Goal: Task Accomplishment & Management: Manage account settings

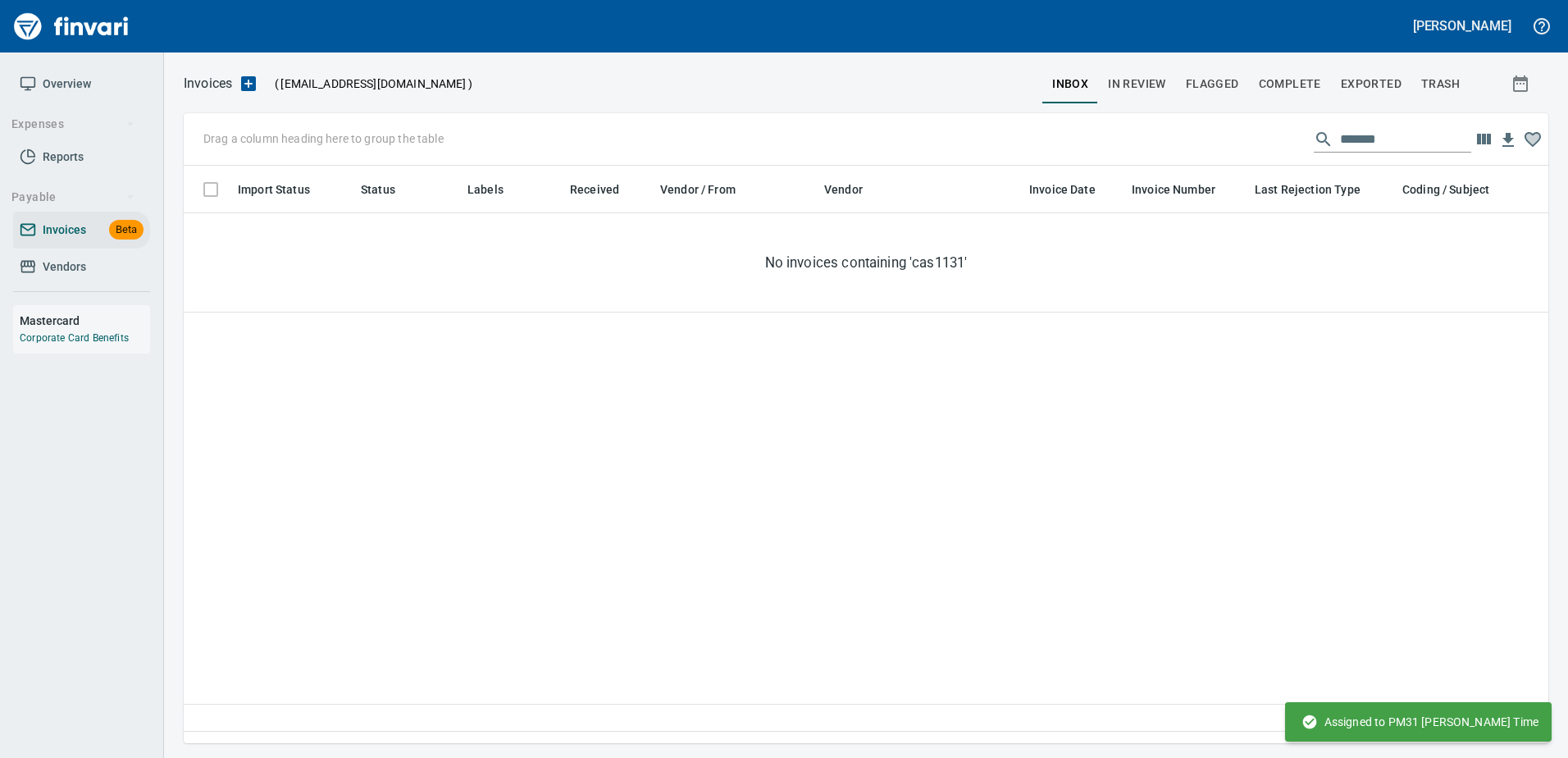
scroll to position [2, 2]
drag, startPoint x: 1391, startPoint y: 143, endPoint x: 689, endPoint y: 148, distance: 702.0
click at [689, 148] on div "Drag a column heading here to group the table *******" at bounding box center [866, 139] width 1364 height 53
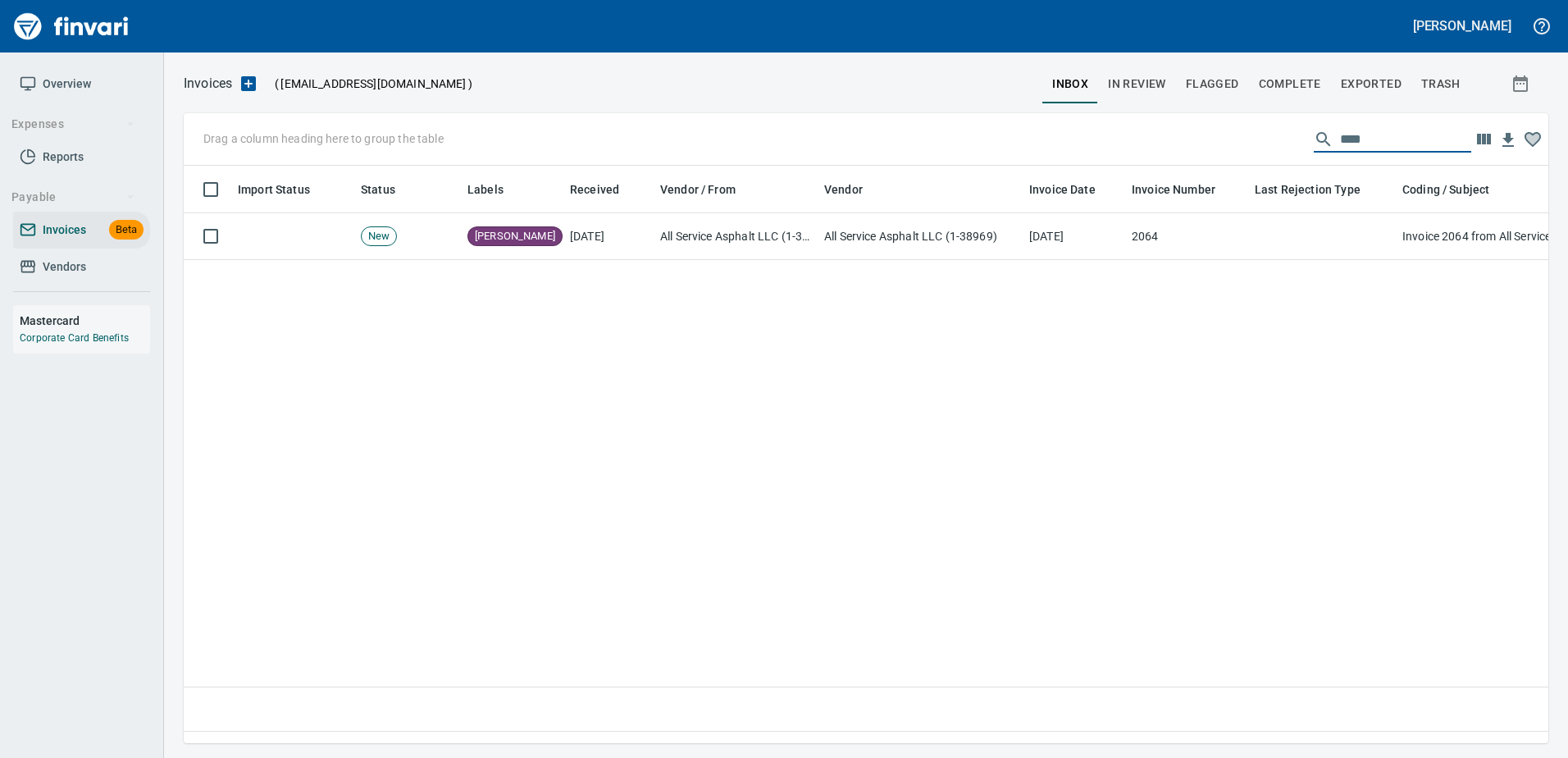
type input "****"
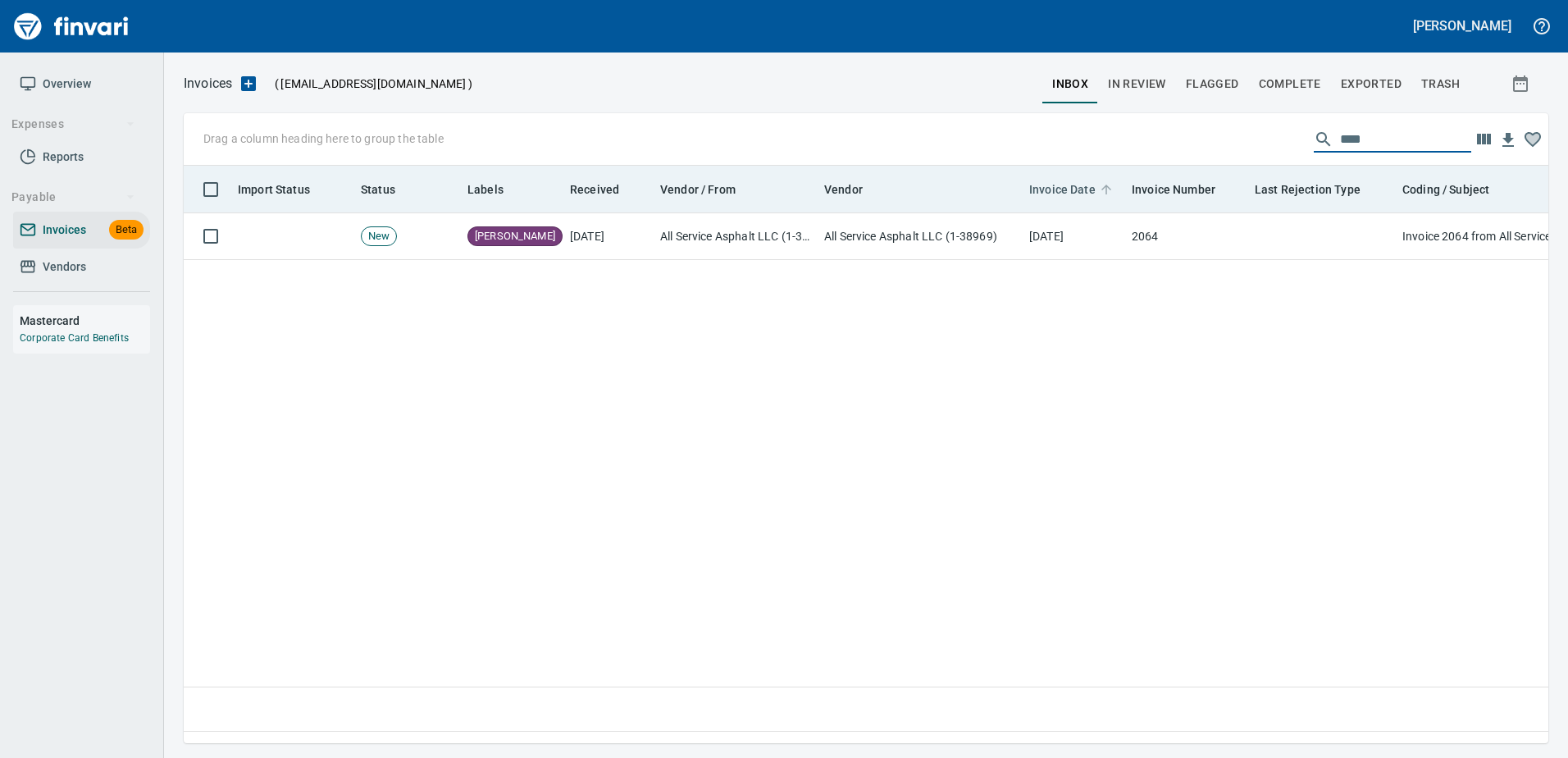
drag, startPoint x: 1392, startPoint y: 130, endPoint x: 1113, endPoint y: 179, distance: 283.3
click at [1113, 179] on div "Drag a column heading here to group the table **** Import Status Status Labels …" at bounding box center [866, 428] width 1364 height 630
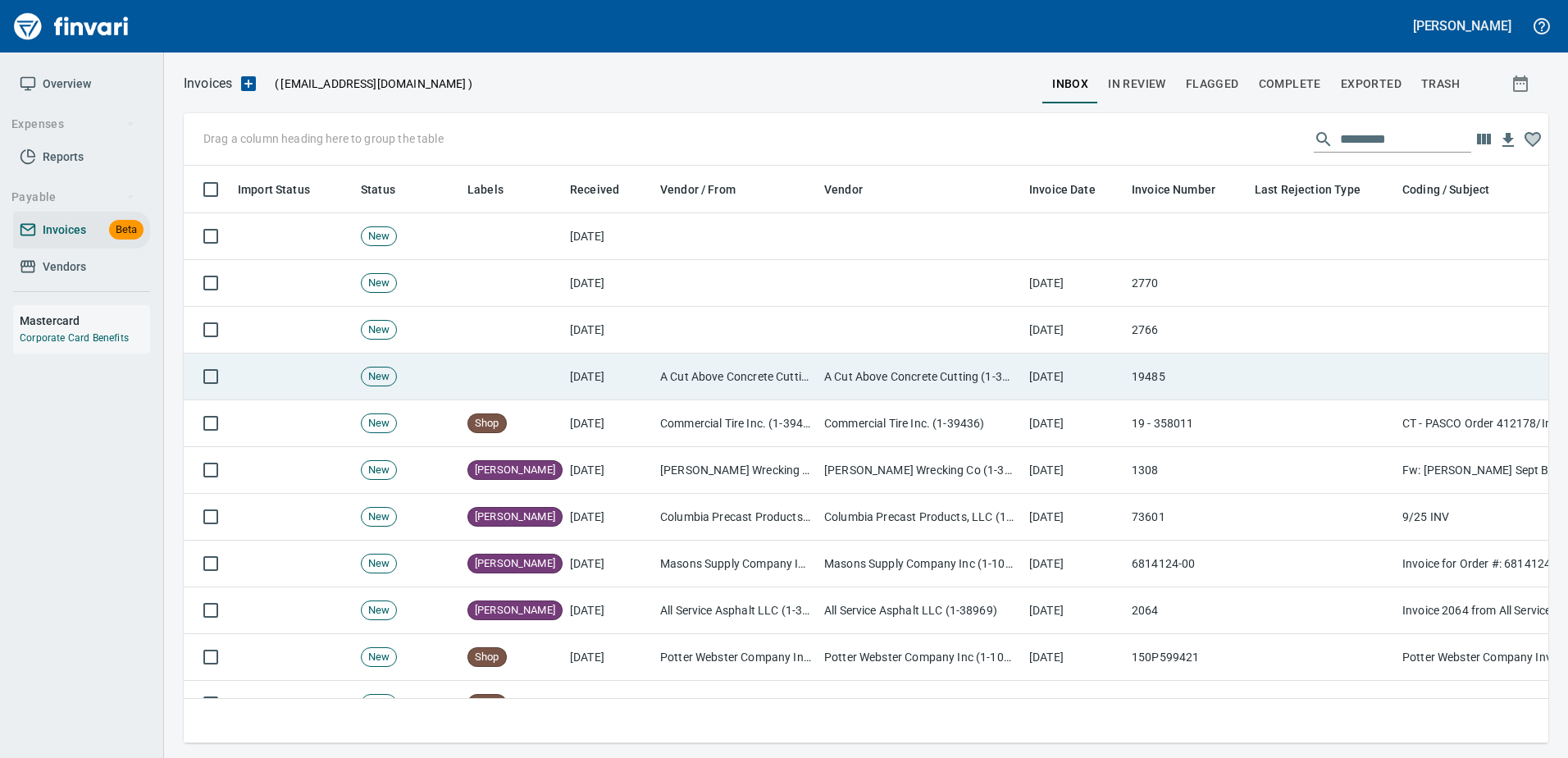
click at [787, 375] on td "A Cut Above Concrete Cutting (1-30572)" at bounding box center [735, 377] width 164 height 47
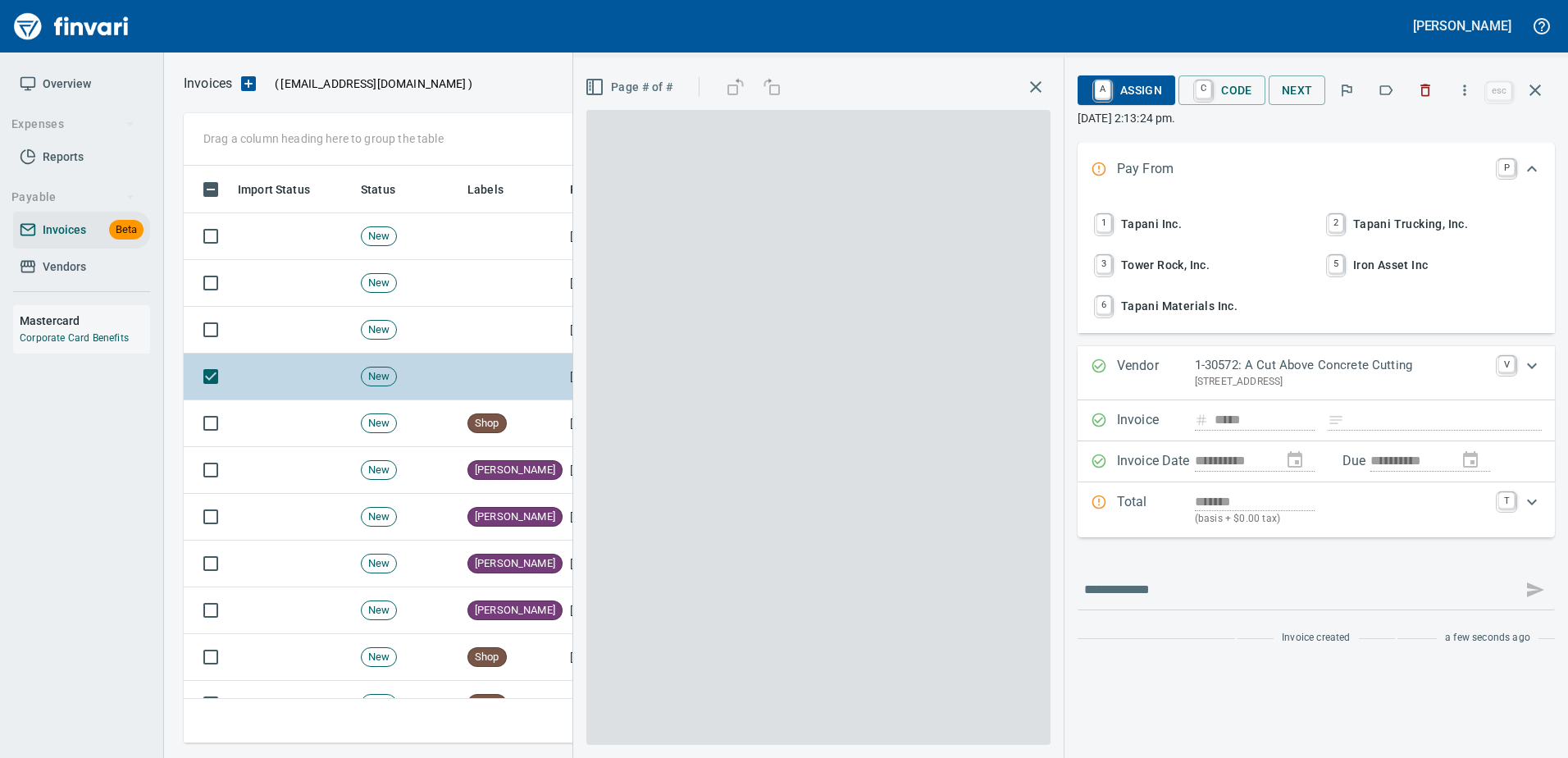
scroll to position [553, 1339]
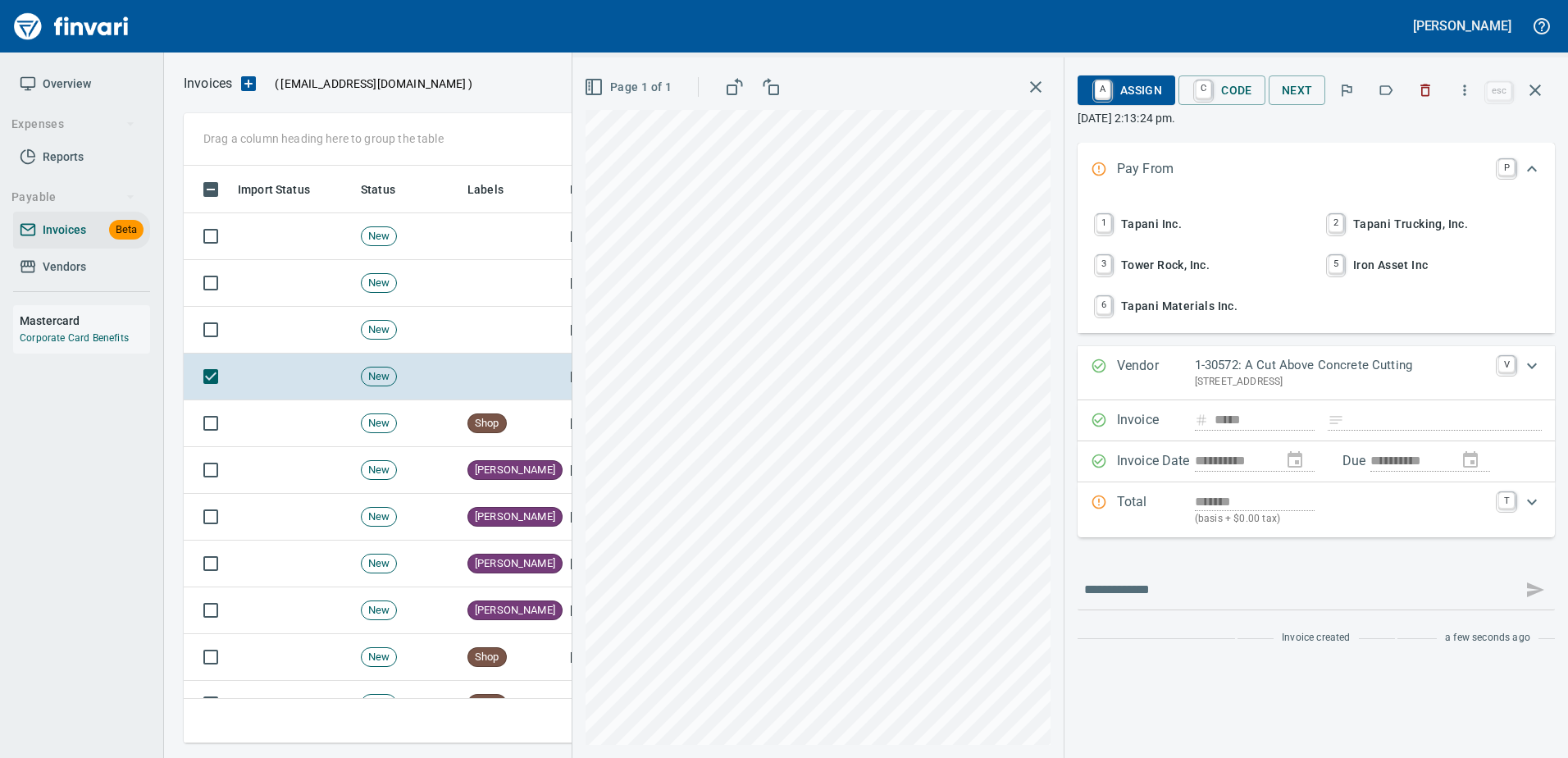
click at [1142, 216] on span "1 Tapani Inc." at bounding box center [1200, 223] width 216 height 28
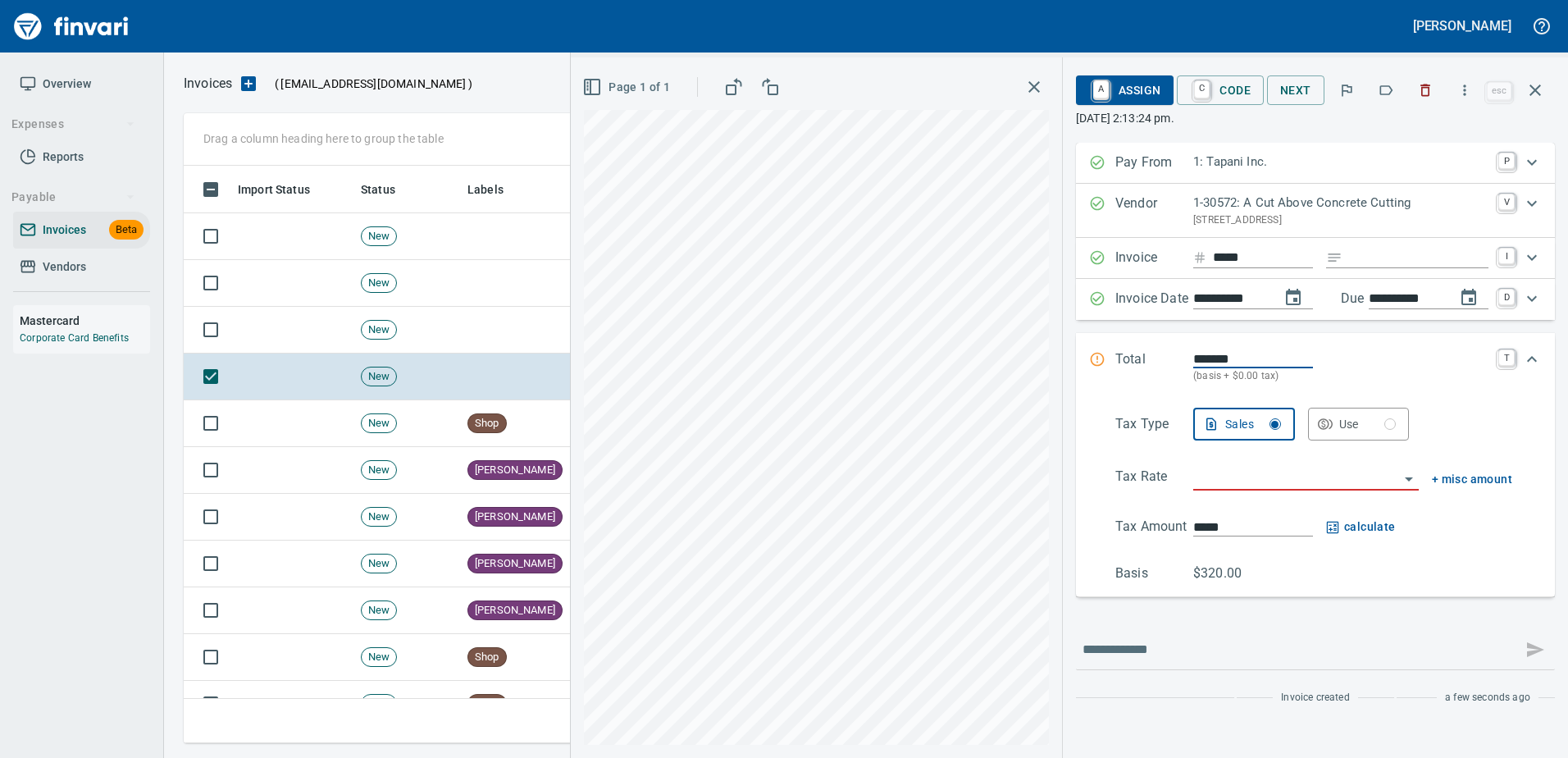
click at [1387, 87] on icon "button" at bounding box center [1385, 90] width 16 height 16
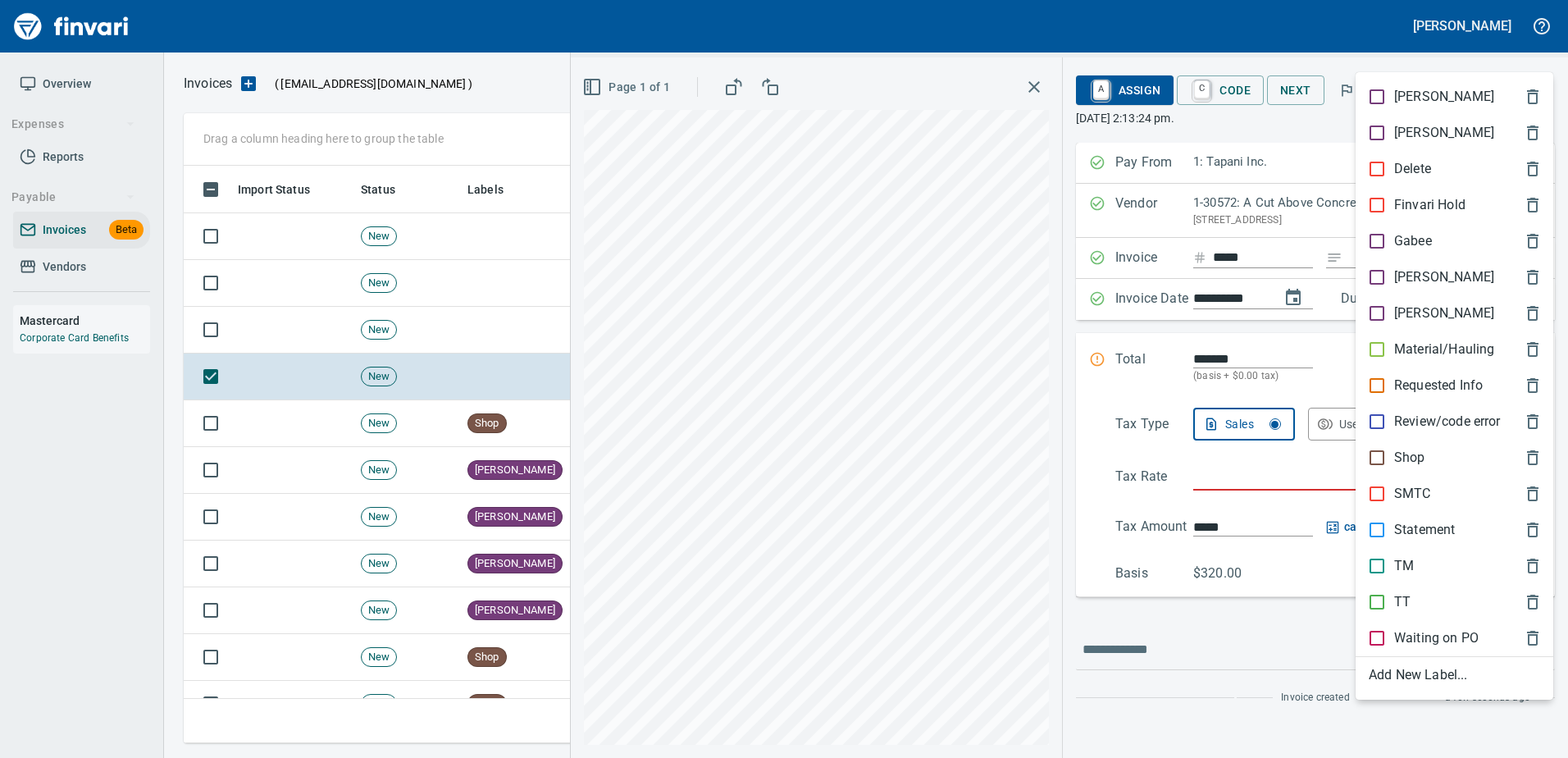
click at [1395, 282] on p "[PERSON_NAME]" at bounding box center [1444, 277] width 100 height 20
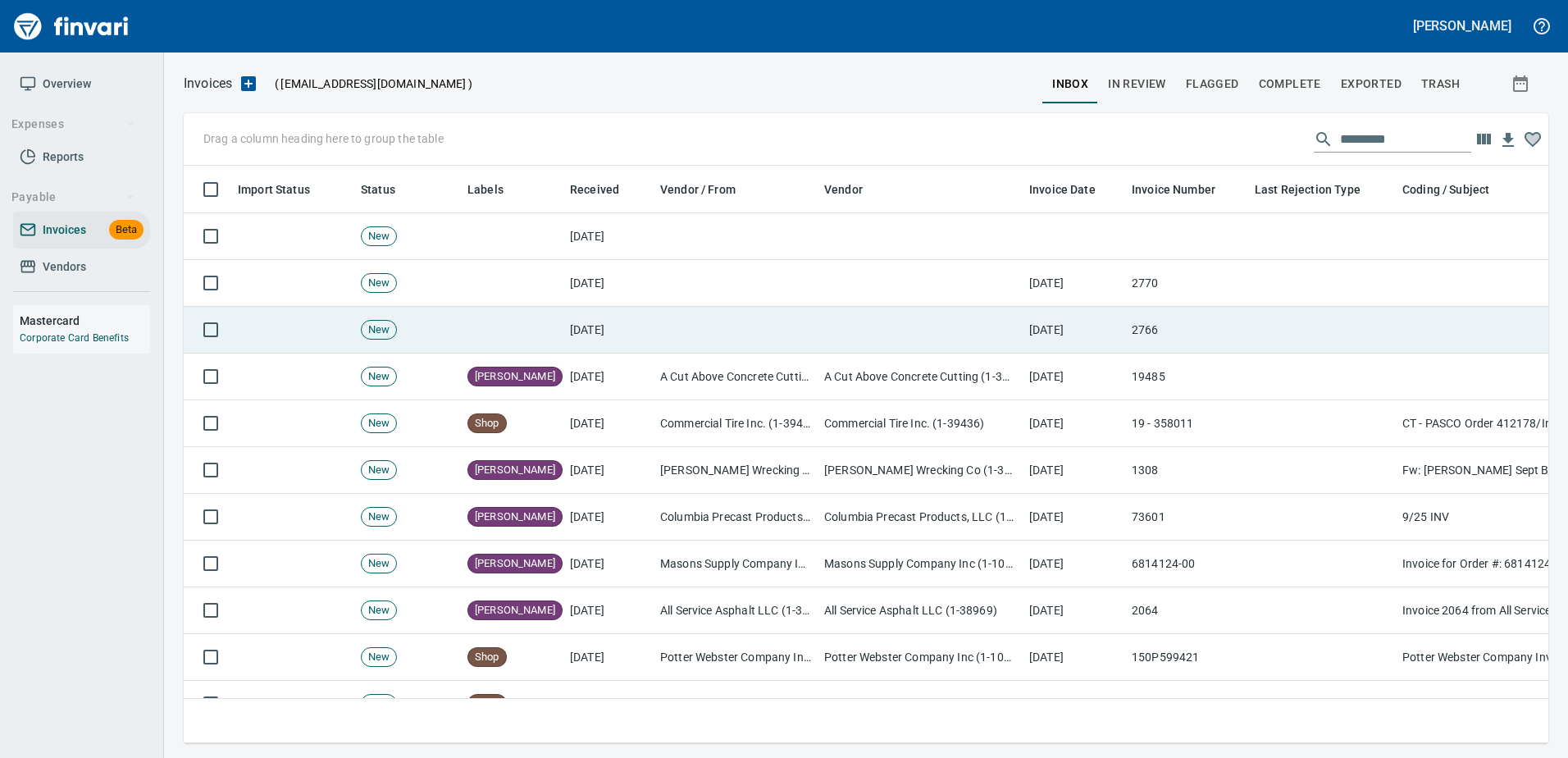
click at [1028, 345] on td "[DATE]" at bounding box center [1073, 330] width 102 height 47
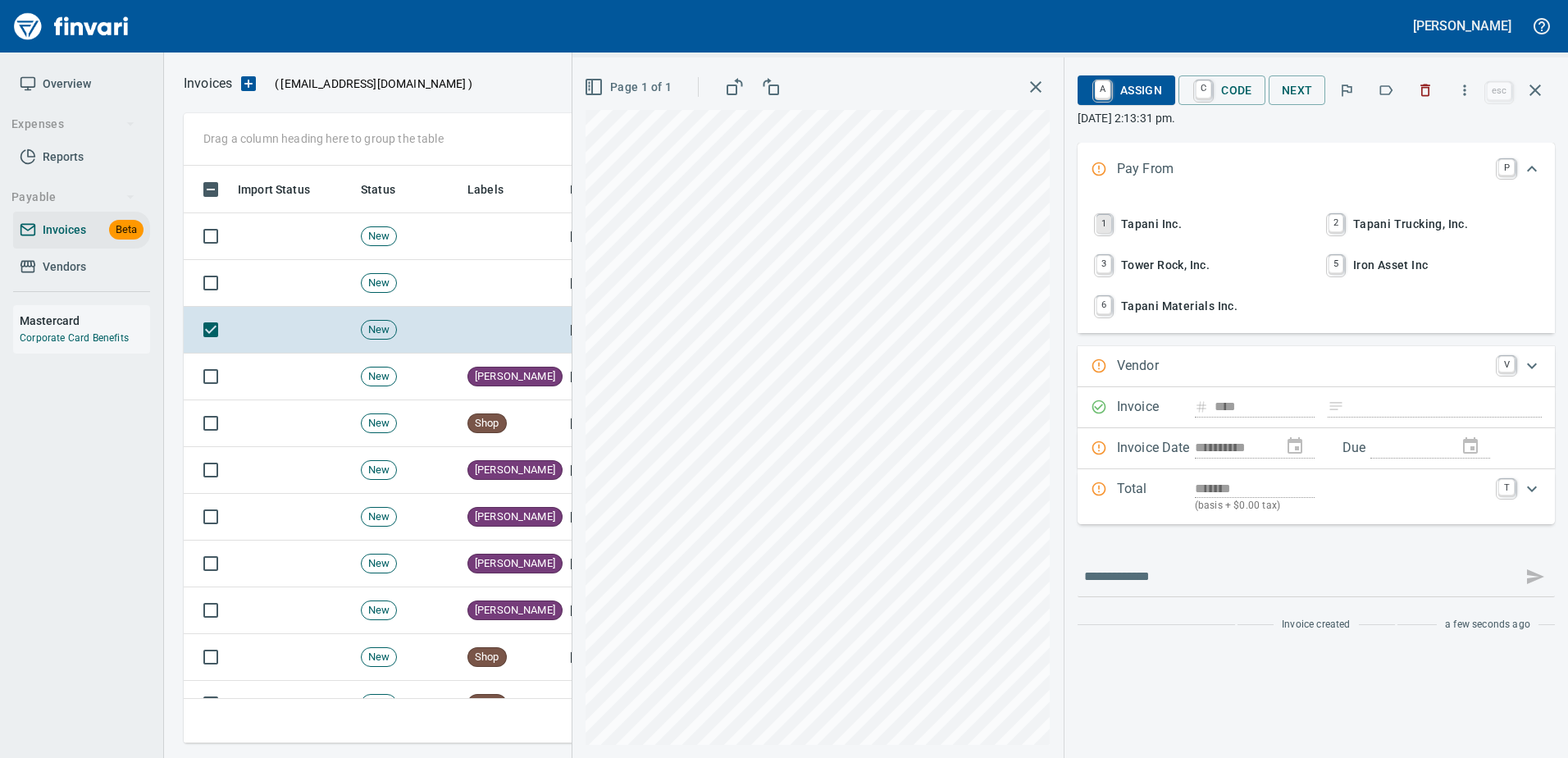
click at [1098, 223] on link "1" at bounding box center [1104, 224] width 14 height 18
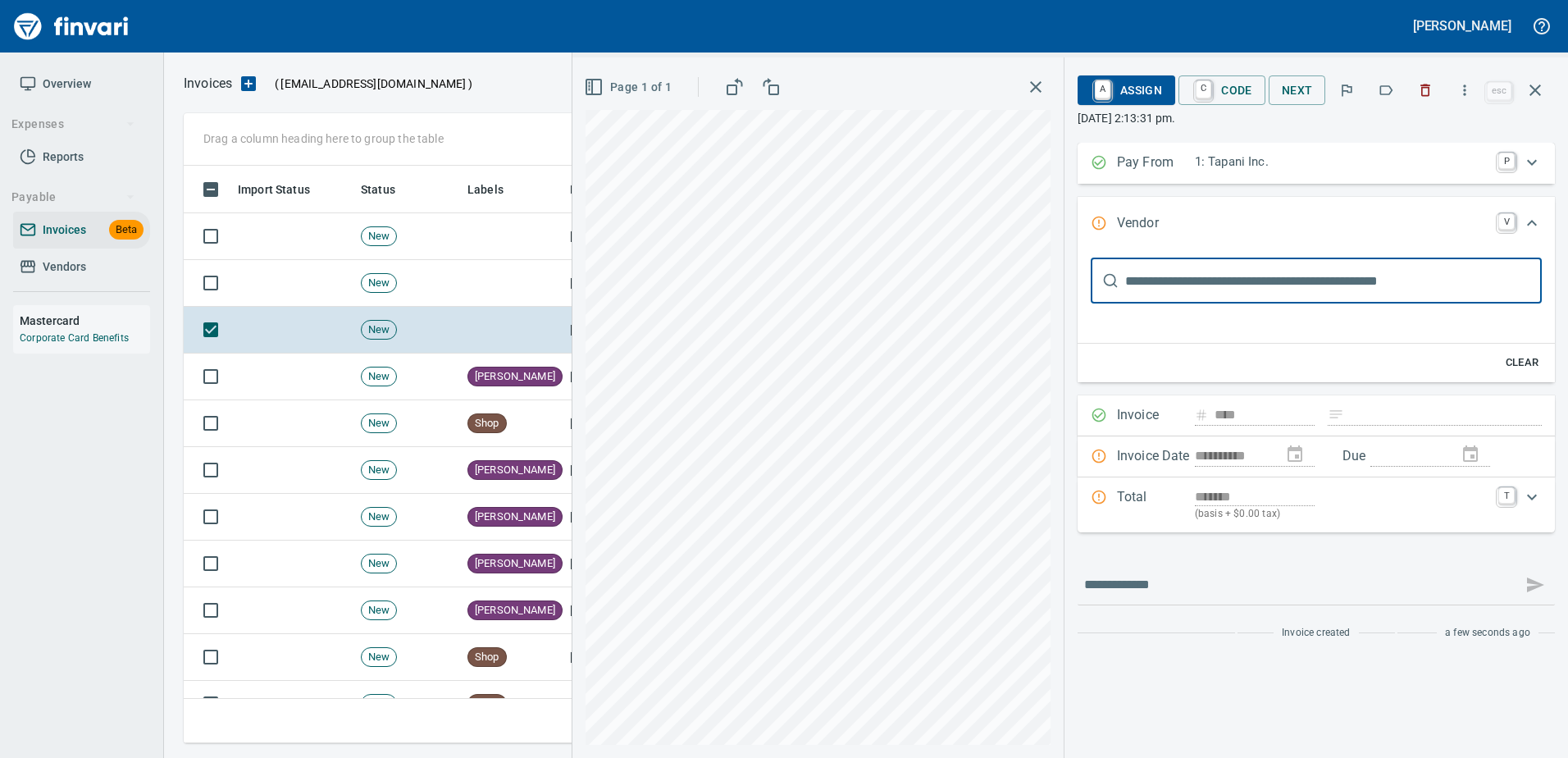
click at [1185, 167] on p "Pay From" at bounding box center [1156, 163] width 78 height 22
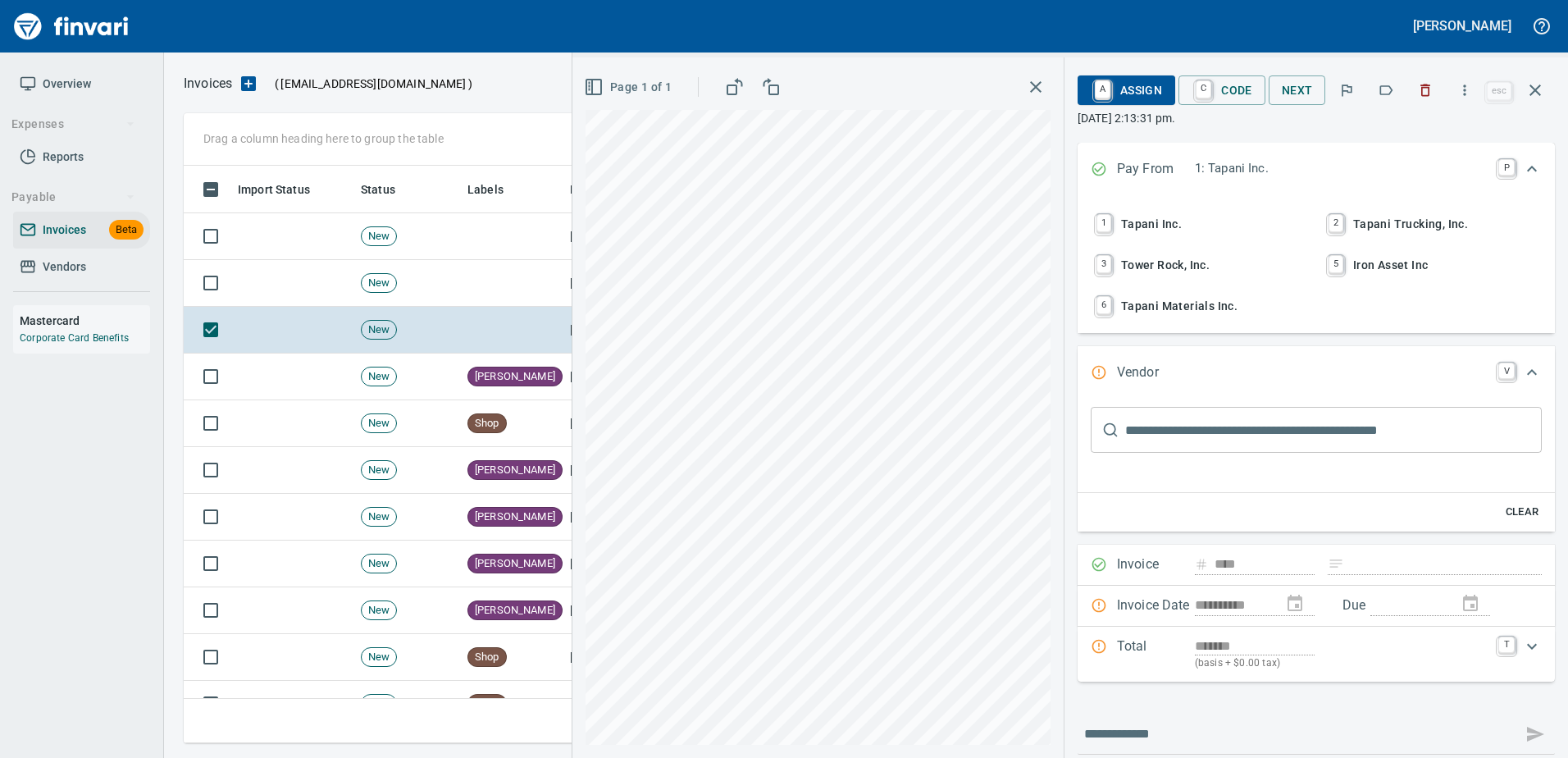
click at [1231, 154] on From "Pay From 1: Tapani Inc. P" at bounding box center [1316, 170] width 477 height 54
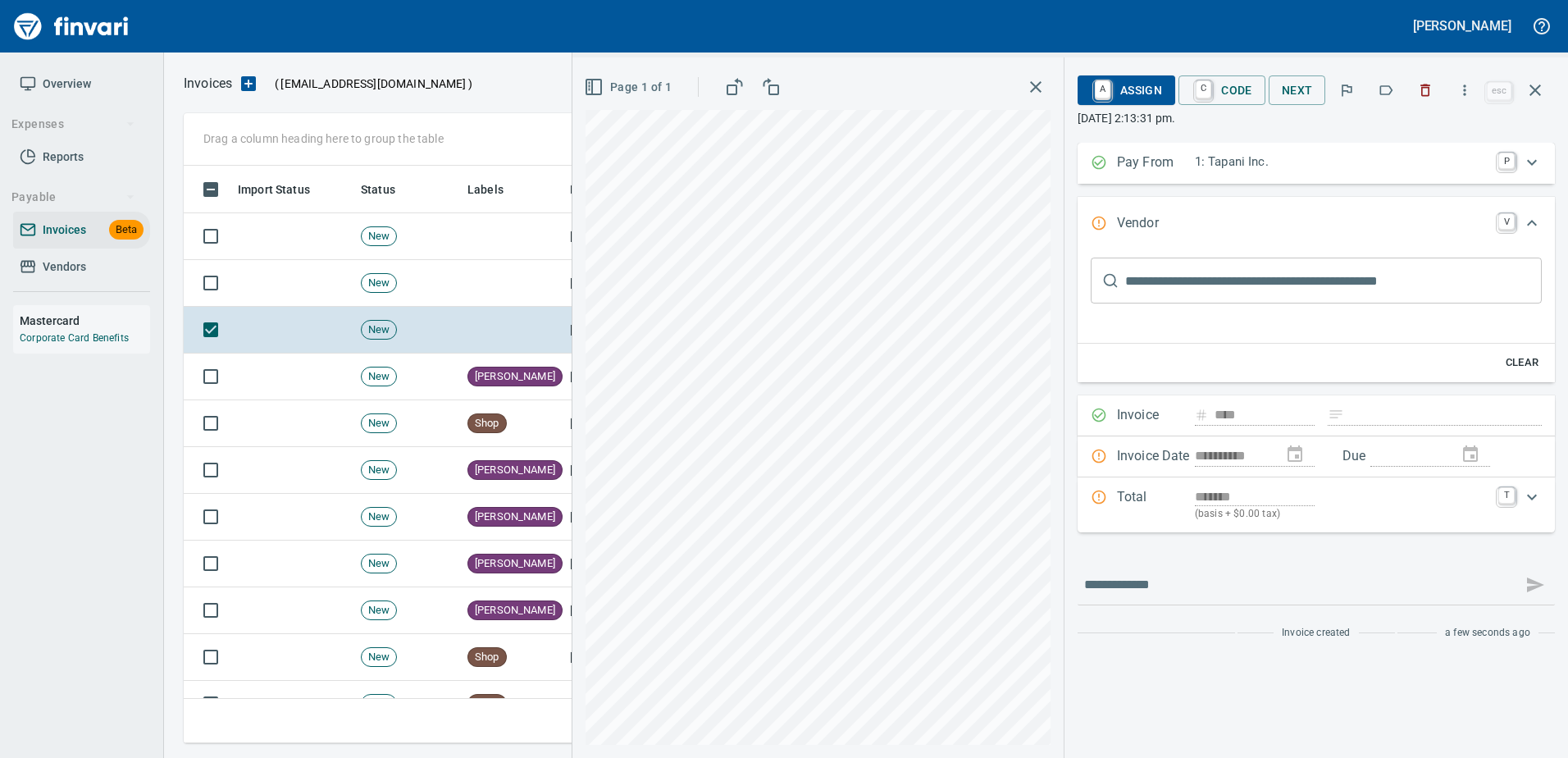
click at [1231, 154] on p "1: Tapani Inc." at bounding box center [1341, 161] width 293 height 19
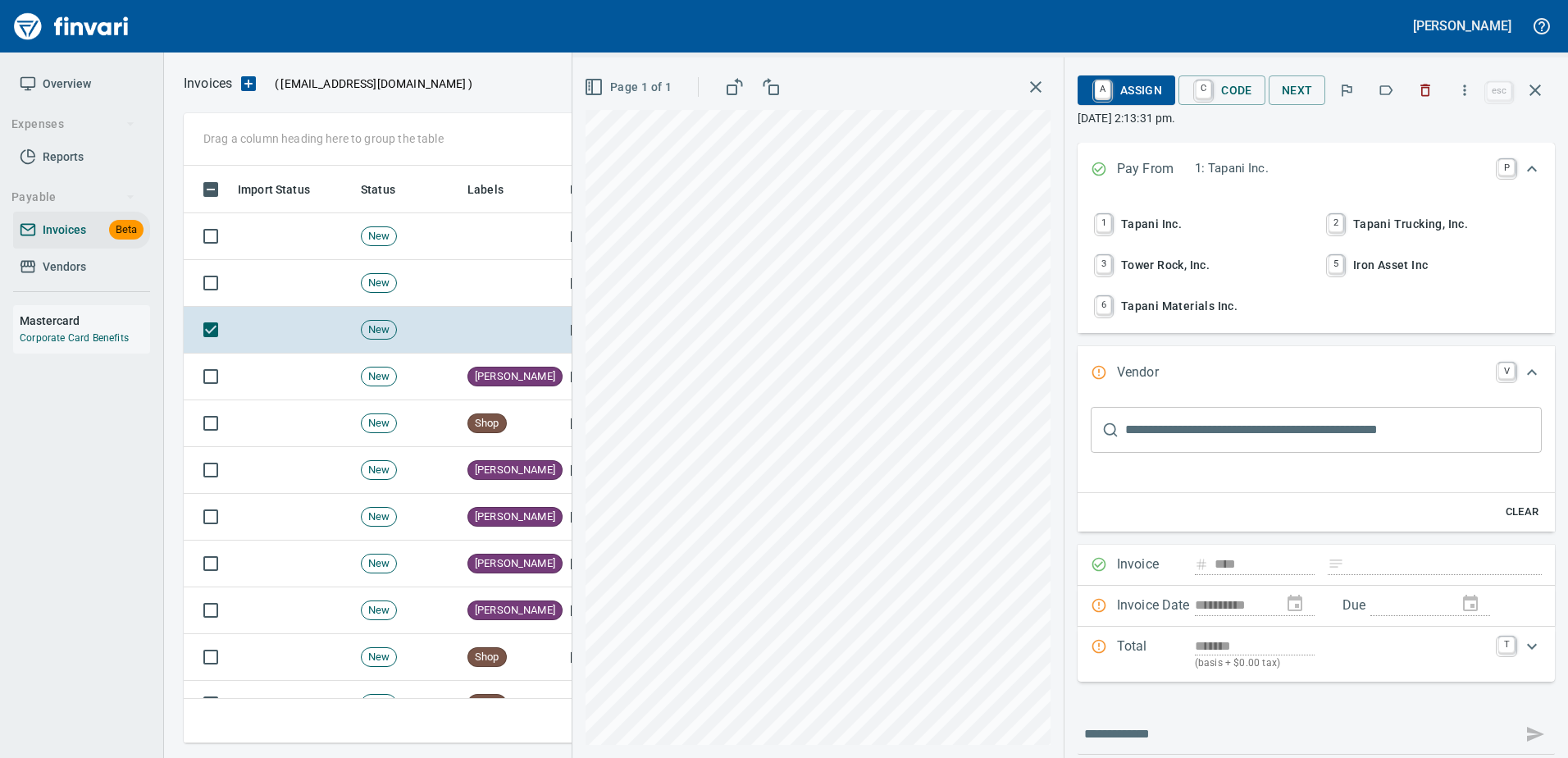
click at [1143, 305] on span "6 Tapani Materials Inc." at bounding box center [1200, 306] width 216 height 28
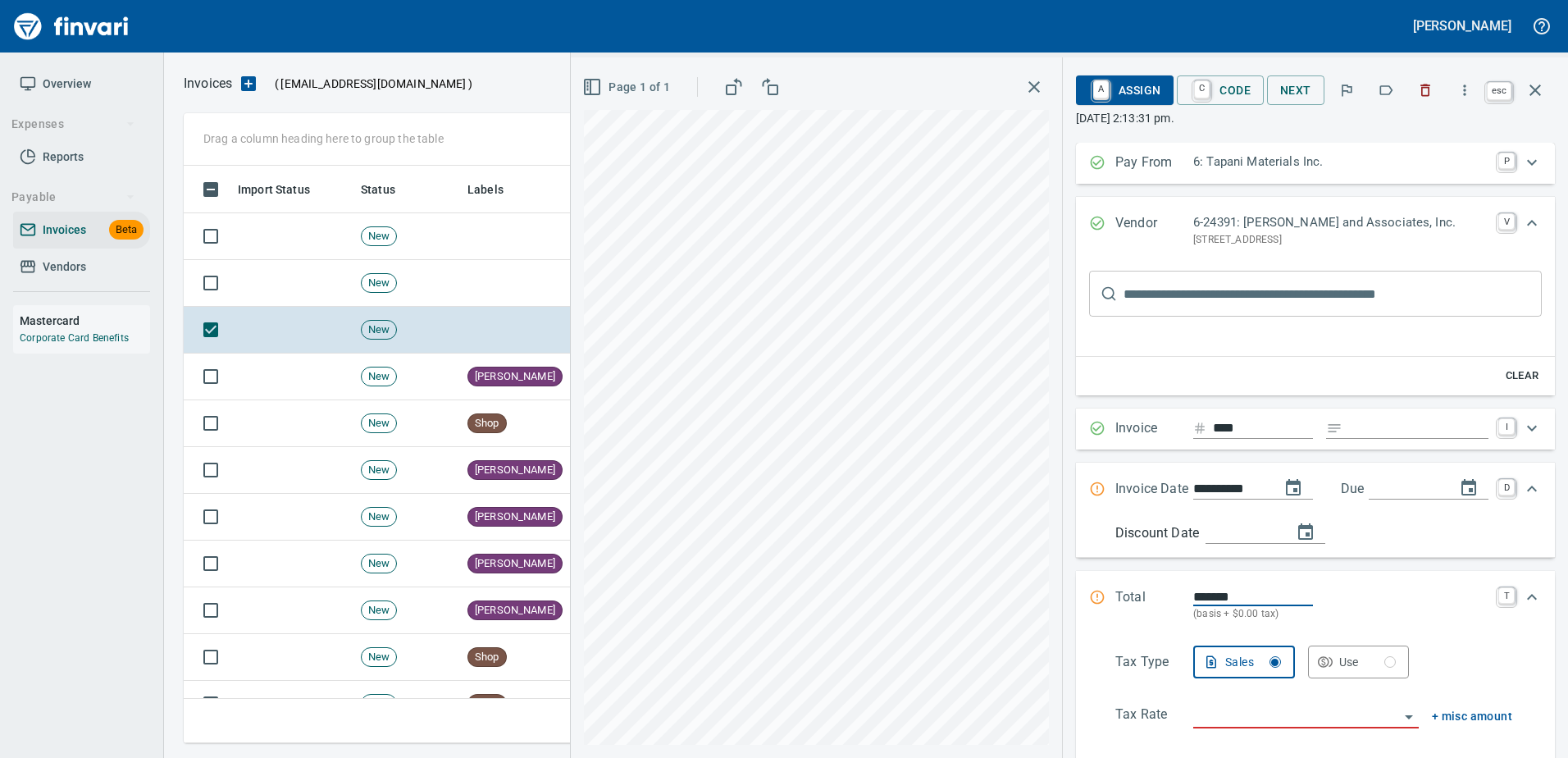
click at [1540, 82] on icon "button" at bounding box center [1535, 91] width 20 height 20
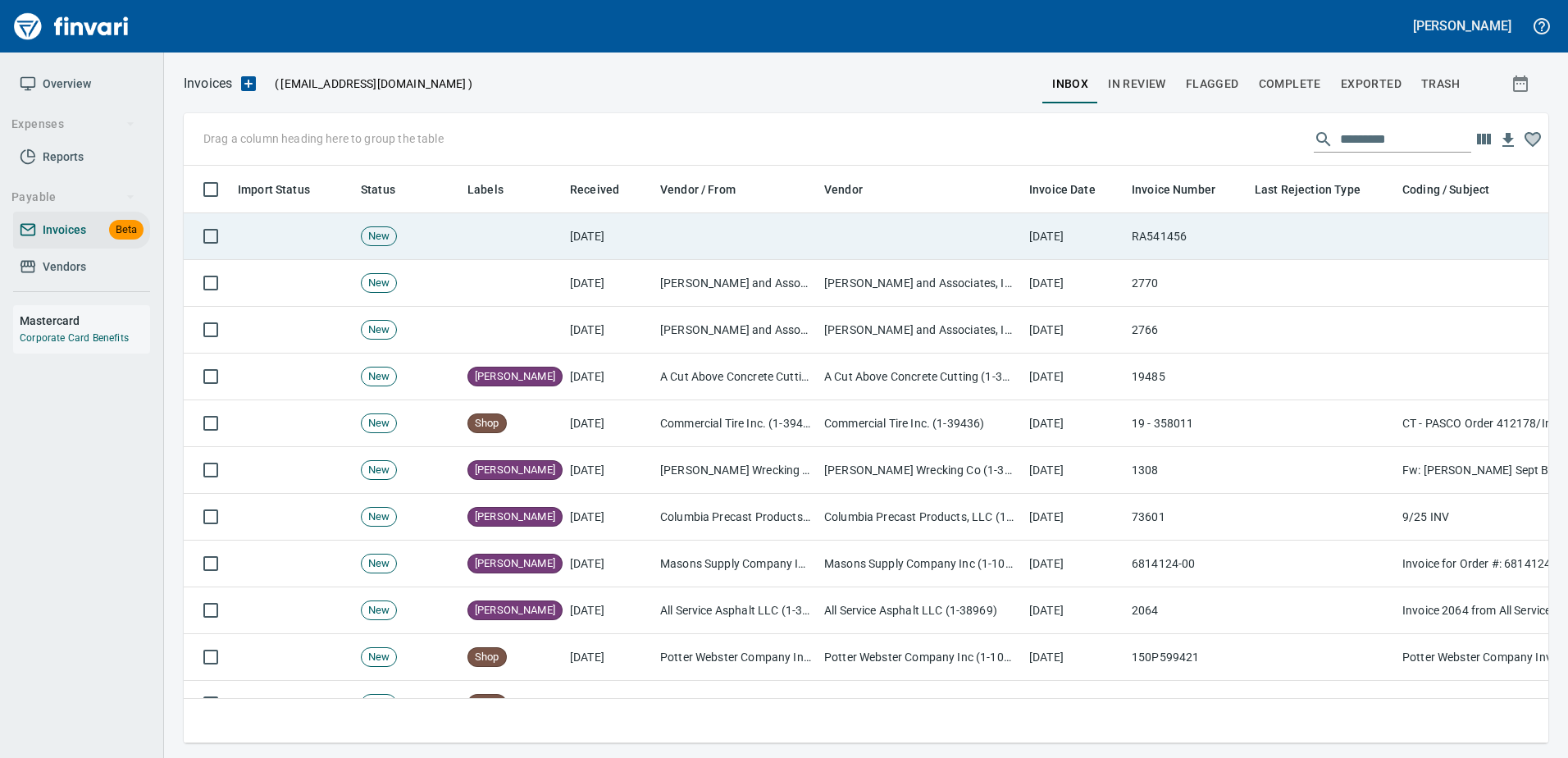
click at [1208, 246] on td "RA541456" at bounding box center [1186, 237] width 123 height 47
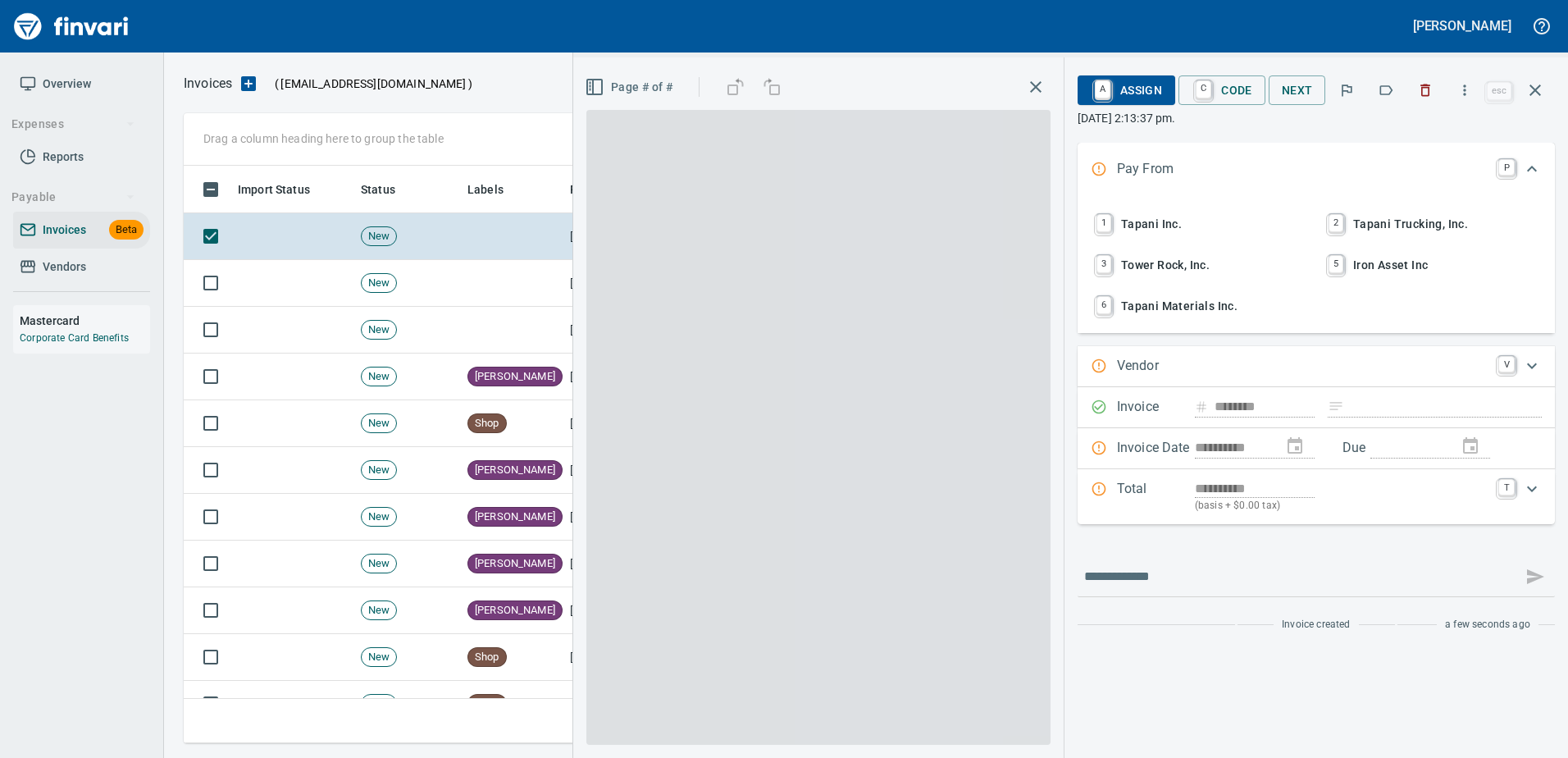
scroll to position [553, 1339]
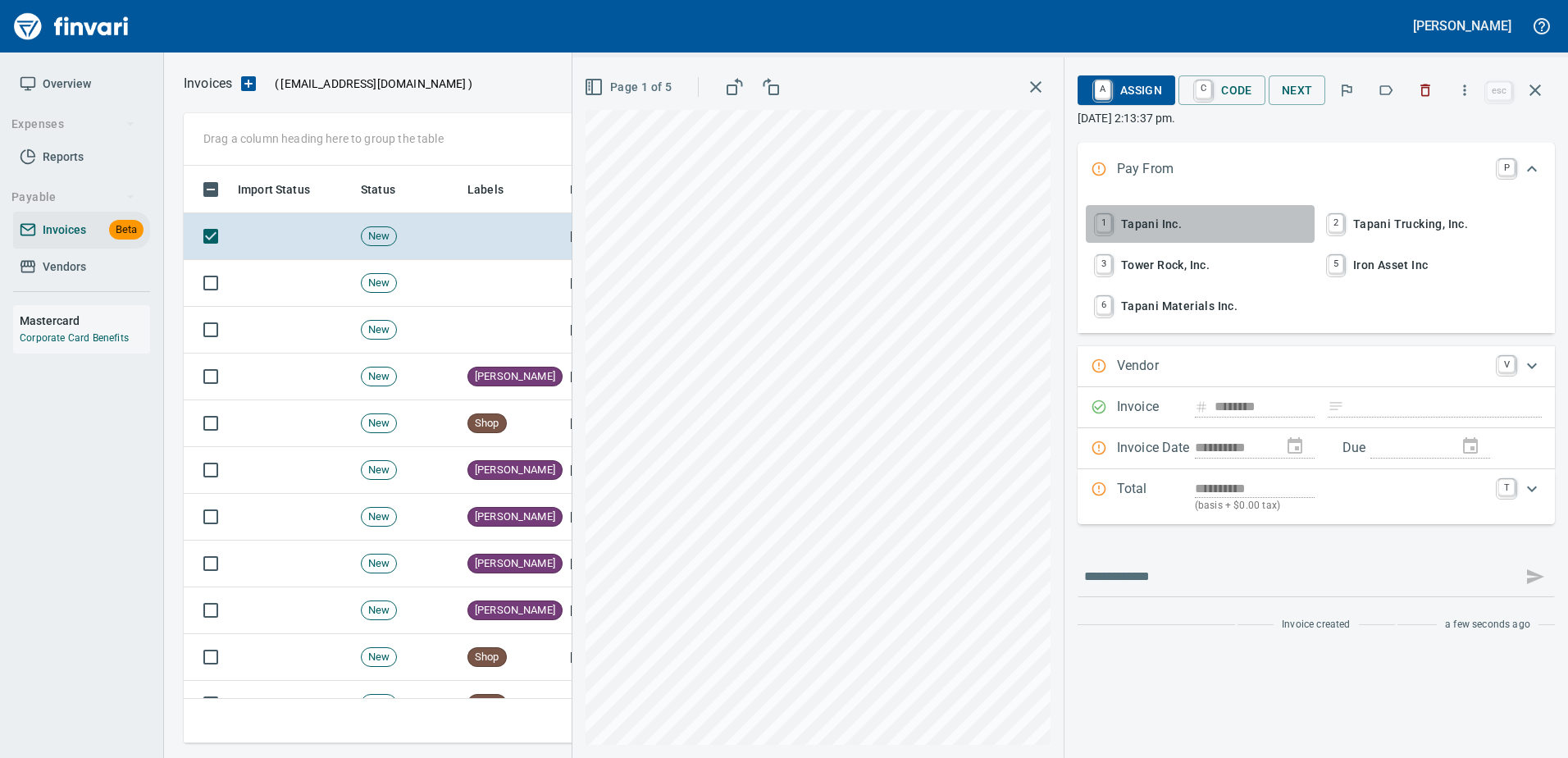
click at [1157, 221] on span "1 Tapani Inc." at bounding box center [1200, 223] width 216 height 28
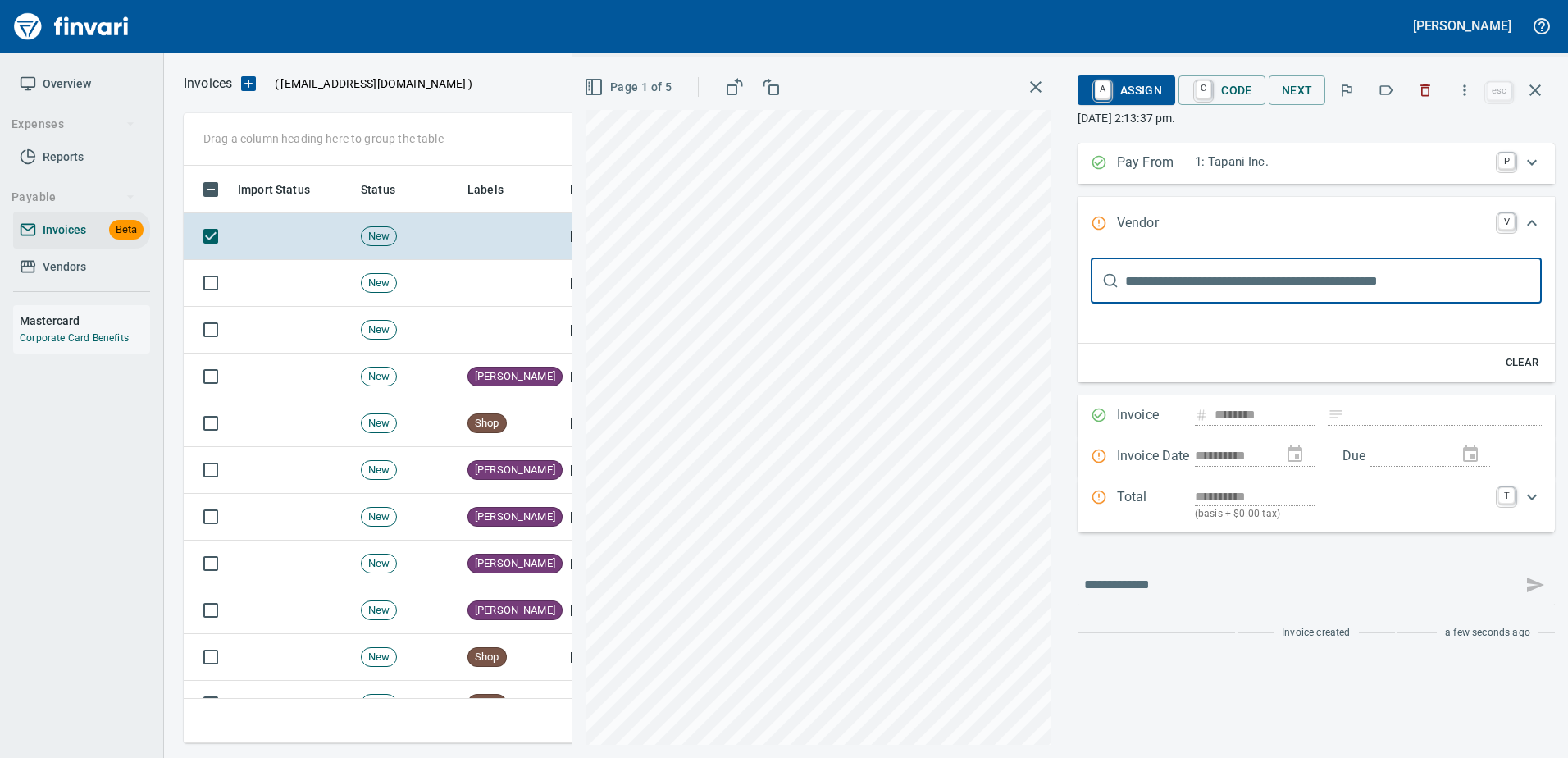
scroll to position [0, 0]
type input "******"
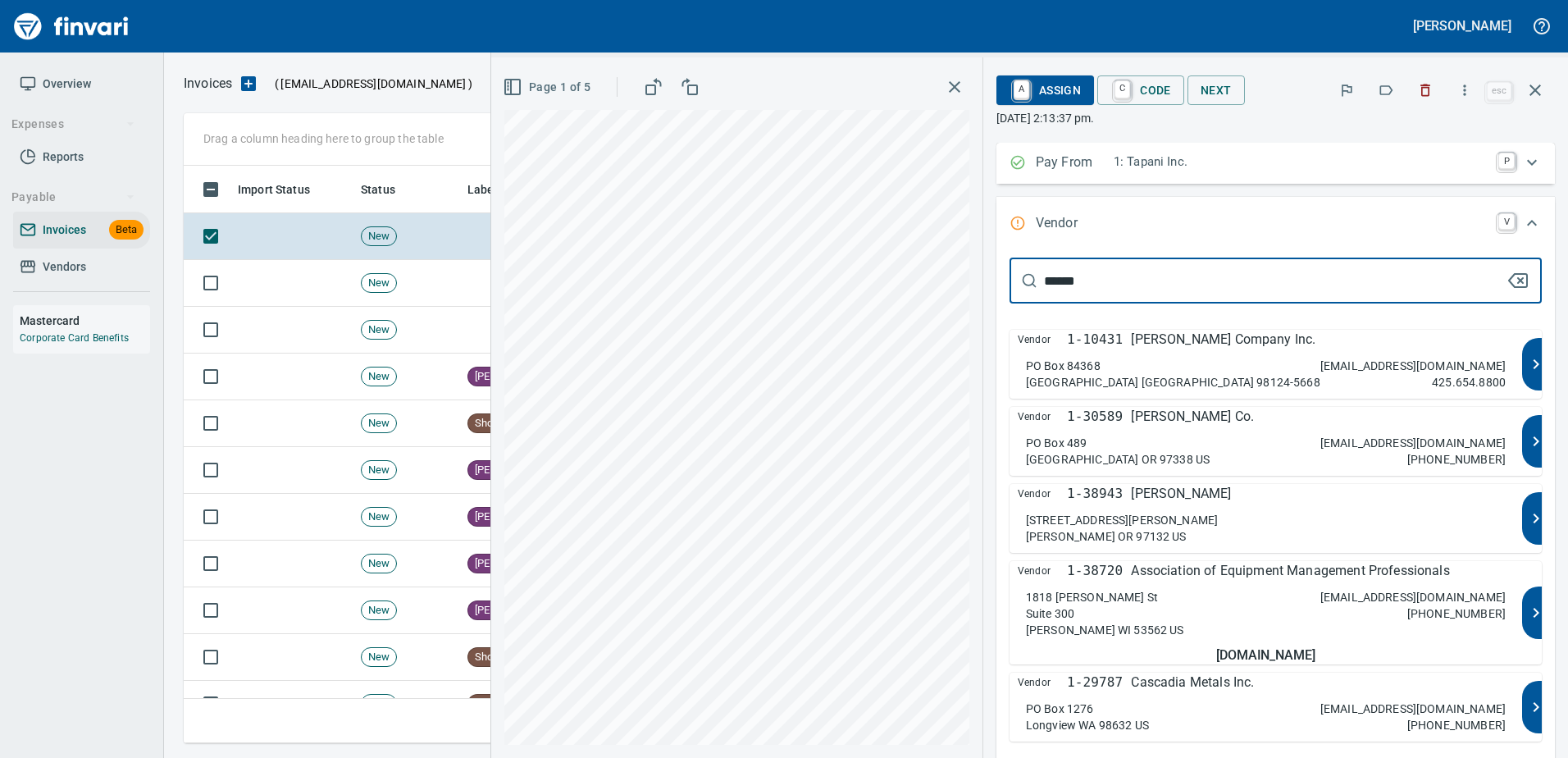
click at [1196, 334] on p "[PERSON_NAME] Company Inc." at bounding box center [1223, 340] width 185 height 20
type input "**********"
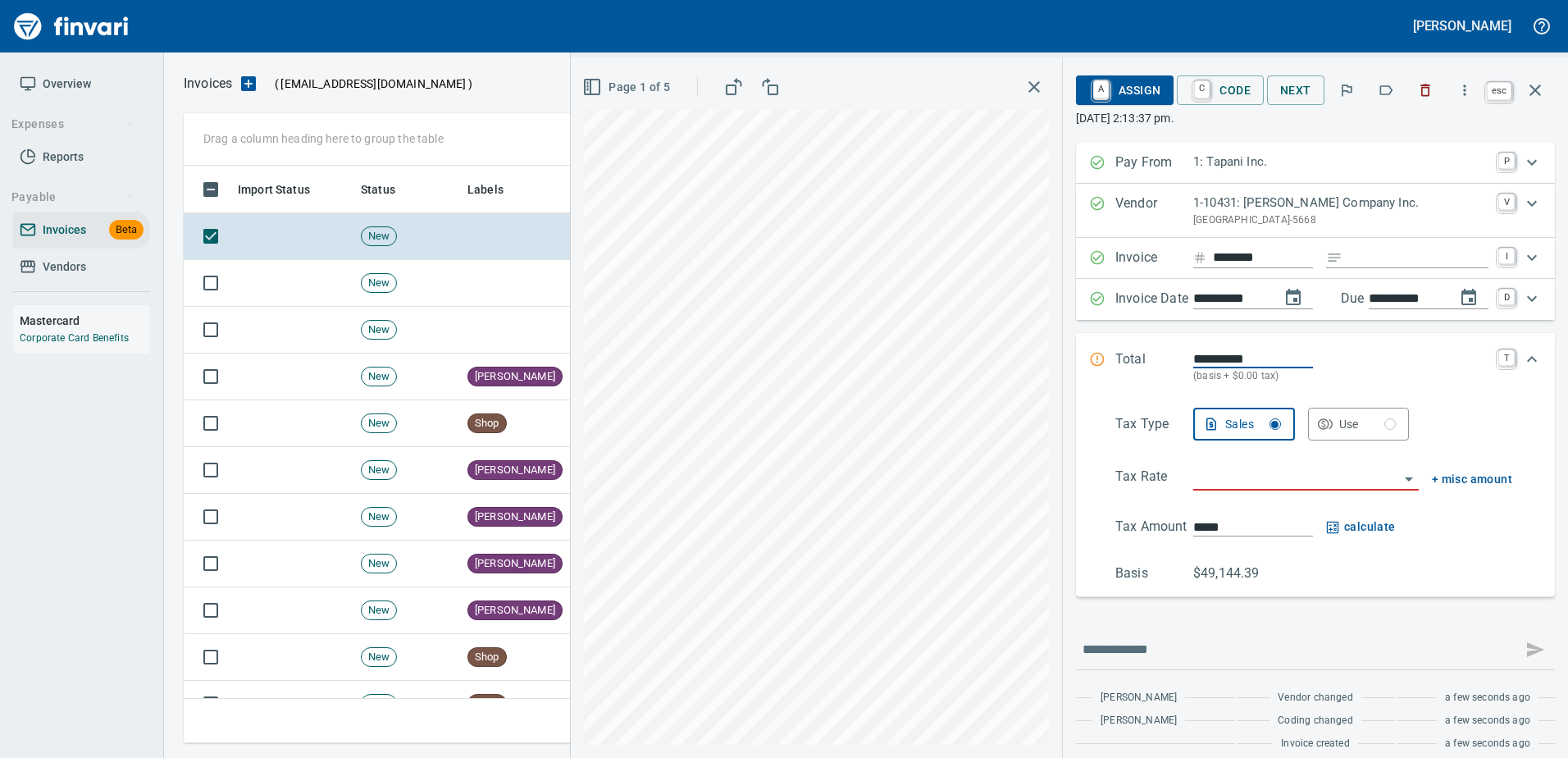
click at [1520, 89] on button "button" at bounding box center [1535, 91] width 39 height 39
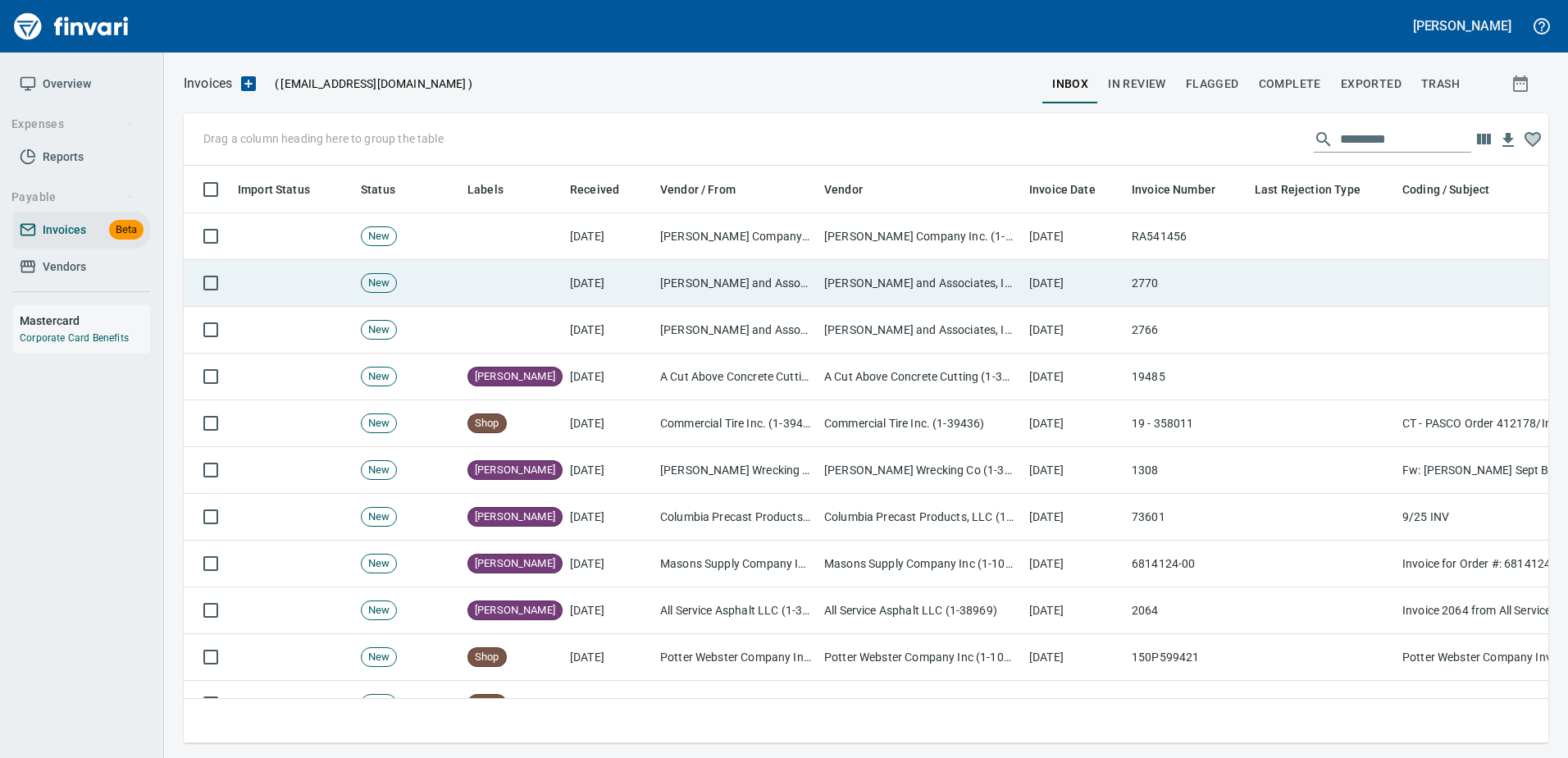
scroll to position [553, 1339]
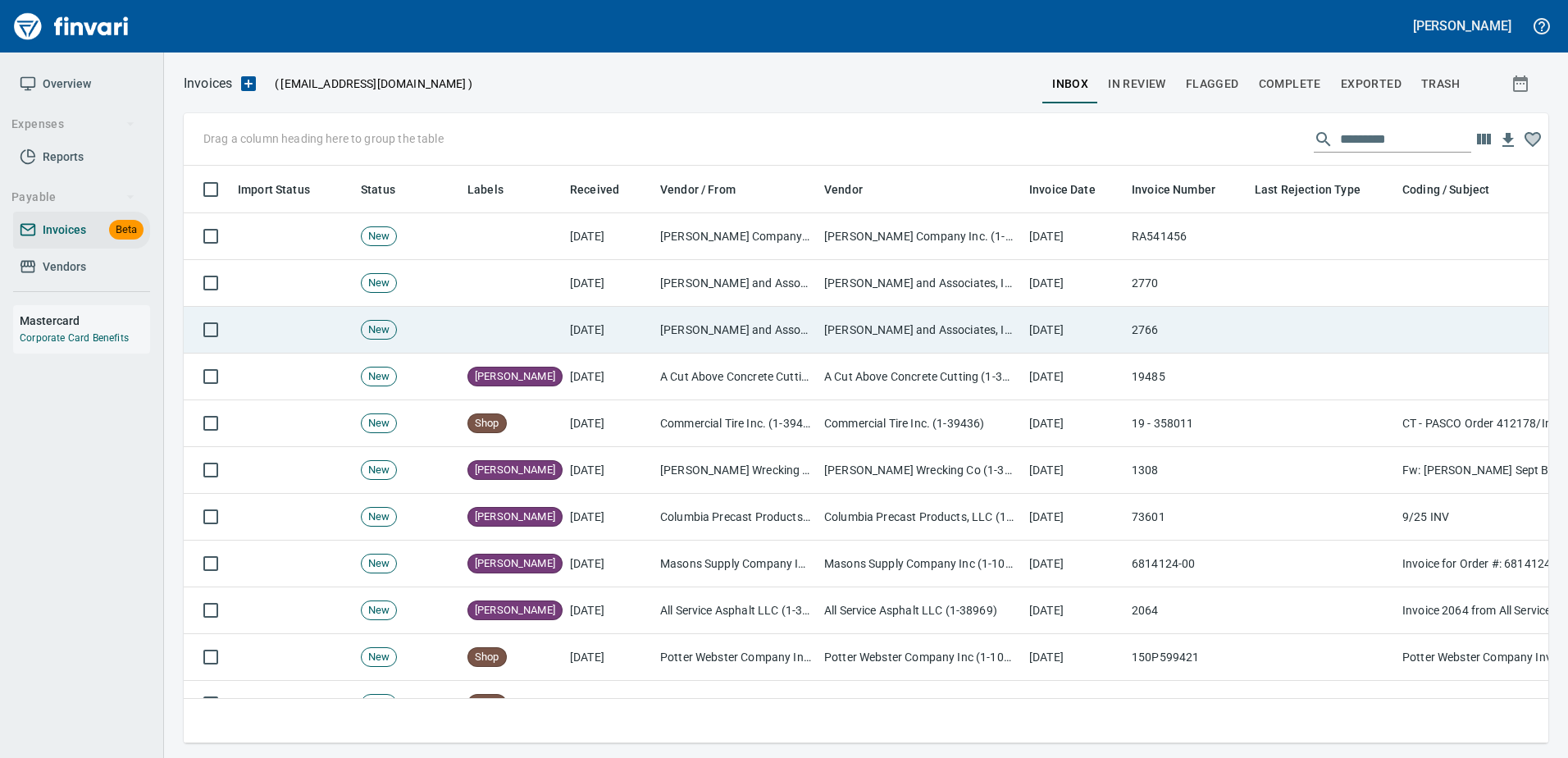
click at [941, 322] on td "[PERSON_NAME] and Associates, Inc. (6-24391)" at bounding box center [920, 330] width 205 height 47
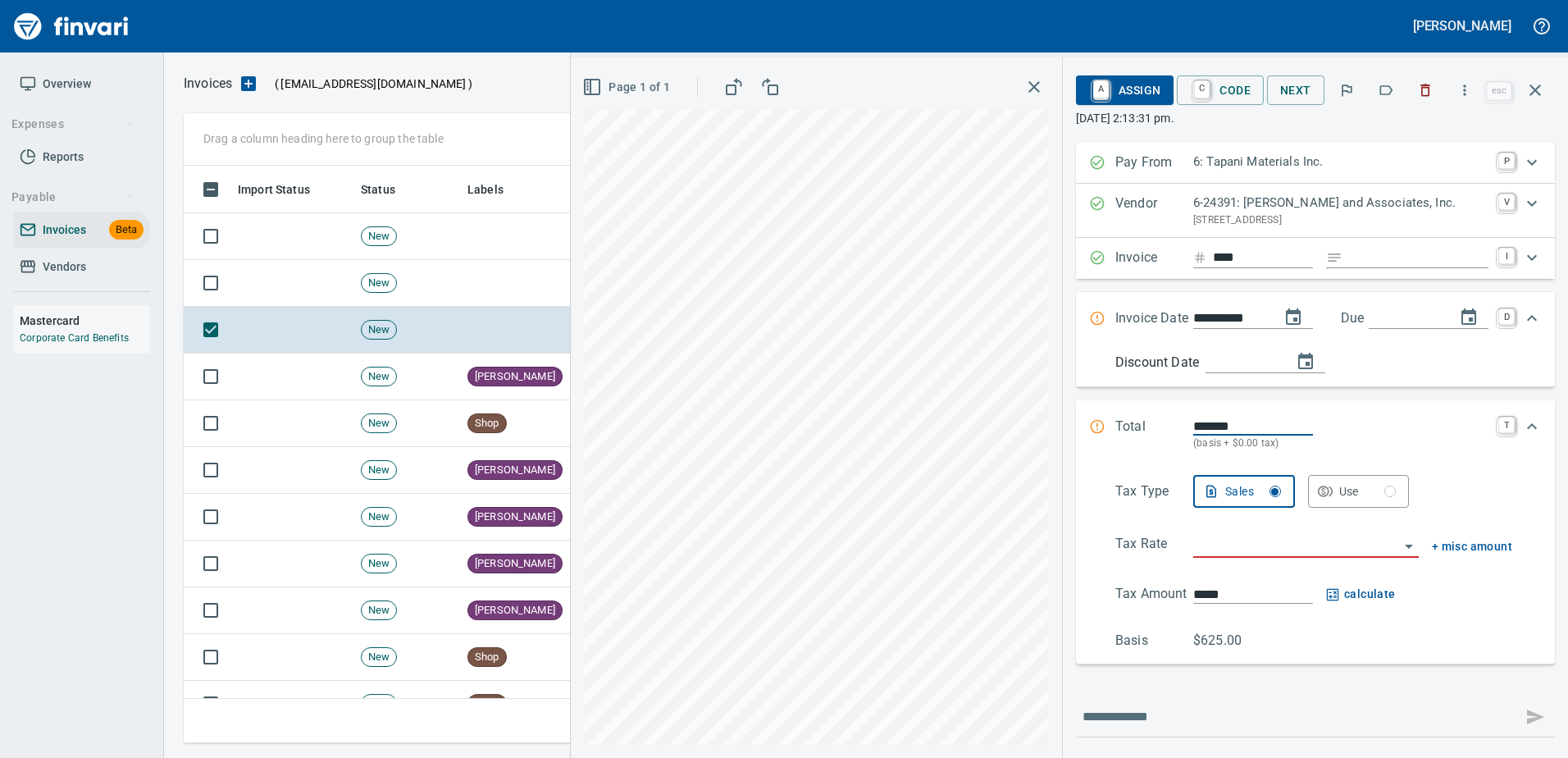
click at [1385, 88] on icon "button" at bounding box center [1385, 90] width 16 height 16
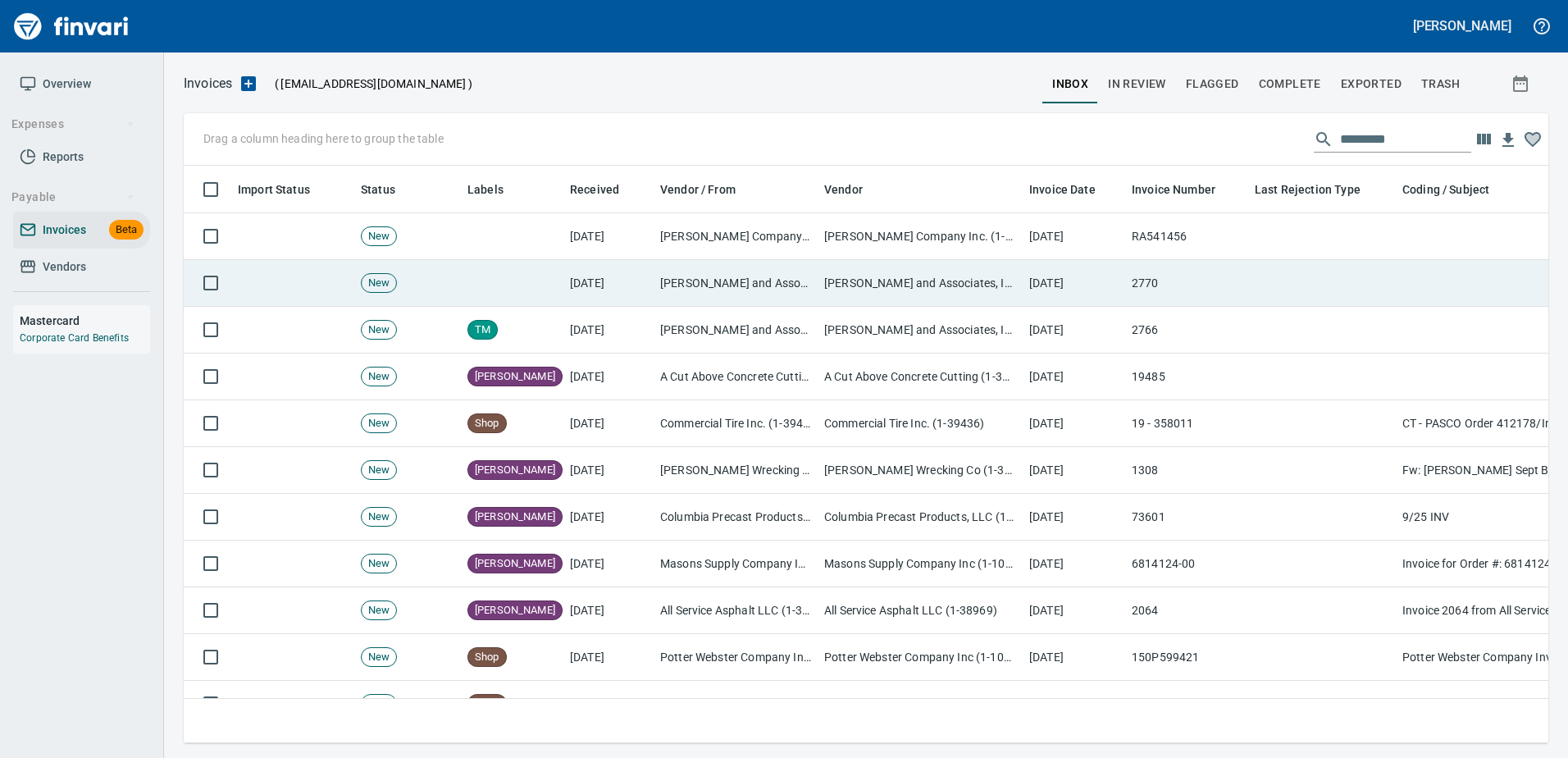
click at [1200, 283] on td "2770" at bounding box center [1186, 283] width 123 height 47
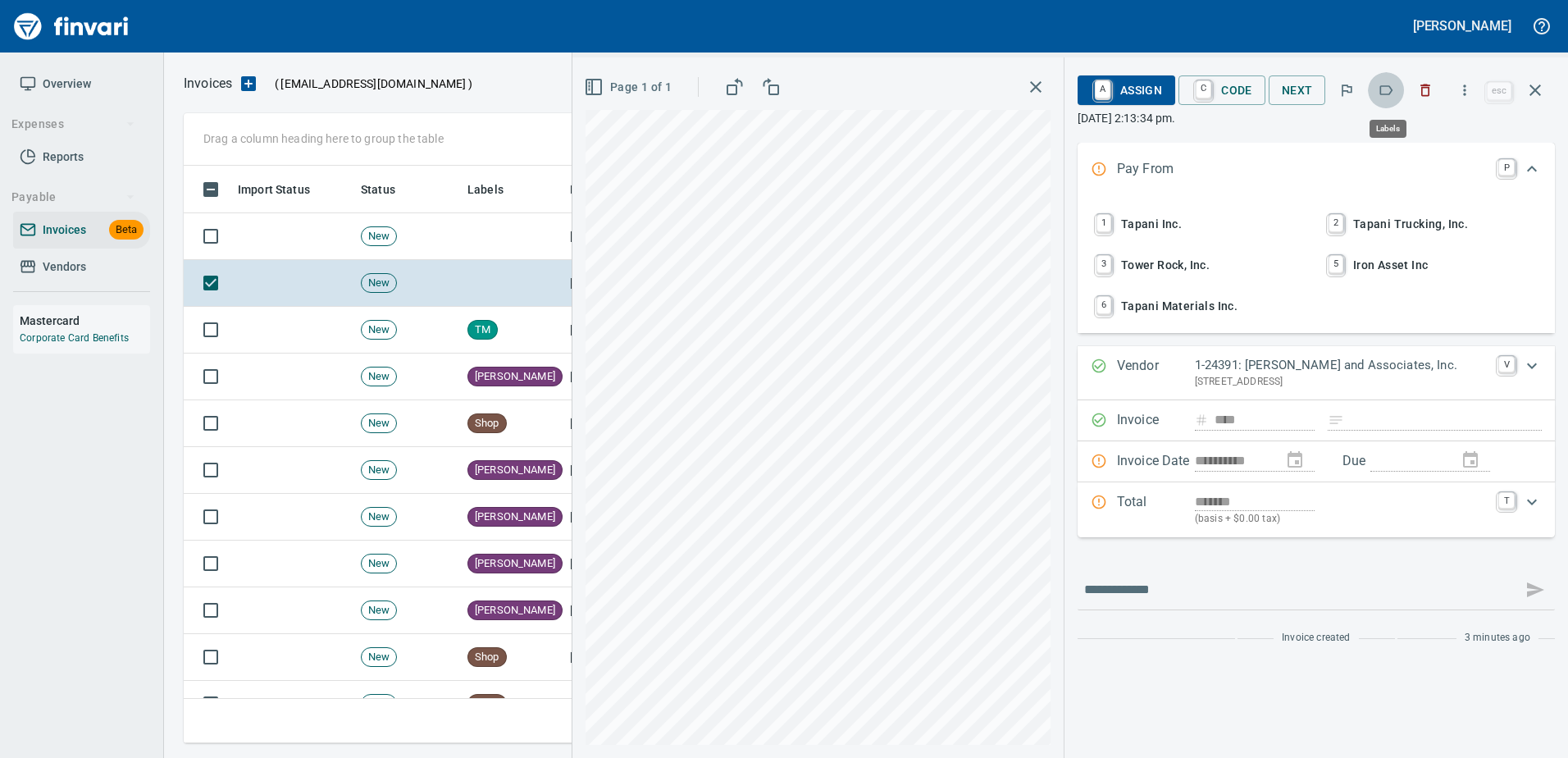
click at [1382, 93] on icon "button" at bounding box center [1385, 90] width 16 height 16
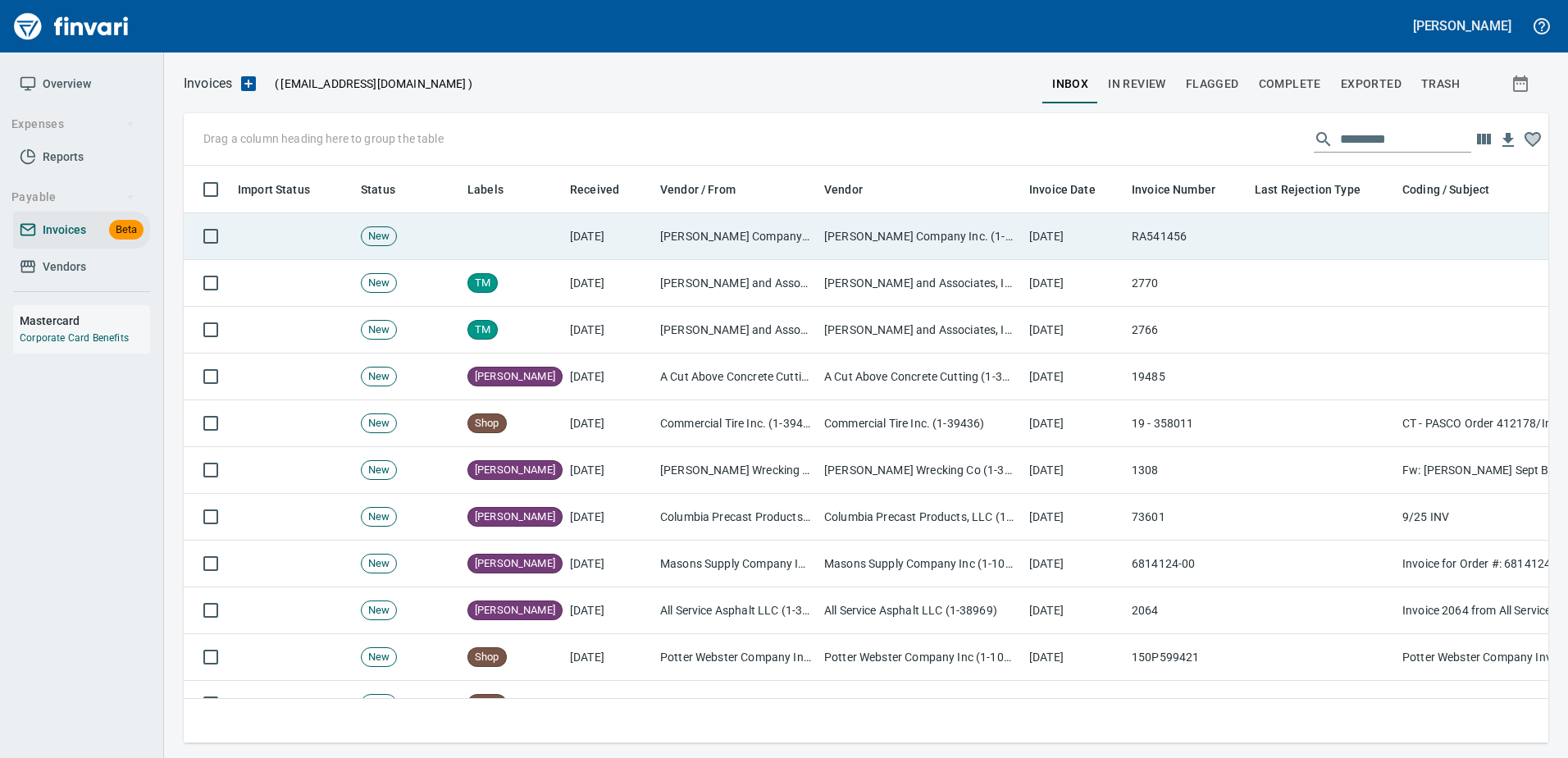
click at [1147, 256] on td "RA541456" at bounding box center [1186, 237] width 123 height 47
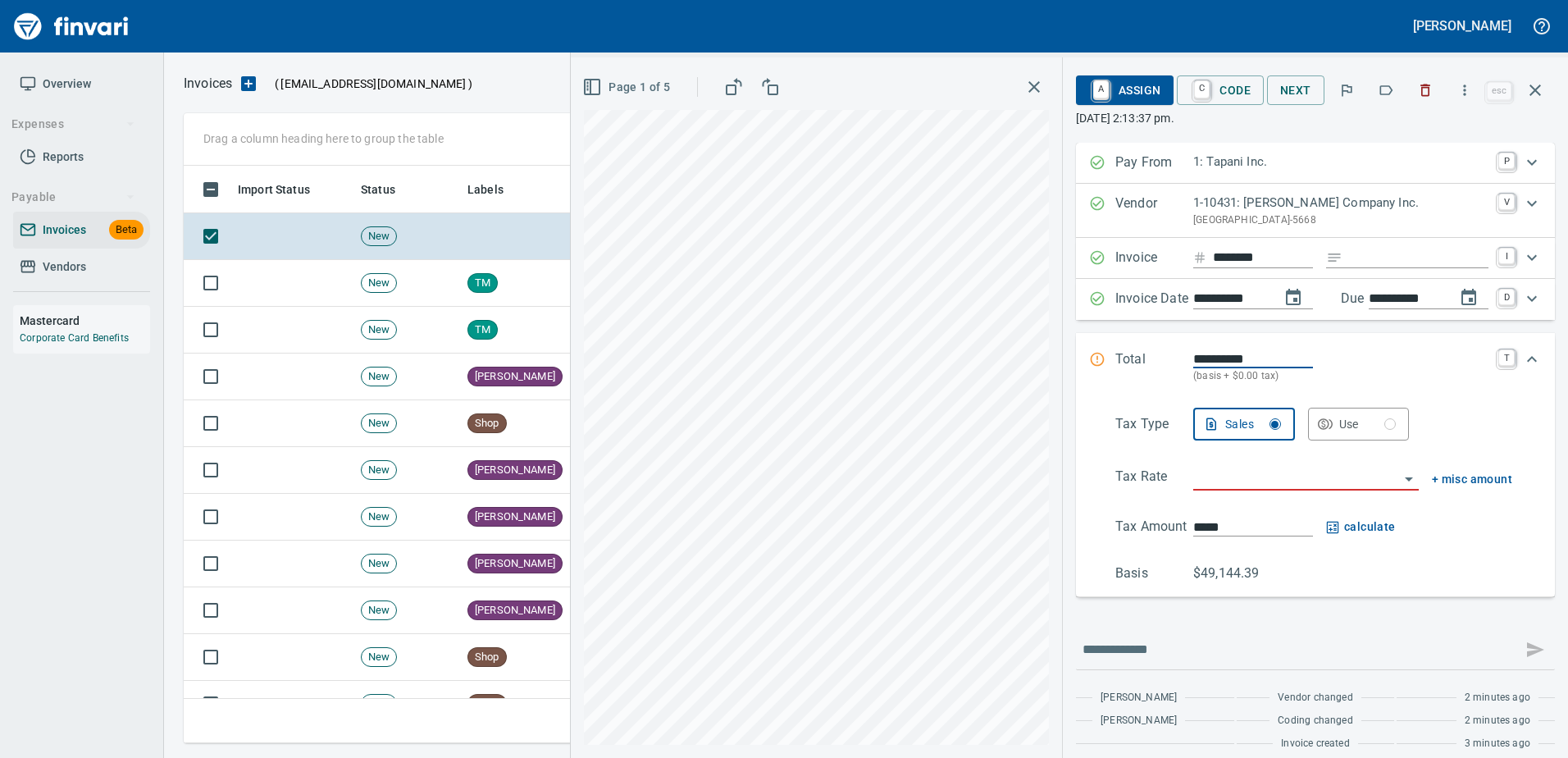
scroll to position [553, 1339]
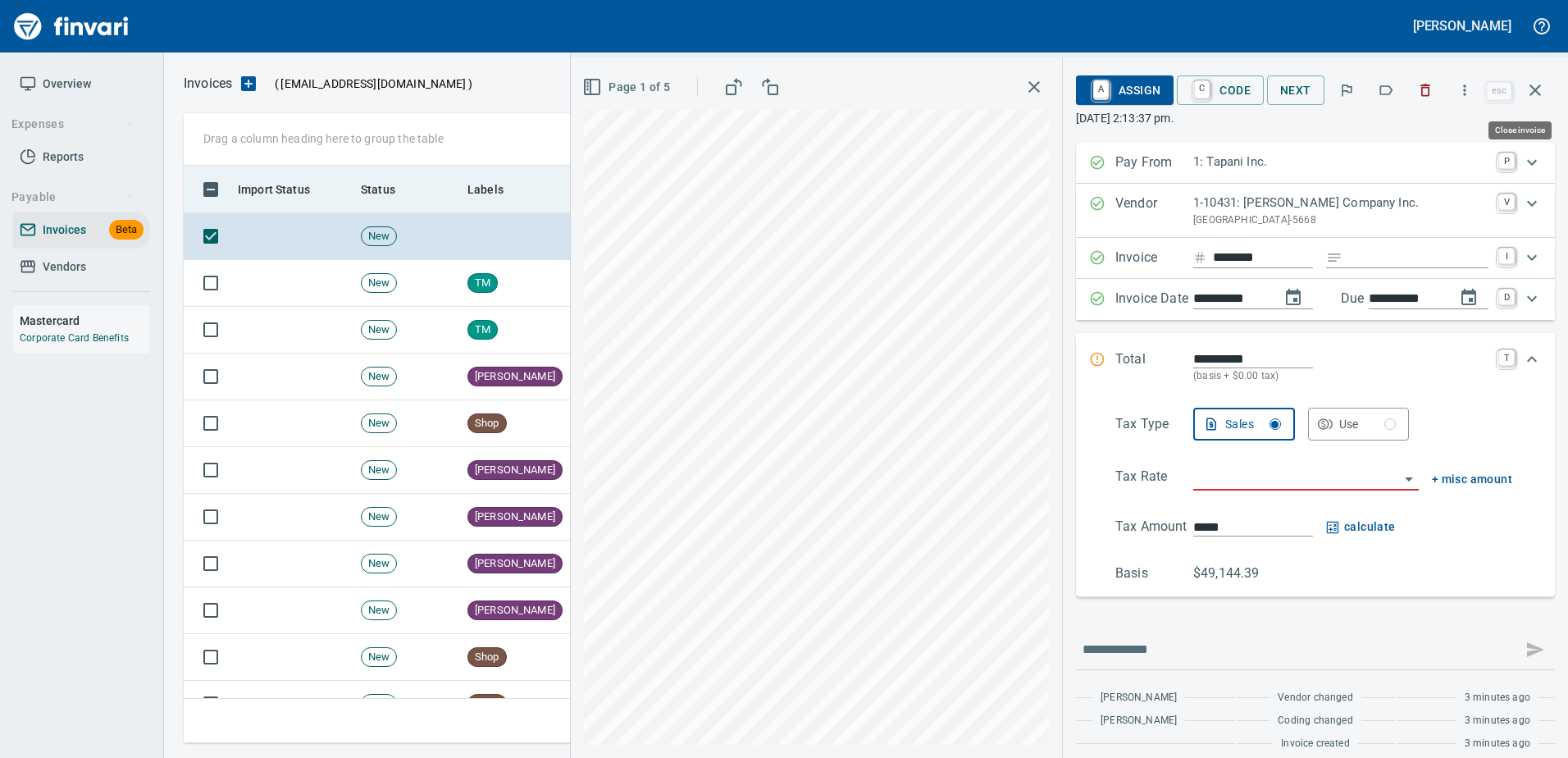
drag, startPoint x: 1531, startPoint y: 91, endPoint x: 1325, endPoint y: 168, distance: 219.9
click at [1531, 91] on icon "button" at bounding box center [1535, 91] width 20 height 20
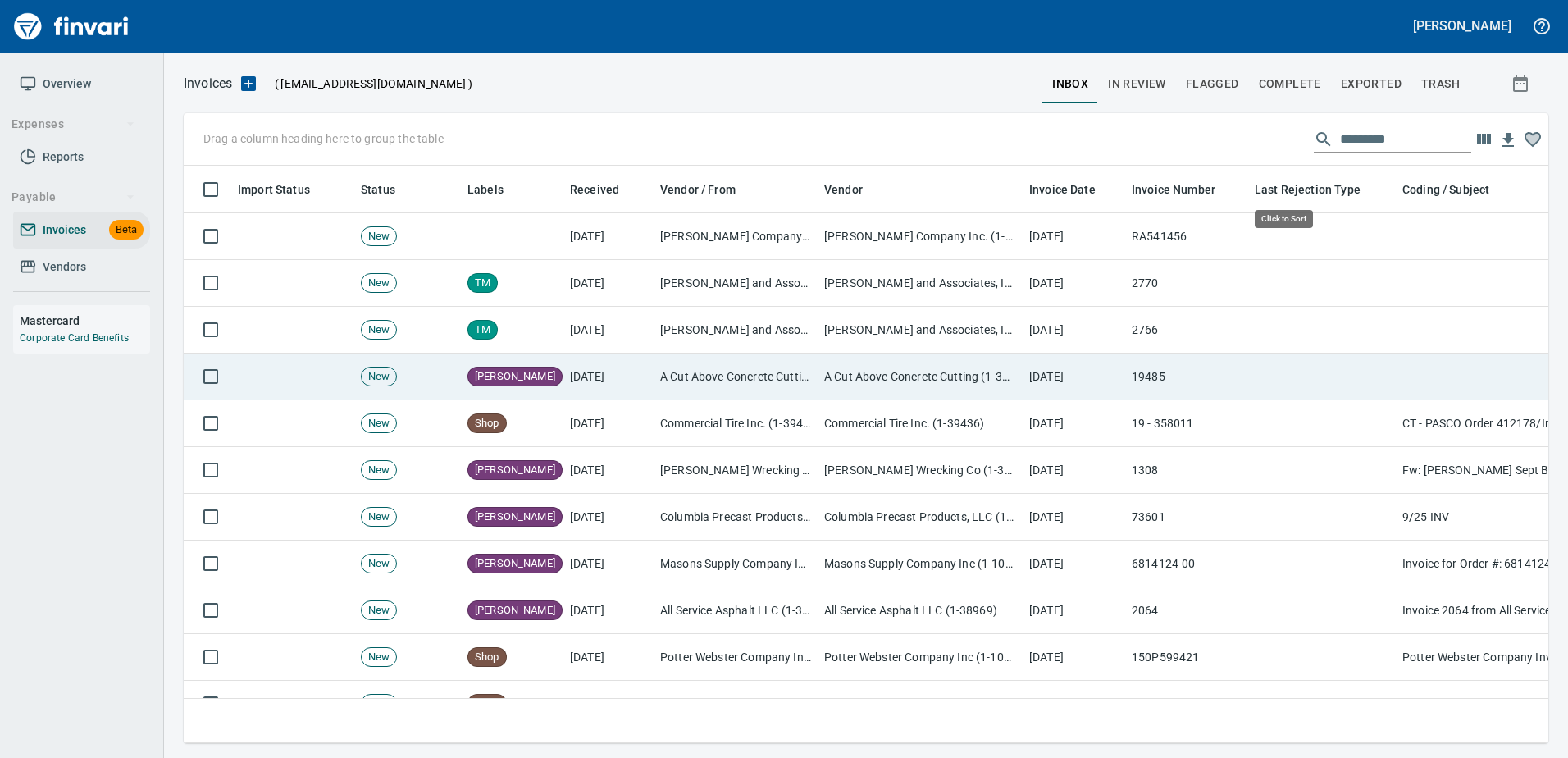
scroll to position [553, 1339]
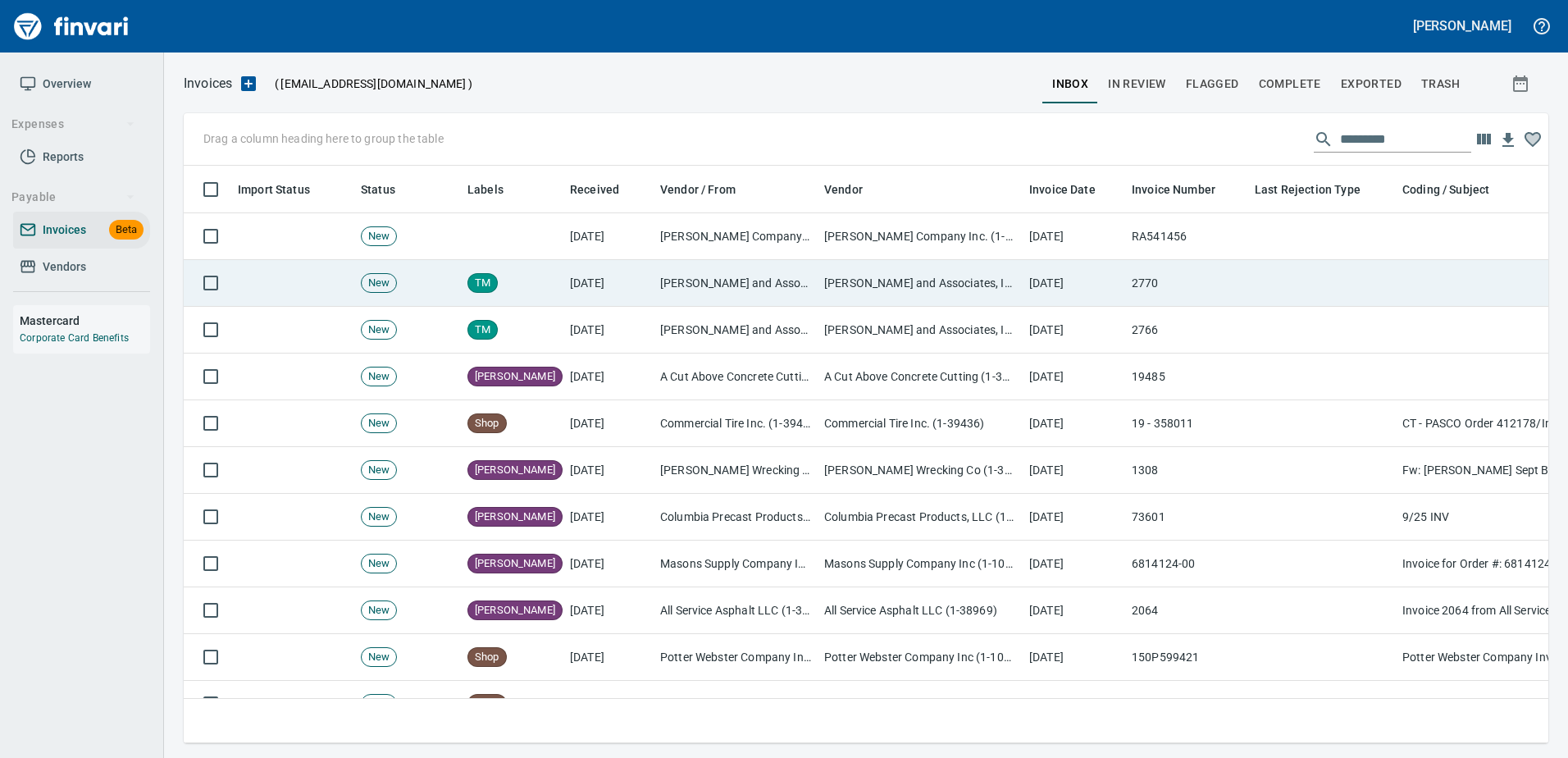
click at [883, 280] on td "[PERSON_NAME] and Associates, Inc. (1-24391)" at bounding box center [920, 283] width 205 height 47
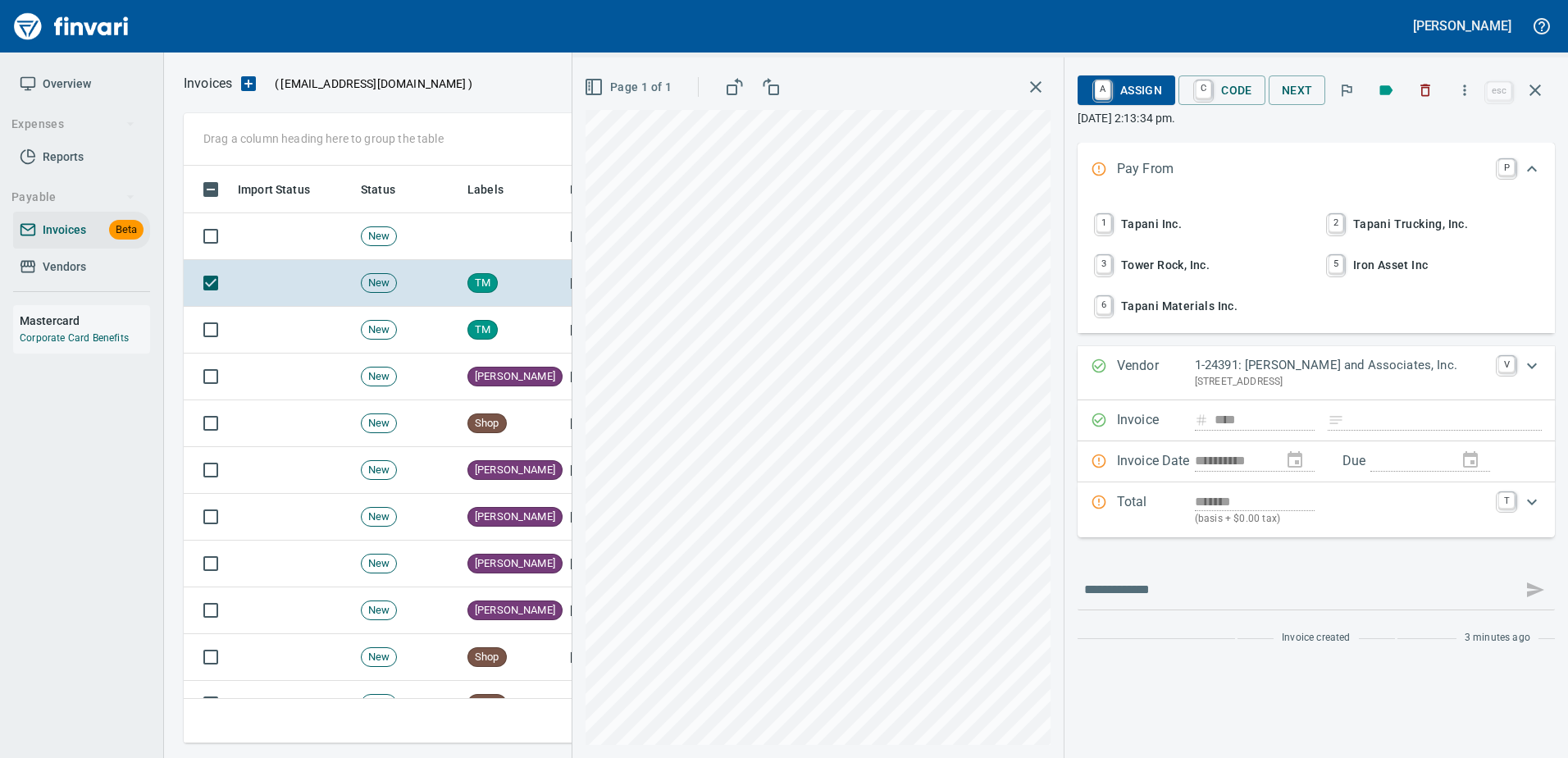
click at [1468, 91] on icon "button" at bounding box center [1464, 90] width 16 height 16
click at [1416, 134] on span "Download" at bounding box center [1462, 138] width 158 height 20
click at [1538, 89] on icon "button" at bounding box center [1535, 91] width 20 height 20
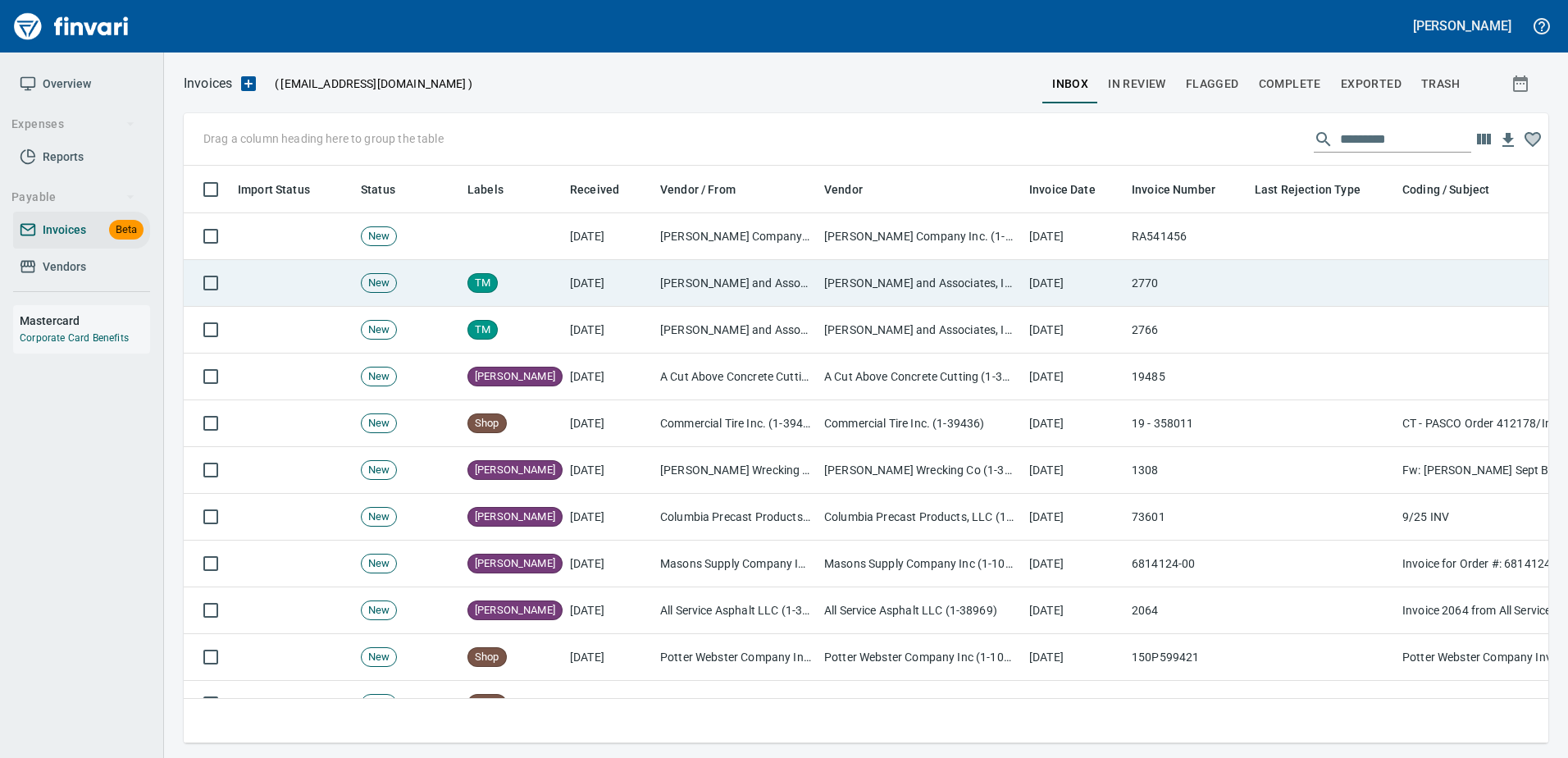
scroll to position [553, 1339]
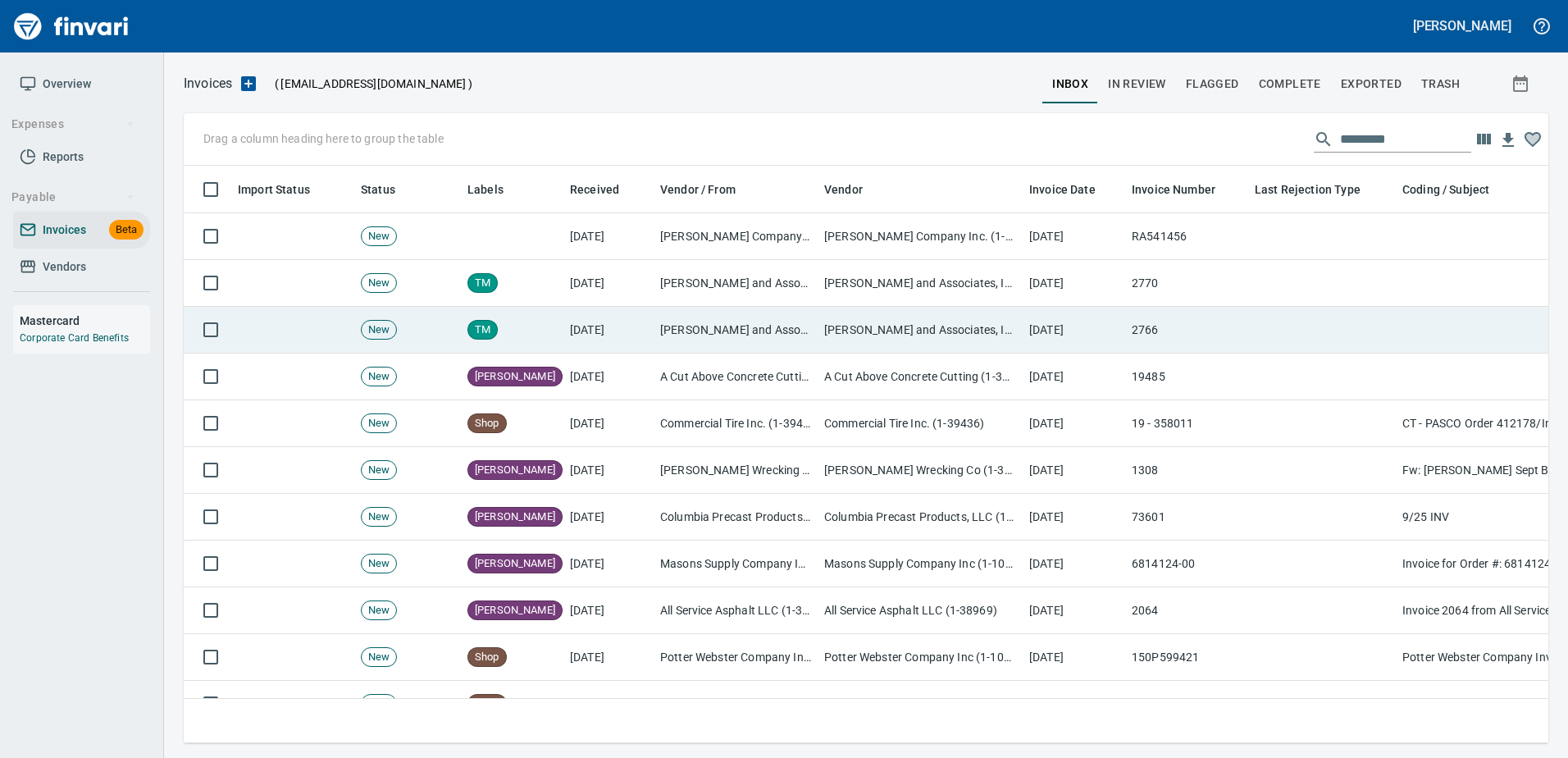
click at [1301, 308] on td at bounding box center [1321, 330] width 148 height 47
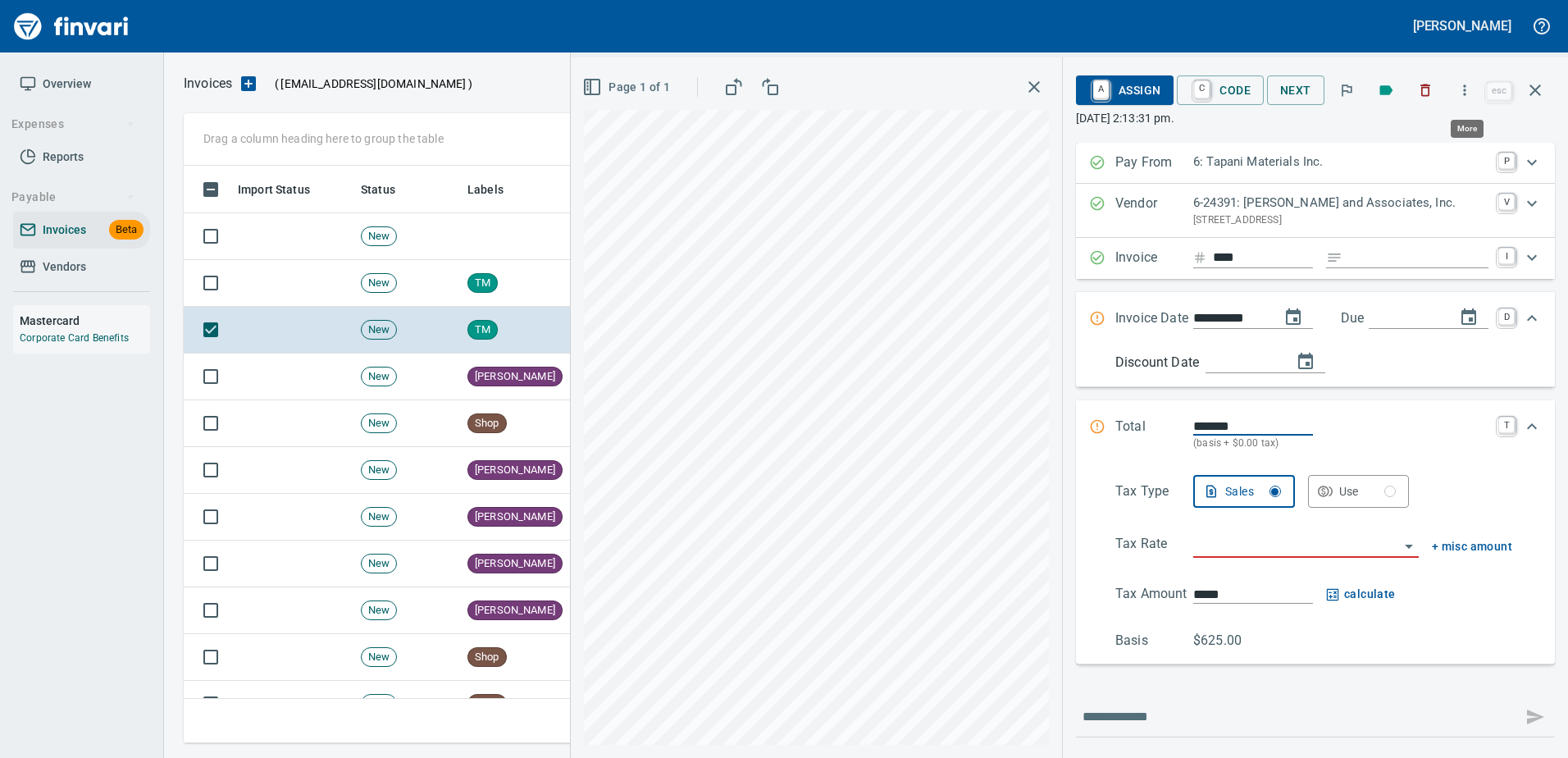
click at [1466, 91] on icon "button" at bounding box center [1465, 90] width 3 height 11
click at [1399, 149] on li "Download" at bounding box center [1449, 138] width 210 height 36
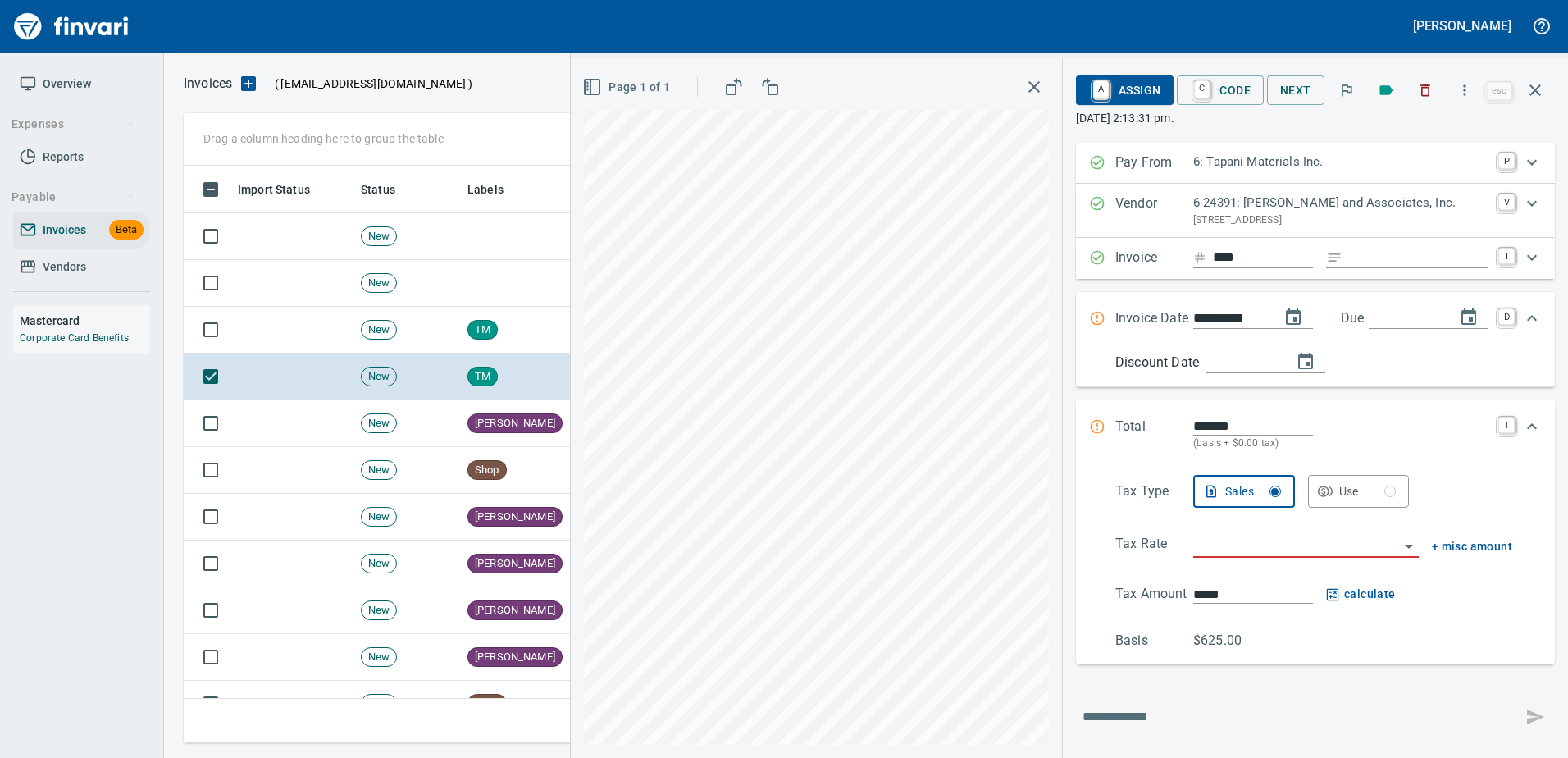
drag, startPoint x: 1537, startPoint y: 91, endPoint x: 1557, endPoint y: 94, distance: 20.2
click at [1538, 91] on icon "button" at bounding box center [1535, 91] width 20 height 20
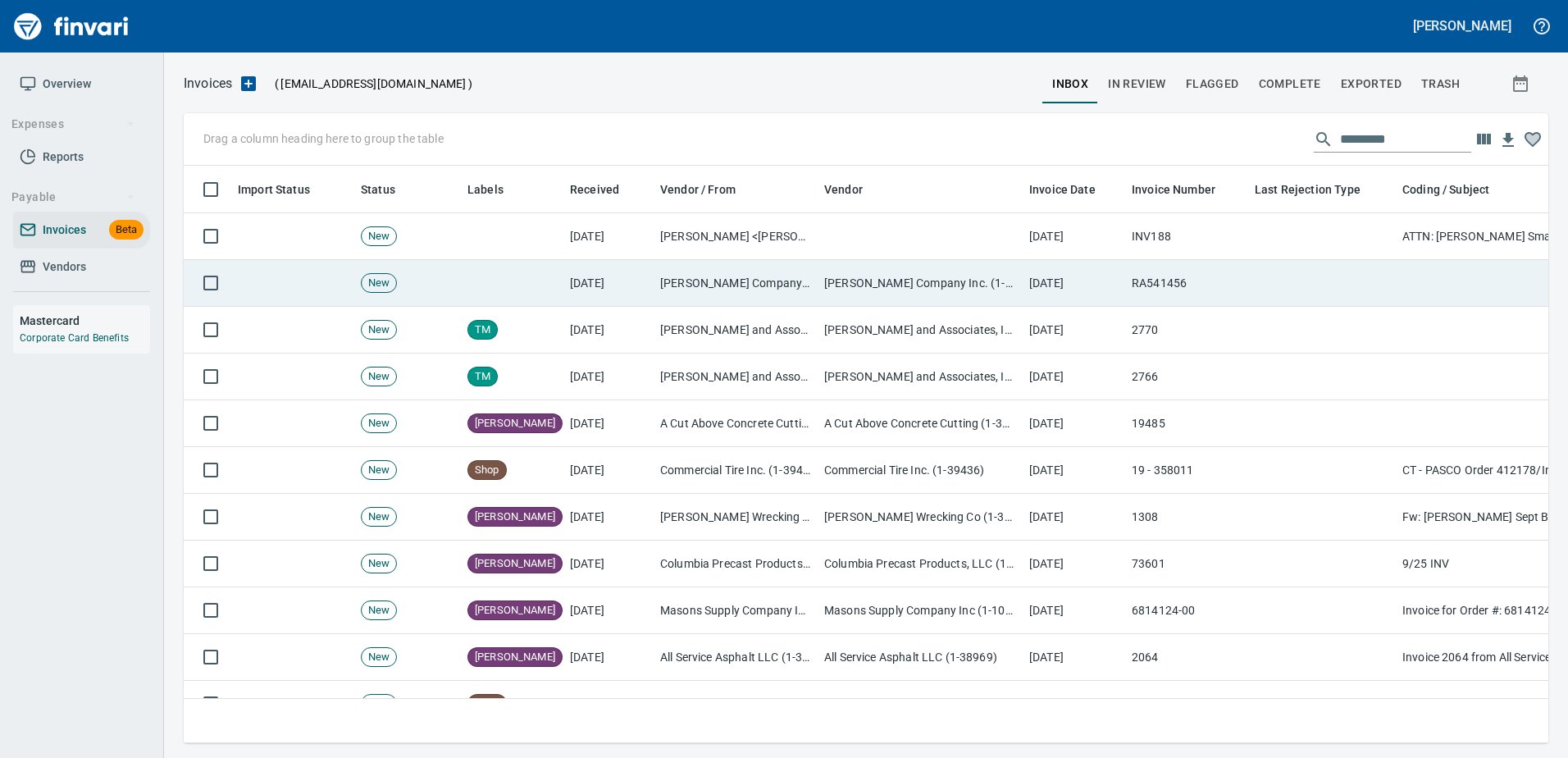
drag, startPoint x: 732, startPoint y: 280, endPoint x: 759, endPoint y: 270, distance: 28.8
click at [732, 280] on td "[PERSON_NAME] Company Inc. (1-10431)" at bounding box center [735, 283] width 164 height 47
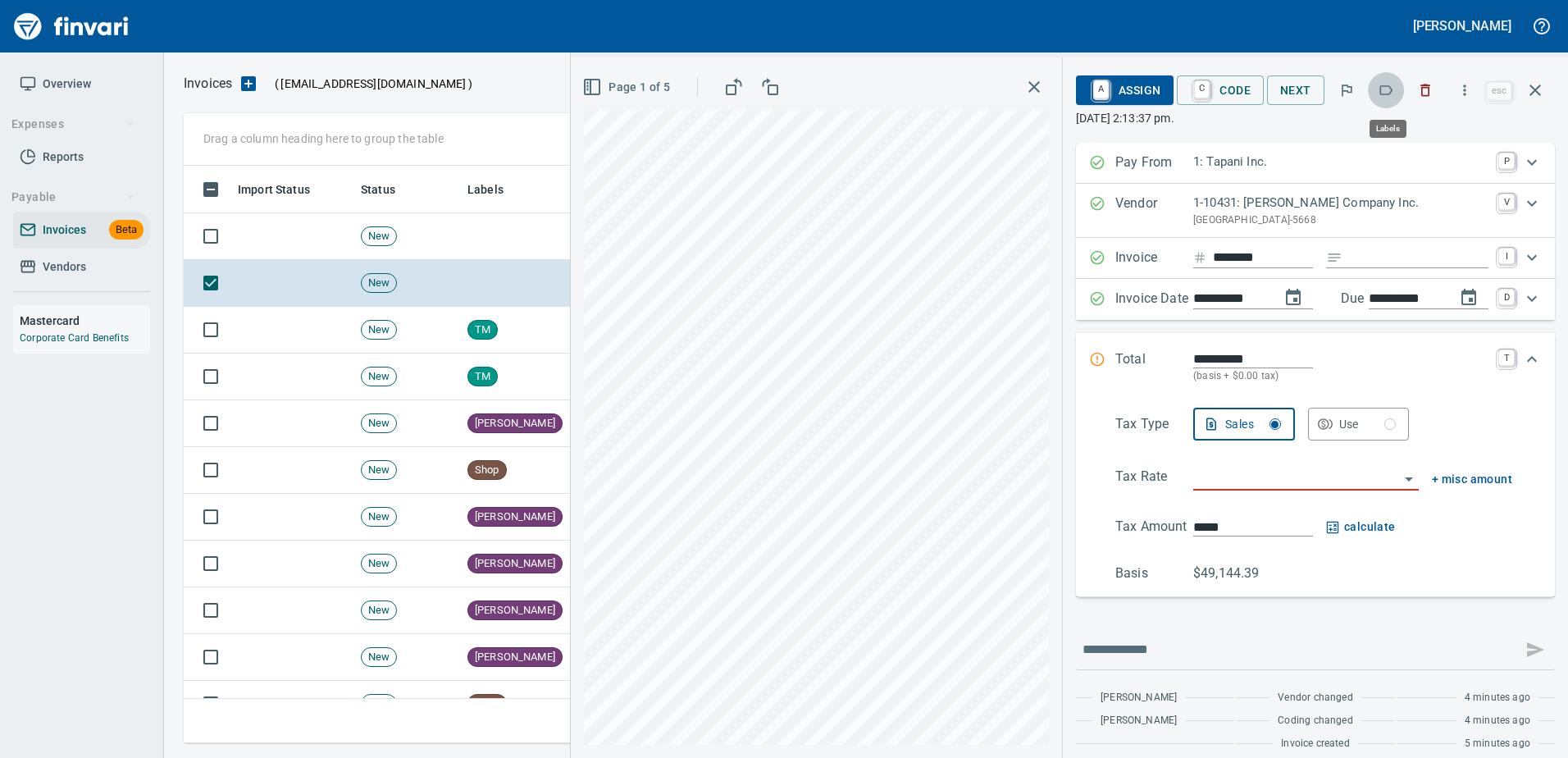
click at [1387, 90] on icon "button" at bounding box center [1385, 90] width 16 height 16
click at [1231, 252] on input "********" at bounding box center [1263, 257] width 100 height 21
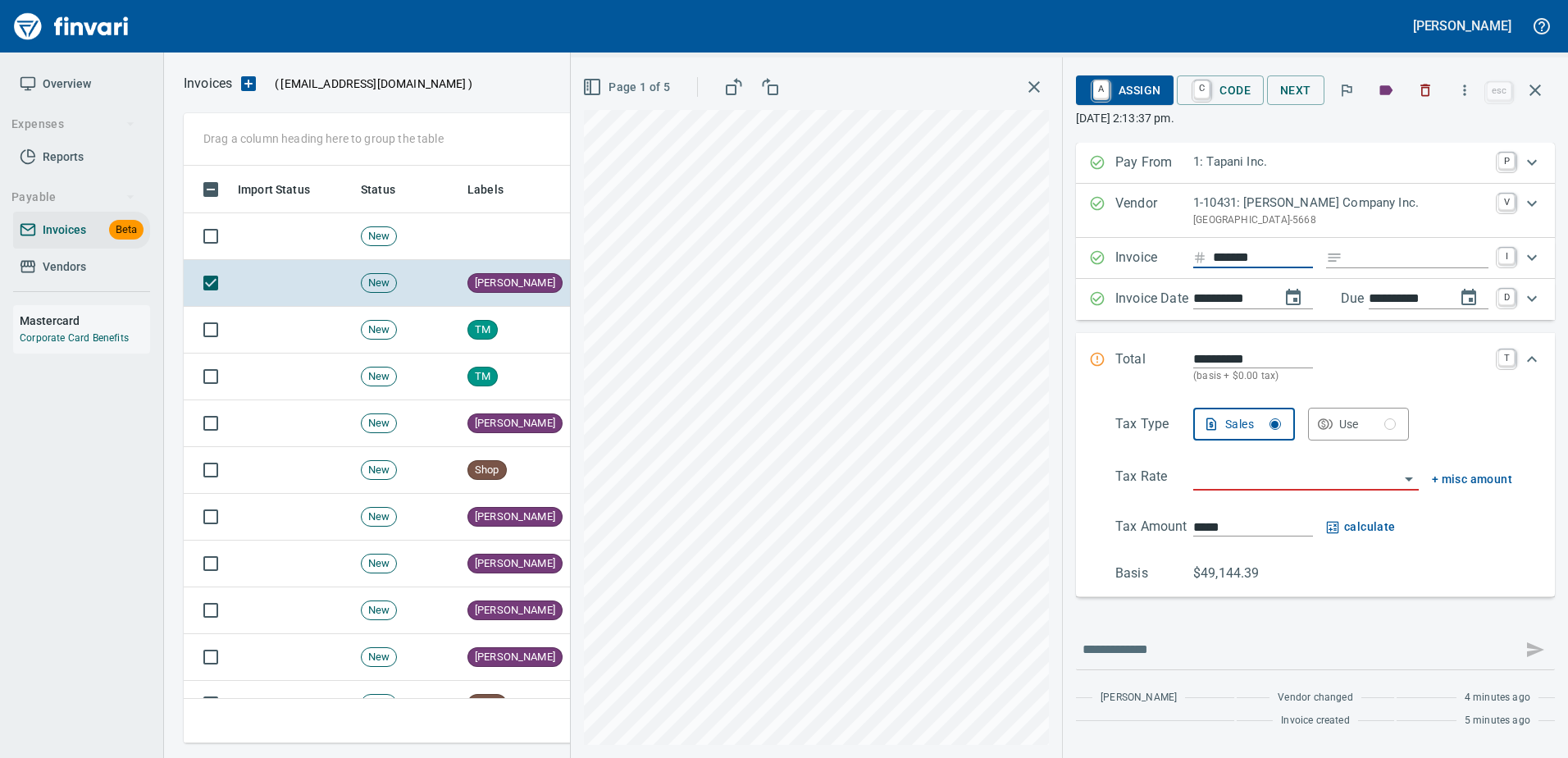
type input "*******"
click at [1362, 265] on input "Expand" at bounding box center [1417, 257] width 139 height 21
type input "******"
click at [616, 91] on span "Page 1 of 5" at bounding box center [628, 87] width 84 height 21
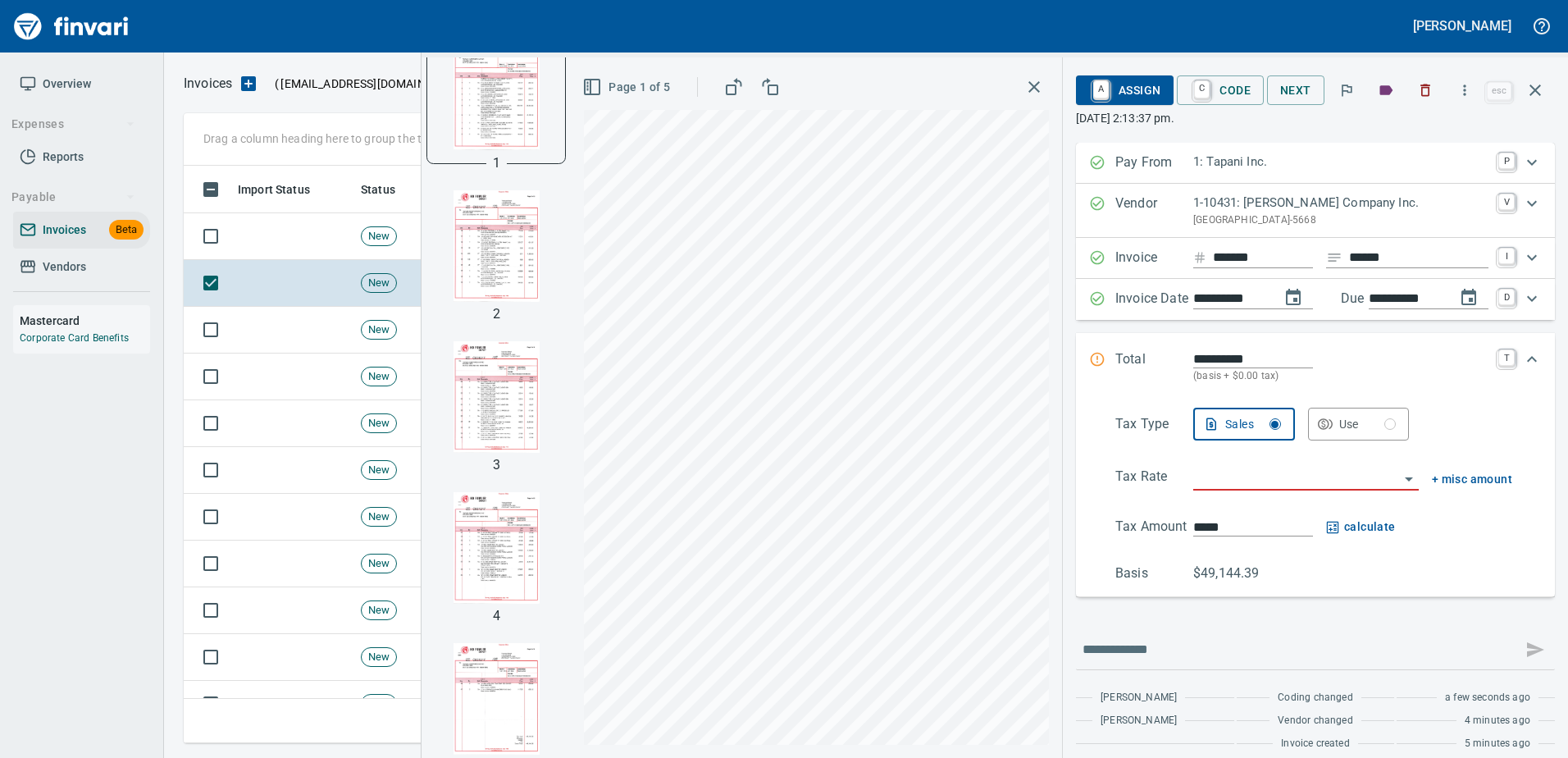
scroll to position [69, 0]
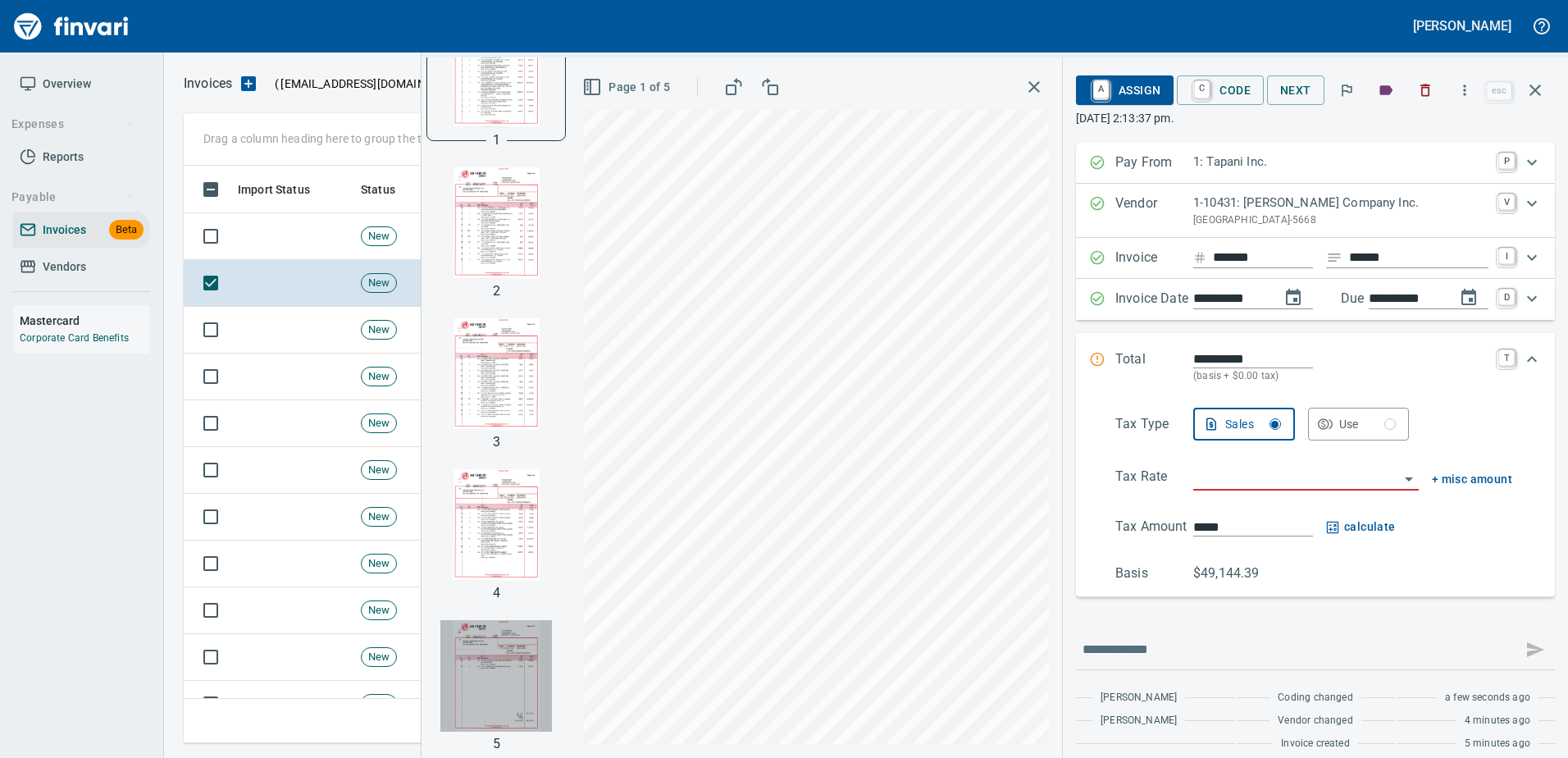
click at [468, 654] on img "button" at bounding box center [496, 675] width 111 height 111
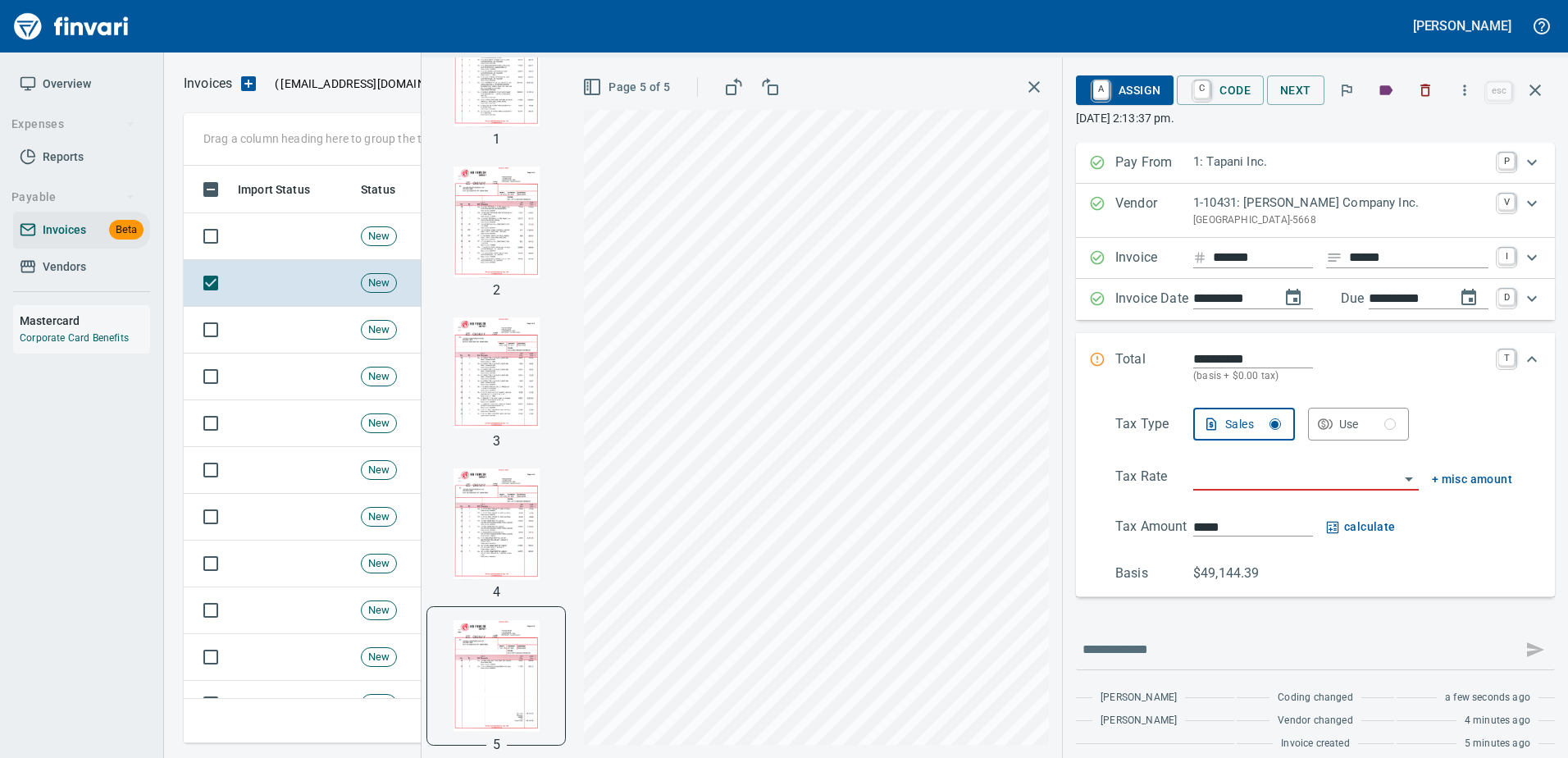
click at [1193, 357] on input "**********" at bounding box center [1253, 359] width 120 height 19
type input "**********"
click at [1217, 474] on input "search" at bounding box center [1296, 478] width 206 height 23
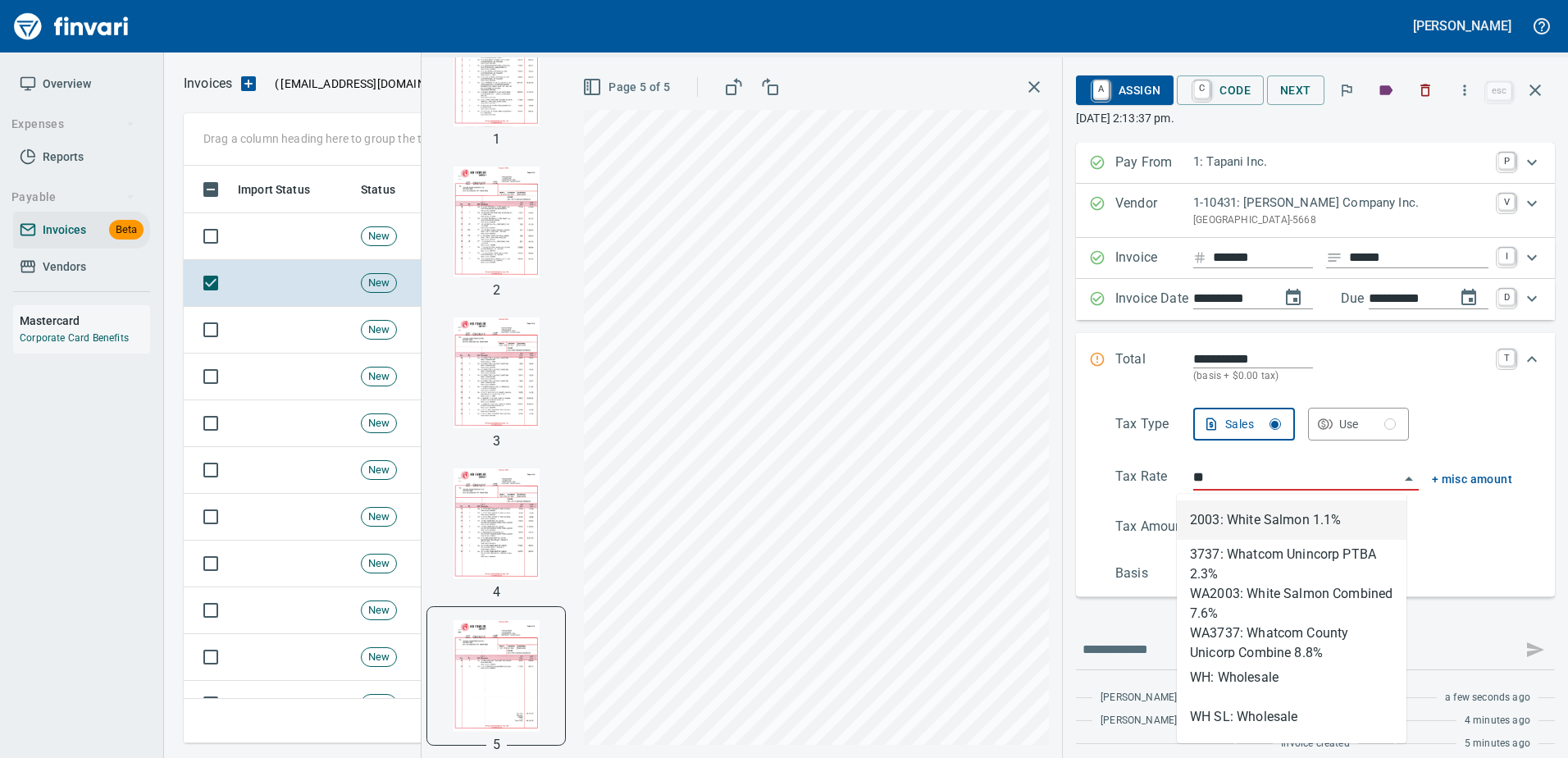
scroll to position [553, 1339]
click at [1240, 682] on li "WH: Wholesale" at bounding box center [1291, 677] width 230 height 39
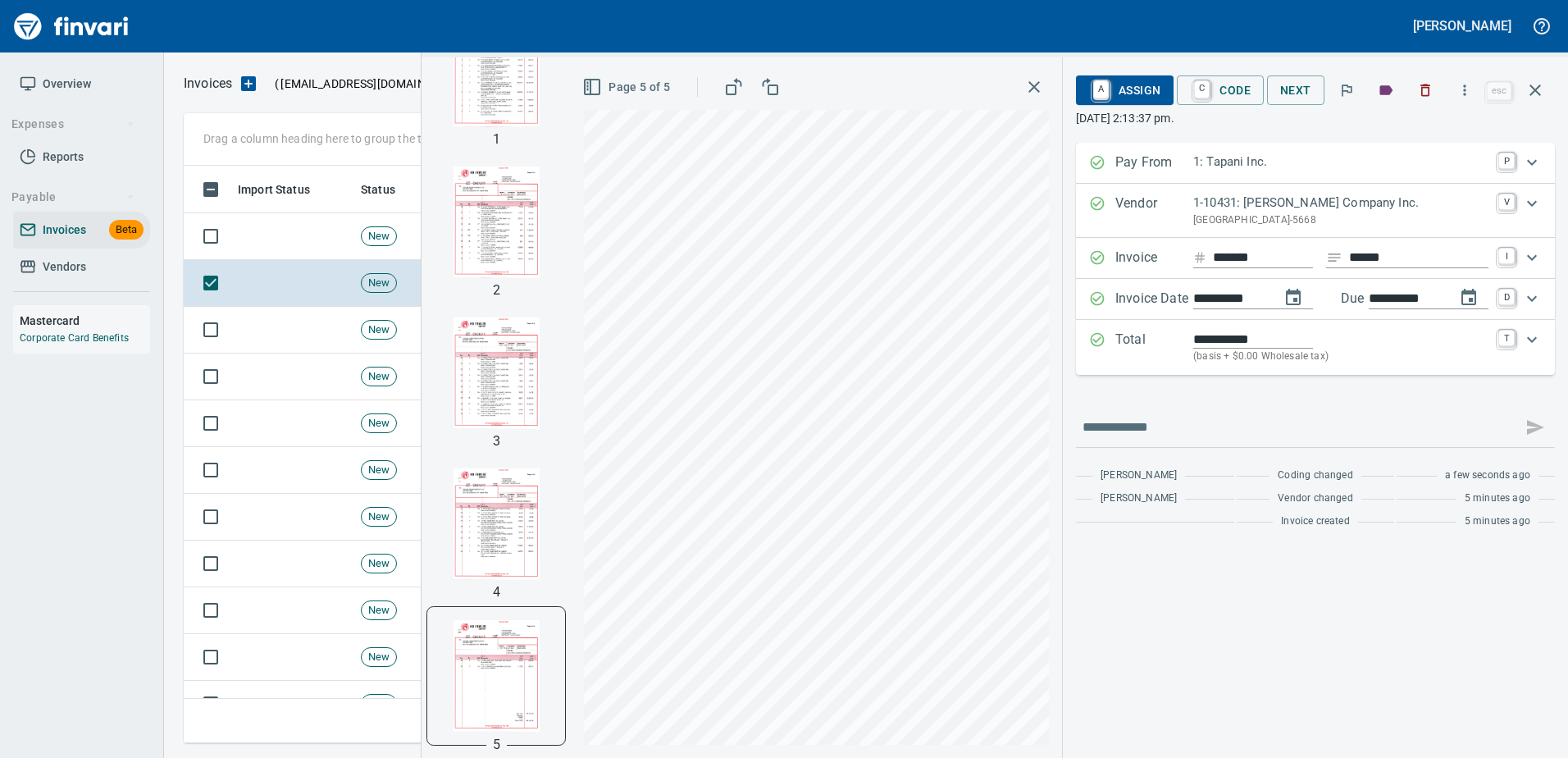
type input "**********"
click at [1129, 78] on span "A Assign" at bounding box center [1125, 90] width 72 height 28
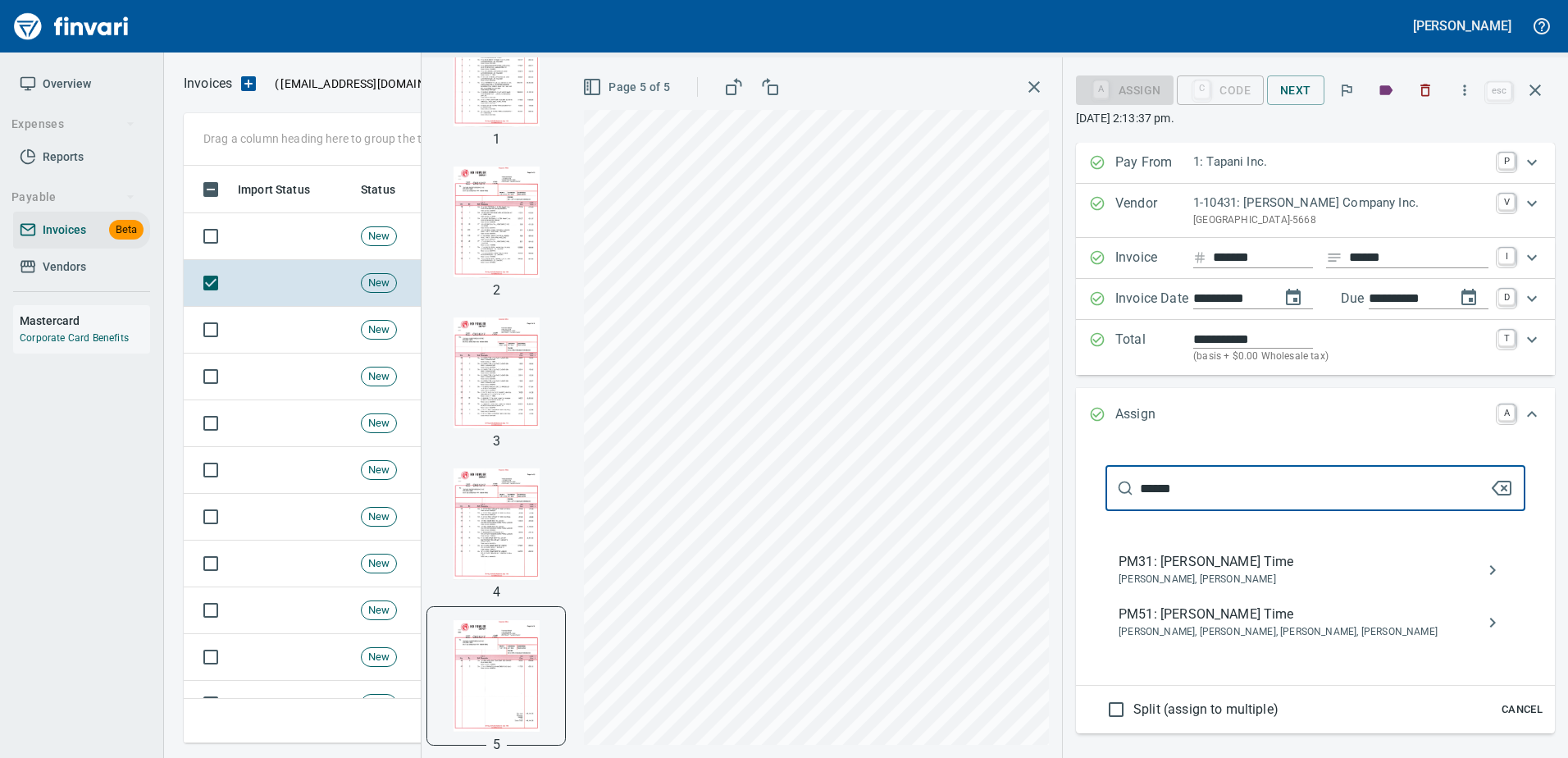
type input "******"
click at [1205, 567] on span "PM31: [PERSON_NAME] Time" at bounding box center [1302, 562] width 368 height 20
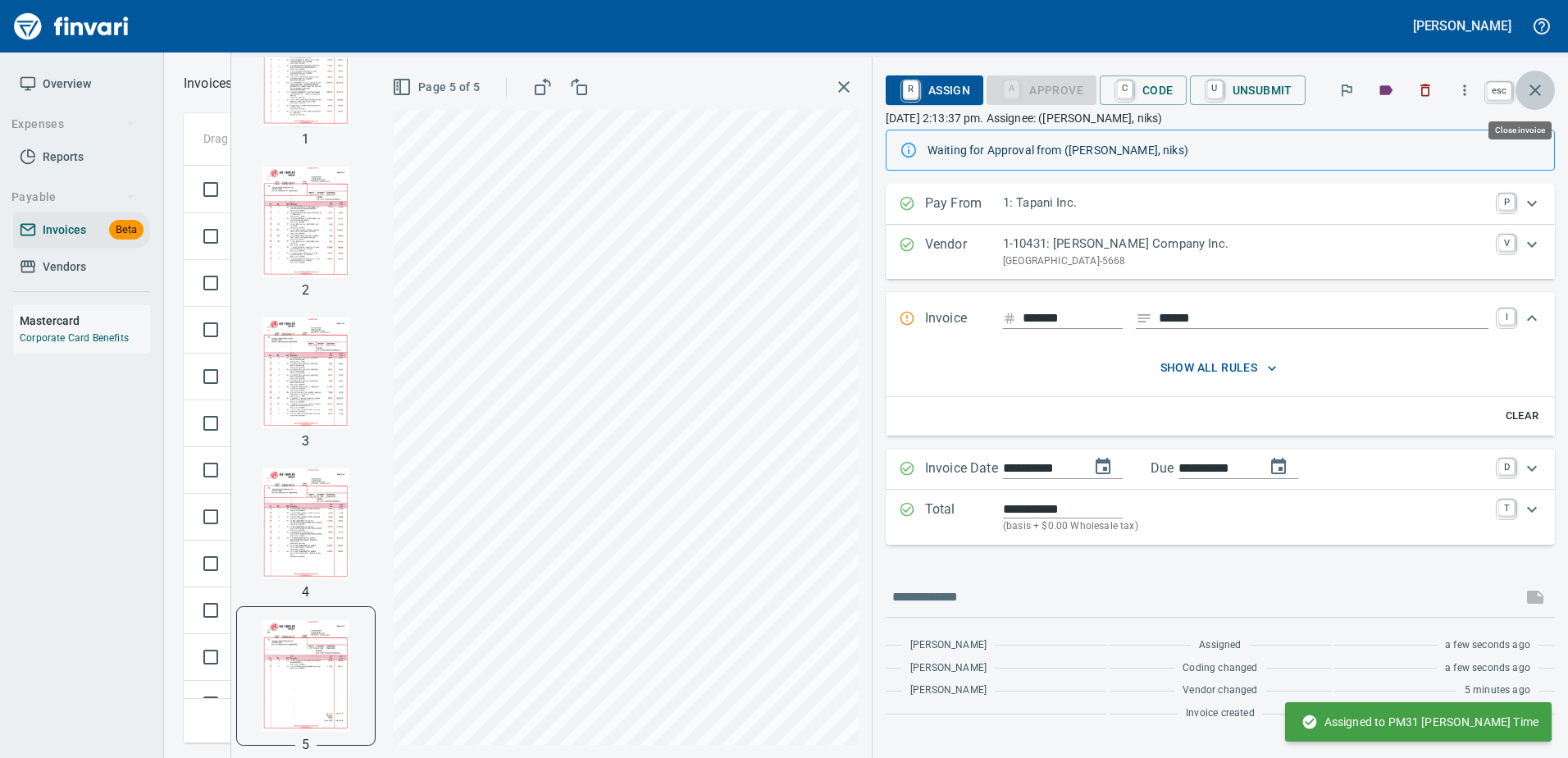
click at [1542, 85] on icon "button" at bounding box center [1535, 91] width 20 height 20
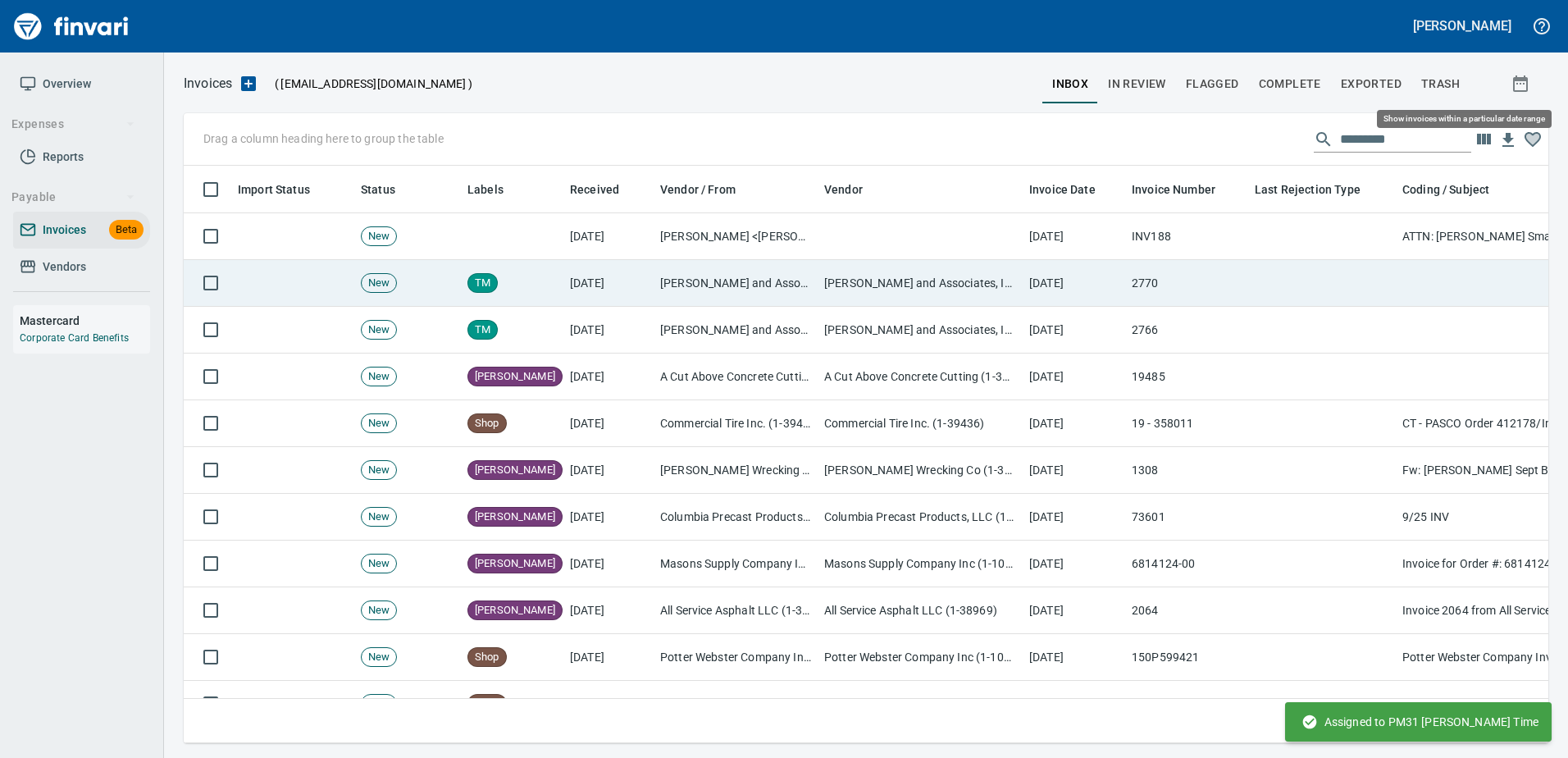
scroll to position [553, 1339]
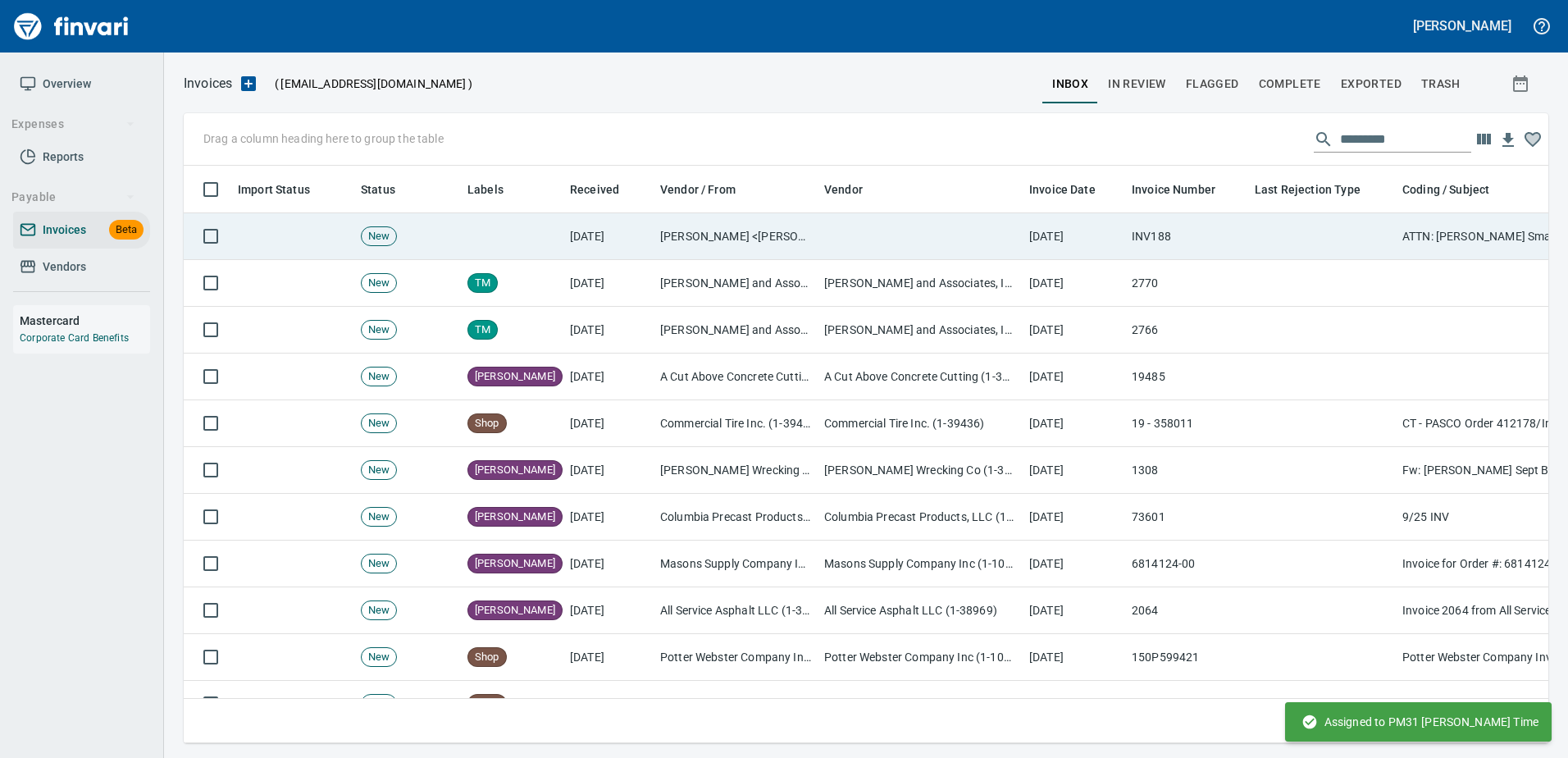
click at [1291, 221] on td at bounding box center [1321, 237] width 148 height 47
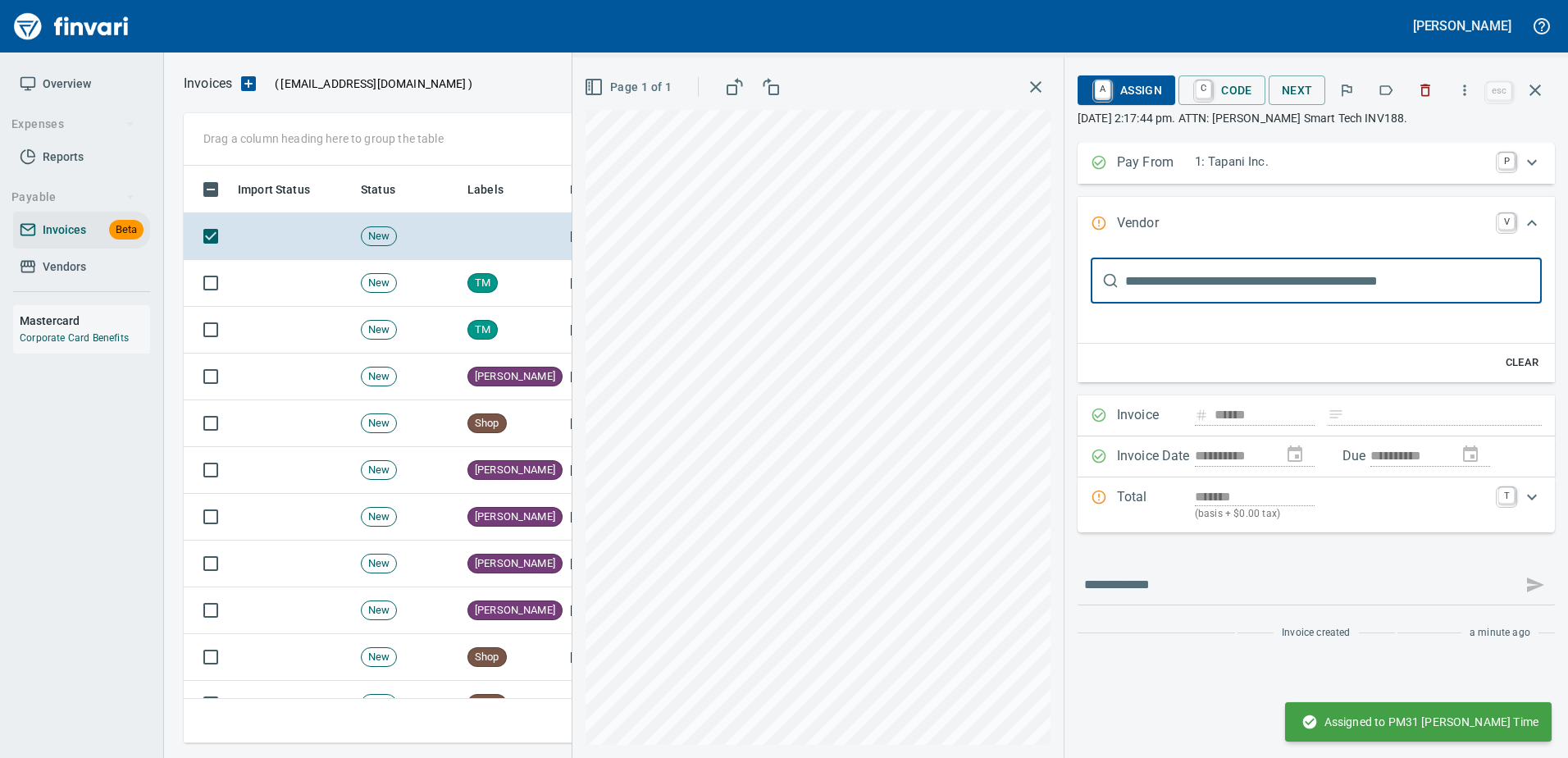
scroll to position [553, 1339]
click at [1389, 82] on button "button" at bounding box center [1386, 90] width 36 height 36
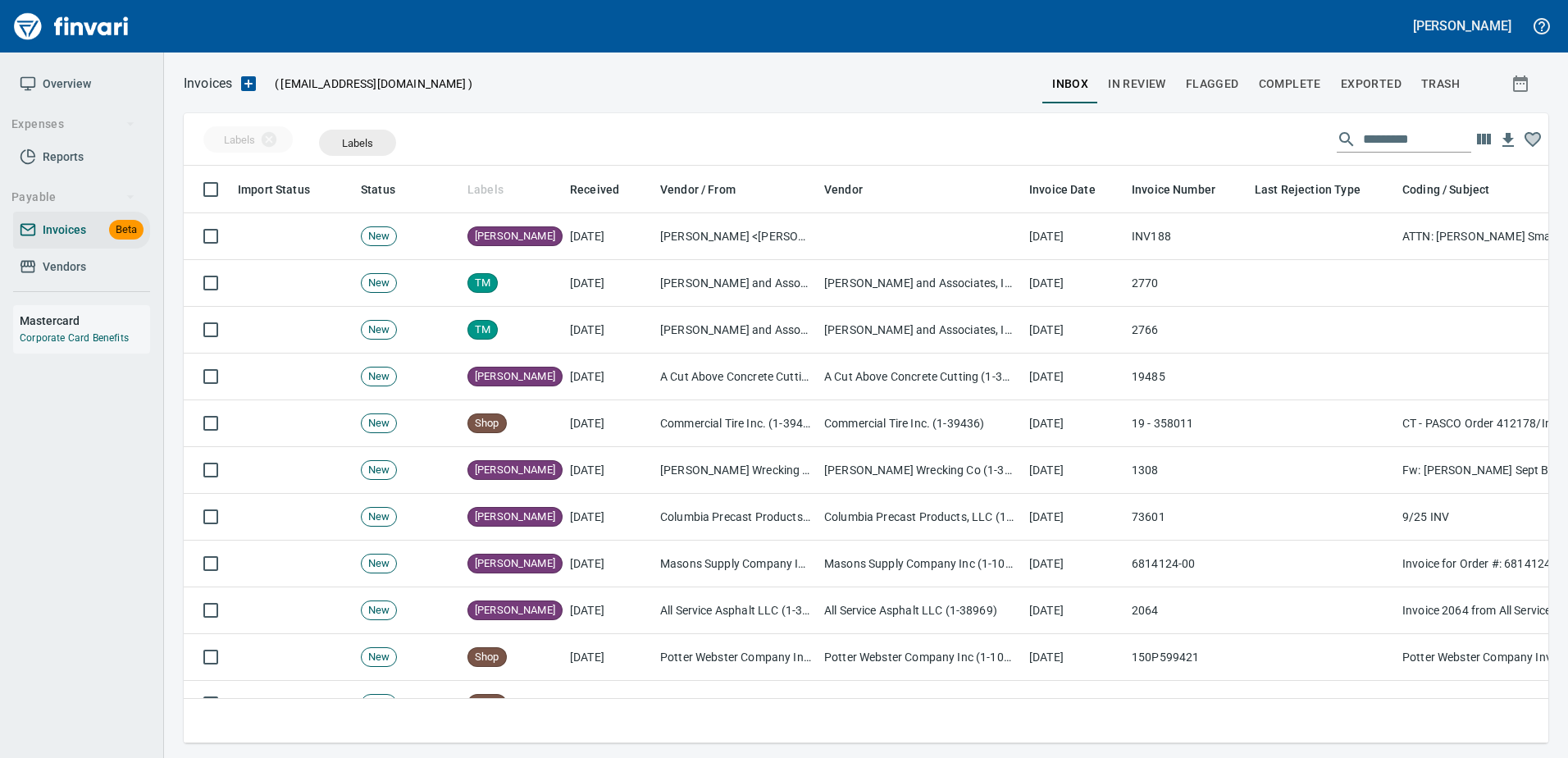
scroll to position [553, 1339]
drag, startPoint x: 483, startPoint y: 182, endPoint x: 342, endPoint y: 139, distance: 147.4
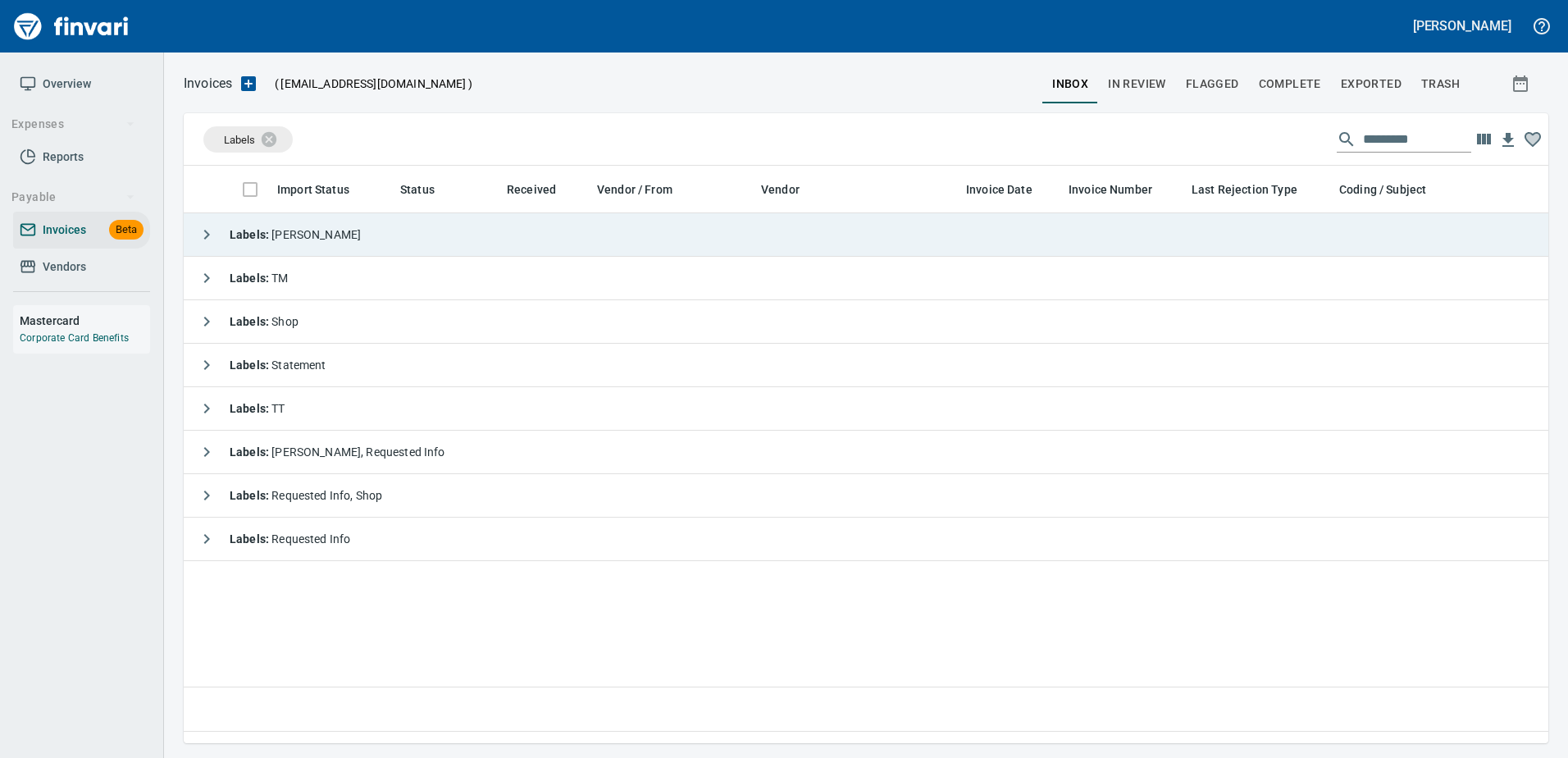
click at [239, 228] on strong "Labels :" at bounding box center [250, 234] width 42 height 13
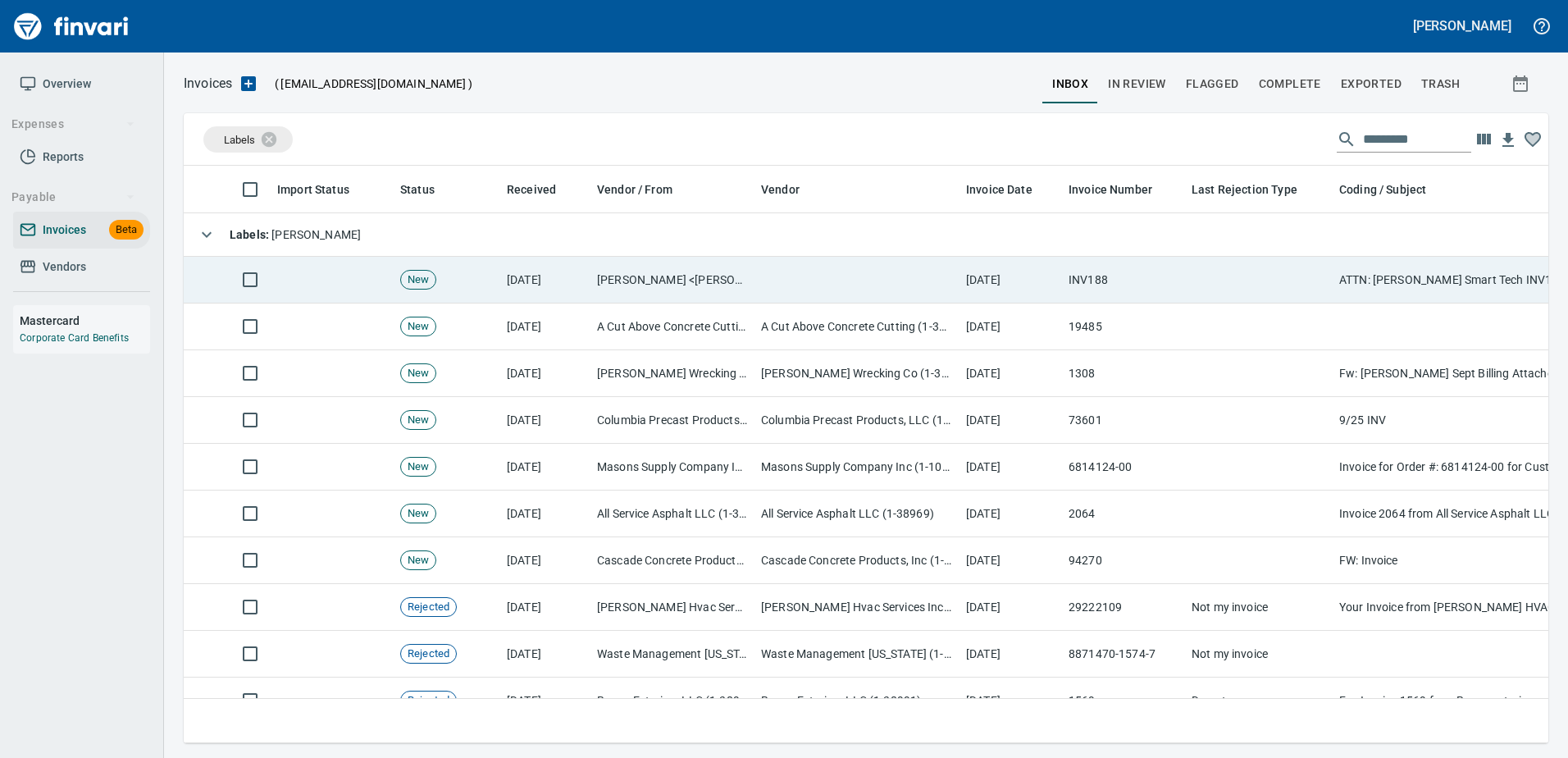
click at [567, 274] on td "[DATE]" at bounding box center [545, 280] width 91 height 47
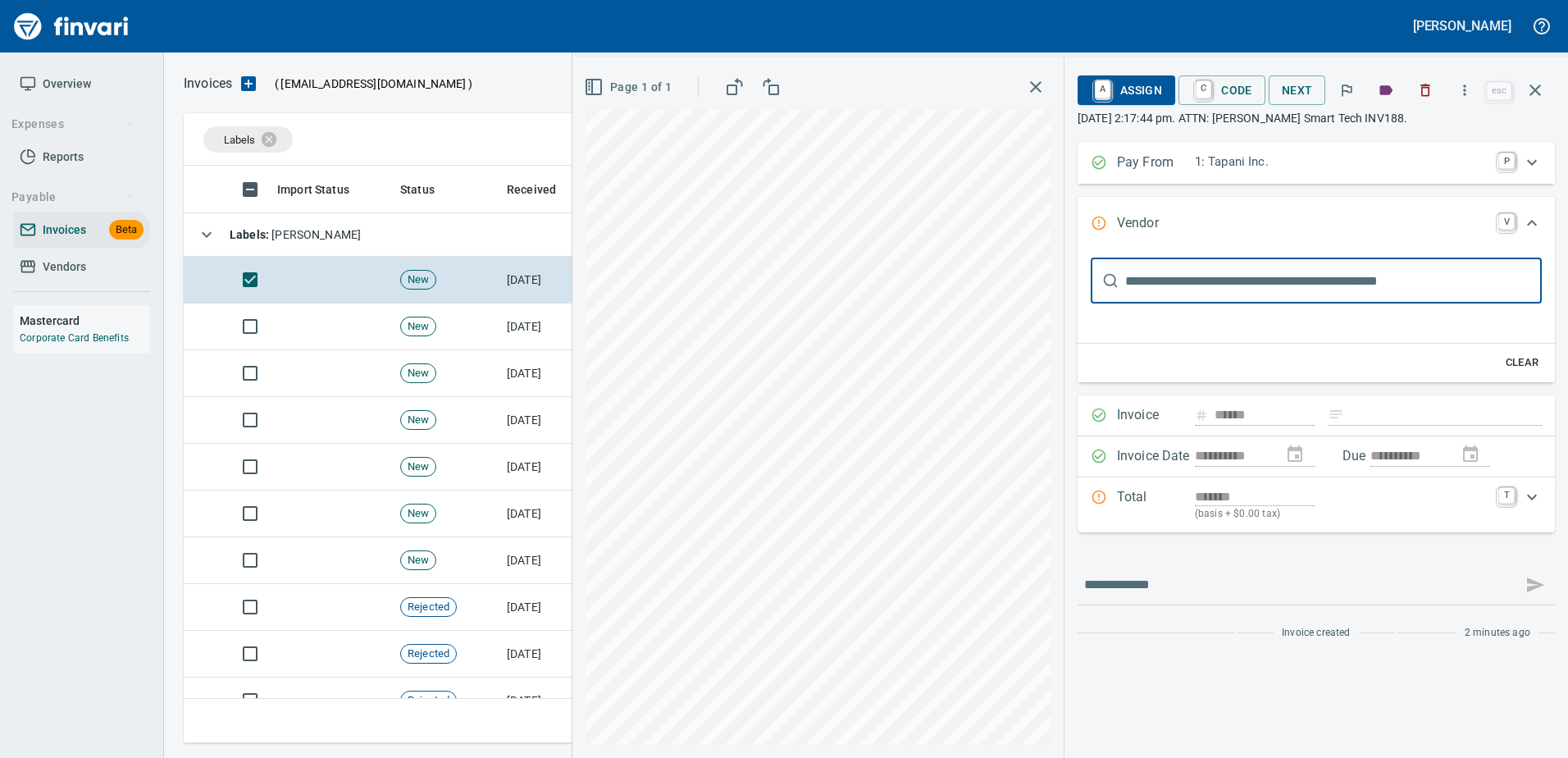
type input "*********"
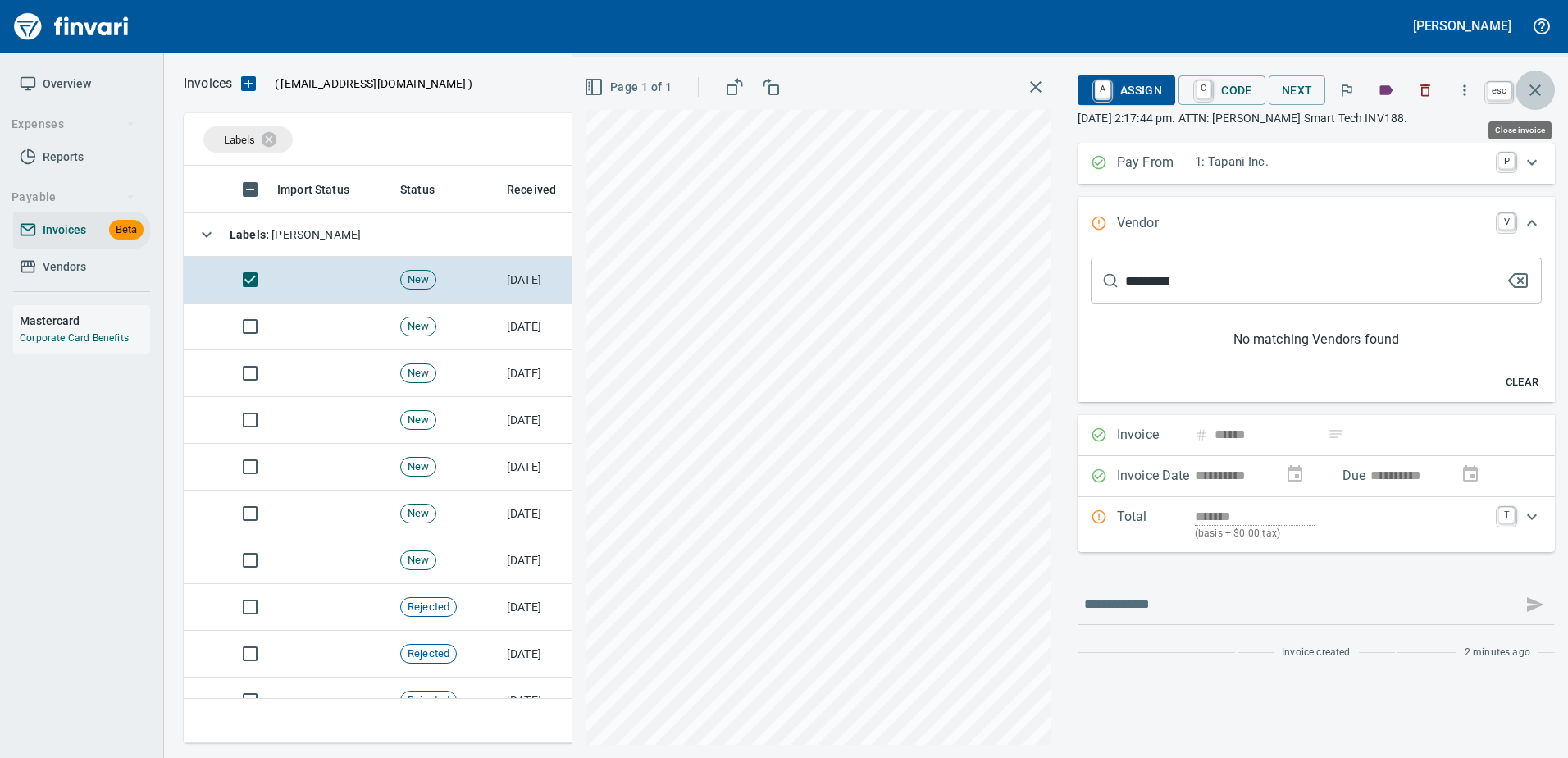
click at [1543, 86] on icon "button" at bounding box center [1535, 91] width 20 height 20
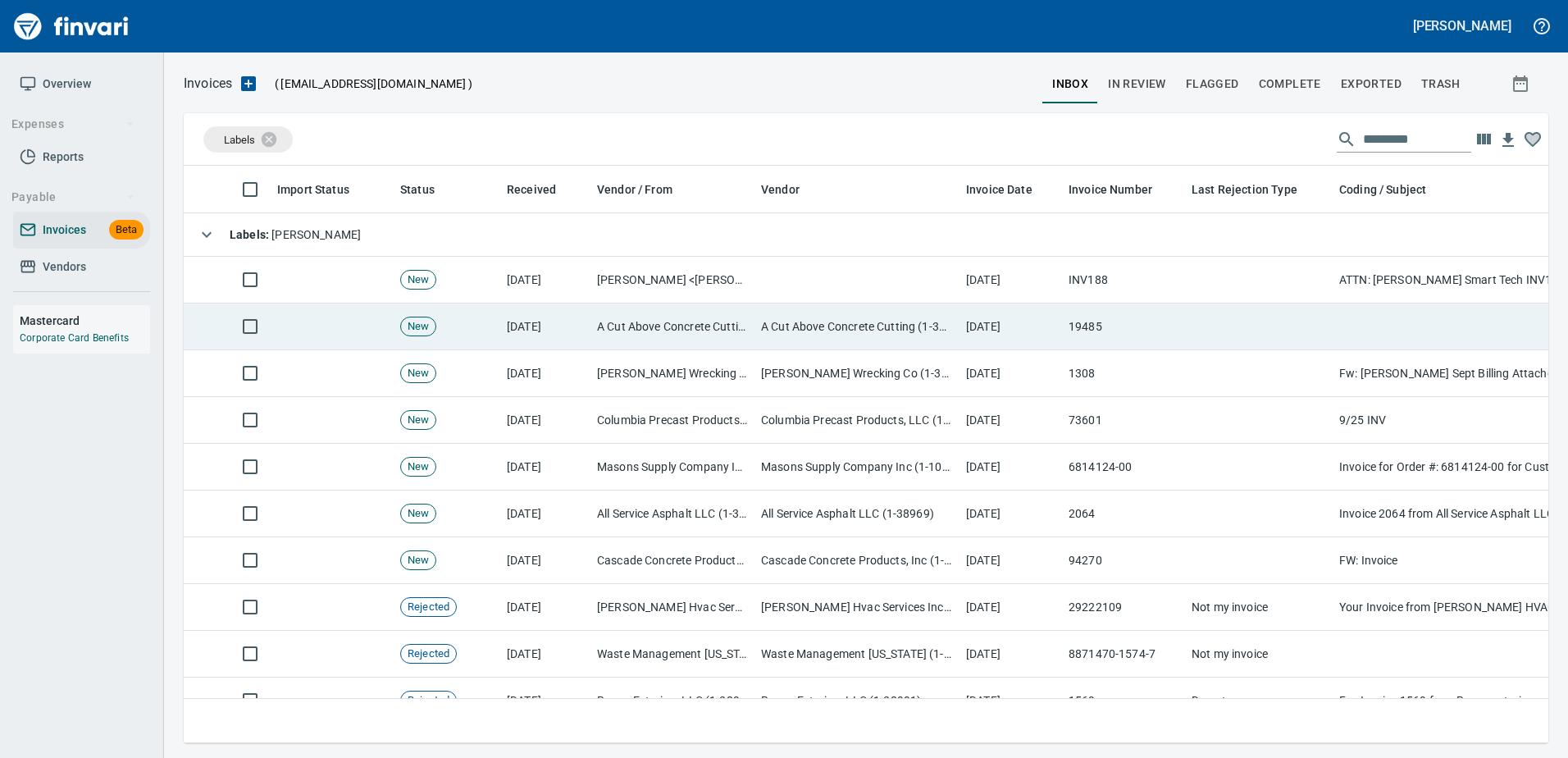
scroll to position [553, 1339]
click at [853, 333] on td "A Cut Above Concrete Cutting (1-30572)" at bounding box center [856, 327] width 205 height 47
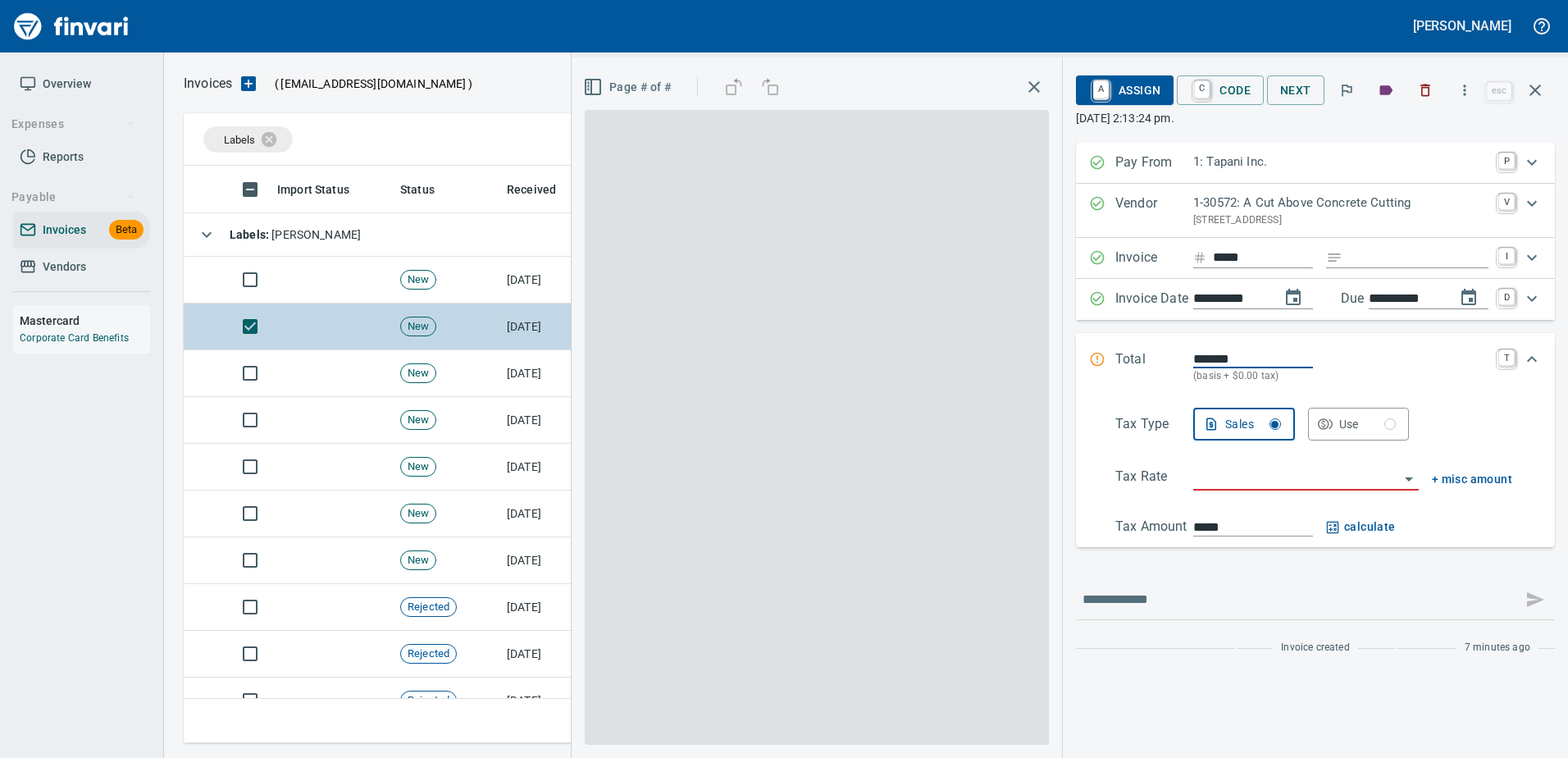
scroll to position [553, 1339]
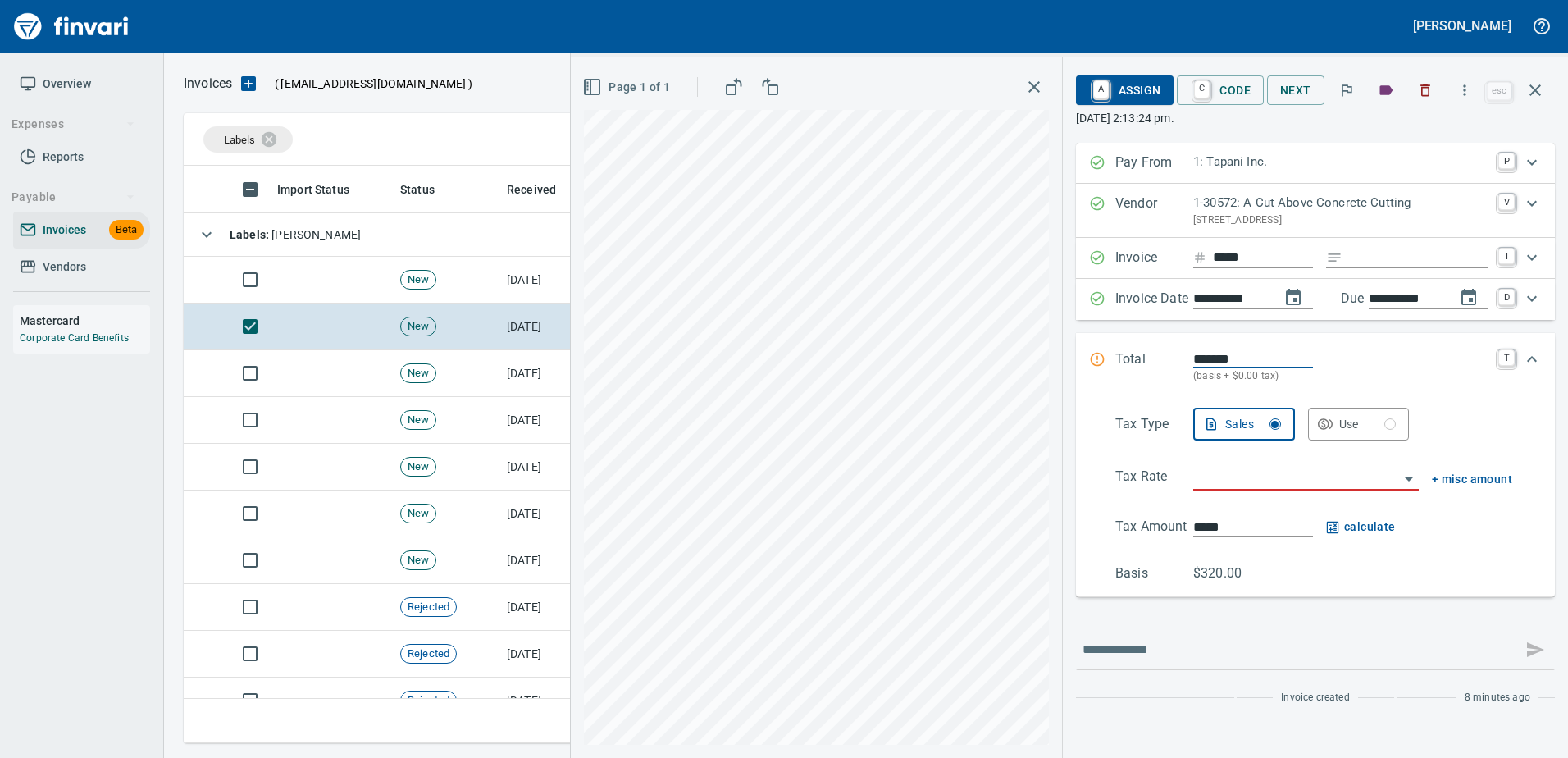
click at [1243, 469] on input "search" at bounding box center [1296, 478] width 206 height 23
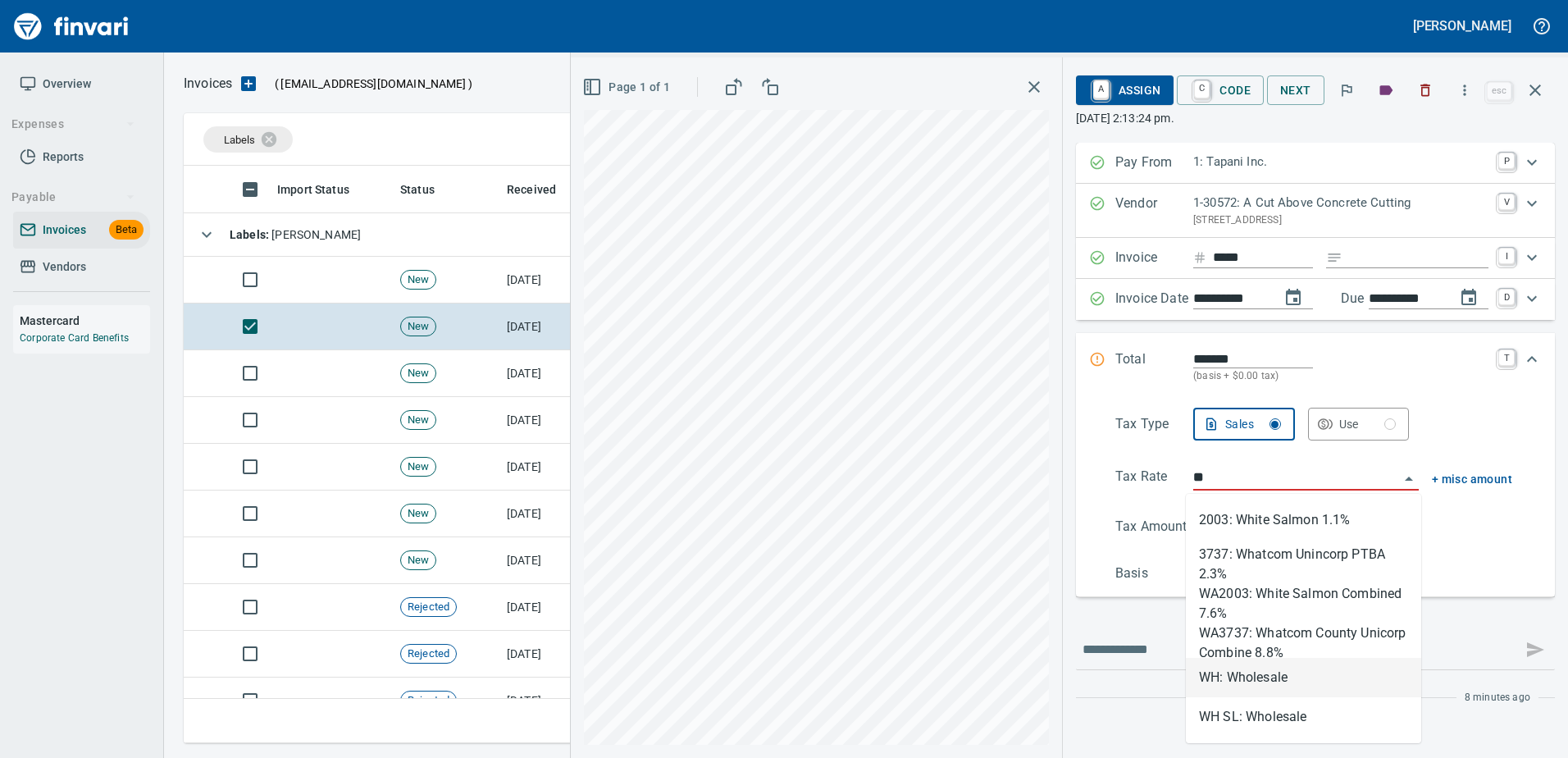
click at [1241, 671] on li "WH: Wholesale" at bounding box center [1303, 677] width 235 height 39
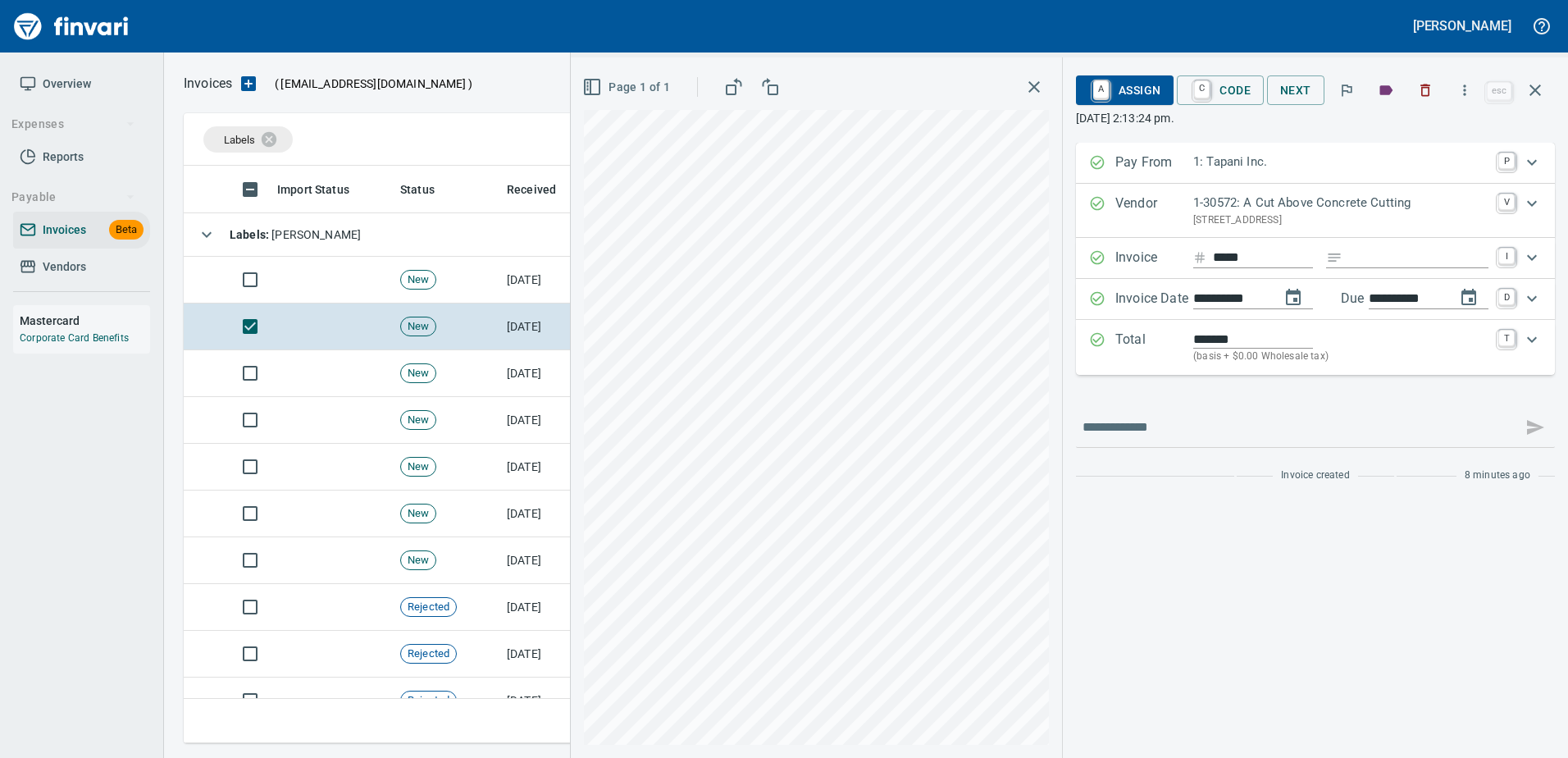
type input "**********"
click at [1113, 80] on span "A Assign" at bounding box center [1125, 90] width 72 height 28
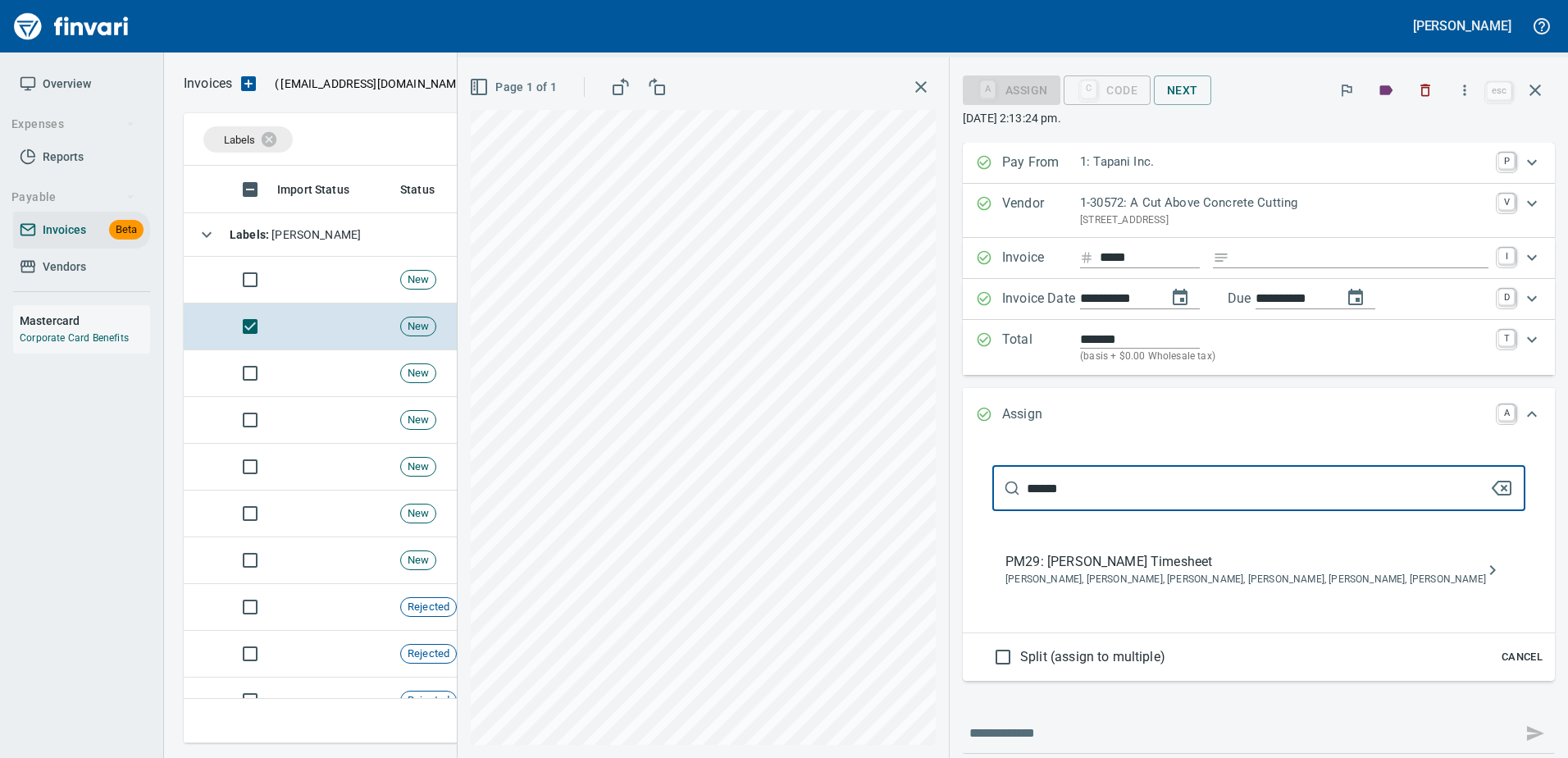
type input "******"
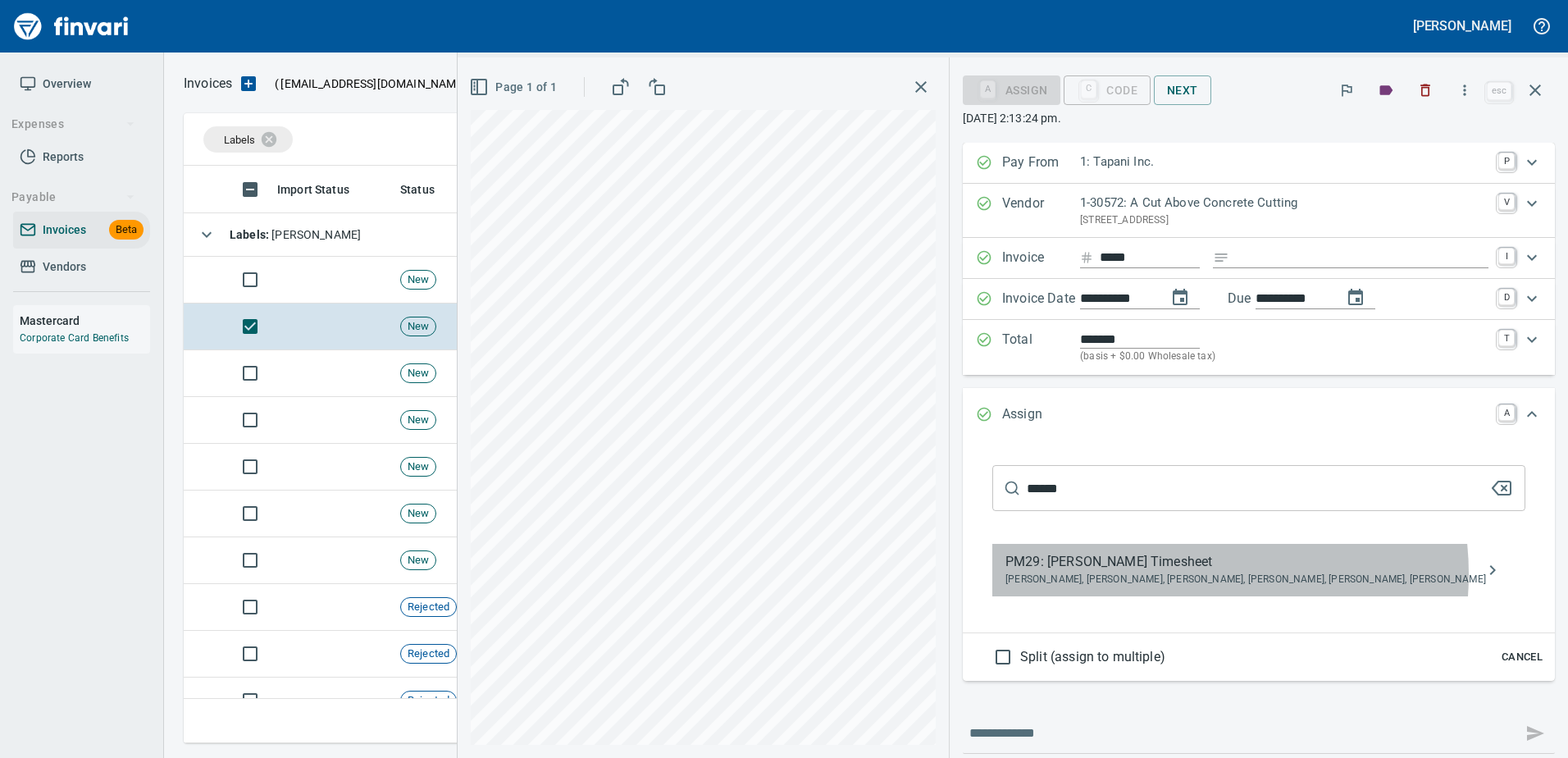
click at [1214, 574] on span "[PERSON_NAME], [PERSON_NAME], [PERSON_NAME], [PERSON_NAME], [PERSON_NAME], [PER…" at bounding box center [1245, 579] width 481 height 16
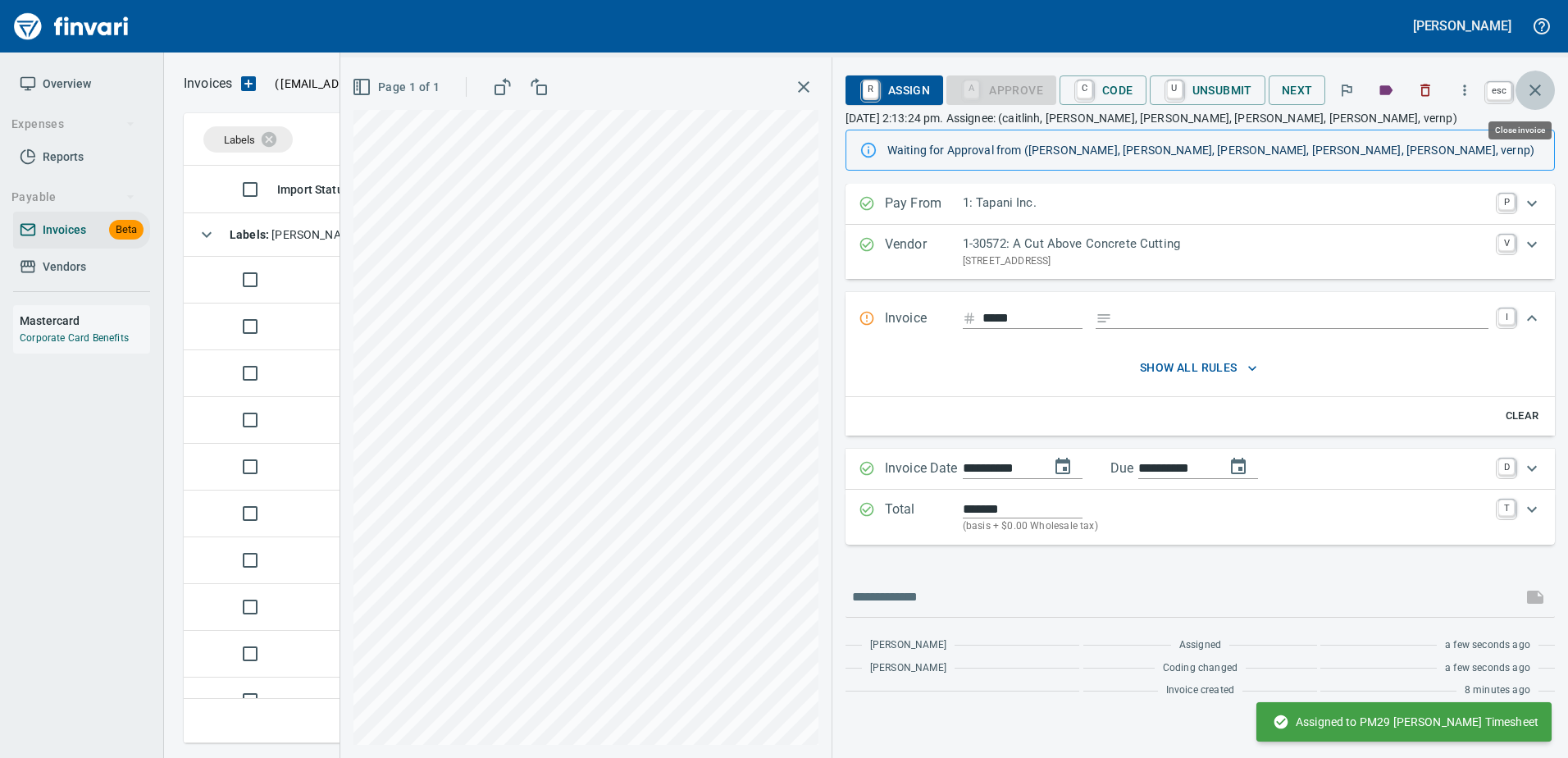
click at [1522, 83] on button "button" at bounding box center [1535, 91] width 39 height 39
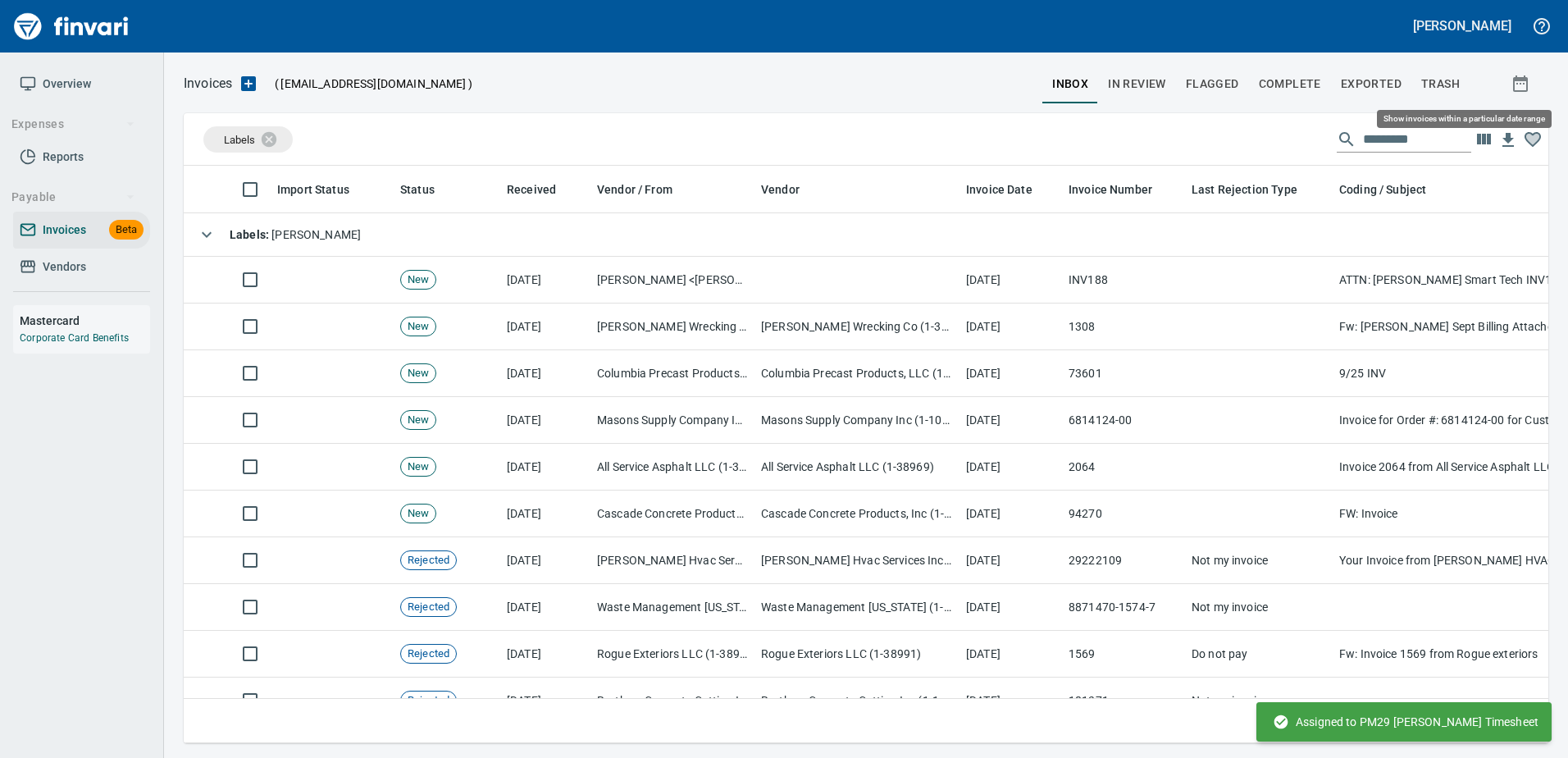
scroll to position [553, 1339]
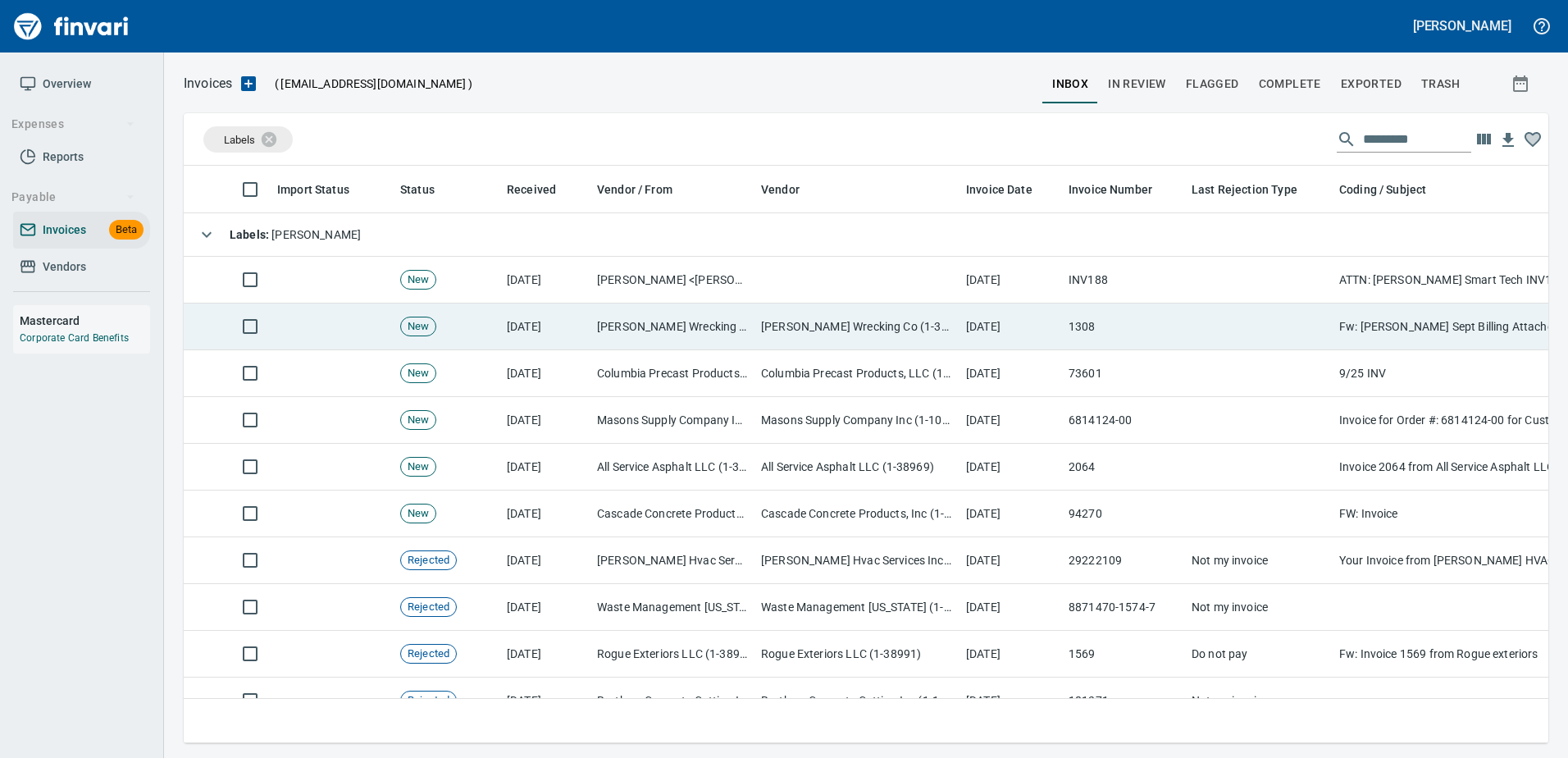
click at [908, 336] on td "[PERSON_NAME] Wrecking Co (1-30494)" at bounding box center [856, 327] width 205 height 47
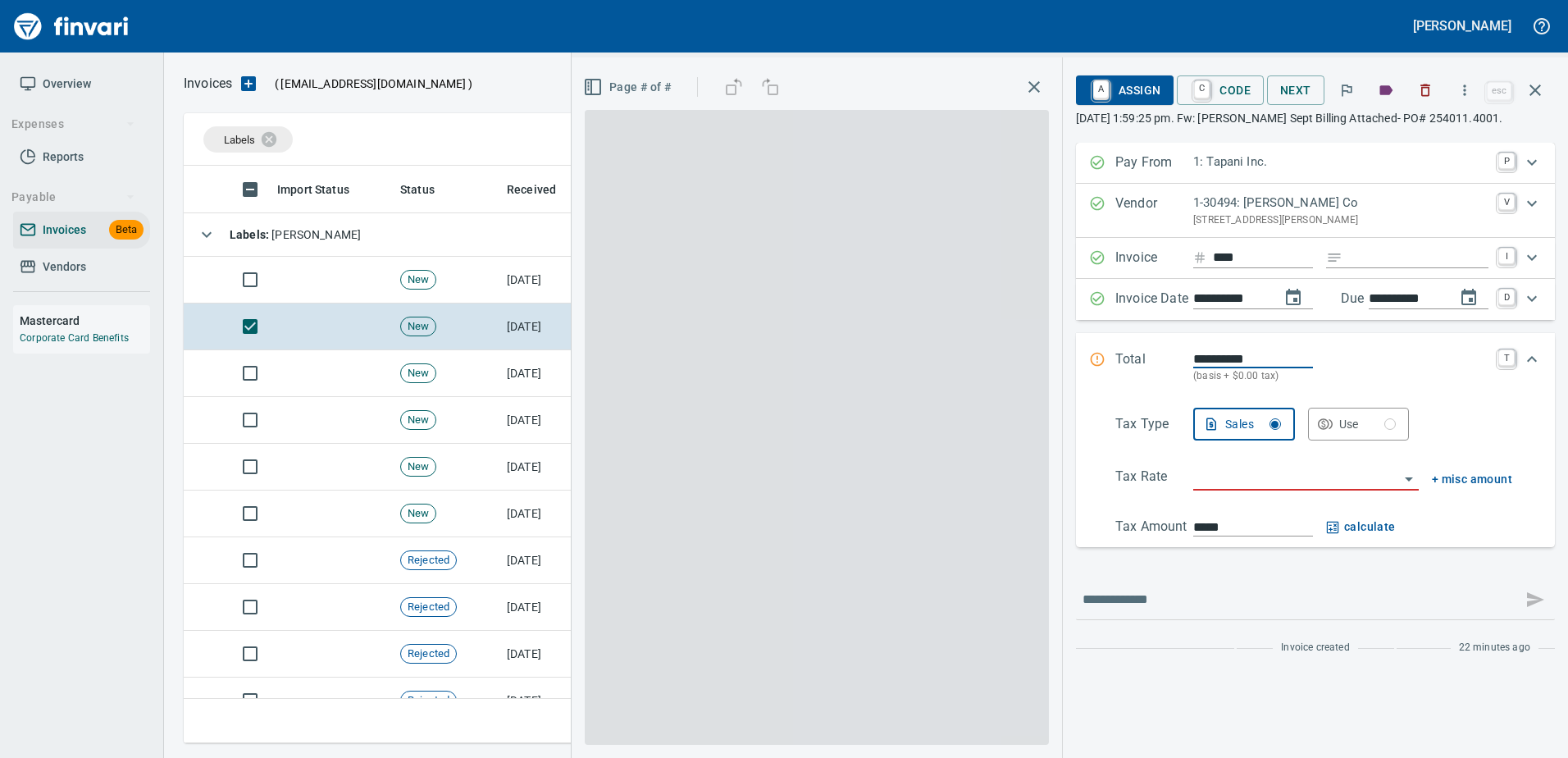
scroll to position [553, 1339]
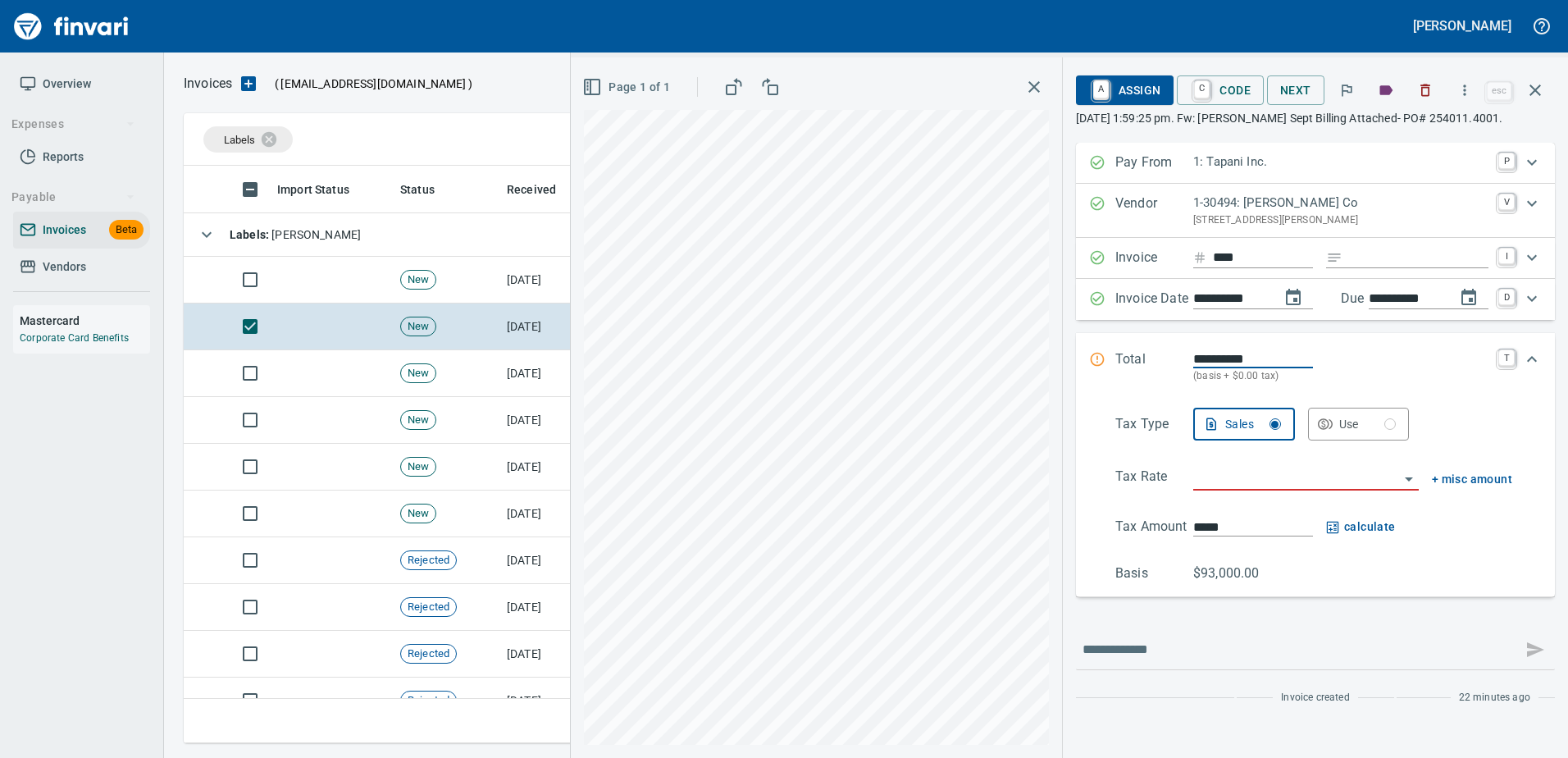
click at [1394, 262] on input "Expand" at bounding box center [1417, 257] width 139 height 21
type input "**********"
click at [1243, 474] on input "search" at bounding box center [1296, 478] width 206 height 23
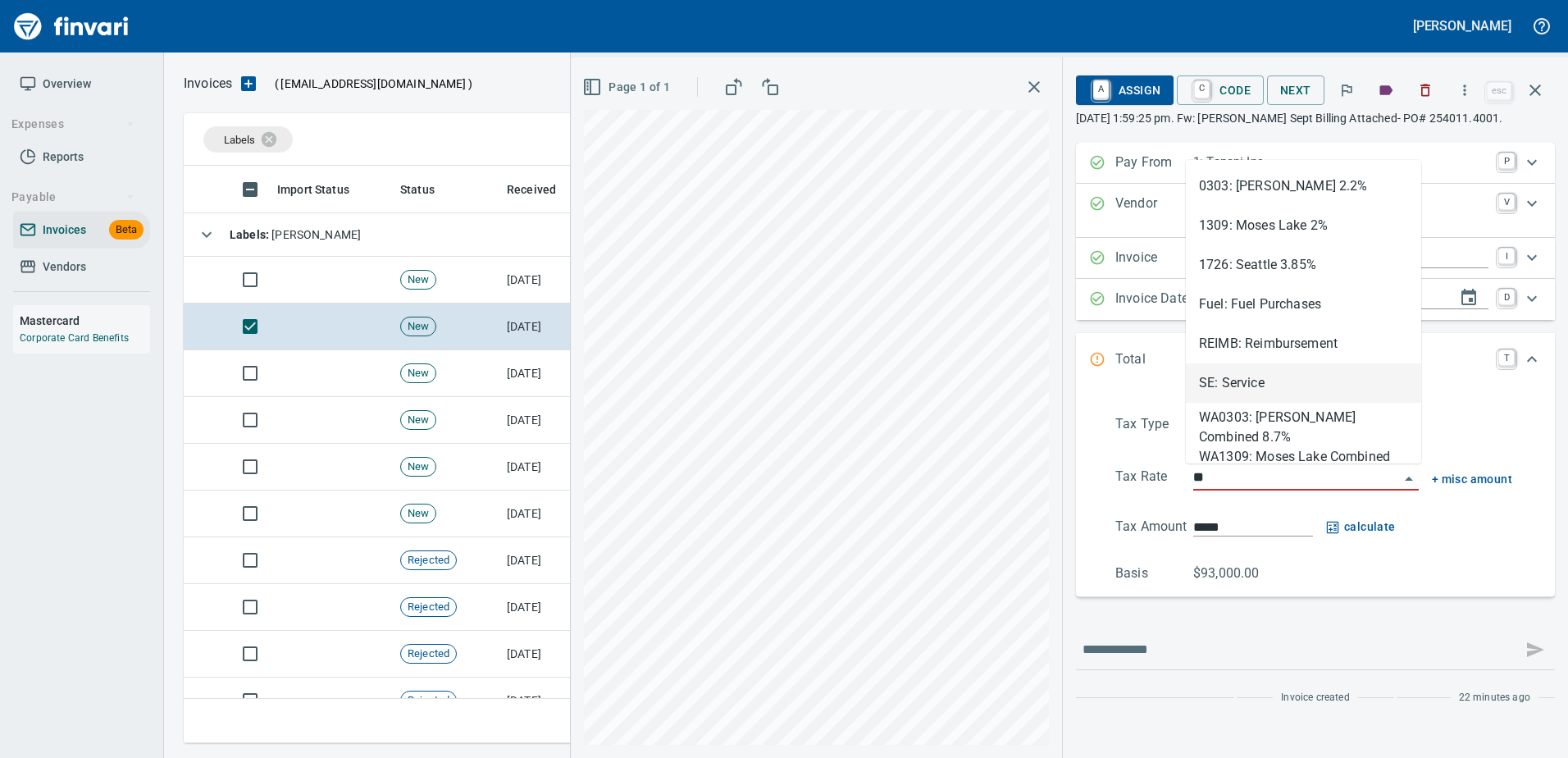
click at [1244, 387] on li "SE: Service" at bounding box center [1303, 383] width 235 height 39
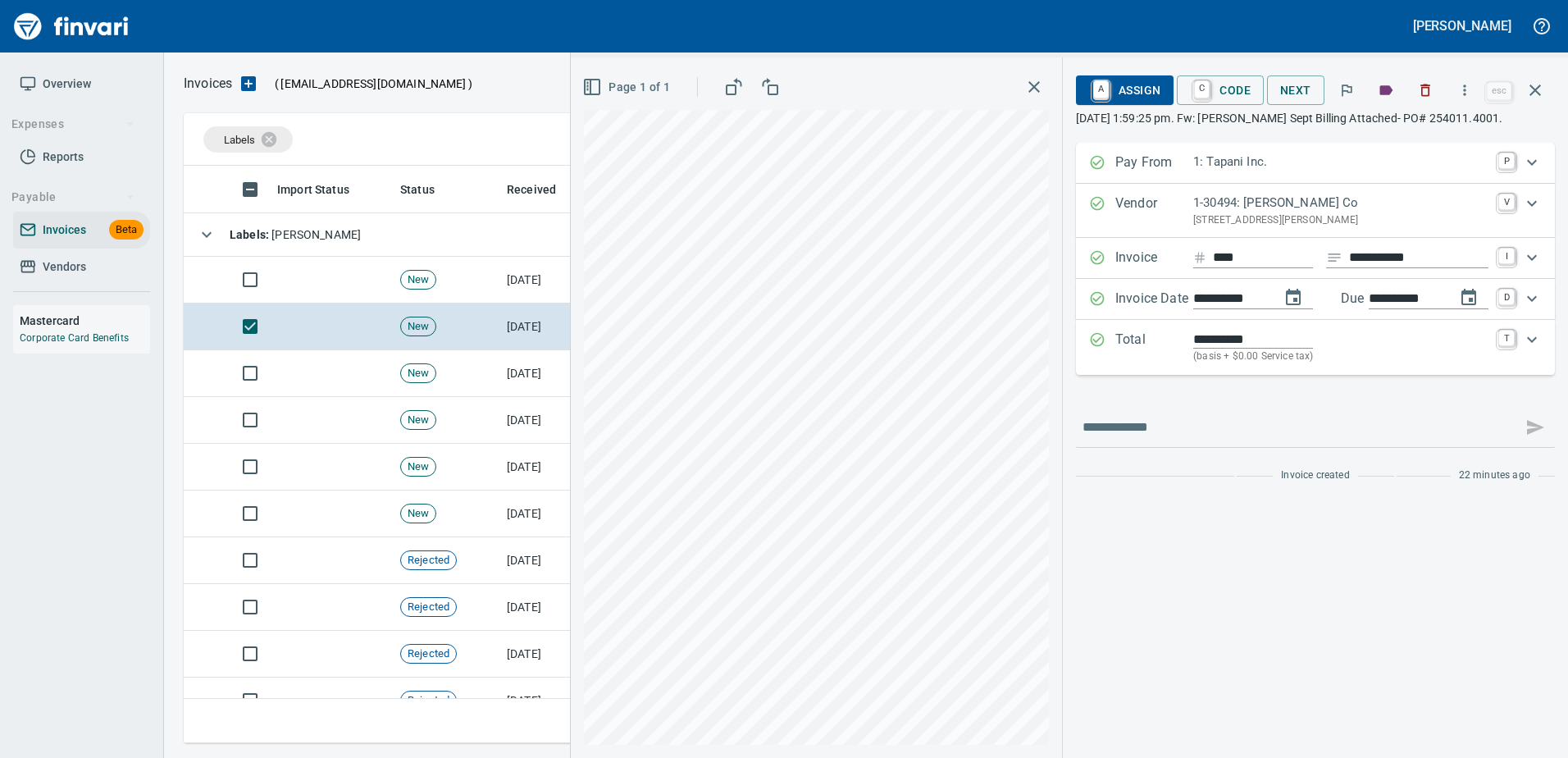
type input "**********"
click at [1117, 102] on span "A Assign" at bounding box center [1125, 90] width 72 height 28
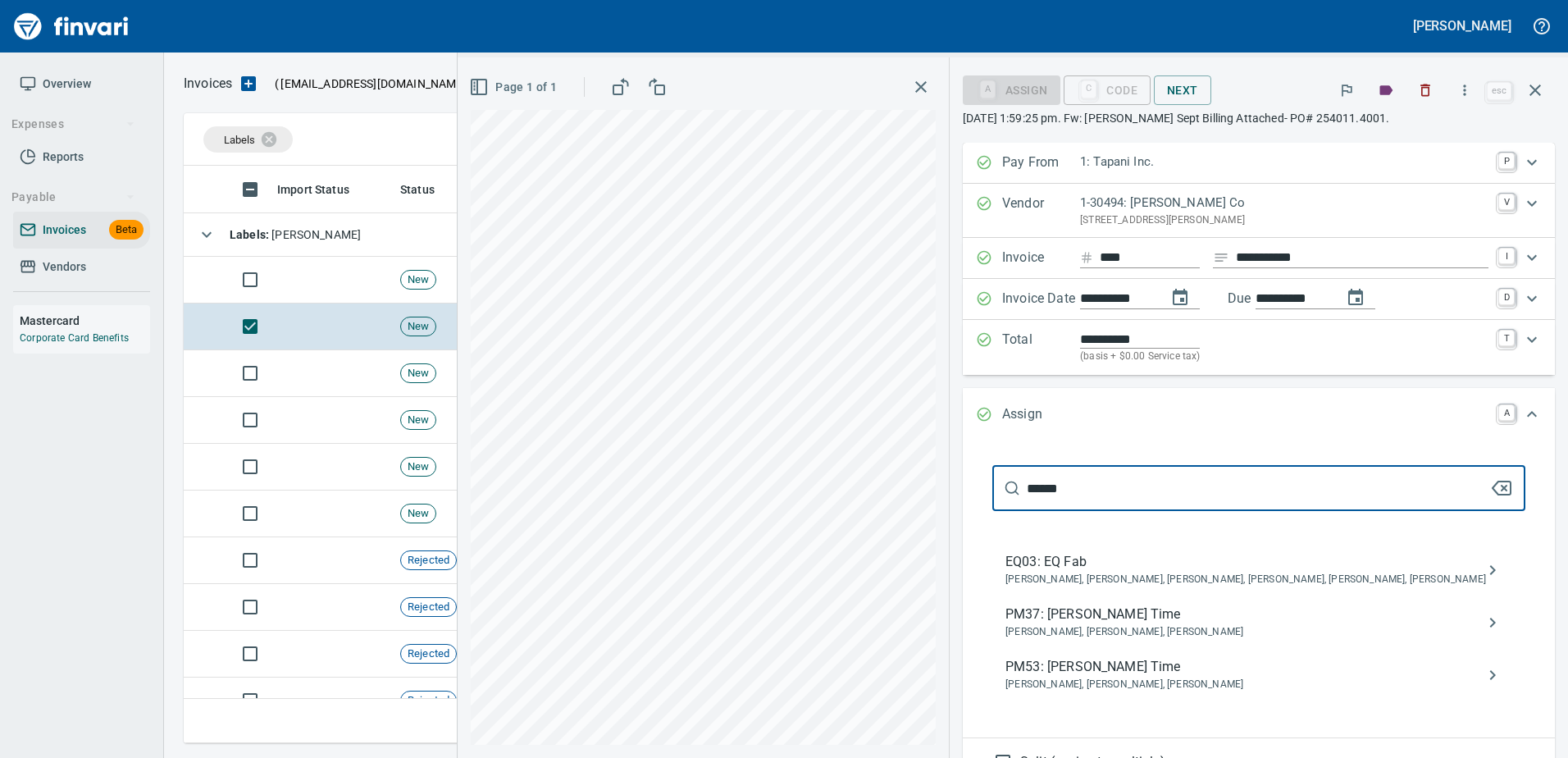
type input "******"
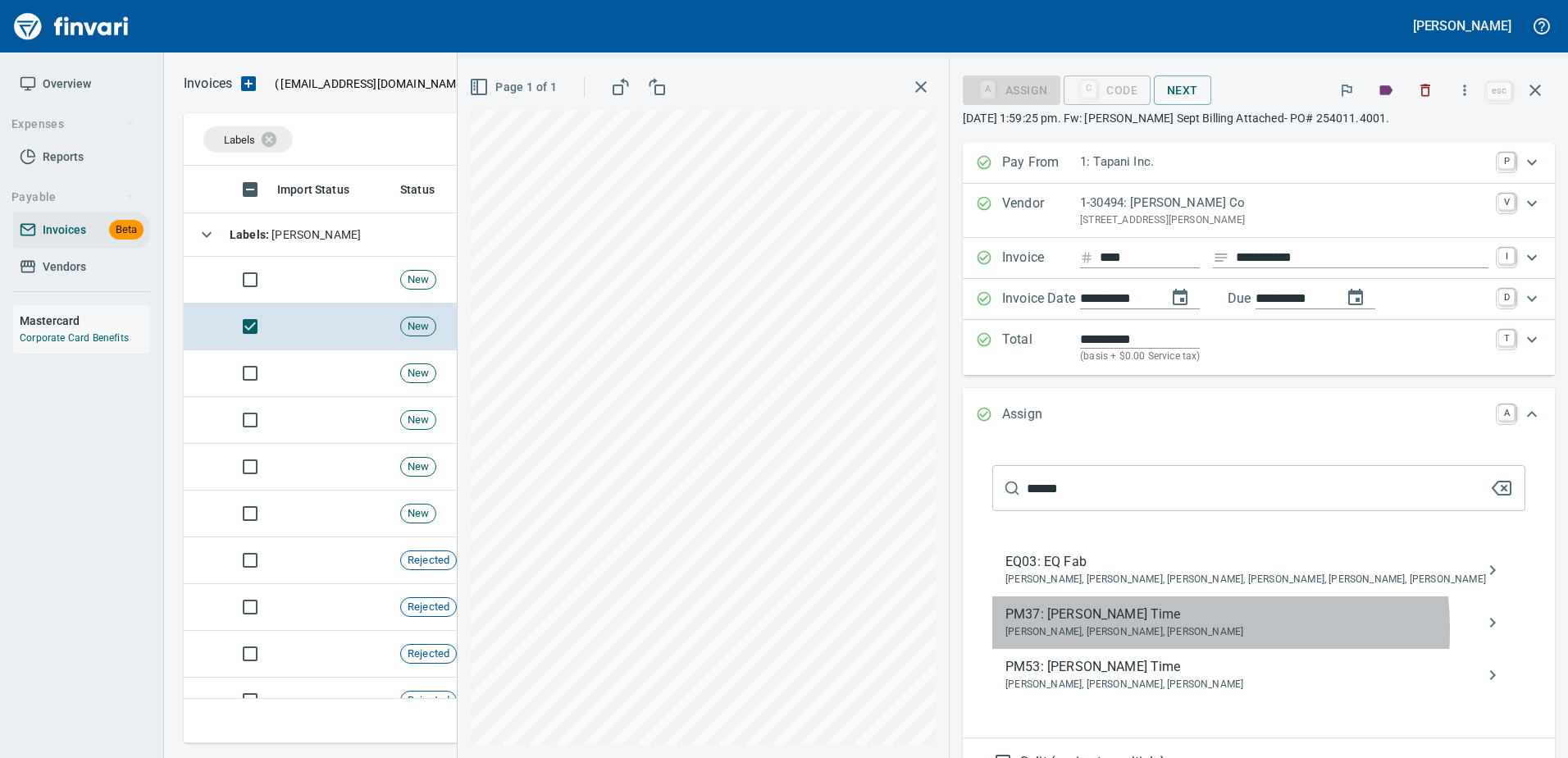
click at [1182, 630] on span "[PERSON_NAME], [PERSON_NAME], [PERSON_NAME]" at bounding box center [1245, 632] width 481 height 16
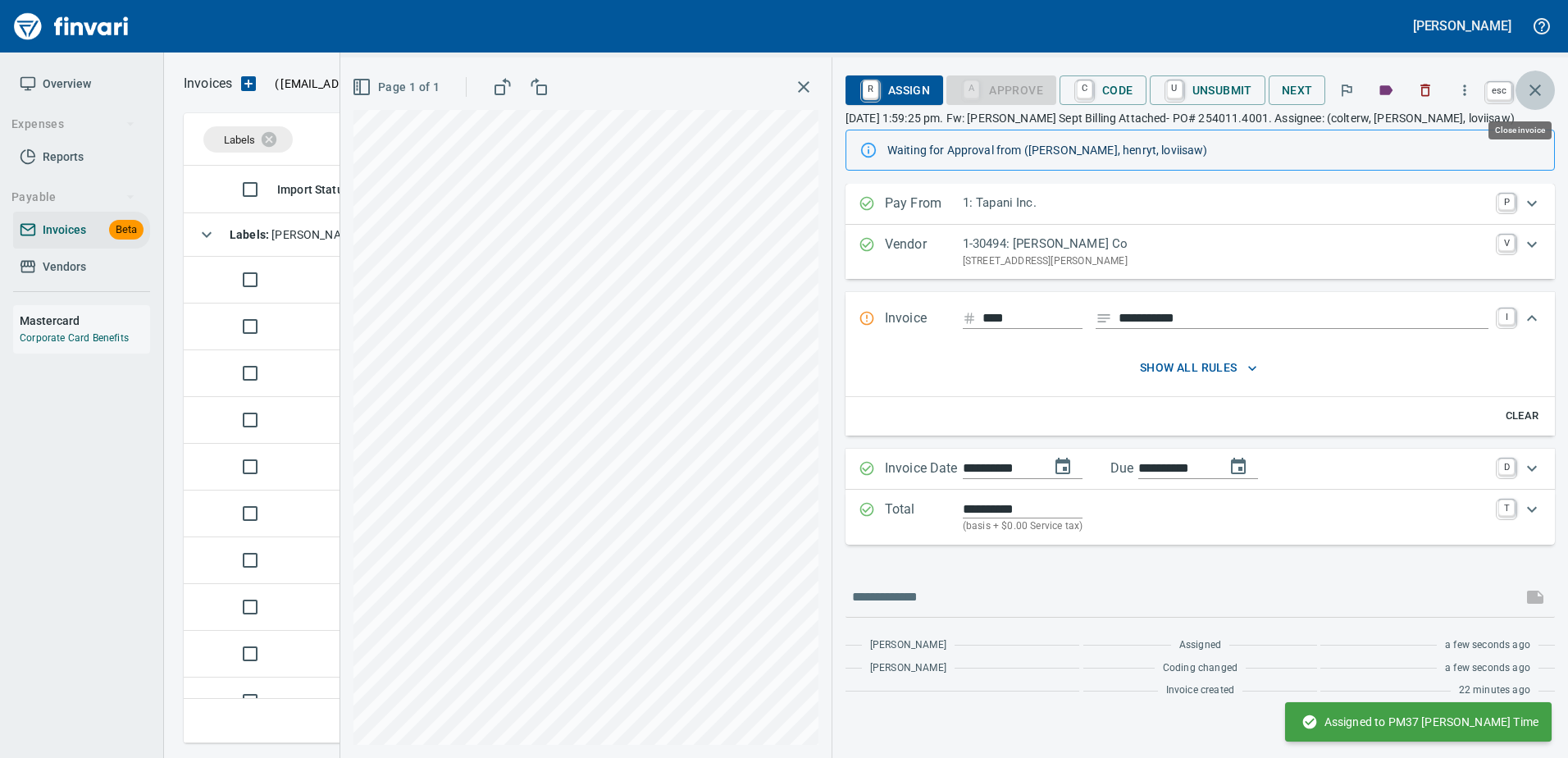
click at [1543, 87] on icon "button" at bounding box center [1535, 91] width 20 height 20
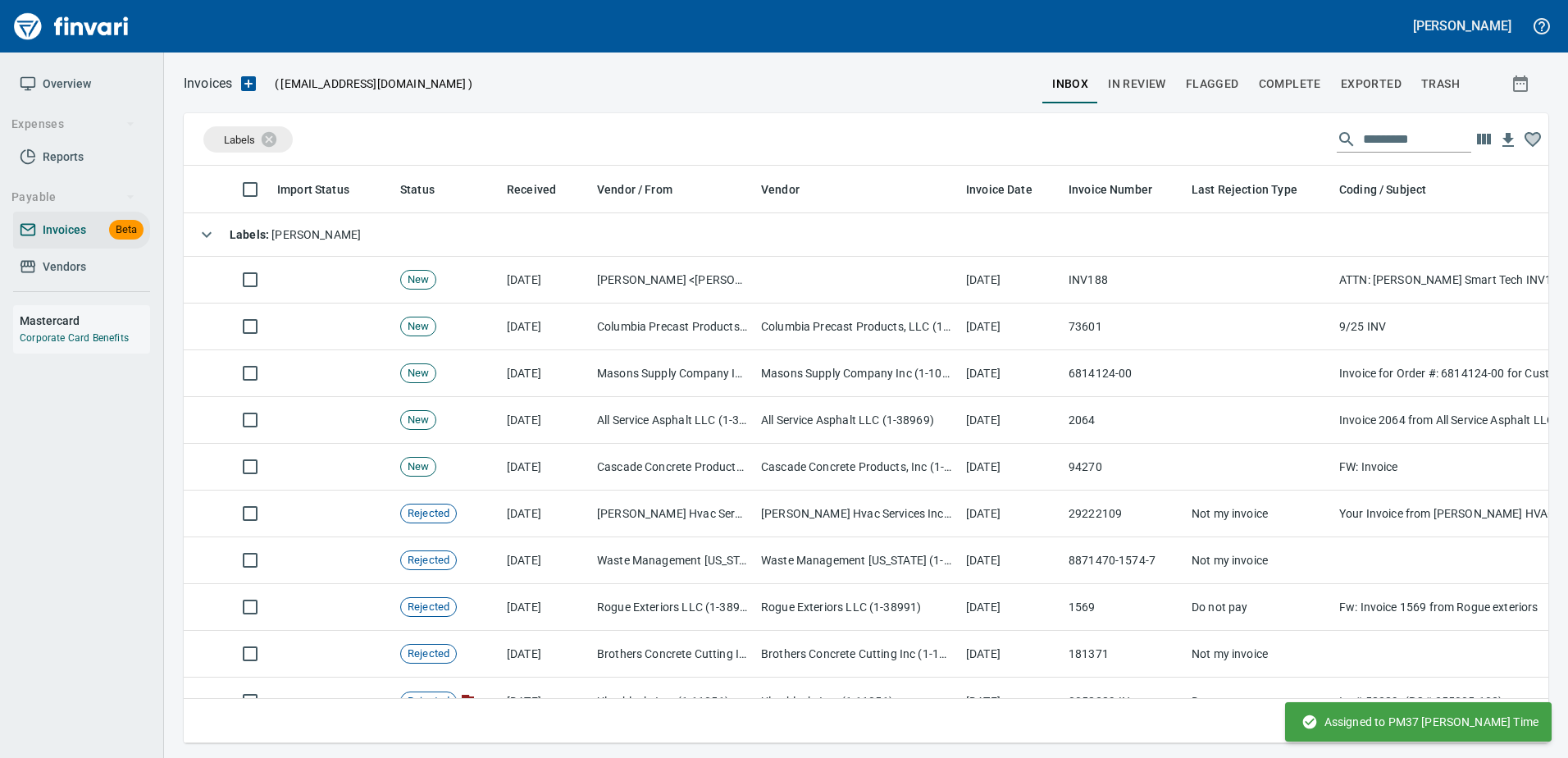
scroll to position [553, 1339]
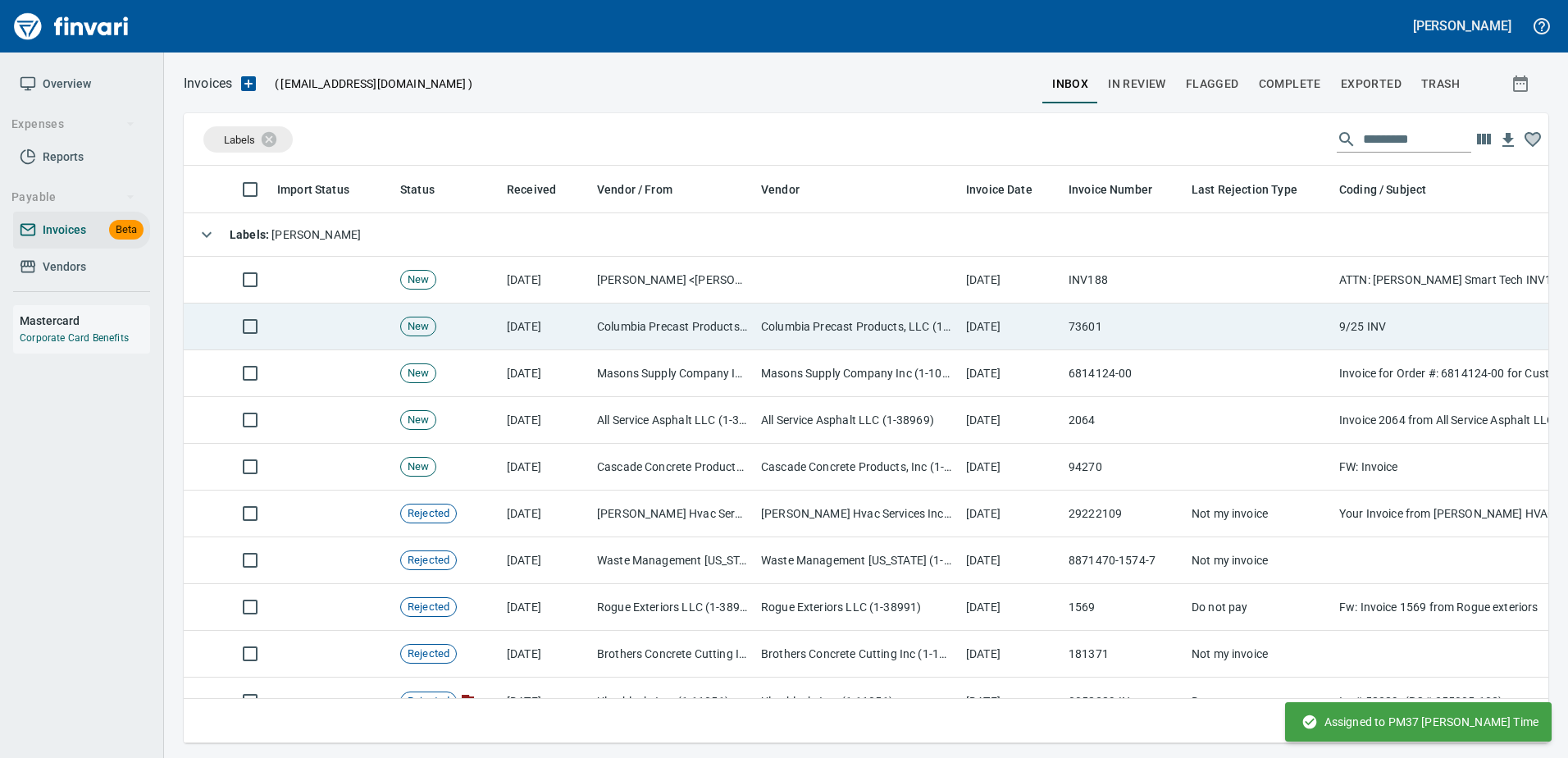
click at [1060, 322] on td "[DATE]" at bounding box center [1010, 327] width 102 height 47
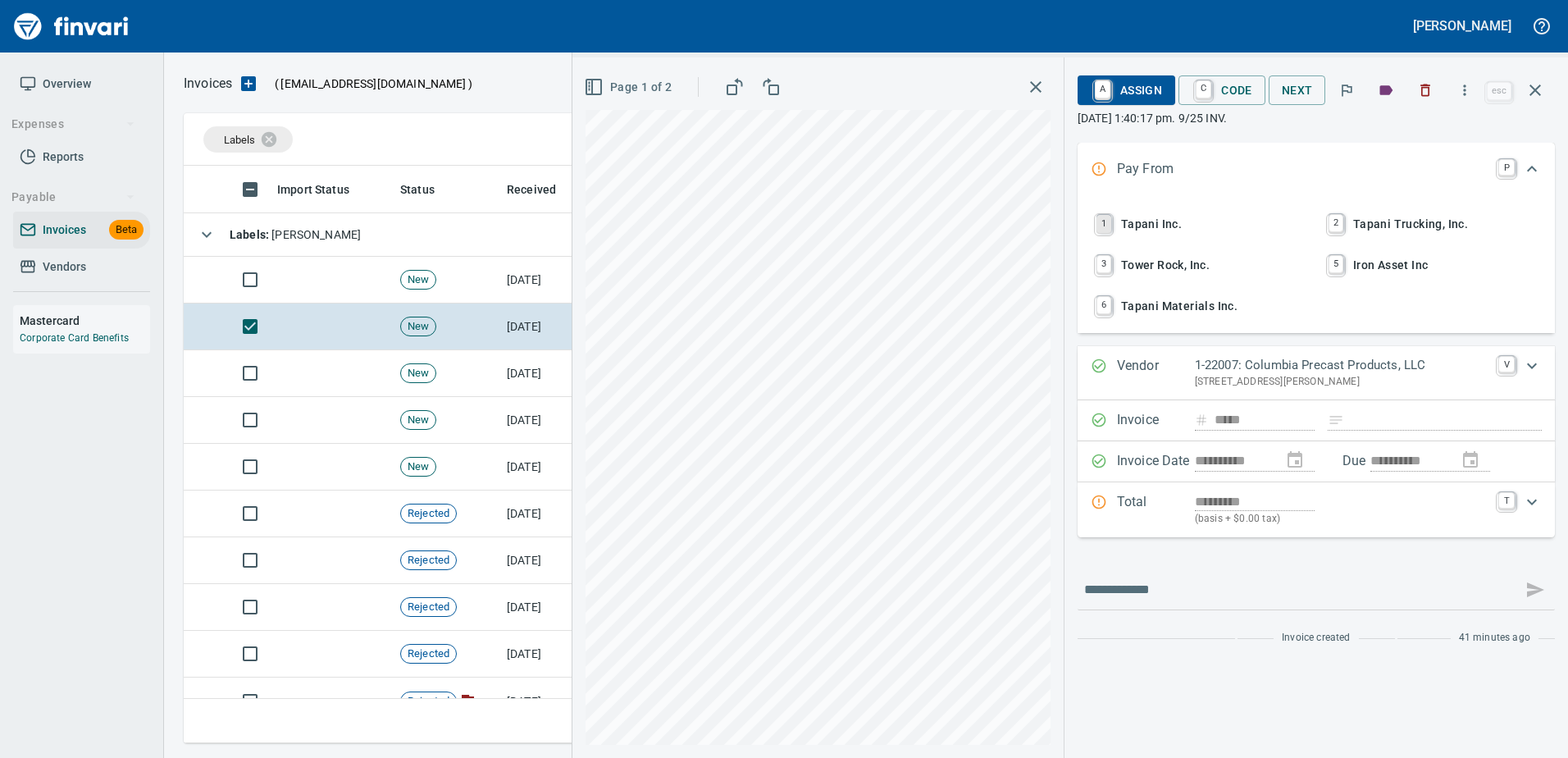
click at [1100, 225] on link "1" at bounding box center [1104, 224] width 14 height 18
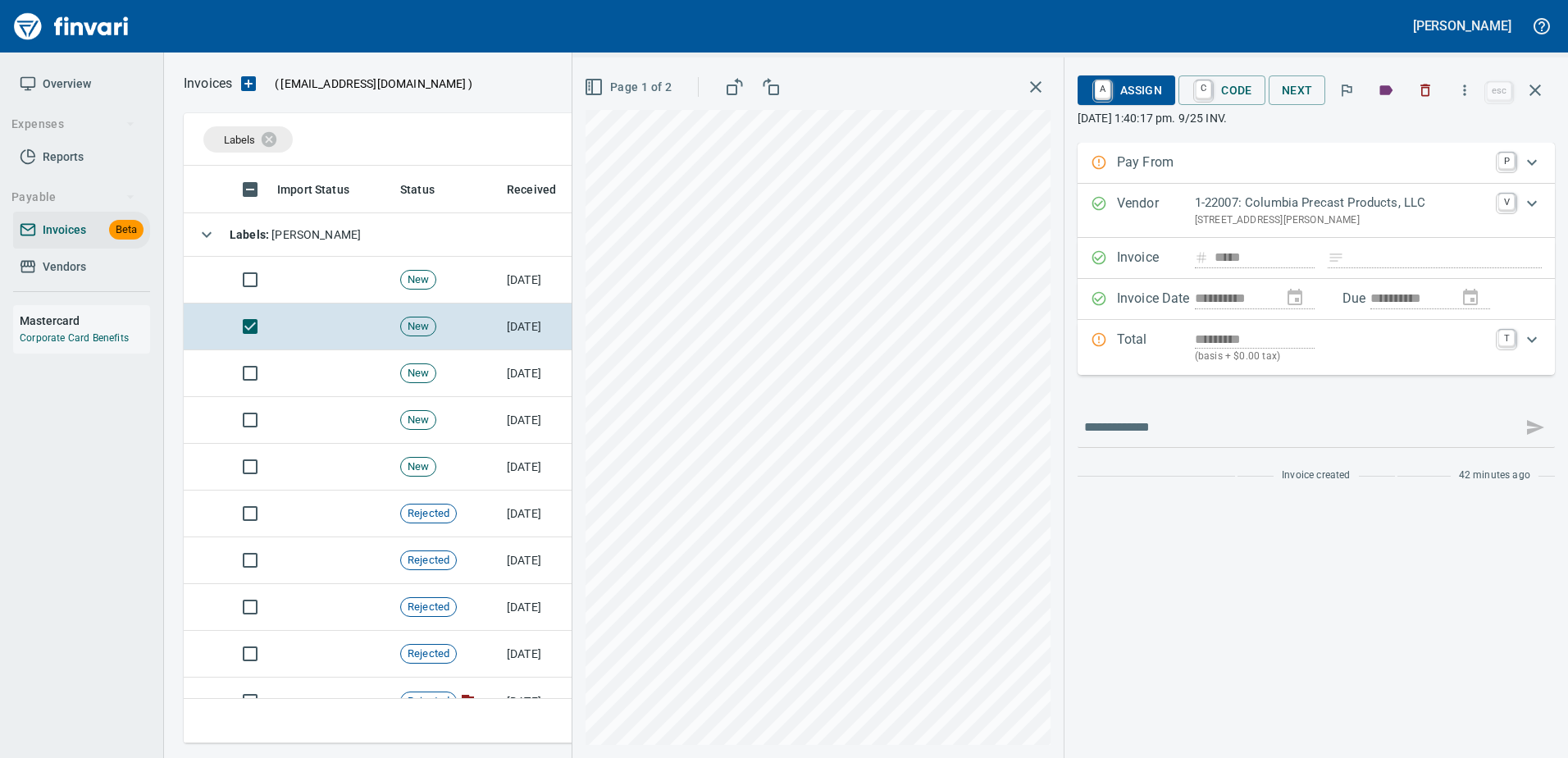
type input "**********"
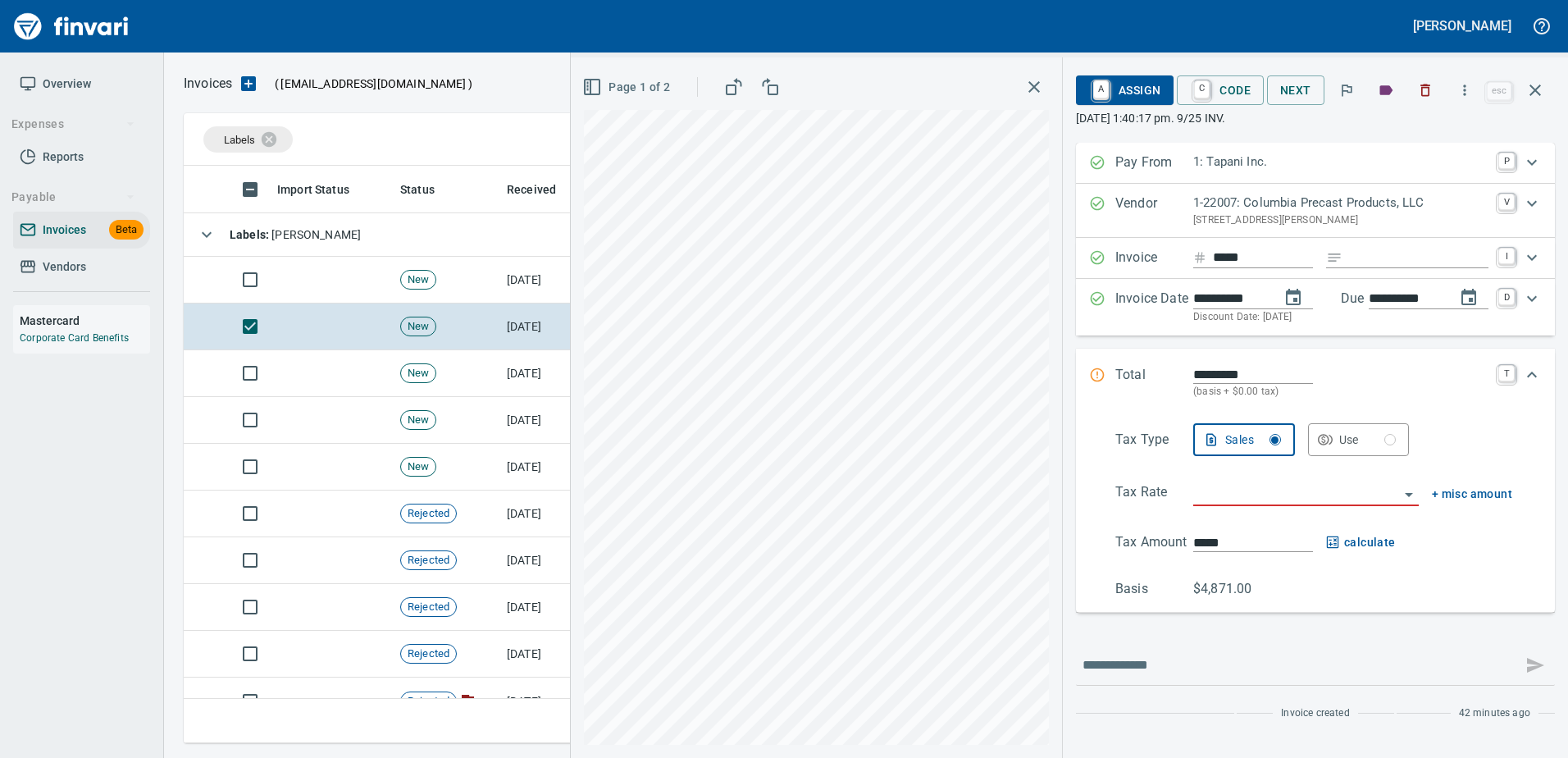
click at [1390, 245] on div "Invoice ***** I" at bounding box center [1315, 258] width 479 height 41
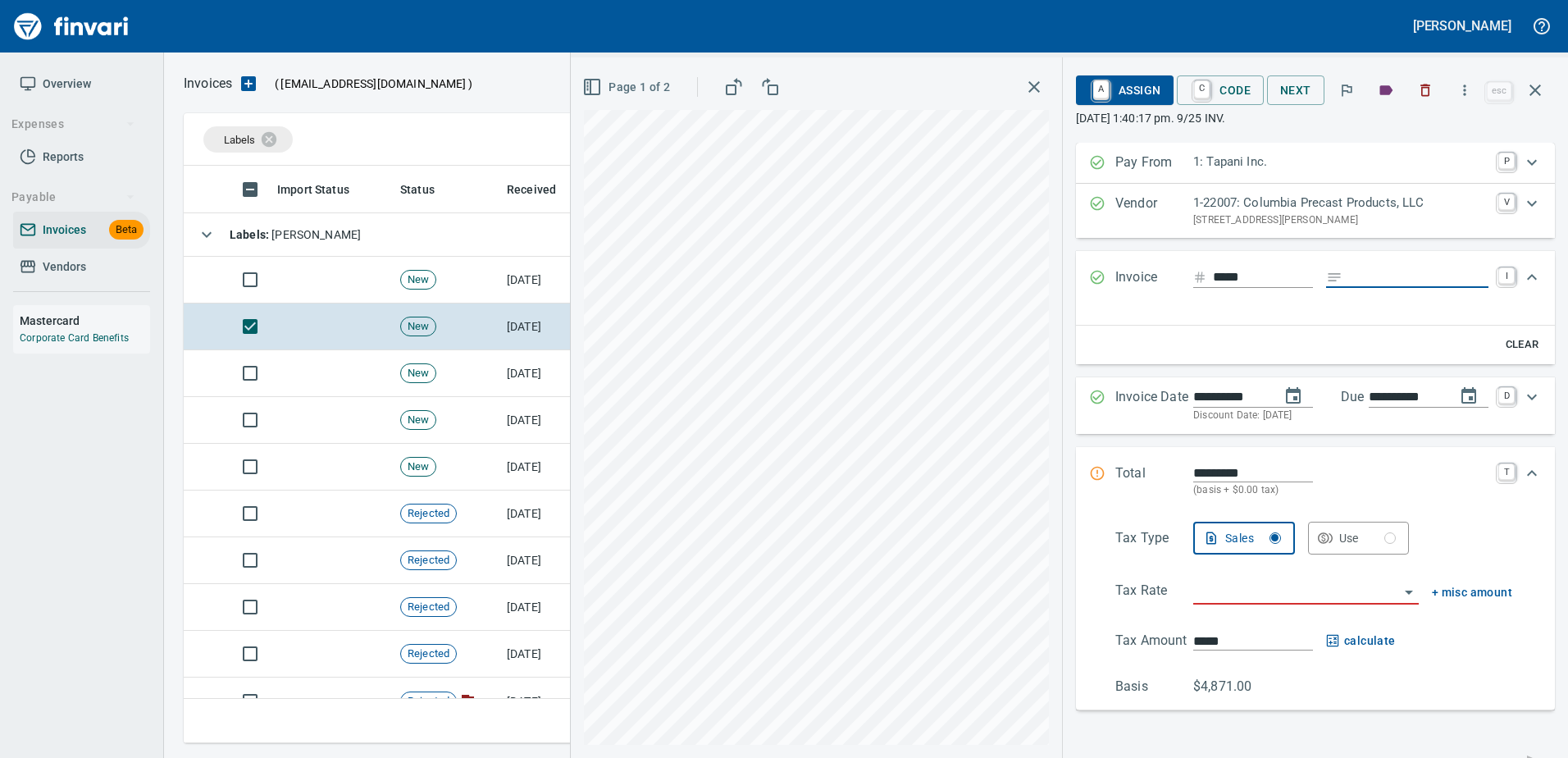
click at [1375, 279] on input "Expand" at bounding box center [1417, 277] width 139 height 21
type input "******"
click at [613, 83] on span "Page 1 of 2" at bounding box center [628, 87] width 84 height 21
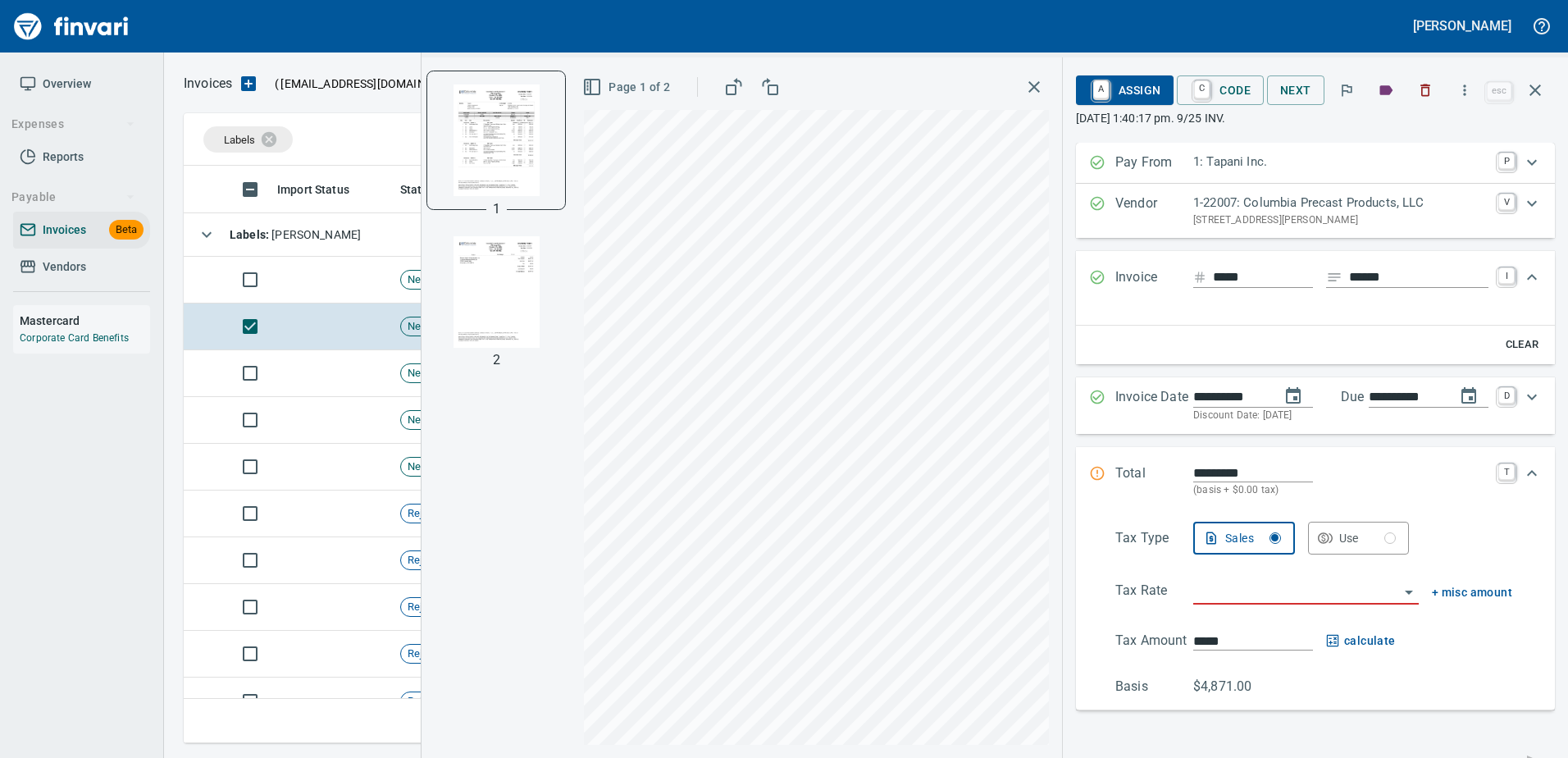
click at [477, 309] on img "button" at bounding box center [496, 292] width 111 height 111
click at [1217, 588] on input "search" at bounding box center [1296, 593] width 206 height 23
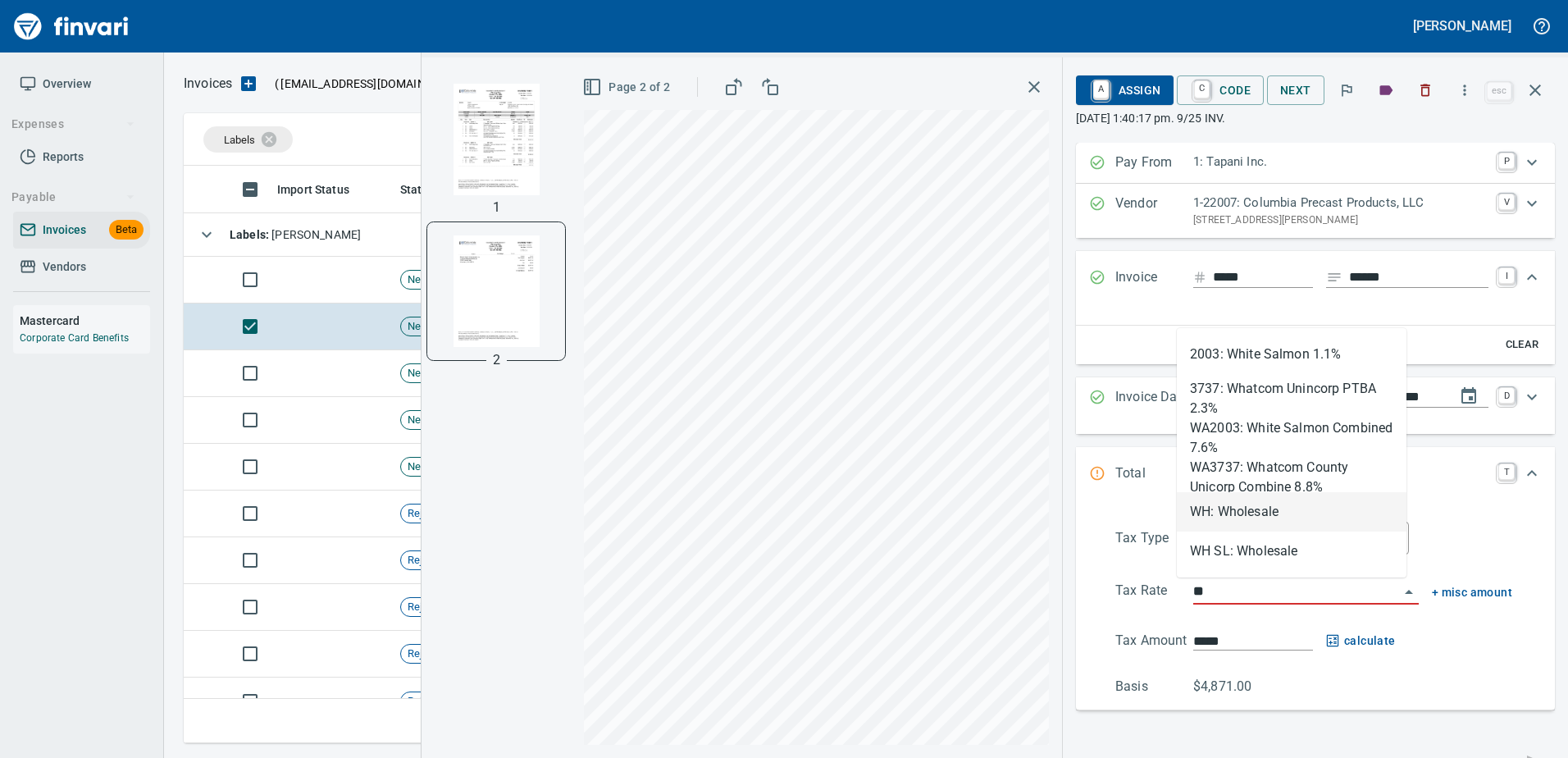
click at [1215, 519] on li "WH: Wholesale" at bounding box center [1291, 512] width 230 height 39
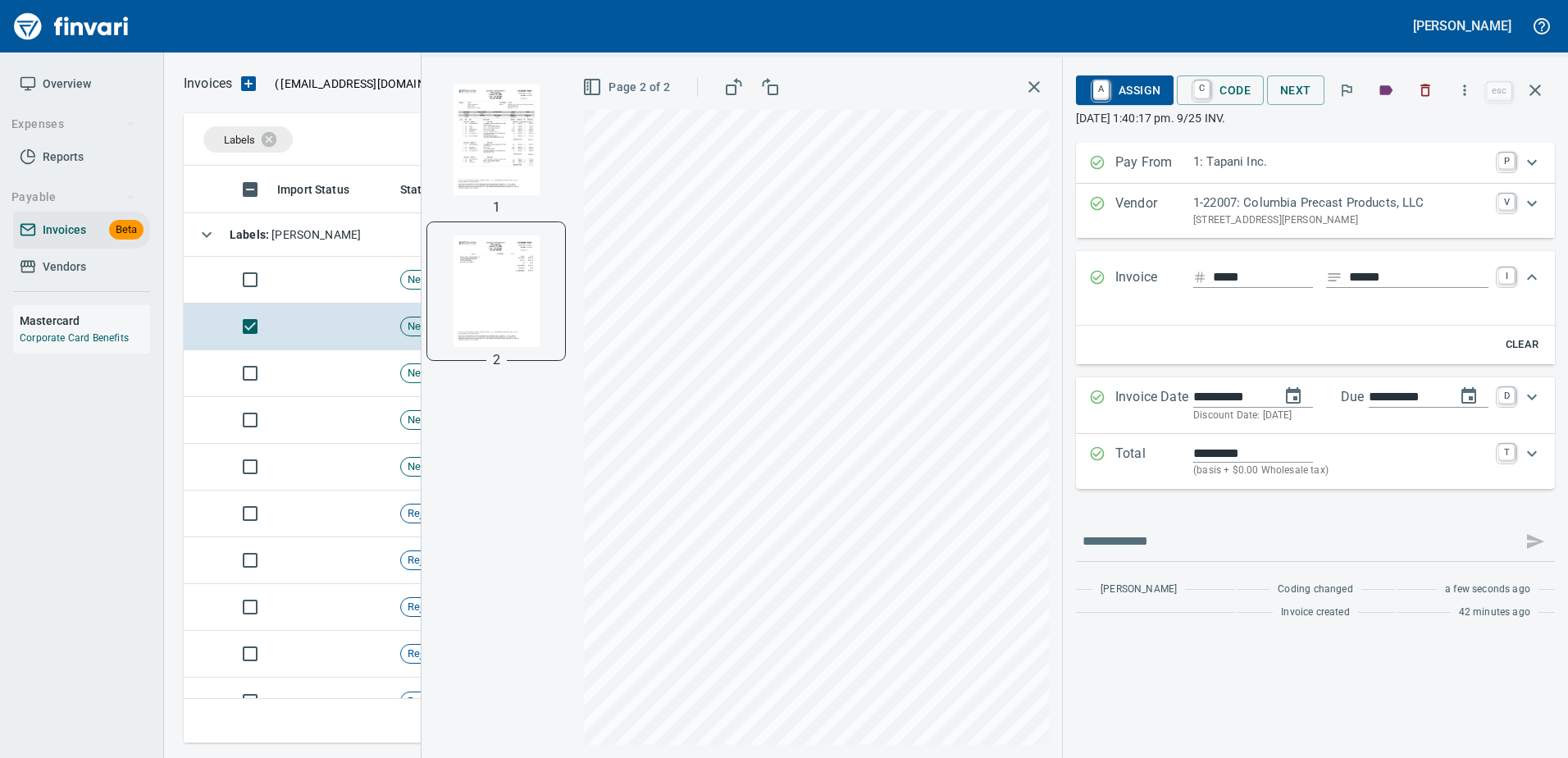
type input "**********"
click at [1128, 97] on span "A Assign" at bounding box center [1125, 90] width 72 height 28
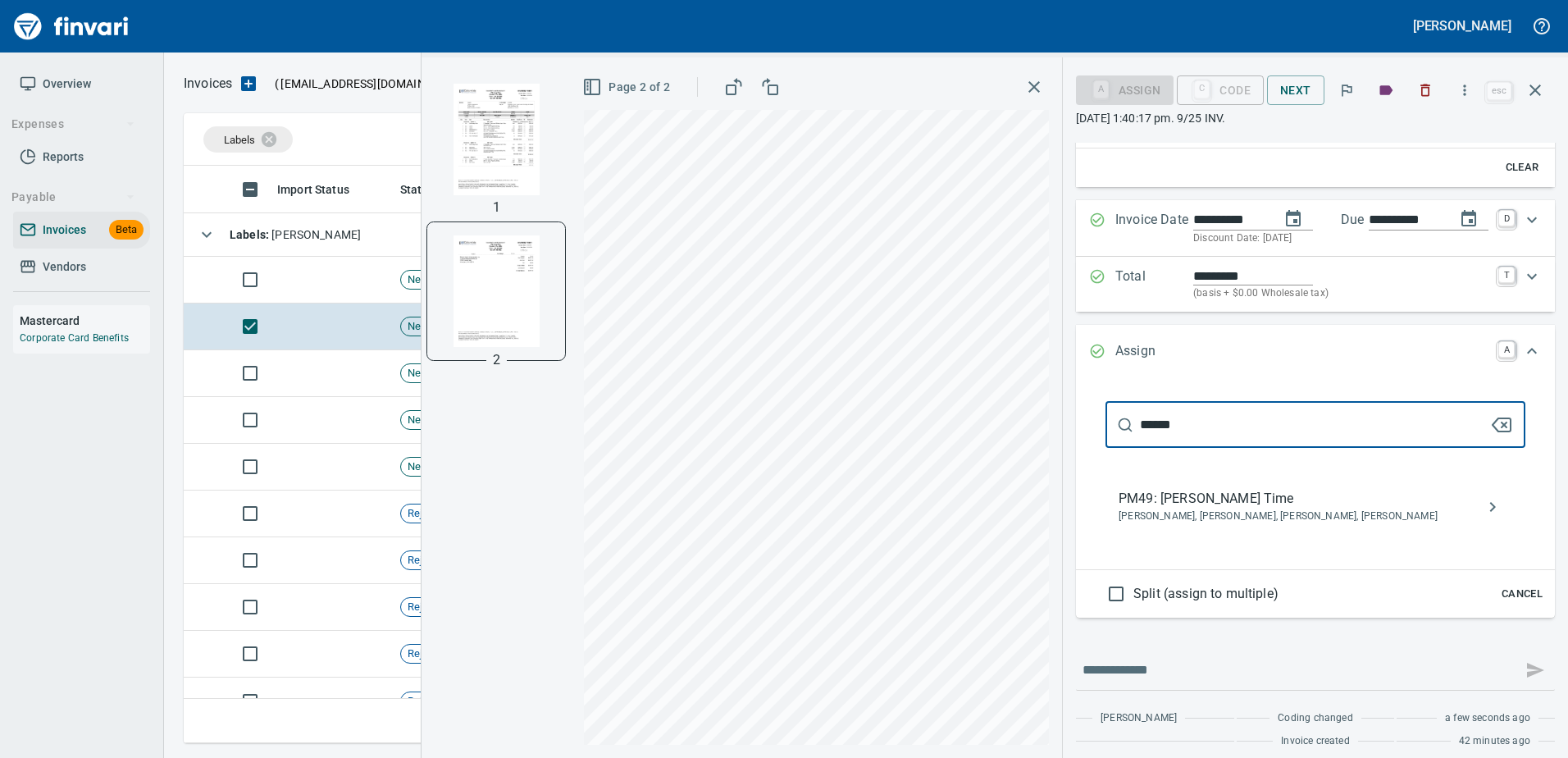
scroll to position [188, 0]
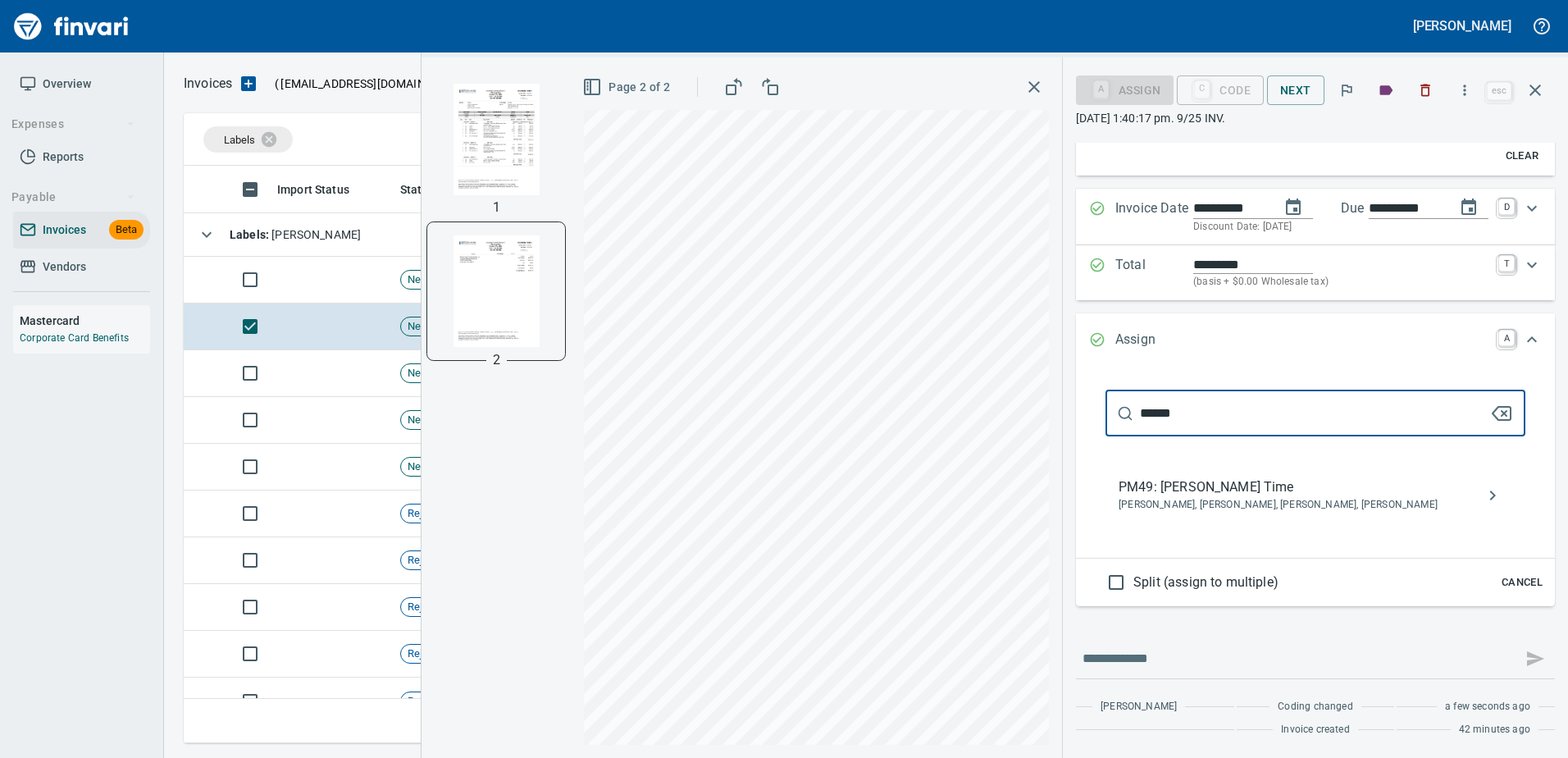
type input "******"
click at [1217, 492] on span "PM49: [PERSON_NAME] Time" at bounding box center [1302, 487] width 368 height 20
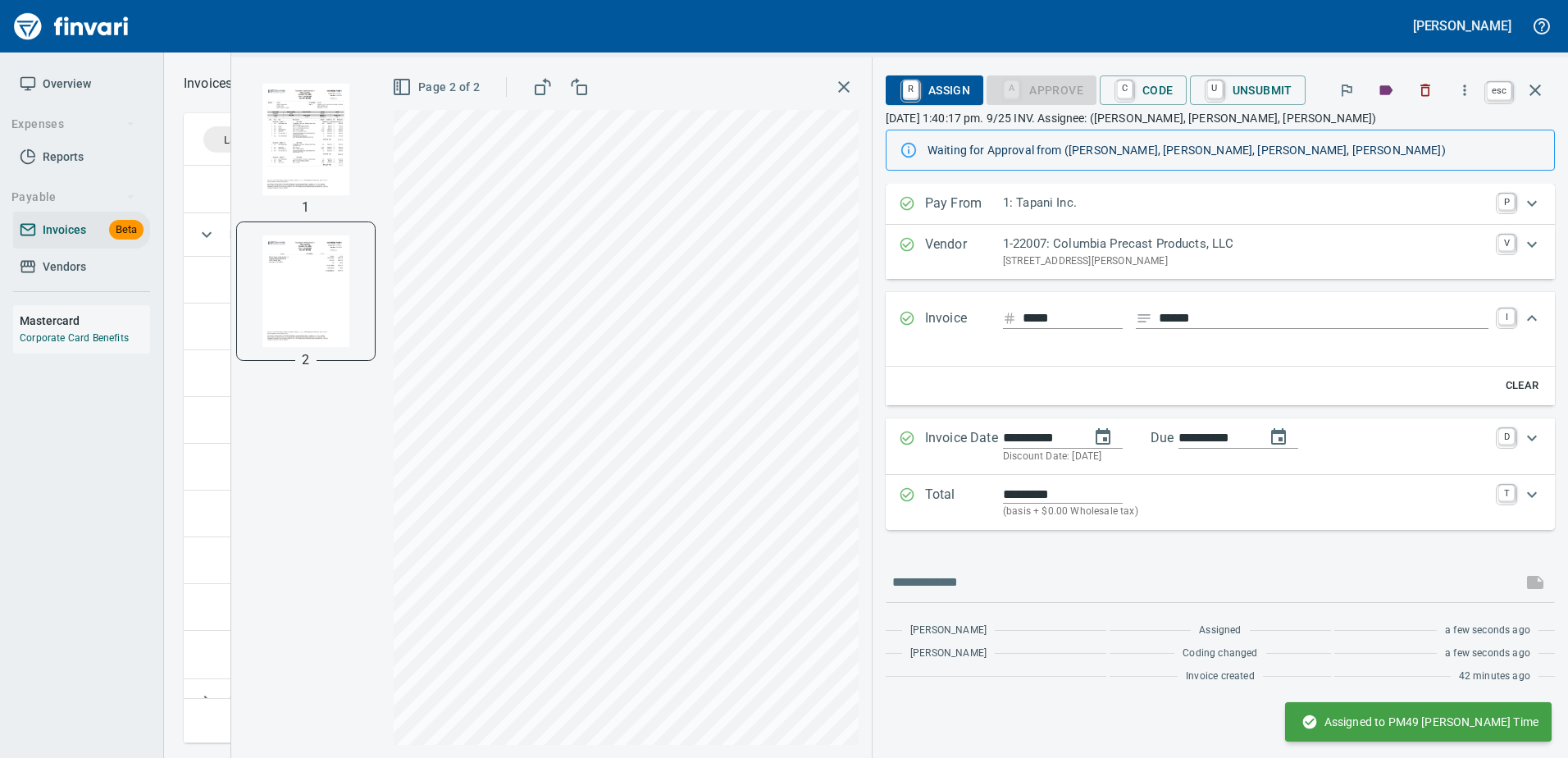
scroll to position [0, 0]
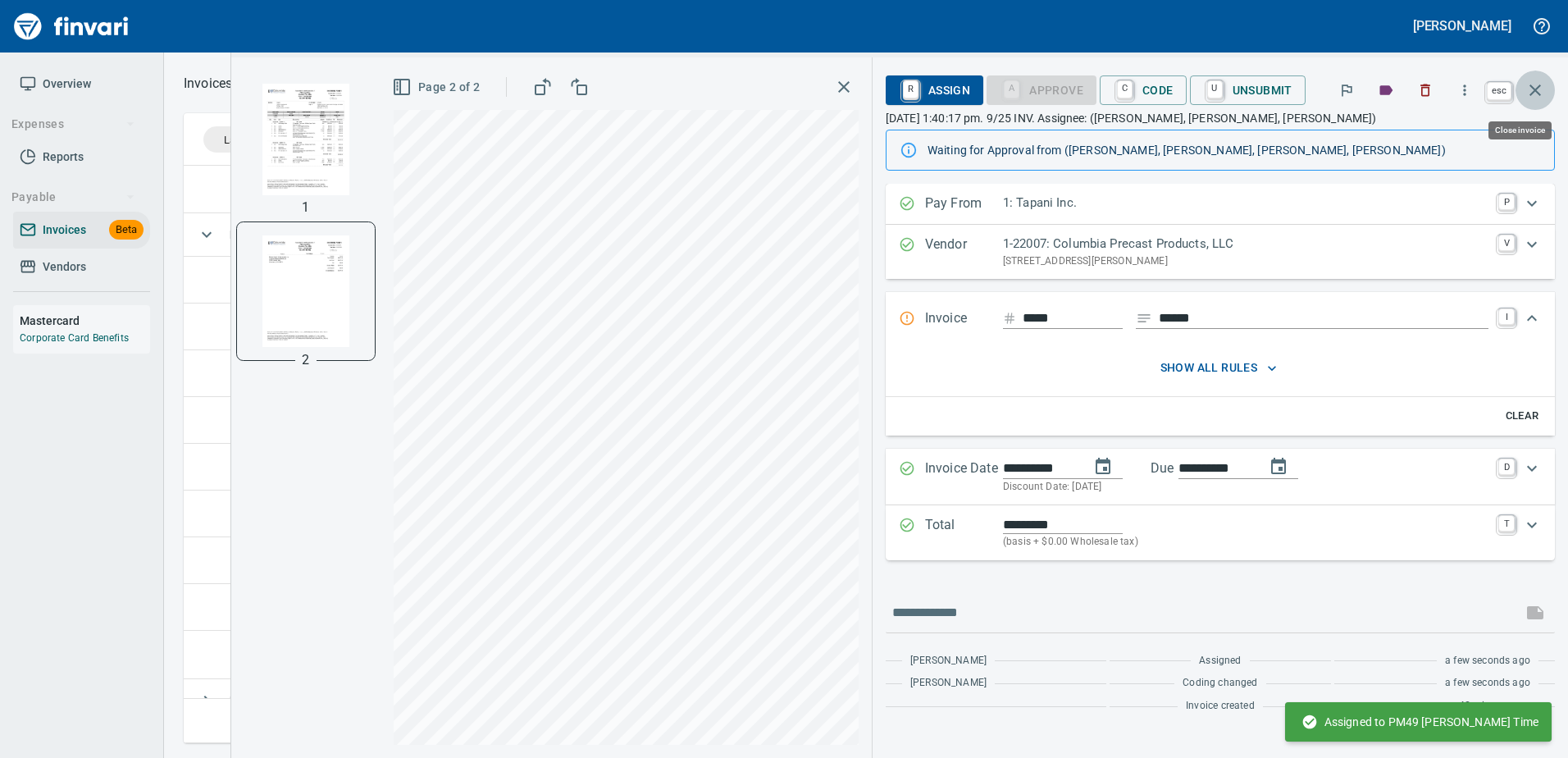
click at [1533, 84] on icon "button" at bounding box center [1535, 91] width 20 height 20
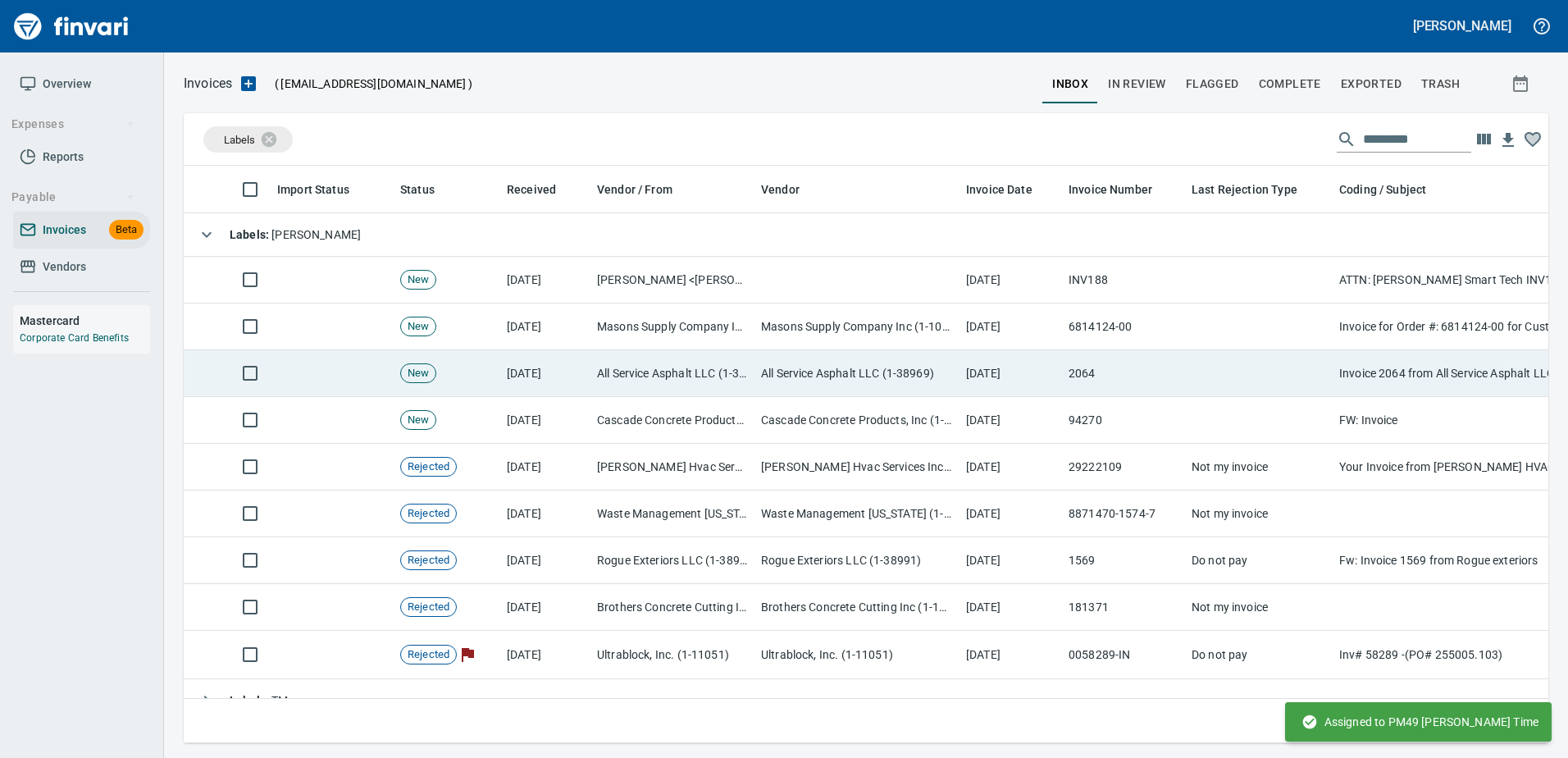
click at [914, 379] on td "All Service Asphalt LLC (1-38969)" at bounding box center [856, 374] width 205 height 47
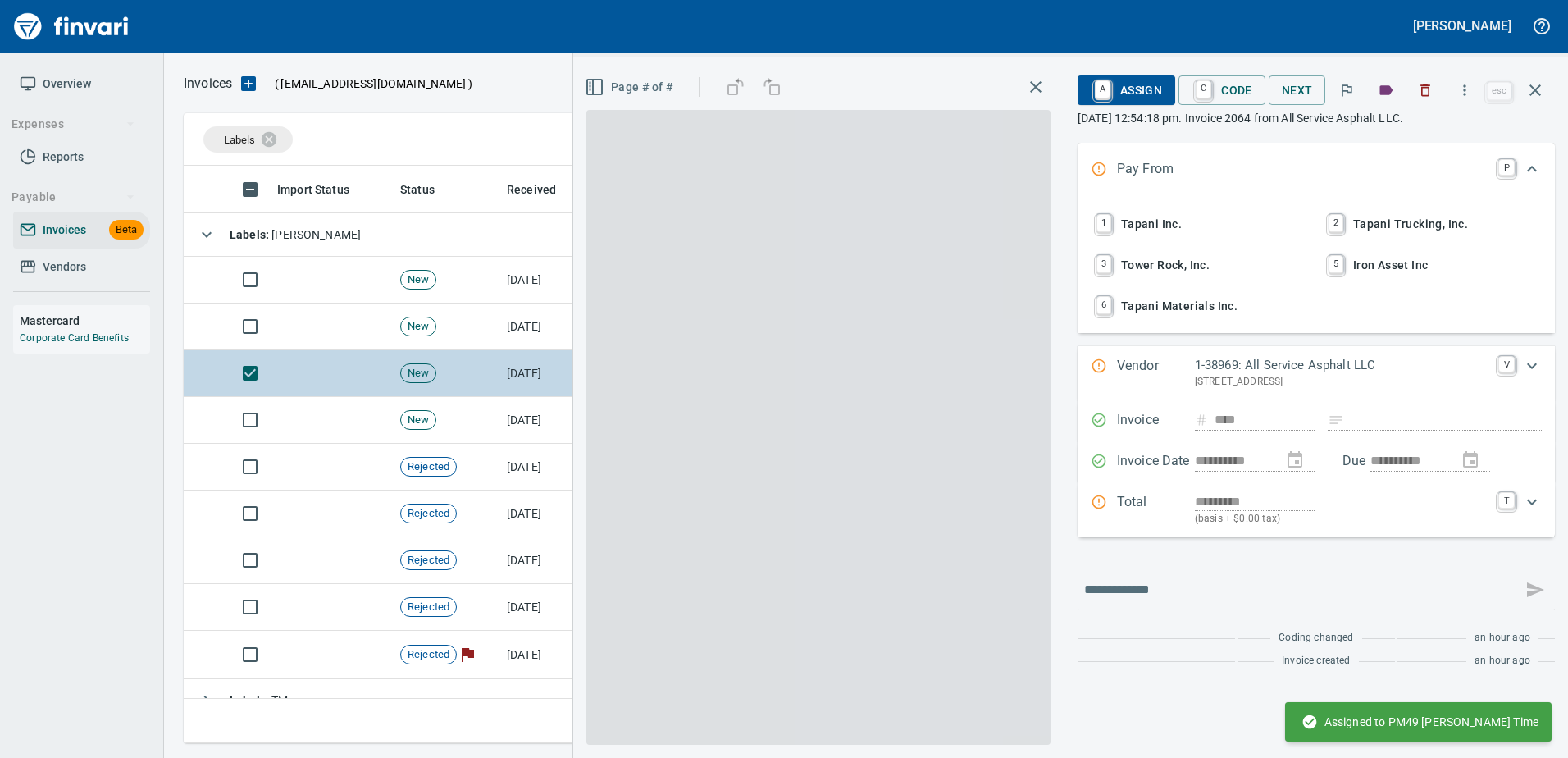
scroll to position [553, 1339]
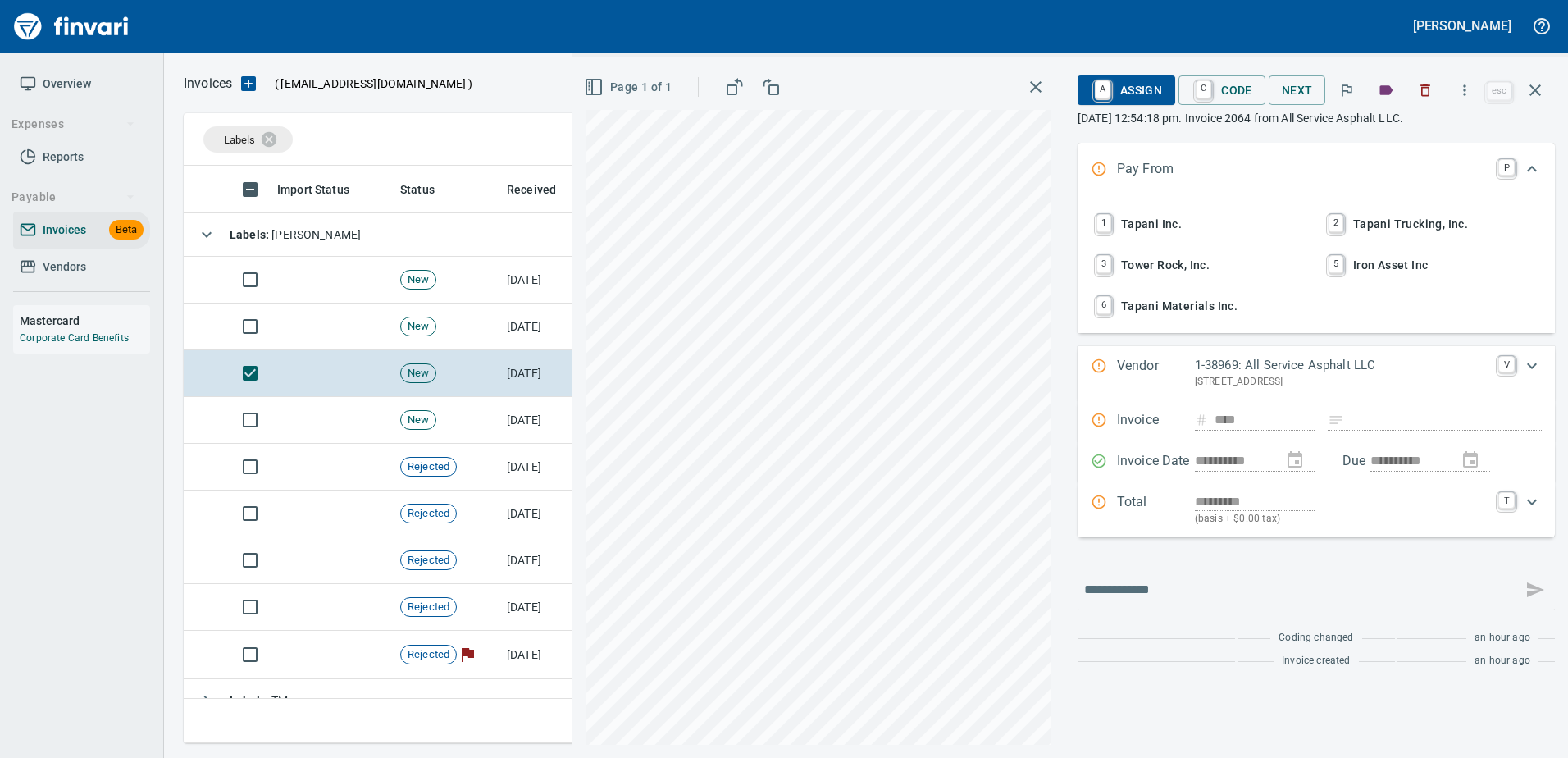
click at [1127, 201] on div "1 Tapani Inc. 2 Tapani Trucking, Inc. 3 Tower Rock, Inc. 5 Iron Asset Inc 6 Tap…" at bounding box center [1316, 265] width 477 height 136
click at [1123, 228] on span "1 Tapani Inc." at bounding box center [1200, 223] width 216 height 28
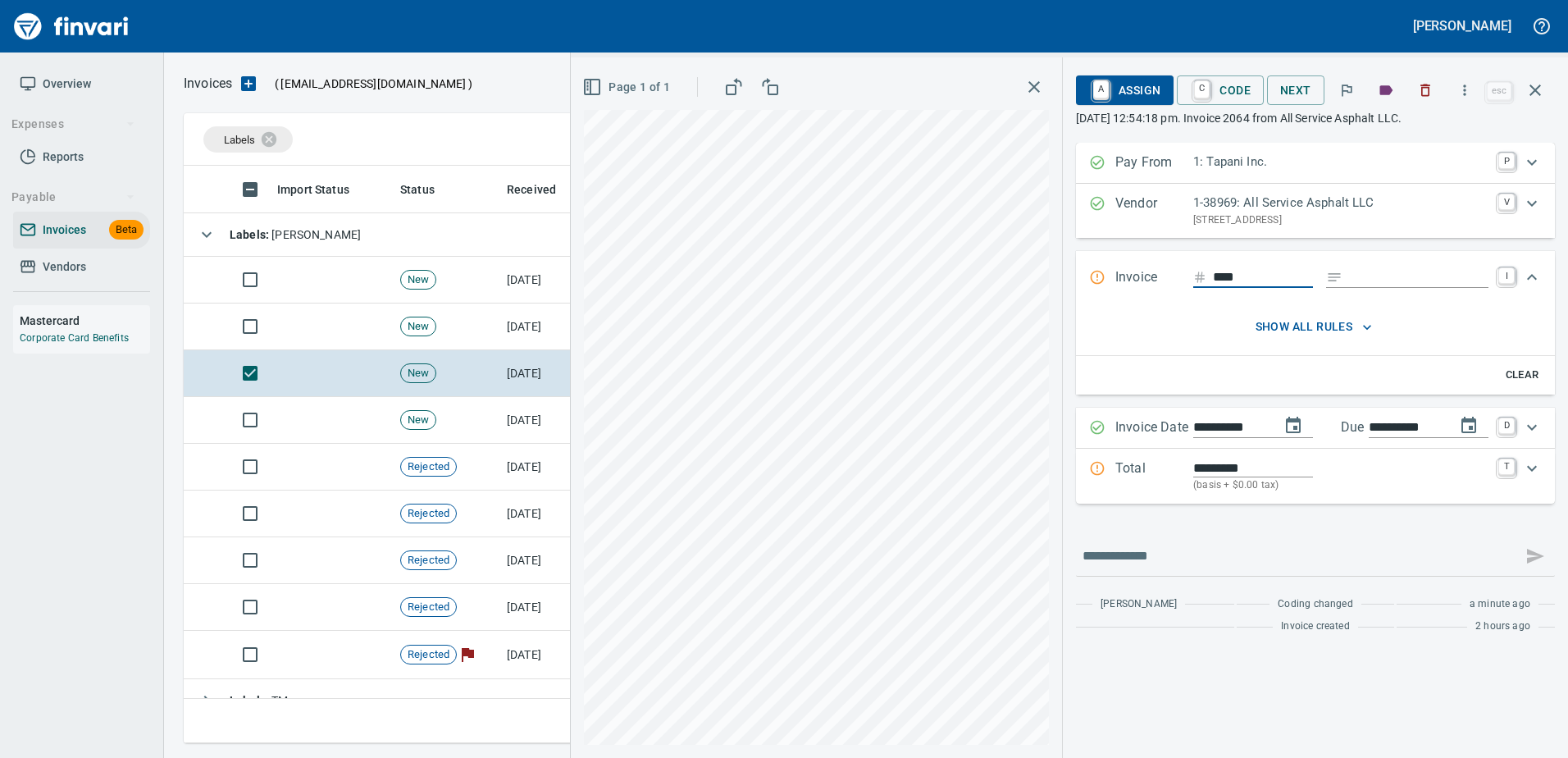
click at [1166, 475] on p "Total" at bounding box center [1154, 475] width 78 height 35
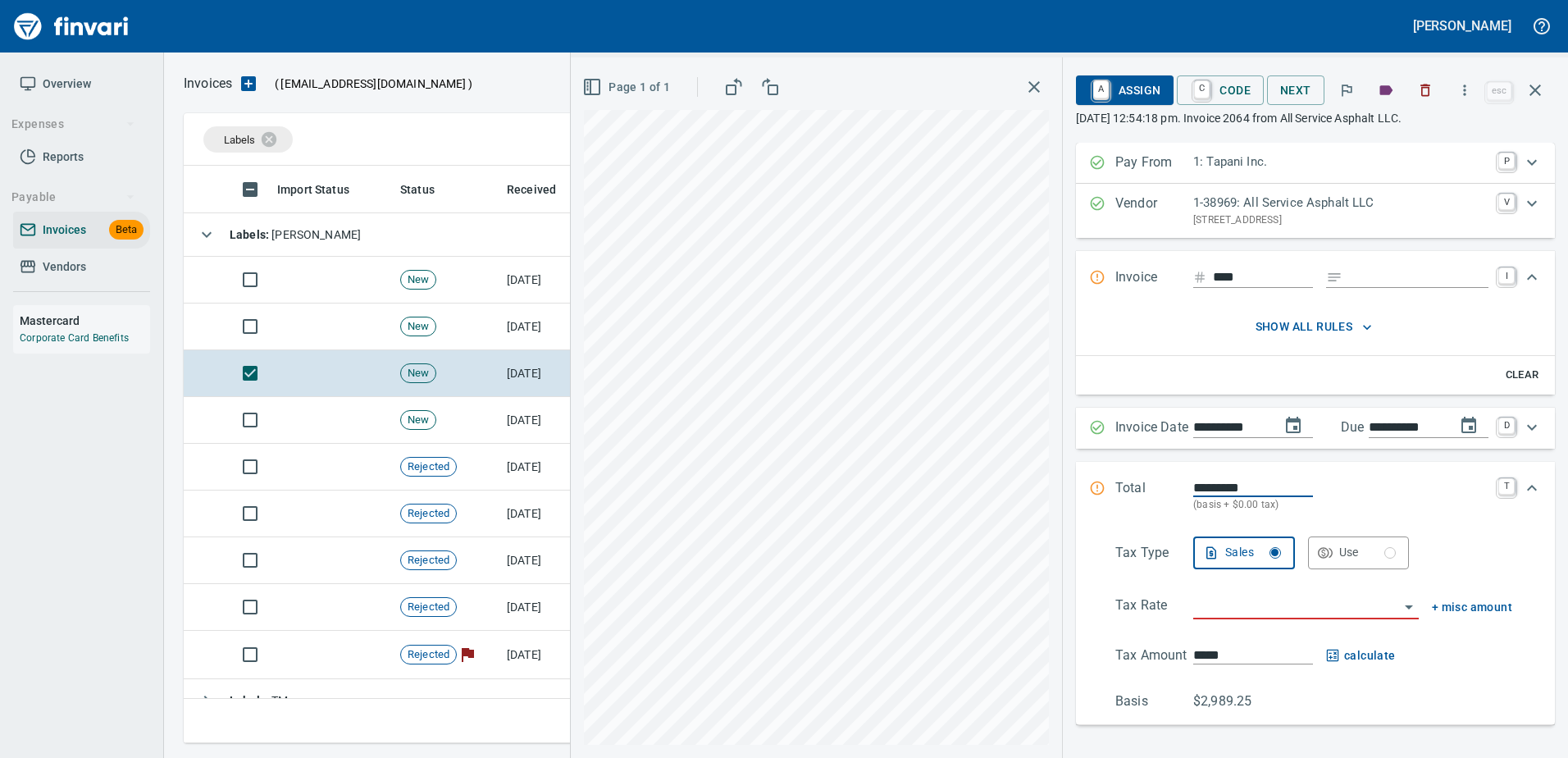
click at [1252, 610] on input "search" at bounding box center [1296, 607] width 206 height 23
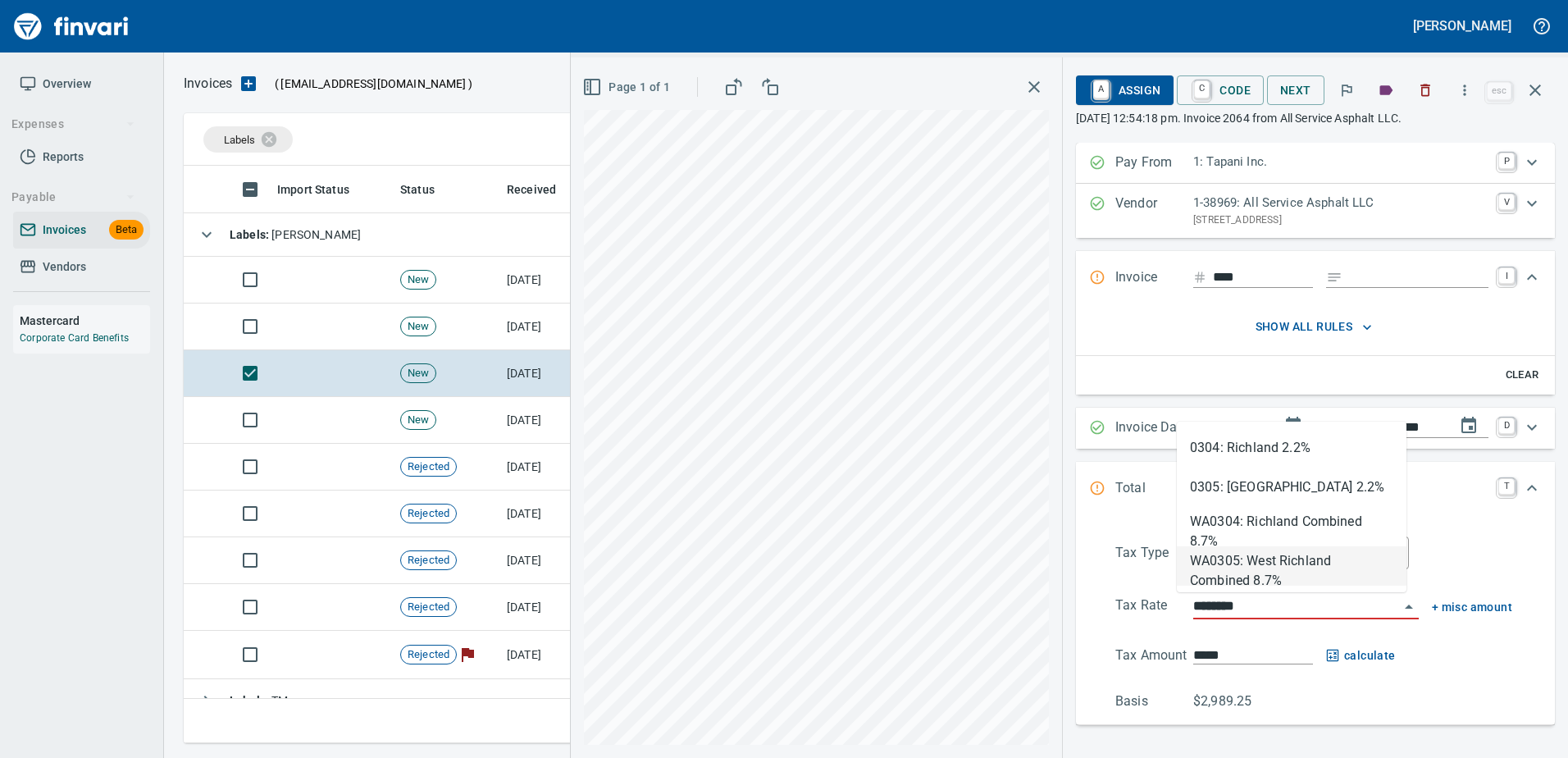
click at [1251, 553] on li "WA0305: West Richland Combined 8.7%" at bounding box center [1291, 566] width 230 height 39
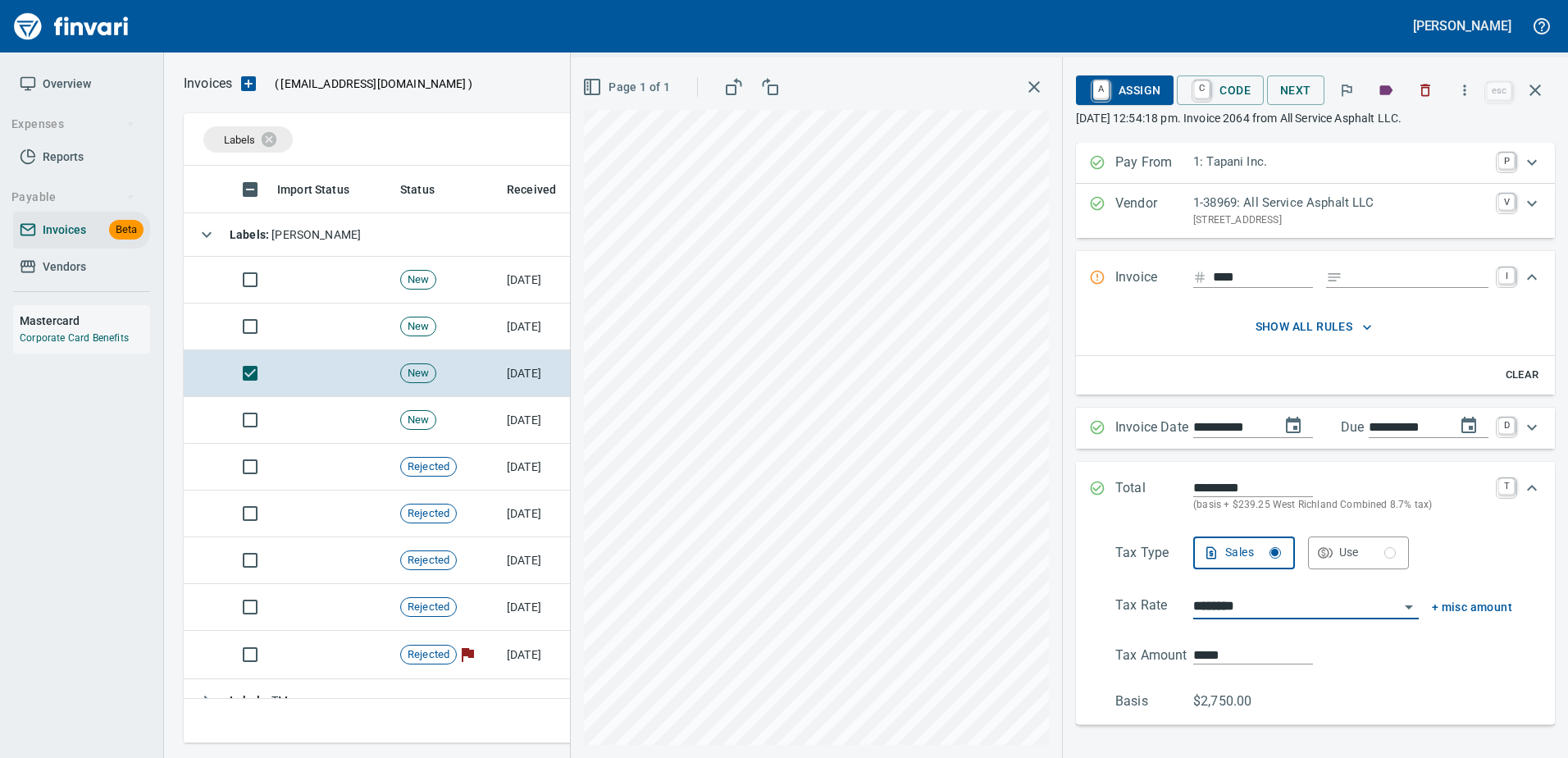
type input "**********"
type input "*******"
type input "**********"
click at [1285, 329] on span "show all rules" at bounding box center [1313, 327] width 384 height 21
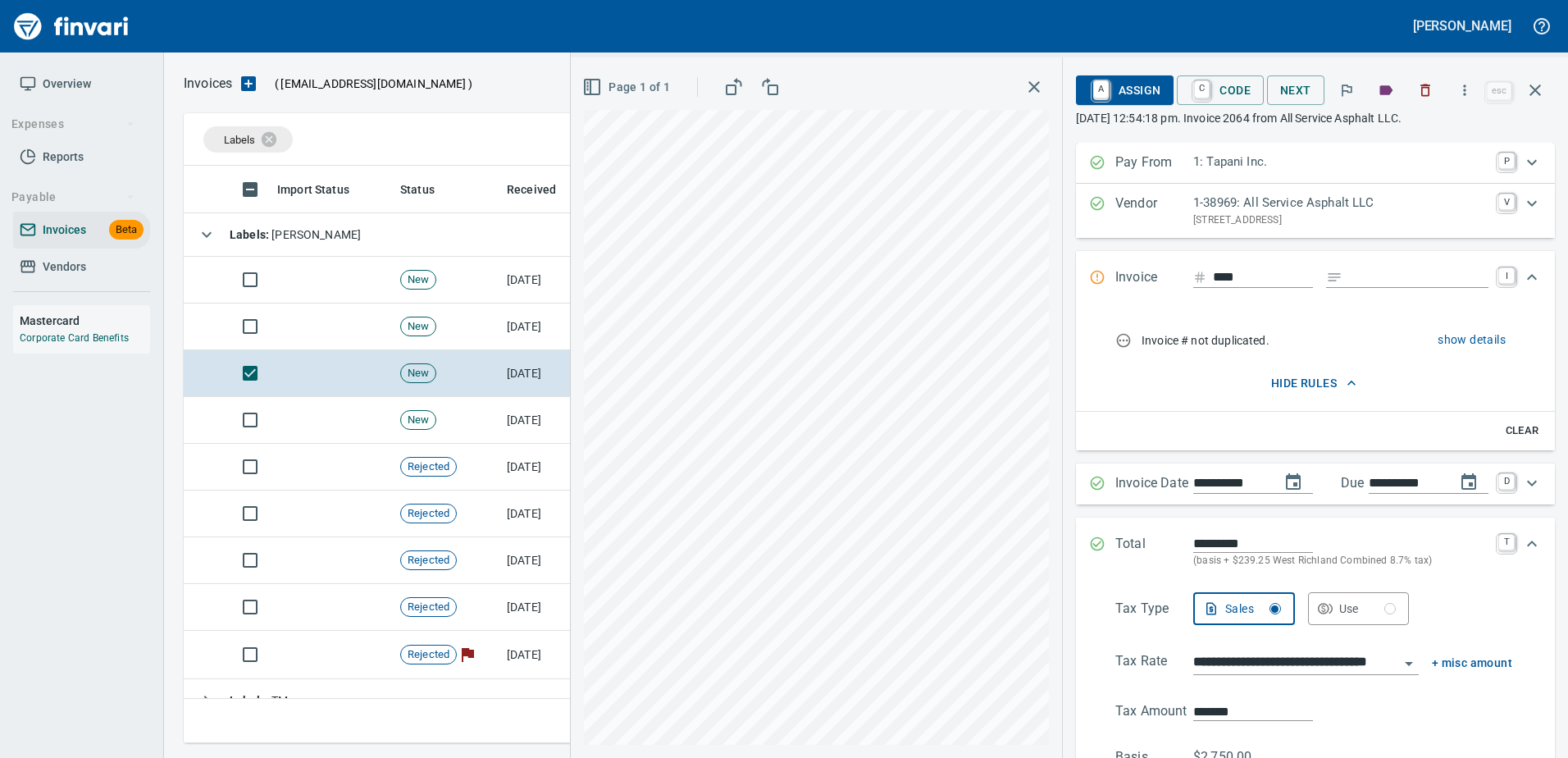
click at [1262, 388] on span "hide rules" at bounding box center [1313, 383] width 384 height 21
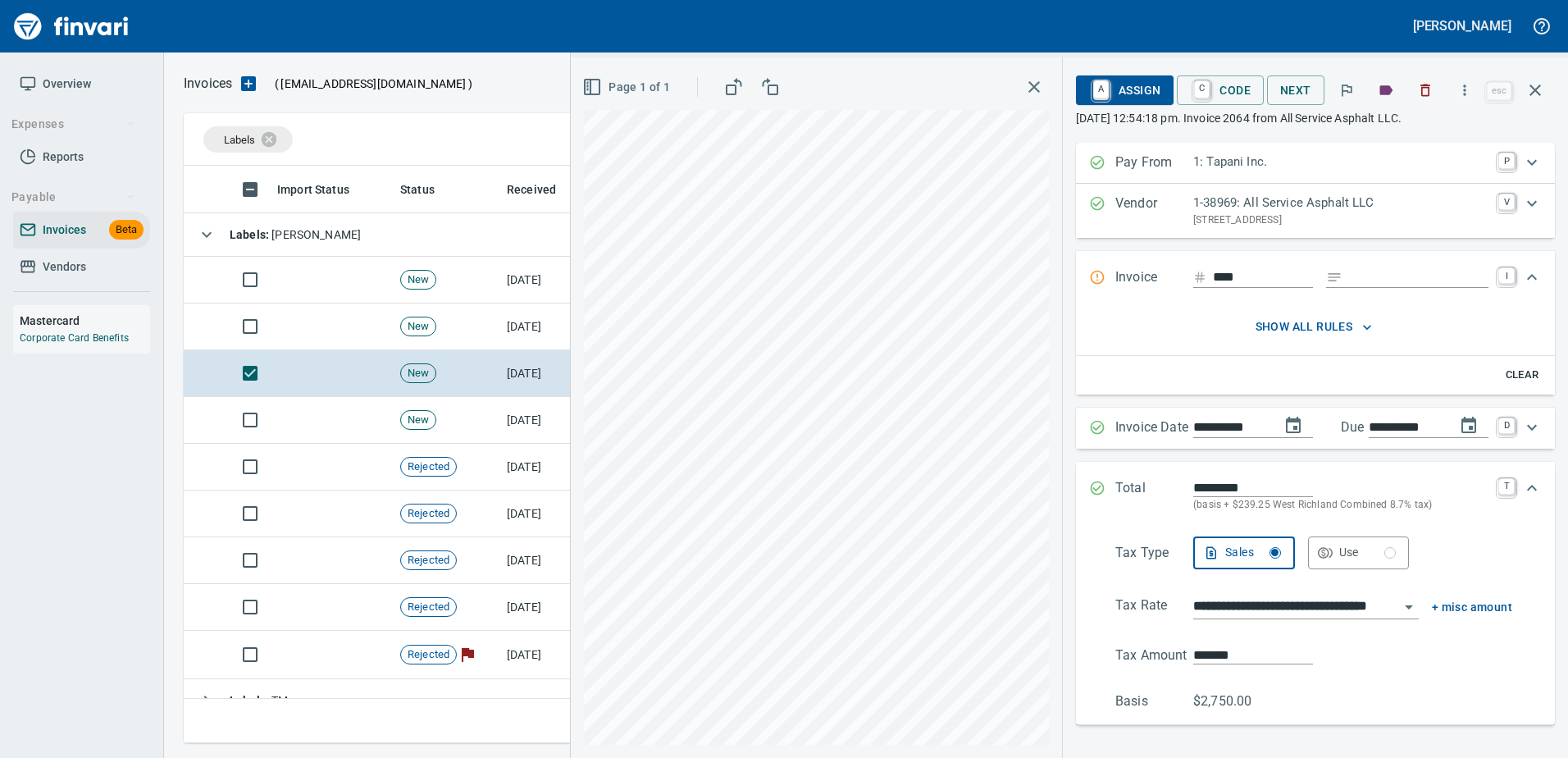
click at [1122, 92] on span "A Assign" at bounding box center [1125, 90] width 72 height 28
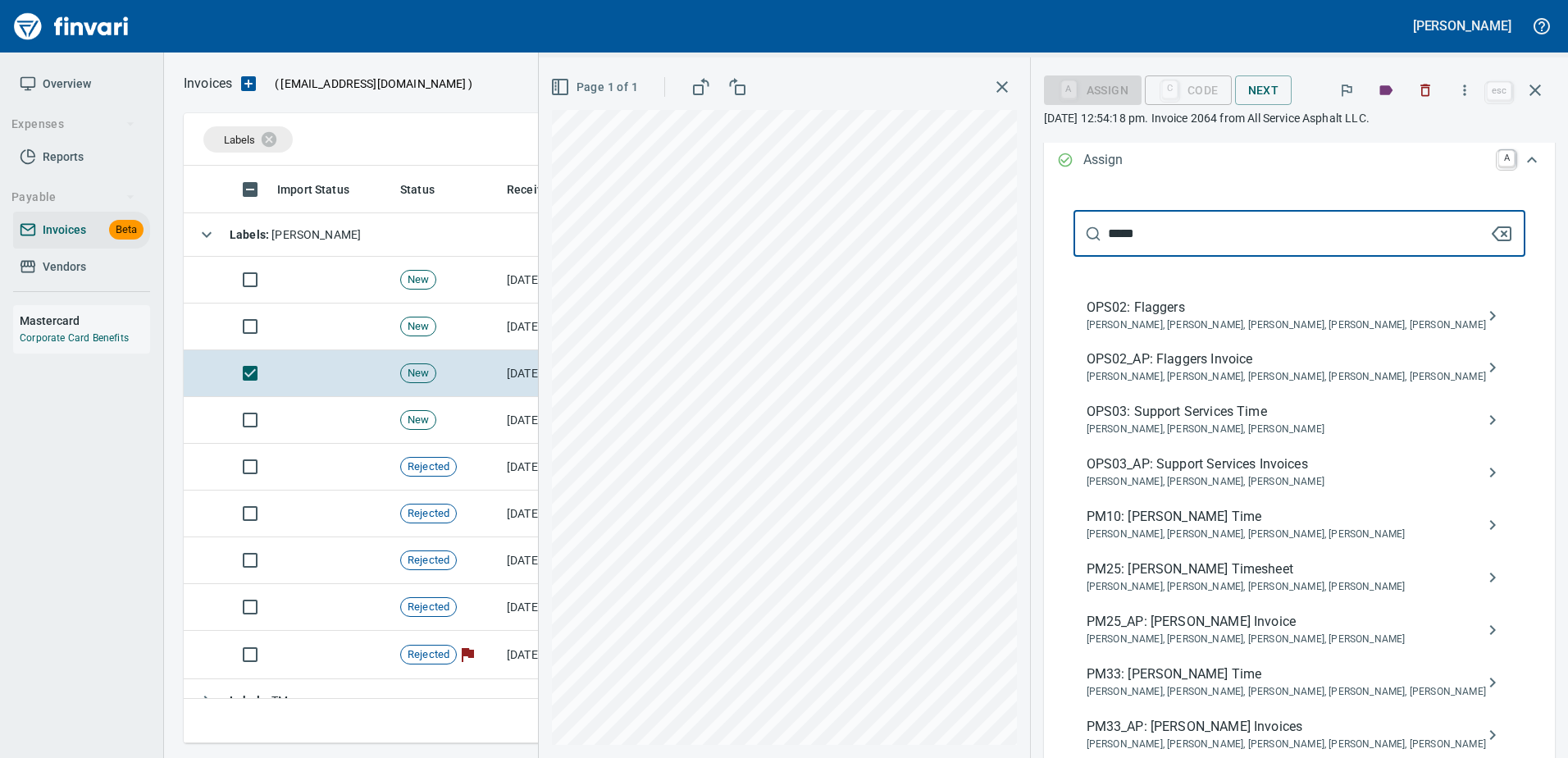
scroll to position [660, 0]
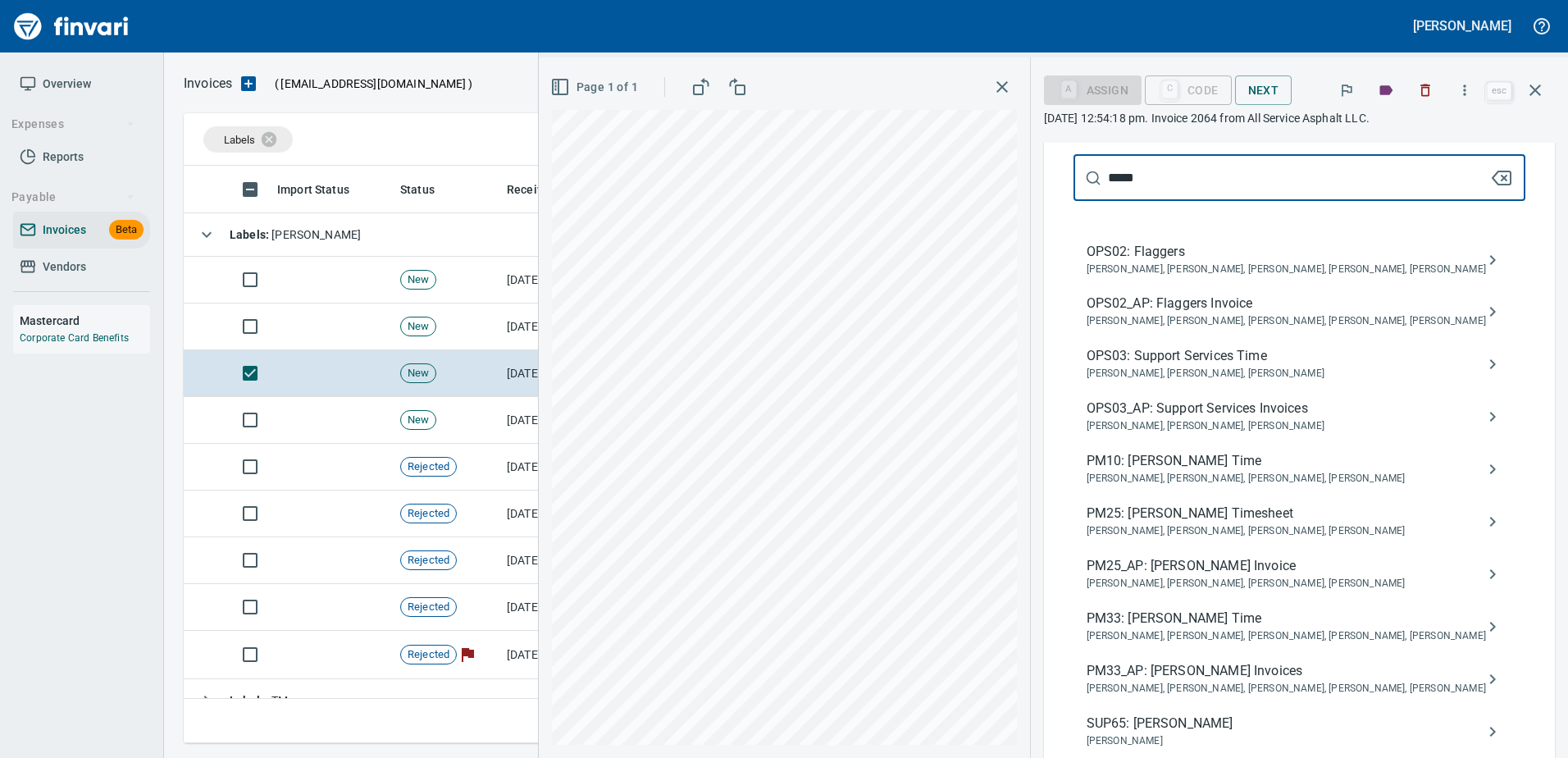
type input "*****"
click at [1253, 514] on span "PM25: [PERSON_NAME] Timesheet" at bounding box center [1286, 514] width 399 height 20
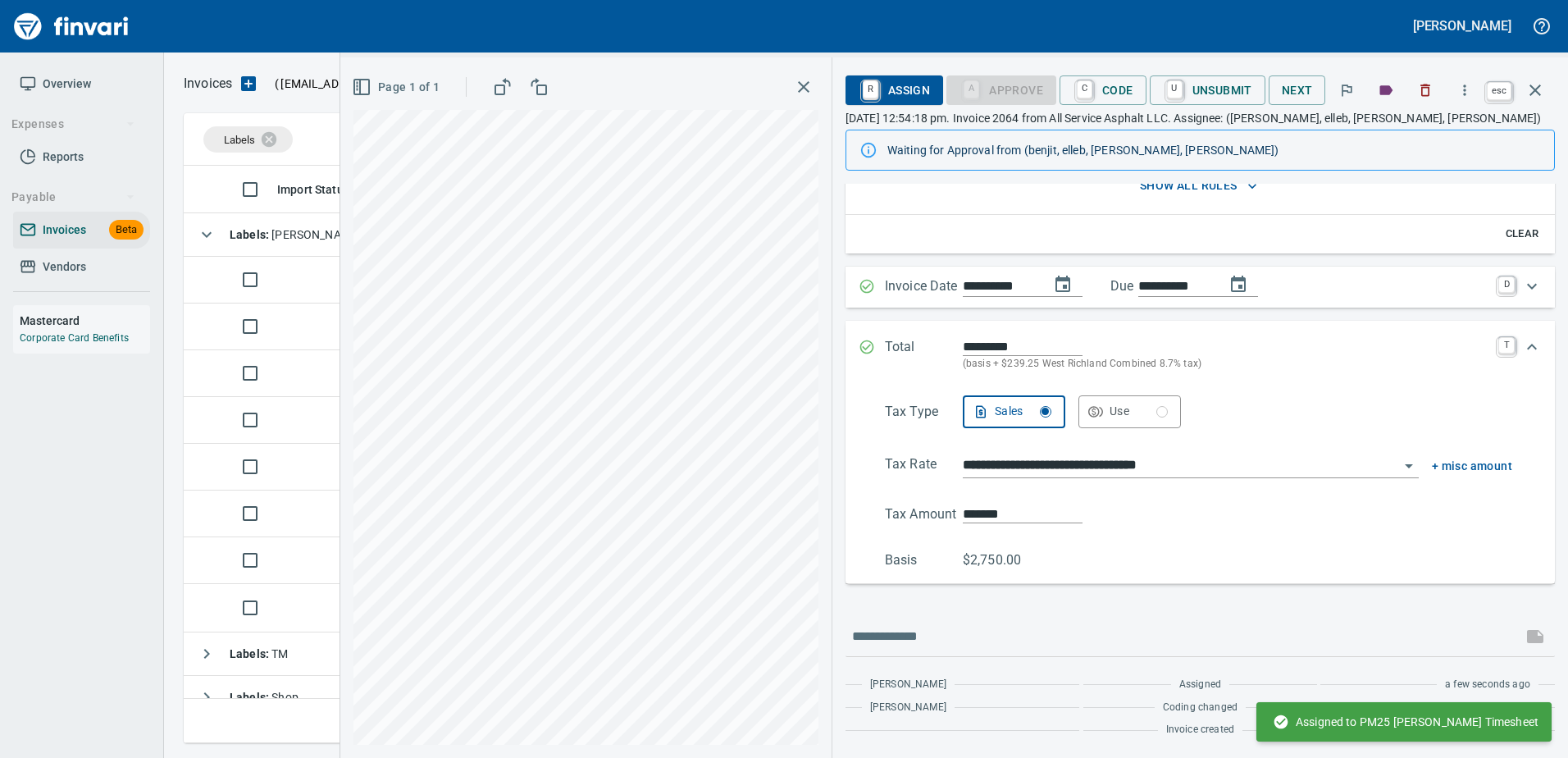
scroll to position [182, 0]
click at [1536, 100] on button "button" at bounding box center [1535, 91] width 39 height 39
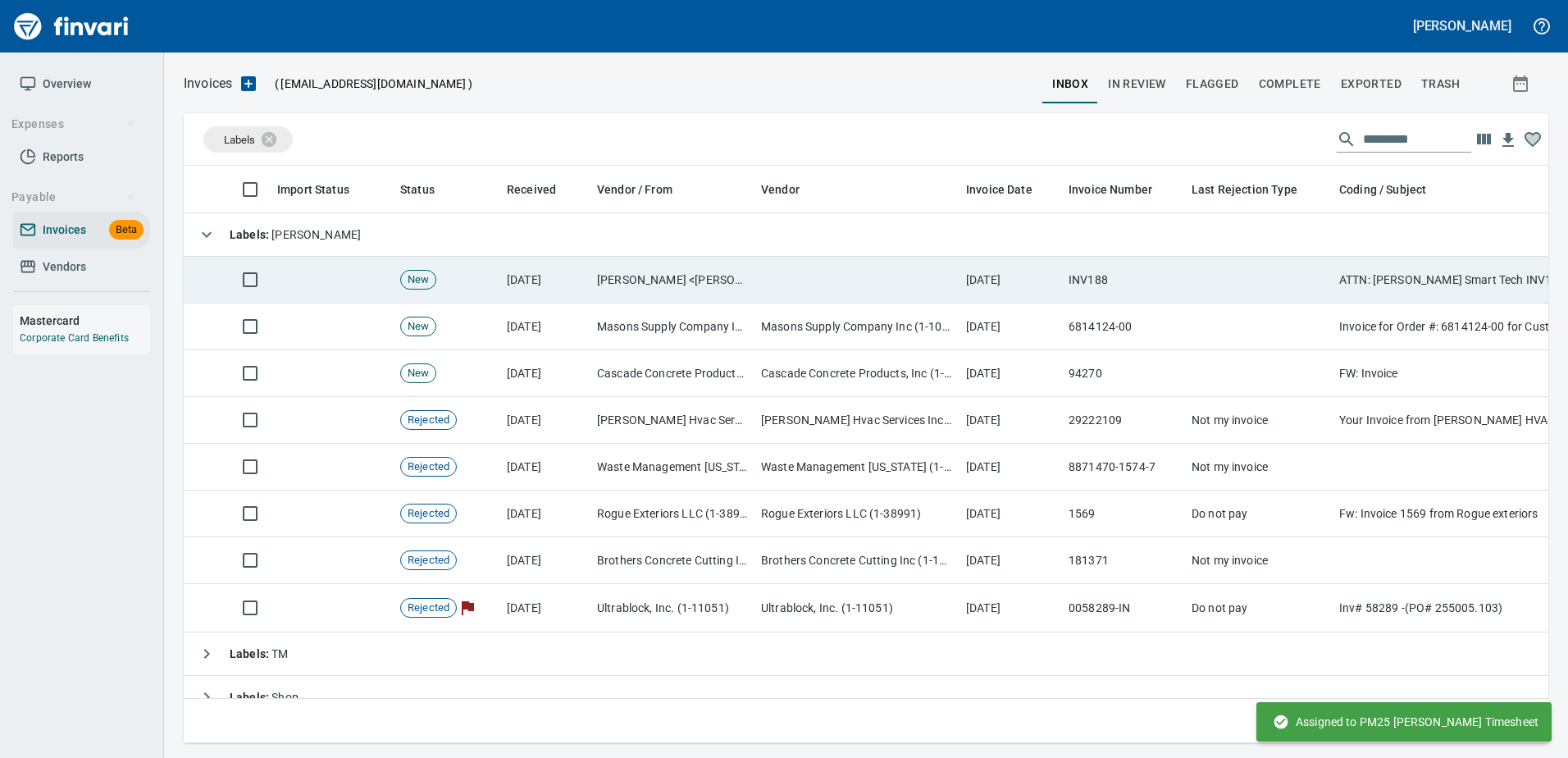
scroll to position [553, 1339]
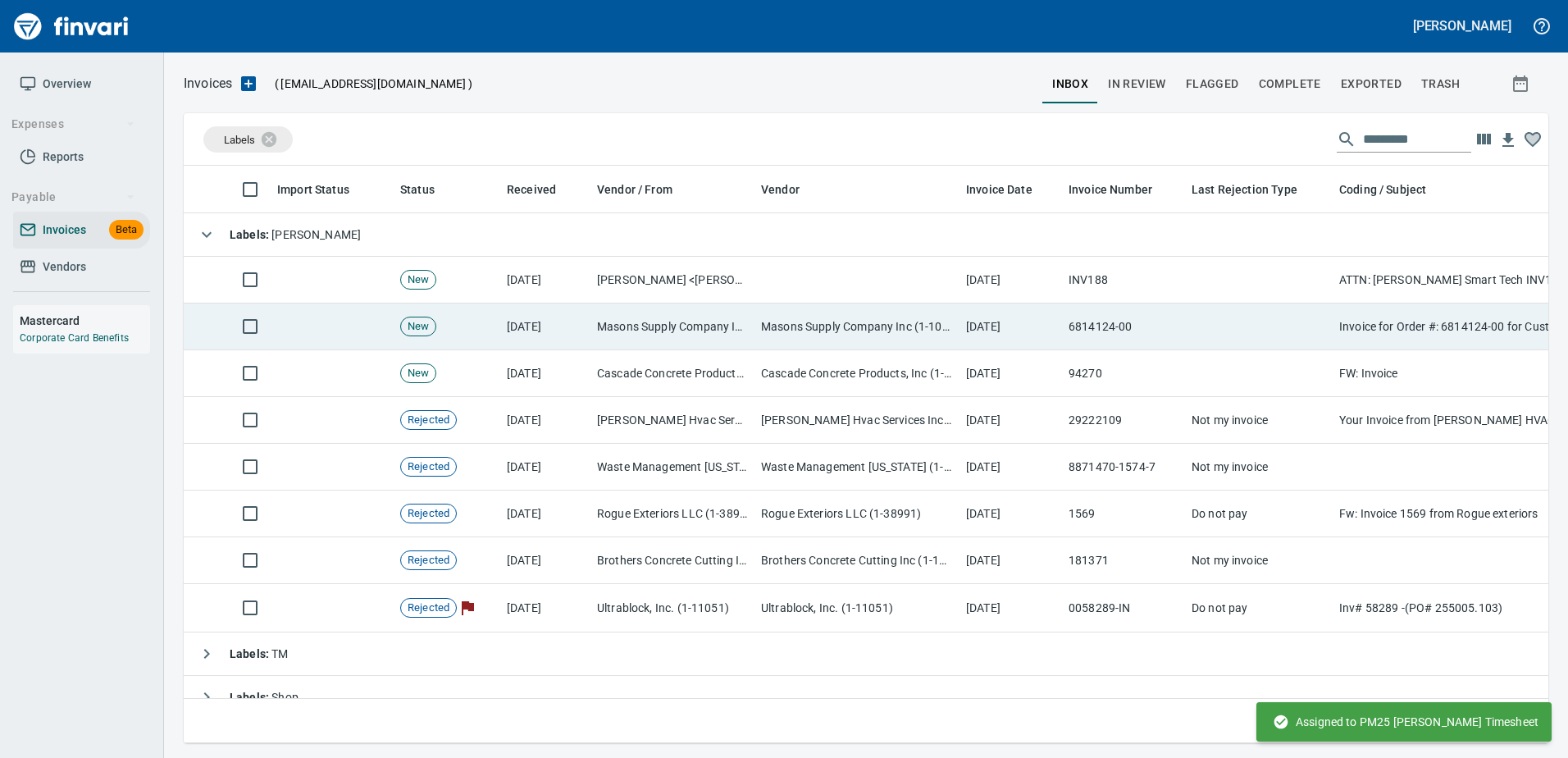
click at [798, 326] on td "Masons Supply Company Inc (1-10631)" at bounding box center [856, 327] width 205 height 47
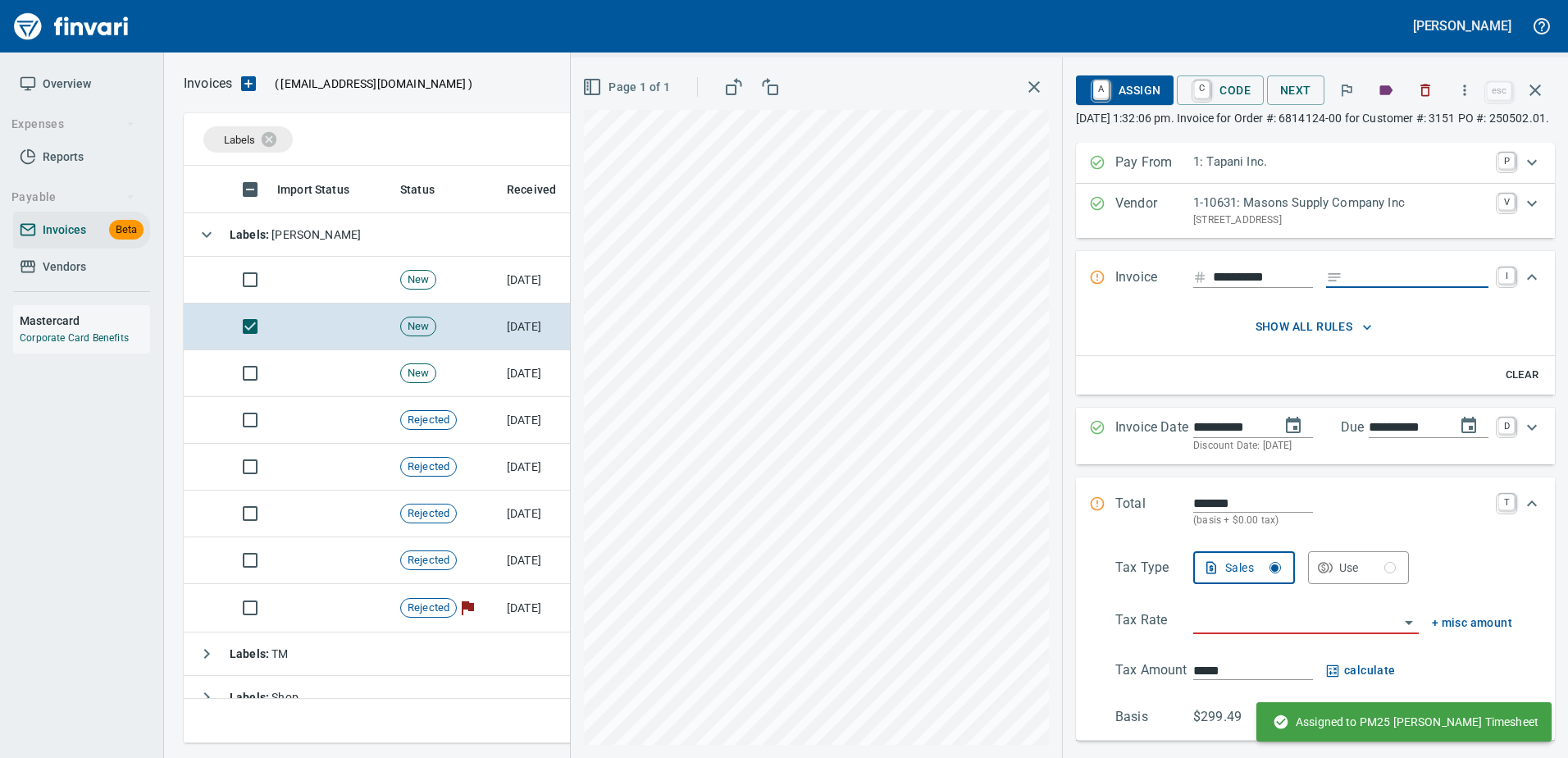
click at [1375, 288] on input "Expand" at bounding box center [1417, 277] width 139 height 21
type input "*********"
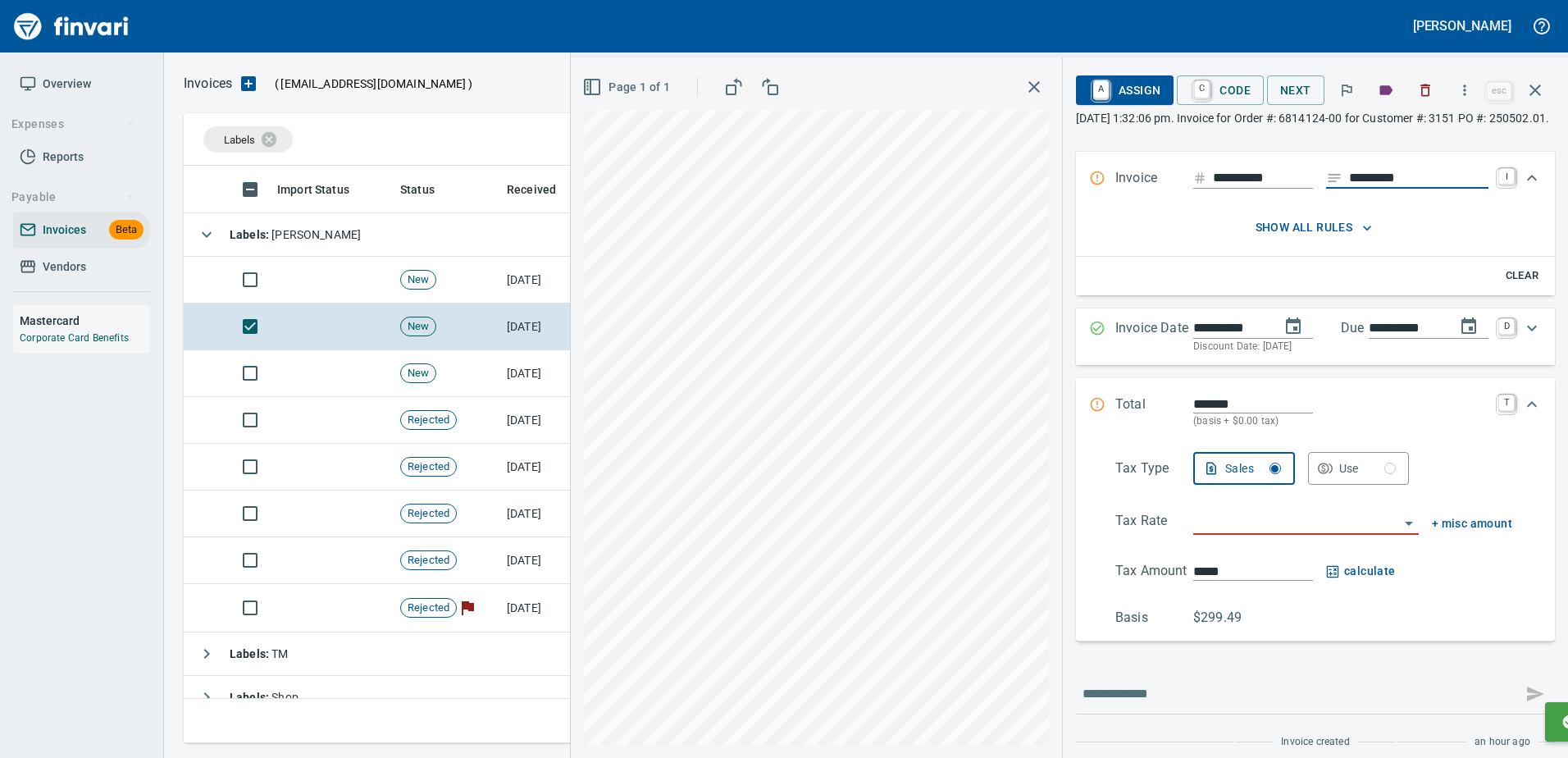
scroll to position [128, 0]
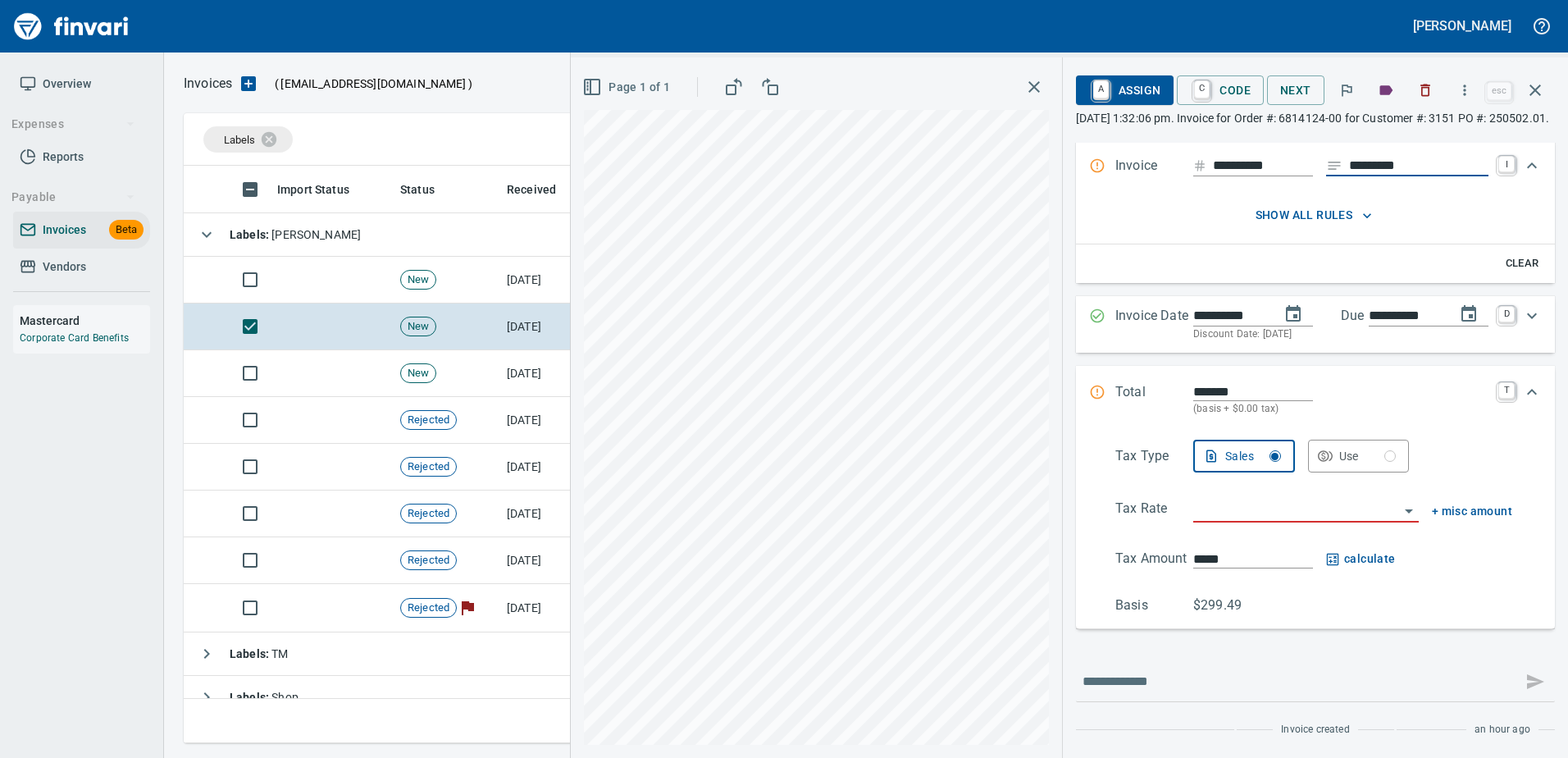
click at [1210, 518] on input "search" at bounding box center [1296, 510] width 206 height 23
type input "**********"
type input "******"
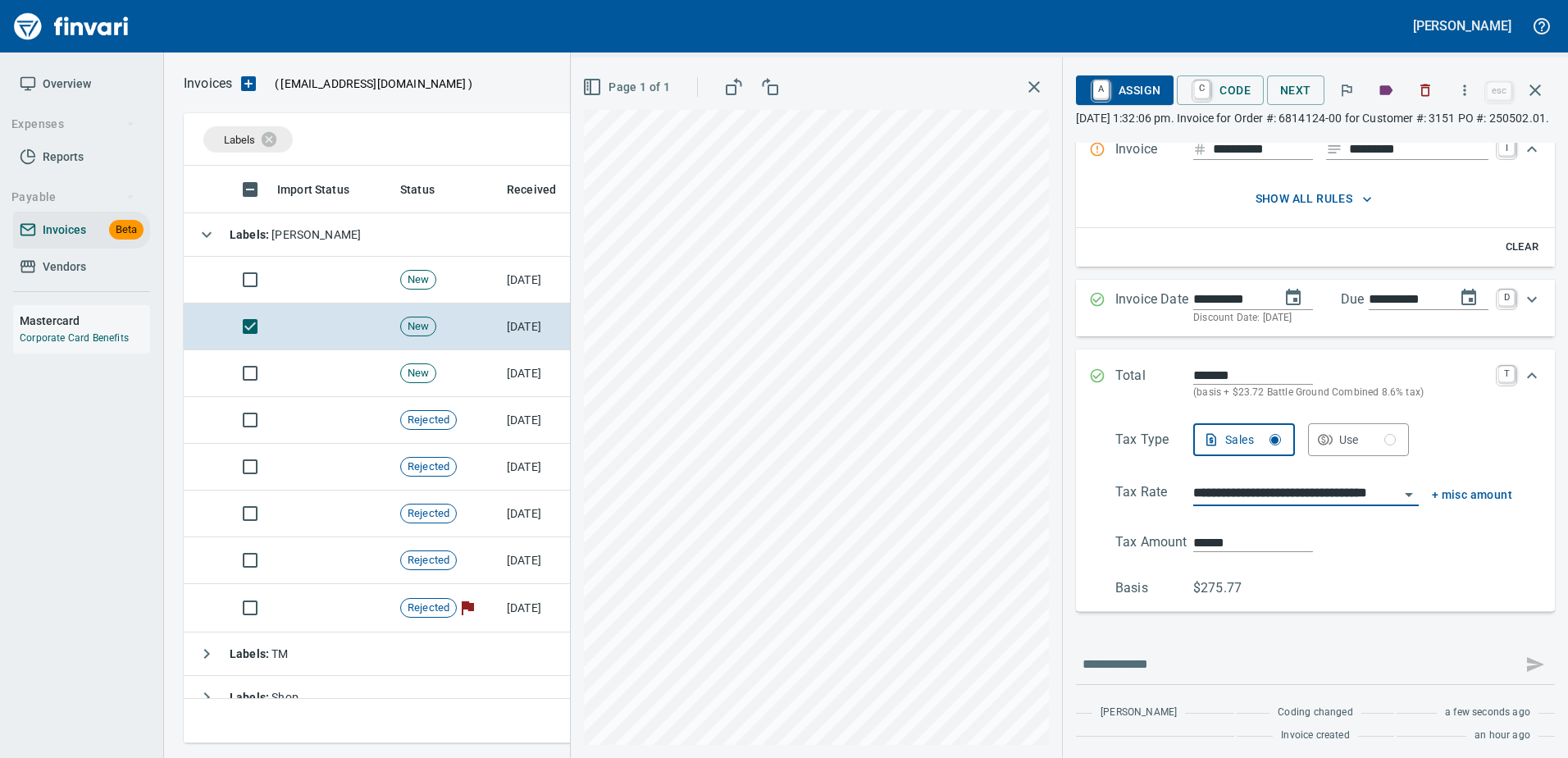
scroll to position [128, 0]
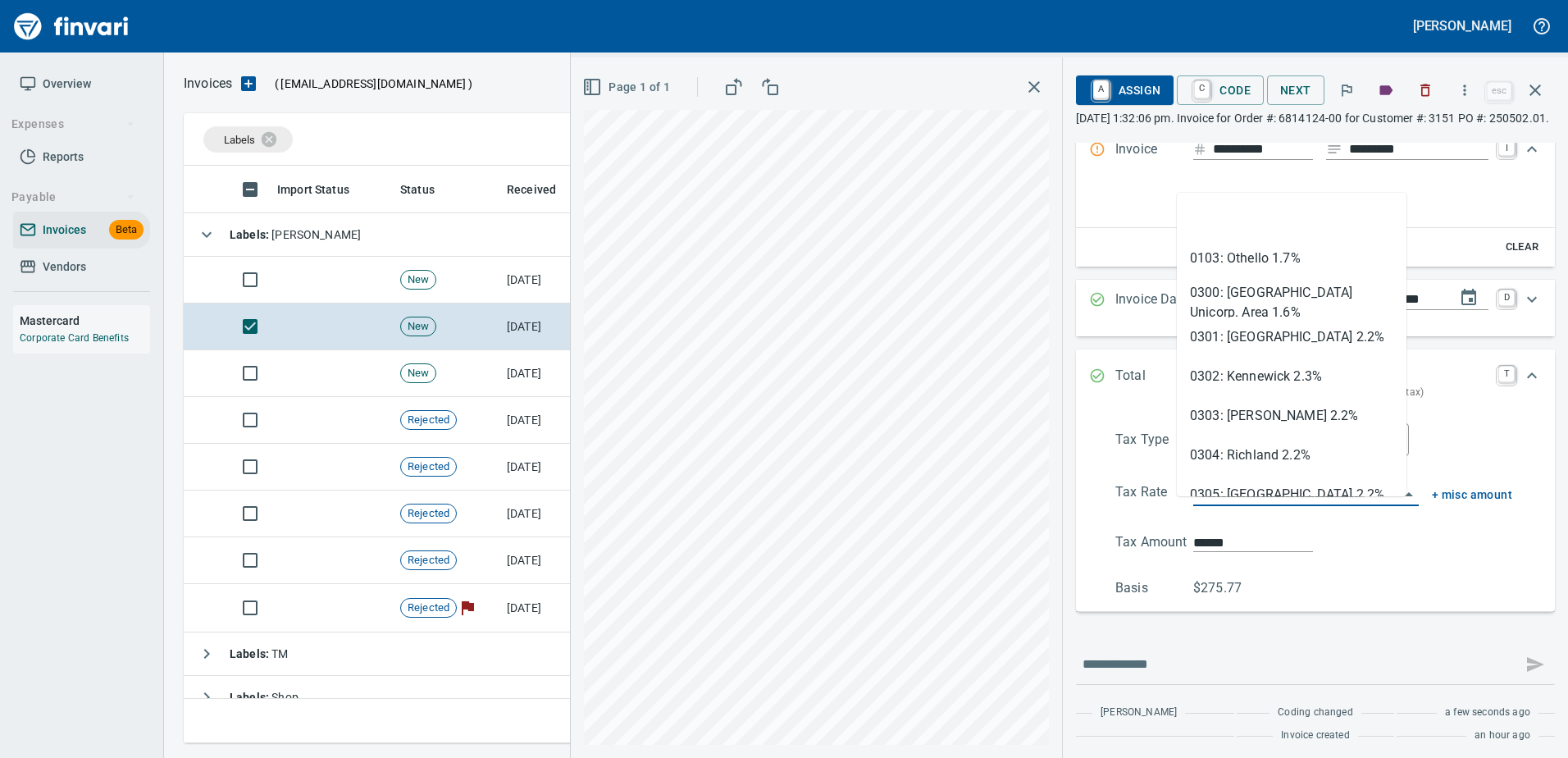
click at [1214, 503] on input "**********" at bounding box center [1296, 494] width 206 height 23
type input "*"
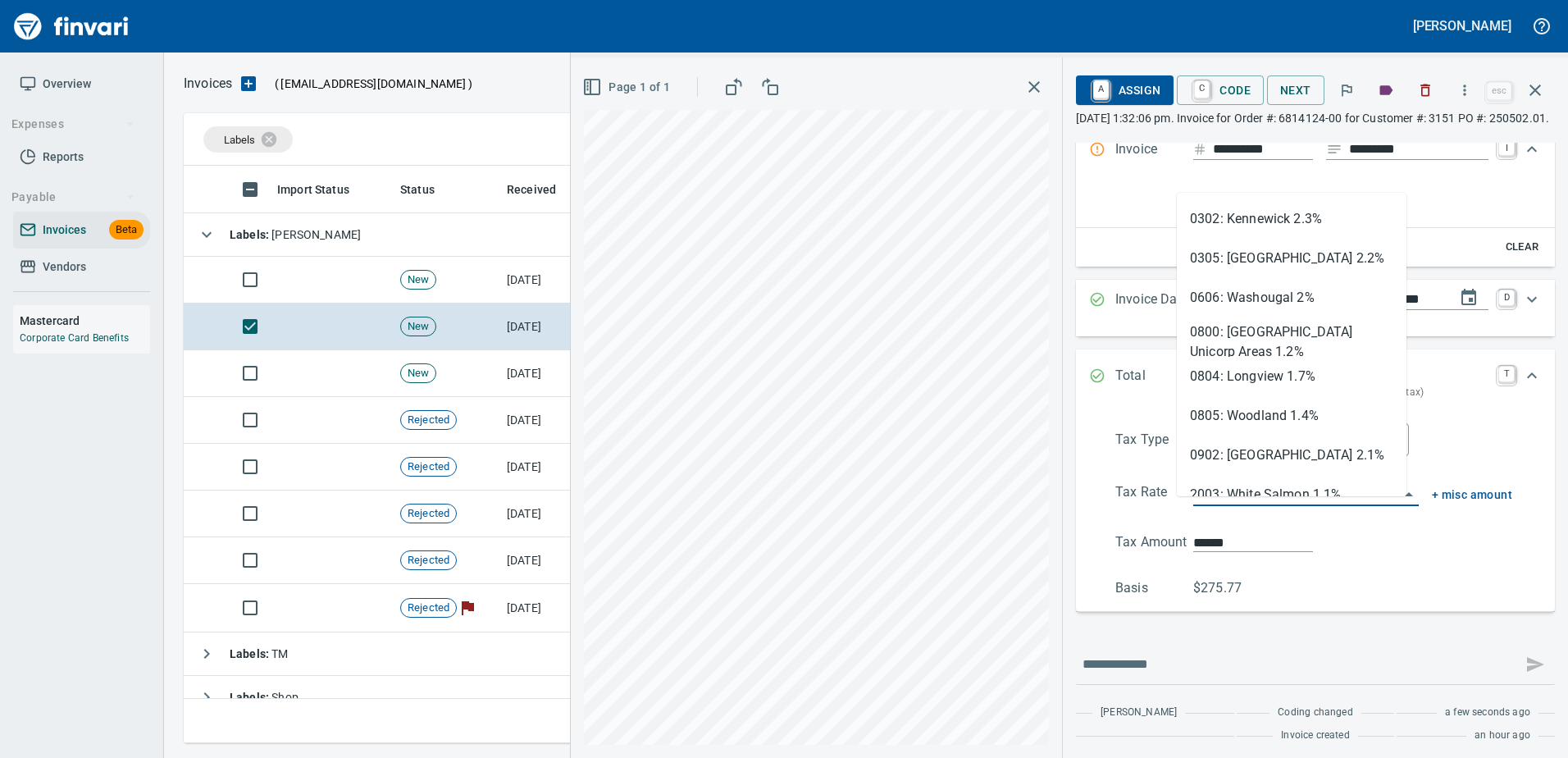
type input "*****"
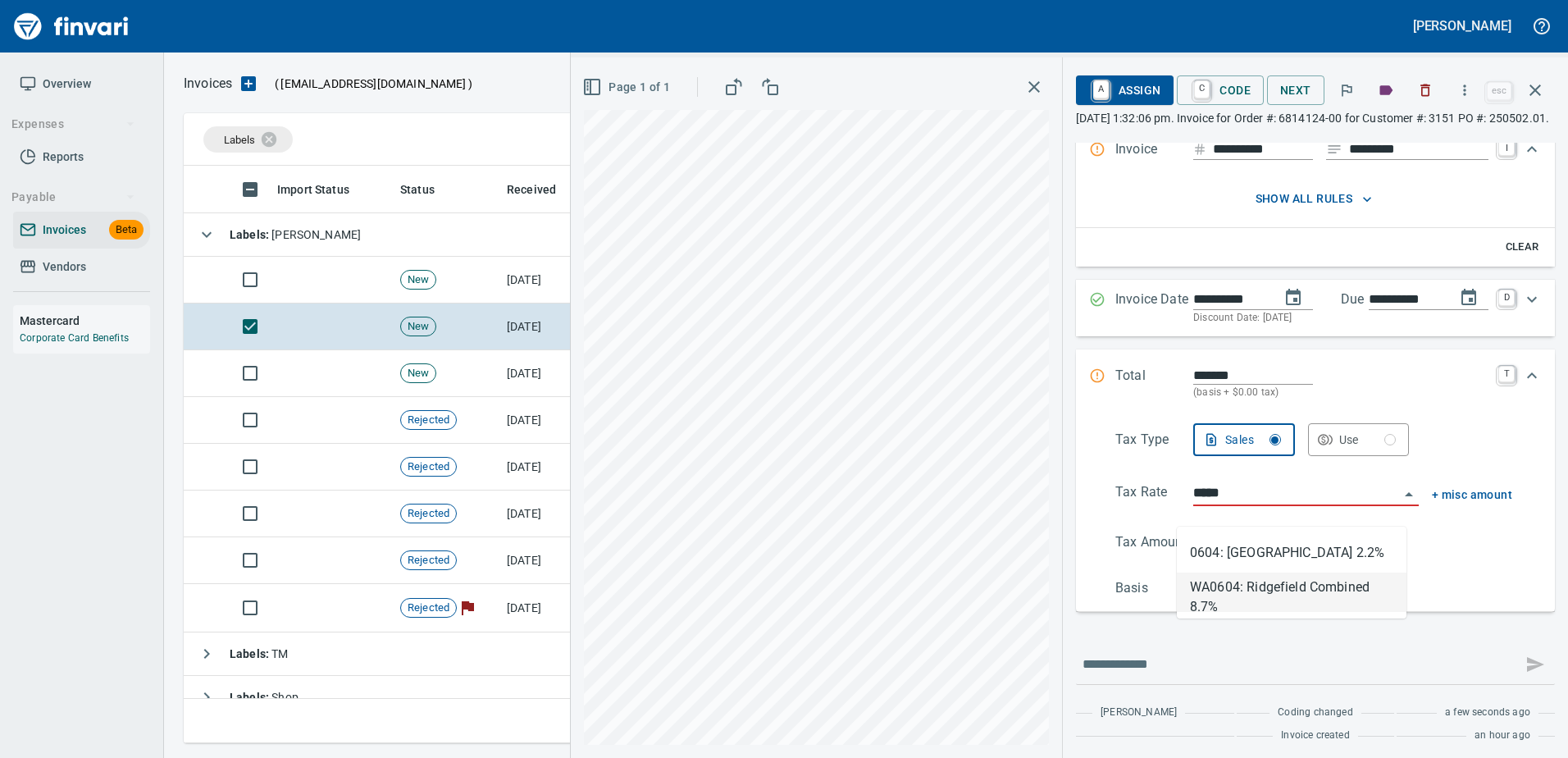
click at [1208, 602] on li "WA0604: Ridgefield Combined 8.7%" at bounding box center [1291, 592] width 230 height 39
type input "**********"
type input "******"
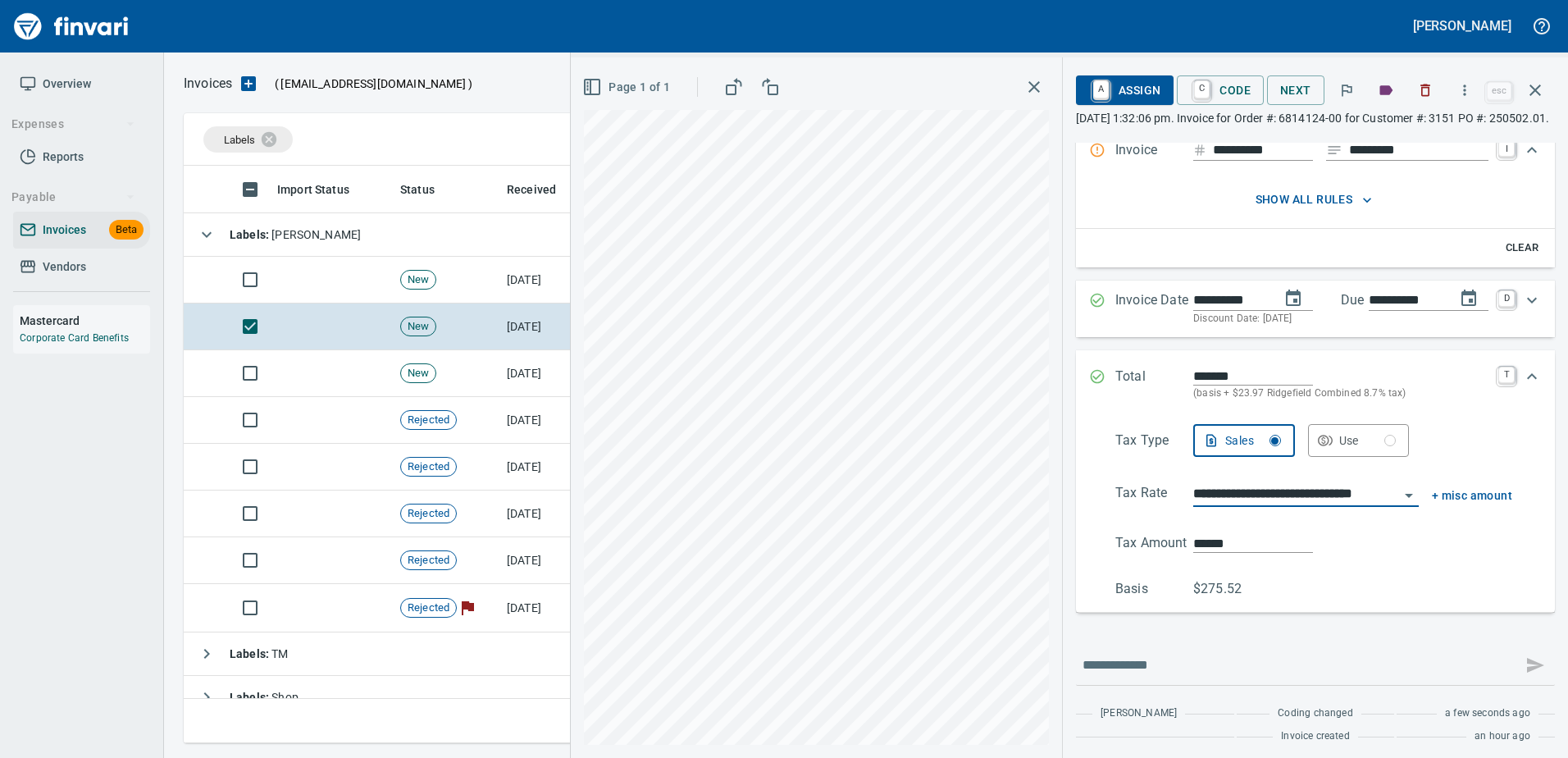
scroll to position [128, 0]
click at [1245, 505] on input "**********" at bounding box center [1296, 494] width 206 height 23
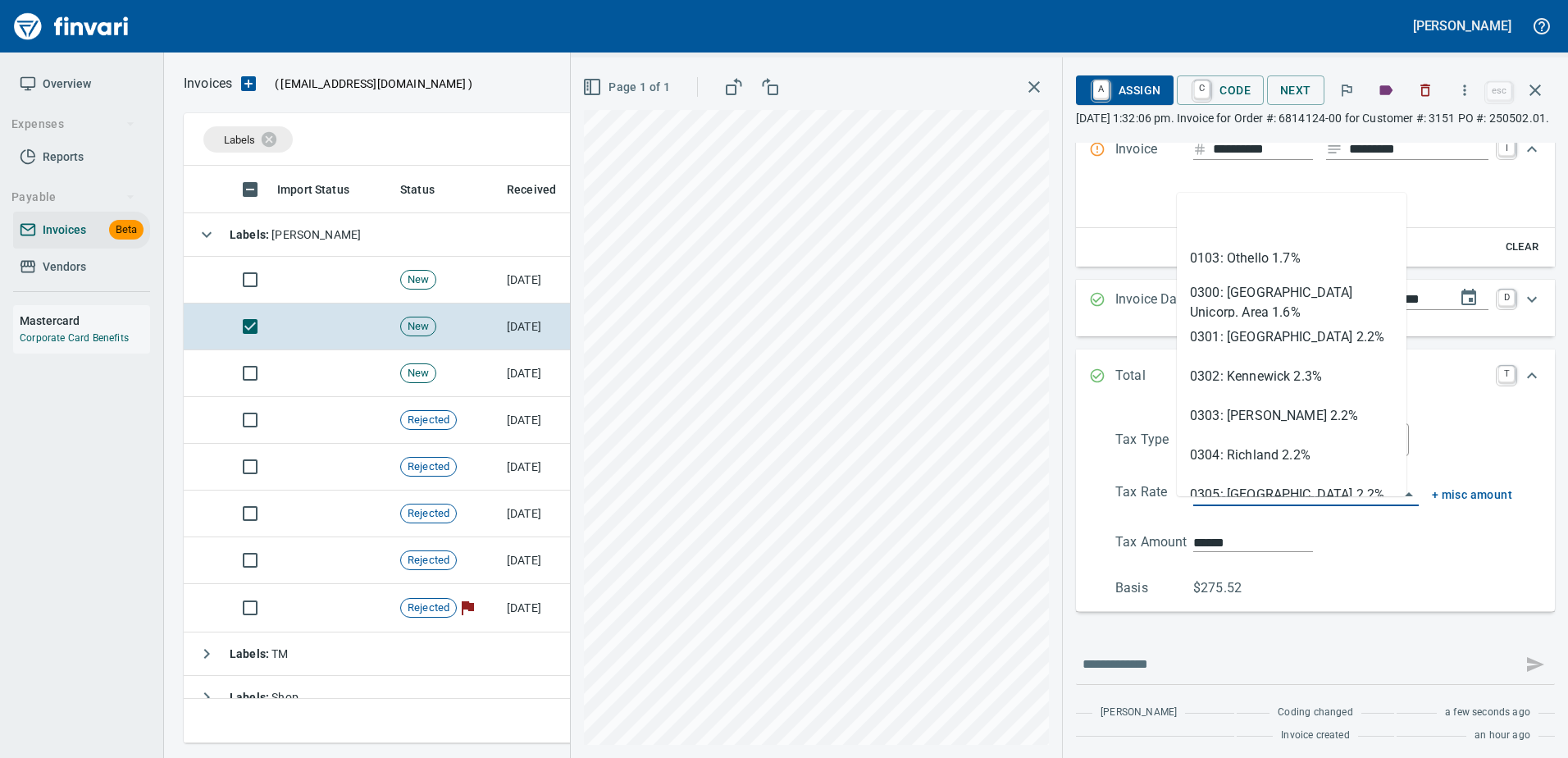
click at [1245, 505] on input "**********" at bounding box center [1296, 494] width 206 height 23
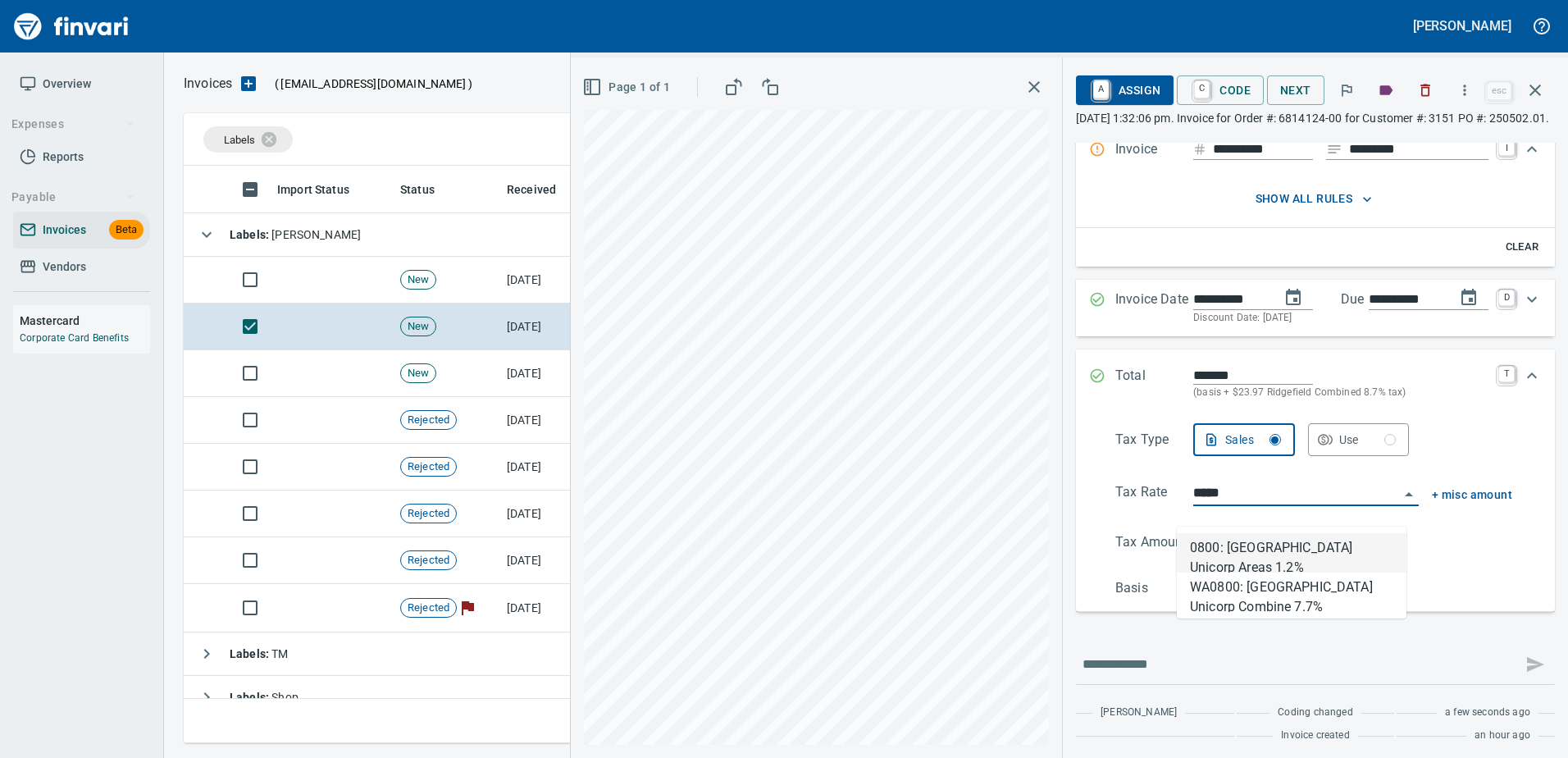
scroll to position [553, 1339]
click at [1244, 594] on li "WA0800: [GEOGRAPHIC_DATA] Unicorp Combine 7.7%" at bounding box center [1291, 592] width 230 height 39
type input "**********"
type input "******"
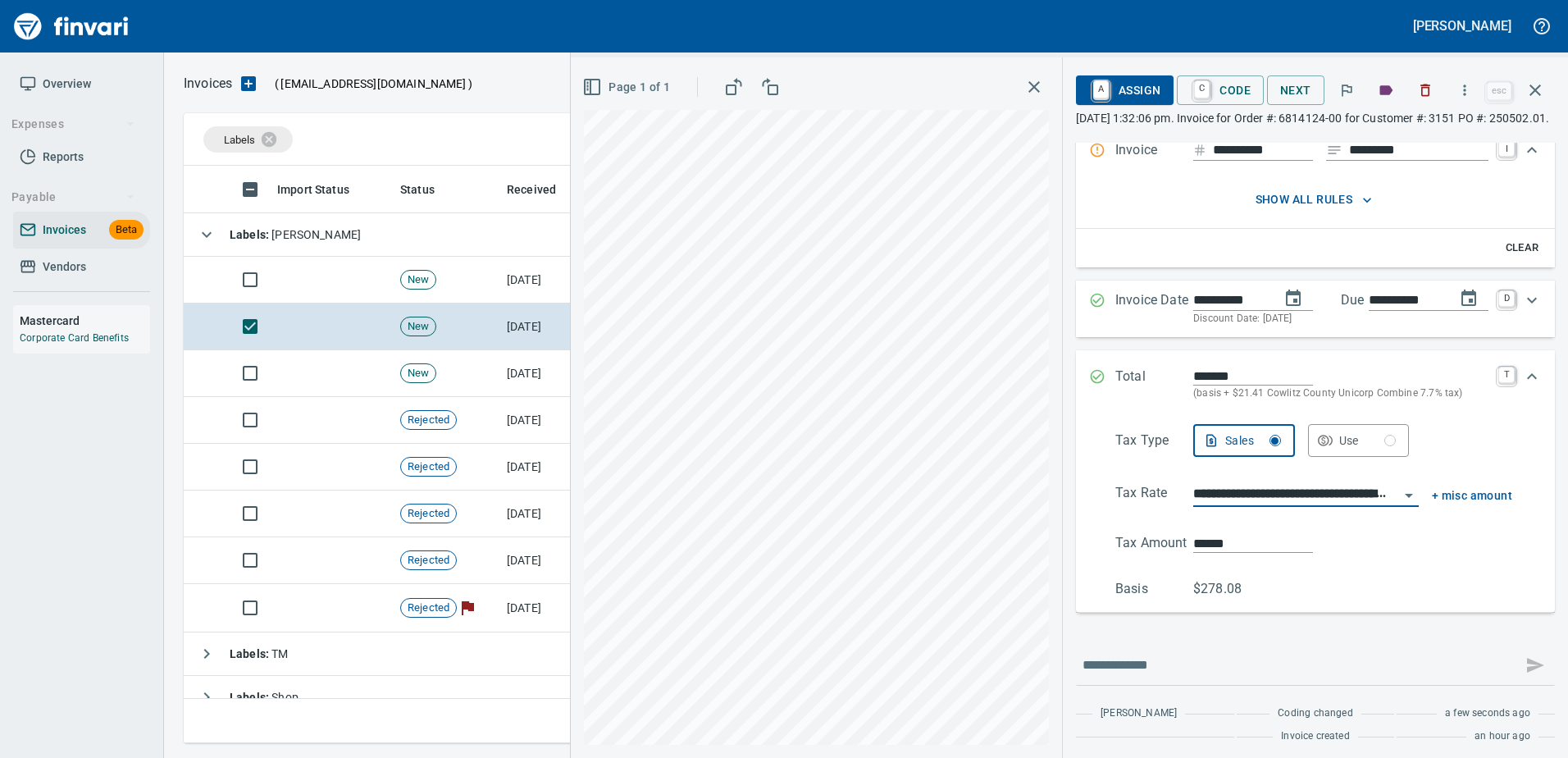
scroll to position [128, 0]
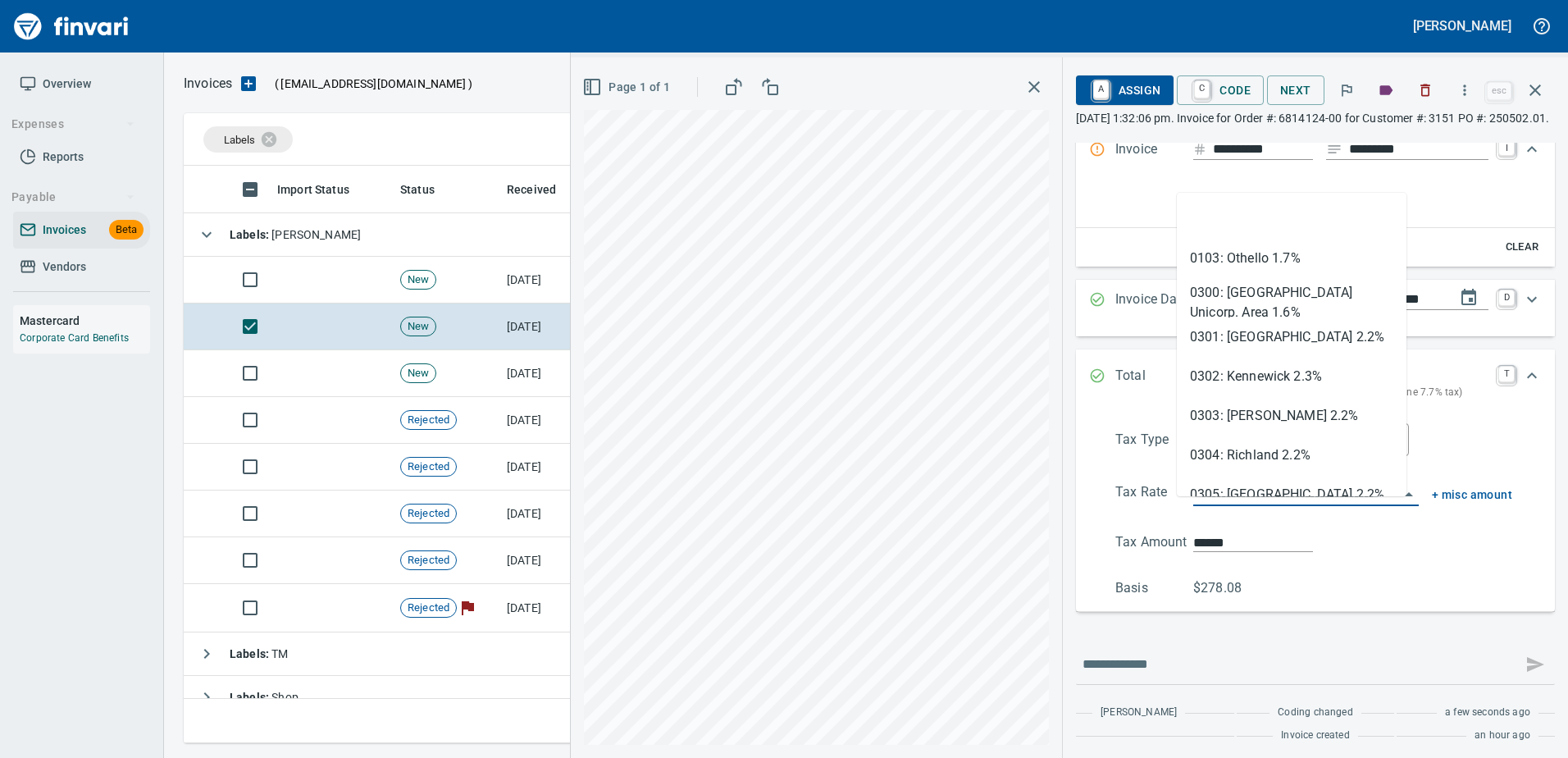
click at [1196, 504] on input "**********" at bounding box center [1296, 494] width 206 height 23
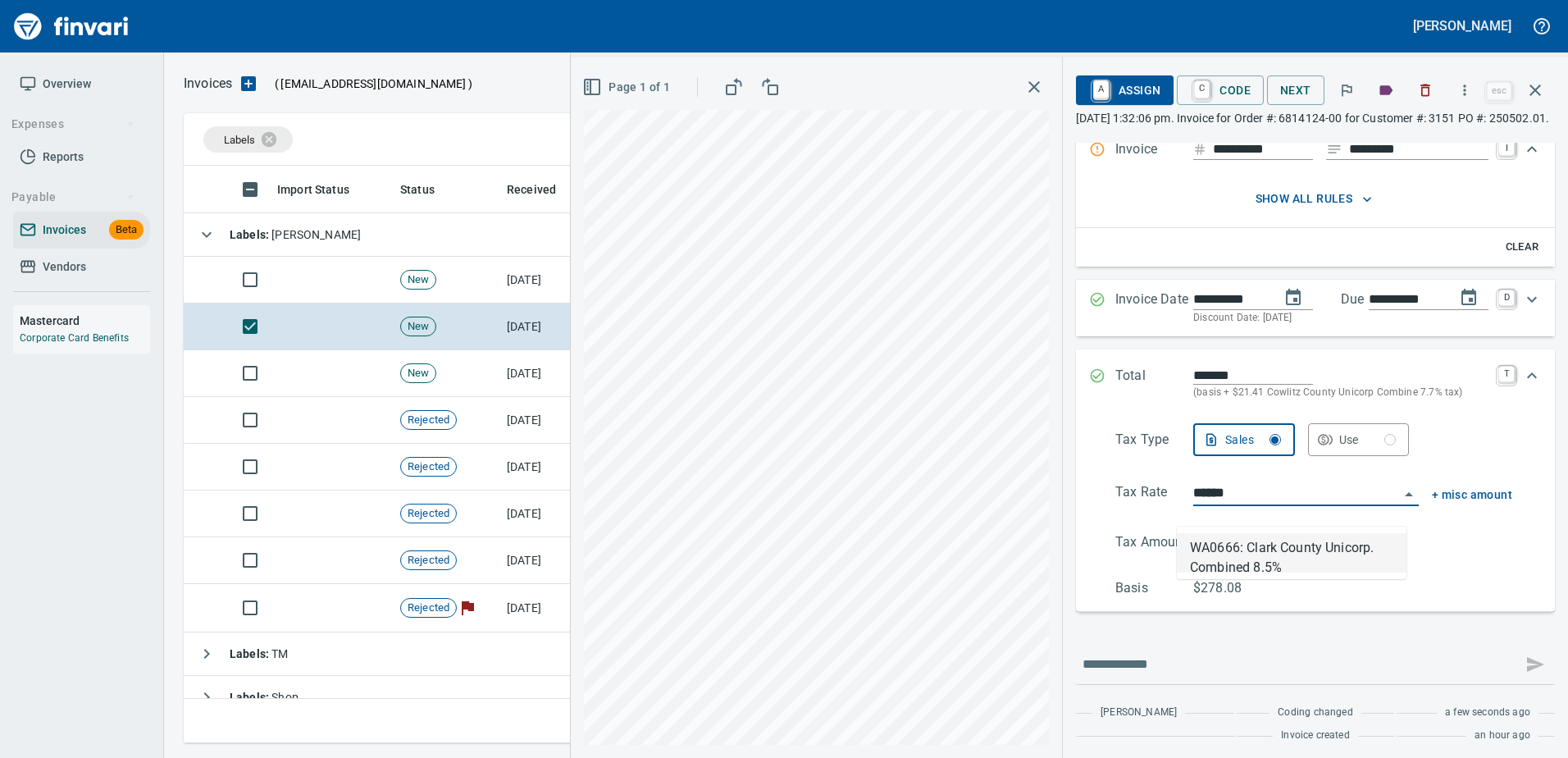
scroll to position [553, 1339]
type input "**********"
type input "******"
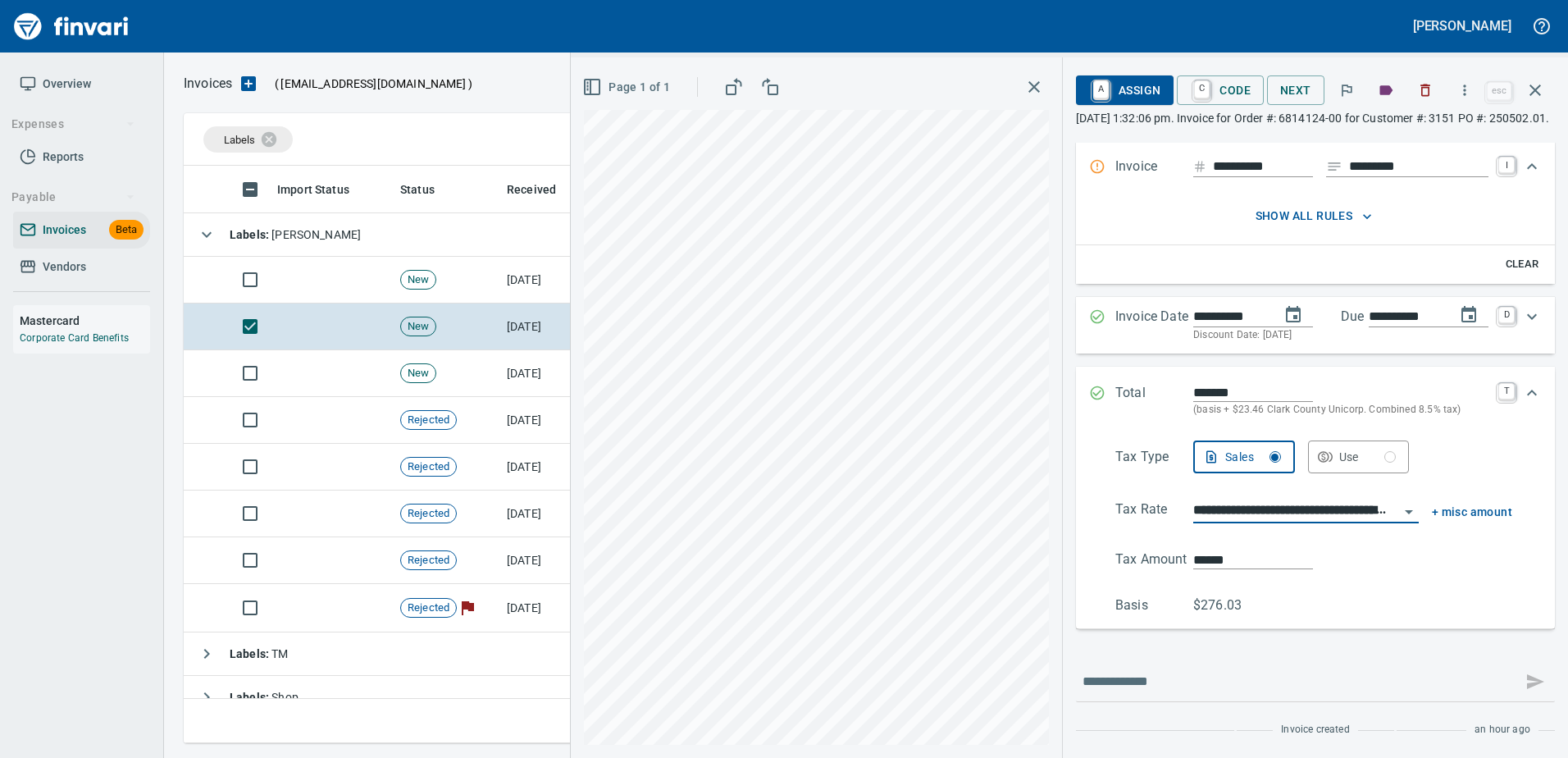
scroll to position [128, 0]
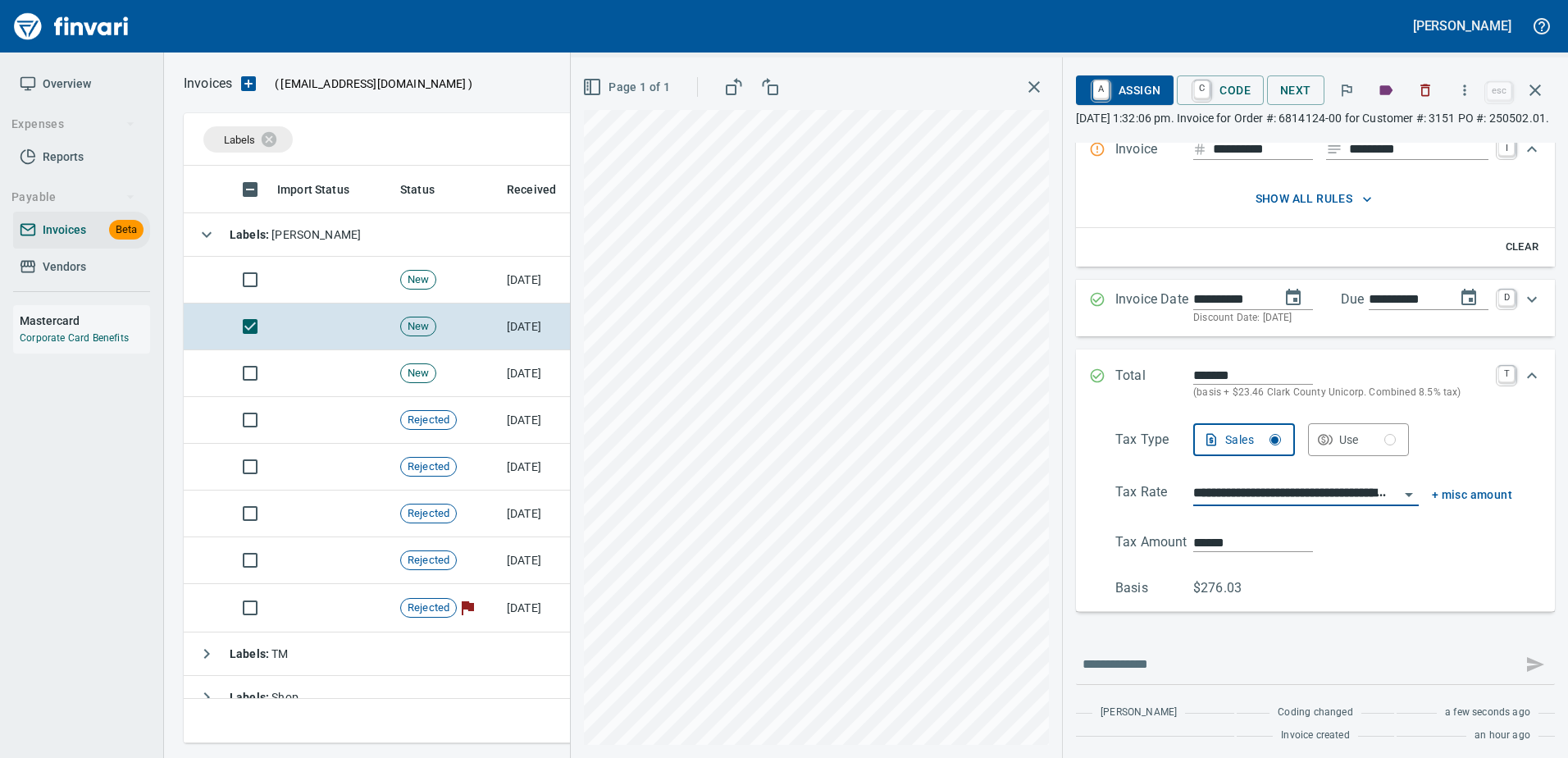
click at [1196, 504] on input "**********" at bounding box center [1296, 494] width 206 height 23
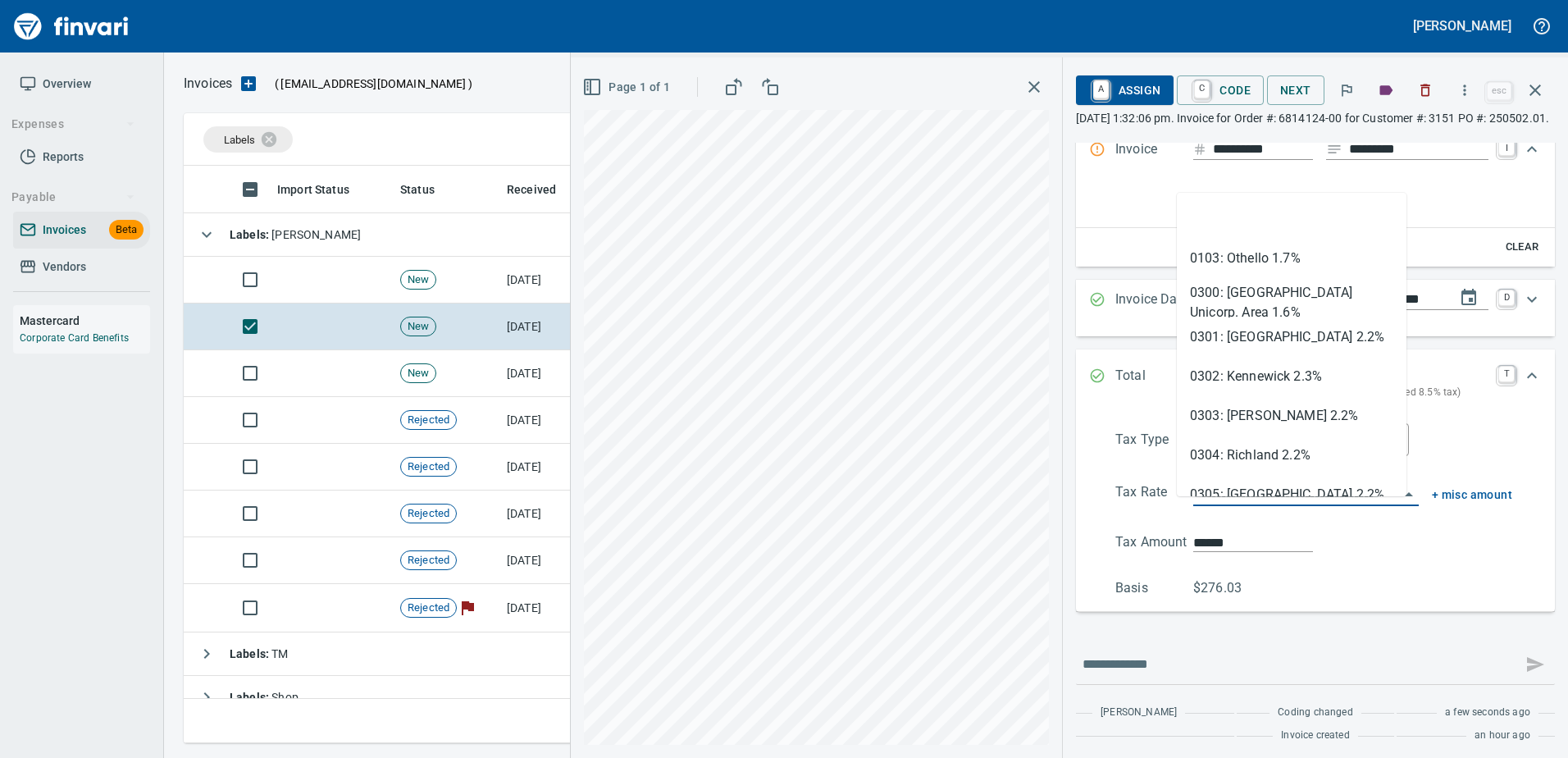
click at [1196, 504] on input "**********" at bounding box center [1296, 494] width 206 height 23
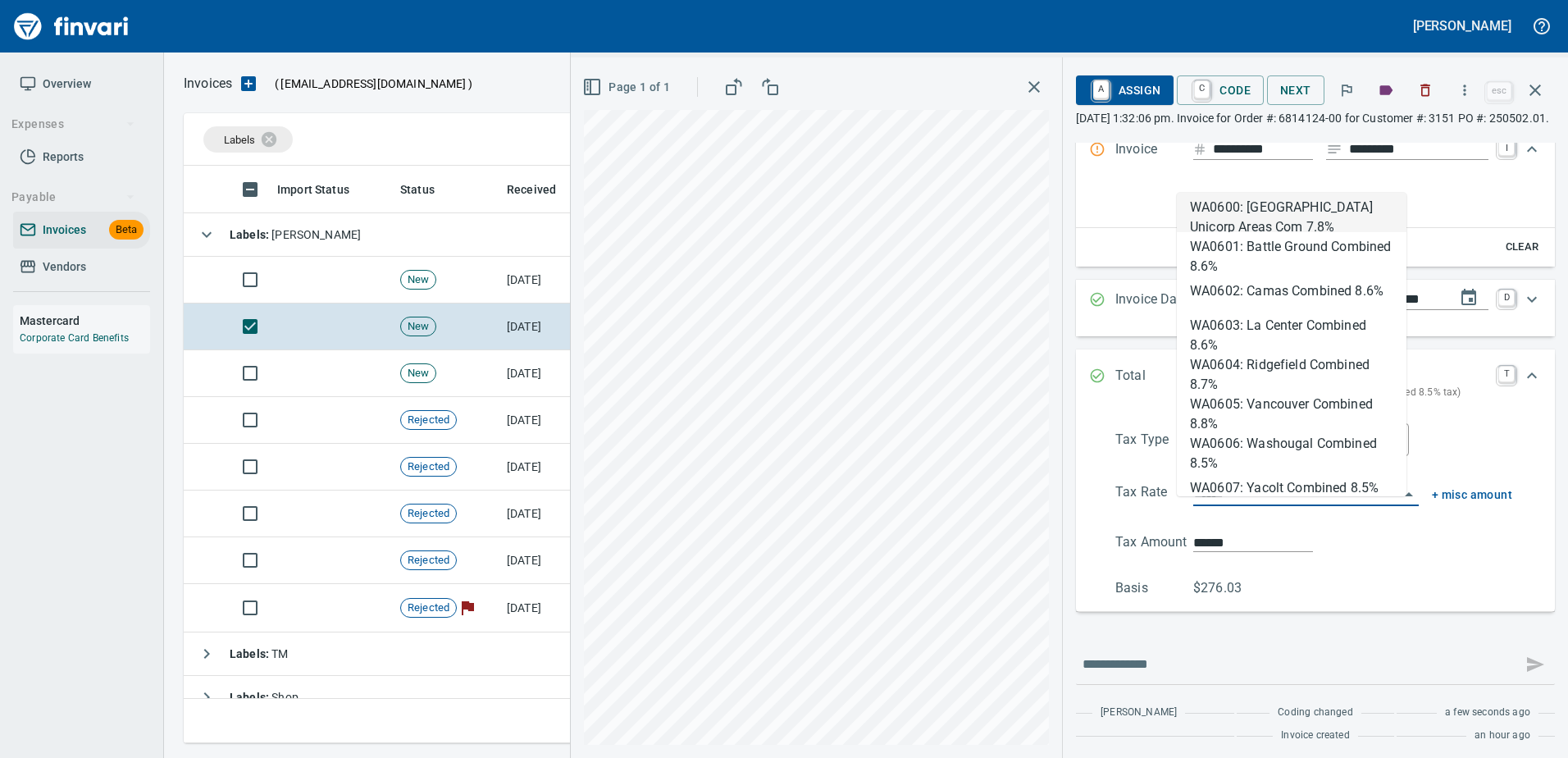
scroll to position [553, 1339]
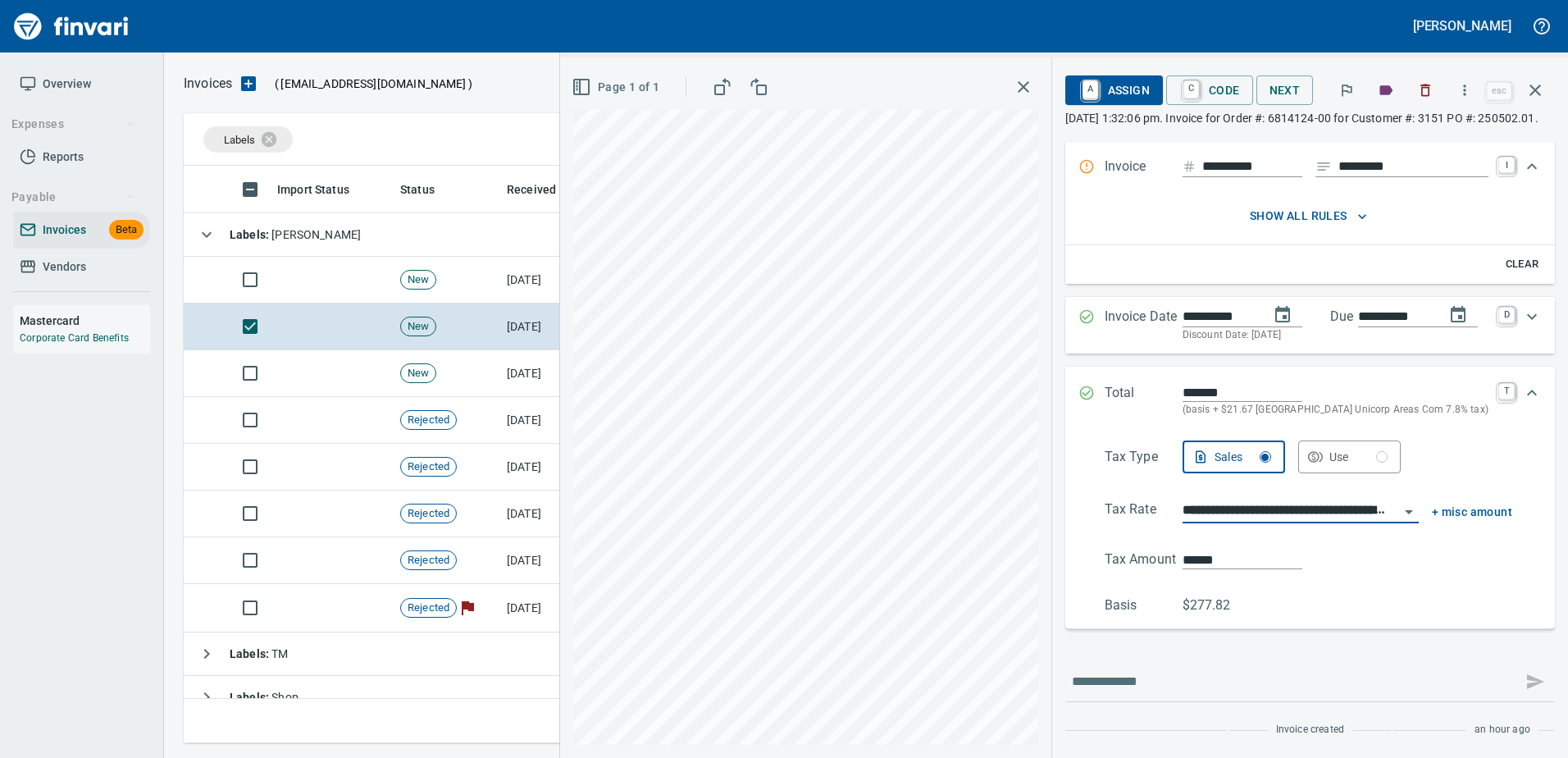
type input "**********"
type input "******"
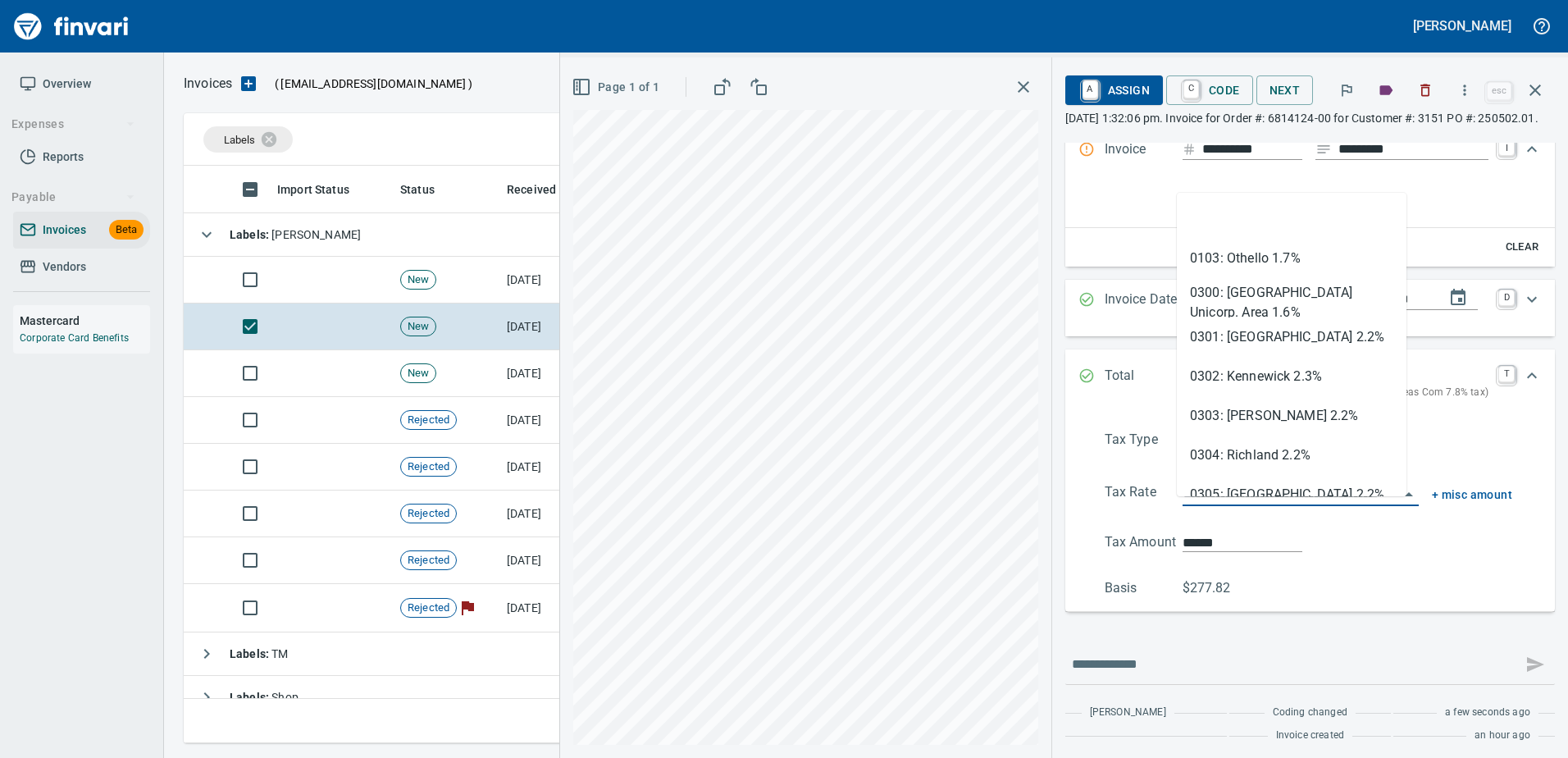
click at [1205, 505] on input "**********" at bounding box center [1290, 494] width 216 height 23
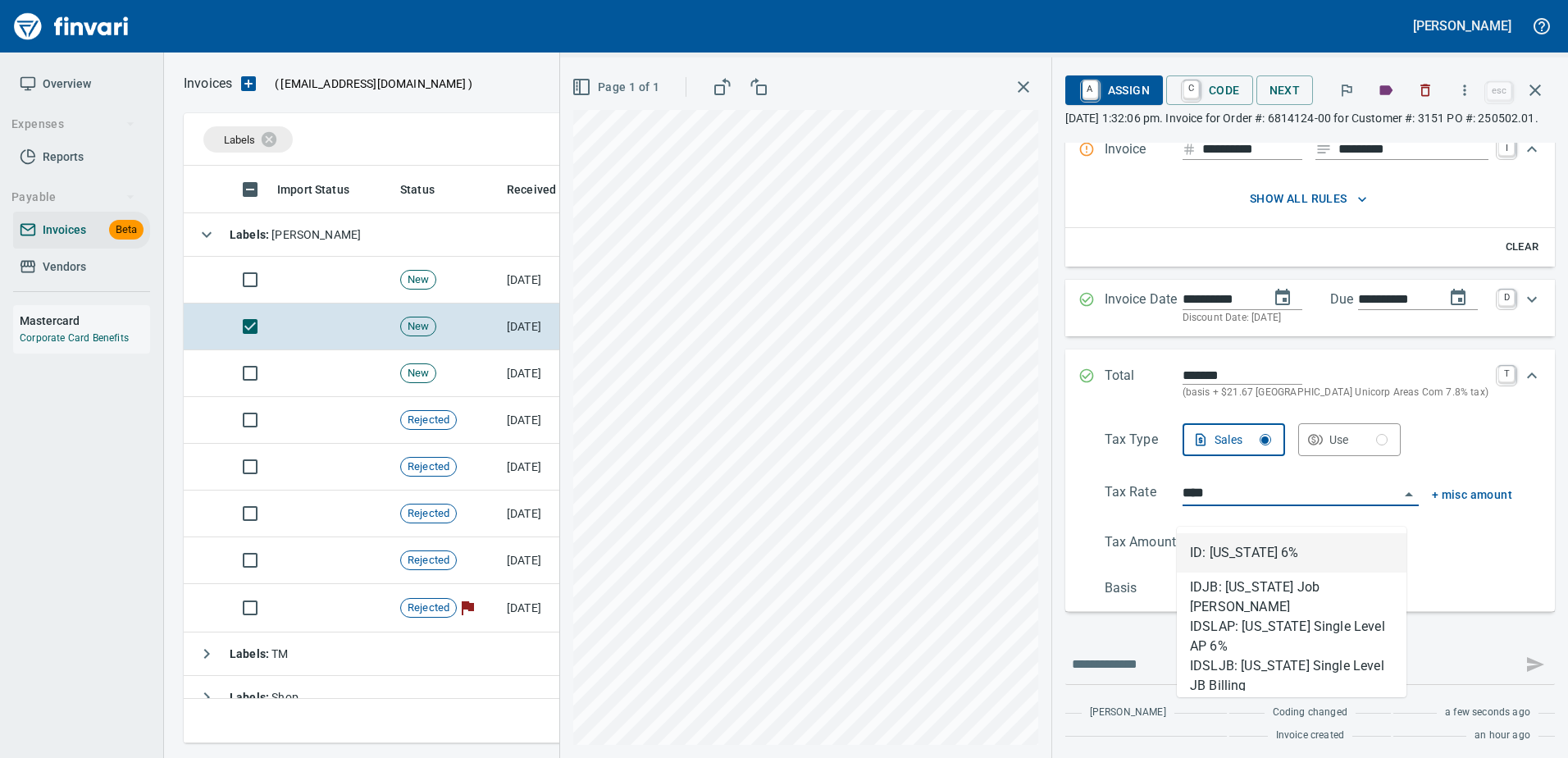
click at [1236, 539] on li "ID: [US_STATE] 6%" at bounding box center [1291, 553] width 230 height 39
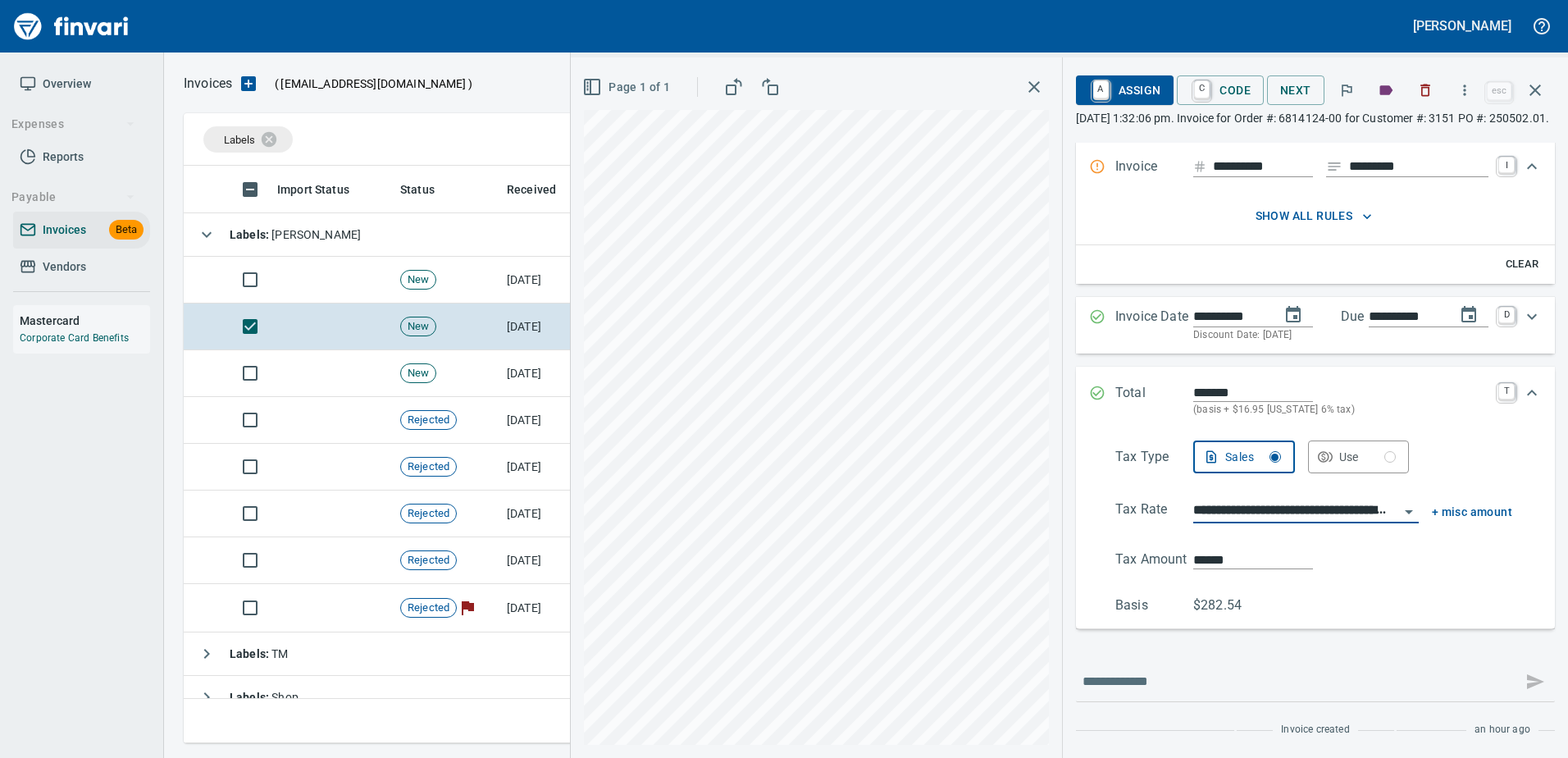
type input "**********"
type input "******"
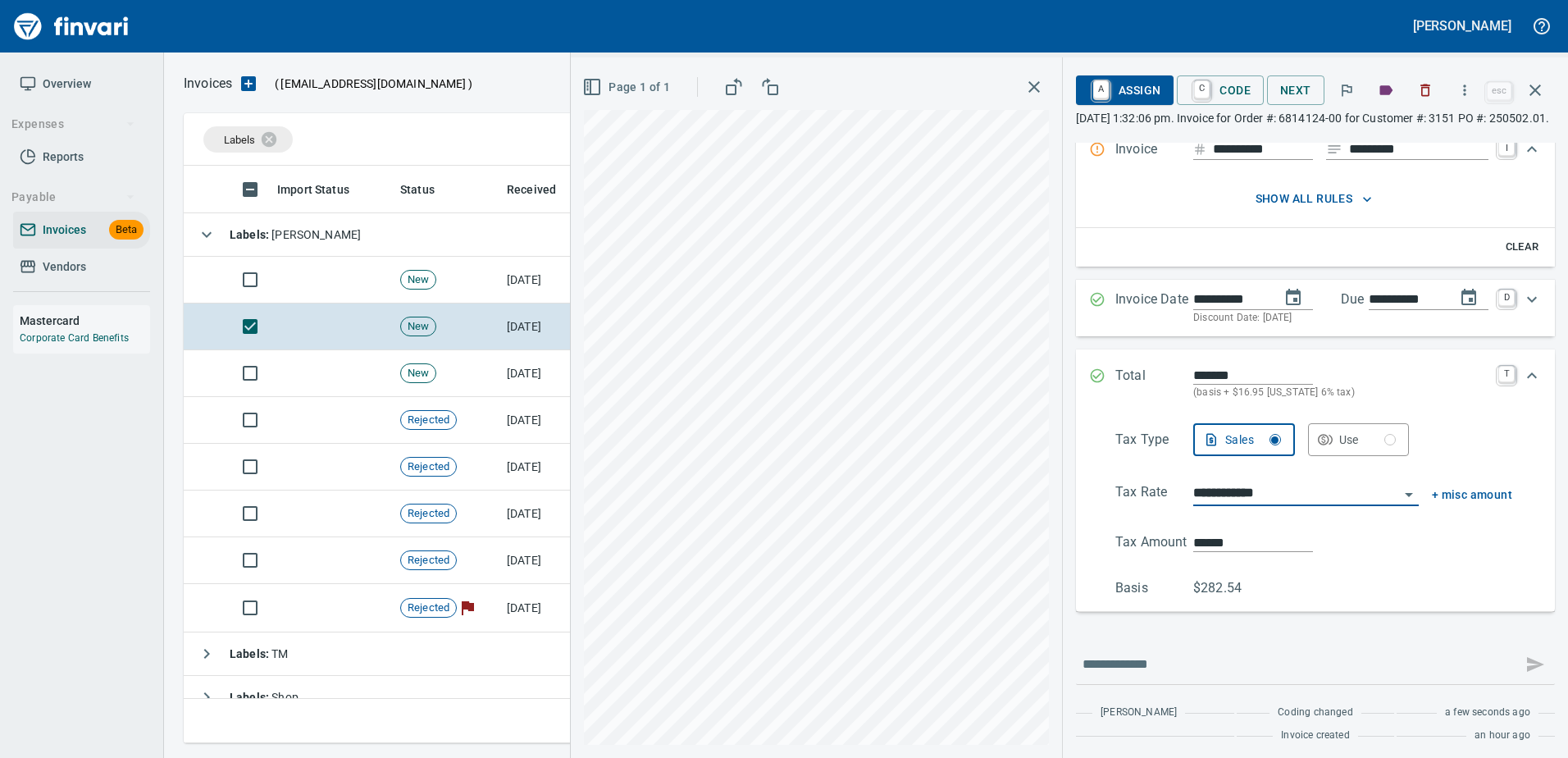
type input "**********"
click at [1124, 94] on span "A Assign" at bounding box center [1125, 90] width 72 height 28
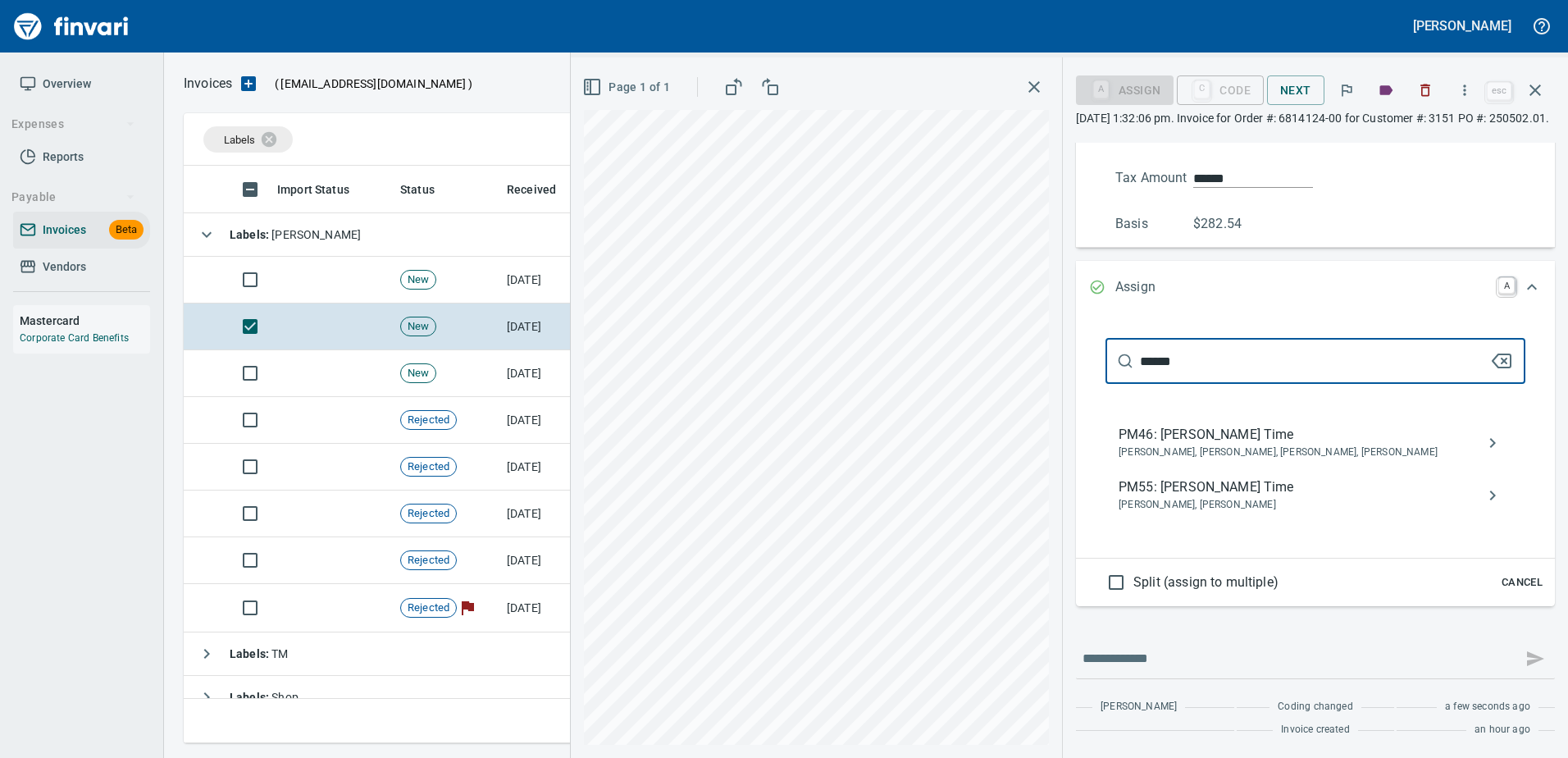
type input "******"
click at [1233, 500] on span "[PERSON_NAME], [PERSON_NAME]" at bounding box center [1302, 505] width 368 height 16
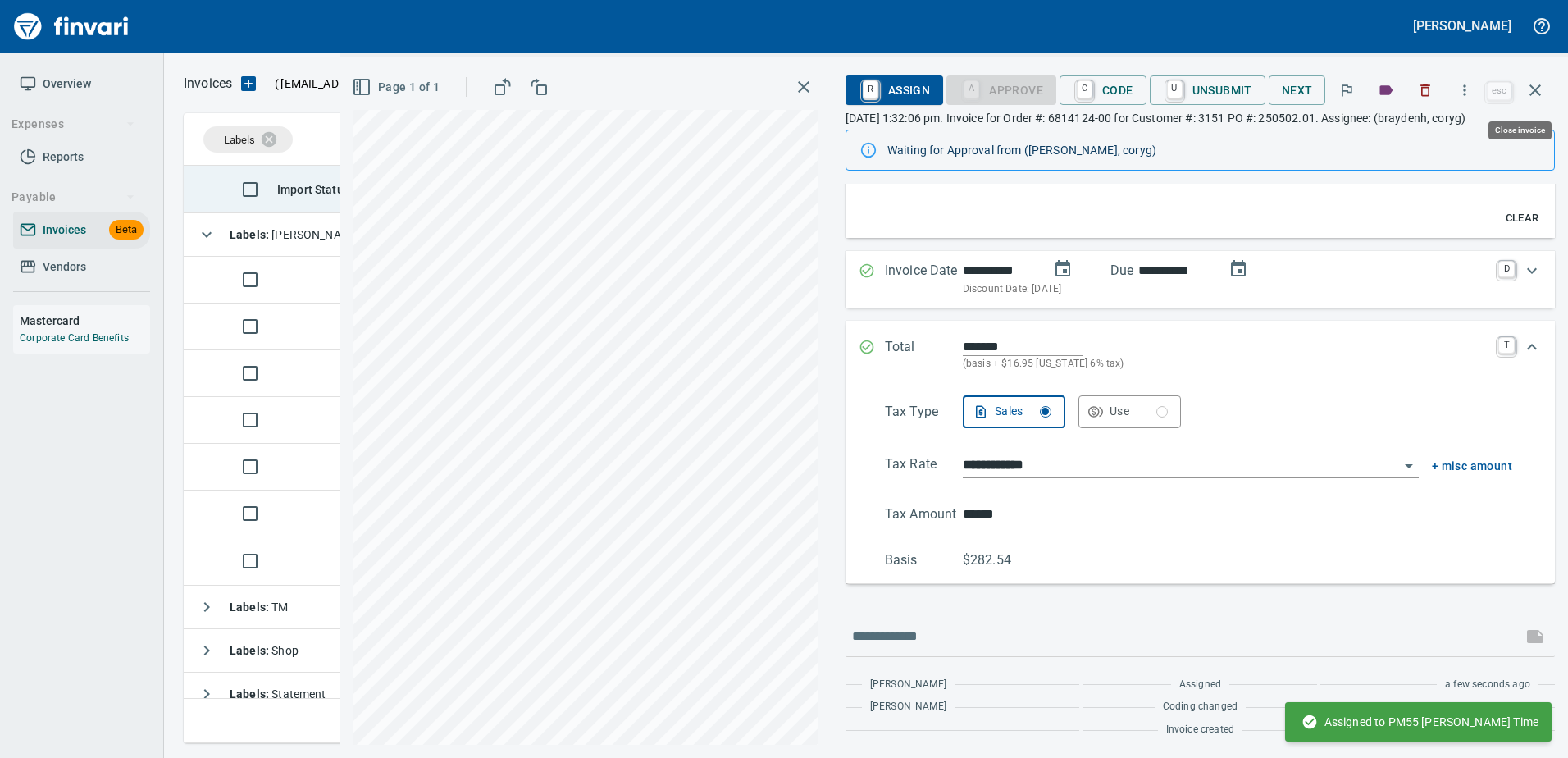
click at [1538, 84] on icon "button" at bounding box center [1535, 91] width 20 height 20
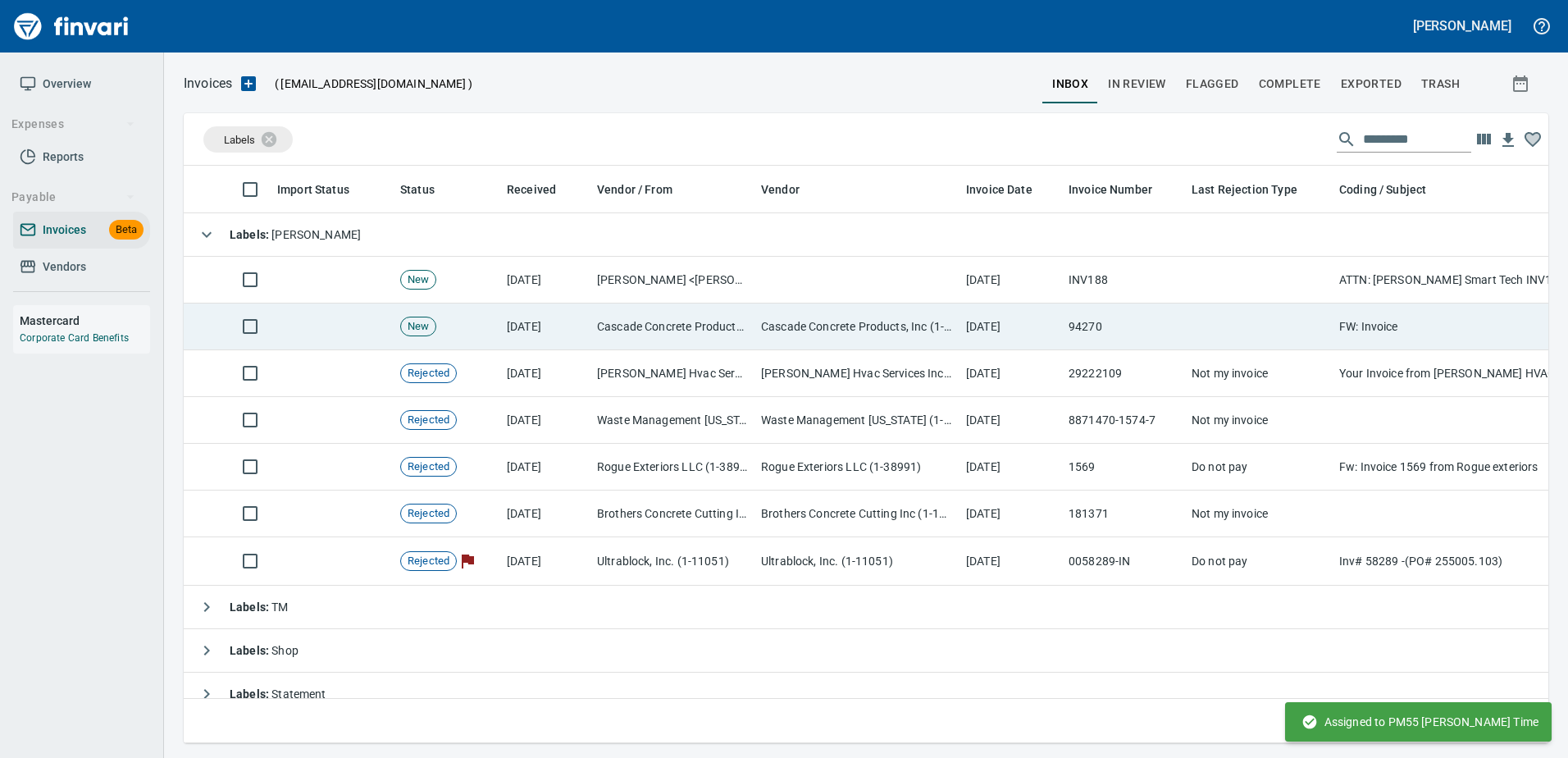
click at [689, 336] on td "Cascade Concrete Products, Inc (1-21934)" at bounding box center [671, 327] width 164 height 47
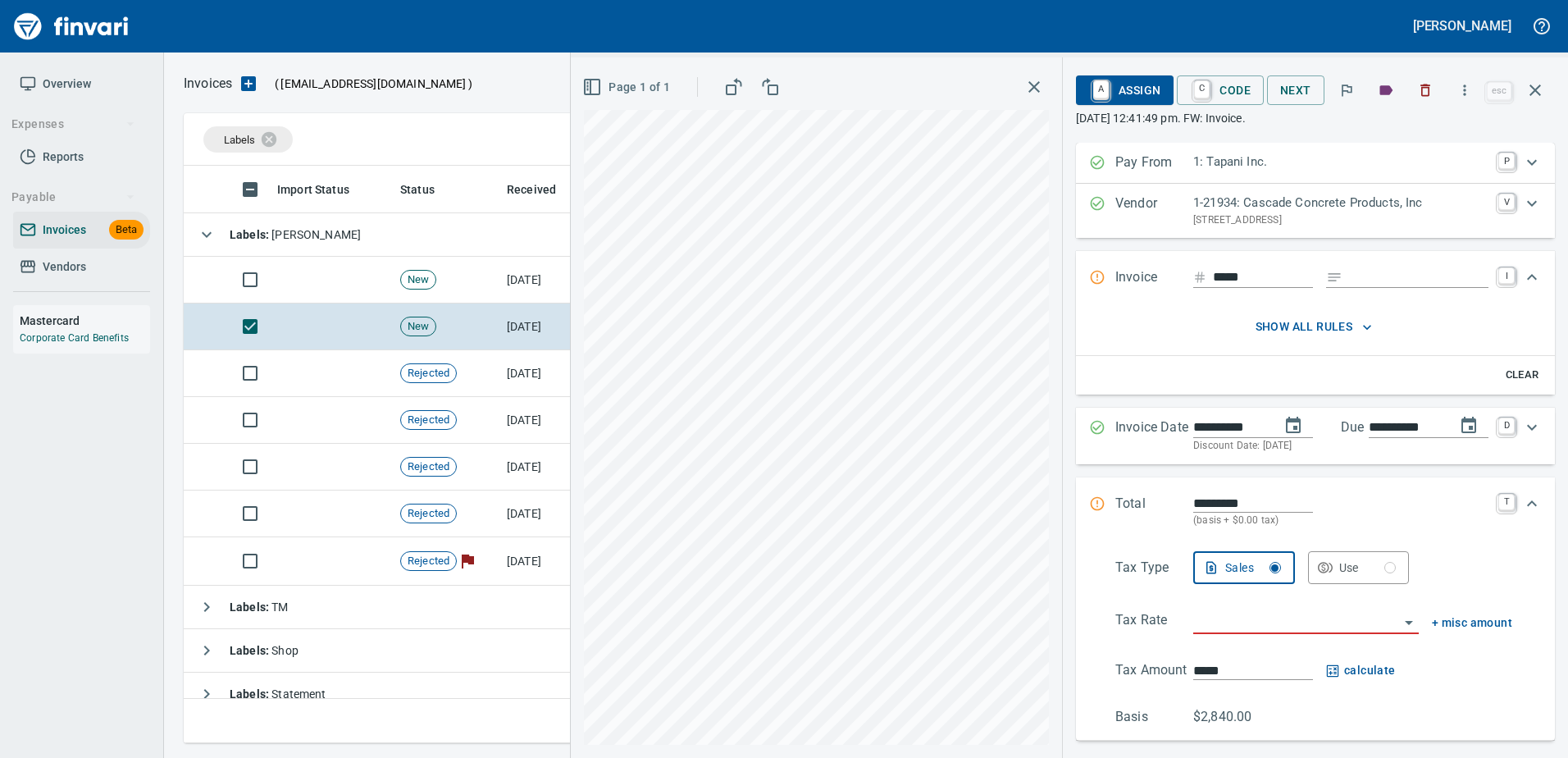
click at [1361, 279] on input "Expand" at bounding box center [1417, 277] width 139 height 21
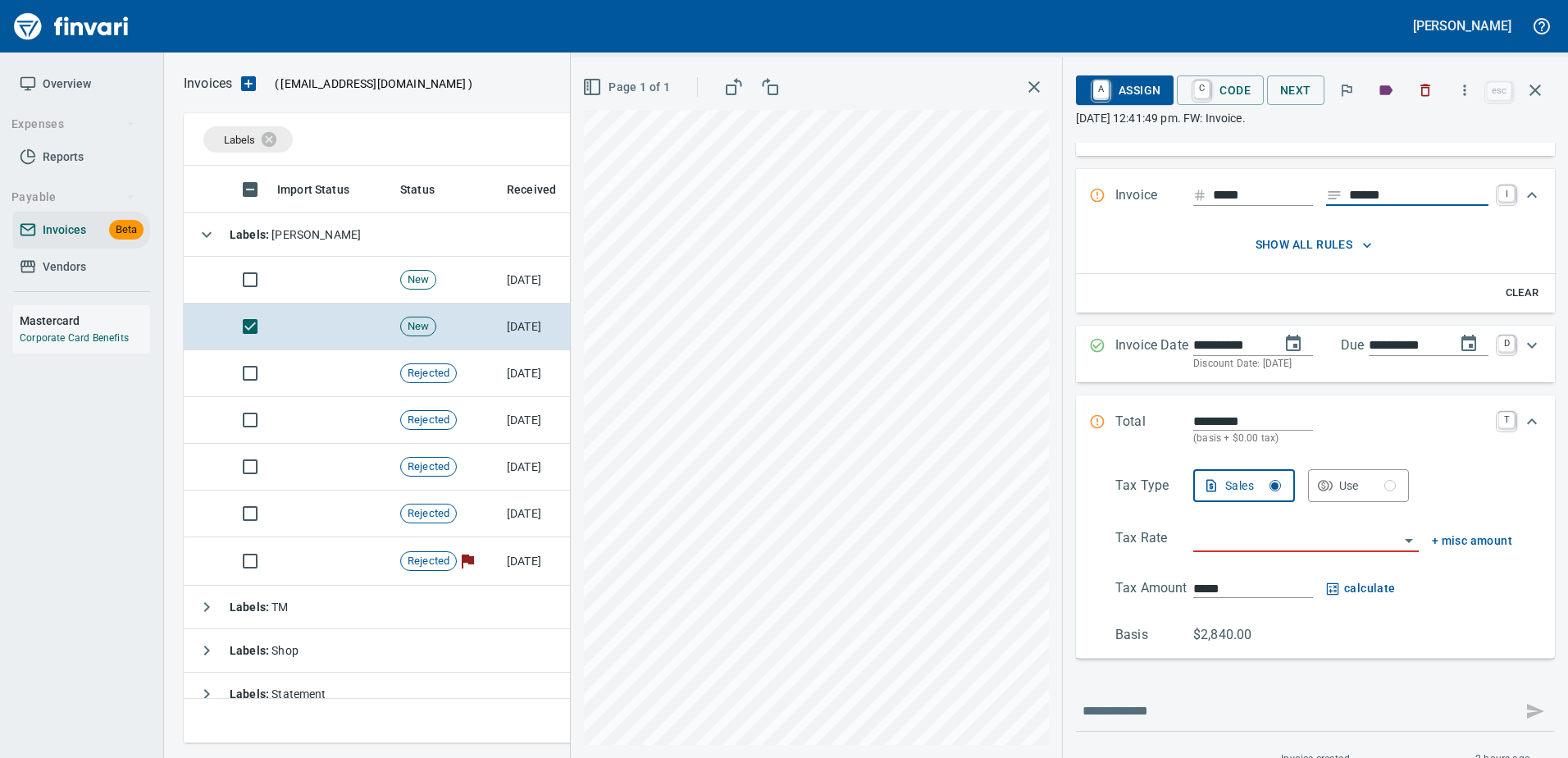
click at [1268, 553] on div at bounding box center [1306, 540] width 226 height 24
type input "******"
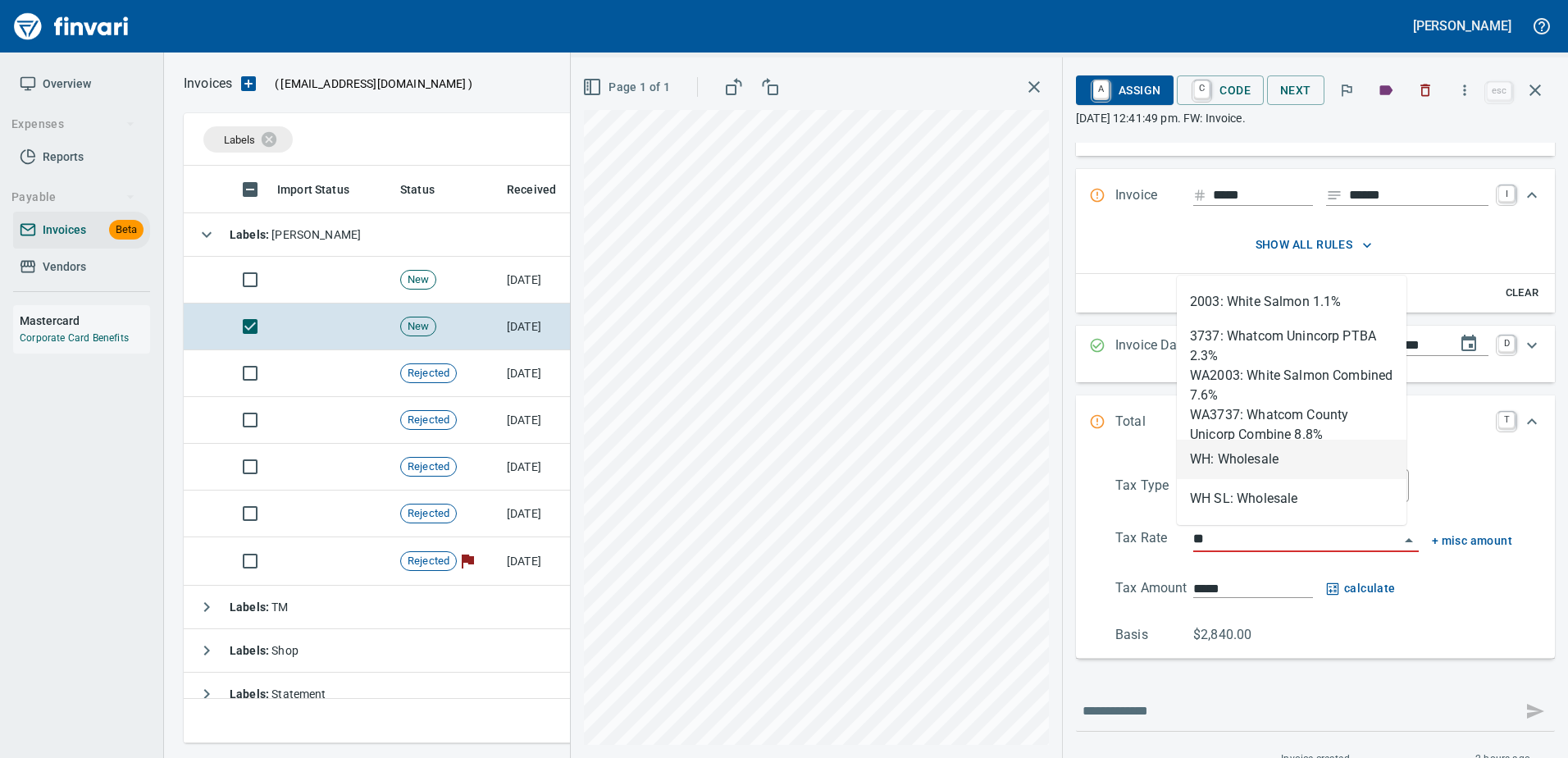
click at [1242, 457] on li "WH: Wholesale" at bounding box center [1291, 459] width 230 height 39
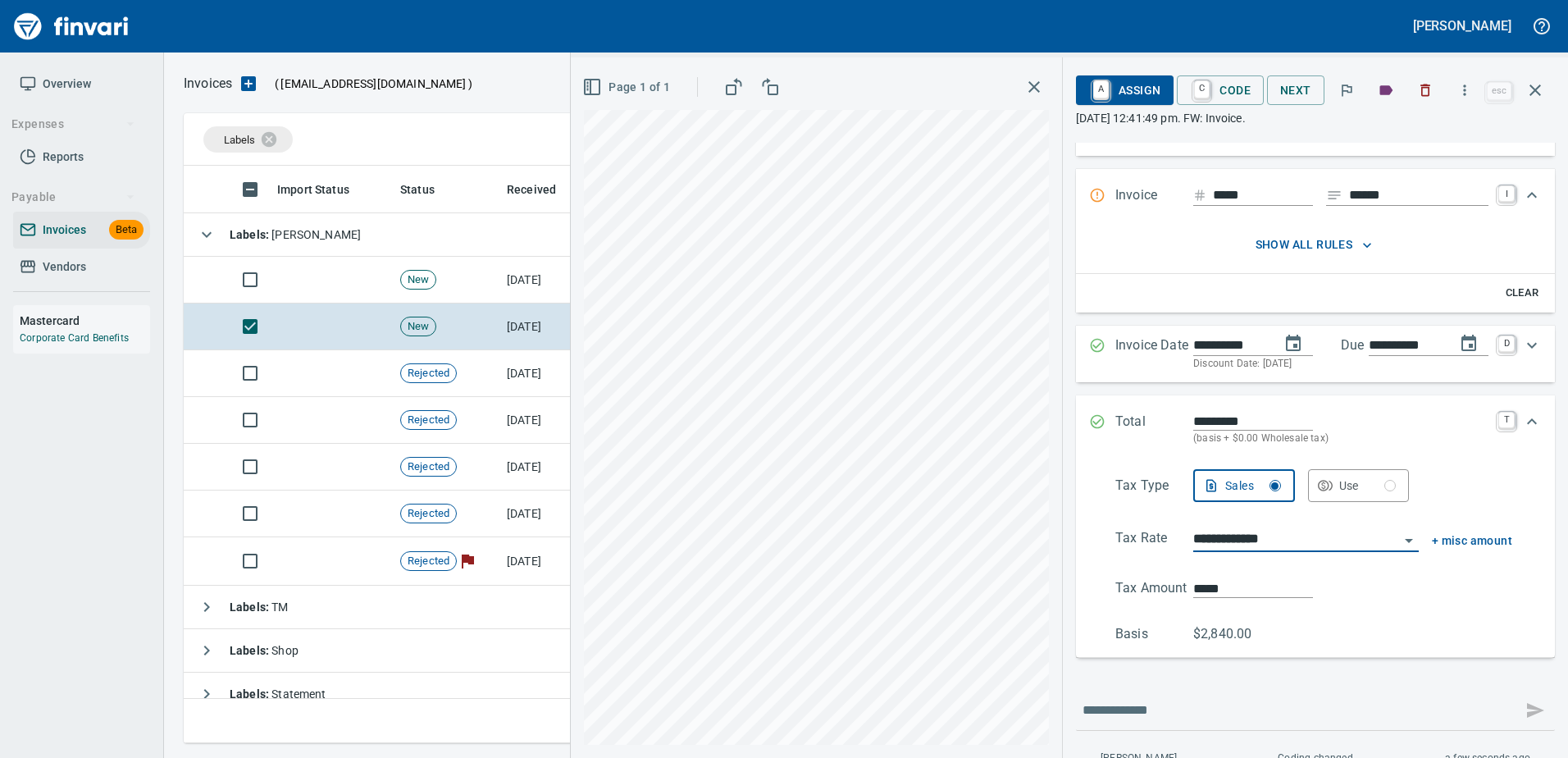
type input "**********"
click at [1126, 101] on span "A Assign" at bounding box center [1125, 90] width 72 height 28
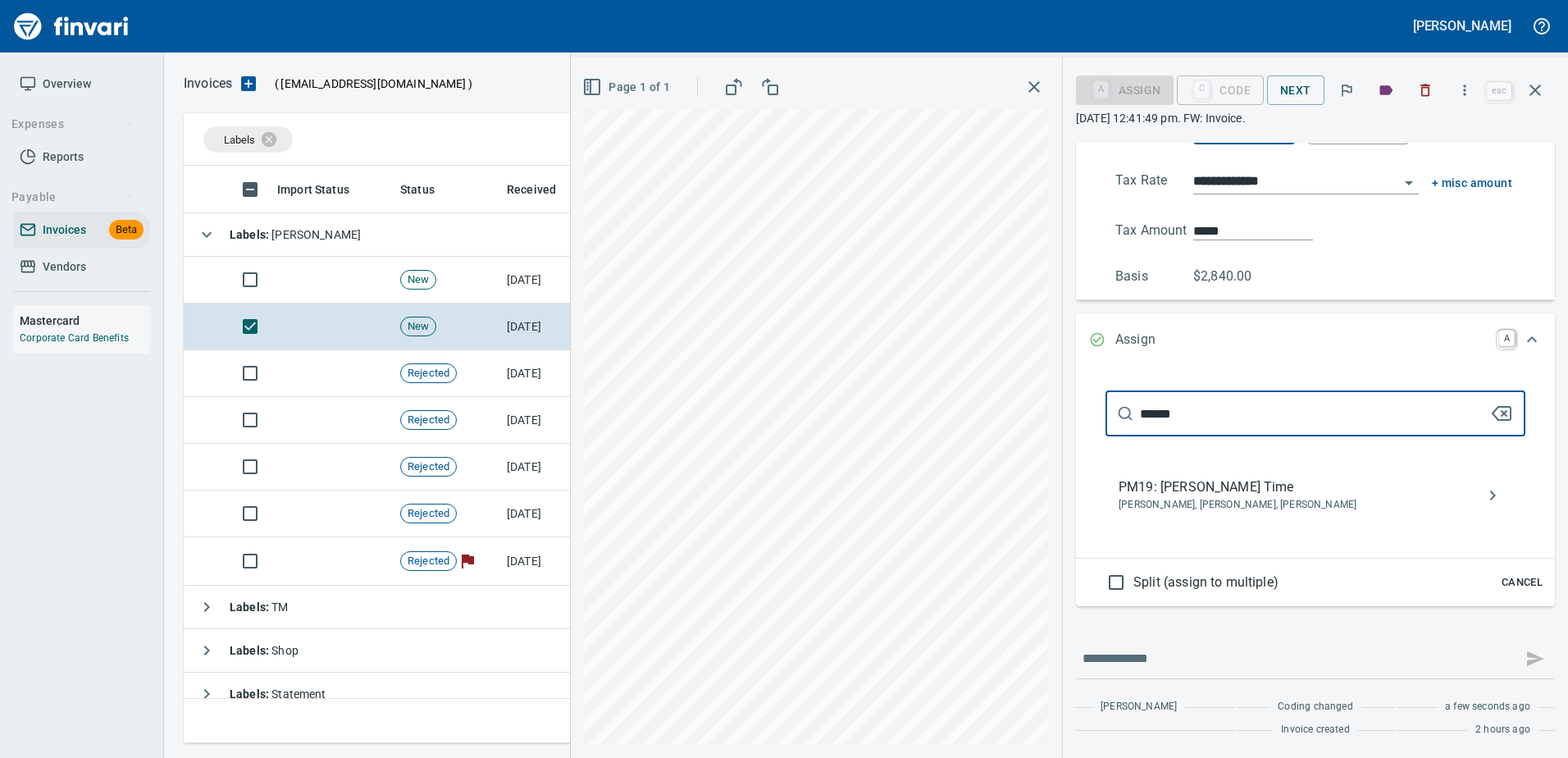
type input "******"
click at [1191, 501] on span "[PERSON_NAME], [PERSON_NAME], [PERSON_NAME]" at bounding box center [1302, 505] width 368 height 16
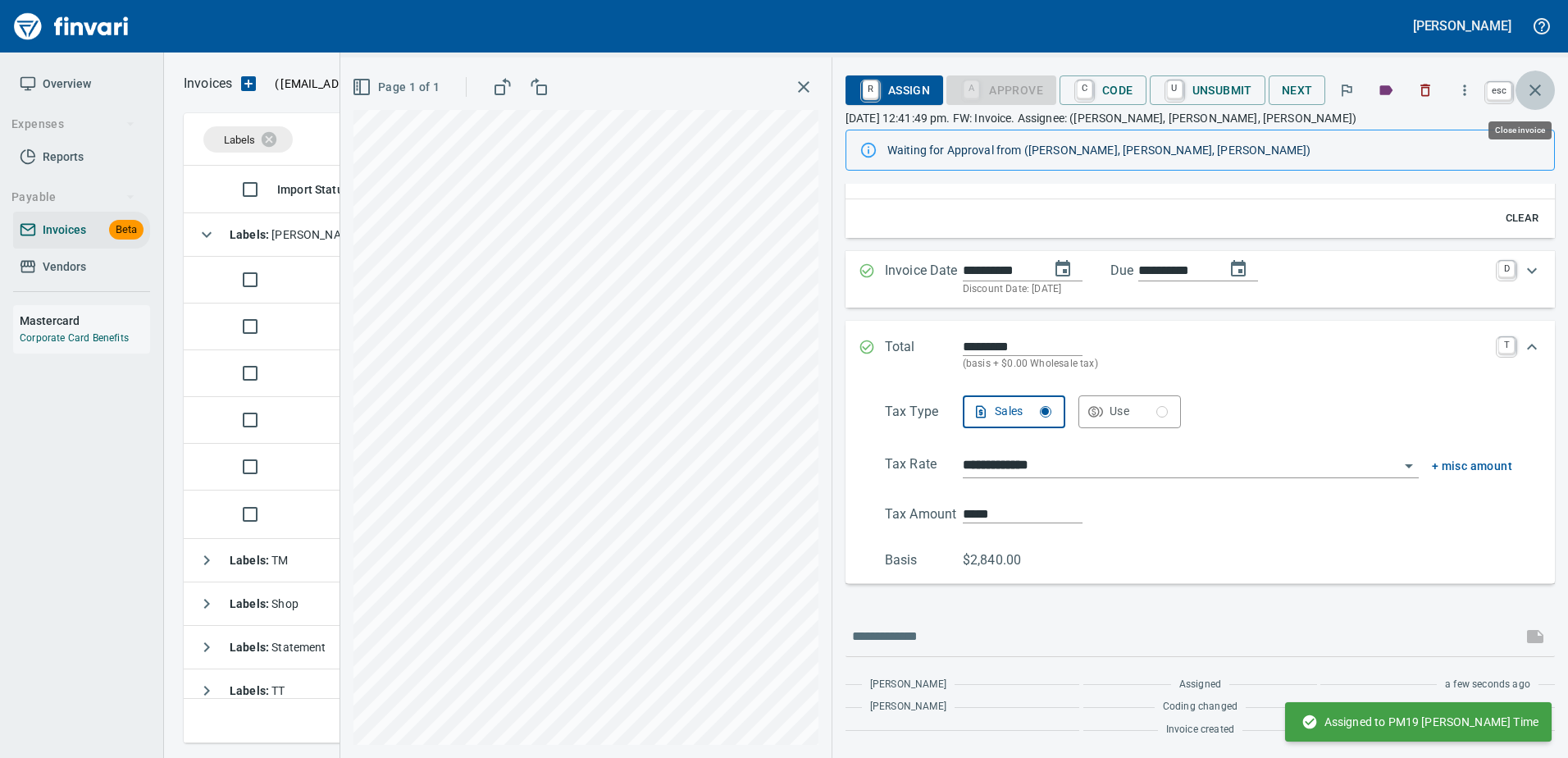
click at [1524, 92] on button "button" at bounding box center [1535, 91] width 39 height 39
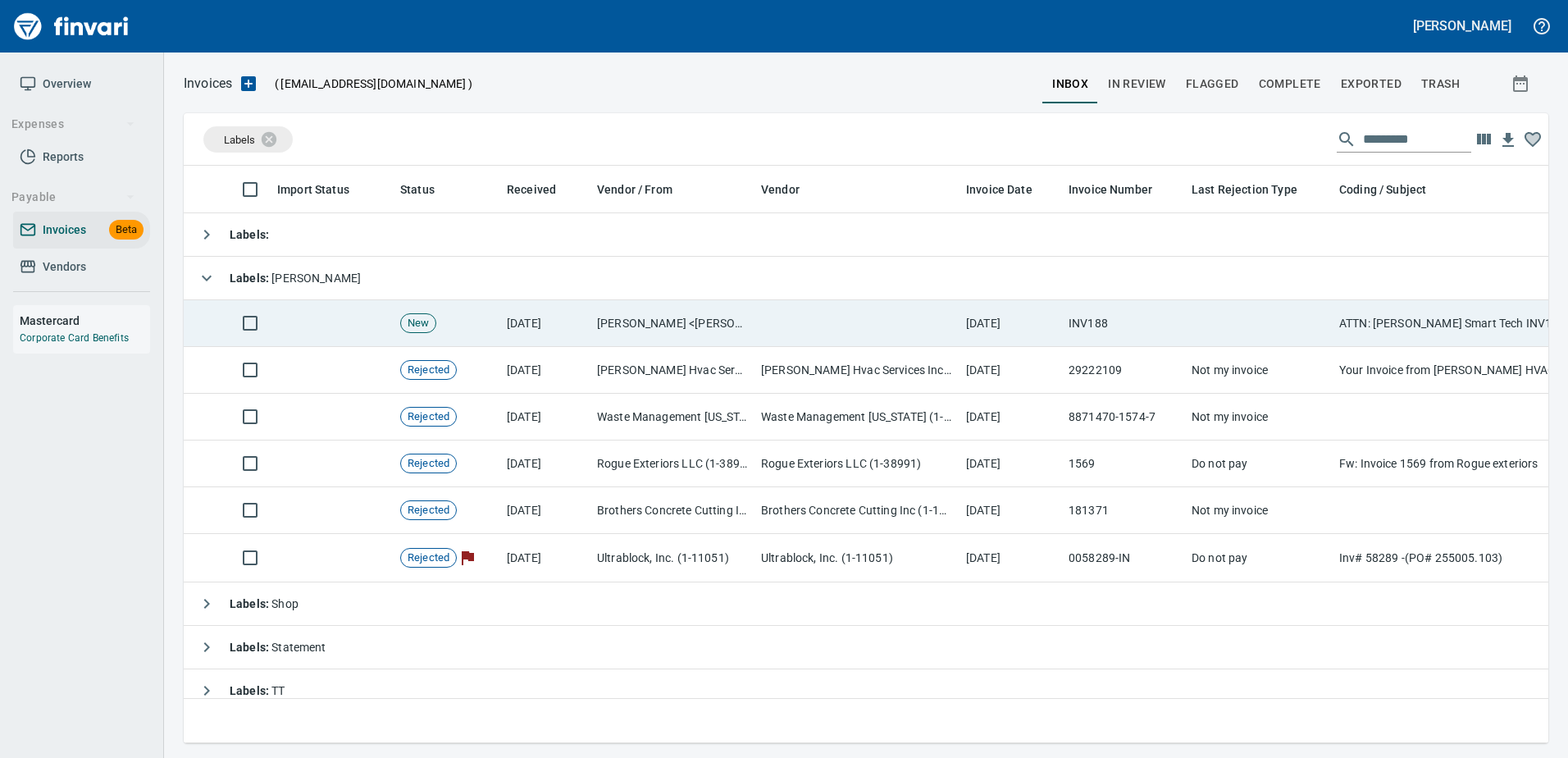
click at [715, 339] on td "[PERSON_NAME] <[PERSON_NAME][EMAIL_ADDRESS][PERSON_NAME][DOMAIN_NAME]>" at bounding box center [671, 324] width 164 height 47
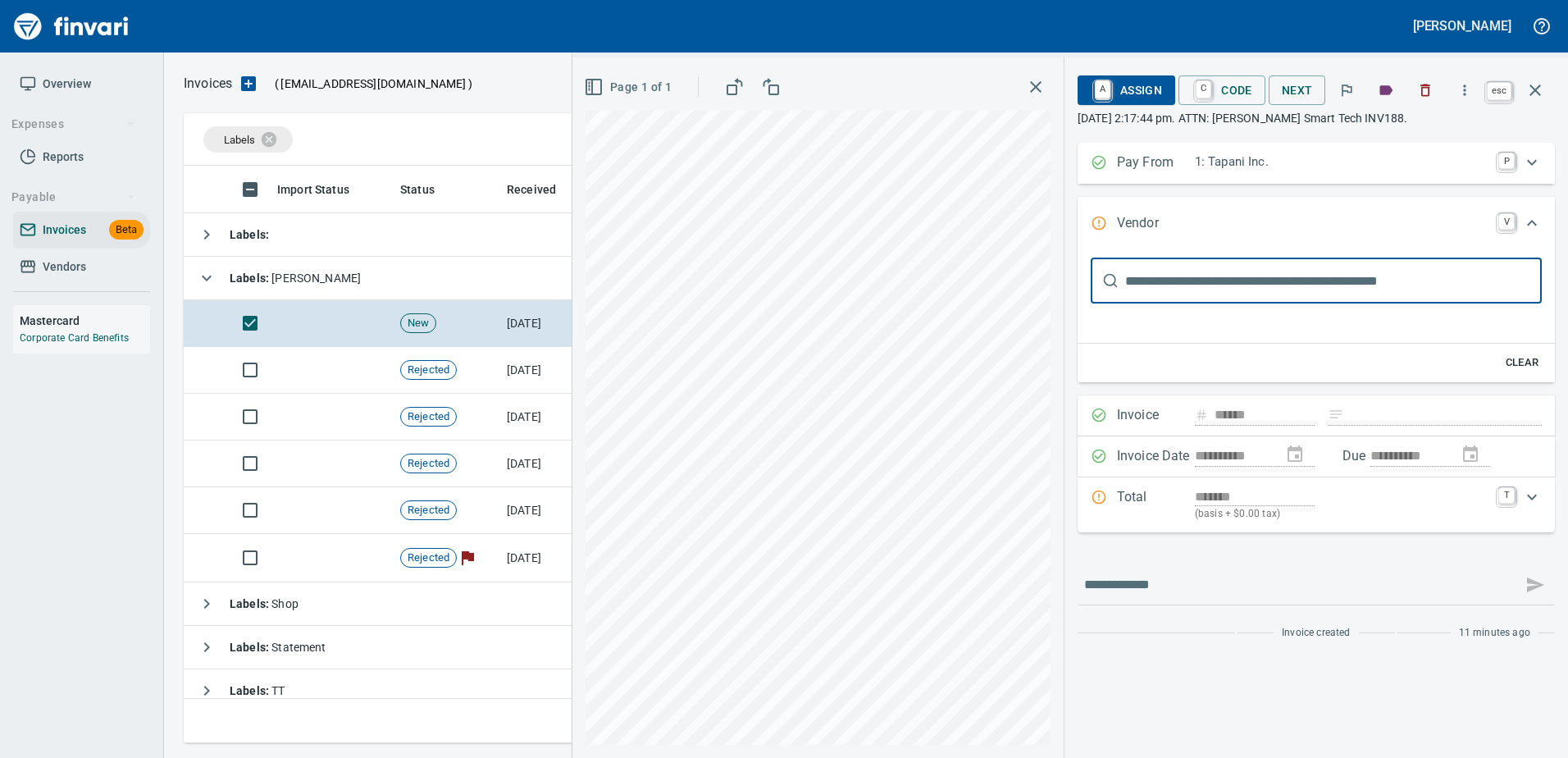
click at [1514, 91] on span "esc" at bounding box center [1519, 91] width 72 height 39
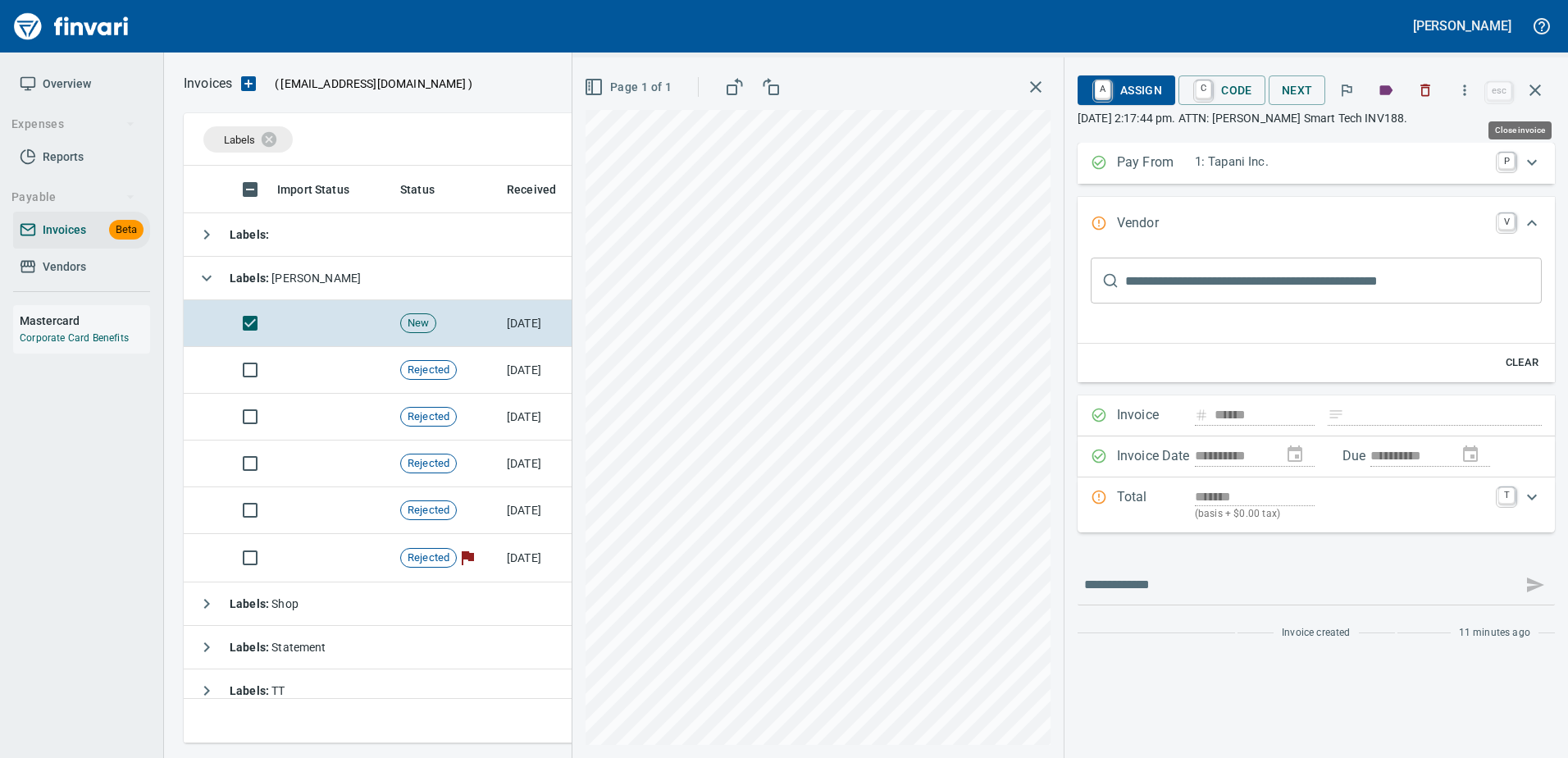
click at [1527, 91] on icon "button" at bounding box center [1535, 91] width 20 height 20
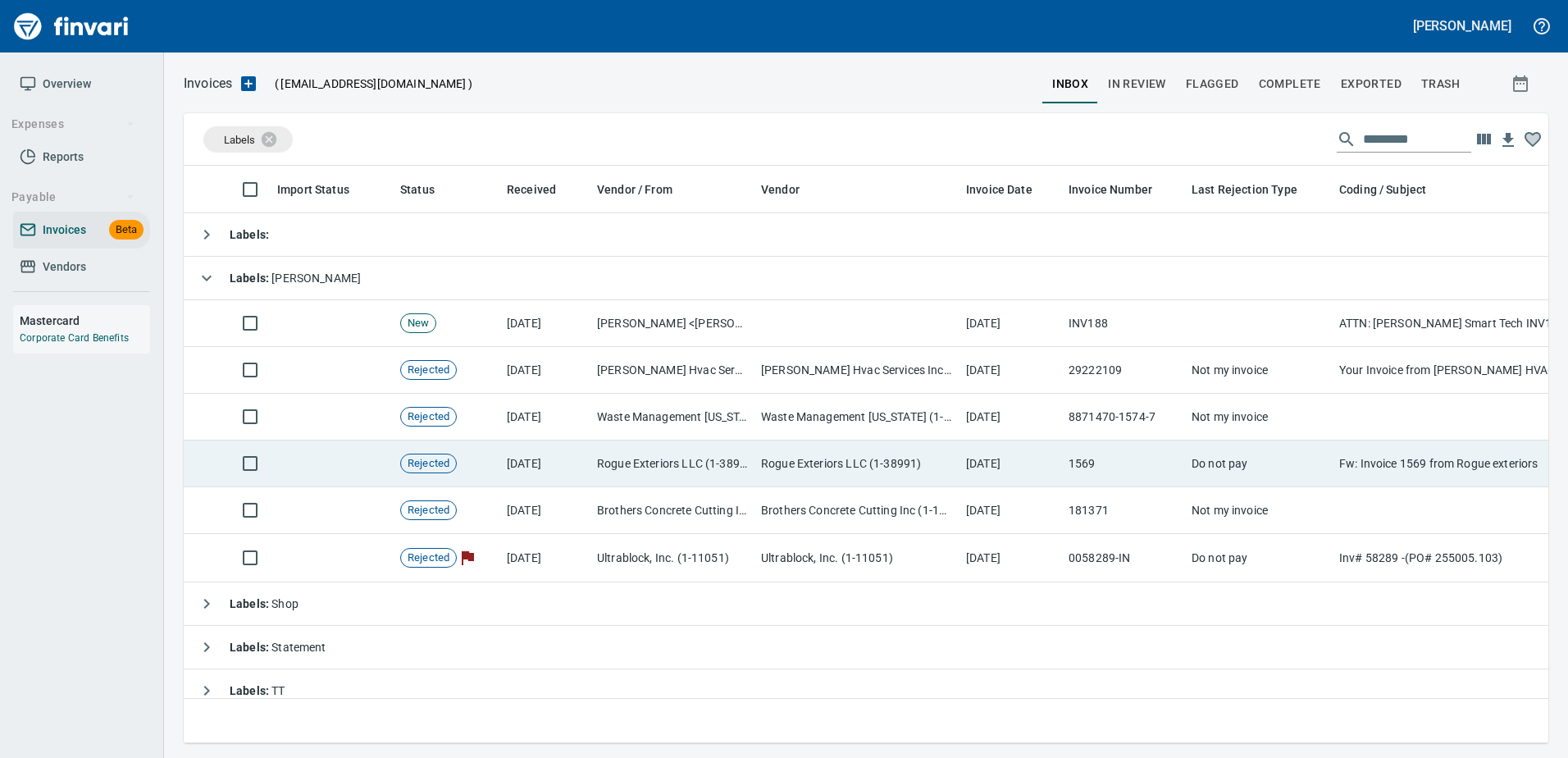
scroll to position [553, 1339]
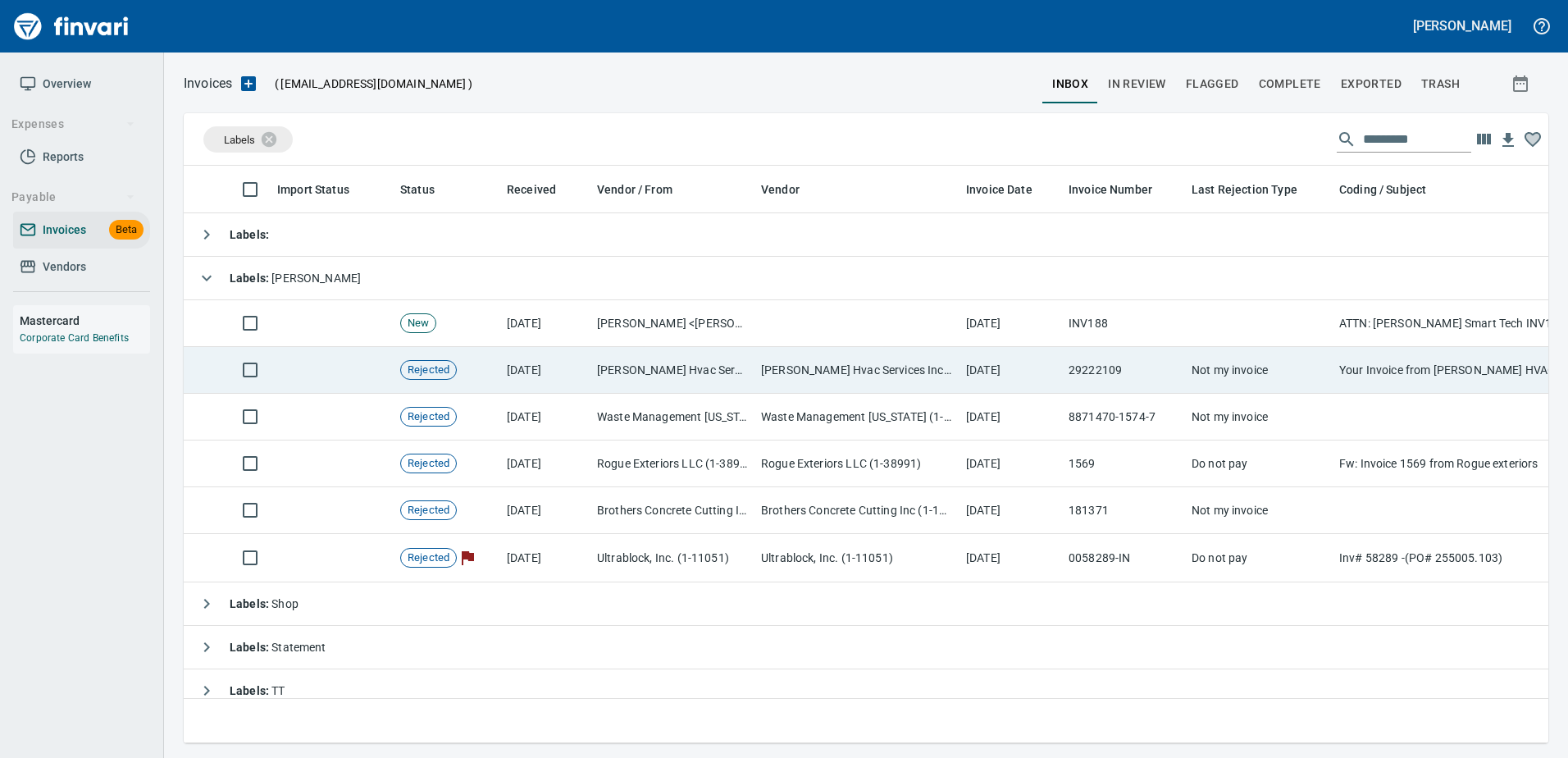
click at [815, 370] on td "[PERSON_NAME] Hvac Services Inc (1-10453)" at bounding box center [856, 370] width 205 height 47
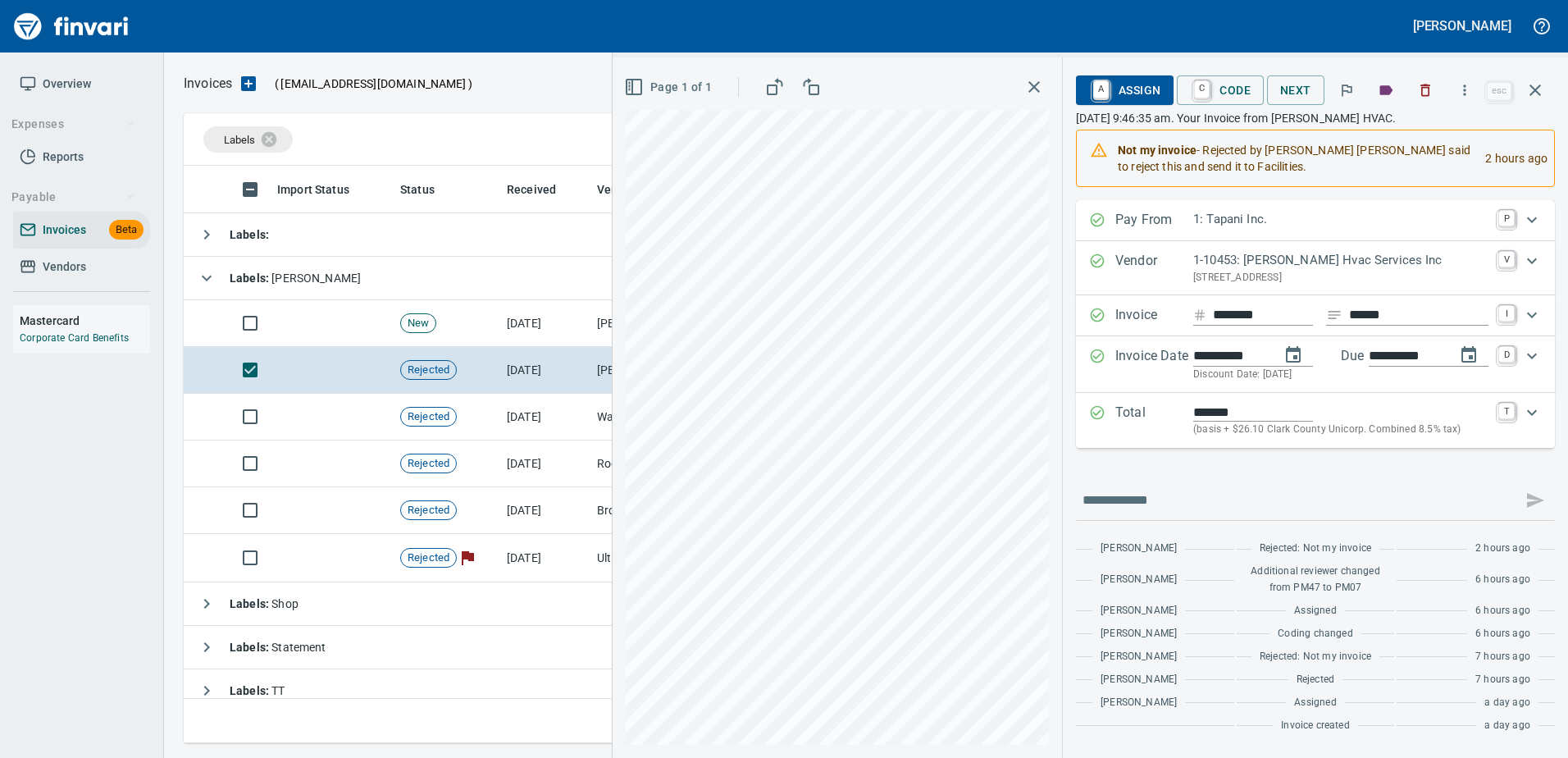
click at [1113, 83] on span "A Assign" at bounding box center [1125, 90] width 72 height 28
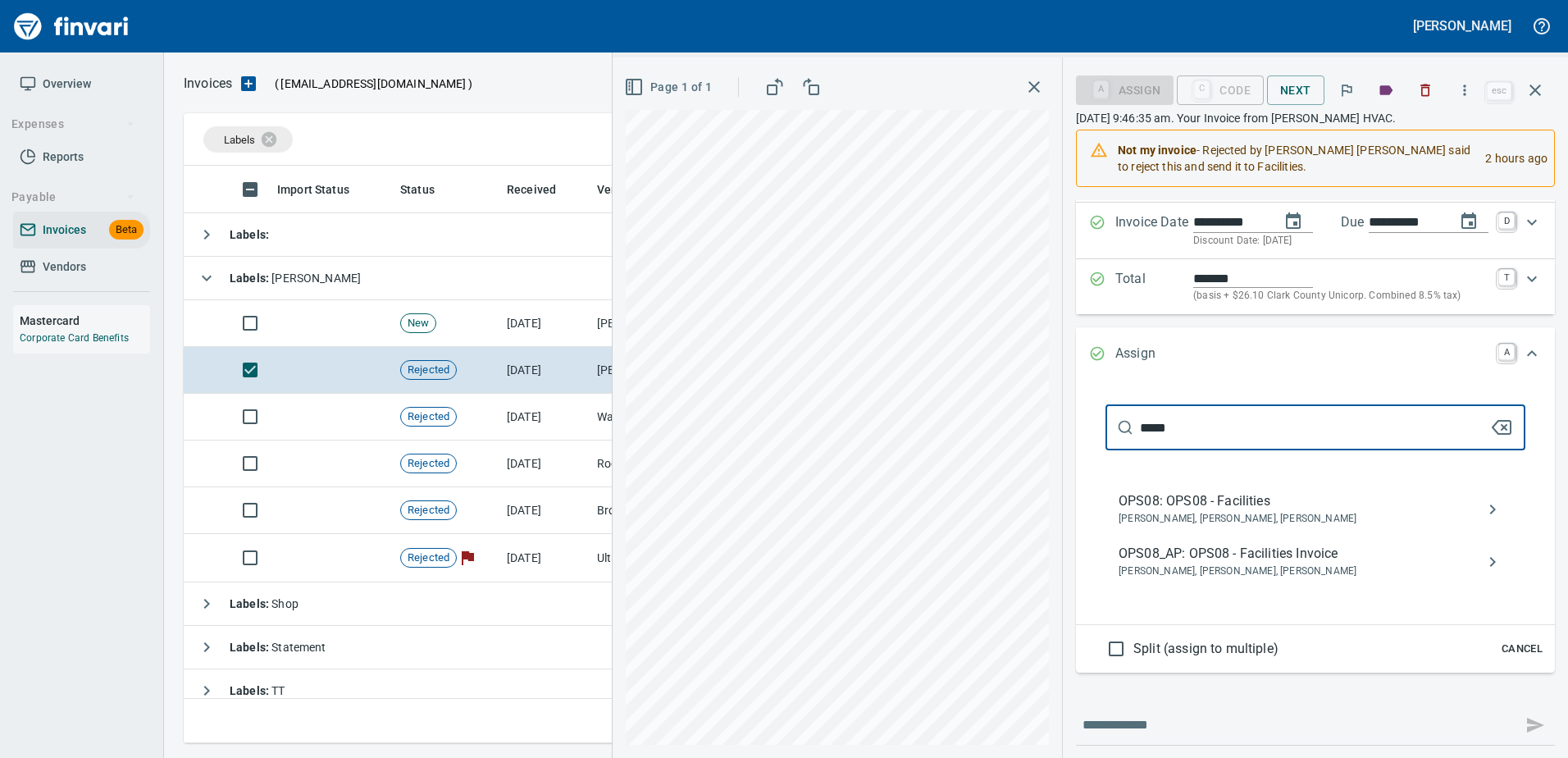
scroll to position [246, 0]
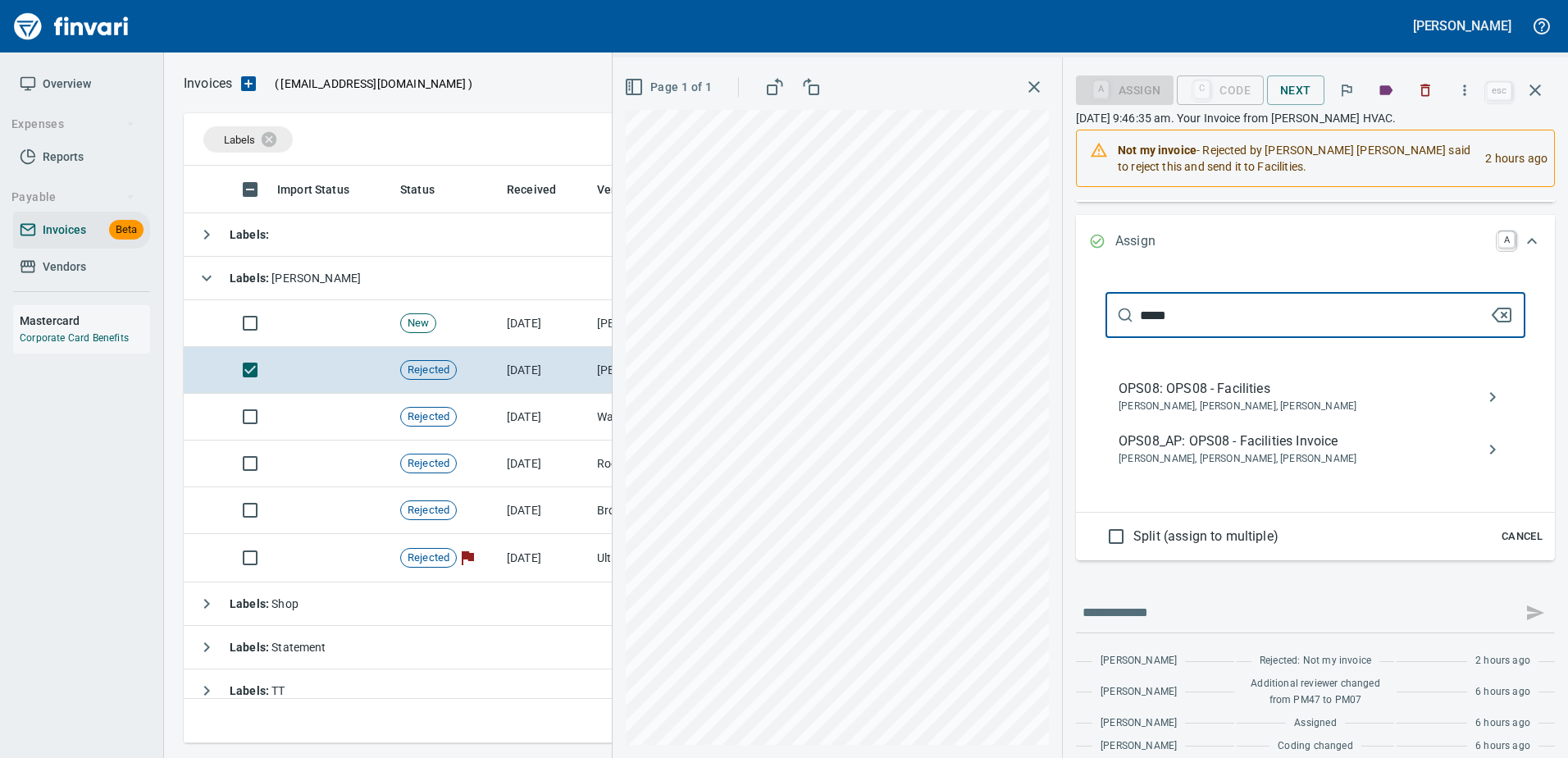
click at [729, 313] on div "**********" at bounding box center [1089, 407] width 955 height 701
type input "****"
click at [1267, 449] on span "PM98_AP: [PERSON_NAME] Invoices" at bounding box center [1302, 441] width 368 height 20
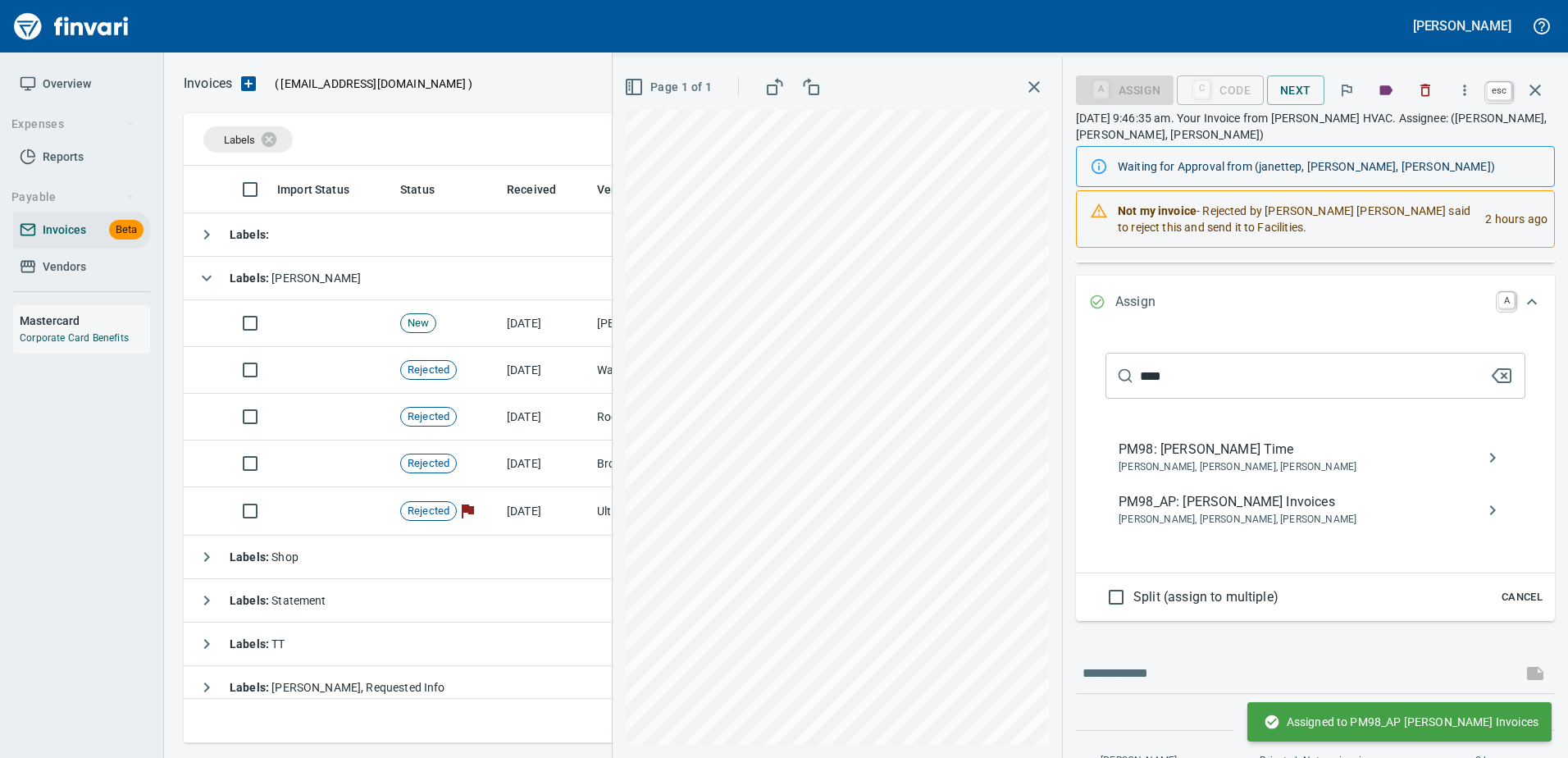
scroll to position [553, 1339]
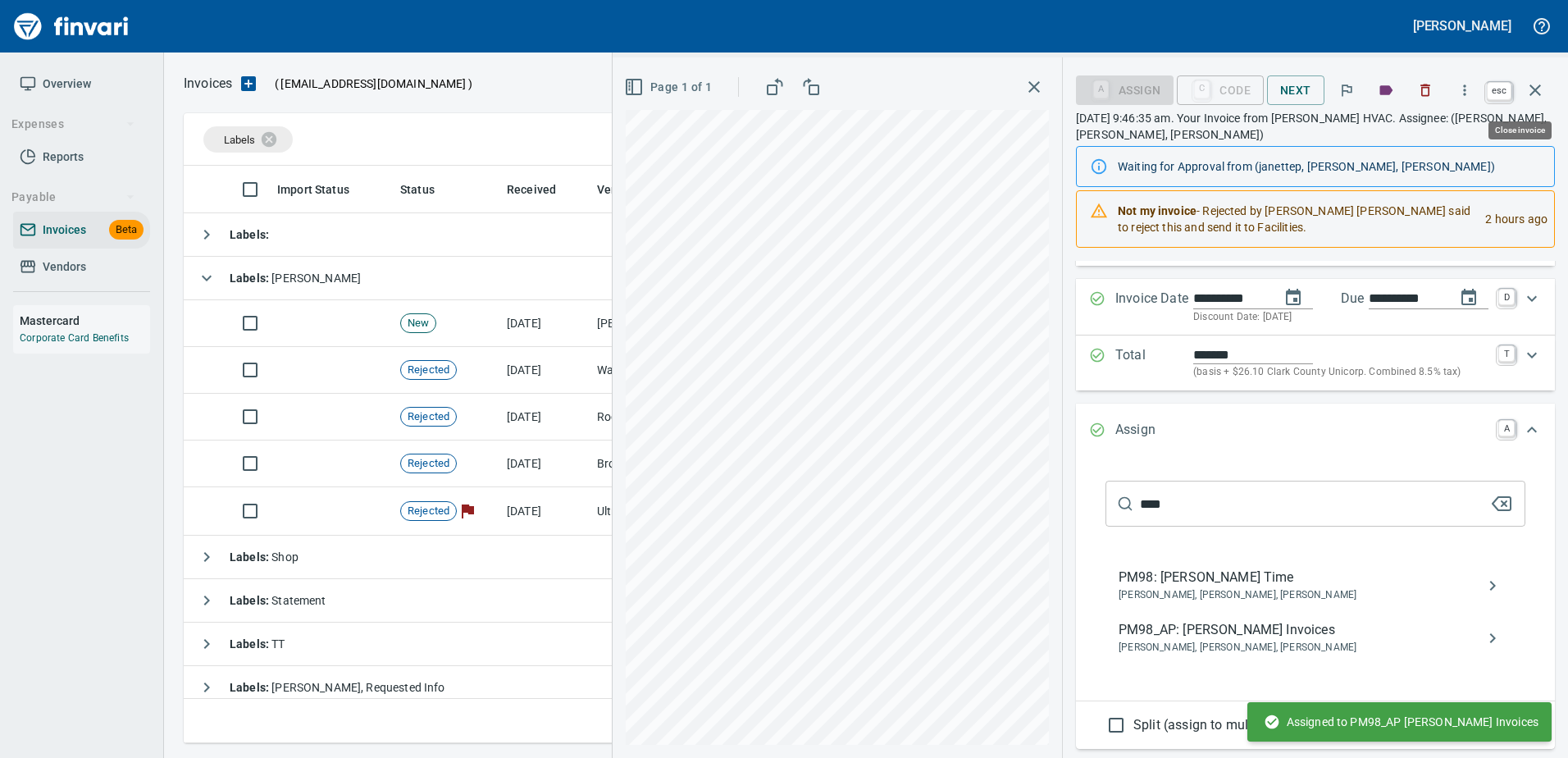
drag, startPoint x: 1548, startPoint y: 80, endPoint x: 1516, endPoint y: 98, distance: 36.7
click at [1547, 80] on button "button" at bounding box center [1535, 91] width 39 height 39
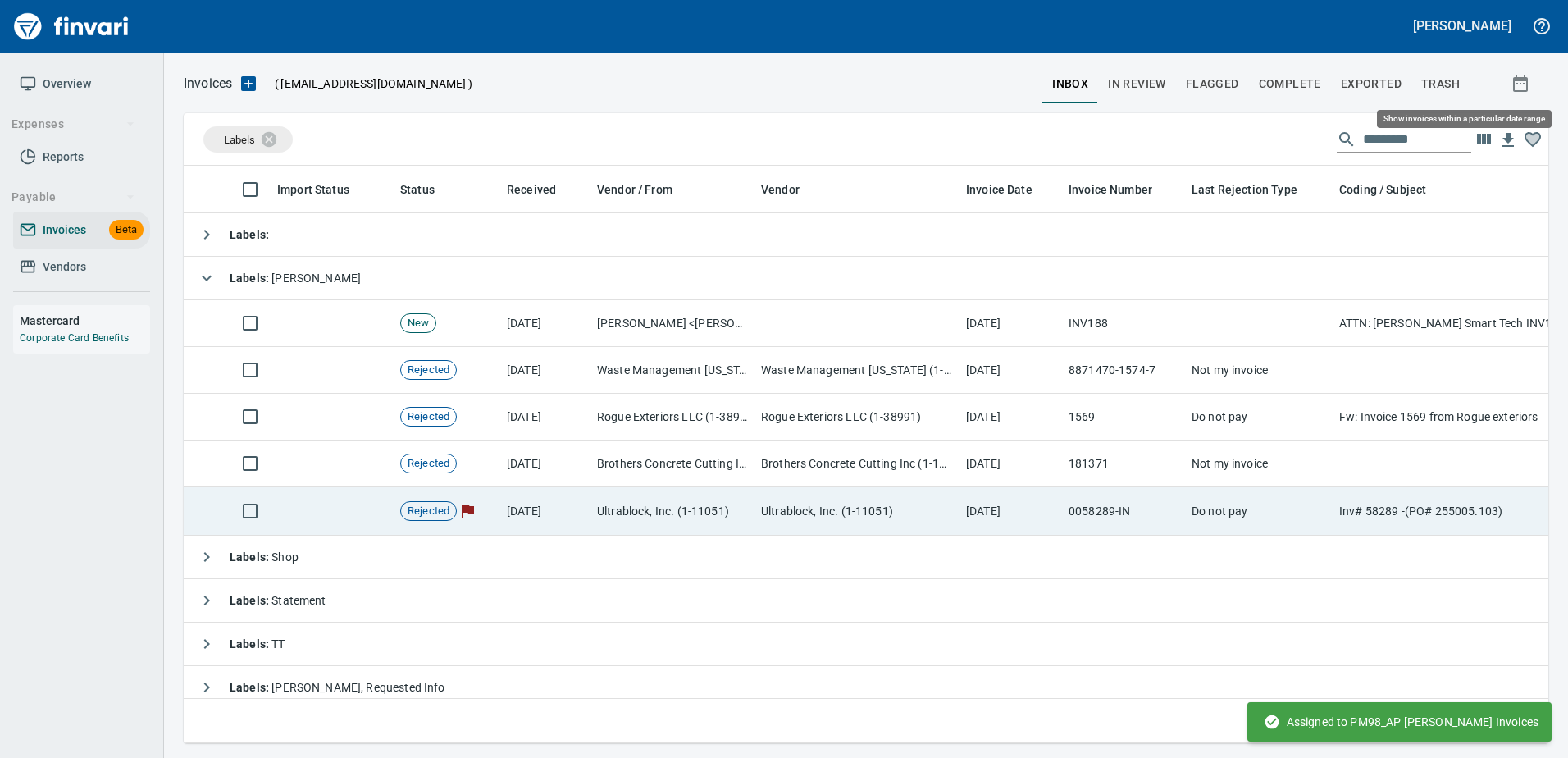
scroll to position [553, 1339]
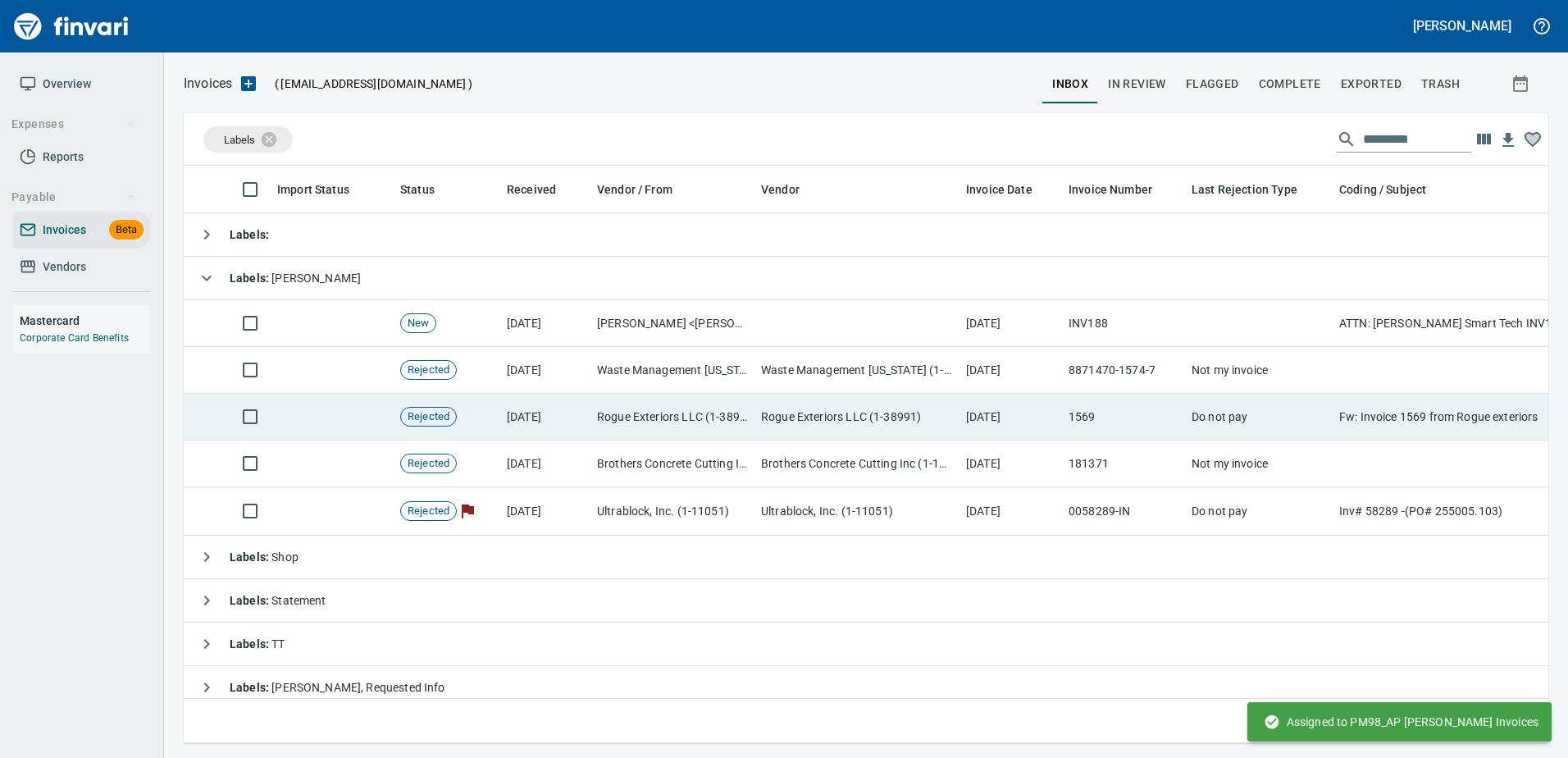
click at [1157, 415] on td "1569" at bounding box center [1122, 417] width 123 height 47
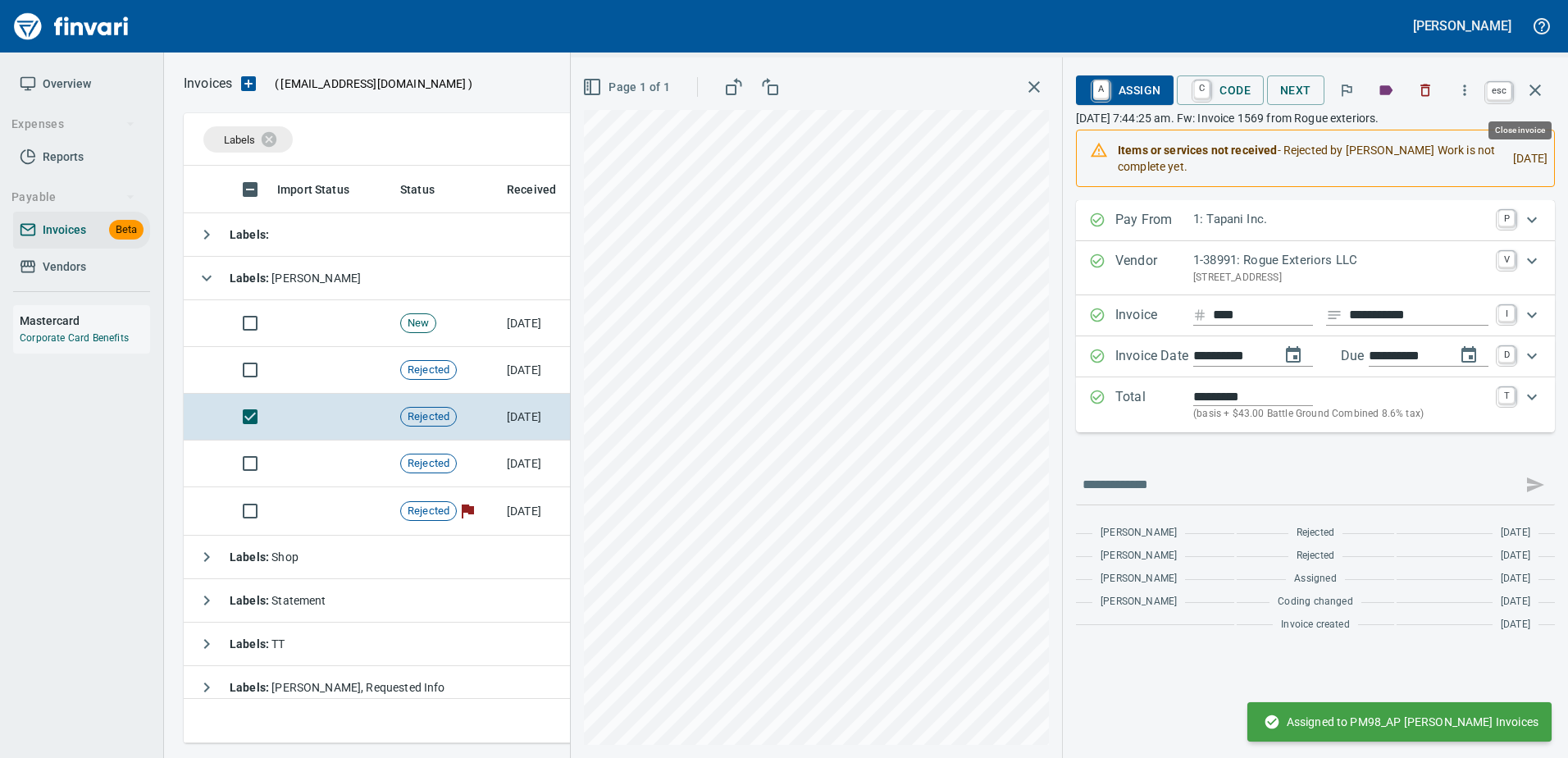
click at [1553, 86] on button "button" at bounding box center [1535, 91] width 39 height 39
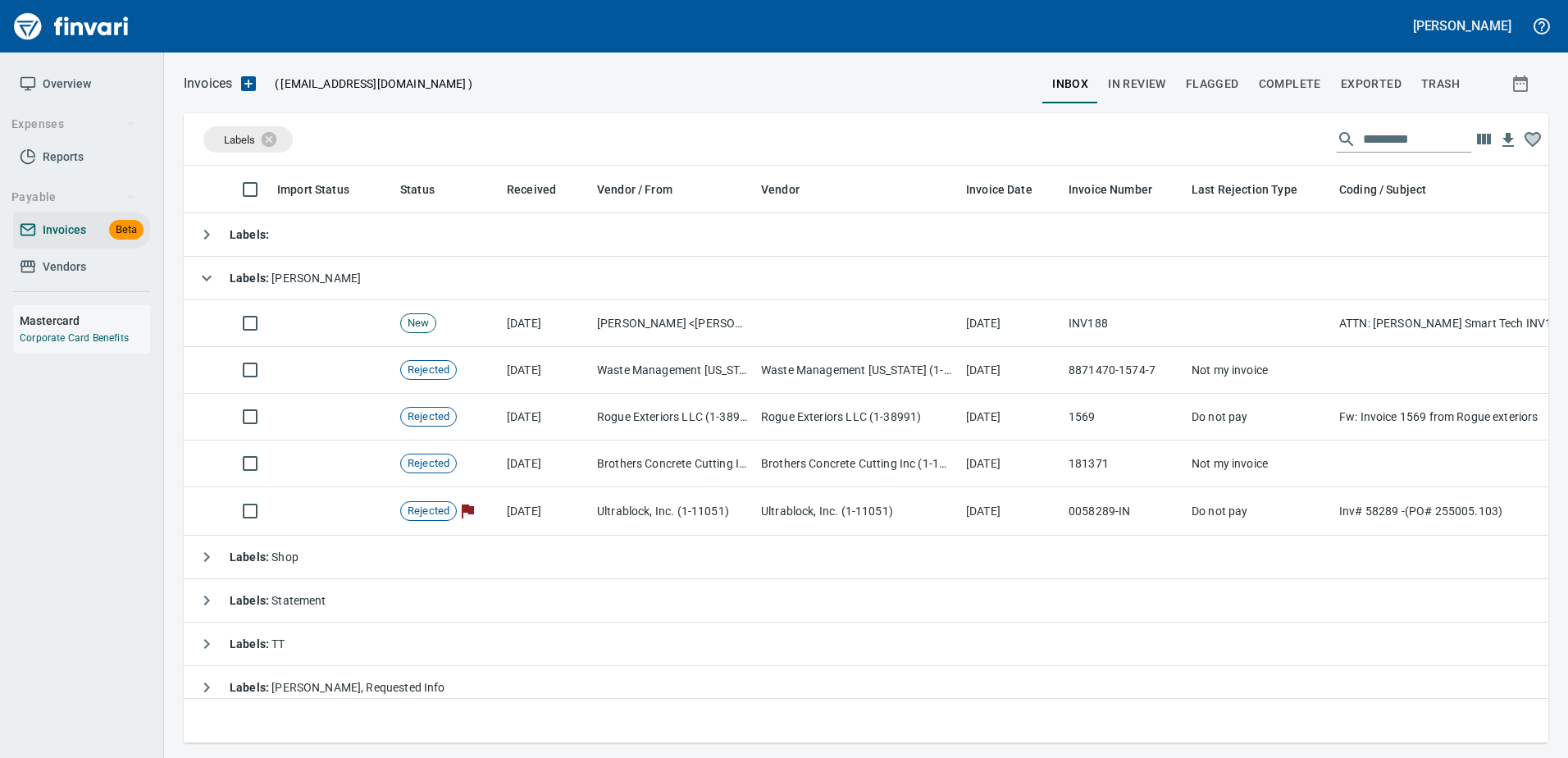
scroll to position [553, 1339]
click at [282, 141] on icon at bounding box center [280, 139] width 18 height 18
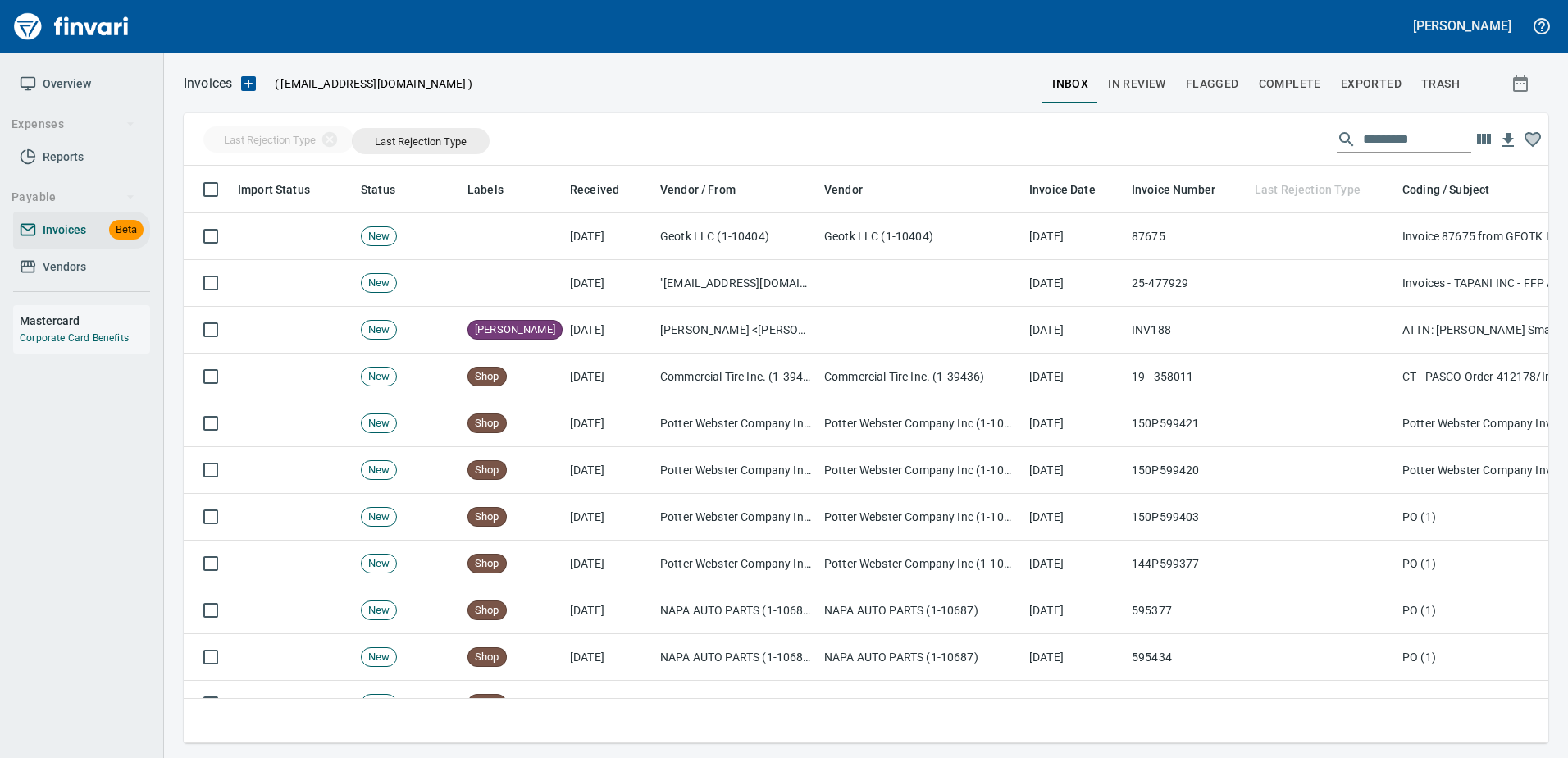
drag, startPoint x: 1254, startPoint y: 189, endPoint x: 418, endPoint y: 141, distance: 837.4
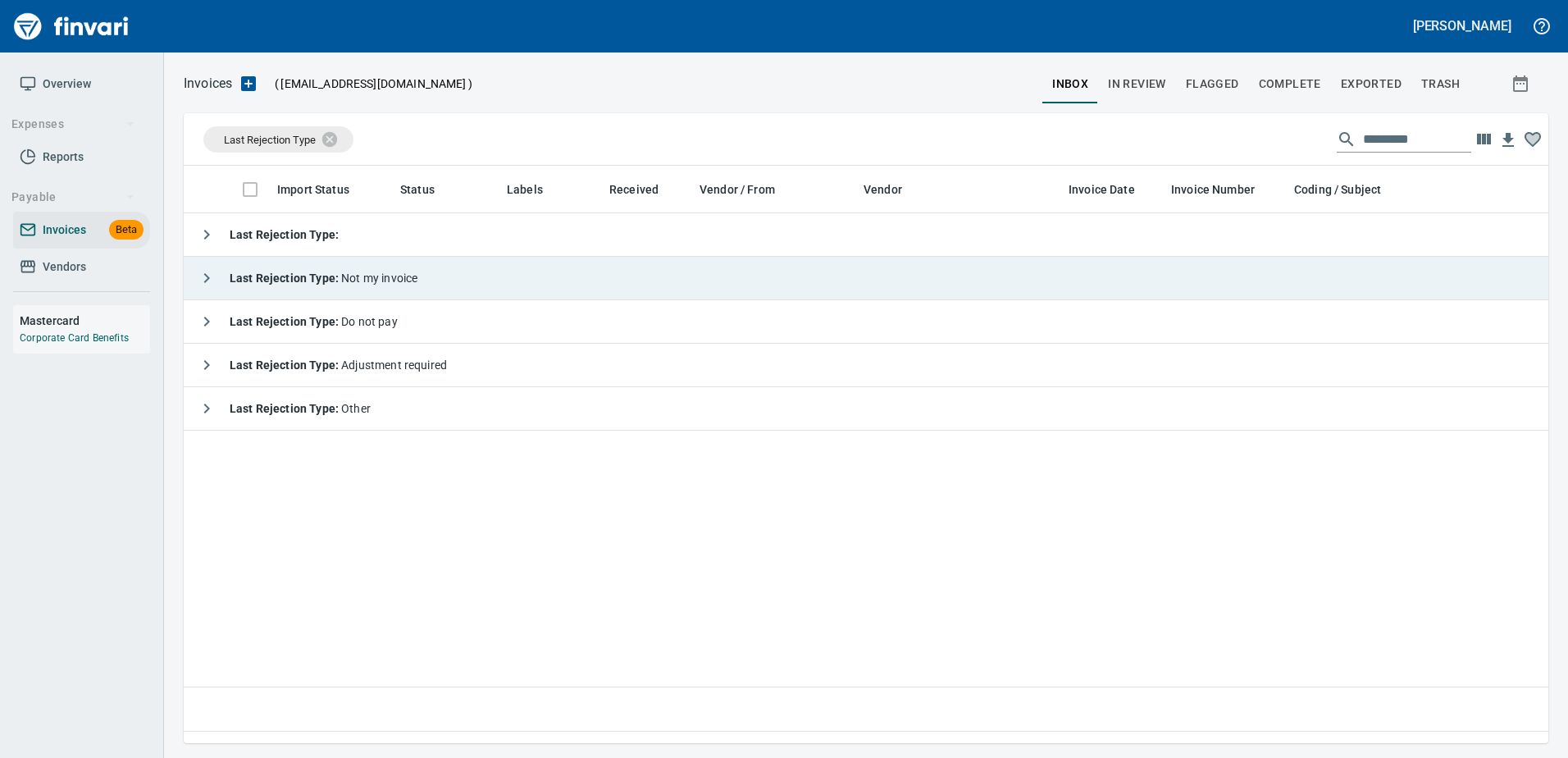
click at [256, 283] on strong "Last Rejection Type :" at bounding box center [285, 278] width 111 height 13
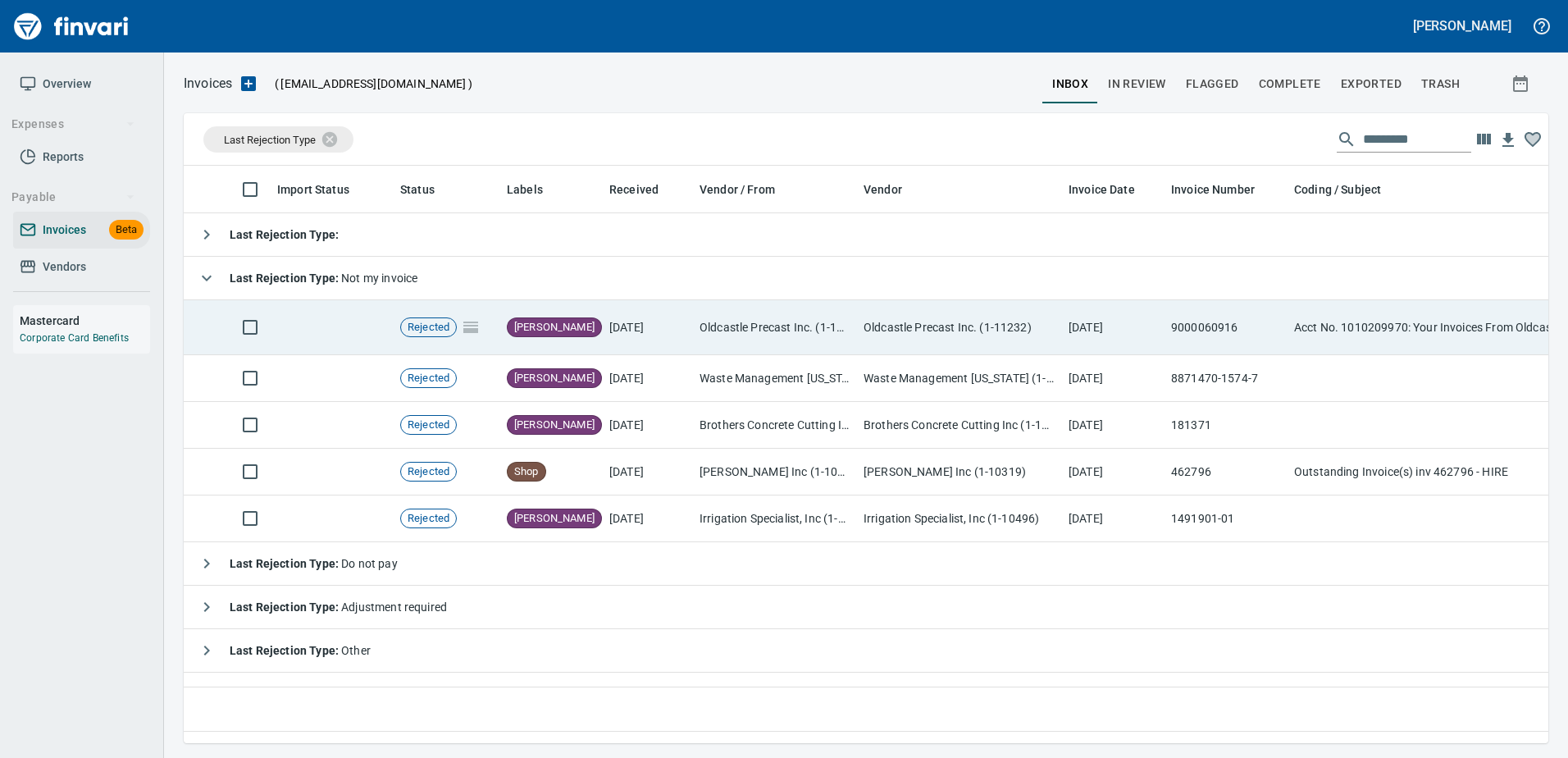
click at [525, 332] on span "[PERSON_NAME]" at bounding box center [554, 327] width 93 height 15
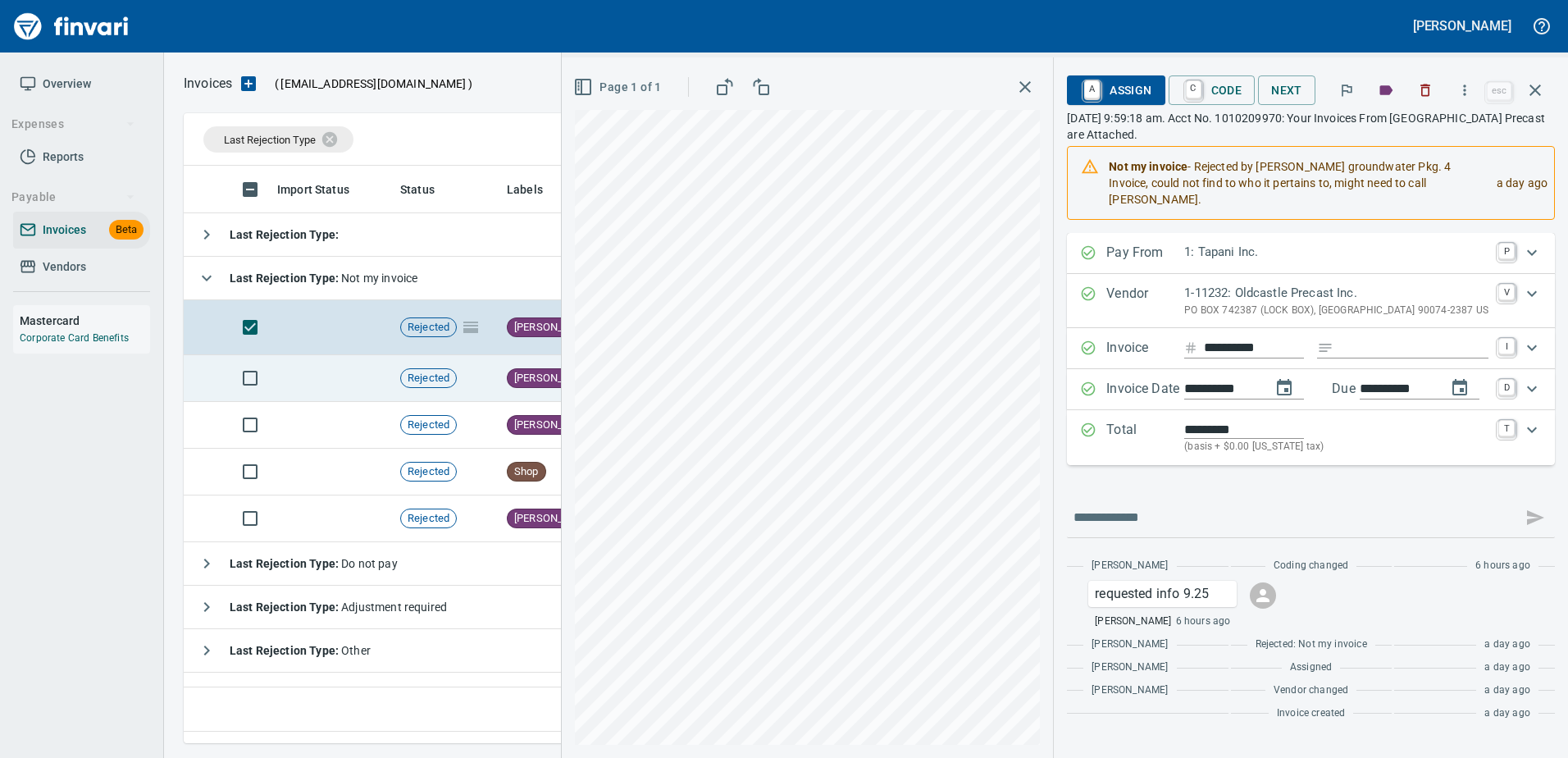
click at [424, 369] on div "Rejected" at bounding box center [428, 379] width 56 height 20
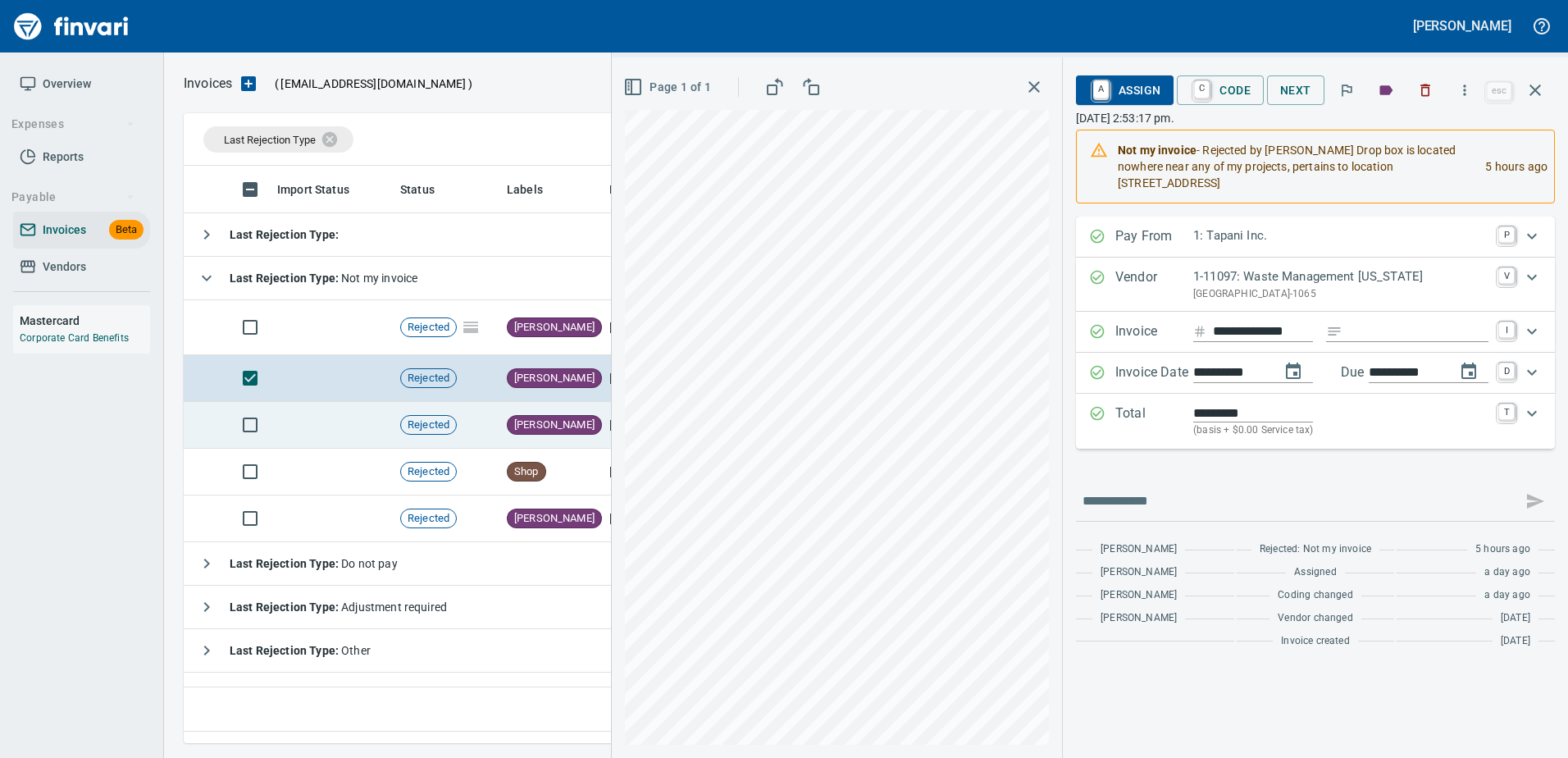
click at [458, 447] on td "Rejected" at bounding box center [446, 425] width 107 height 47
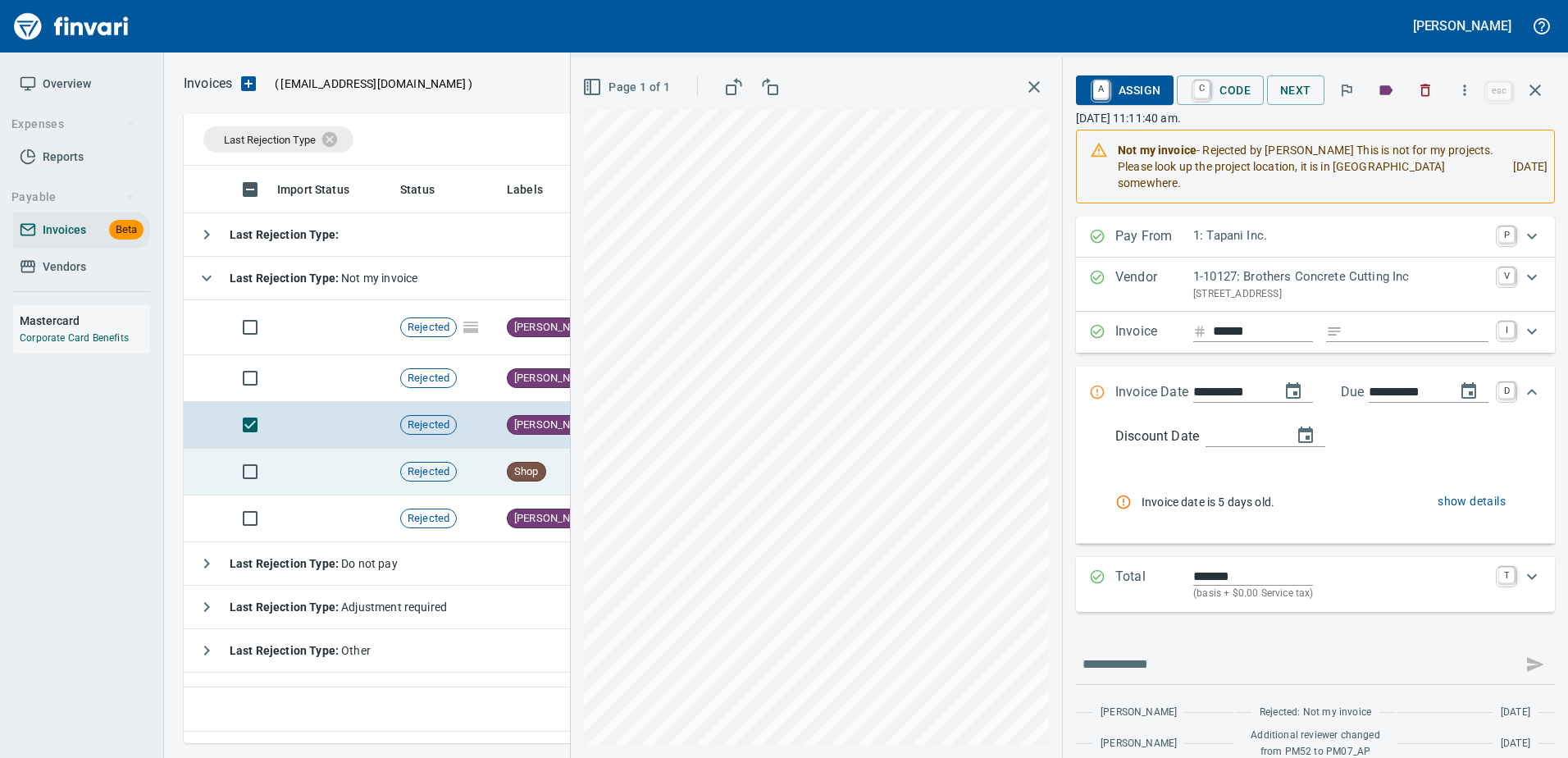
click at [472, 467] on td "Rejected" at bounding box center [446, 472] width 107 height 47
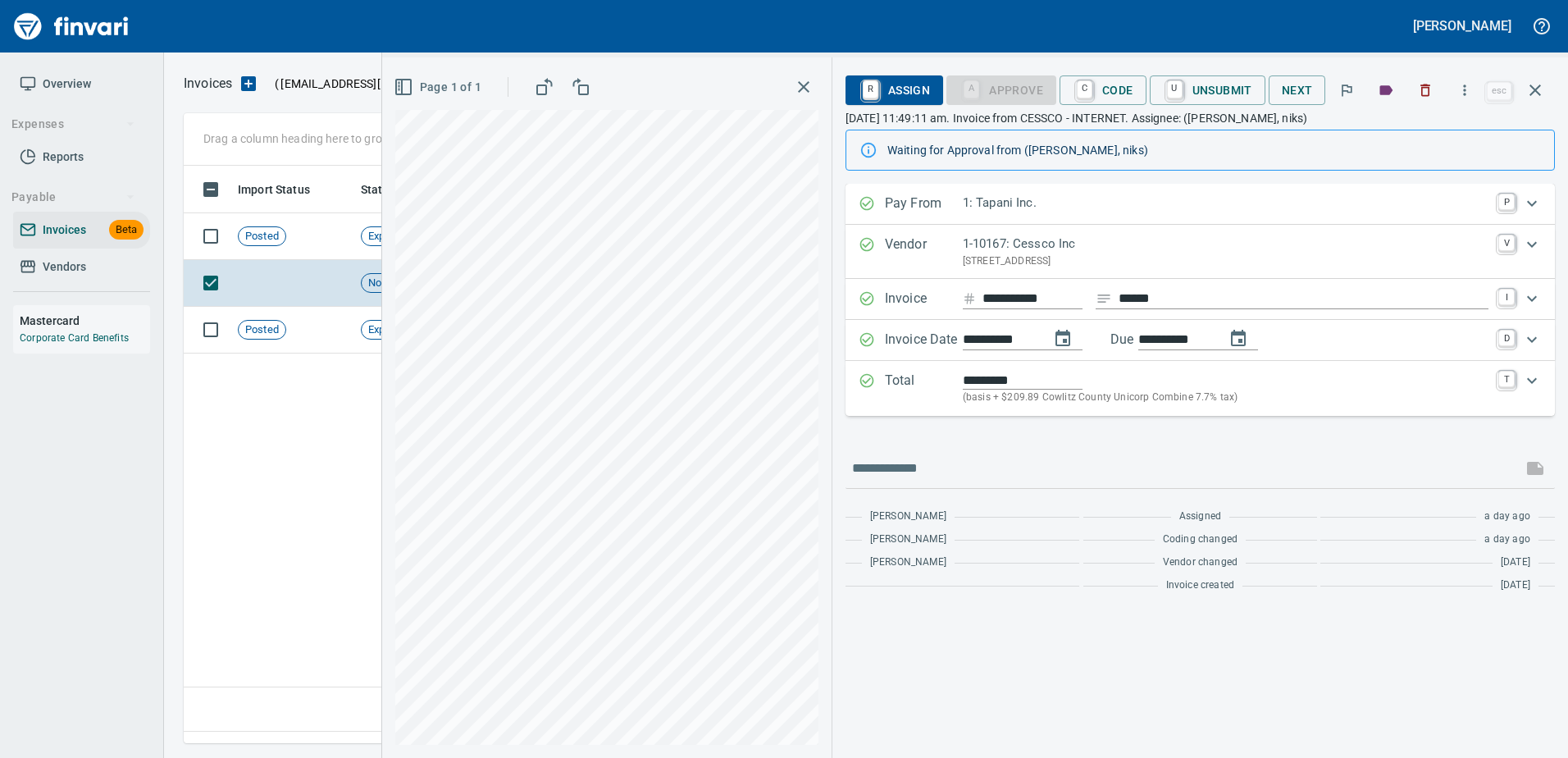
scroll to position [553, 1339]
click at [30, 271] on icon at bounding box center [28, 266] width 16 height 16
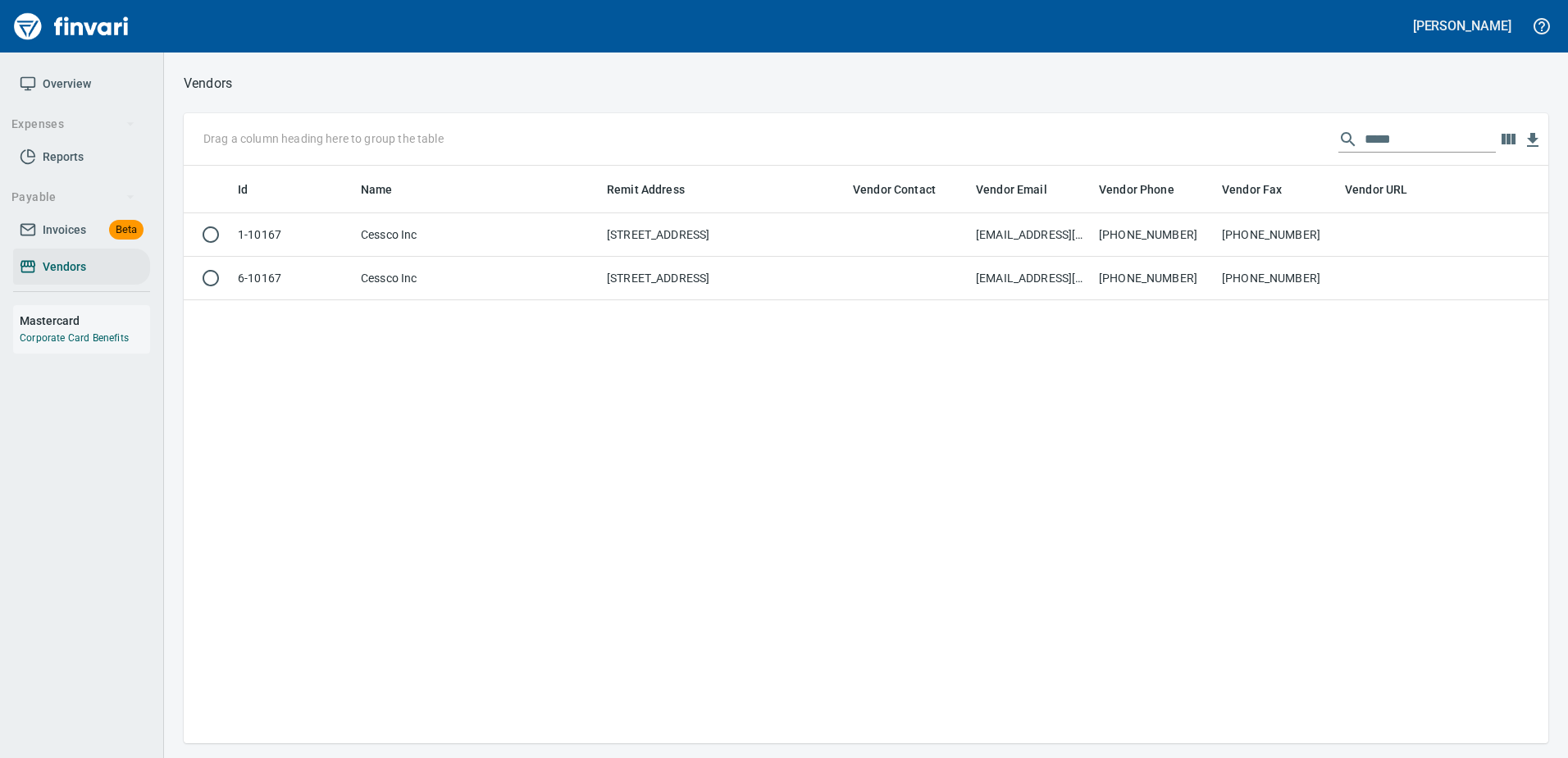
scroll to position [2, 2]
drag, startPoint x: 1365, startPoint y: 148, endPoint x: 1137, endPoint y: 125, distance: 229.2
click at [1137, 125] on div "Drag a column heading here to group the table *****" at bounding box center [866, 139] width 1364 height 53
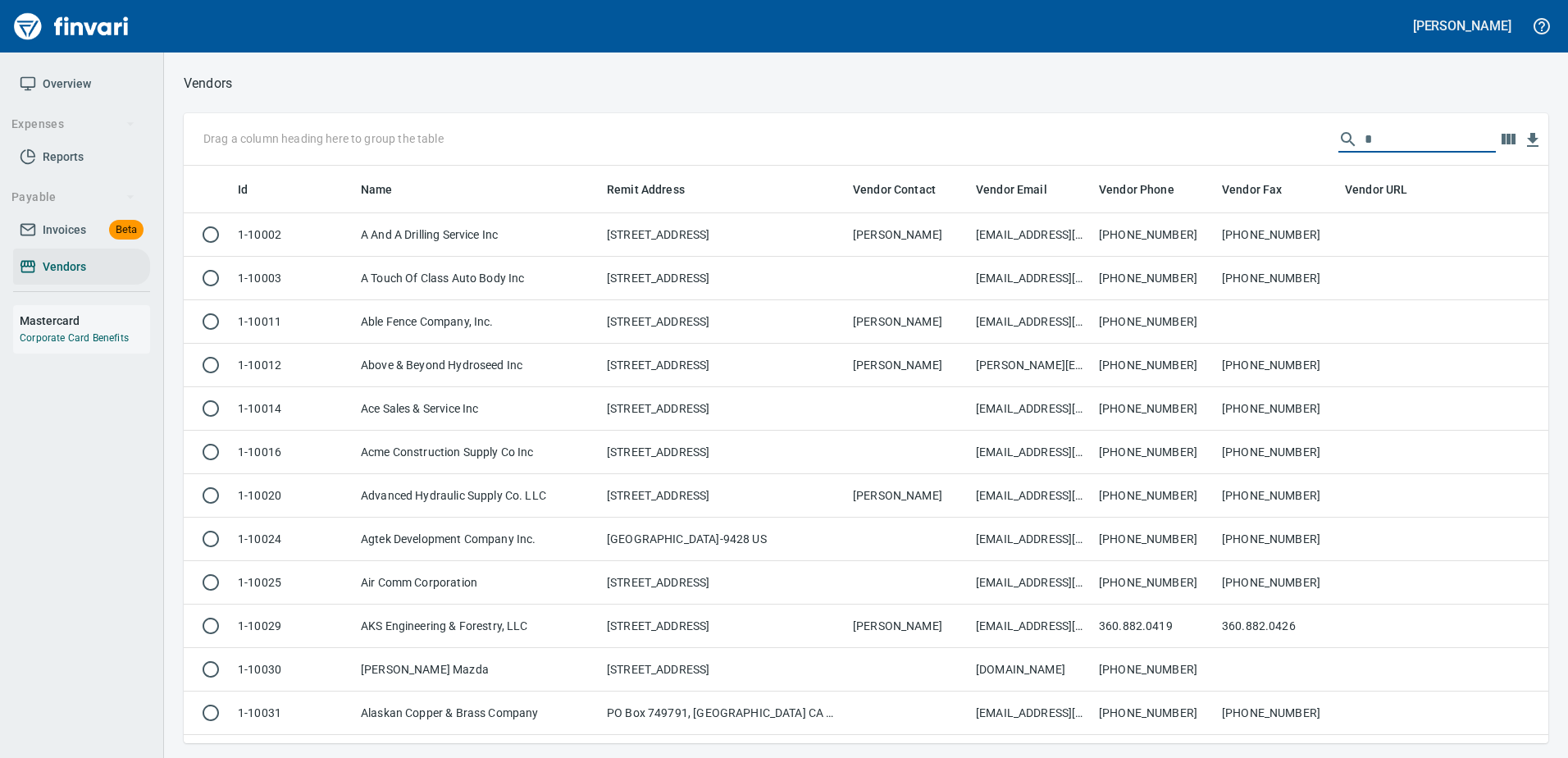
scroll to position [565, 1339]
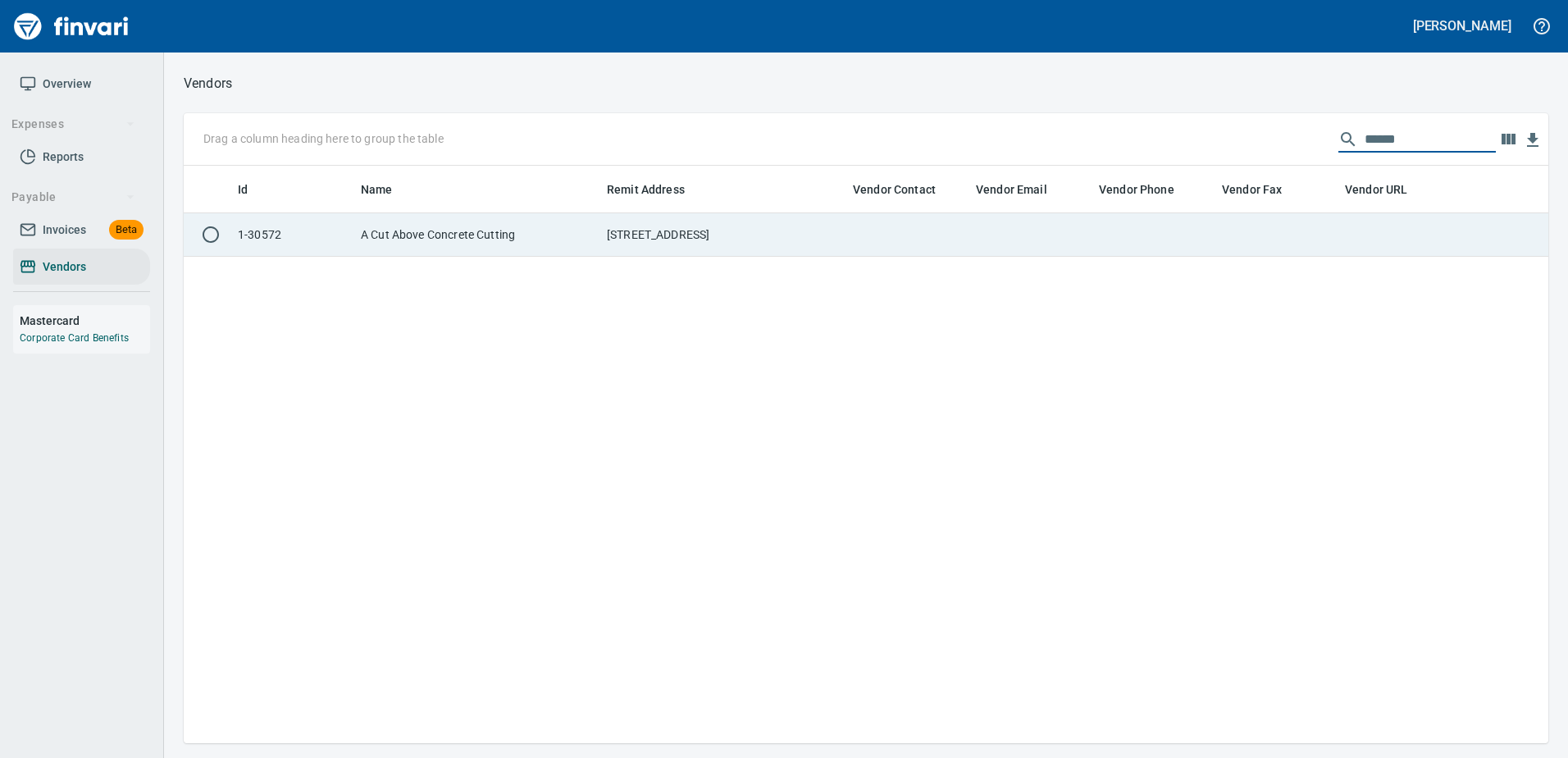
type input "*****"
click at [1087, 228] on td at bounding box center [1030, 235] width 123 height 43
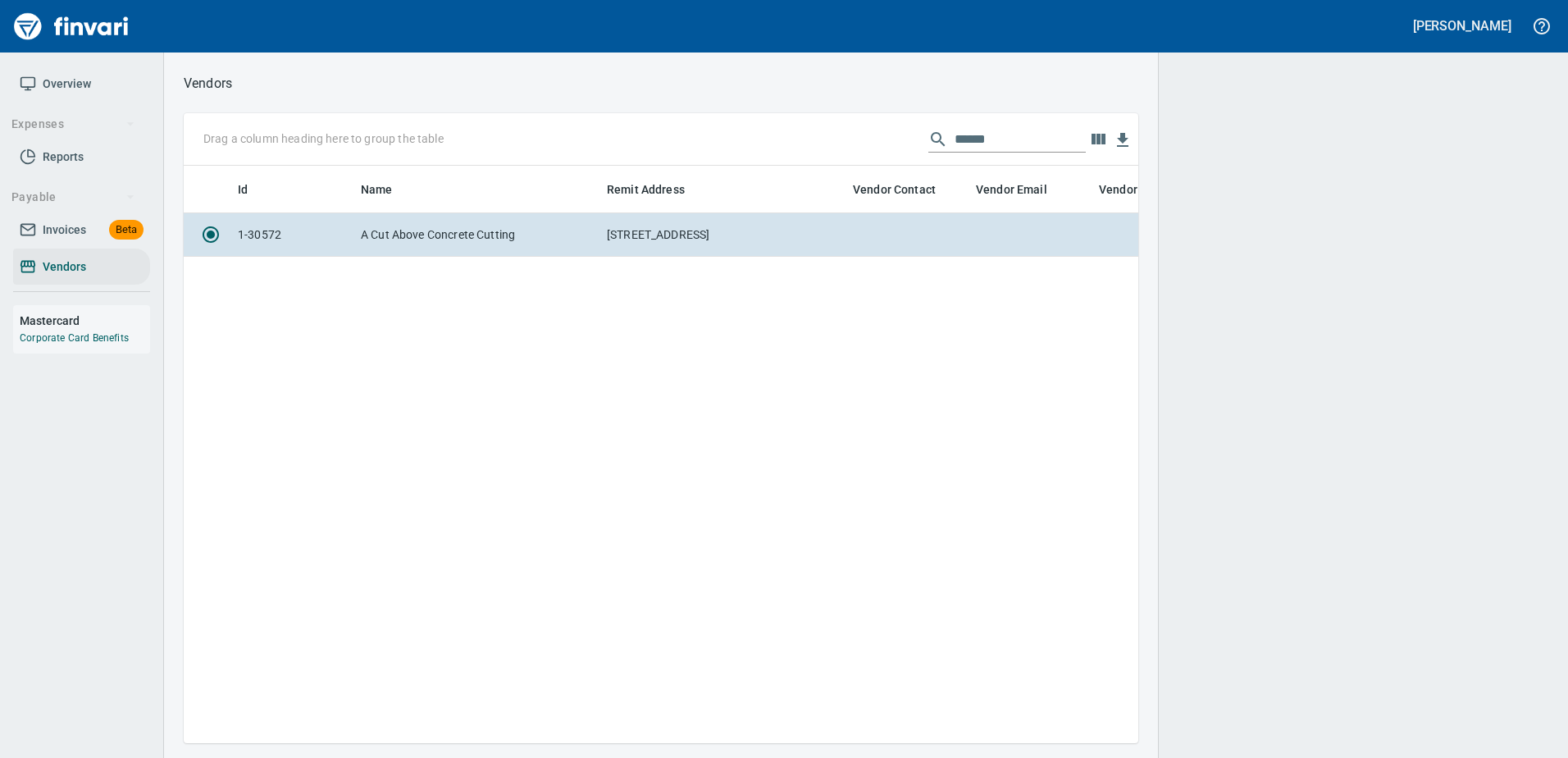
scroll to position [553, 942]
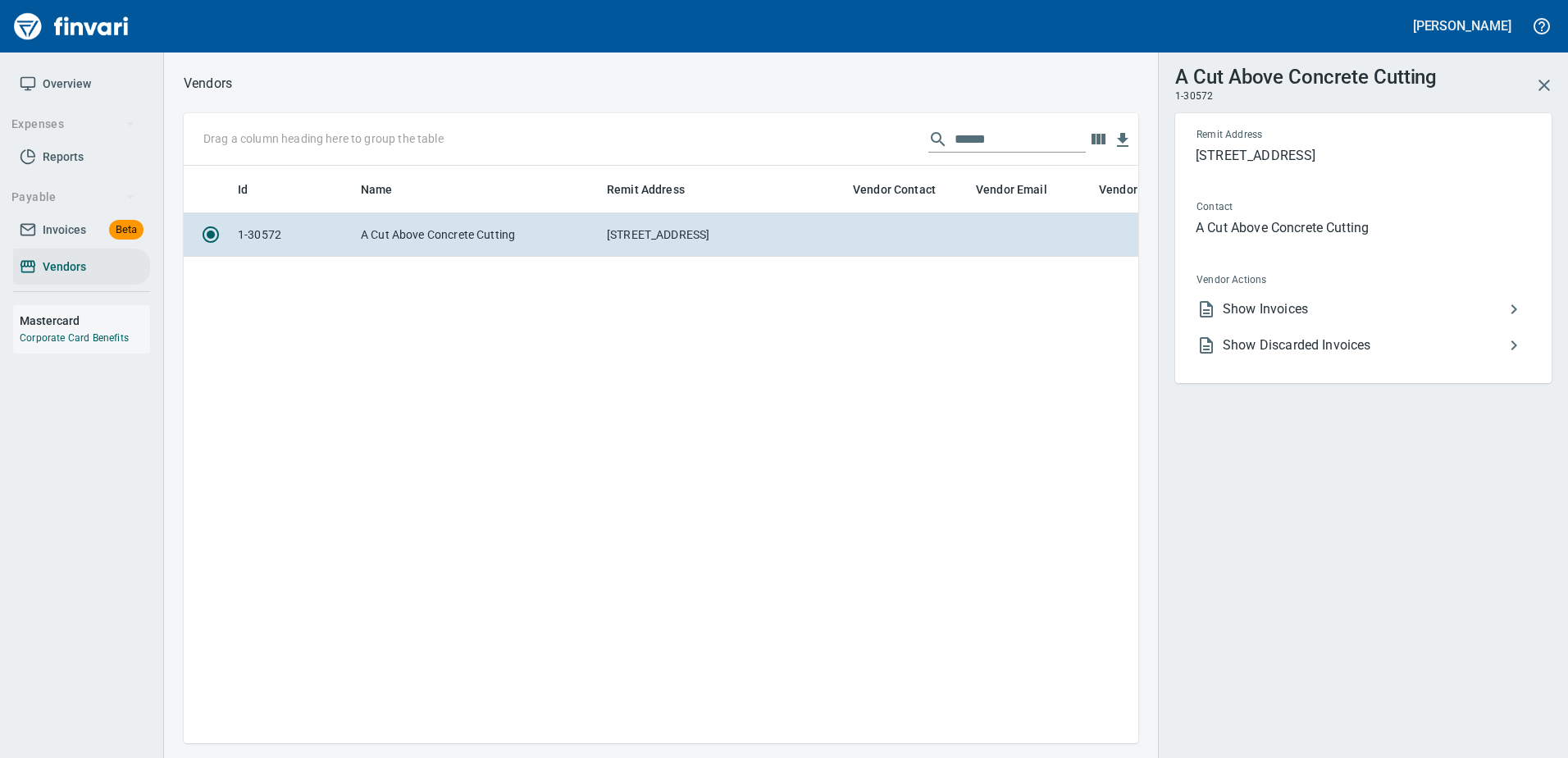
click at [1294, 314] on span "Show Invoices" at bounding box center [1364, 309] width 282 height 20
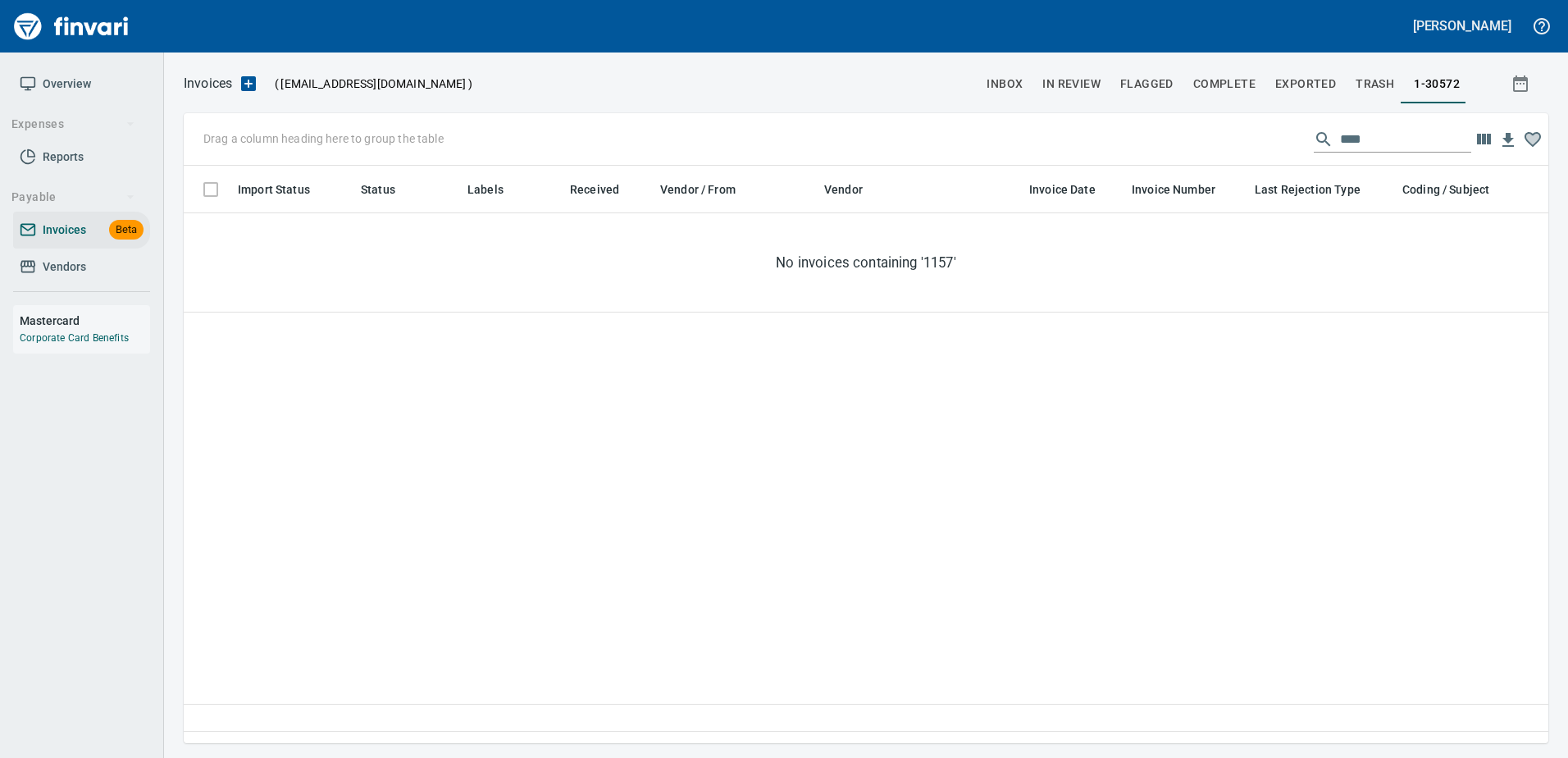
scroll to position [553, 1352]
drag, startPoint x: 1386, startPoint y: 130, endPoint x: 1044, endPoint y: 139, distance: 342.1
click at [1053, 139] on div "Drag a column heading here to group the table ****" at bounding box center [866, 139] width 1364 height 53
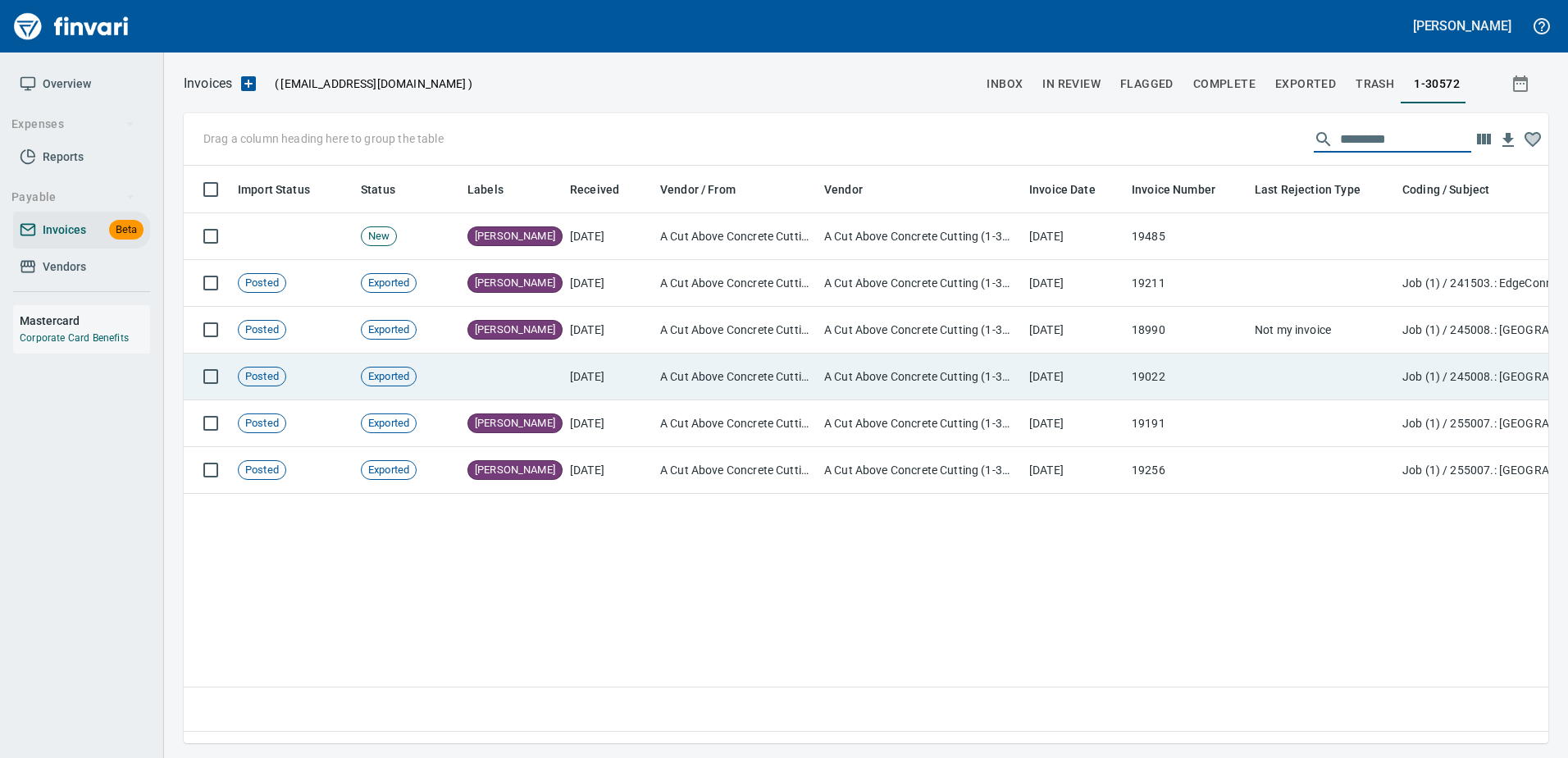
click at [1353, 375] on td at bounding box center [1321, 377] width 148 height 47
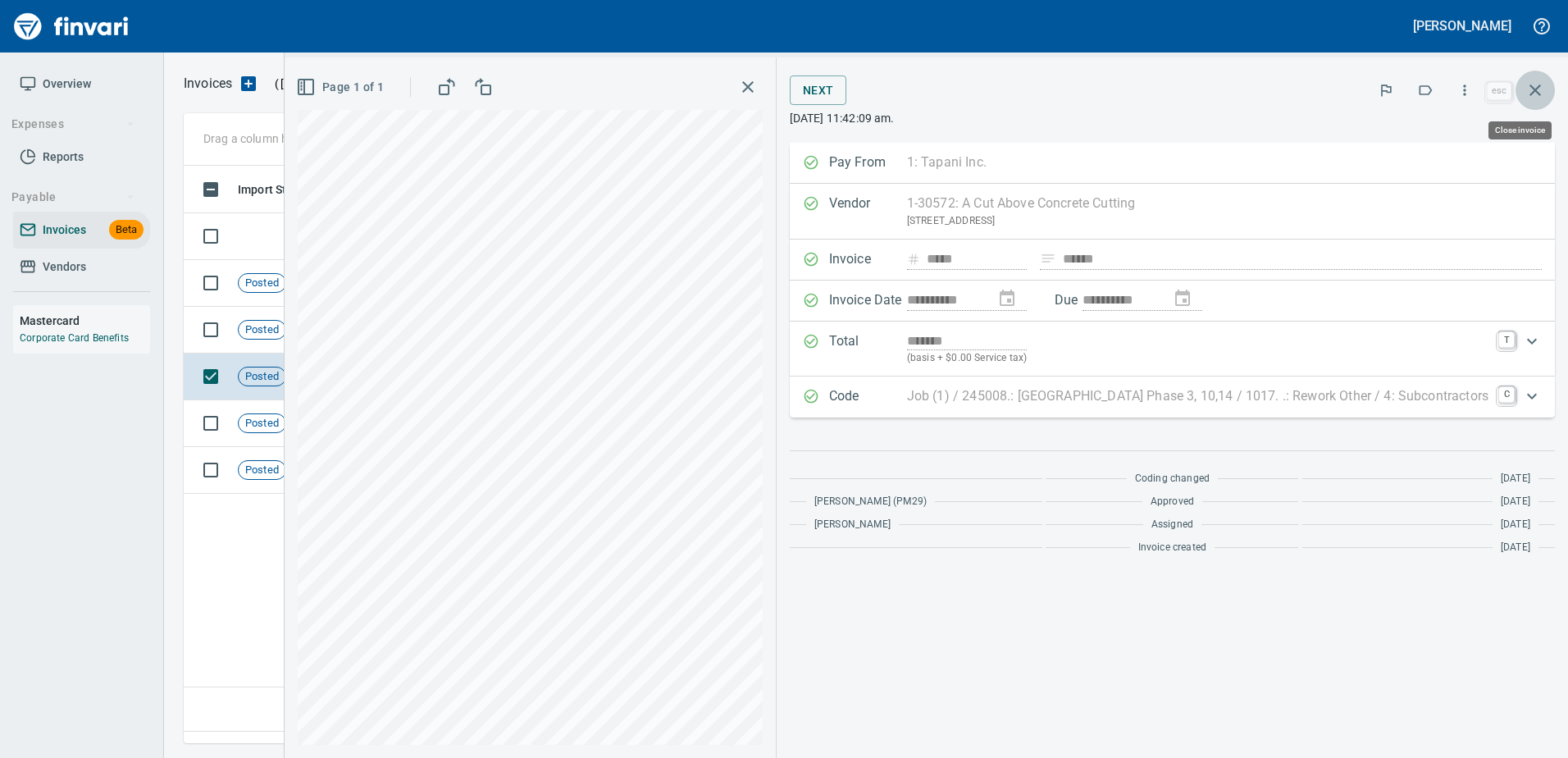
scroll to position [553, 1351]
drag, startPoint x: 1531, startPoint y: 92, endPoint x: 1396, endPoint y: 14, distance: 155.9
click at [1523, 81] on button "button" at bounding box center [1535, 91] width 39 height 39
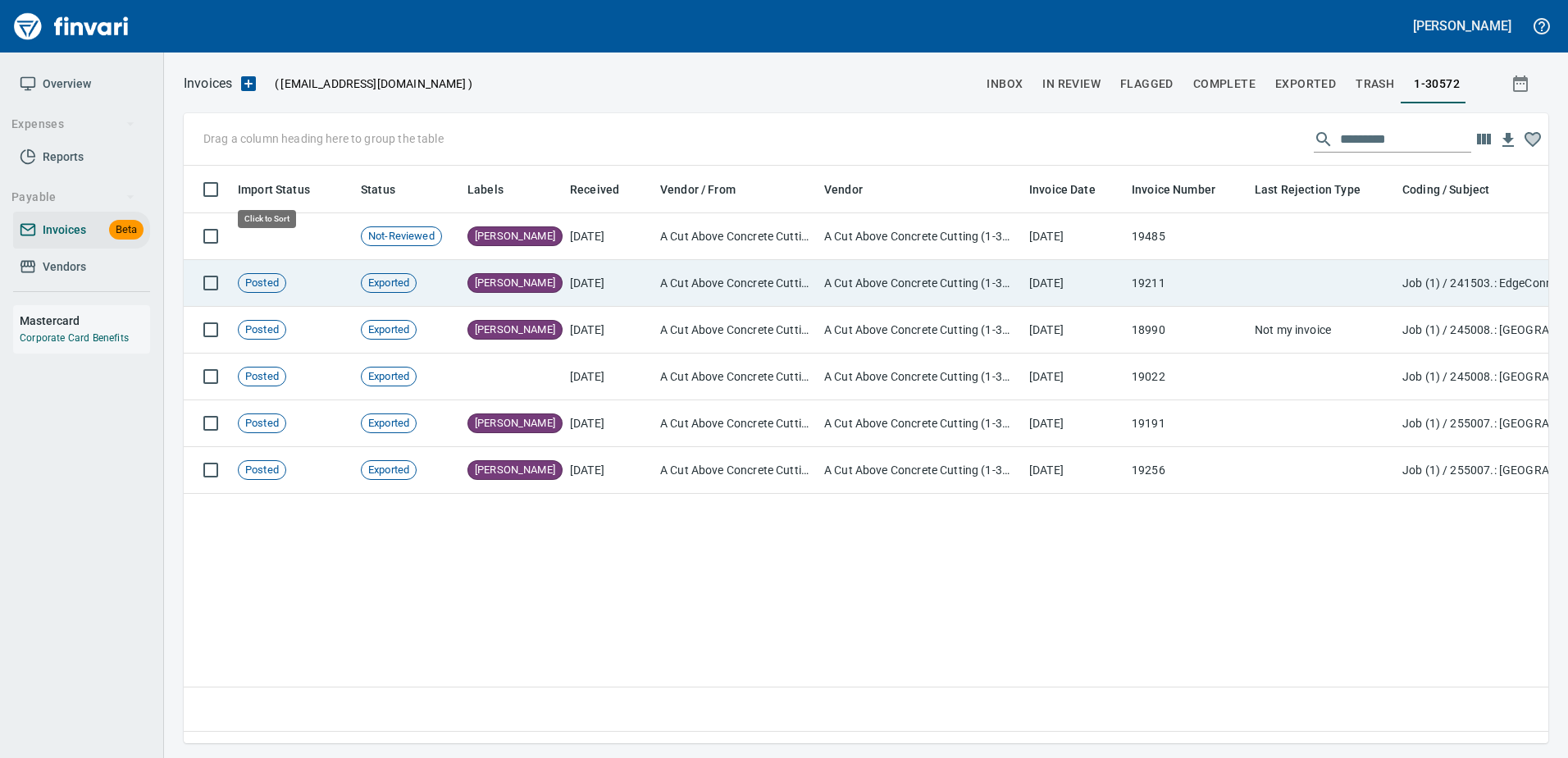
scroll to position [553, 1352]
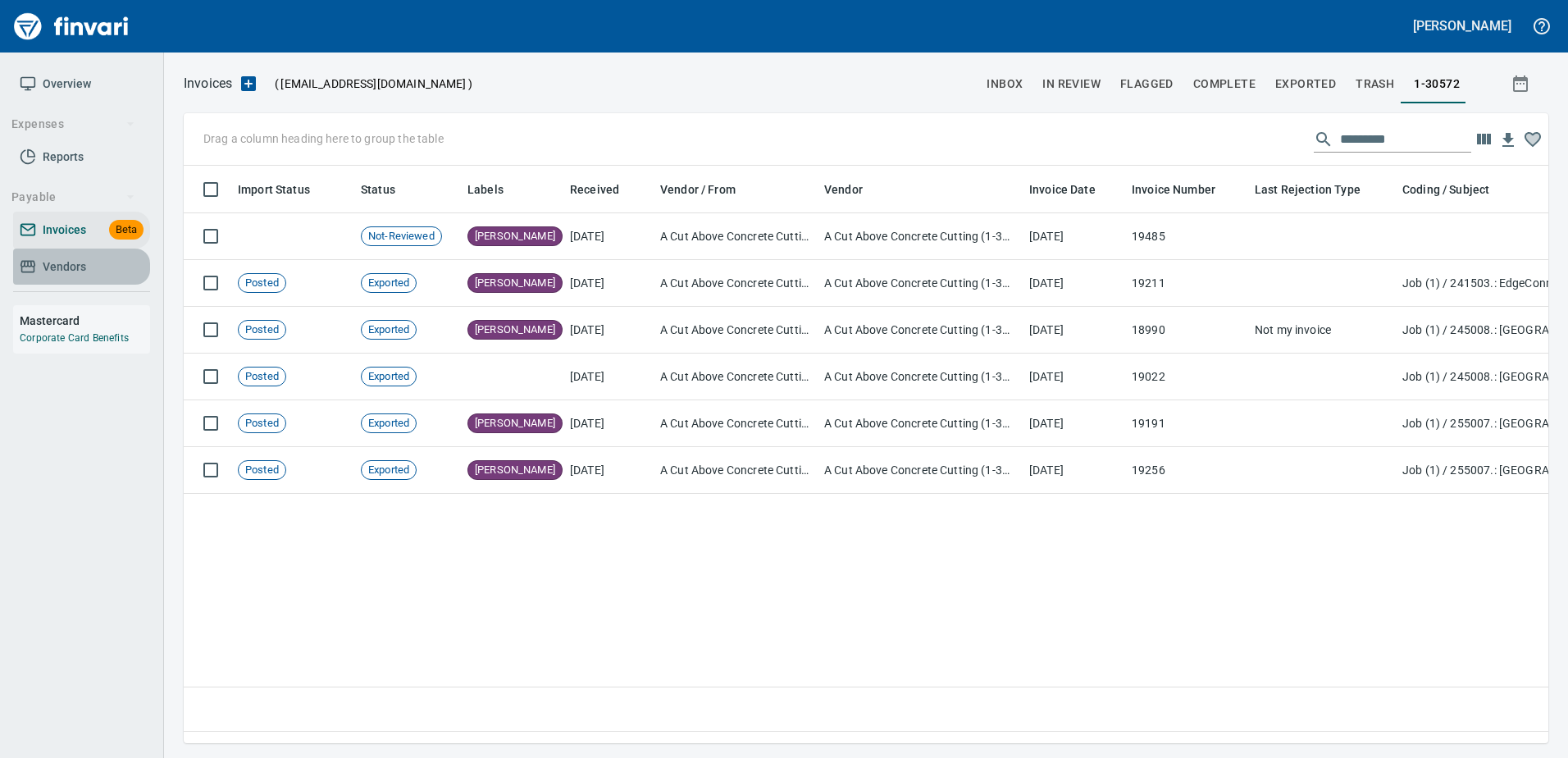
click at [73, 267] on span "Vendors" at bounding box center [65, 266] width 43 height 21
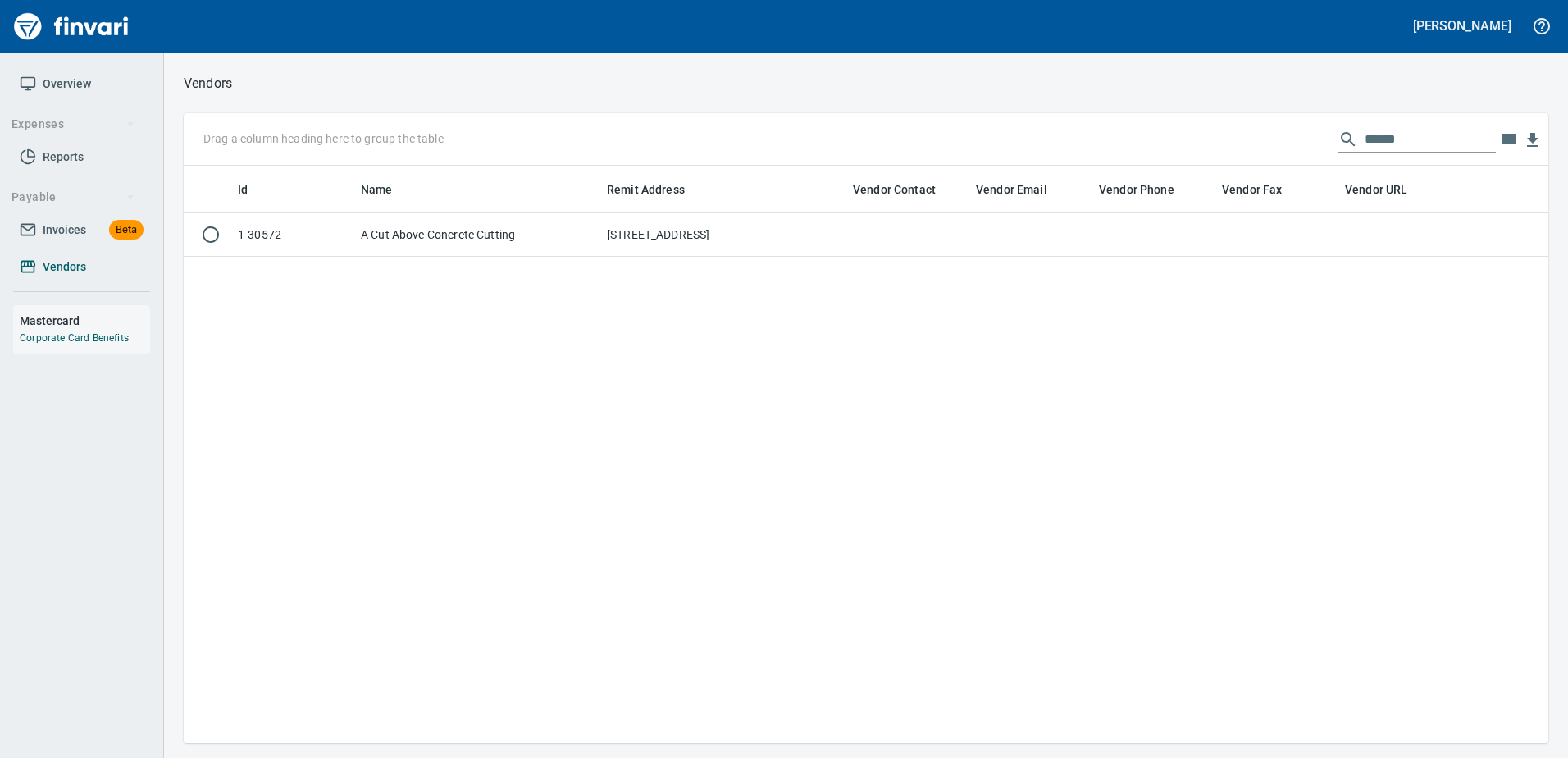
scroll to position [565, 1352]
drag, startPoint x: 1392, startPoint y: 130, endPoint x: 1011, endPoint y: 120, distance: 381.1
click at [1012, 120] on div "Drag a column heading here to group the table *****" at bounding box center [866, 139] width 1364 height 53
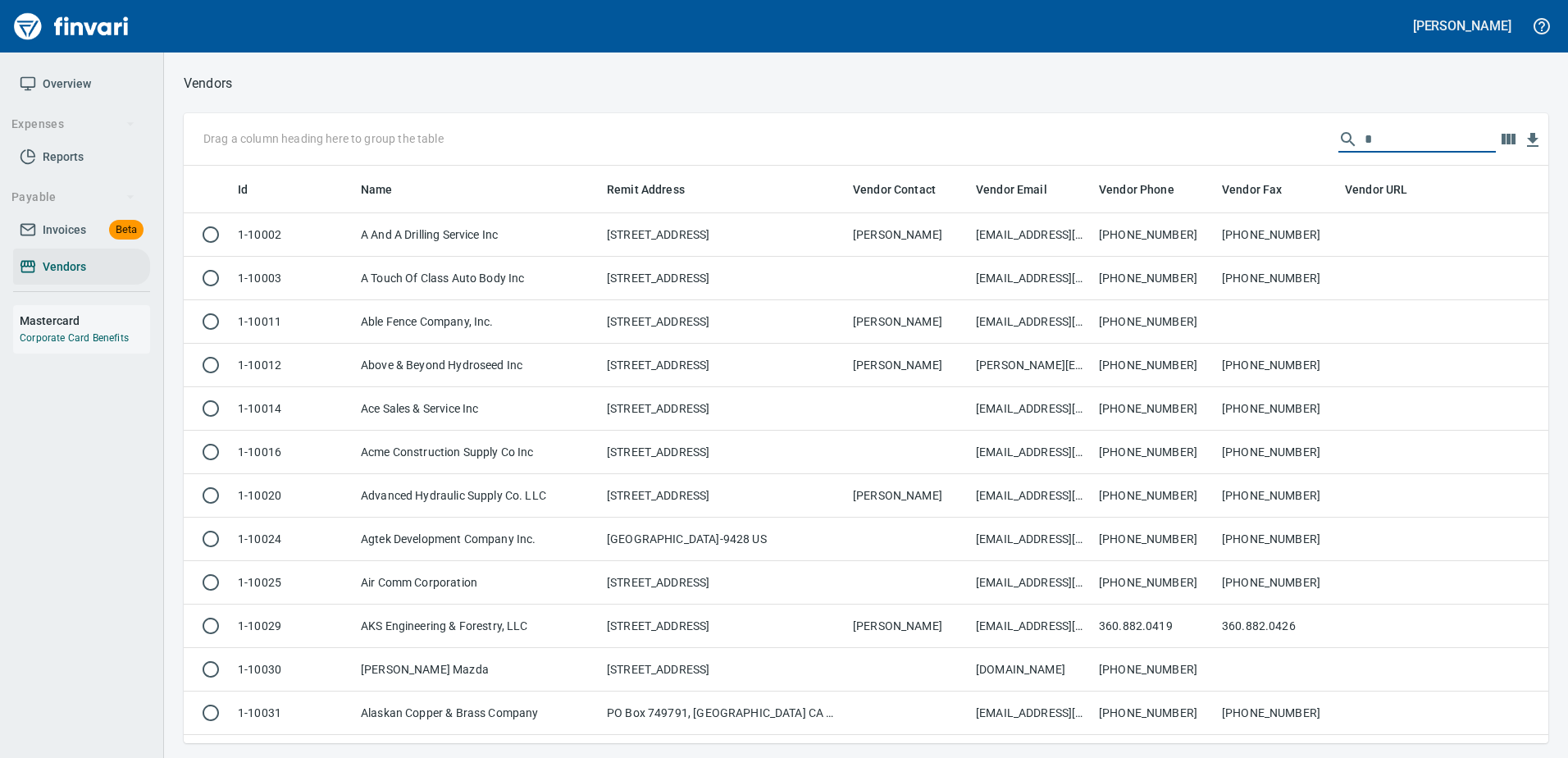
scroll to position [565, 1339]
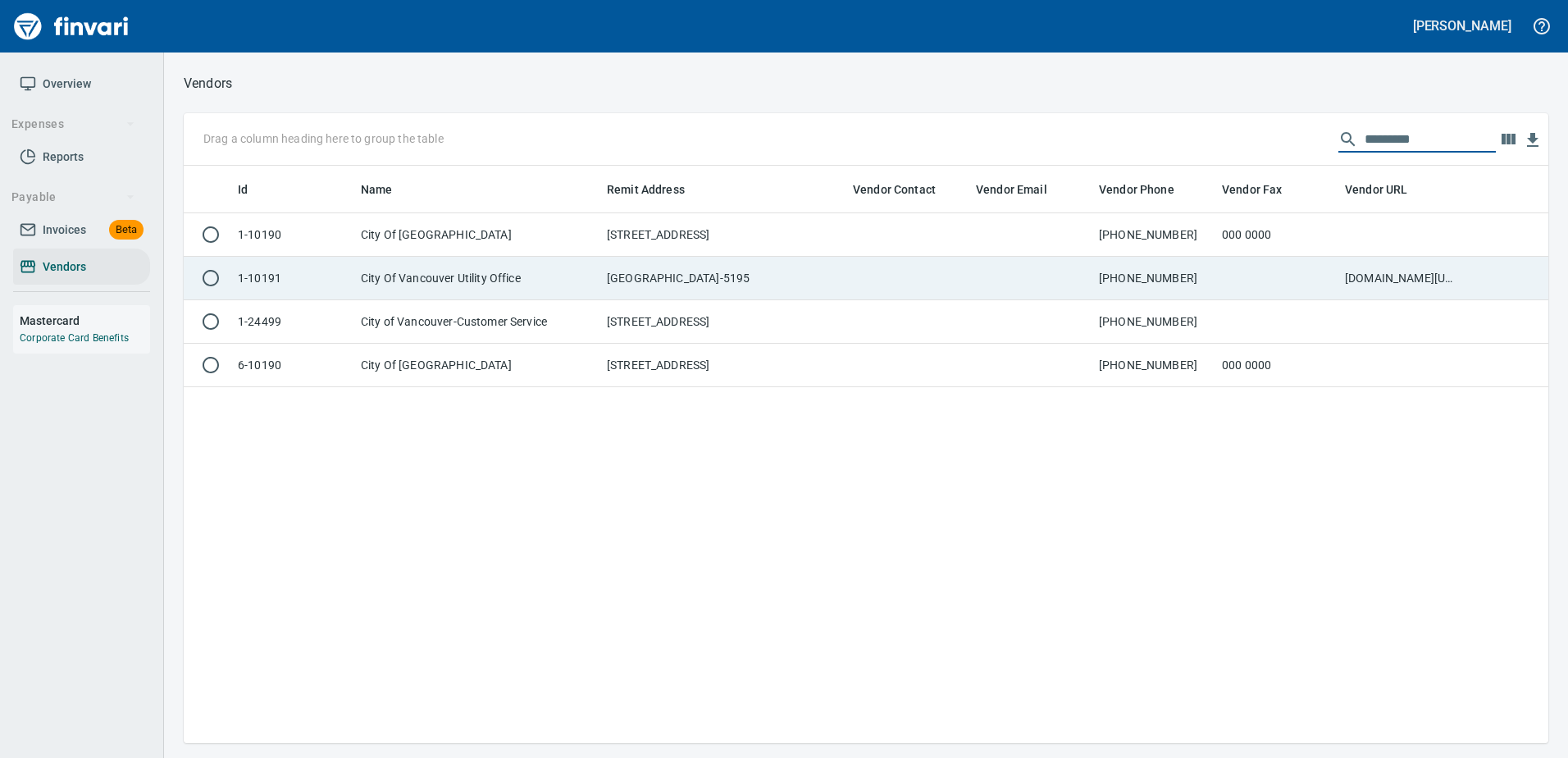
type input "*********"
click at [1067, 271] on td at bounding box center [1030, 278] width 123 height 43
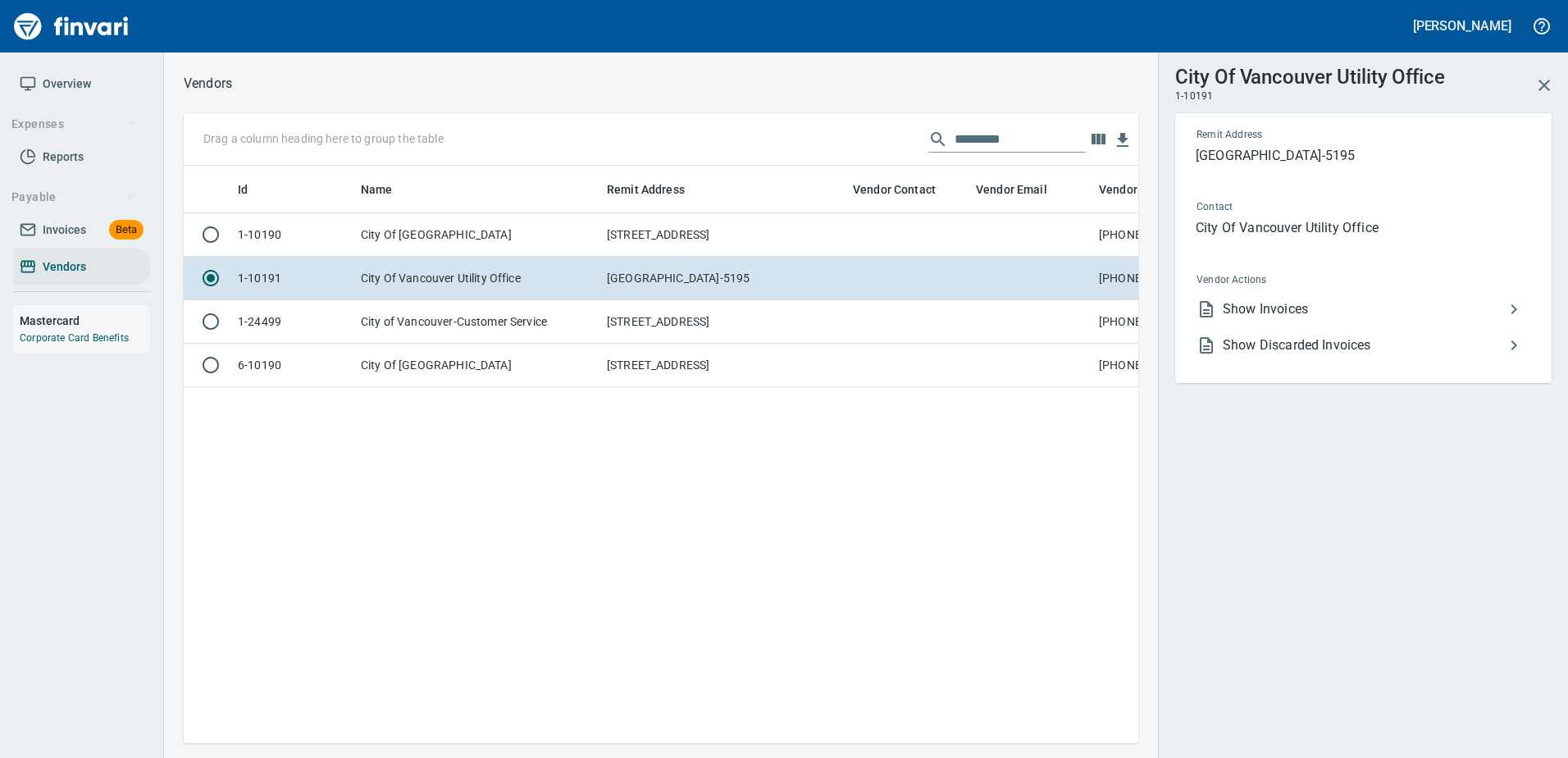
scroll to position [553, 942]
click at [1259, 298] on li "Show Invoices" at bounding box center [1356, 309] width 347 height 36
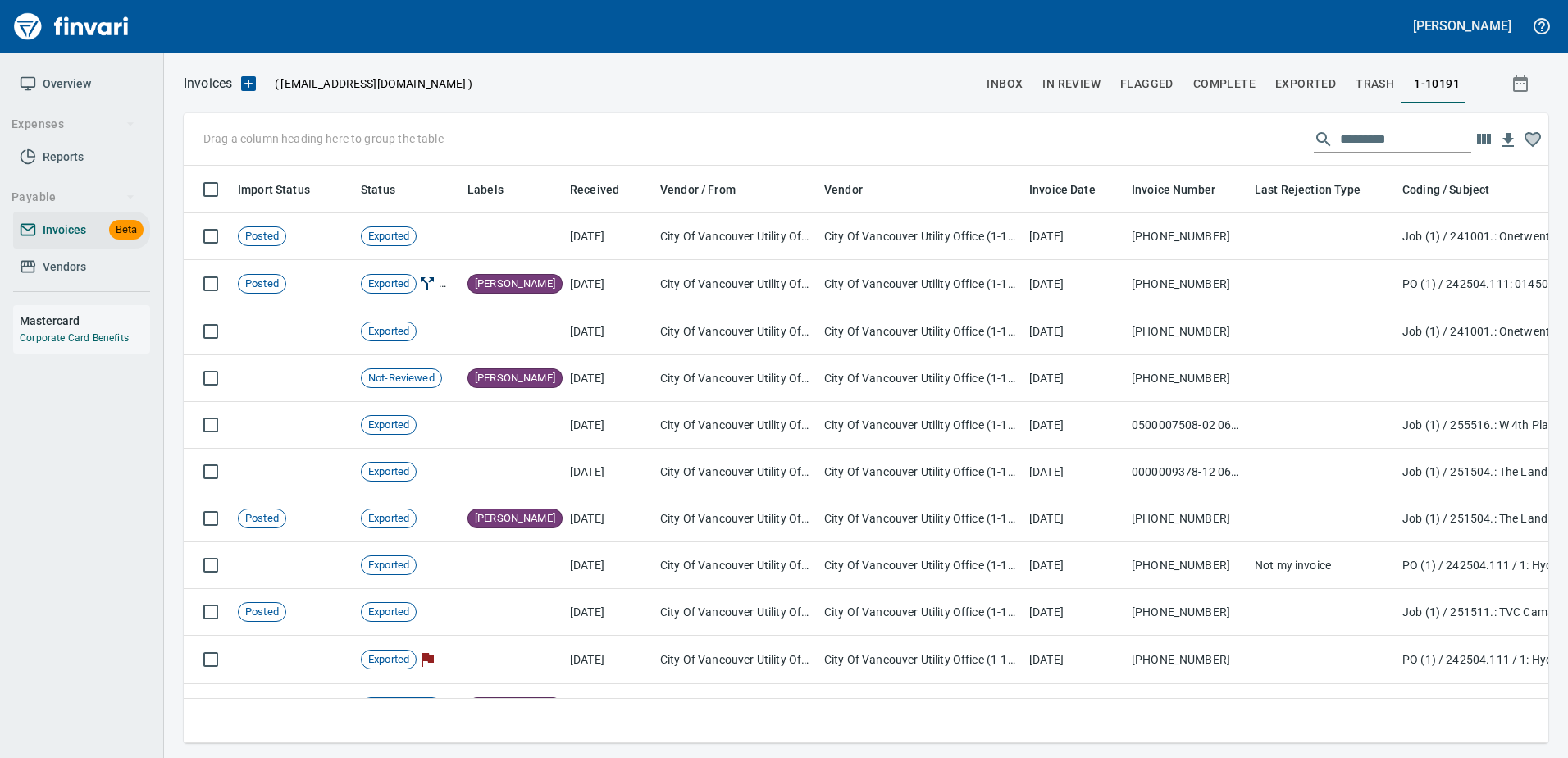
scroll to position [553, 1339]
click at [1370, 140] on input "text" at bounding box center [1405, 139] width 131 height 26
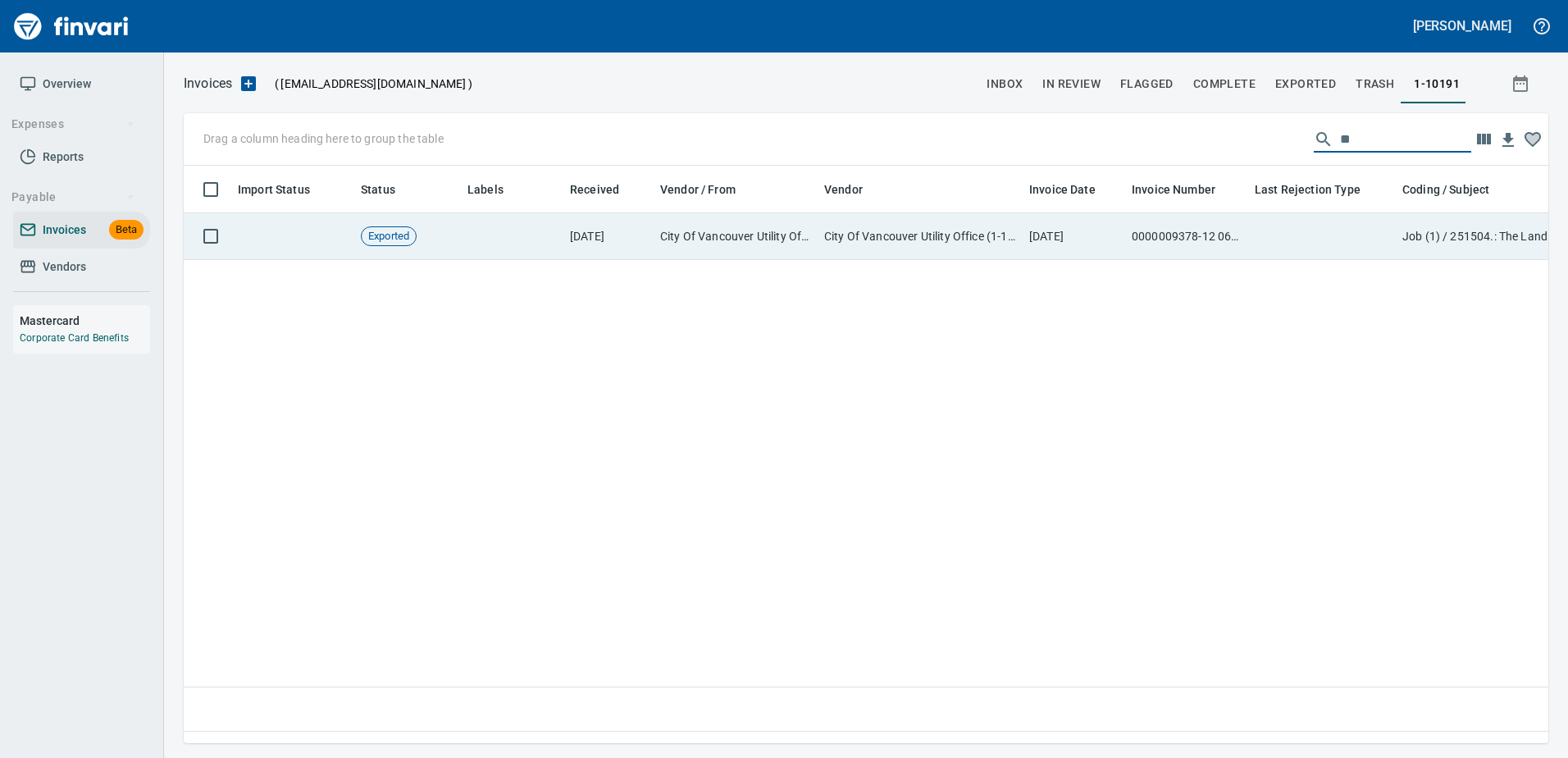
click at [1186, 248] on td "0000009378-12 0625" at bounding box center [1186, 237] width 123 height 47
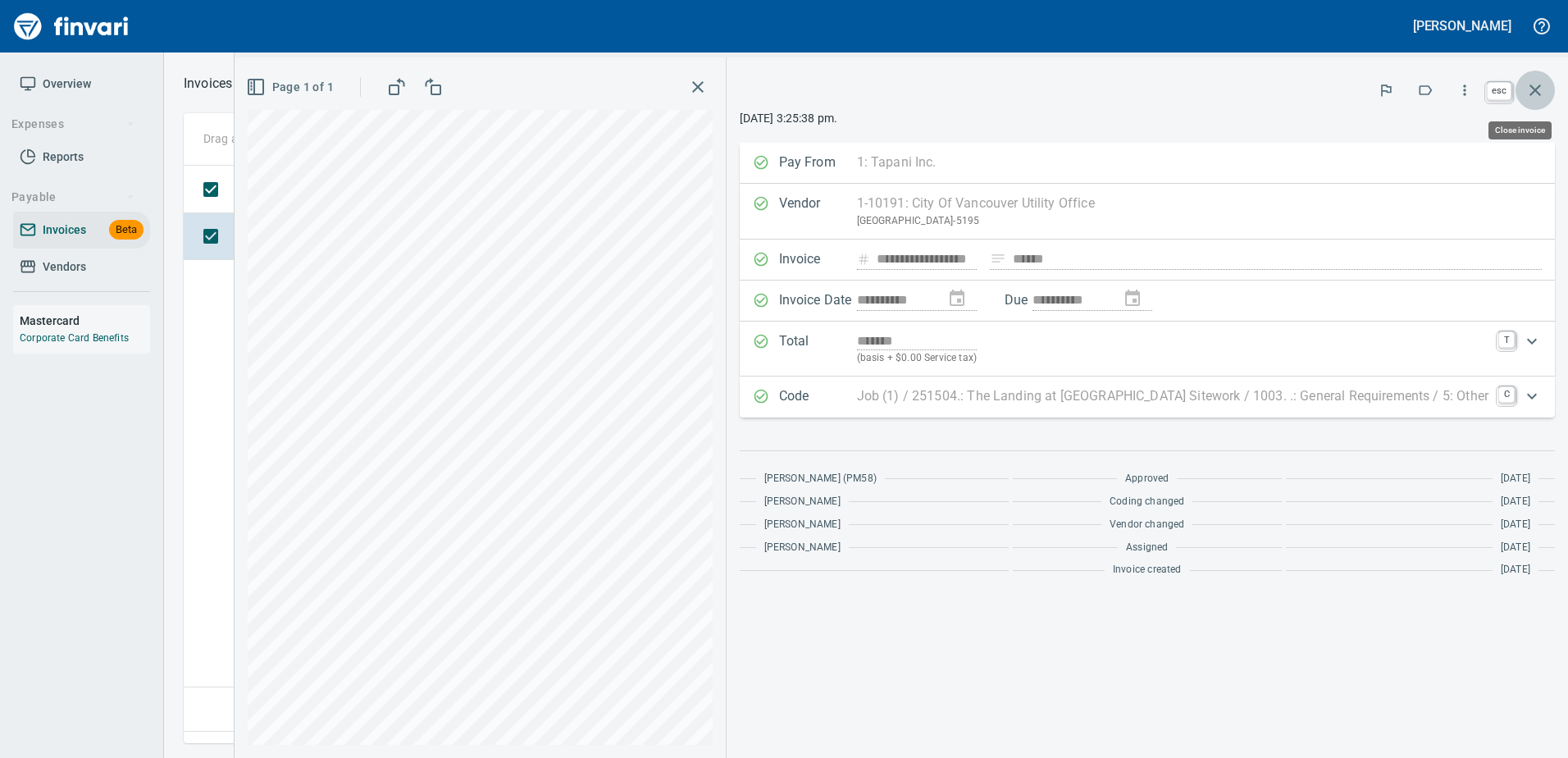
click at [1543, 84] on icon "button" at bounding box center [1535, 91] width 20 height 20
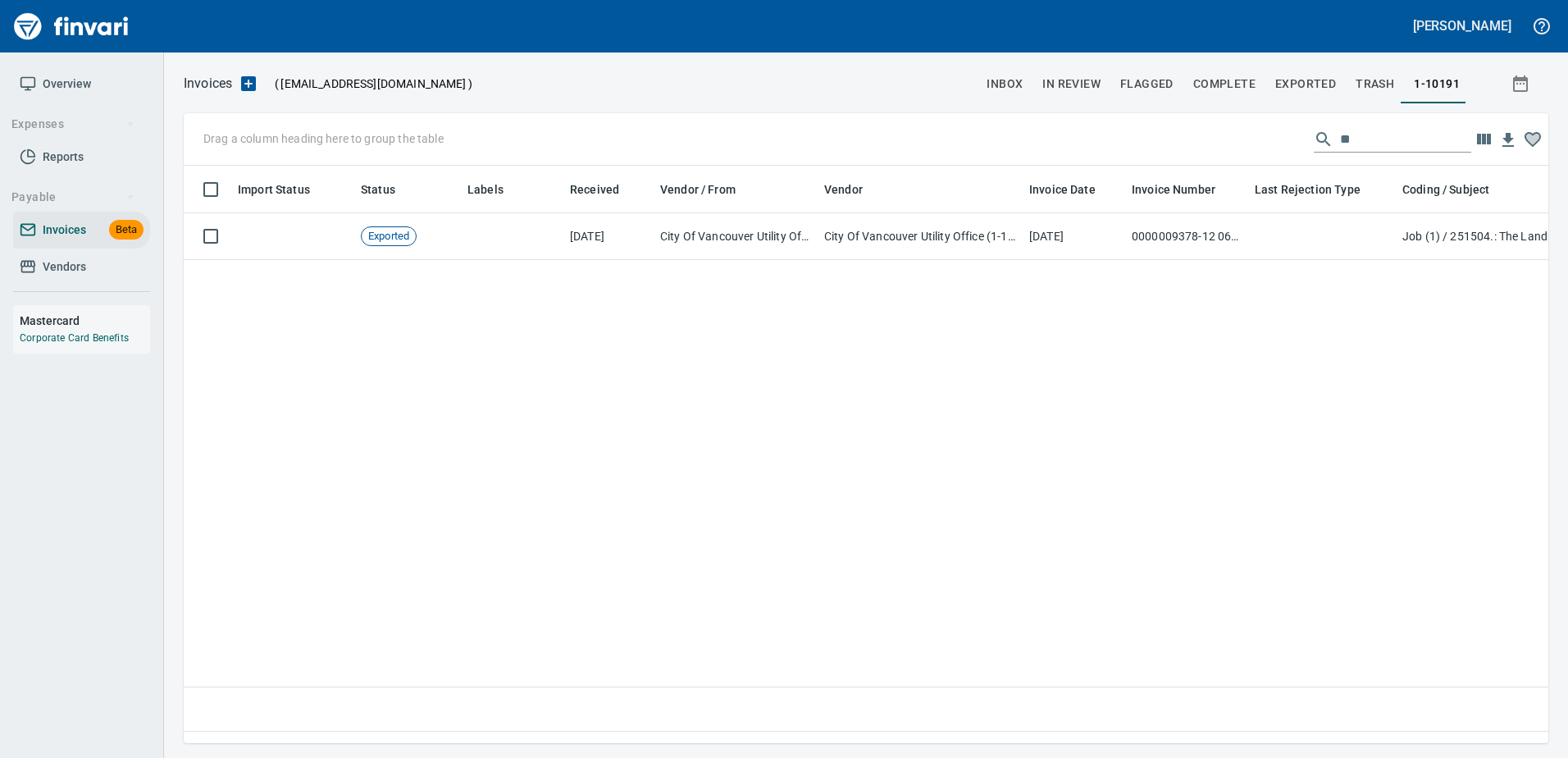
click at [1383, 139] on input "**" at bounding box center [1405, 139] width 131 height 26
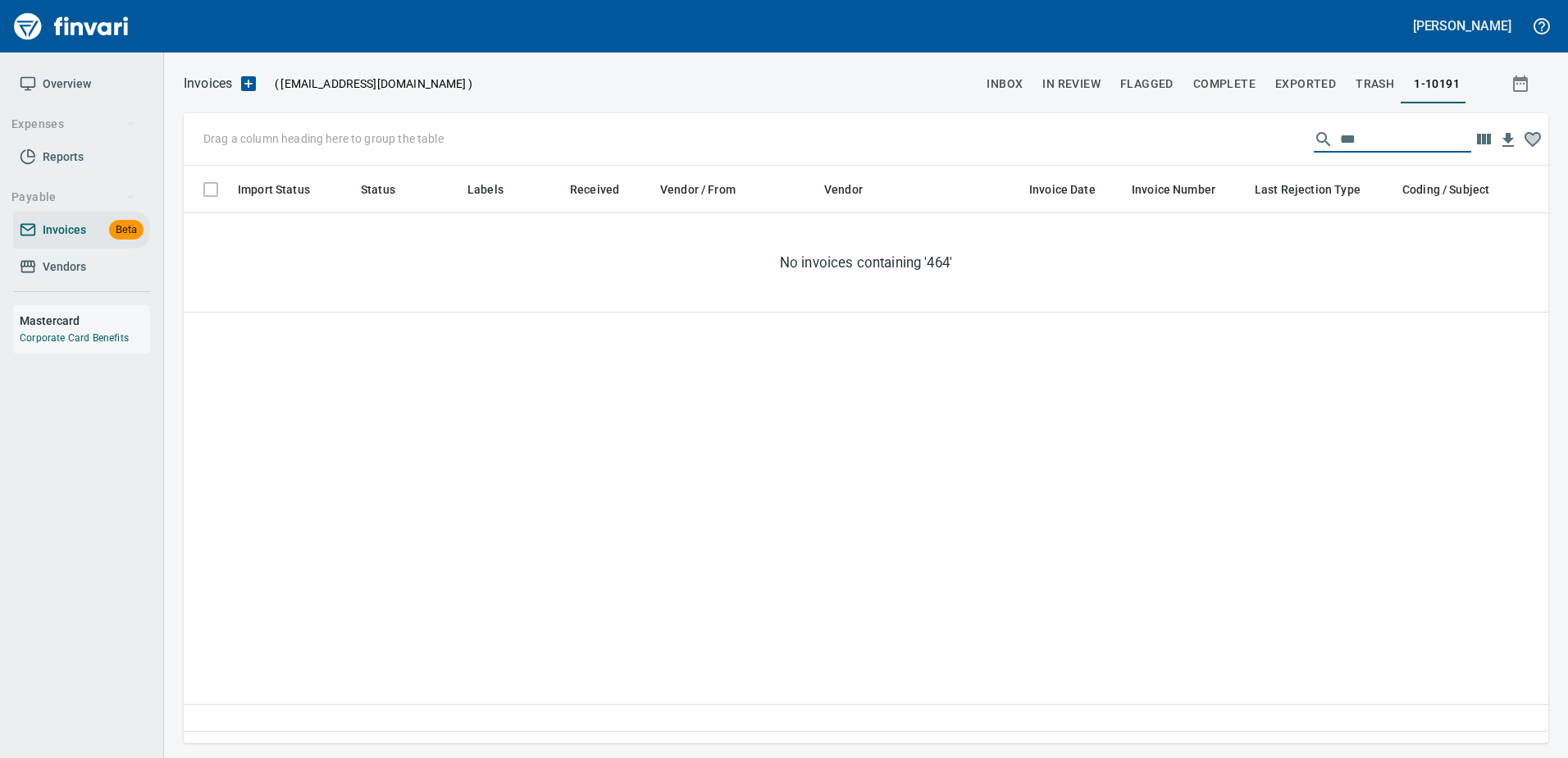
scroll to position [553, 1352]
type input "****"
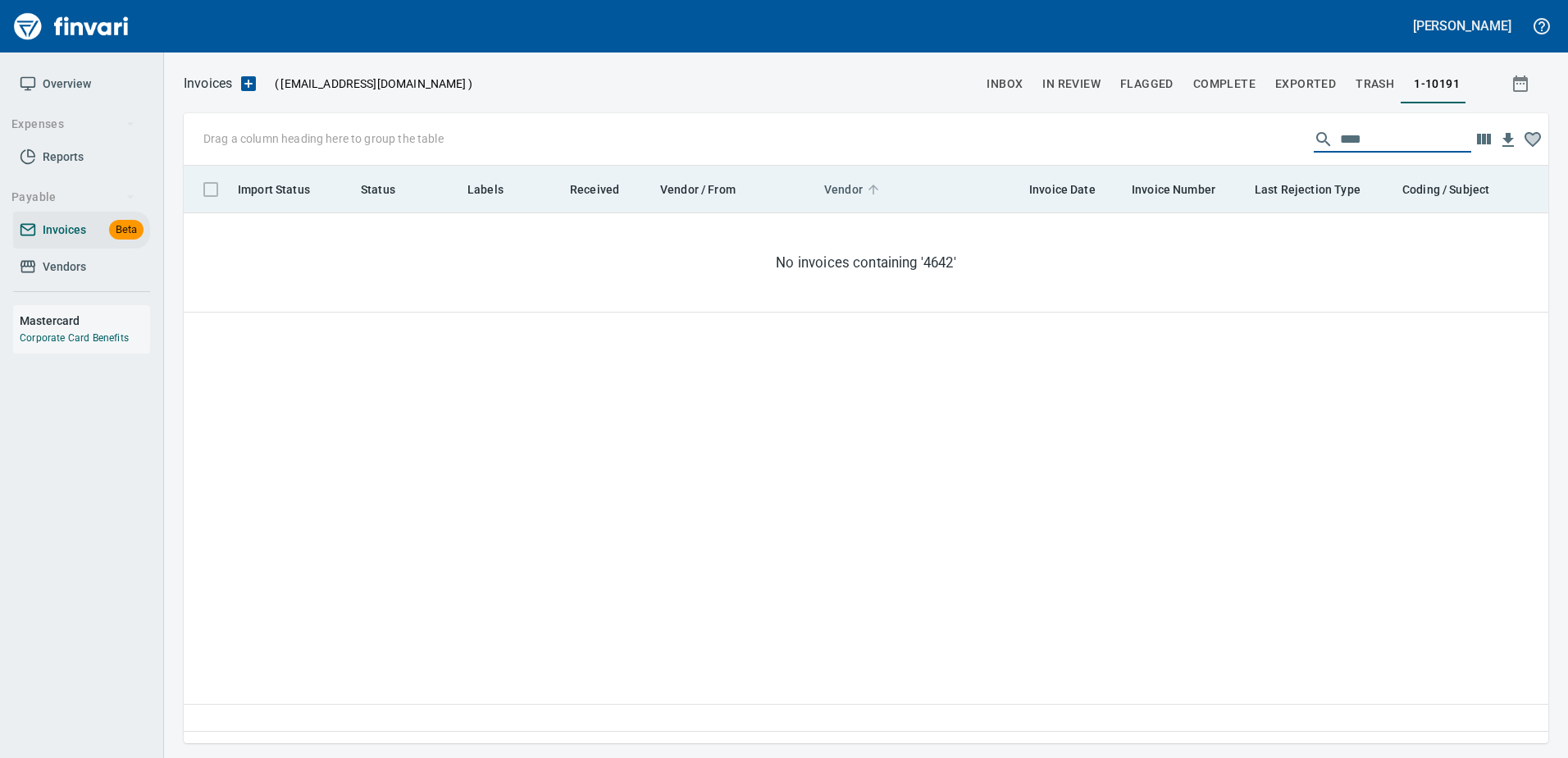
drag, startPoint x: 1383, startPoint y: 139, endPoint x: 844, endPoint y: 187, distance: 541.1
click at [866, 194] on div "Drag a column heading here to group the table **** Import Status Status Labels …" at bounding box center [866, 428] width 1364 height 630
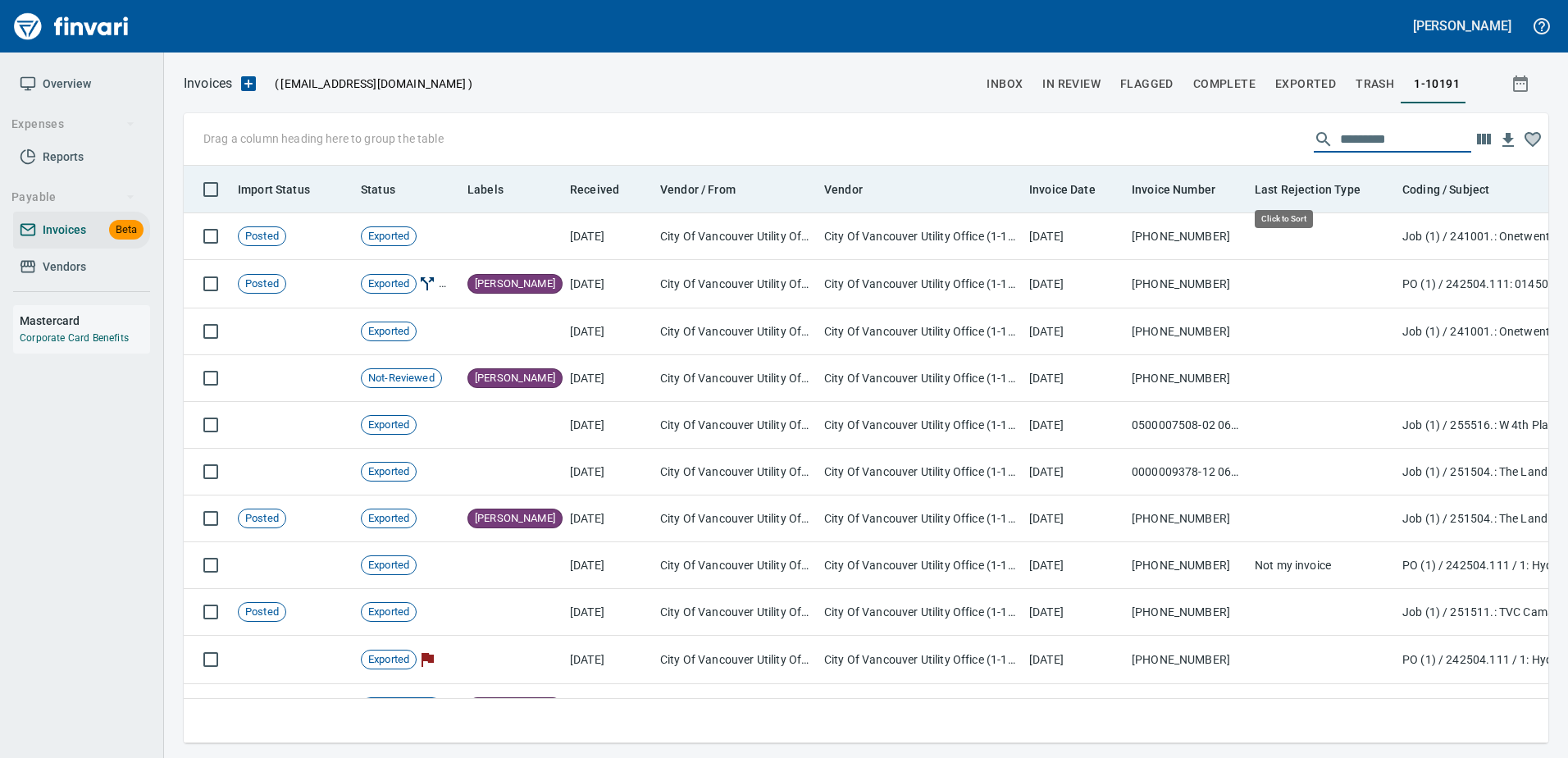
scroll to position [553, 1339]
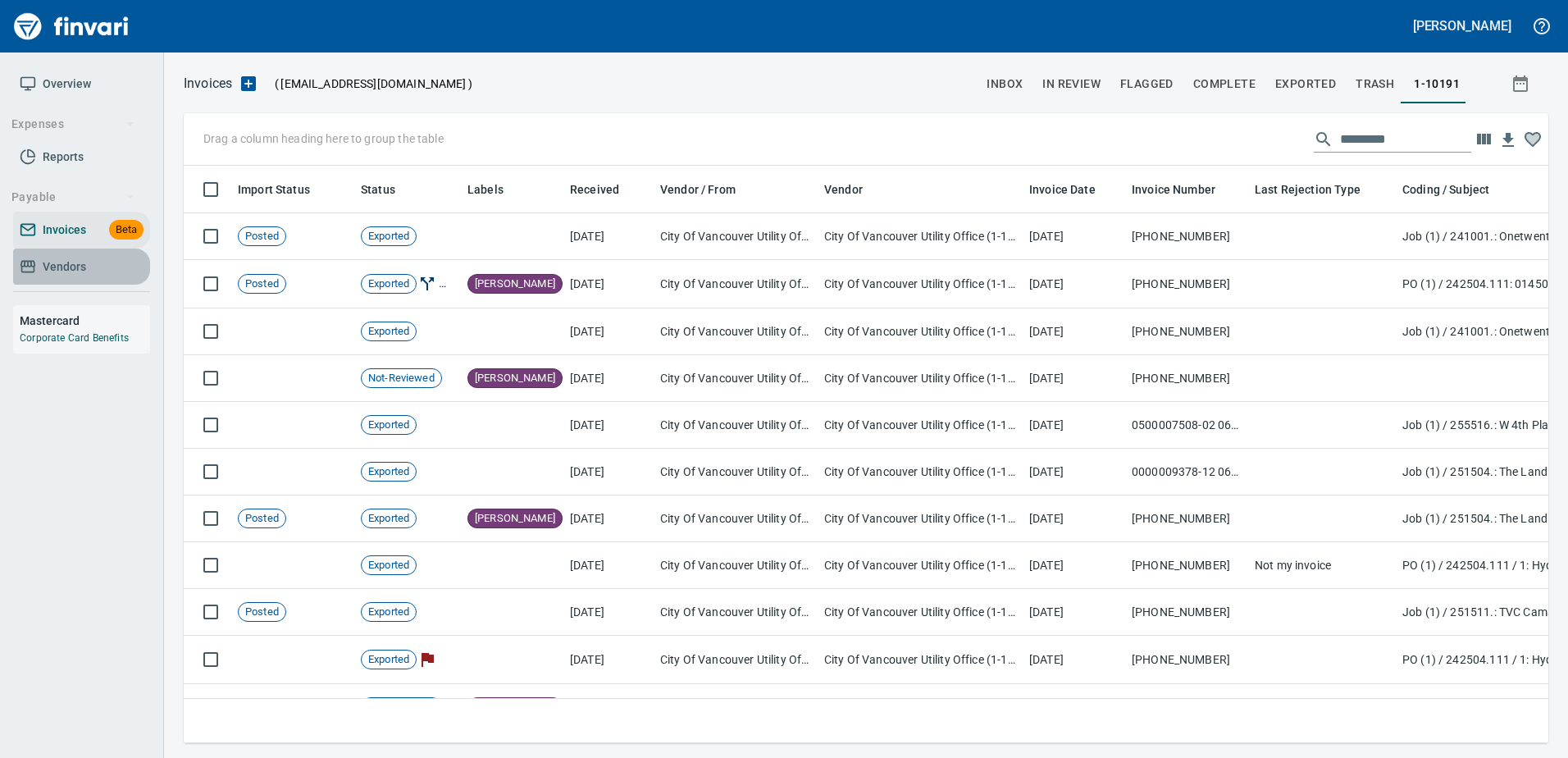
click at [66, 278] on link "Vendors" at bounding box center [82, 266] width 137 height 37
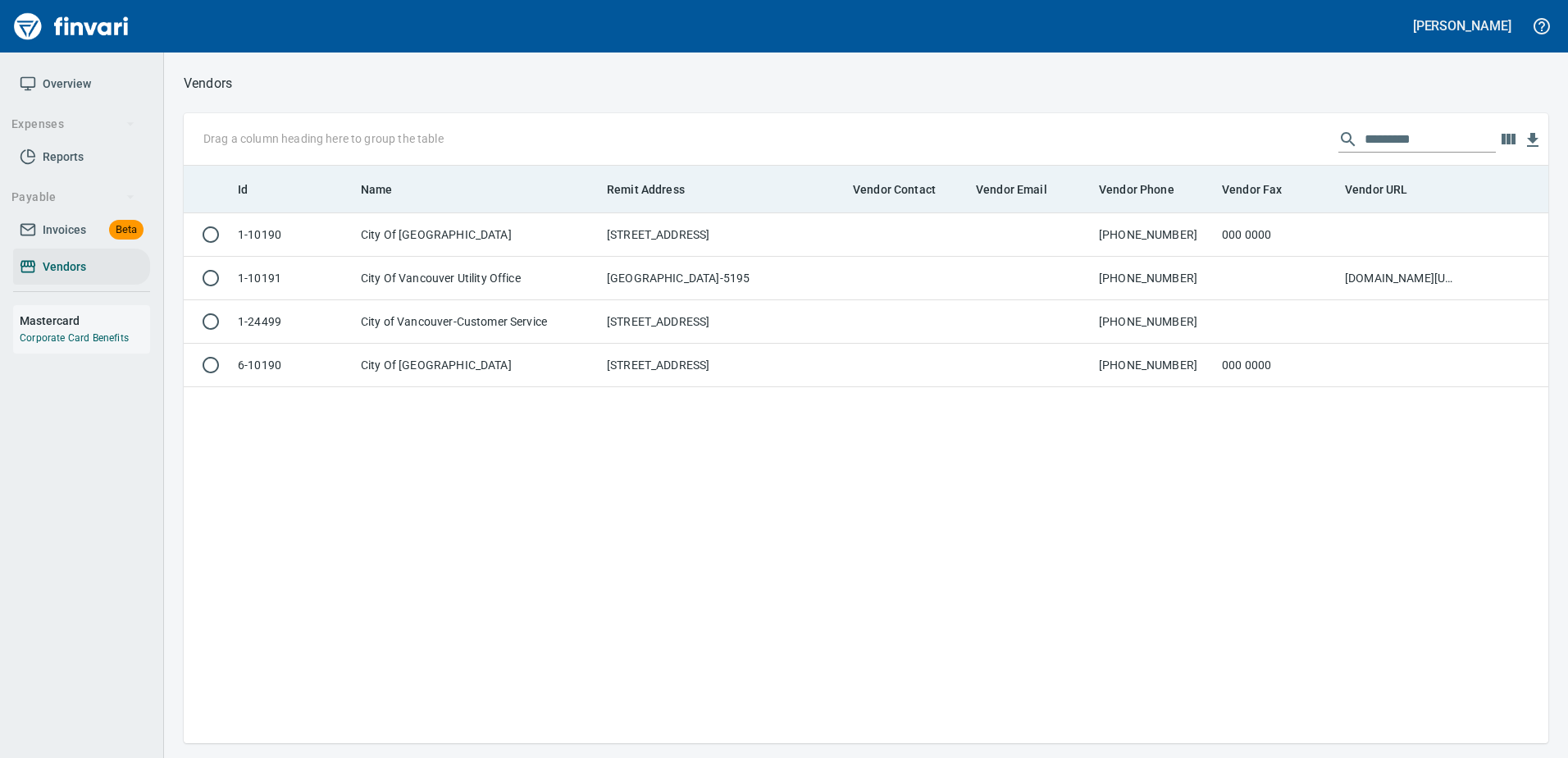
scroll to position [565, 1352]
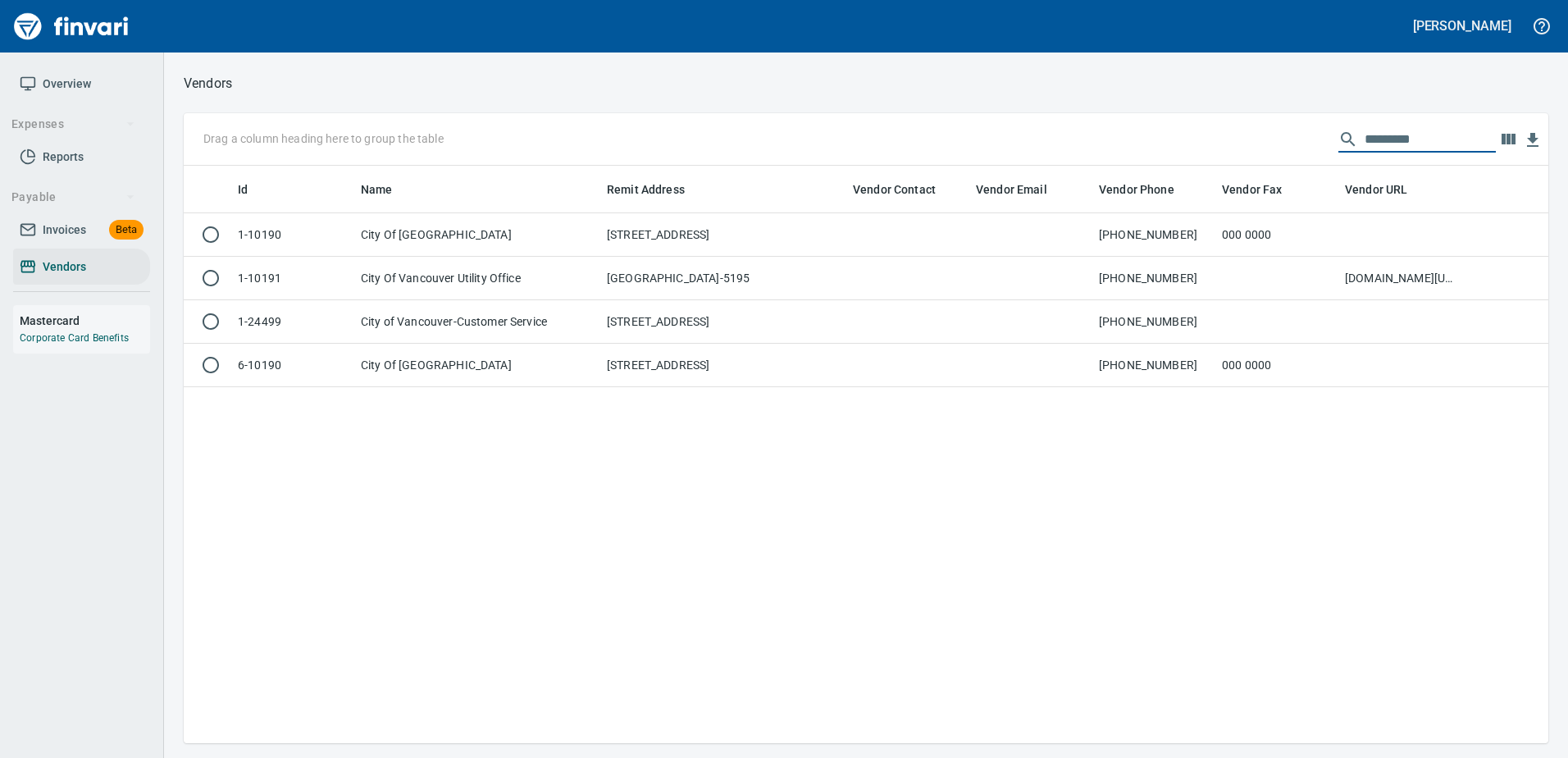
drag, startPoint x: 1411, startPoint y: 137, endPoint x: 962, endPoint y: 149, distance: 449.2
click at [964, 149] on div "Drag a column heading here to group the table *********" at bounding box center [866, 139] width 1364 height 53
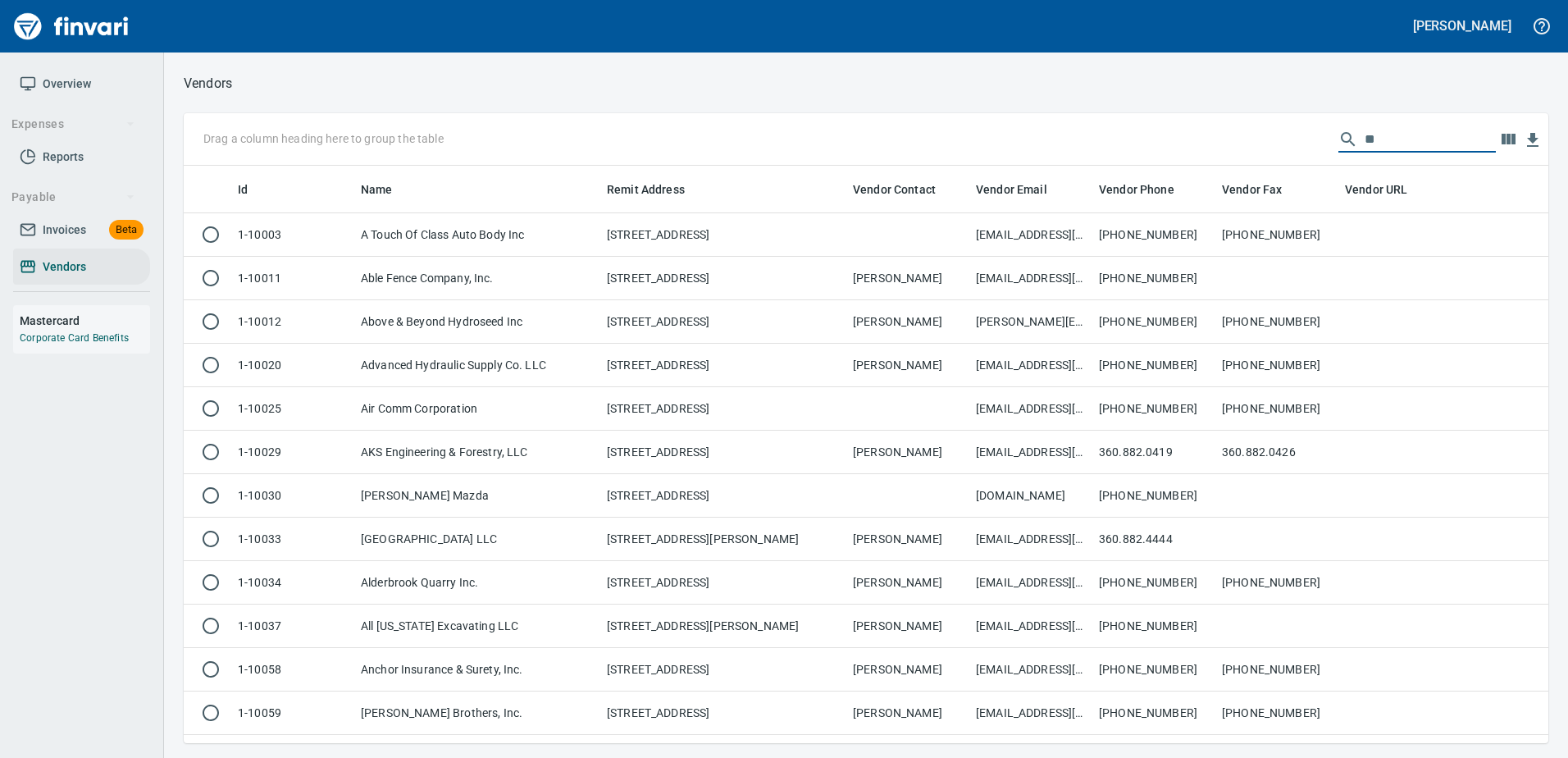
scroll to position [565, 1339]
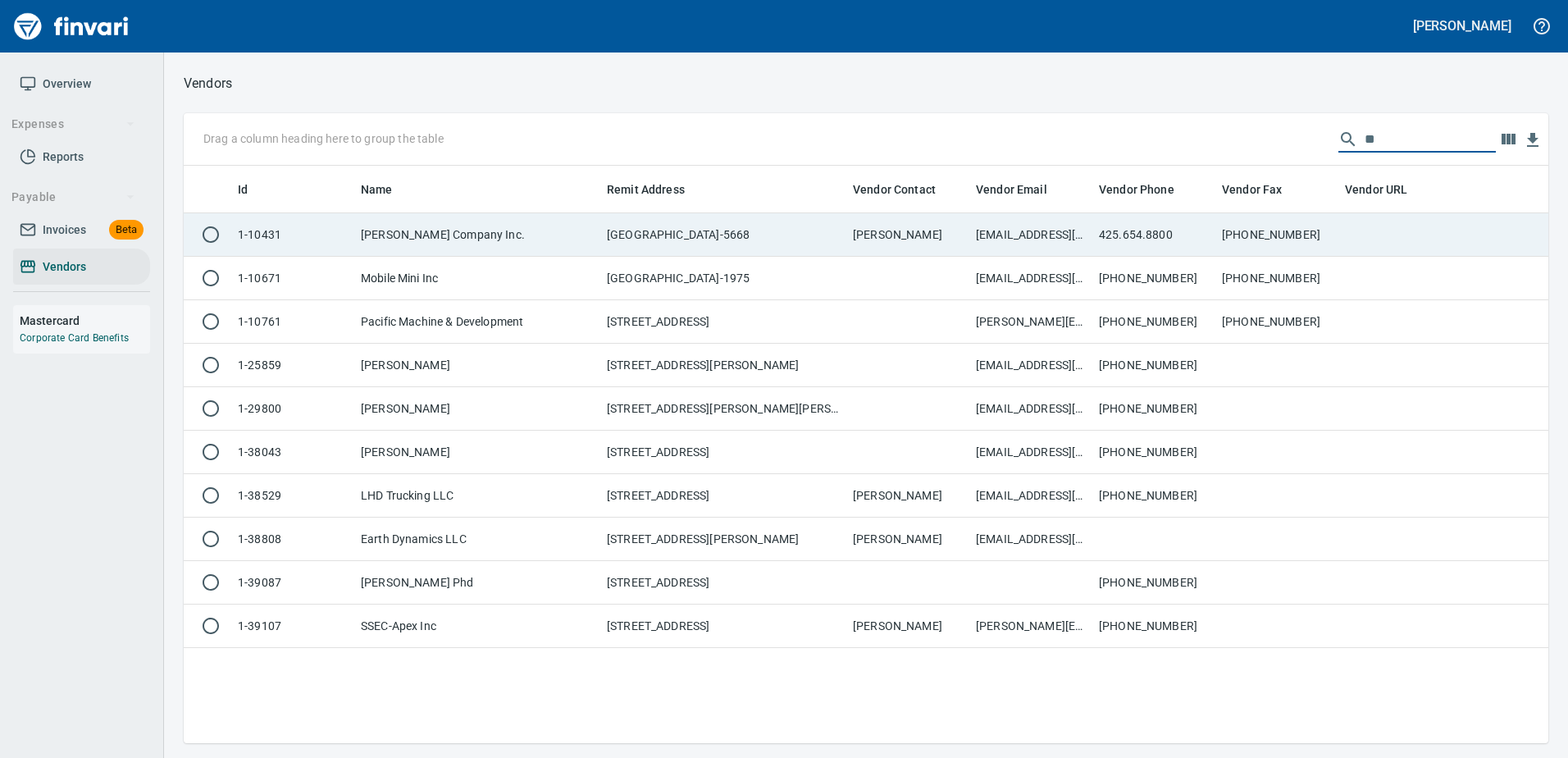
type input "**"
click at [947, 226] on td "Penny Gill" at bounding box center [907, 235] width 123 height 43
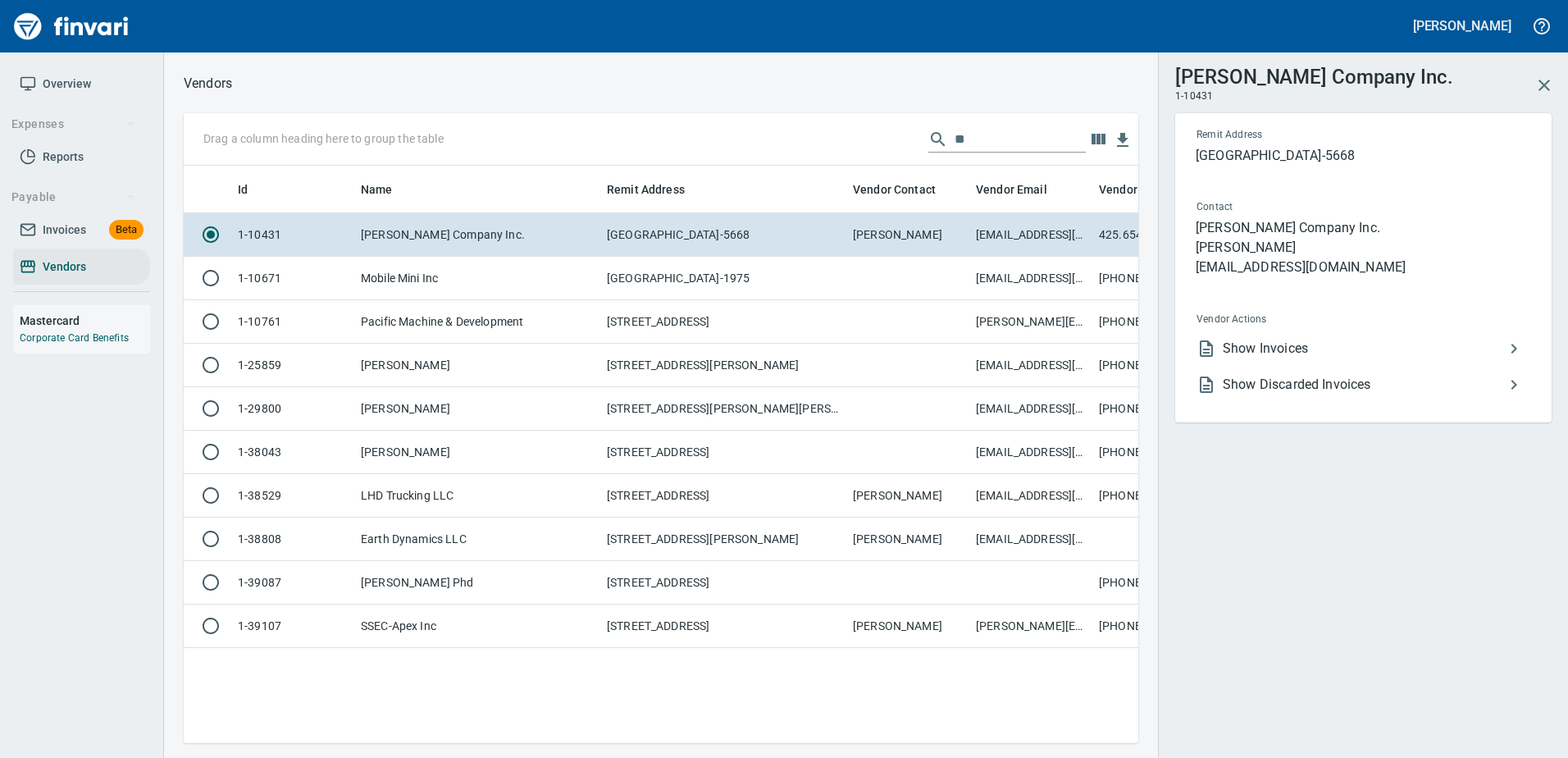
scroll to position [553, 942]
click at [1256, 332] on li "Show Invoices" at bounding box center [1356, 349] width 347 height 36
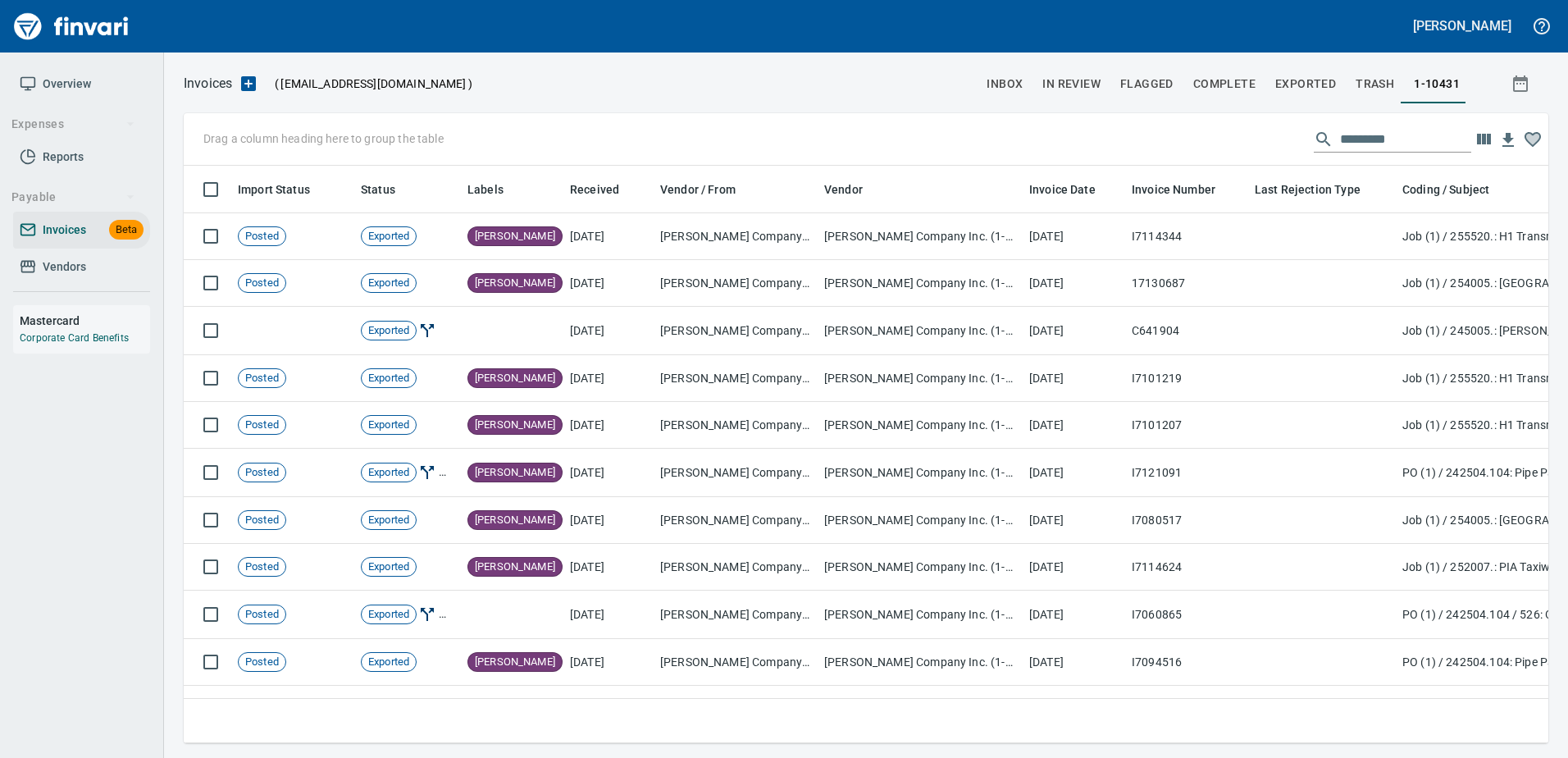
scroll to position [553, 1339]
click at [1373, 136] on input "text" at bounding box center [1405, 139] width 131 height 26
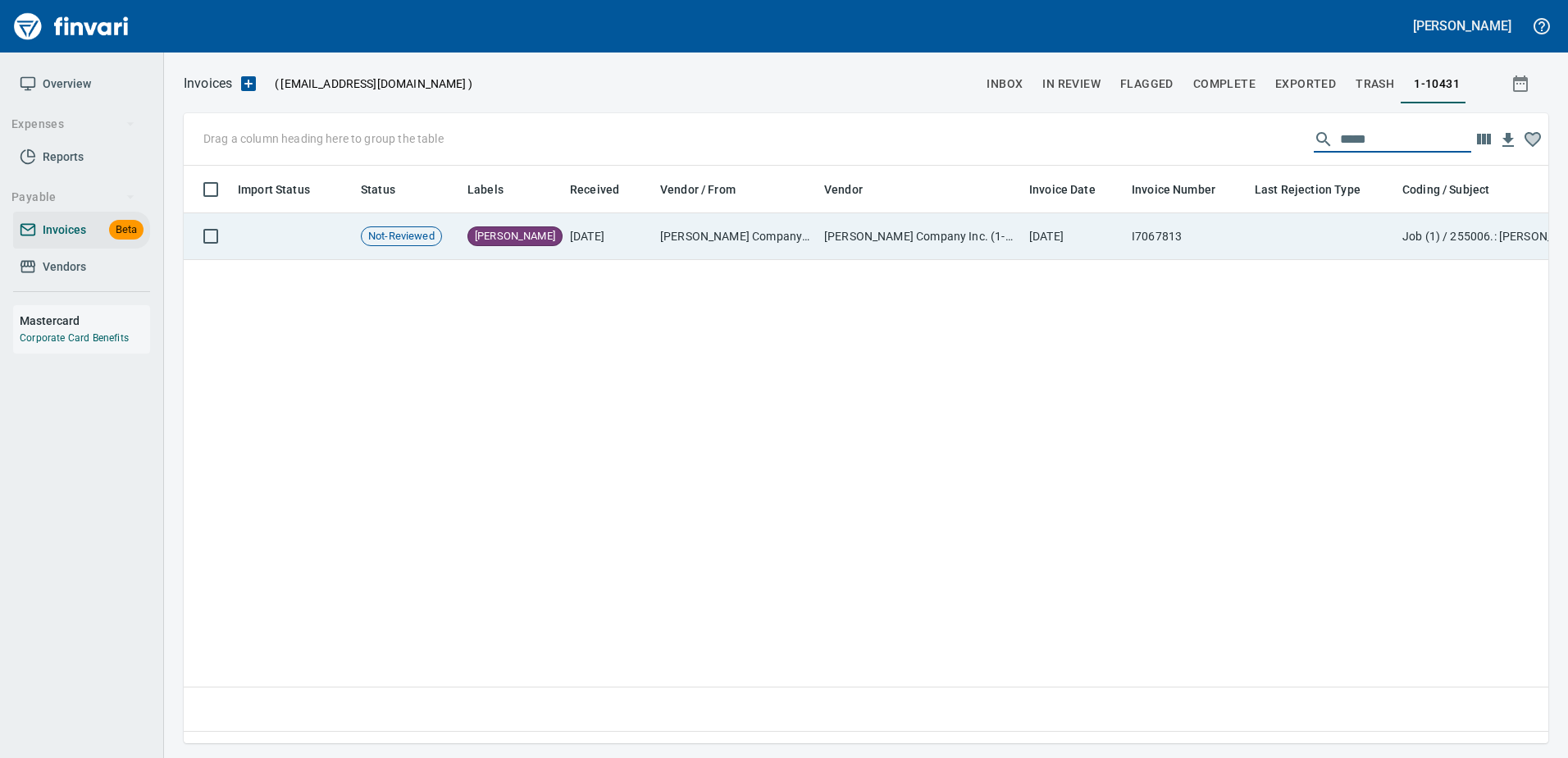
type input "*****"
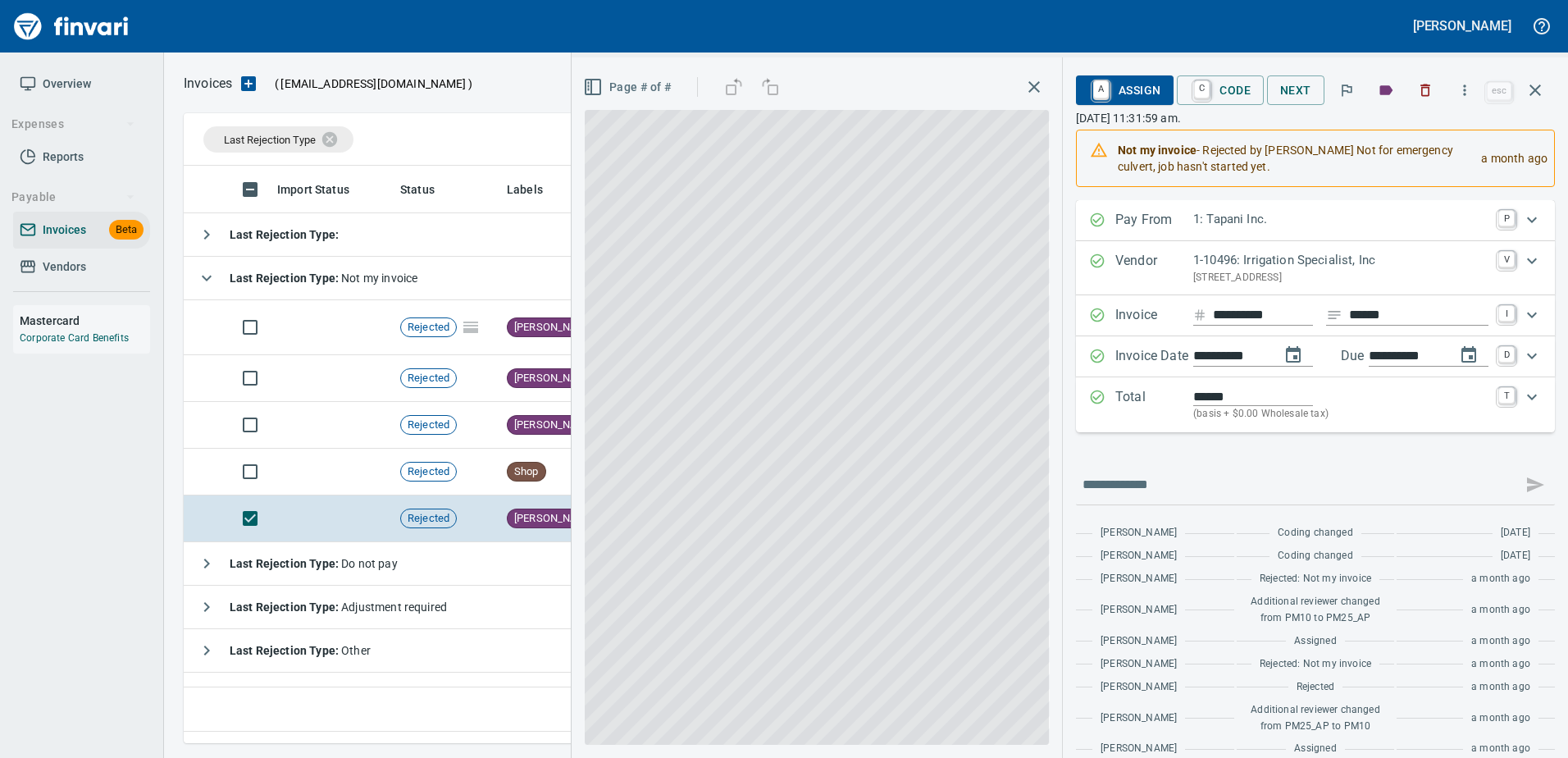
scroll to position [553, 1339]
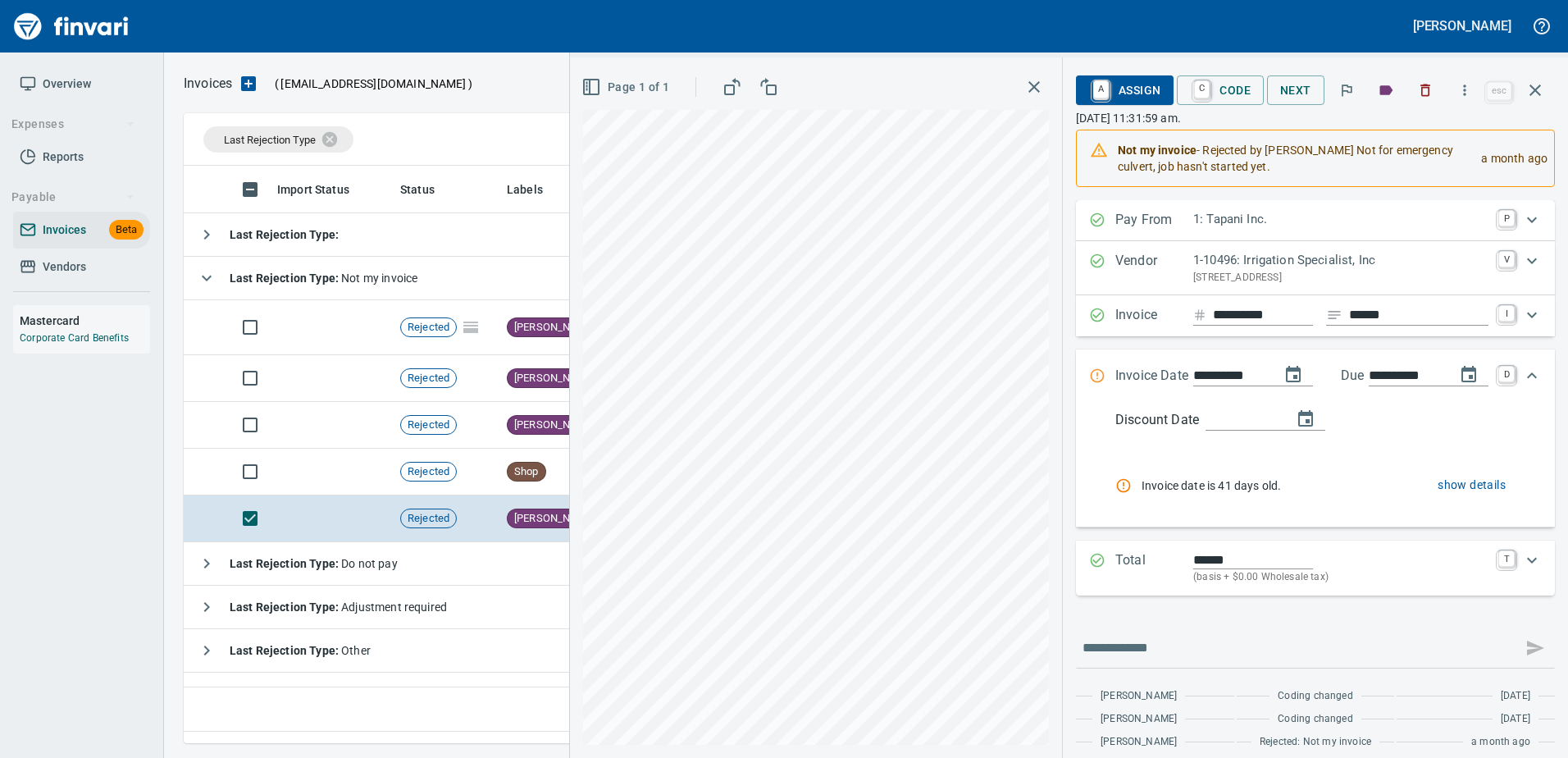
click at [1532, 84] on icon "button" at bounding box center [1535, 91] width 20 height 20
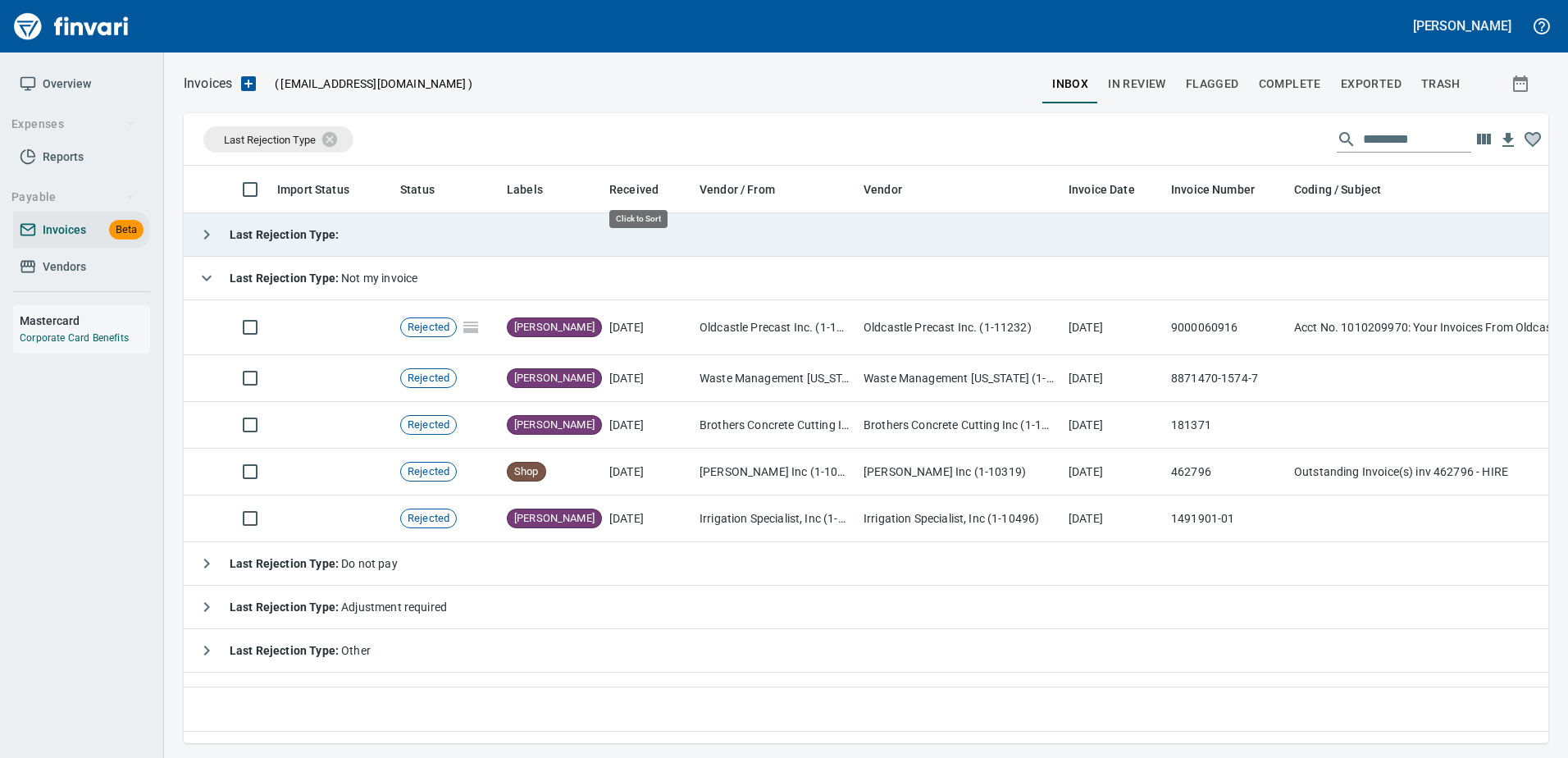
scroll to position [553, 1352]
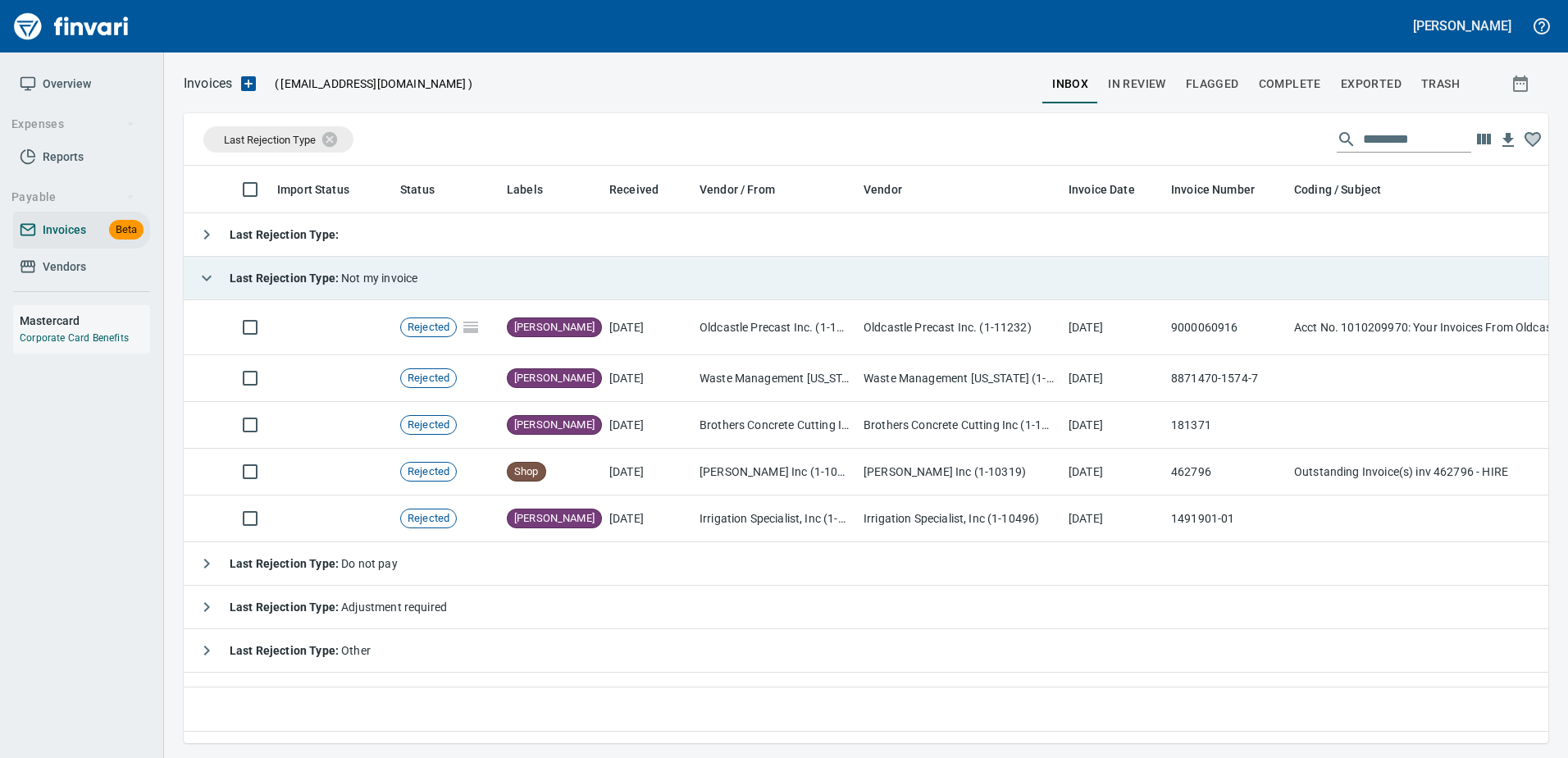
click at [266, 278] on strong "Last Rejection Type :" at bounding box center [285, 278] width 111 height 13
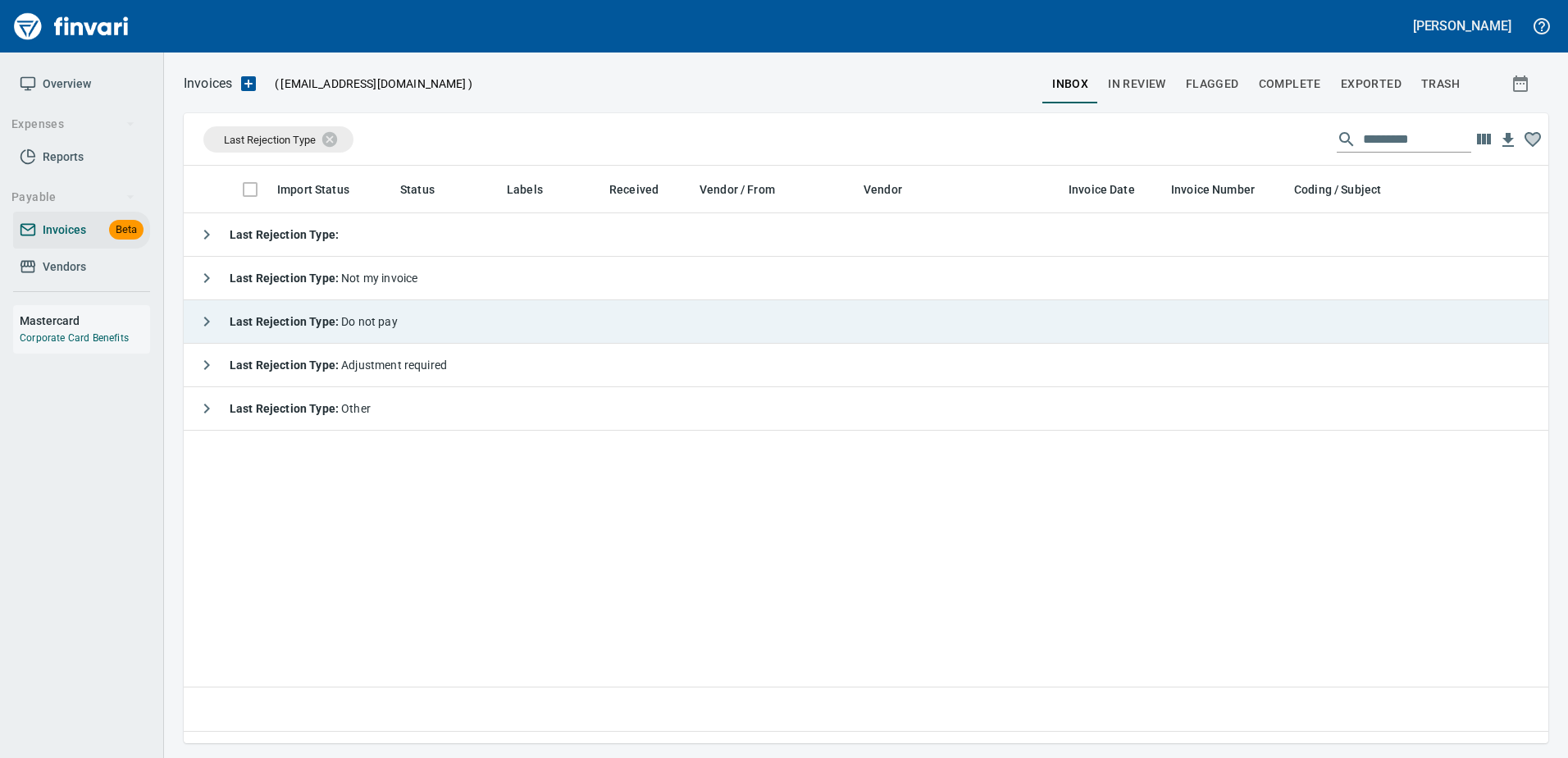
click at [280, 326] on strong "Last Rejection Type :" at bounding box center [285, 321] width 111 height 13
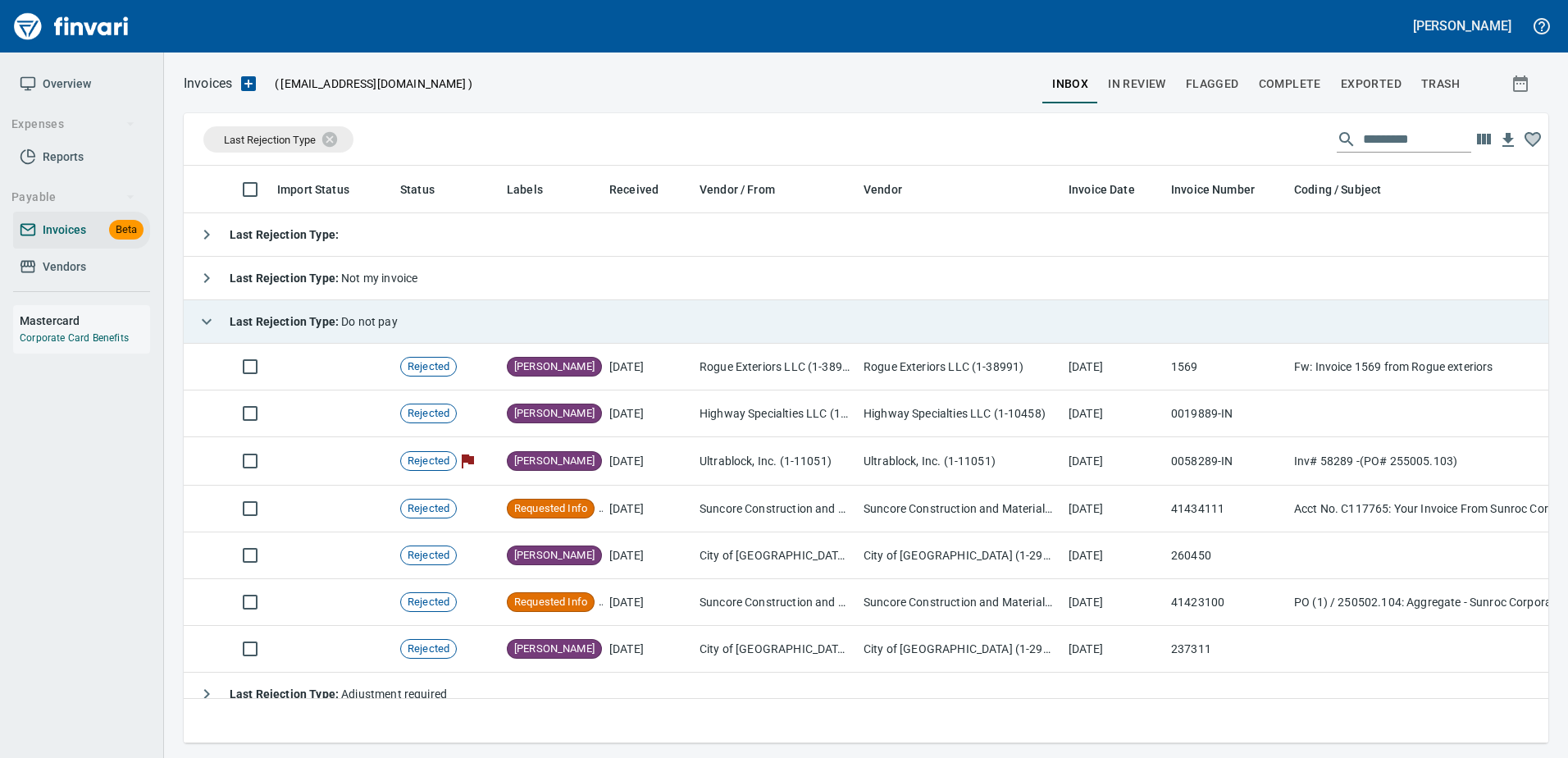
scroll to position [553, 1339]
click at [340, 305] on div "Last Rejection Type : Do not pay" at bounding box center [293, 321] width 207 height 33
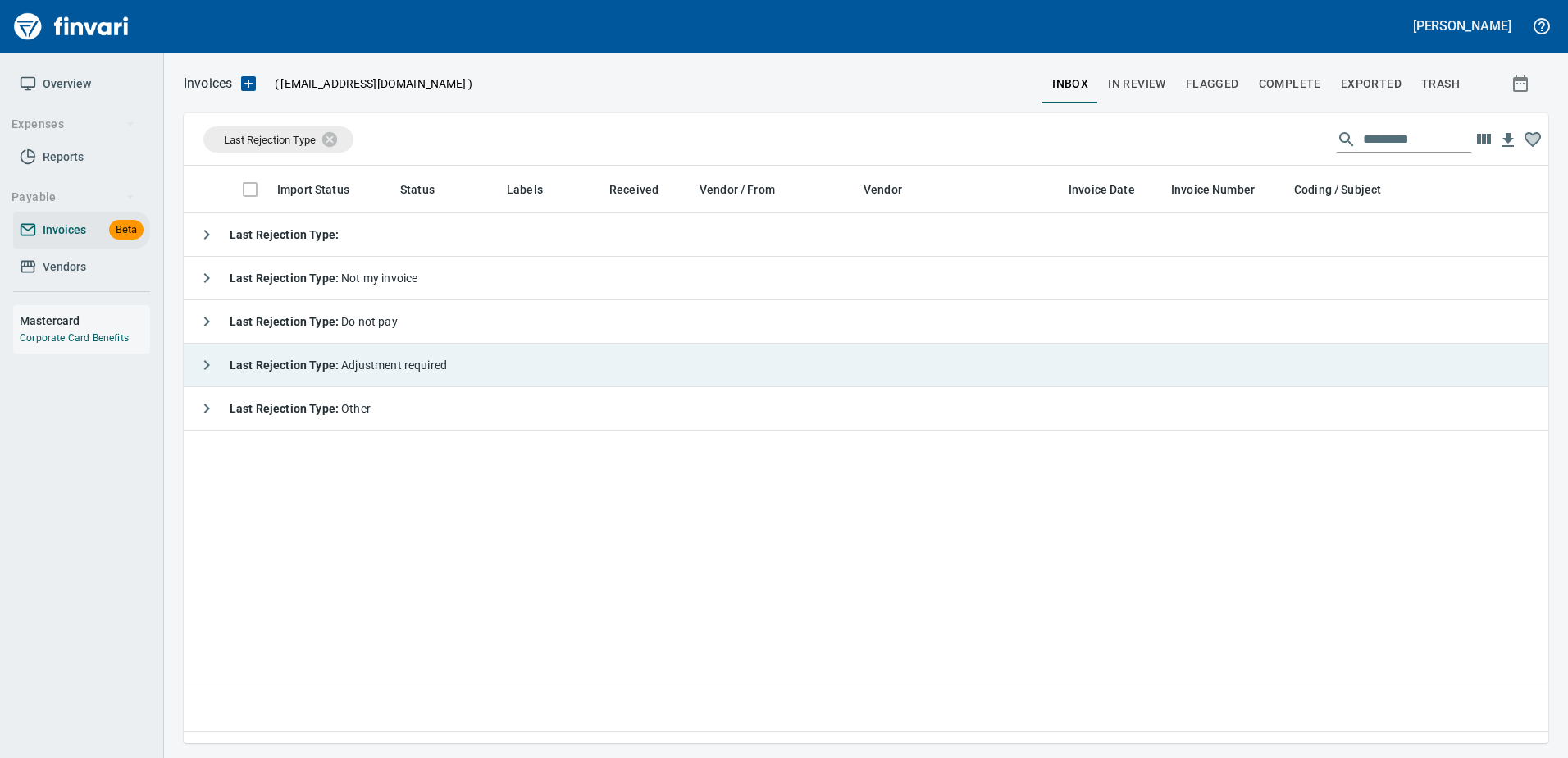
click at [328, 366] on strong "Last Rejection Type :" at bounding box center [285, 365] width 111 height 13
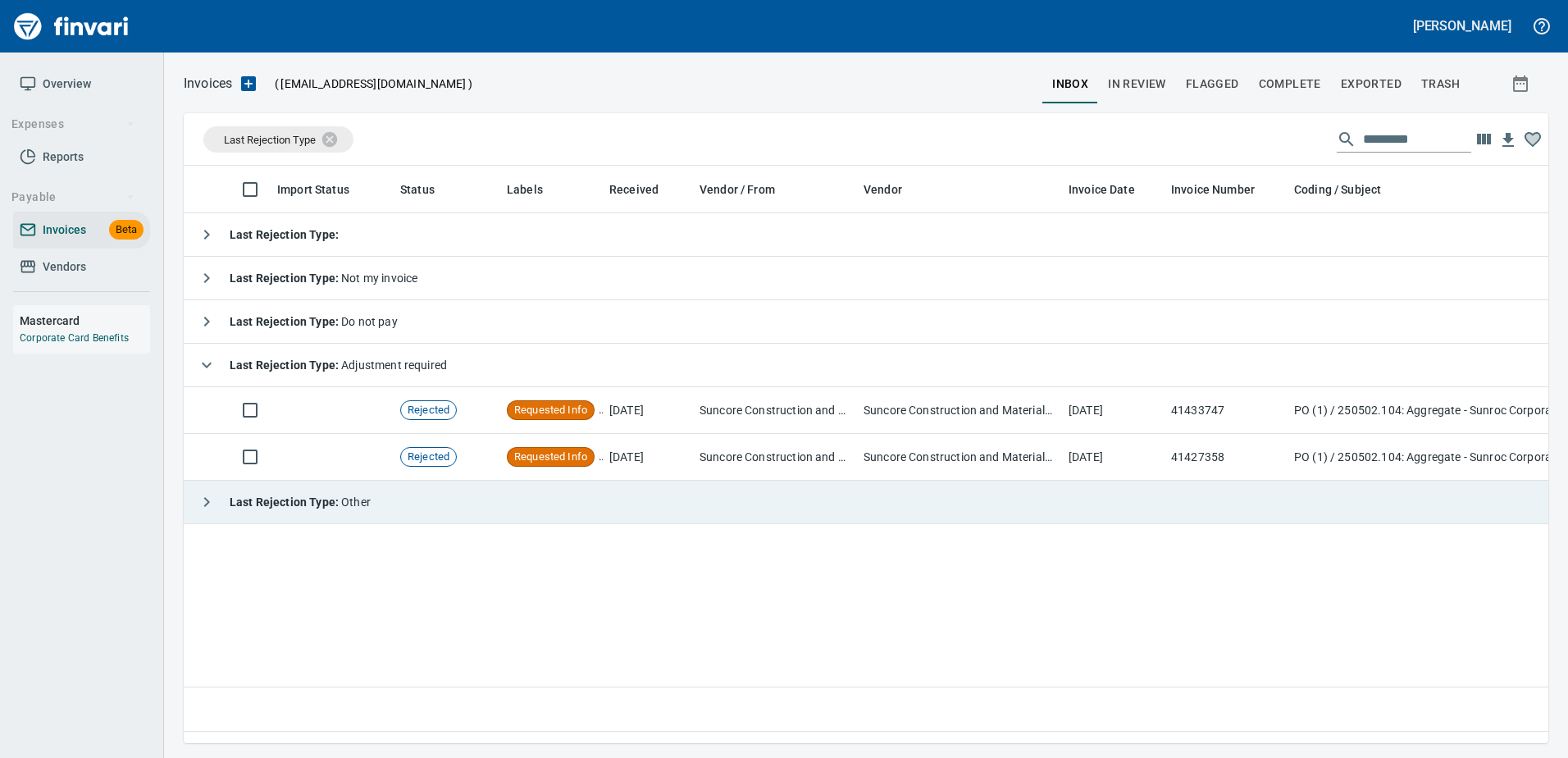
drag, startPoint x: 328, startPoint y: 366, endPoint x: 301, endPoint y: 410, distance: 51.6
click at [324, 373] on div "Last Rejection Type : Adjustment required" at bounding box center [318, 365] width 256 height 33
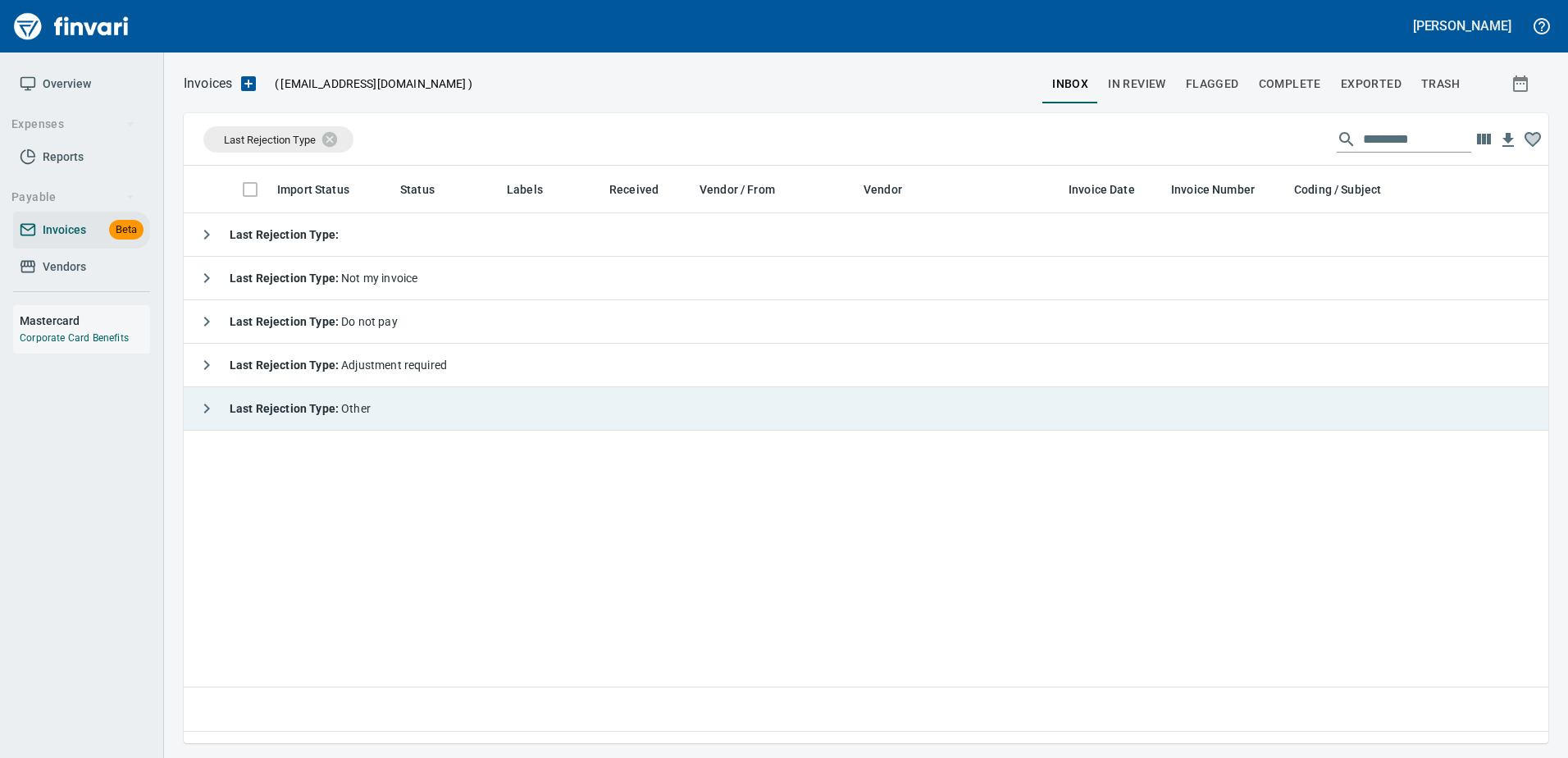
click at [301, 416] on div "Last Rejection Type : Other" at bounding box center [280, 408] width 180 height 33
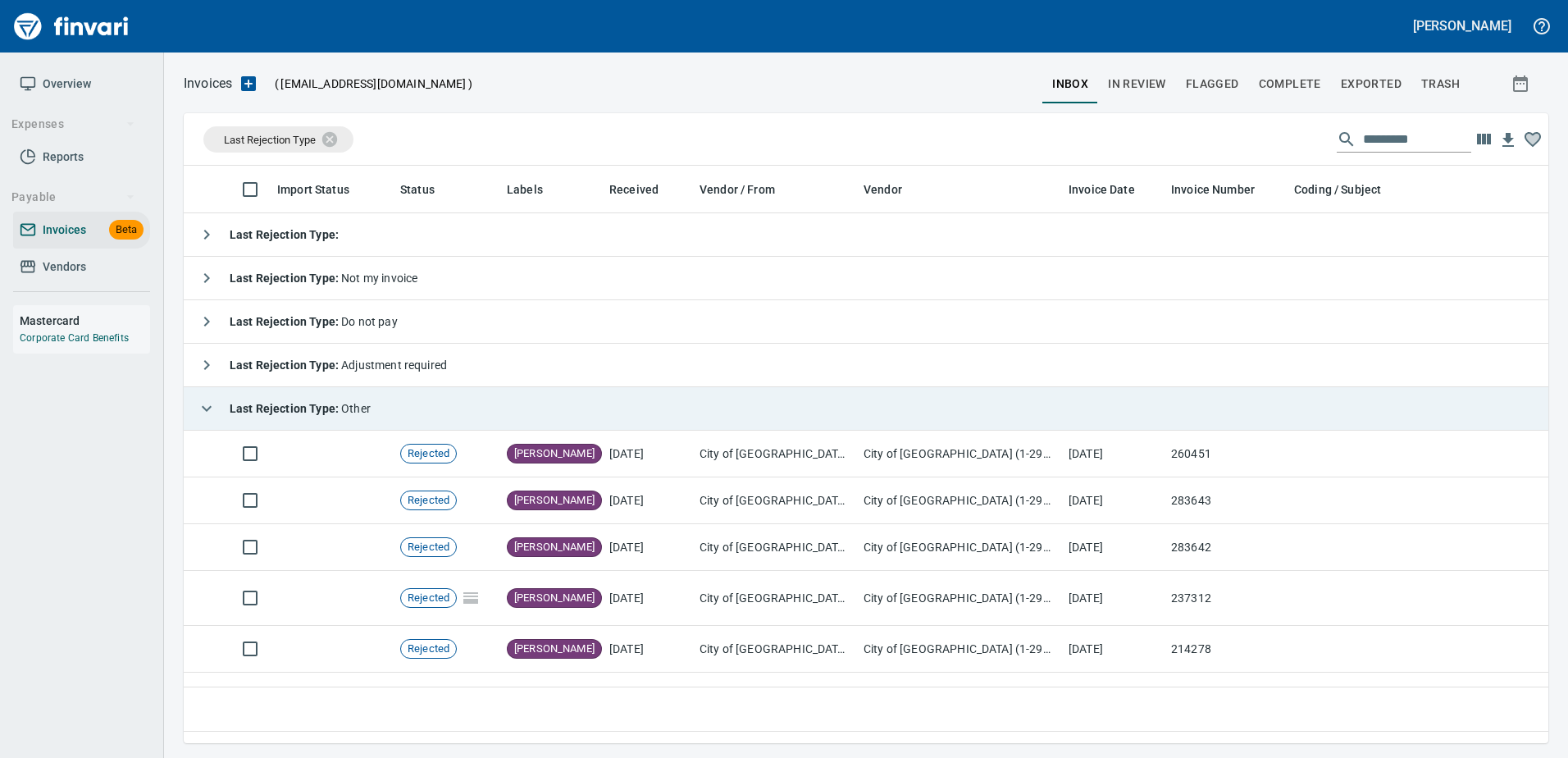
click at [300, 413] on strong "Last Rejection Type :" at bounding box center [285, 408] width 111 height 13
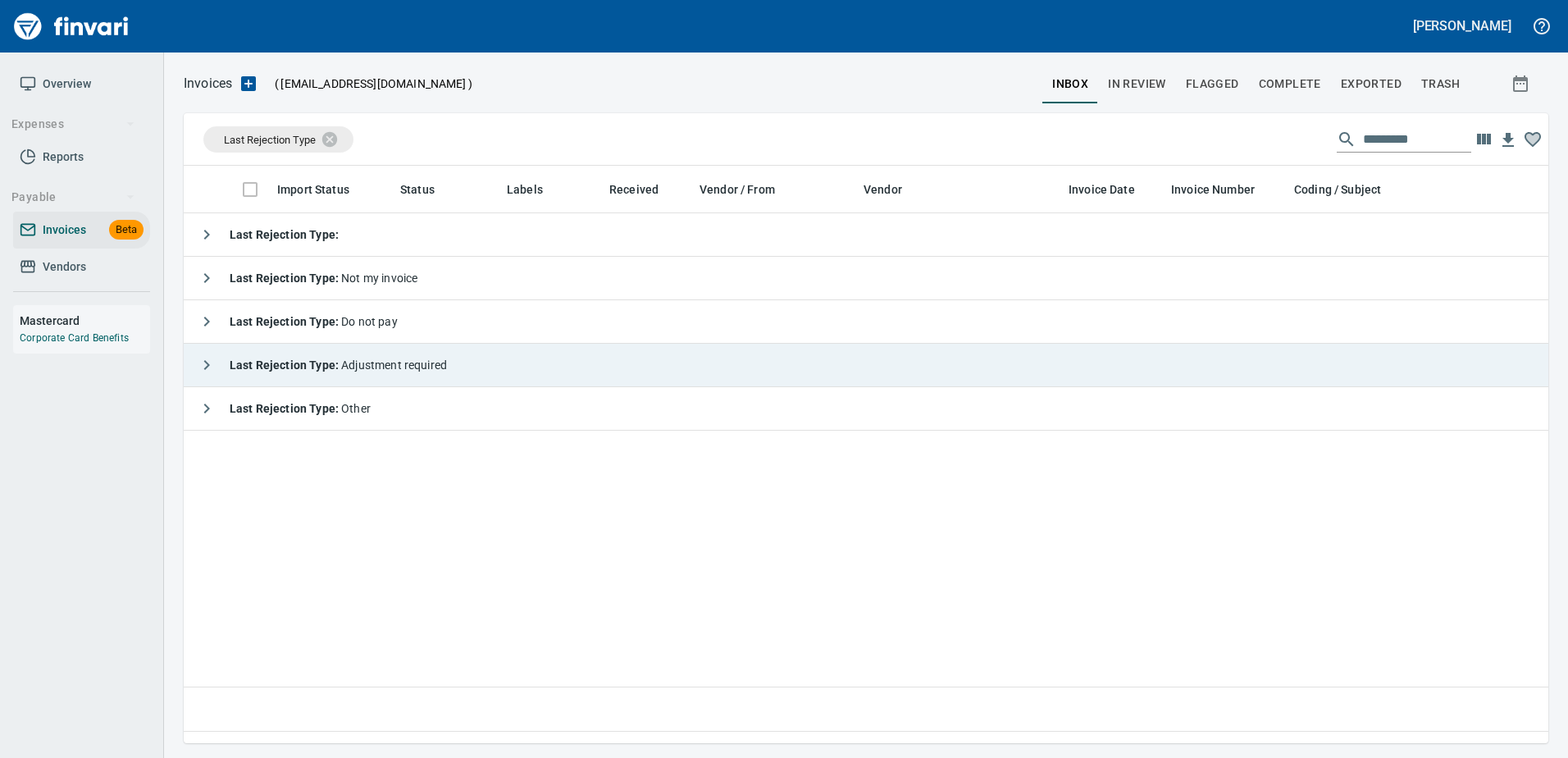
click at [392, 367] on span "Last Rejection Type : Adjustment required" at bounding box center [338, 365] width 217 height 13
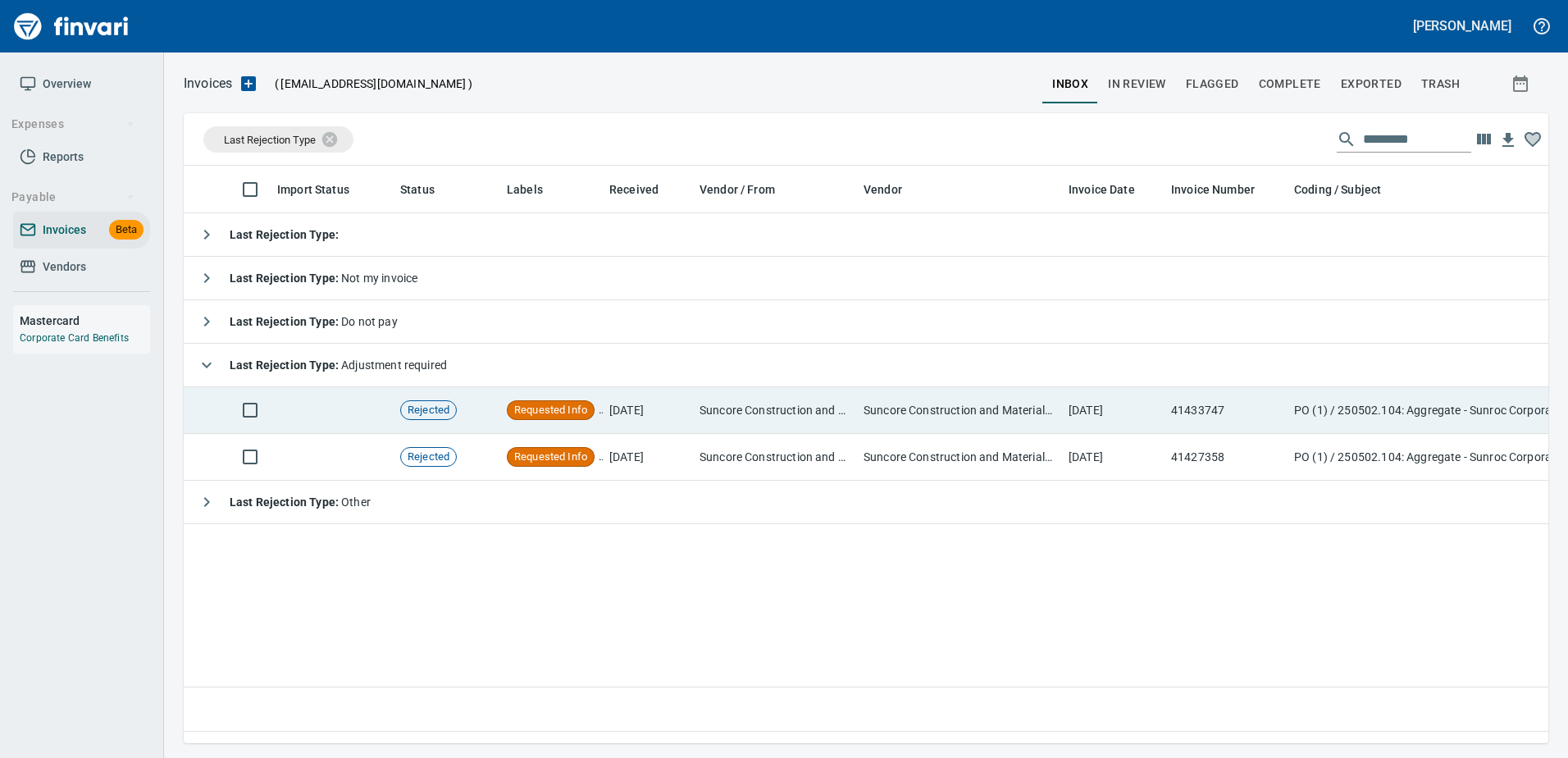
click at [705, 408] on td "Suncore Construction and Materials Inc. (1-38881)" at bounding box center [775, 411] width 164 height 47
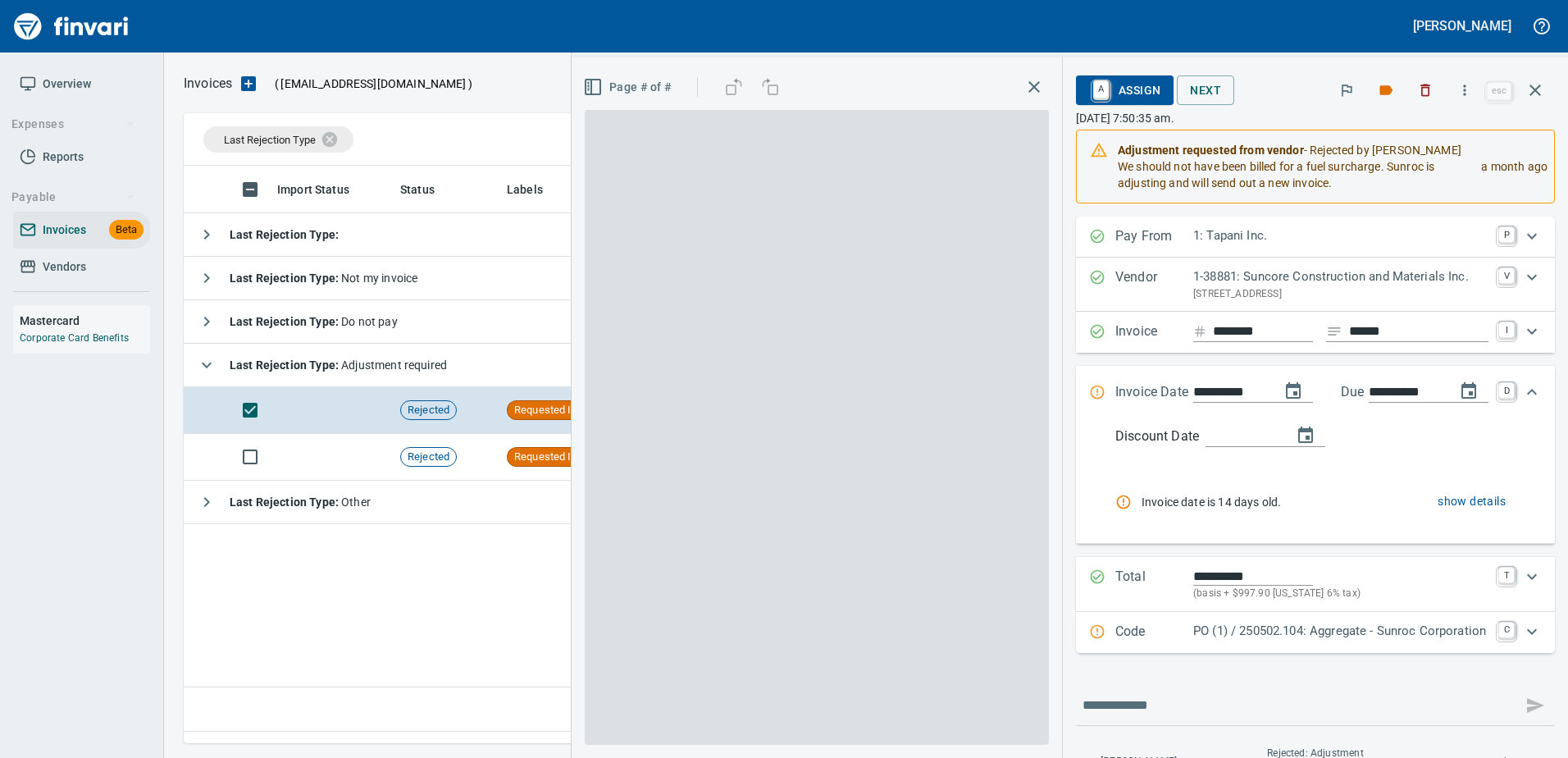
click at [1387, 91] on icon "button" at bounding box center [1386, 90] width 13 height 10
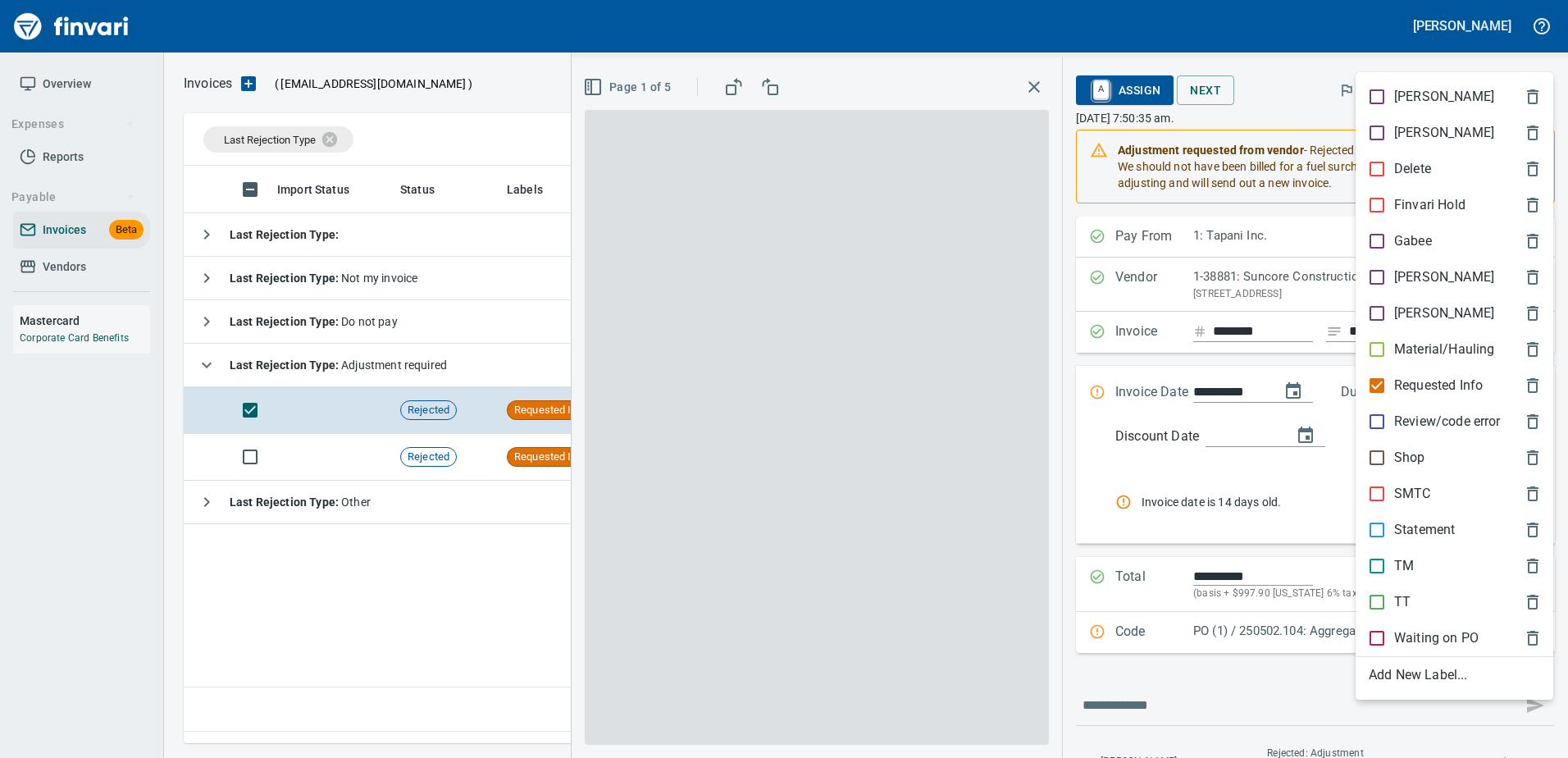
click at [1382, 348] on div "Invoice ******** ****** I" at bounding box center [1315, 333] width 479 height 41
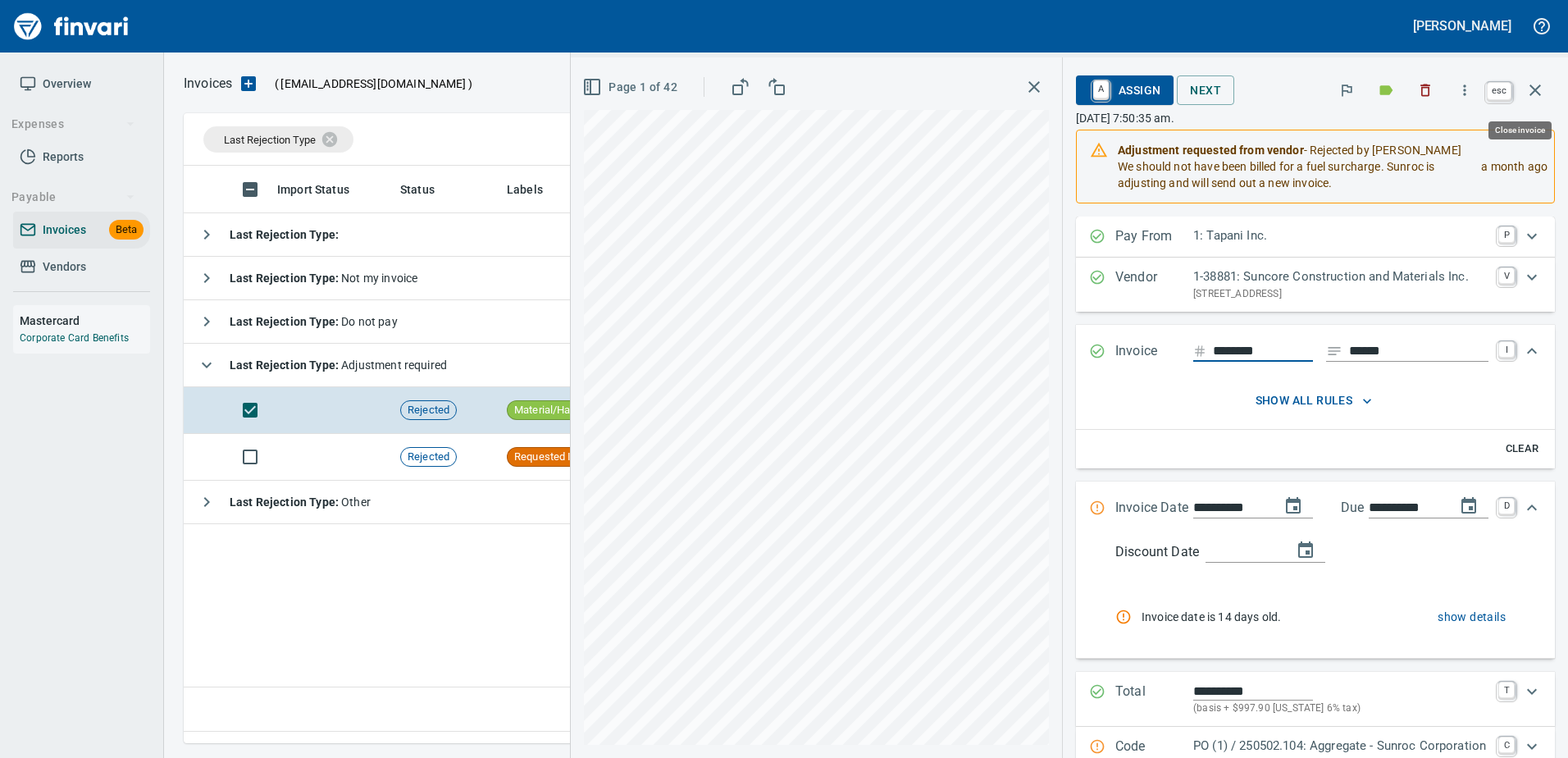
click at [1532, 91] on icon "button" at bounding box center [1535, 91] width 20 height 20
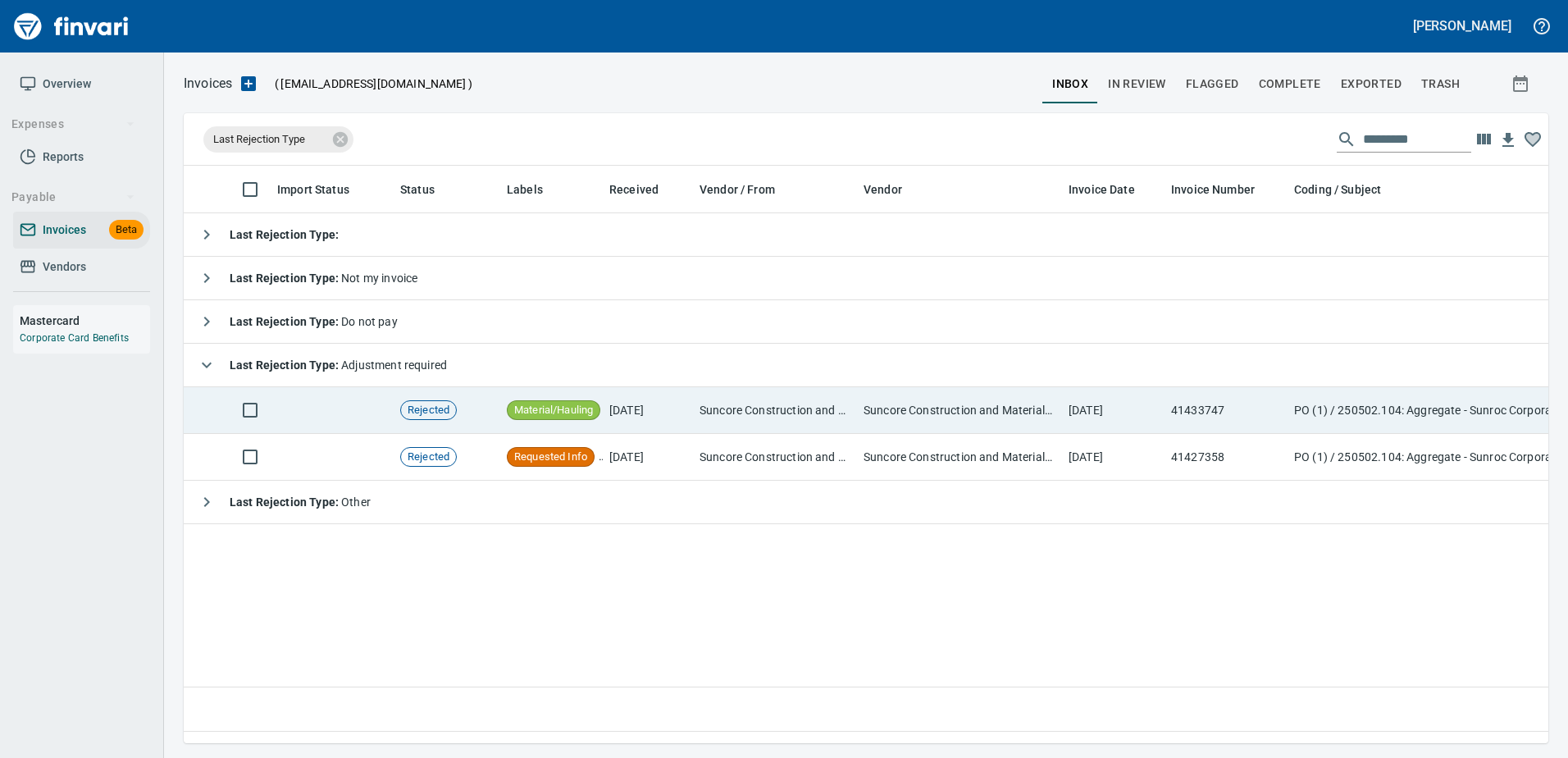
scroll to position [553, 1352]
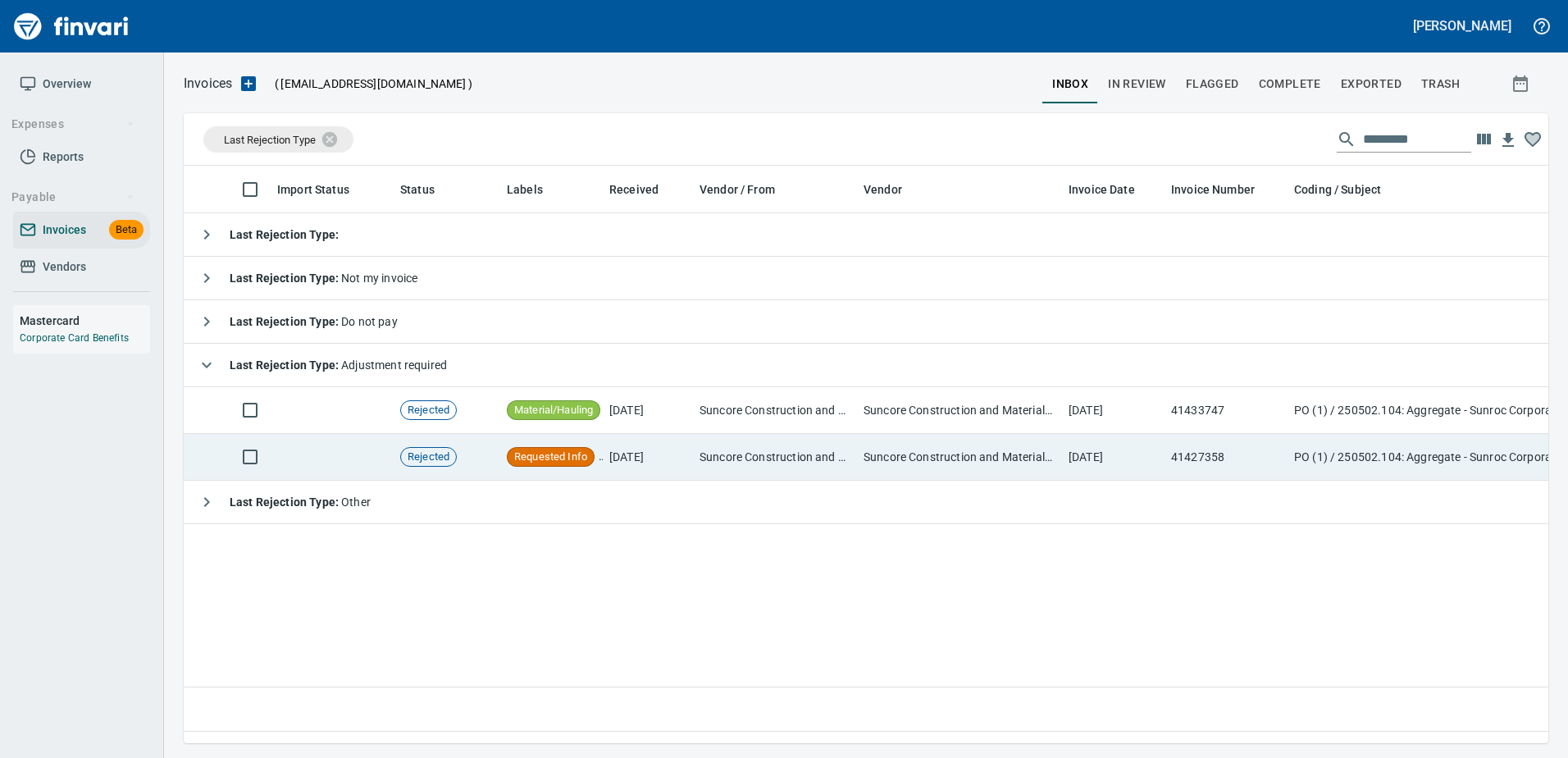
click at [668, 450] on td "7/28/2025" at bounding box center [647, 457] width 91 height 47
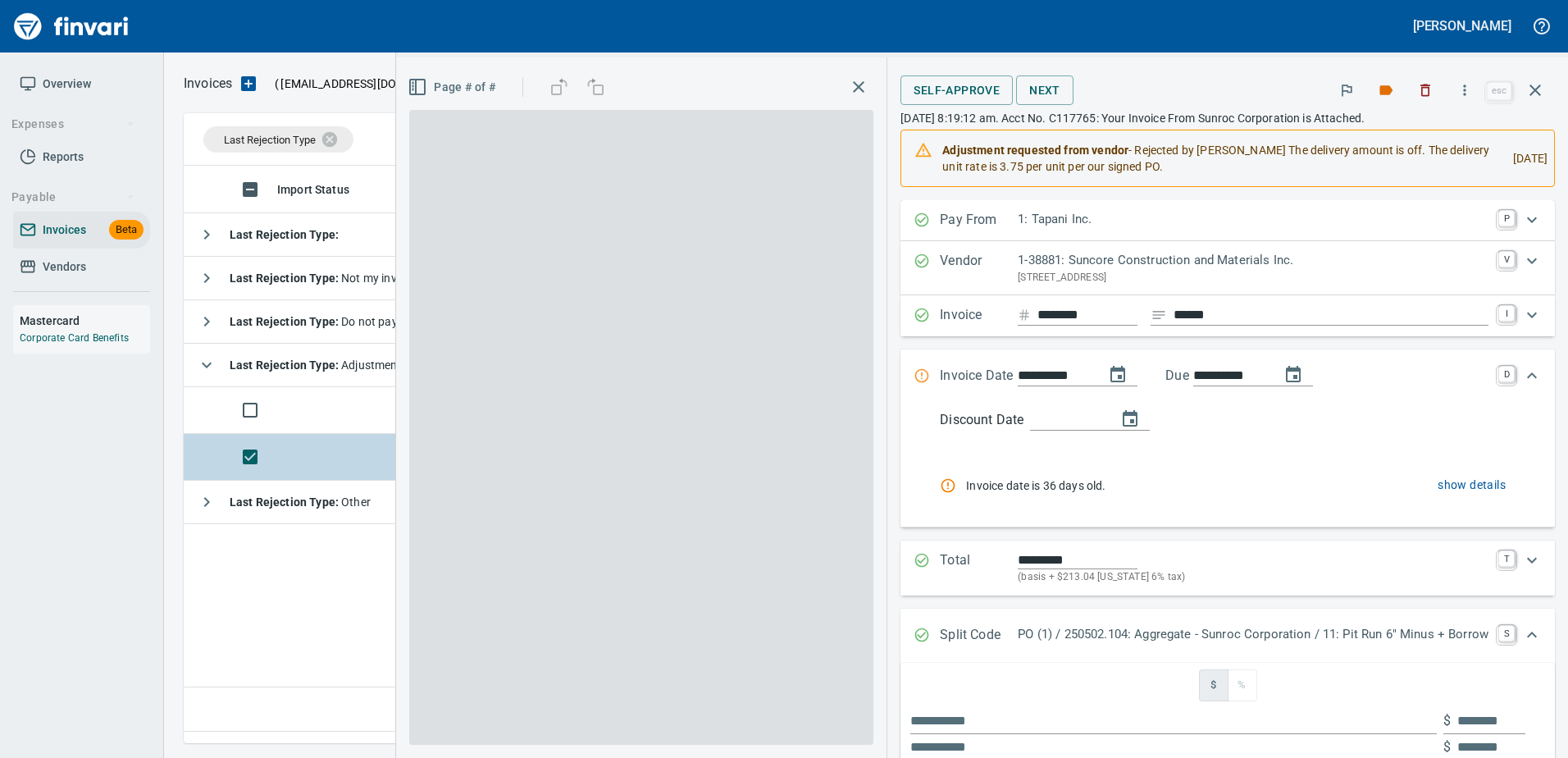
scroll to position [553, 1351]
click at [1383, 91] on icon "button" at bounding box center [1386, 90] width 13 height 10
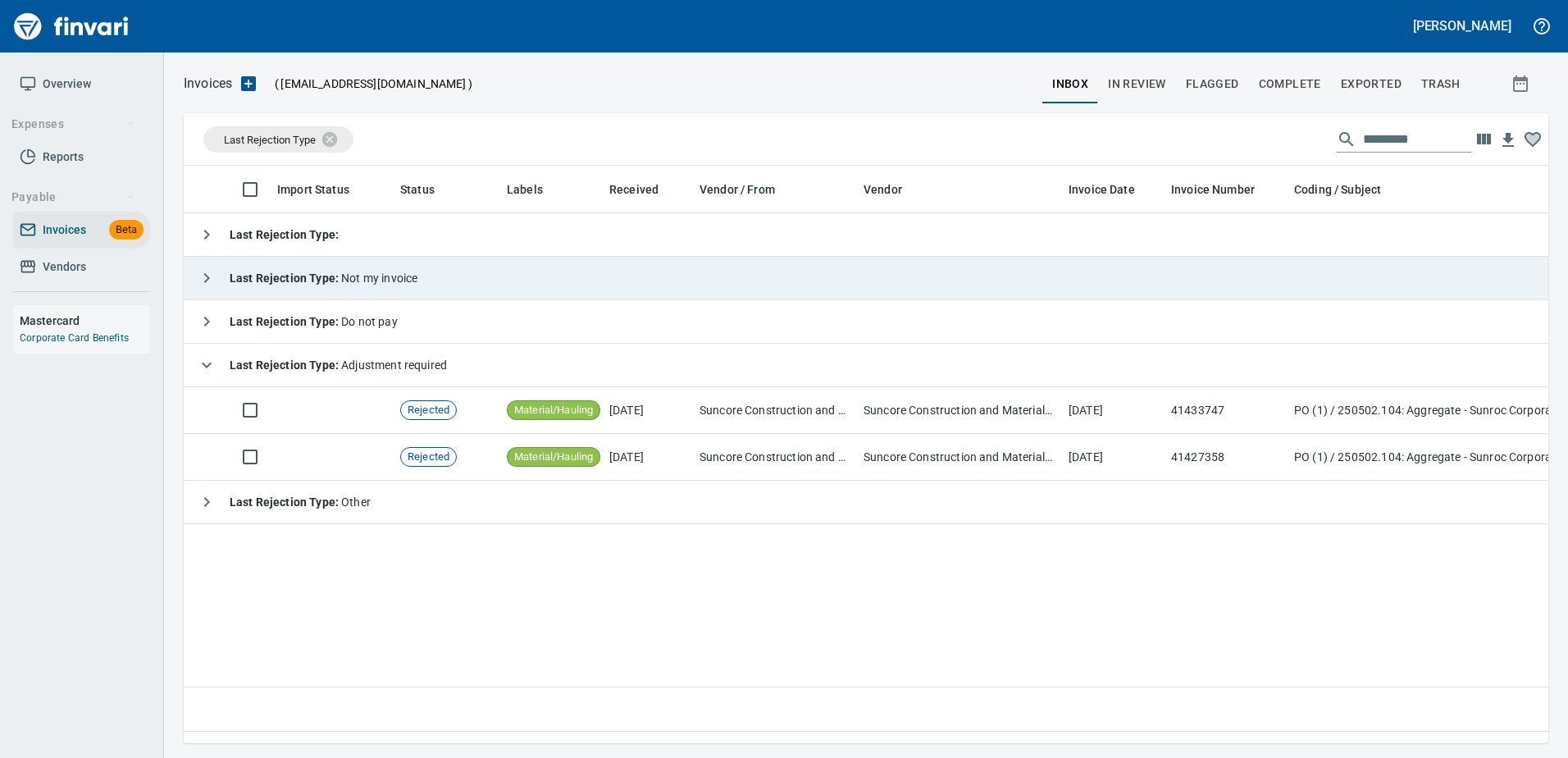
scroll to position [553, 1352]
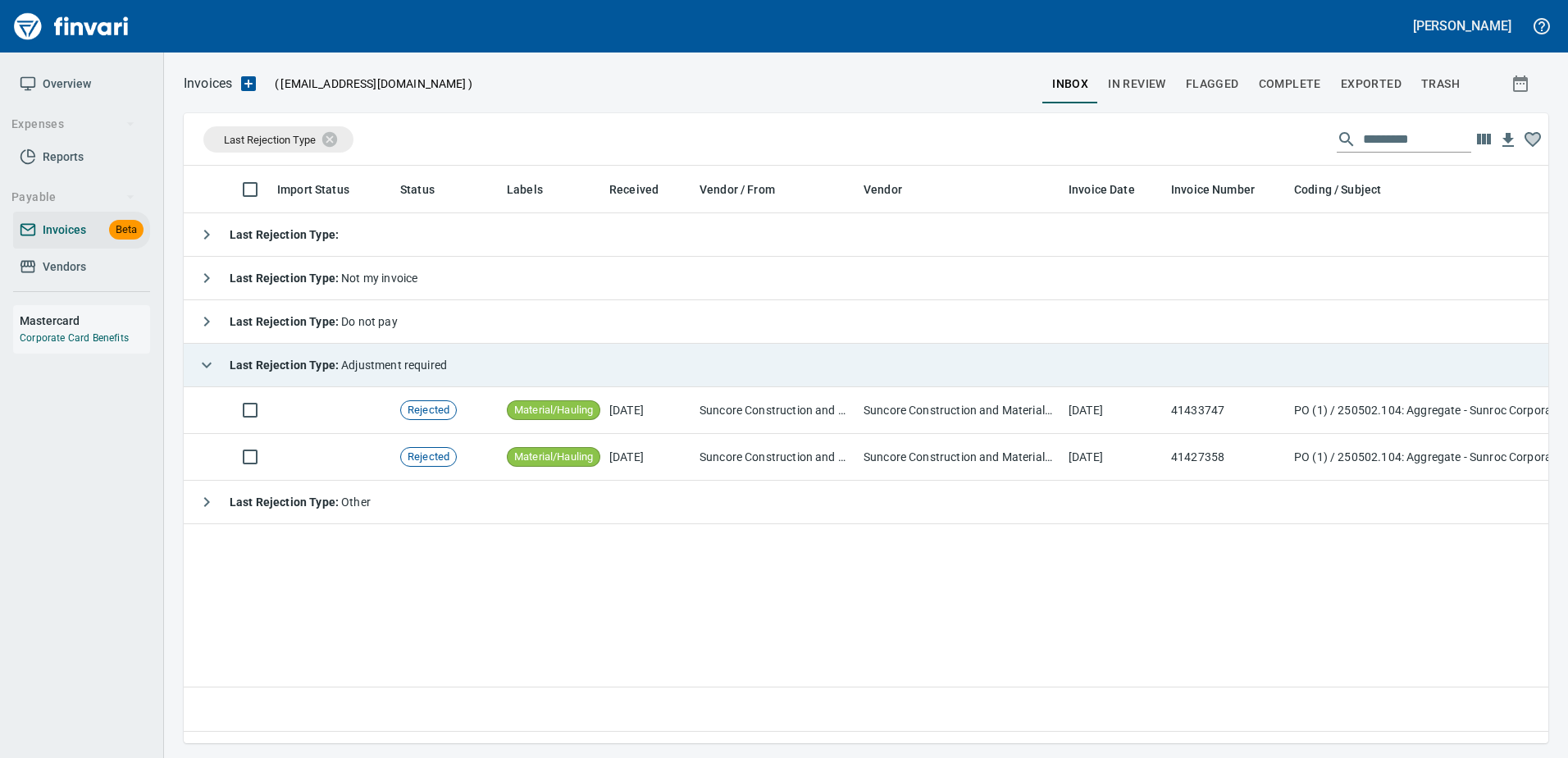
click at [306, 363] on strong "Last Rejection Type :" at bounding box center [285, 365] width 111 height 13
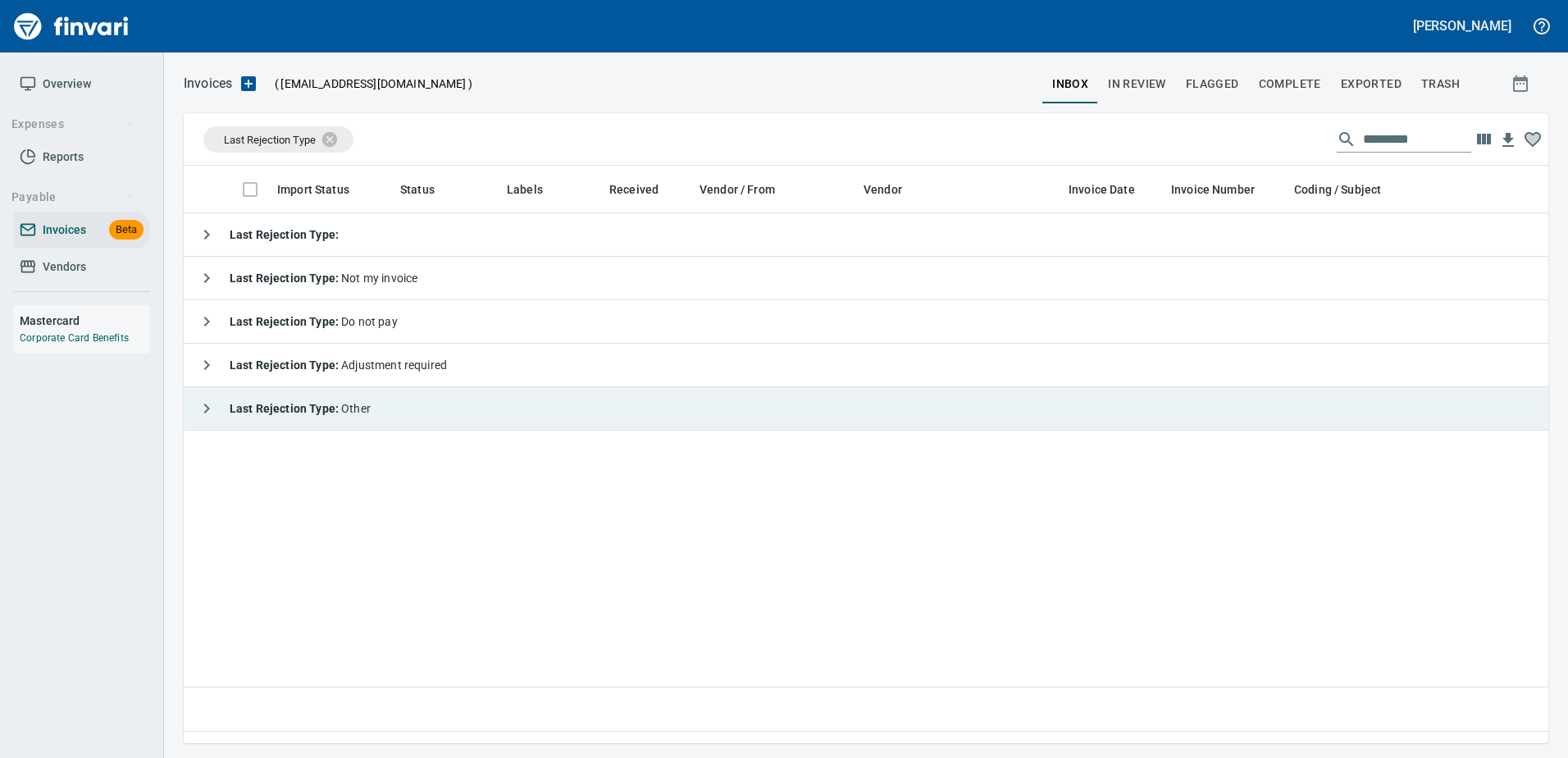
click at [264, 410] on strong "Last Rejection Type :" at bounding box center [285, 408] width 111 height 13
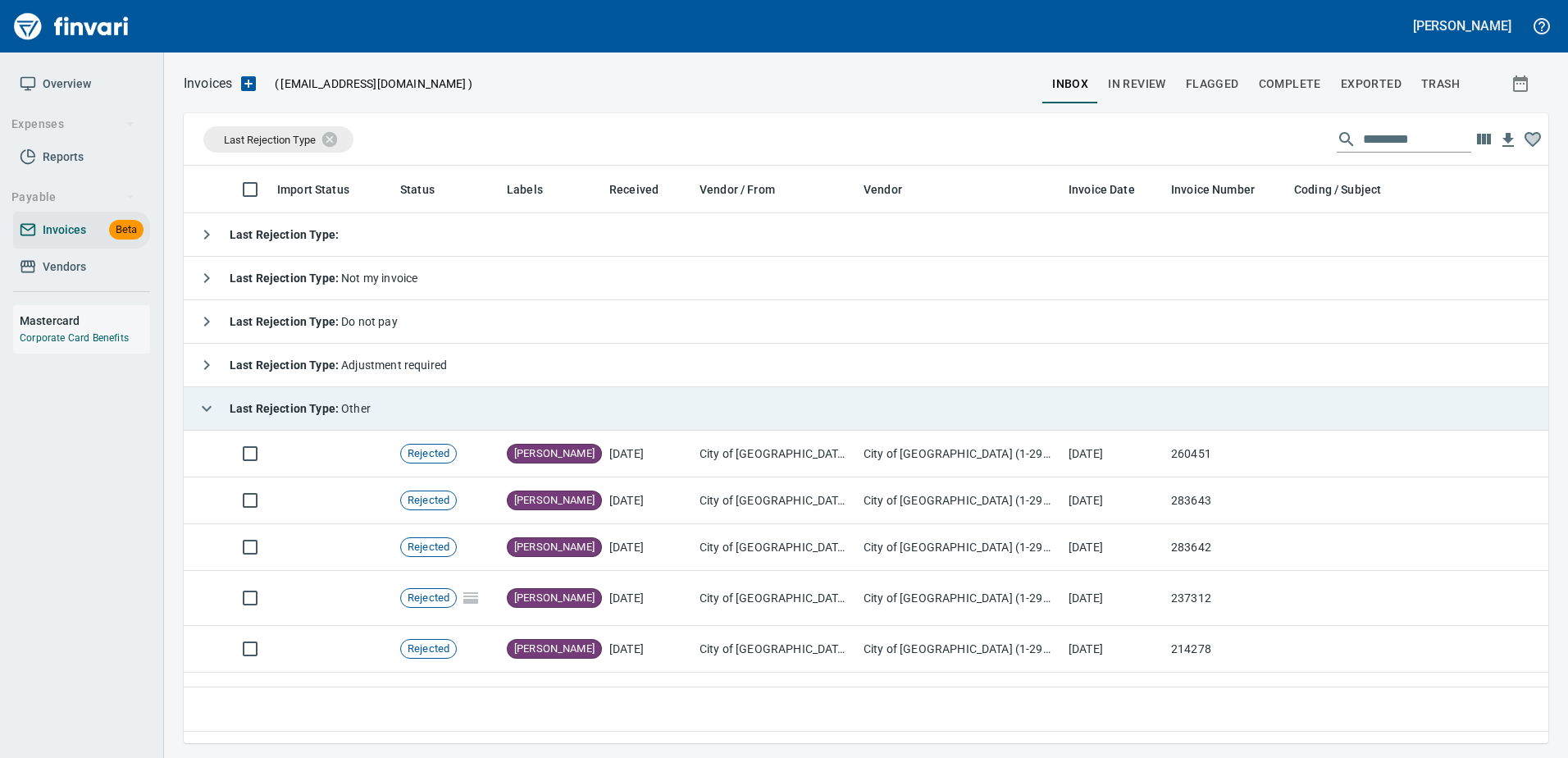
click at [263, 410] on strong "Last Rejection Type :" at bounding box center [285, 408] width 111 height 13
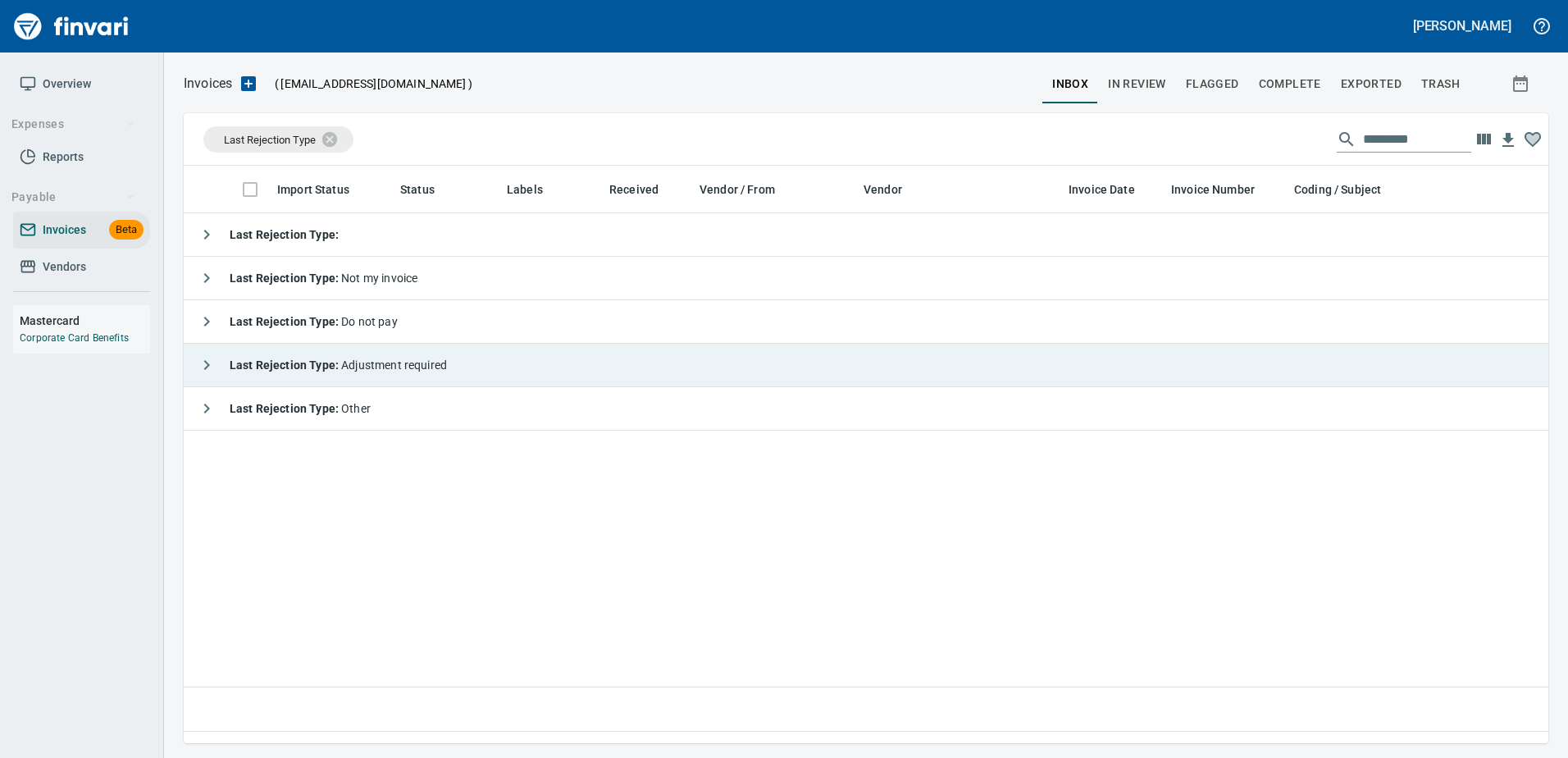
click at [336, 360] on strong "Last Rejection Type :" at bounding box center [285, 365] width 111 height 13
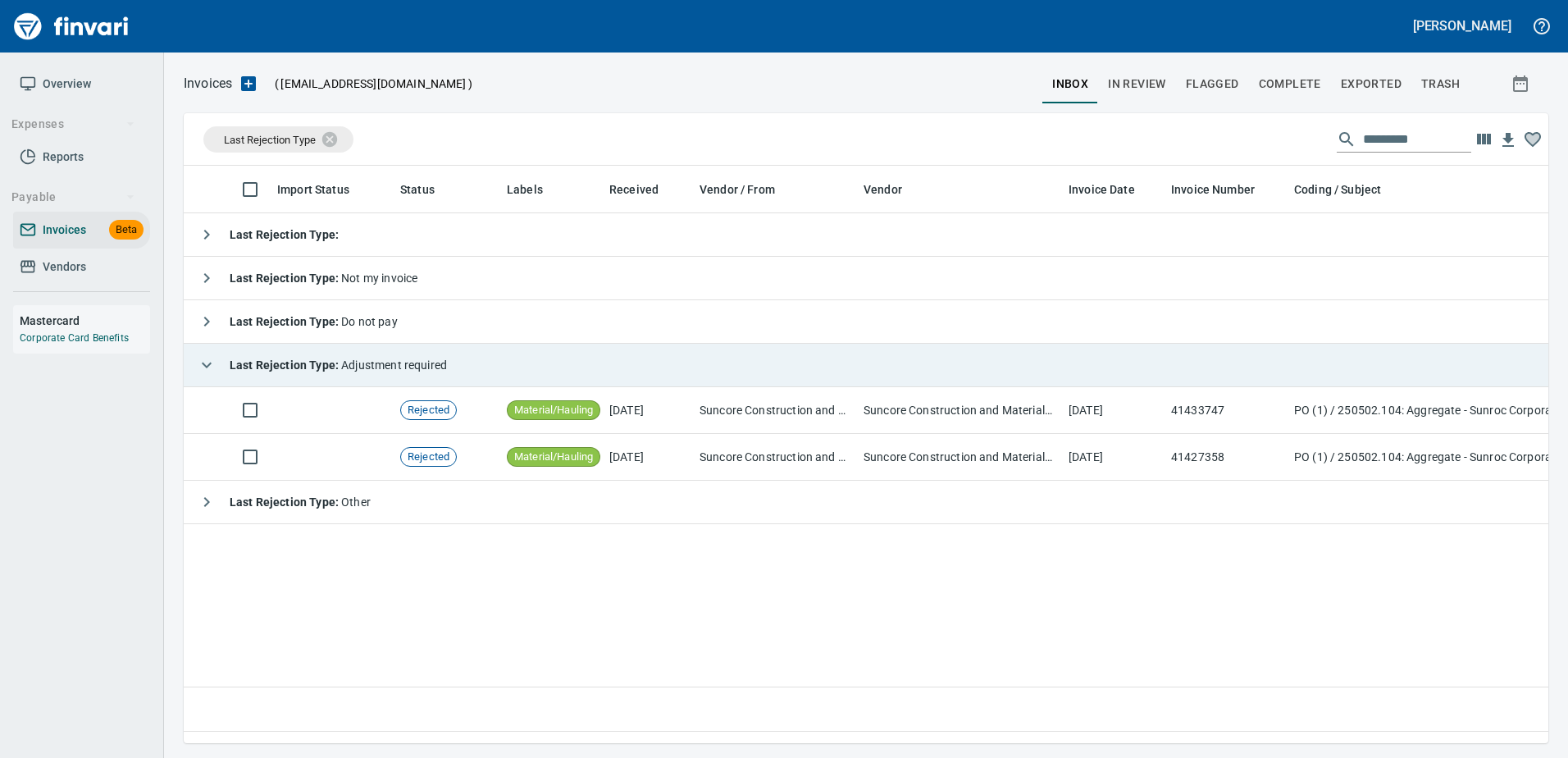
click at [259, 377] on div "Last Rejection Type : Adjustment required" at bounding box center [318, 365] width 256 height 33
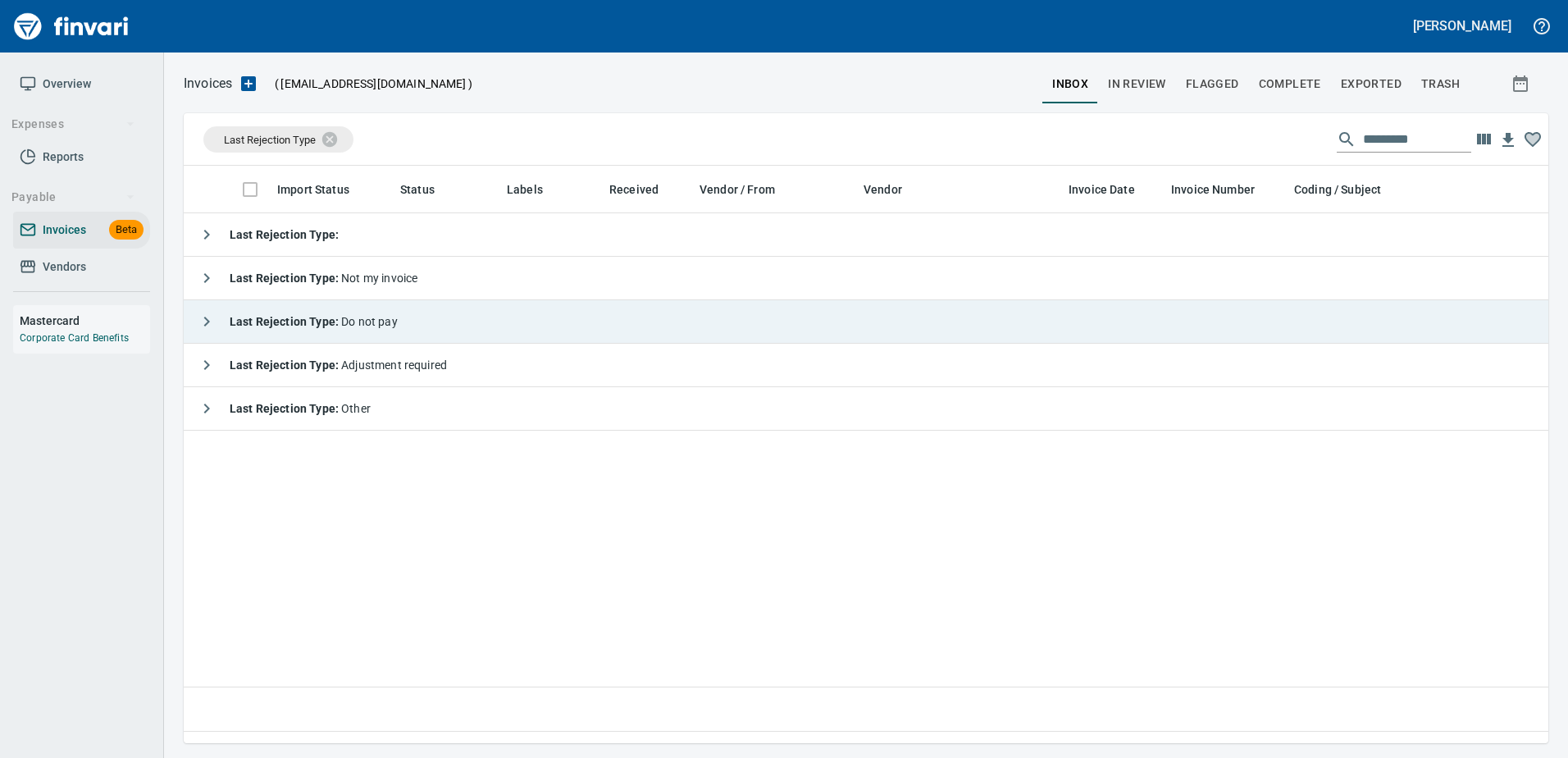
drag, startPoint x: 259, startPoint y: 375, endPoint x: 357, endPoint y: 331, distance: 107.4
click at [357, 331] on div "Last Rejection Type : Do not pay" at bounding box center [293, 321] width 207 height 33
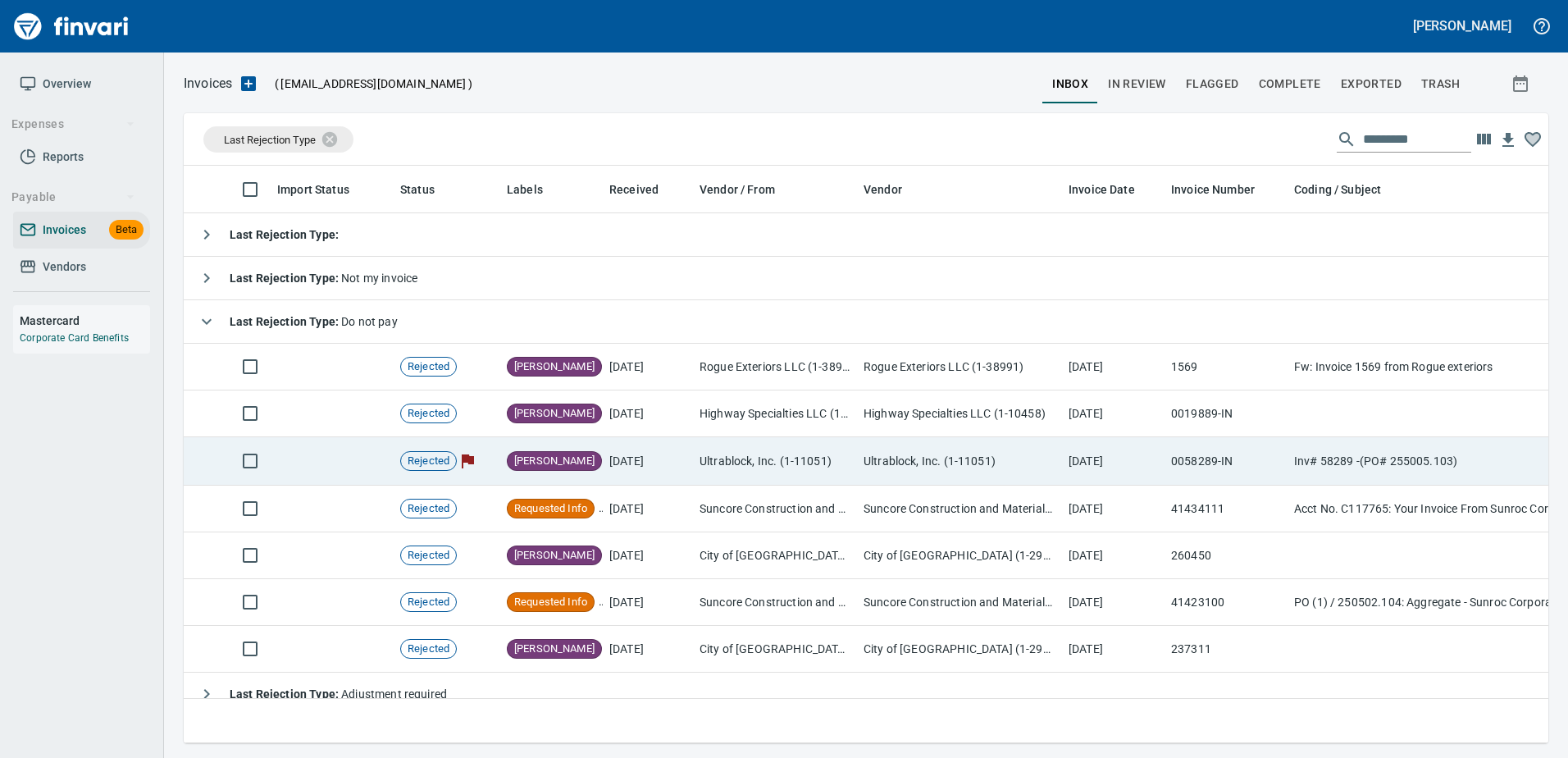
click at [732, 482] on td "Ultrablock, Inc. (1-11051)" at bounding box center [775, 461] width 164 height 48
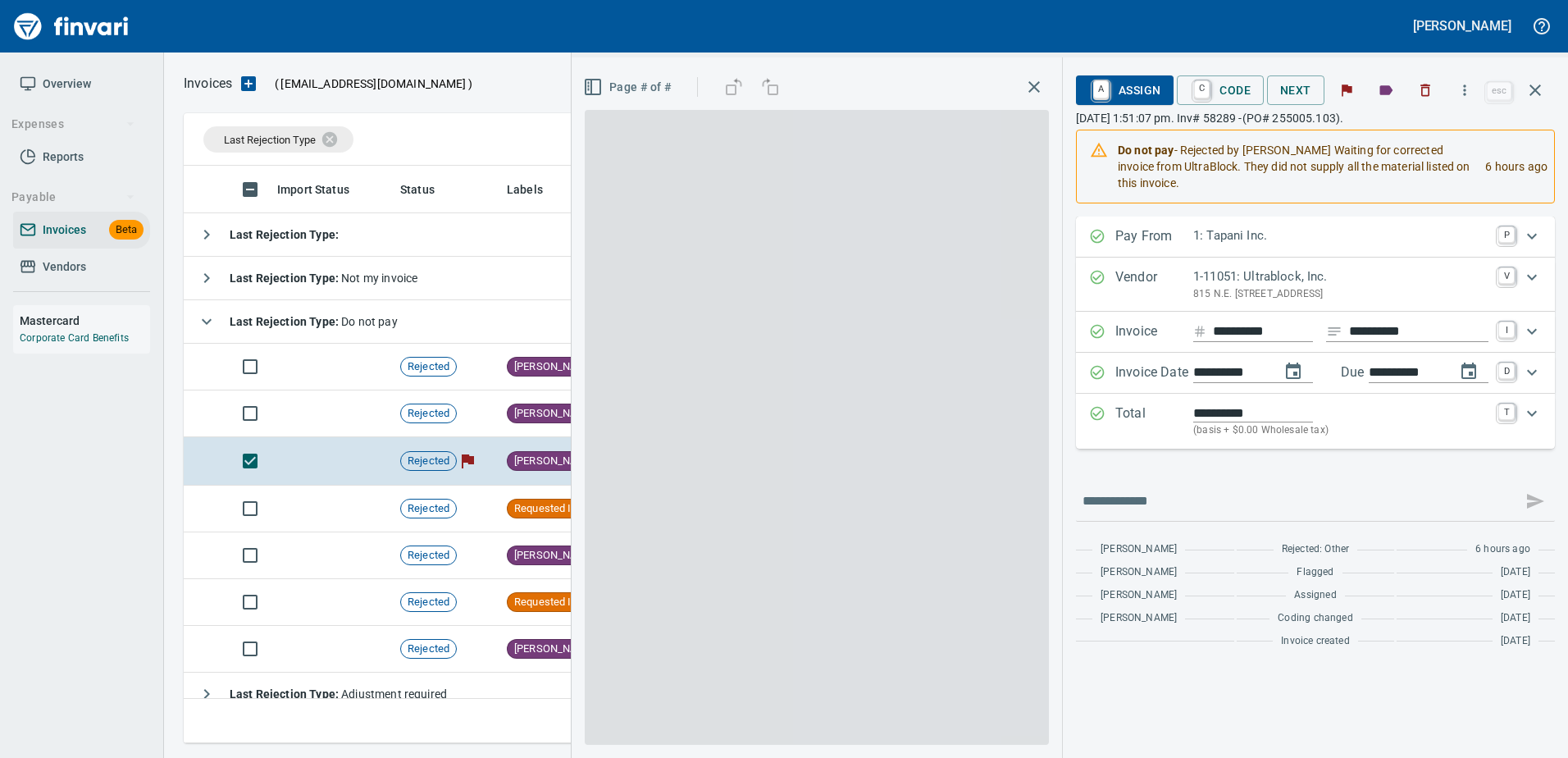
scroll to position [553, 1339]
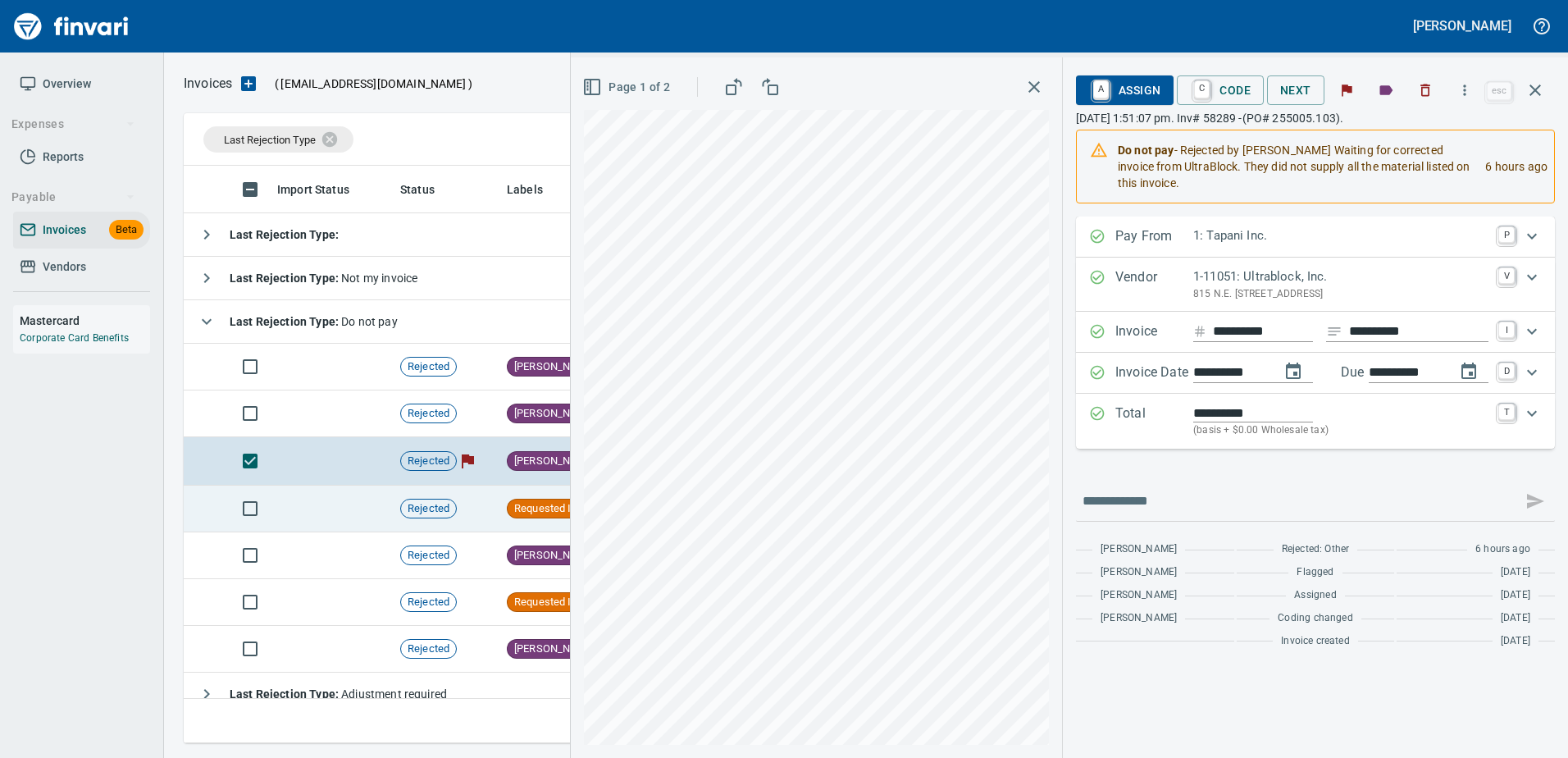
click at [354, 515] on td at bounding box center [332, 509] width 123 height 47
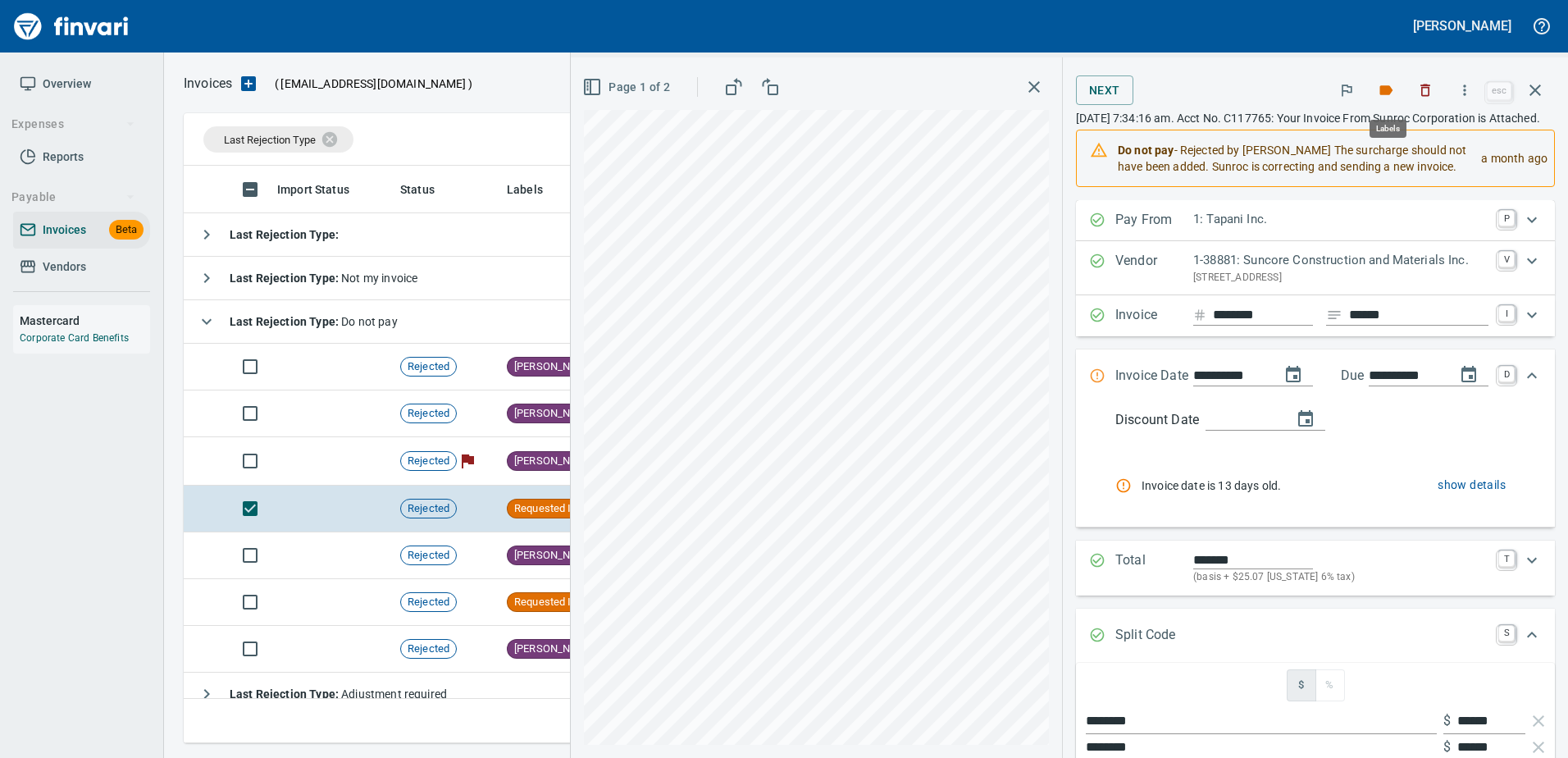
scroll to position [553, 1339]
click at [1387, 91] on icon "button" at bounding box center [1386, 90] width 13 height 10
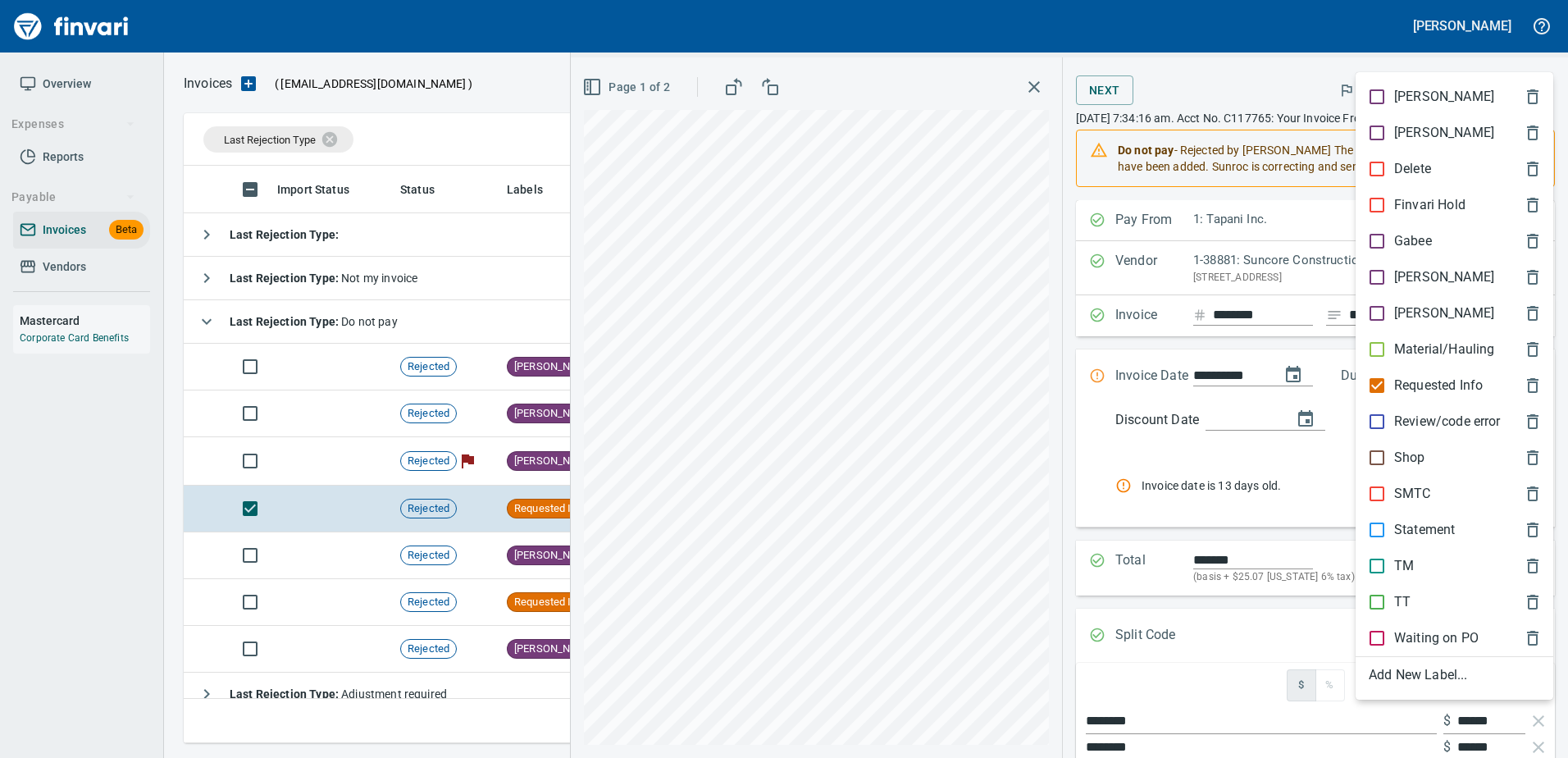
click at [1411, 350] on p "Material/Hauling" at bounding box center [1444, 350] width 100 height 20
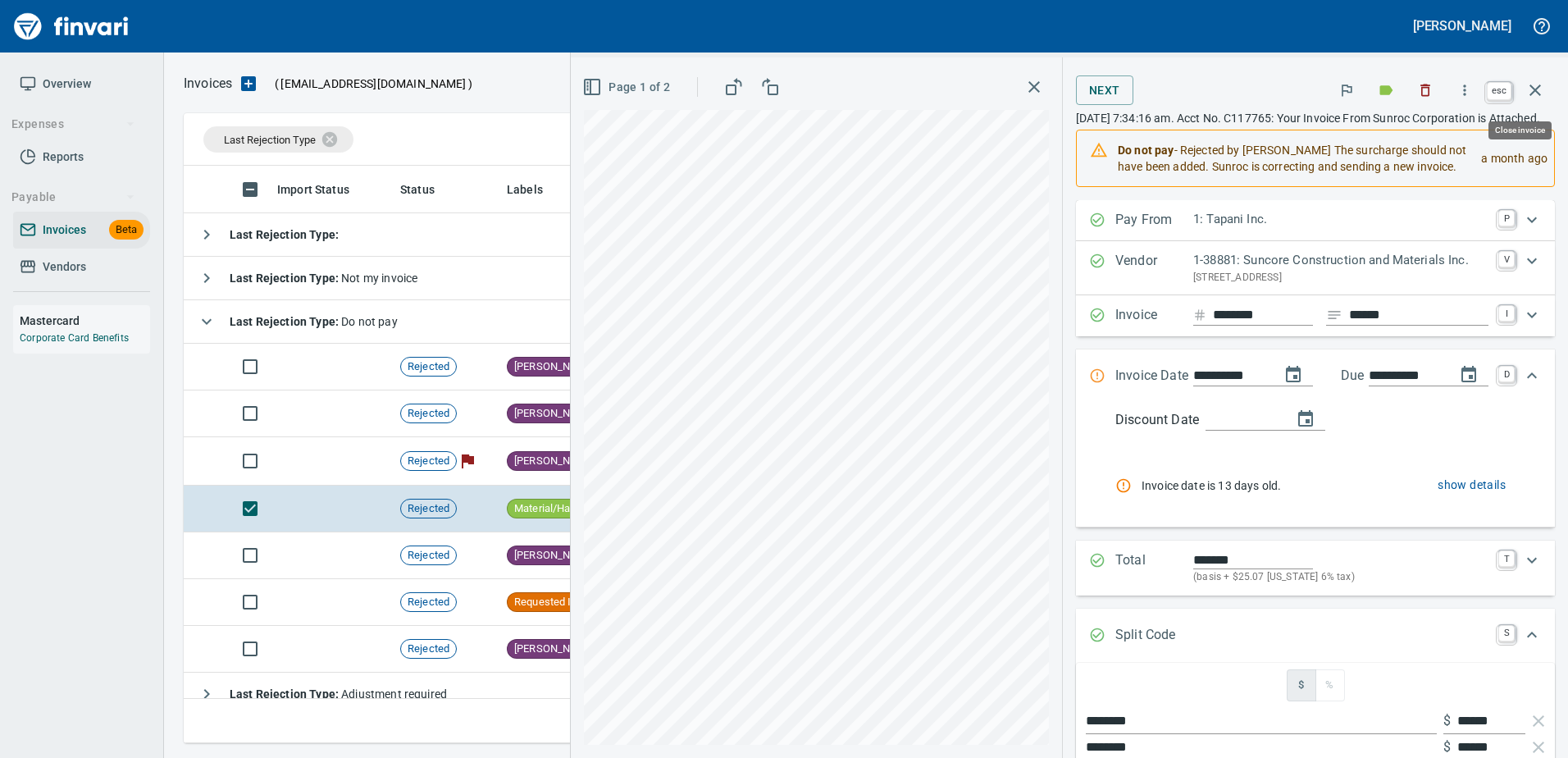
click at [1531, 85] on icon "button" at bounding box center [1535, 91] width 20 height 20
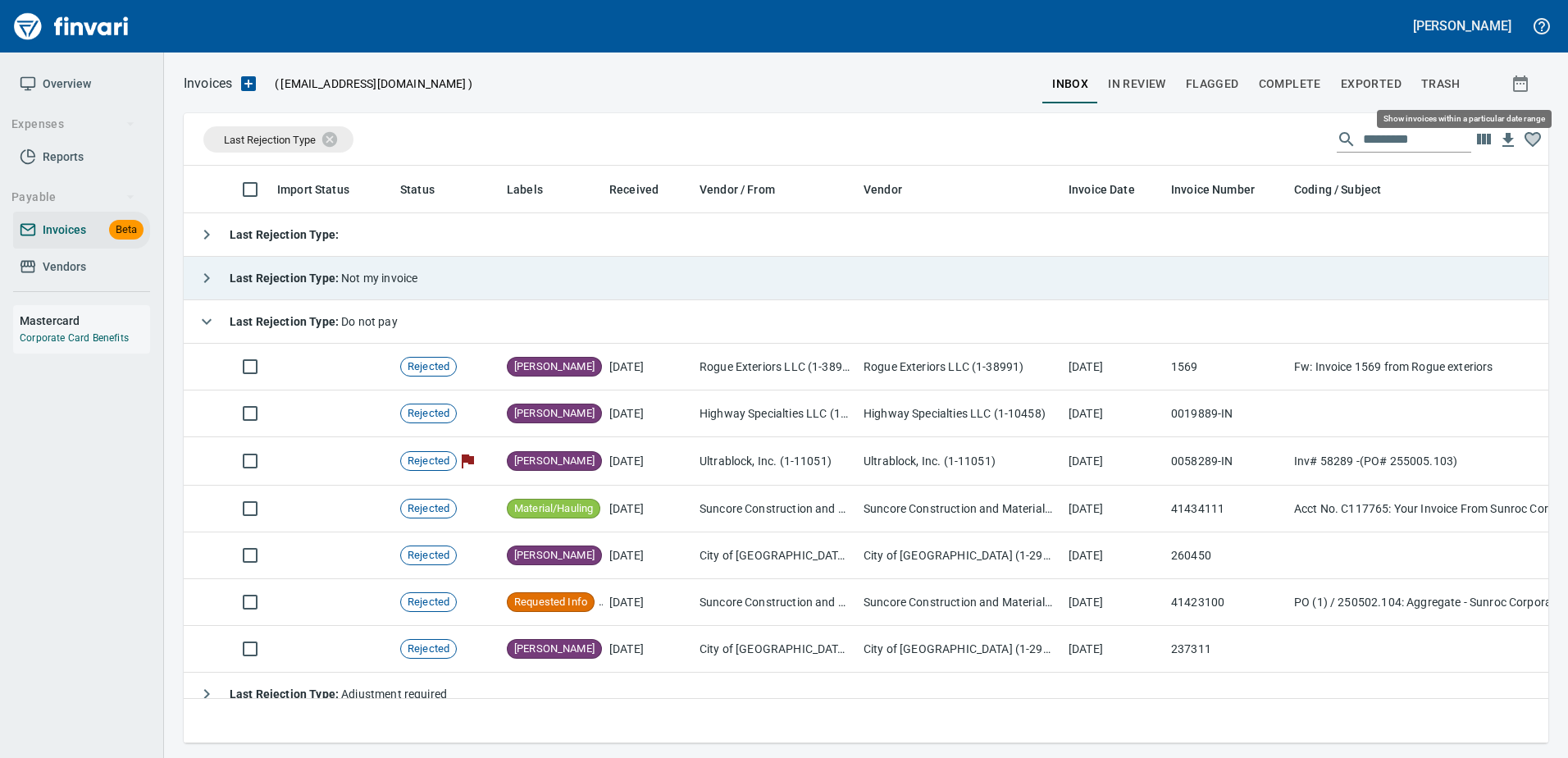
scroll to position [553, 1339]
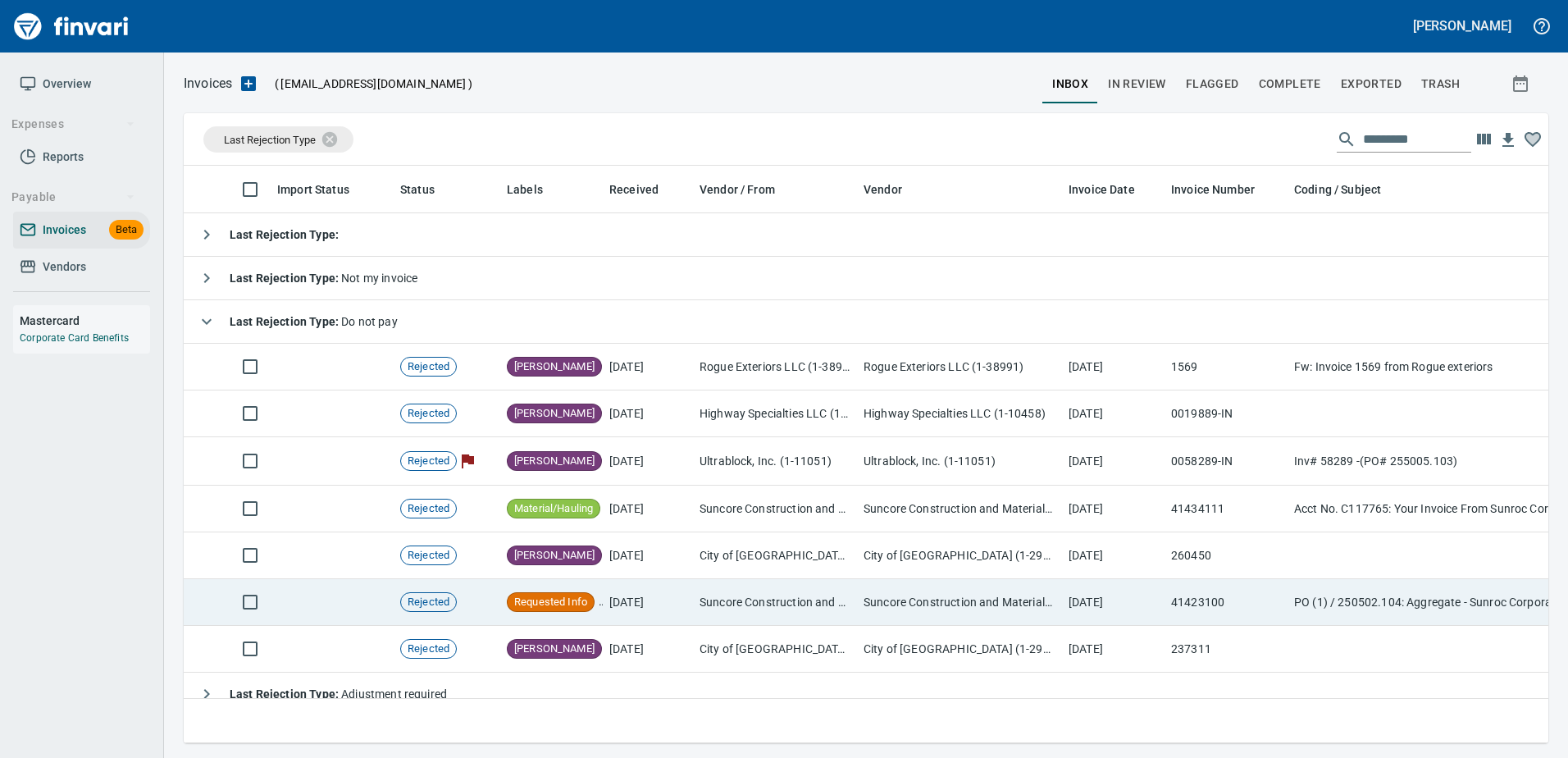
click at [700, 611] on td "Suncore Construction and Materials Inc. (1-38881)" at bounding box center [775, 603] width 164 height 47
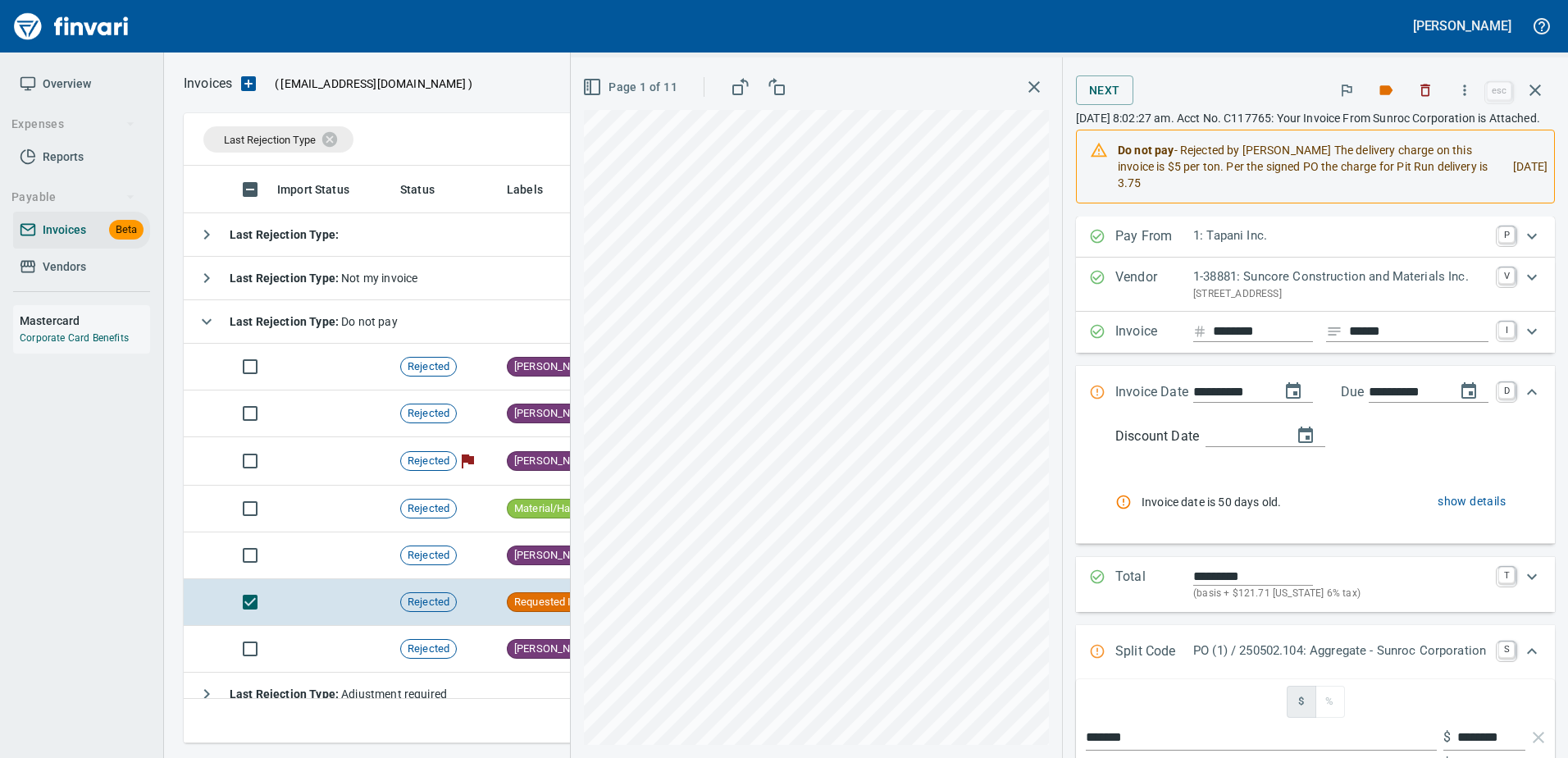
click at [1388, 89] on icon "button" at bounding box center [1386, 90] width 13 height 10
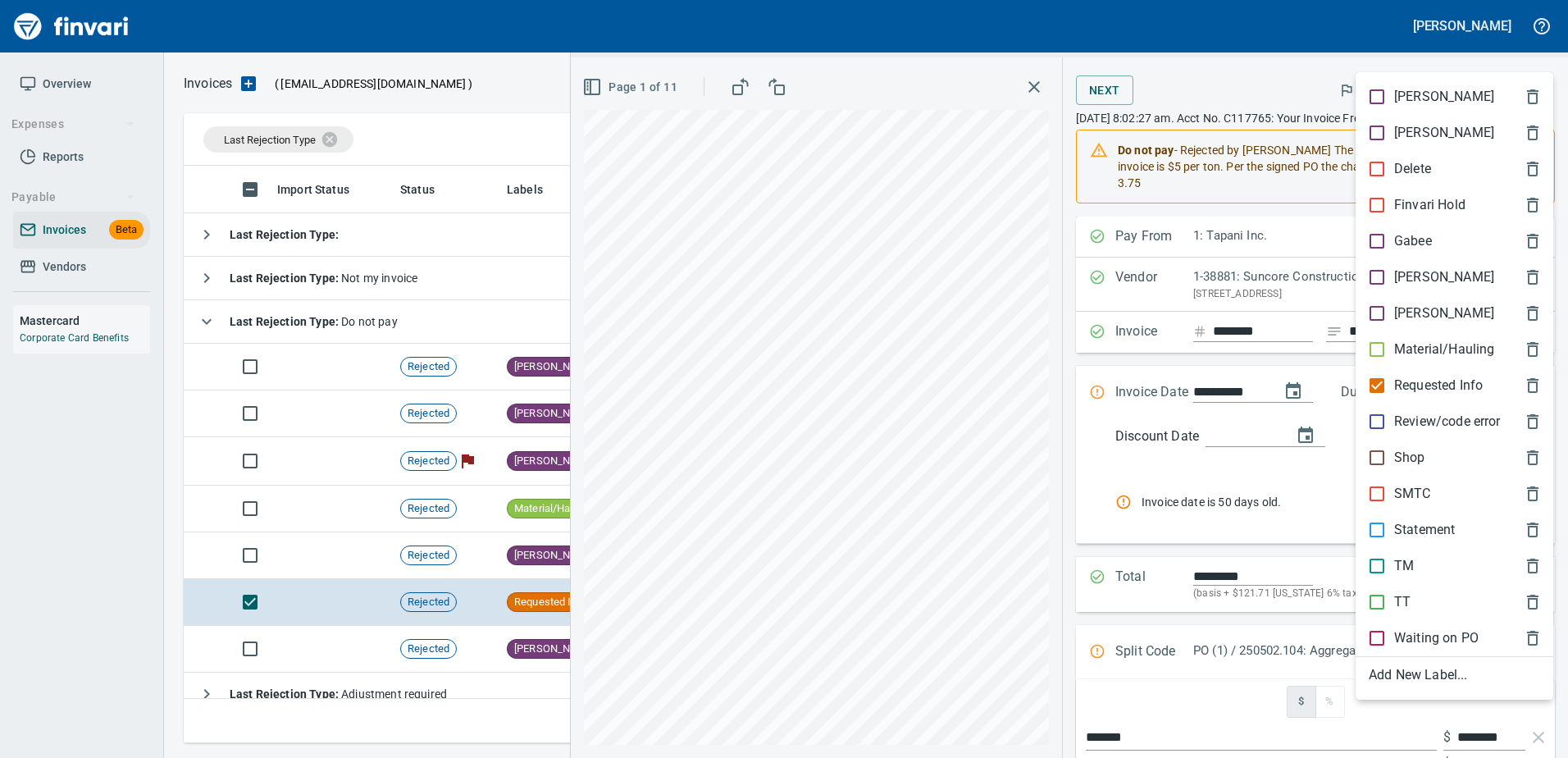
click at [1378, 338] on div "Material/Hauling" at bounding box center [1454, 349] width 197 height 36
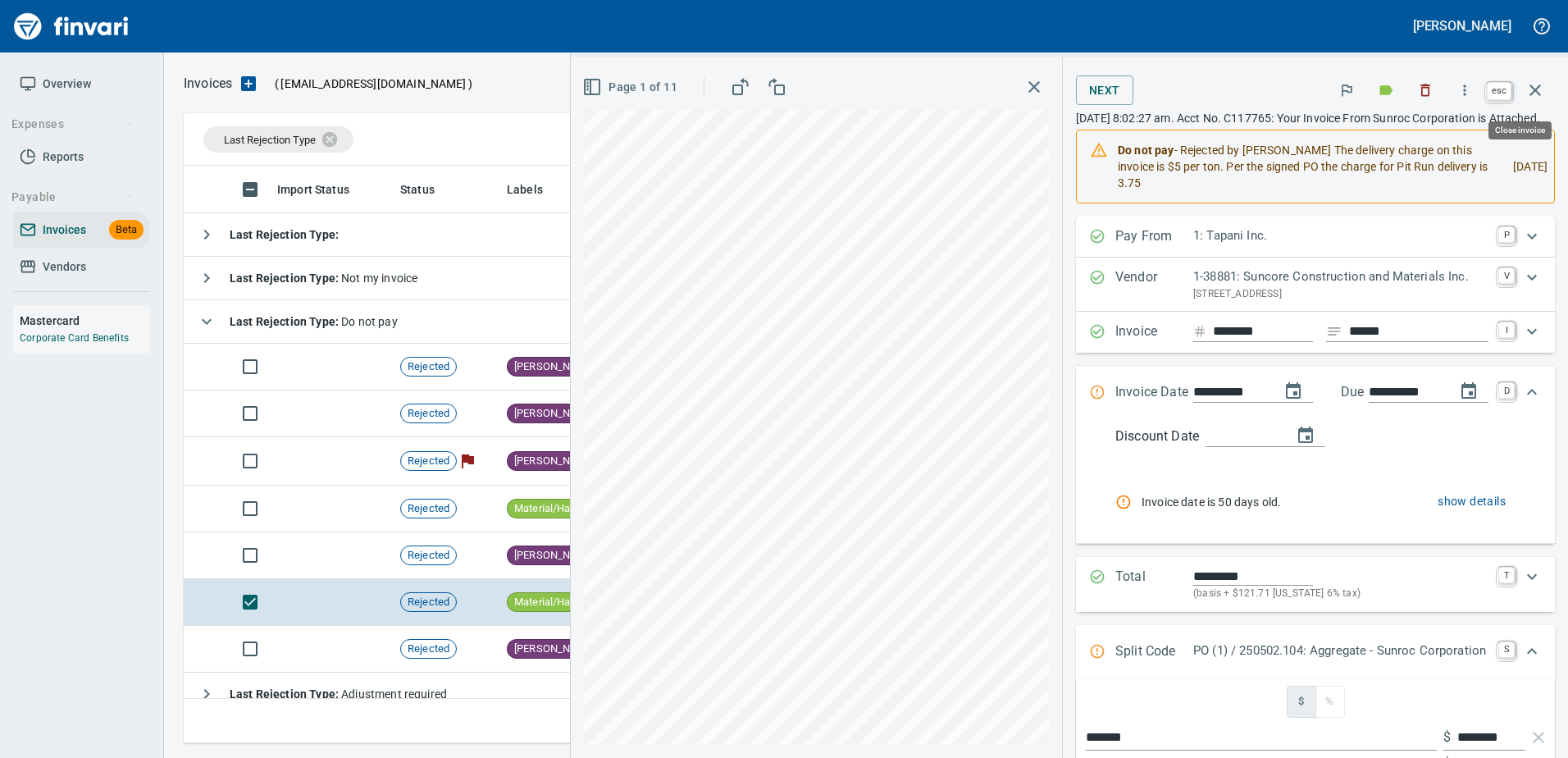
click at [1539, 81] on icon "button" at bounding box center [1535, 91] width 20 height 20
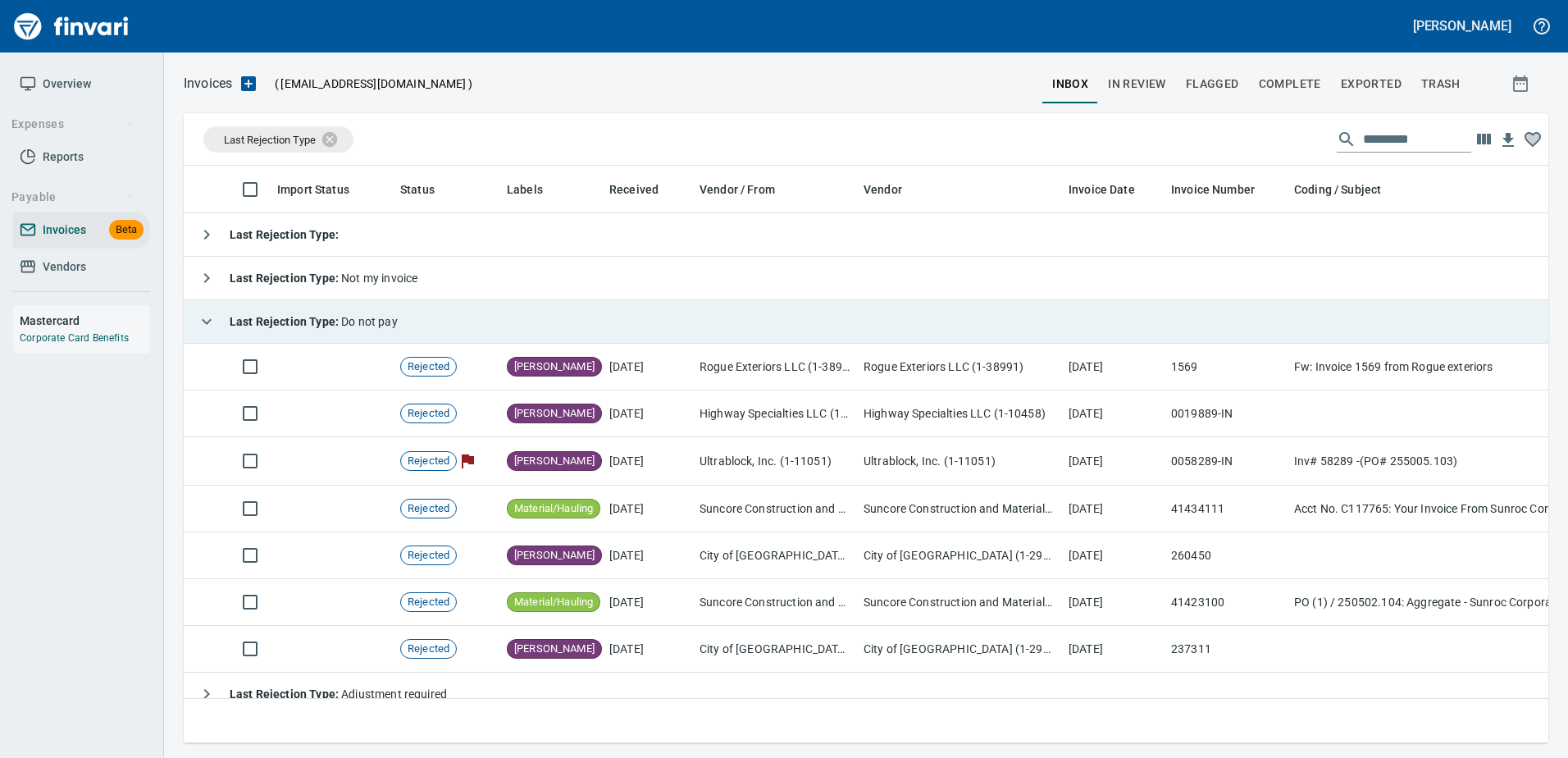
click at [362, 327] on span "Last Rejection Type : Do not pay" at bounding box center [313, 321] width 168 height 13
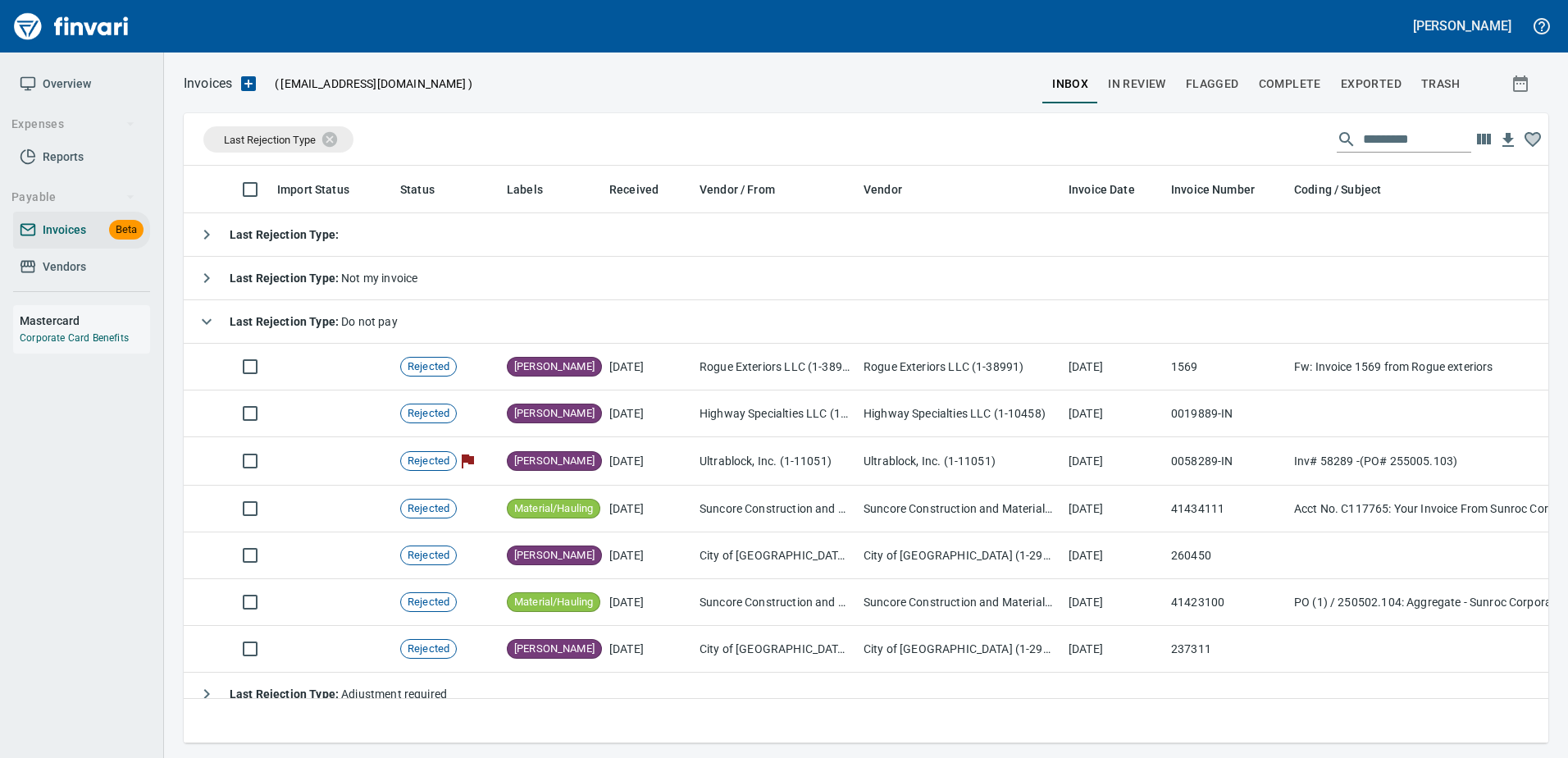
scroll to position [2, 2]
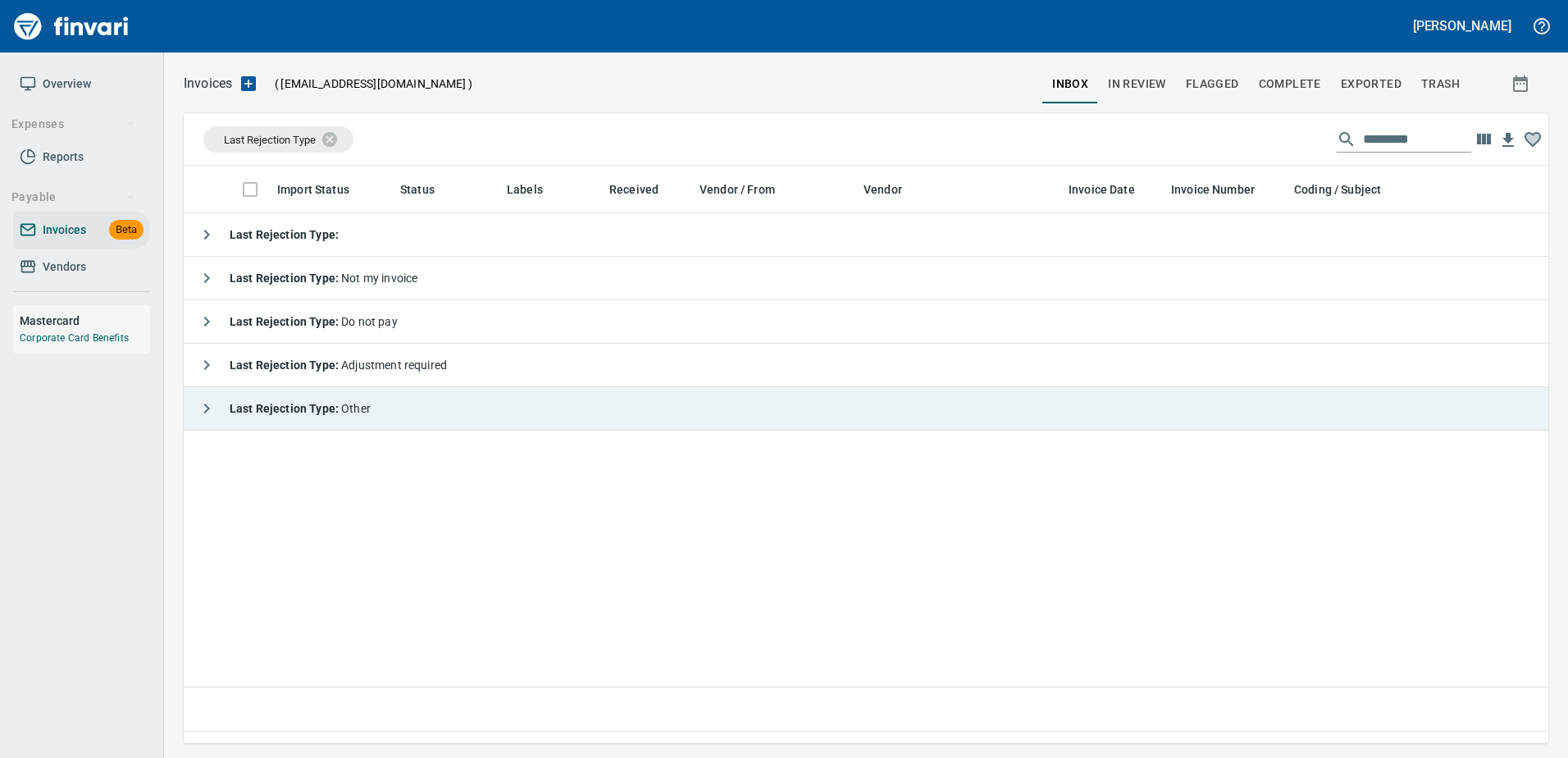
click at [355, 414] on span "Last Rejection Type : Other" at bounding box center [299, 408] width 141 height 13
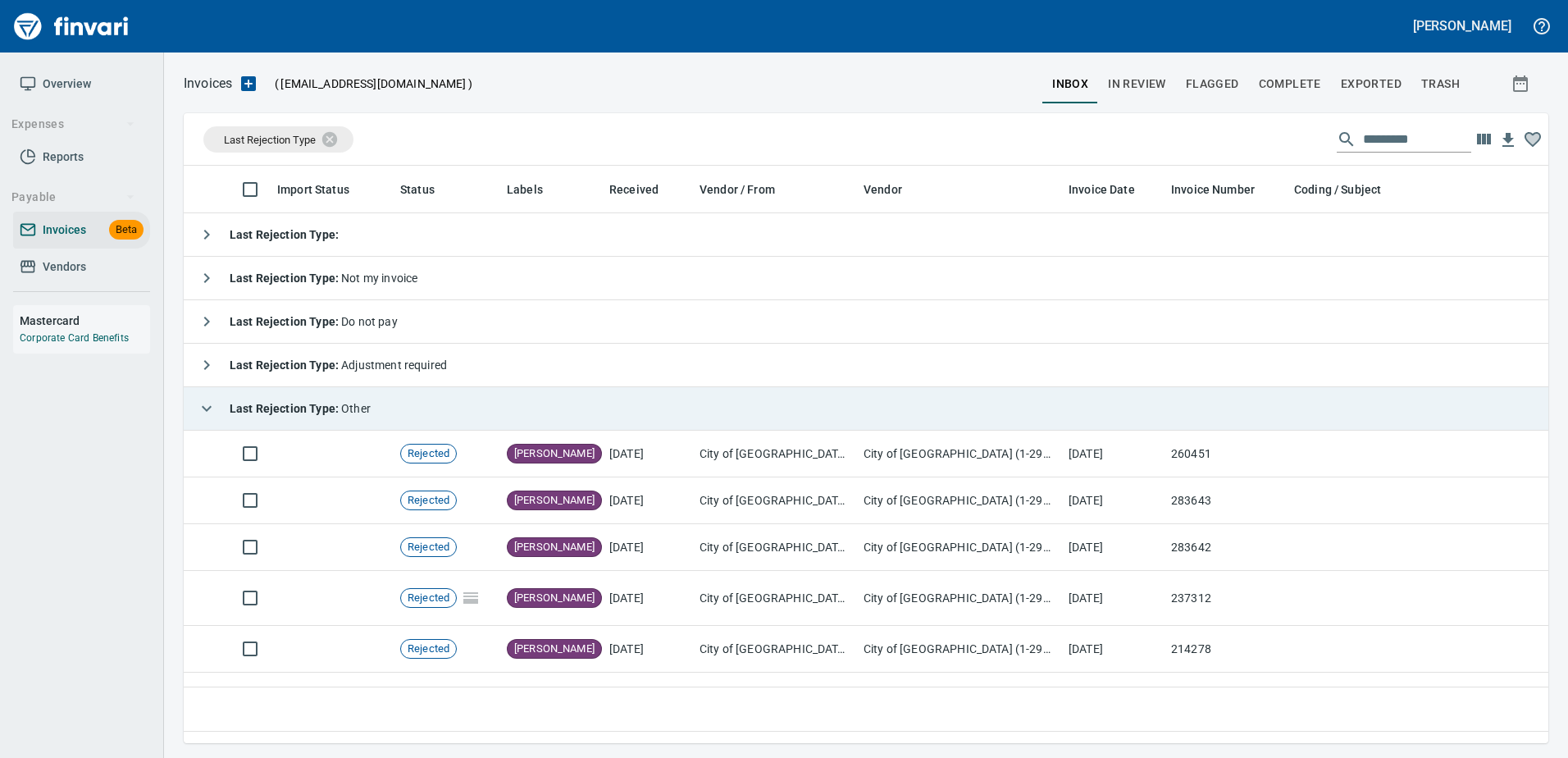
click at [290, 390] on td "Last Rejection Type : Other" at bounding box center [899, 409] width 1432 height 43
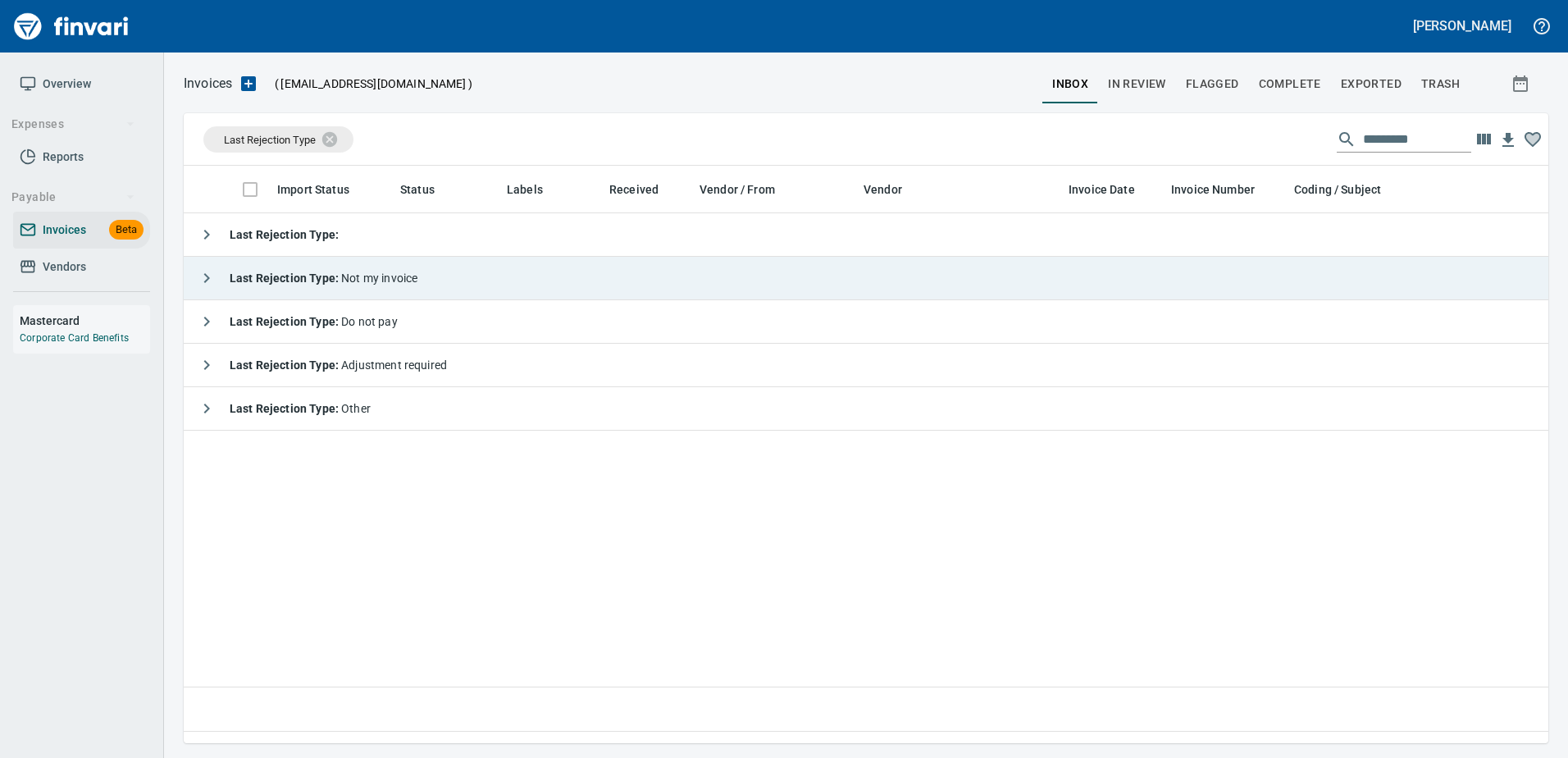
click at [330, 279] on strong "Last Rejection Type :" at bounding box center [285, 278] width 111 height 13
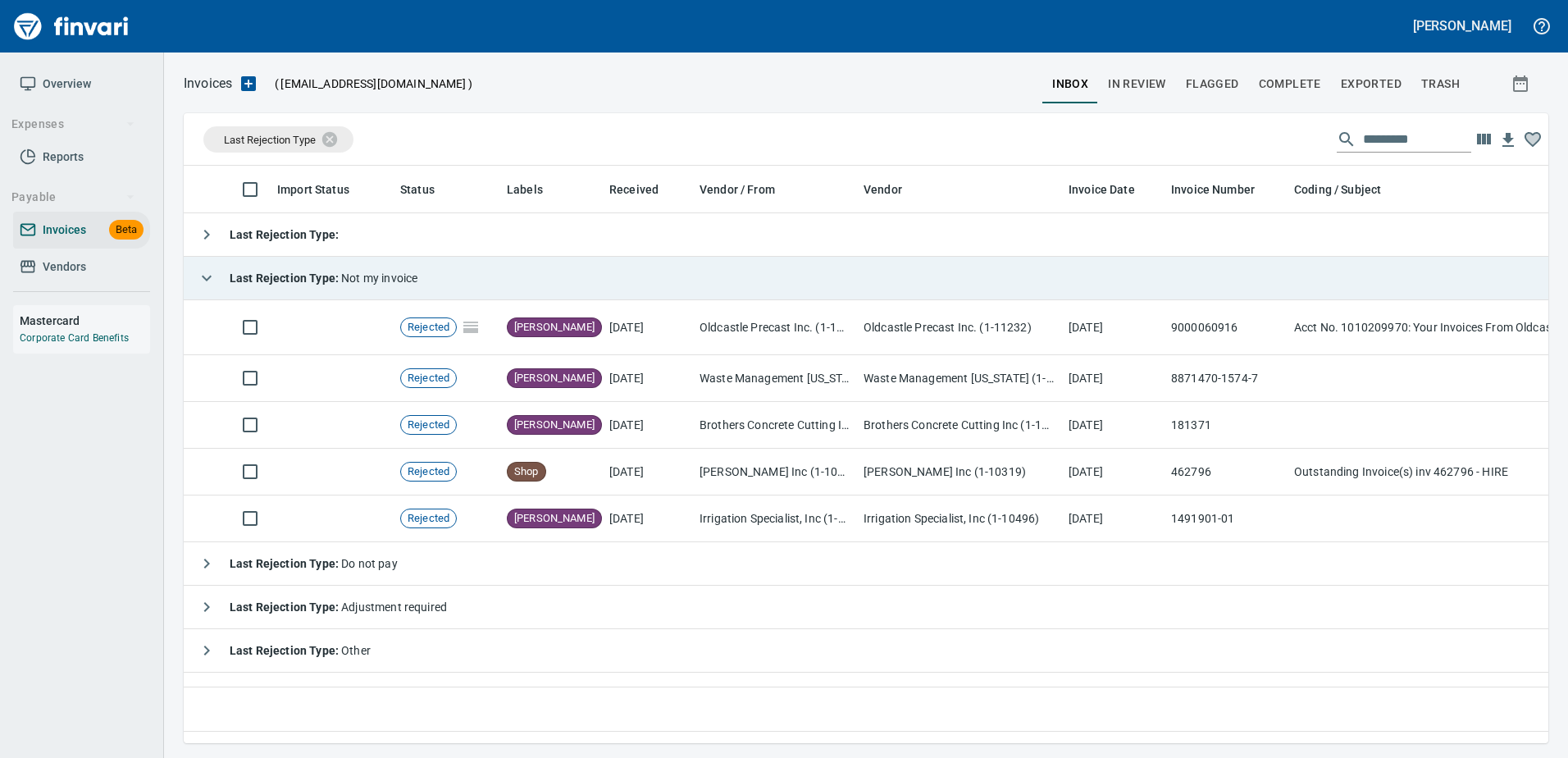
click at [330, 279] on strong "Last Rejection Type :" at bounding box center [285, 278] width 111 height 13
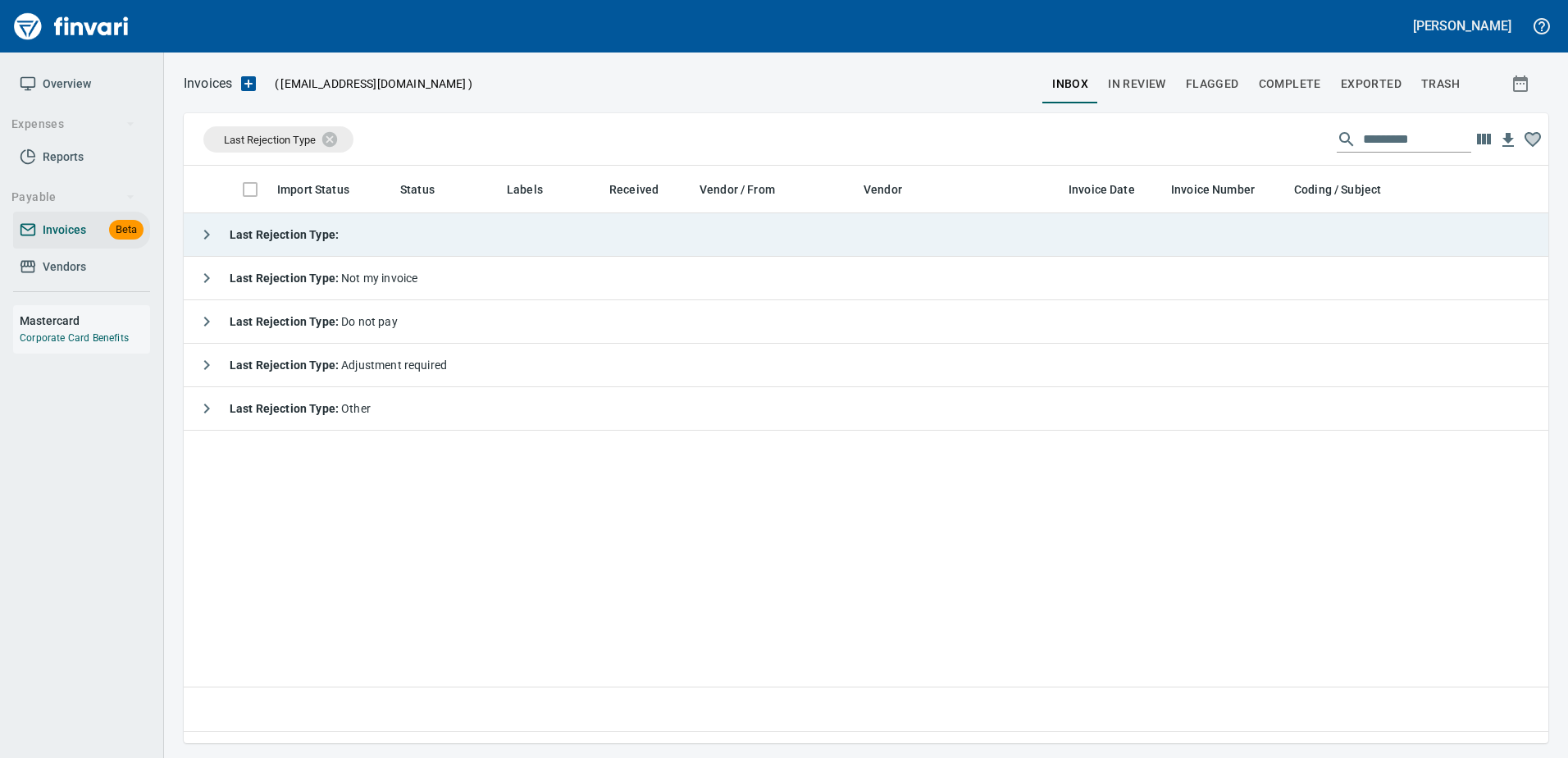
click at [305, 239] on strong "Last Rejection Type :" at bounding box center [284, 234] width 109 height 13
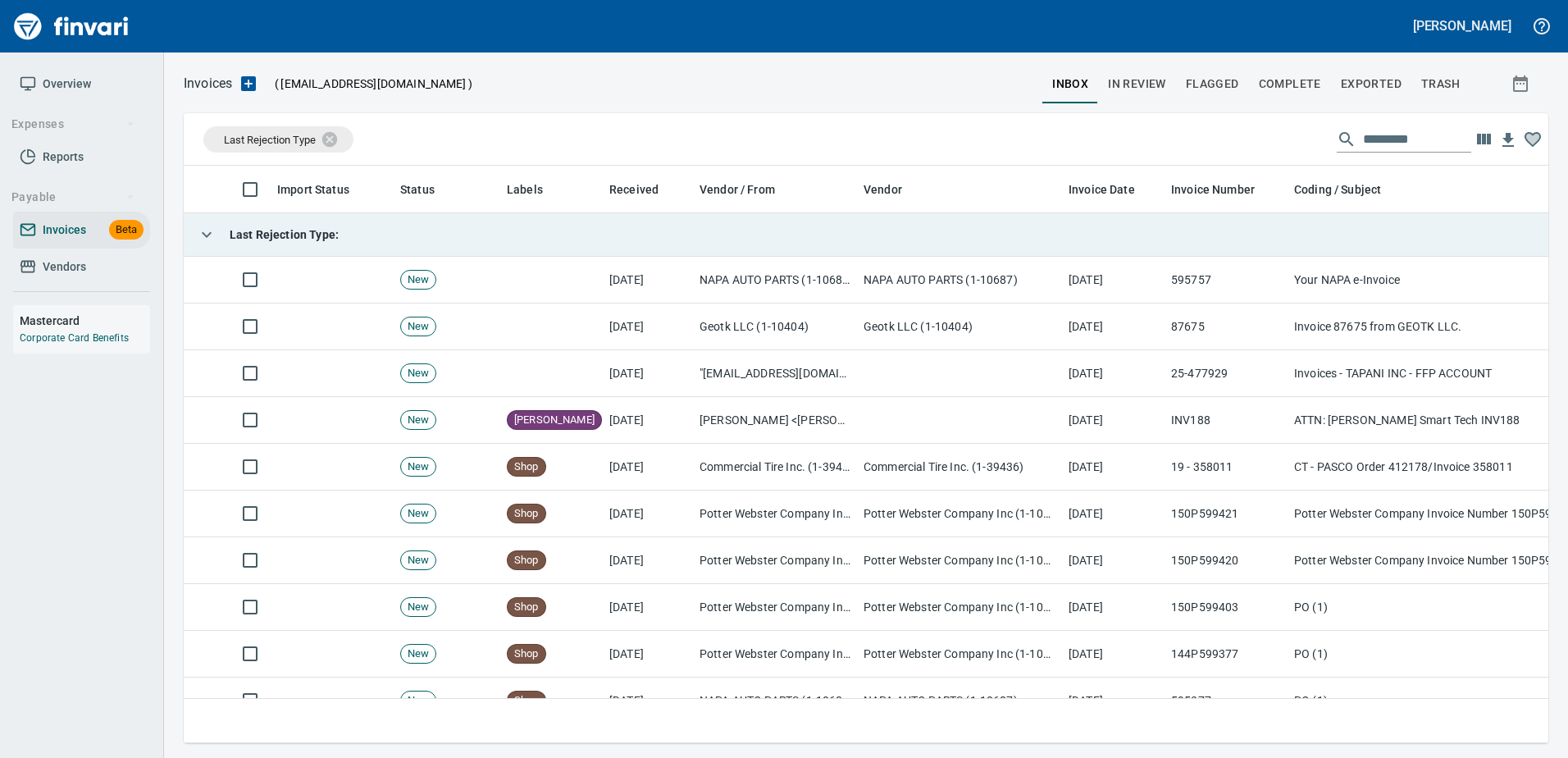
click at [305, 239] on strong "Last Rejection Type :" at bounding box center [284, 234] width 109 height 13
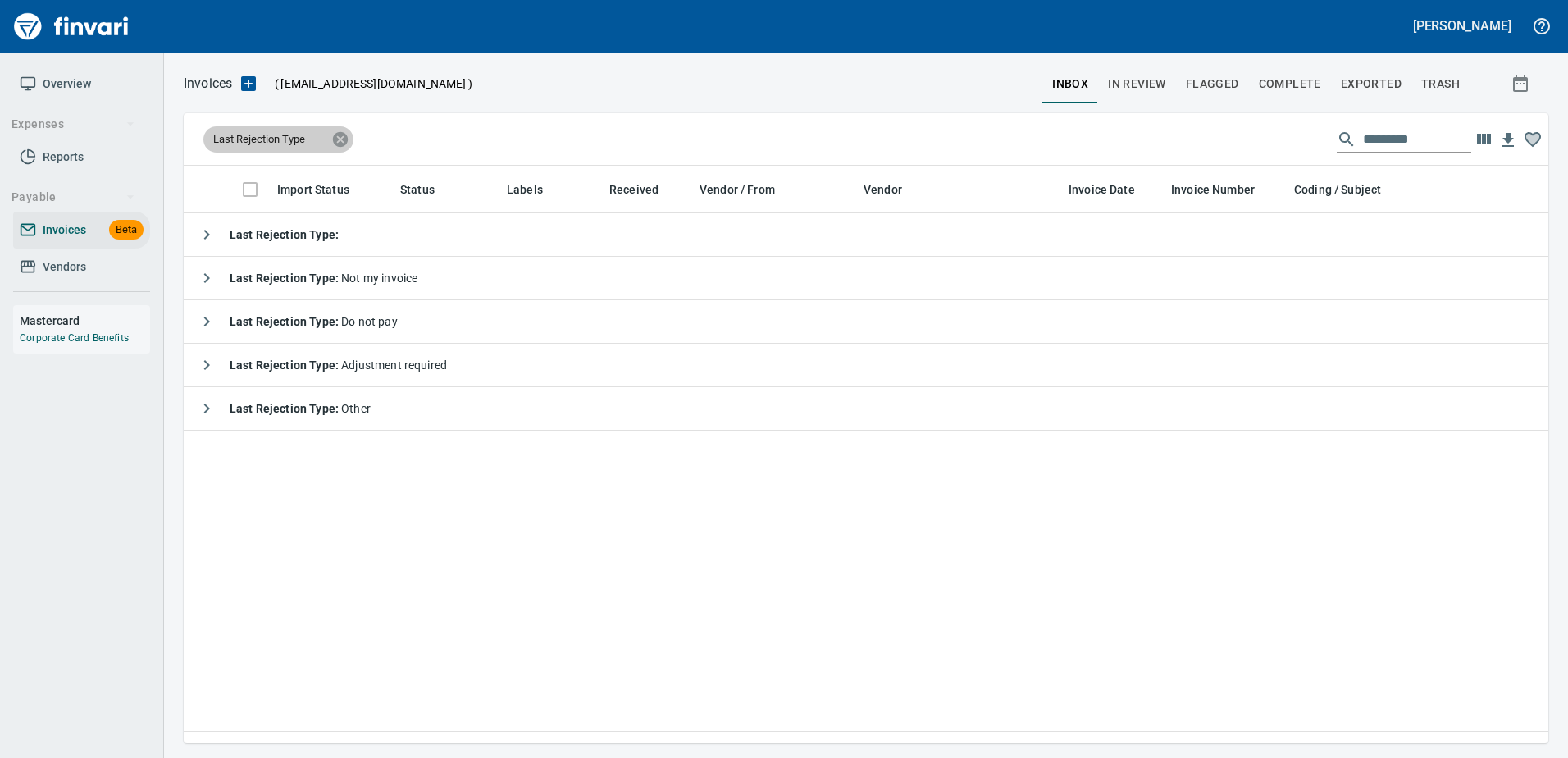
click at [336, 137] on icon at bounding box center [340, 138] width 14 height 14
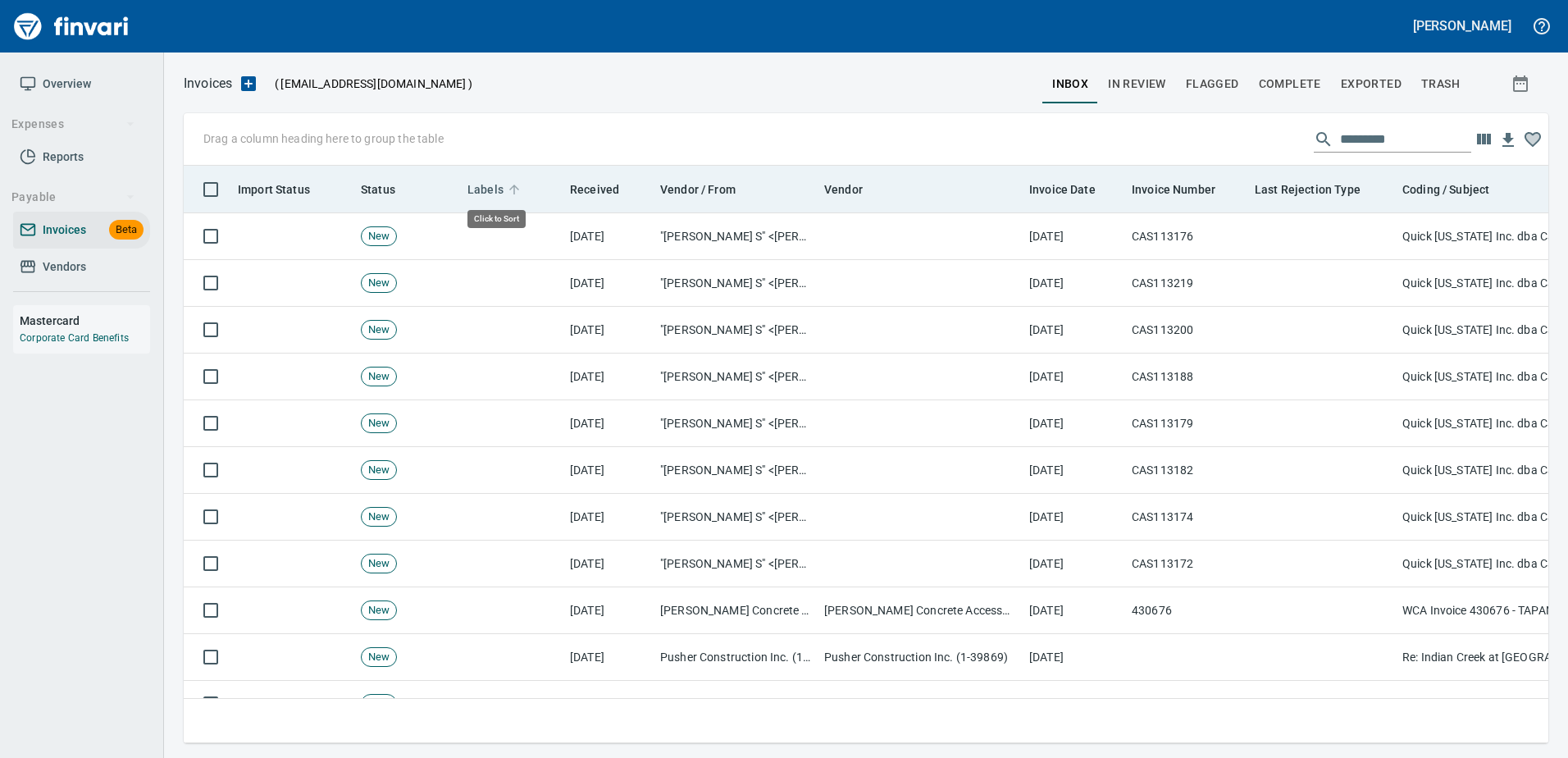
click at [487, 184] on span "Labels" at bounding box center [485, 189] width 36 height 20
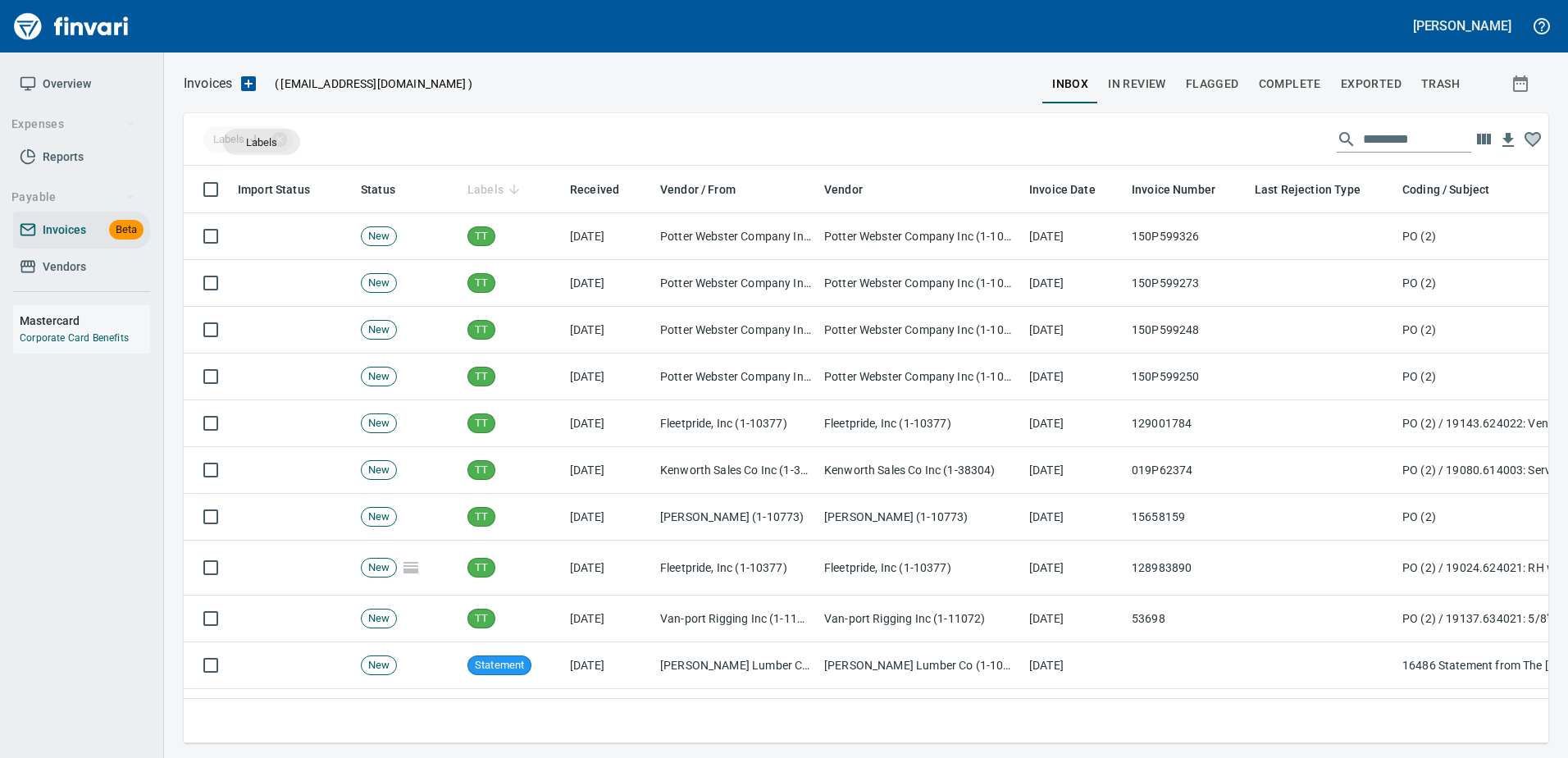
drag, startPoint x: 487, startPoint y: 184, endPoint x: 262, endPoint y: 142, distance: 228.9
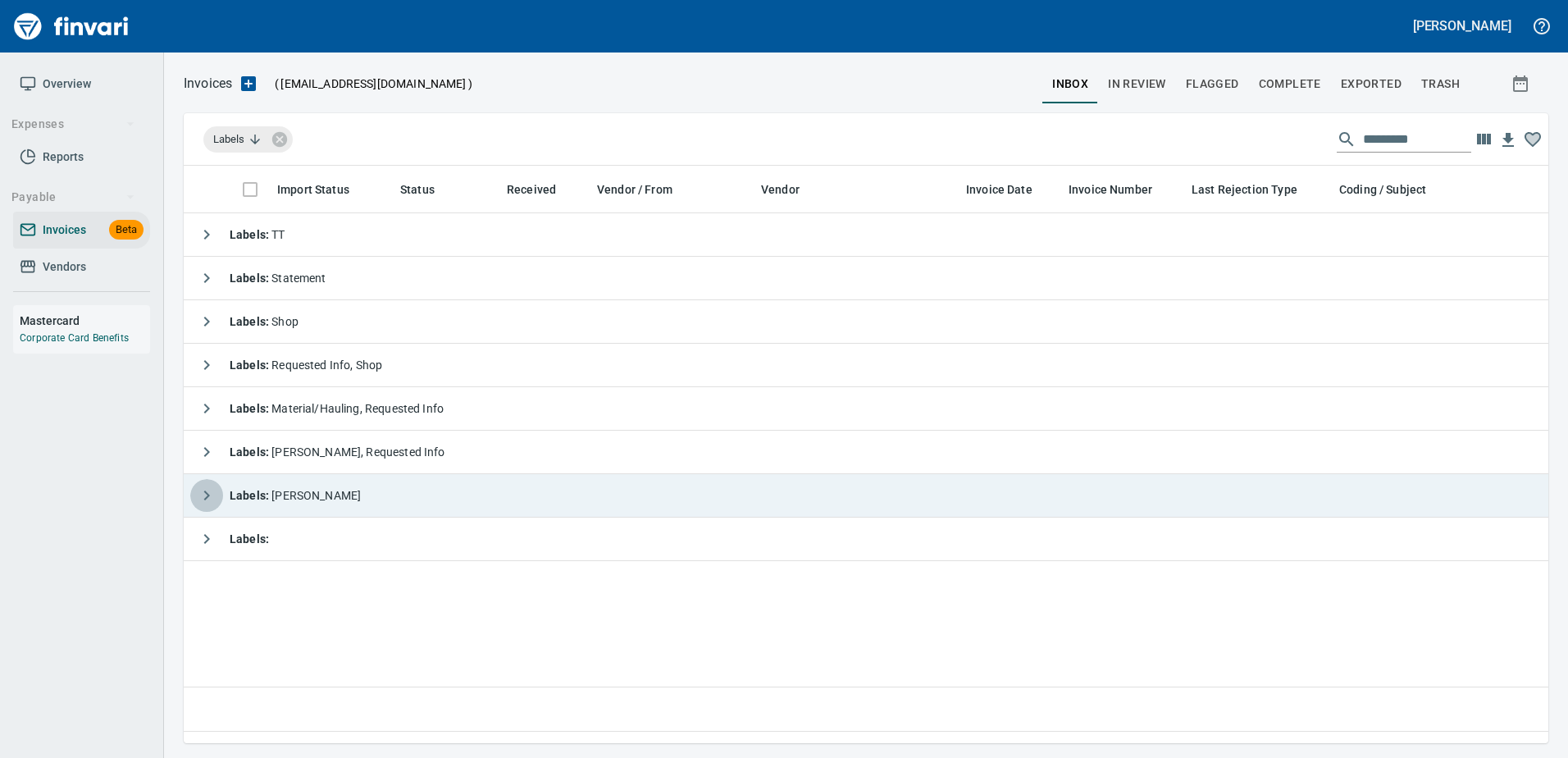
click at [199, 489] on icon "button" at bounding box center [206, 495] width 20 height 20
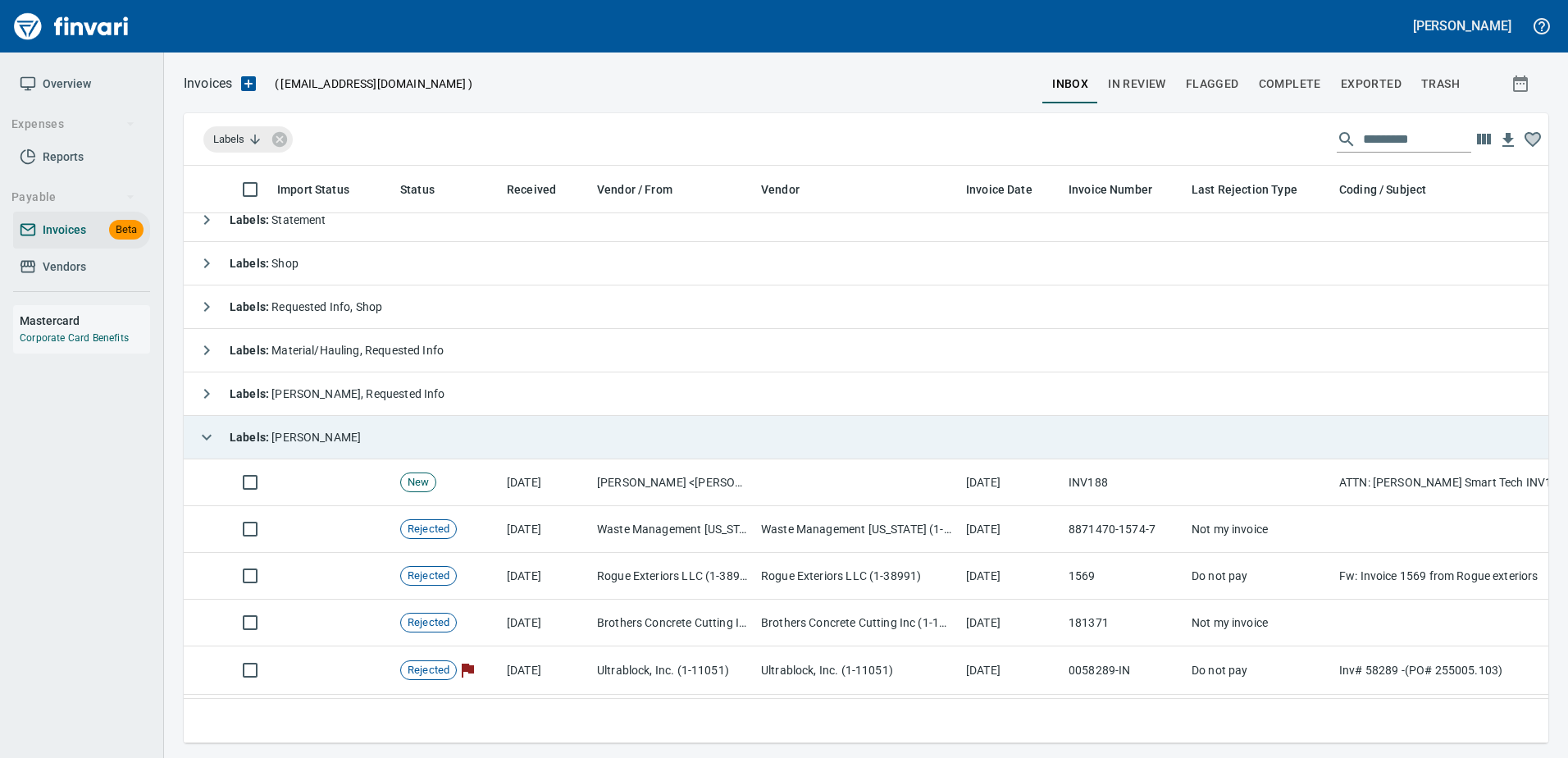
scroll to position [110, 0]
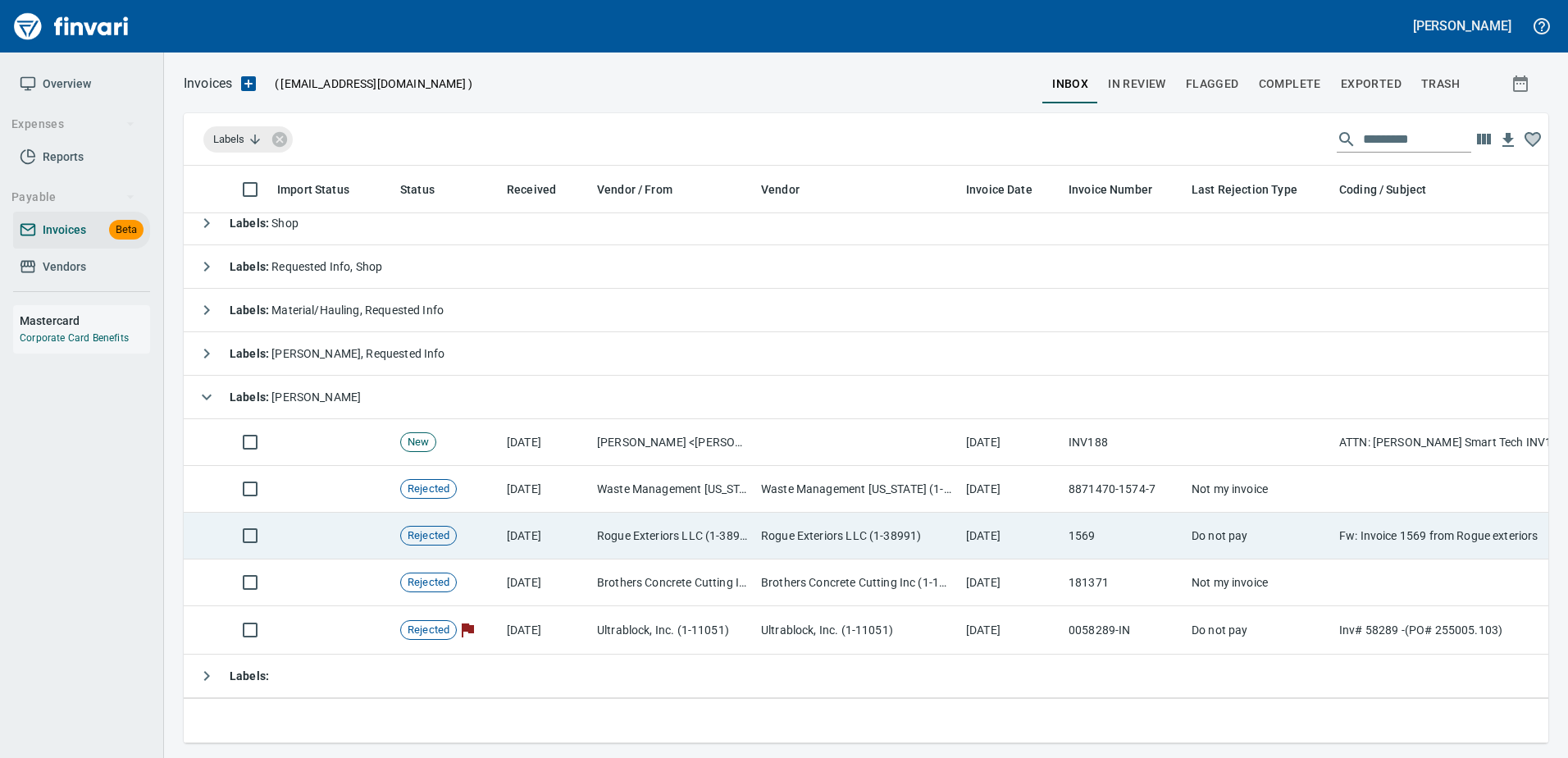
click at [818, 527] on td "Rogue Exteriors LLC (1-38991)" at bounding box center [856, 536] width 205 height 47
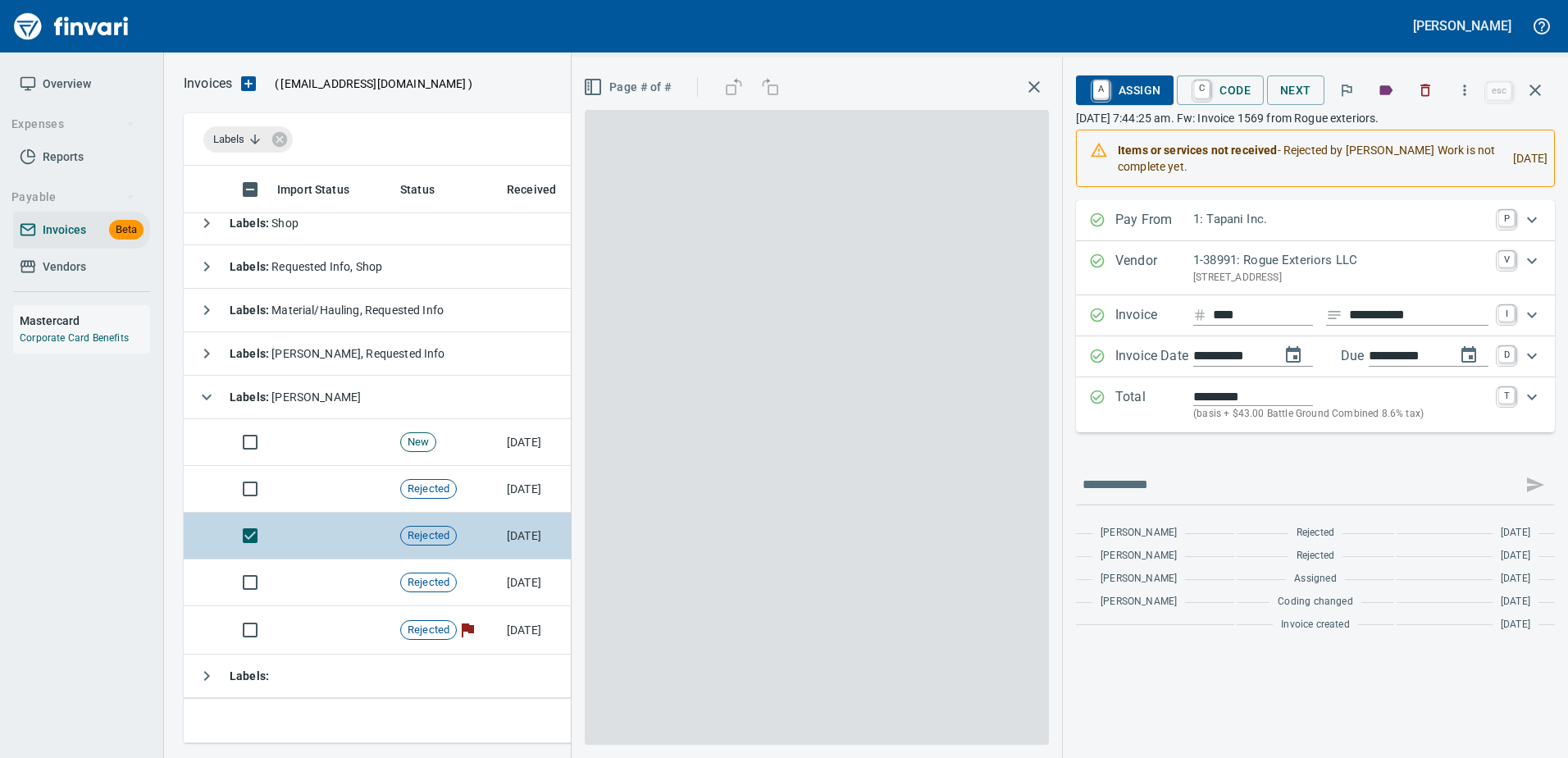
scroll to position [553, 1339]
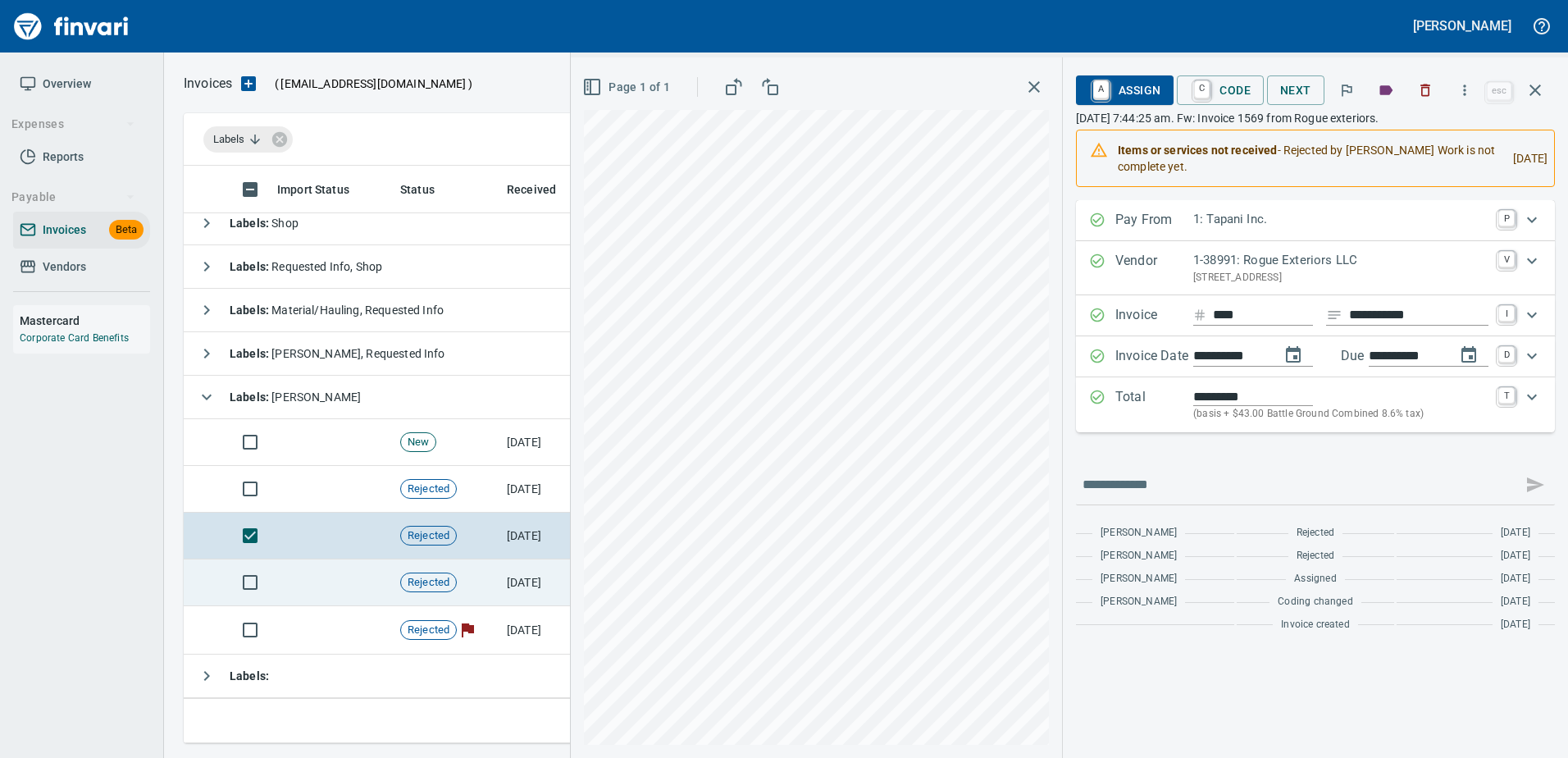
click at [495, 560] on td "Rejected" at bounding box center [446, 583] width 107 height 47
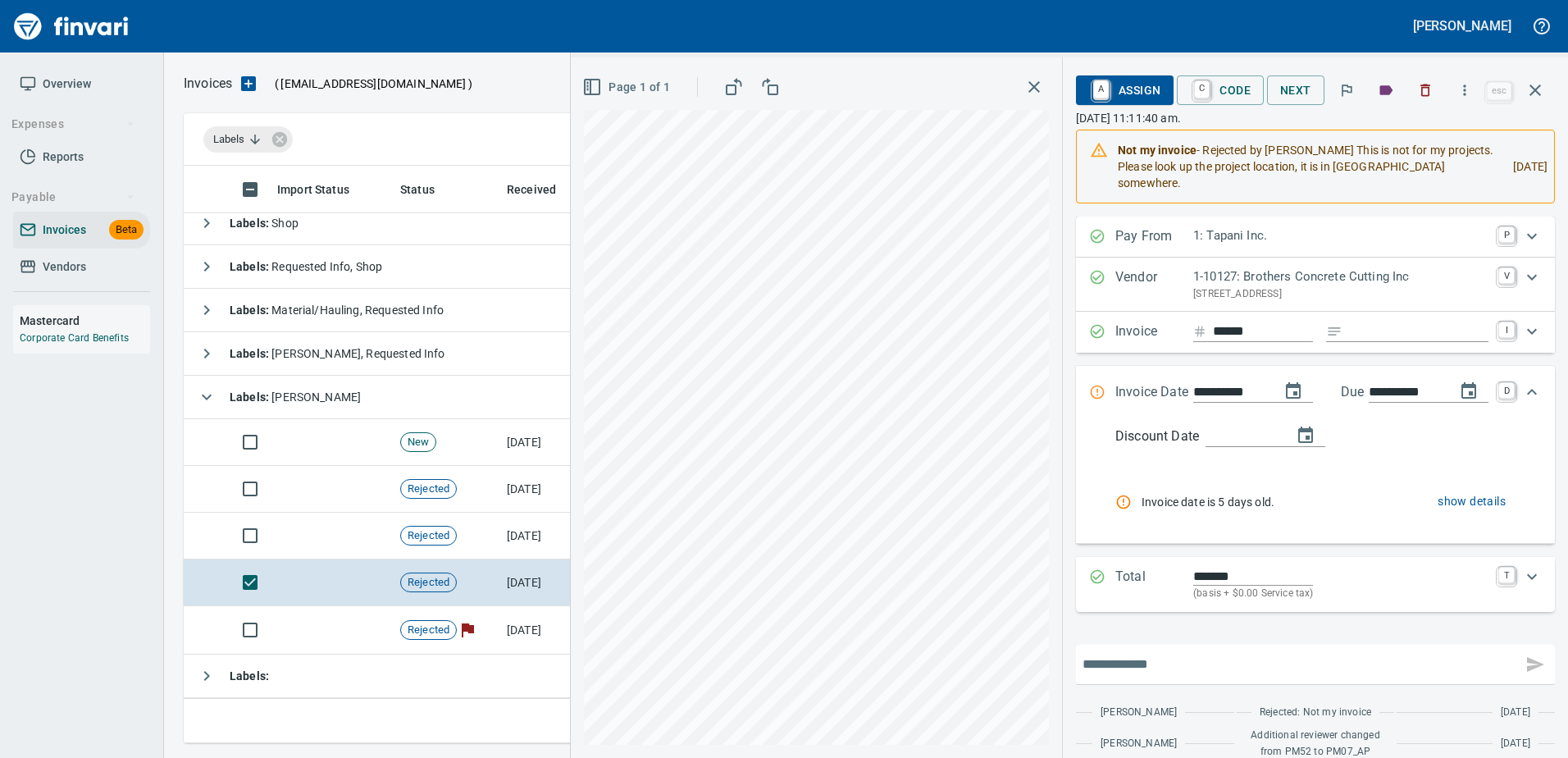
click at [1129, 667] on input "text" at bounding box center [1298, 664] width 433 height 26
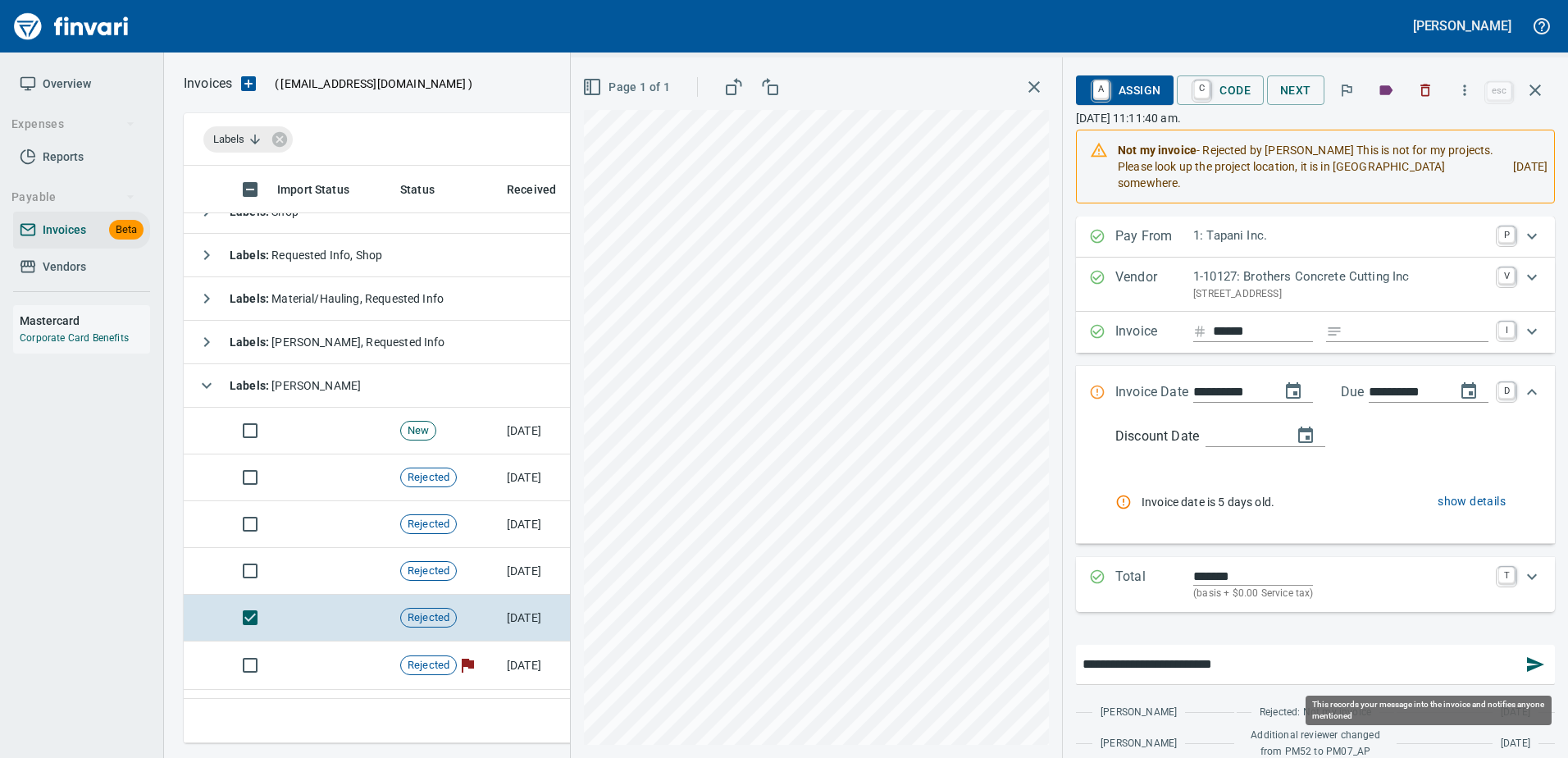
type input "**********"
click at [1525, 667] on icon "button" at bounding box center [1535, 665] width 20 height 20
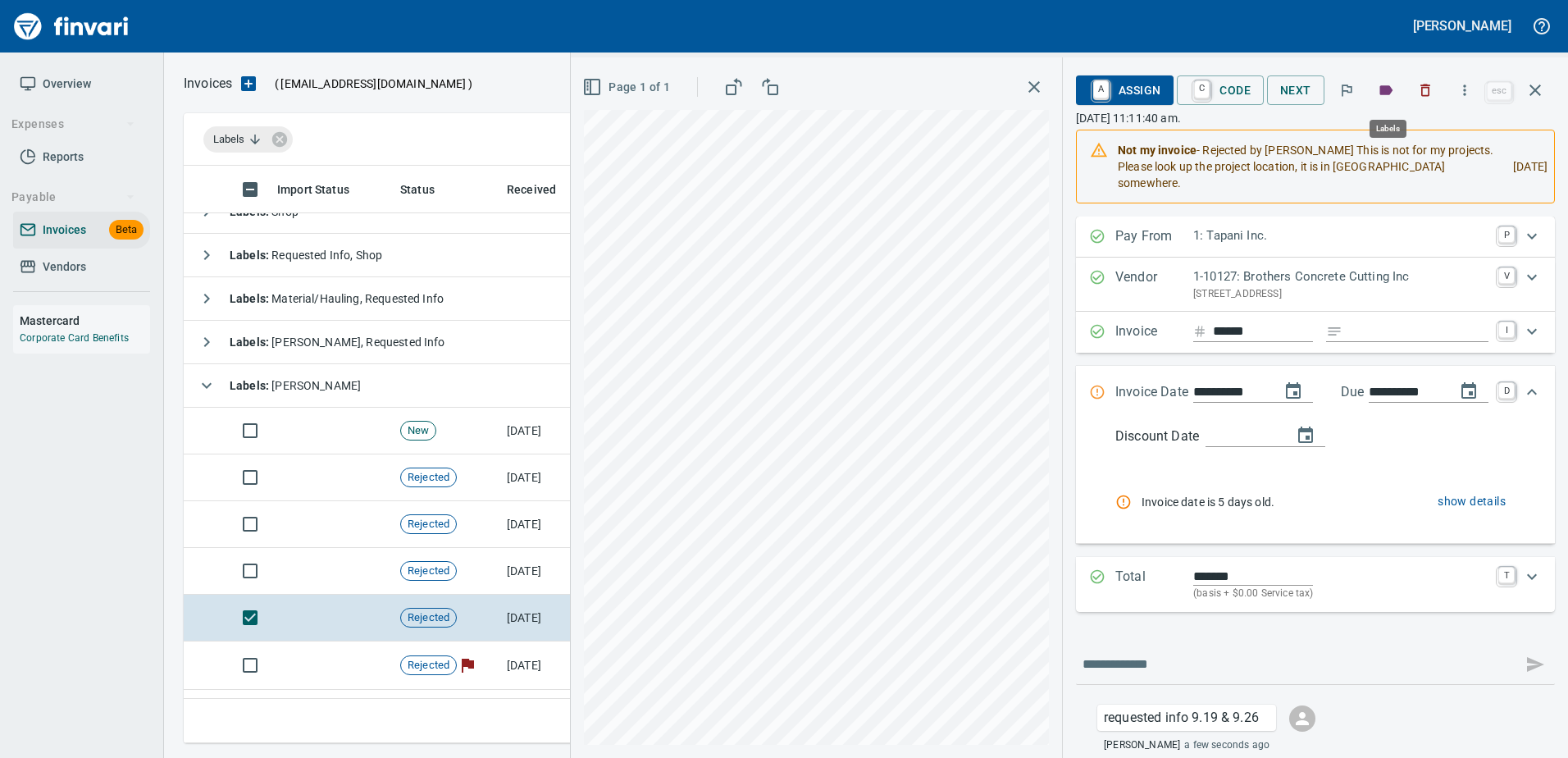
click at [1388, 87] on icon "button" at bounding box center [1386, 90] width 13 height 10
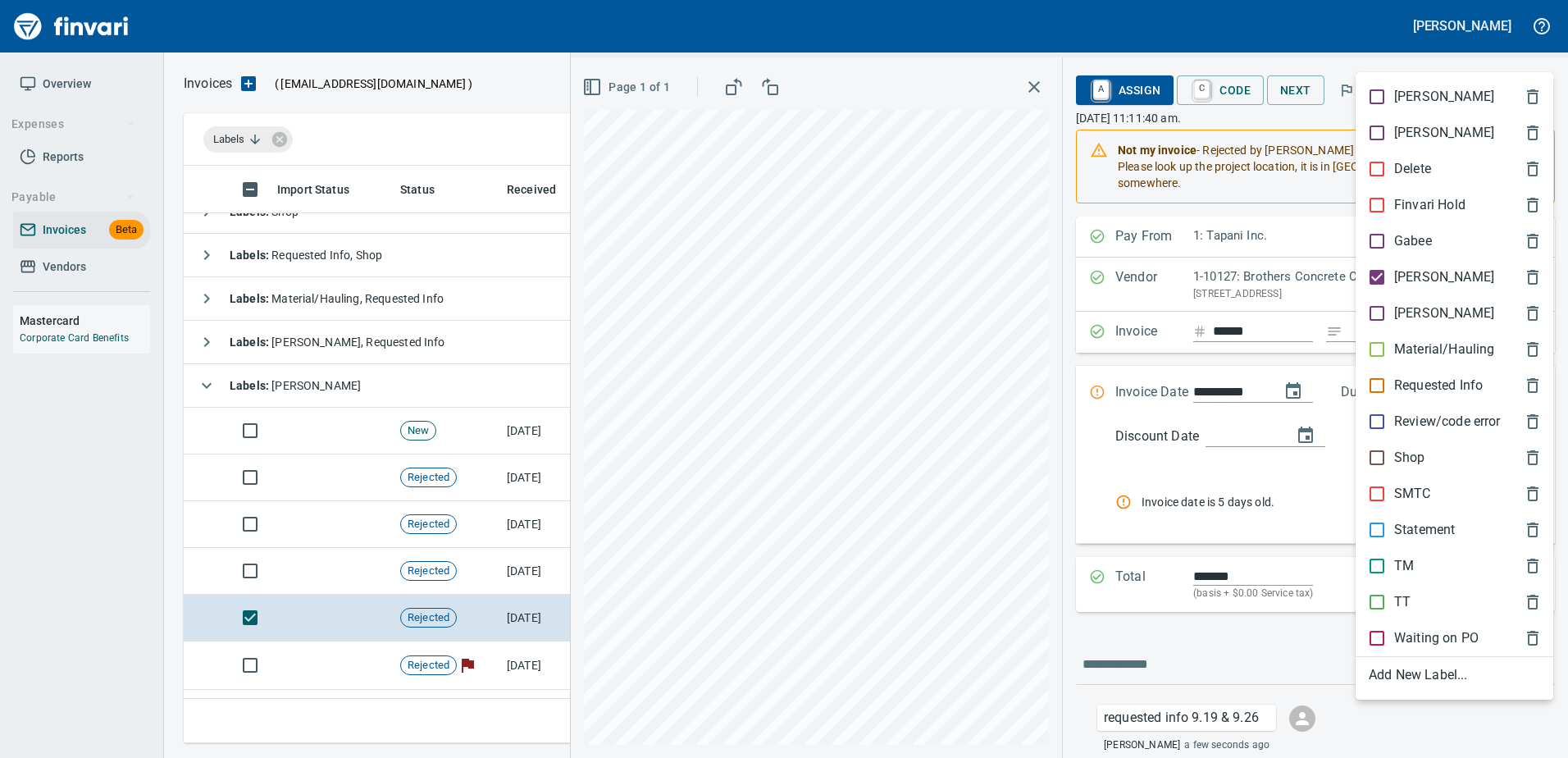
scroll to position [553, 1339]
click at [1401, 372] on div "Requested Info" at bounding box center [1454, 386] width 197 height 36
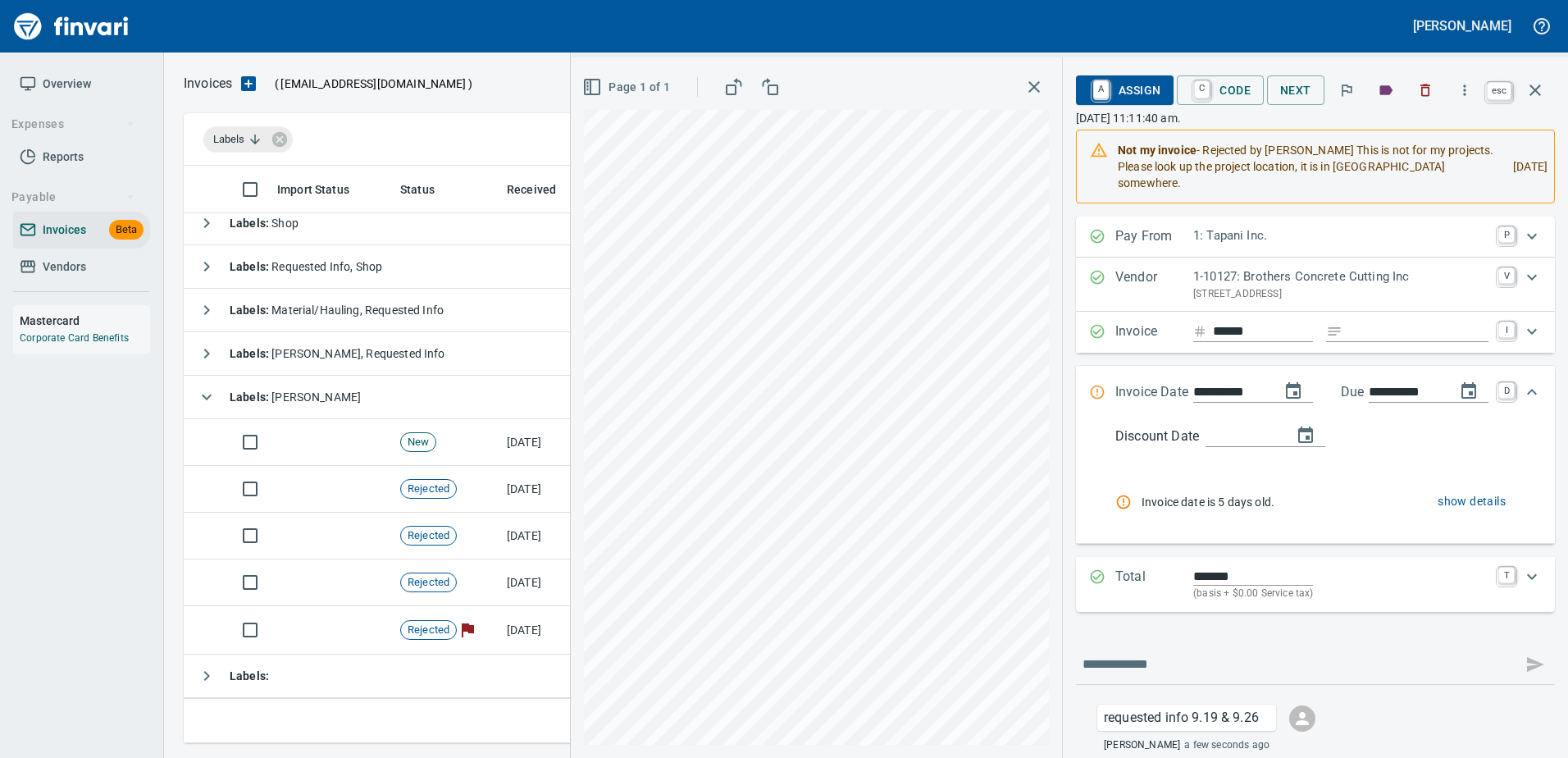
click at [1546, 74] on button "button" at bounding box center [1535, 91] width 39 height 39
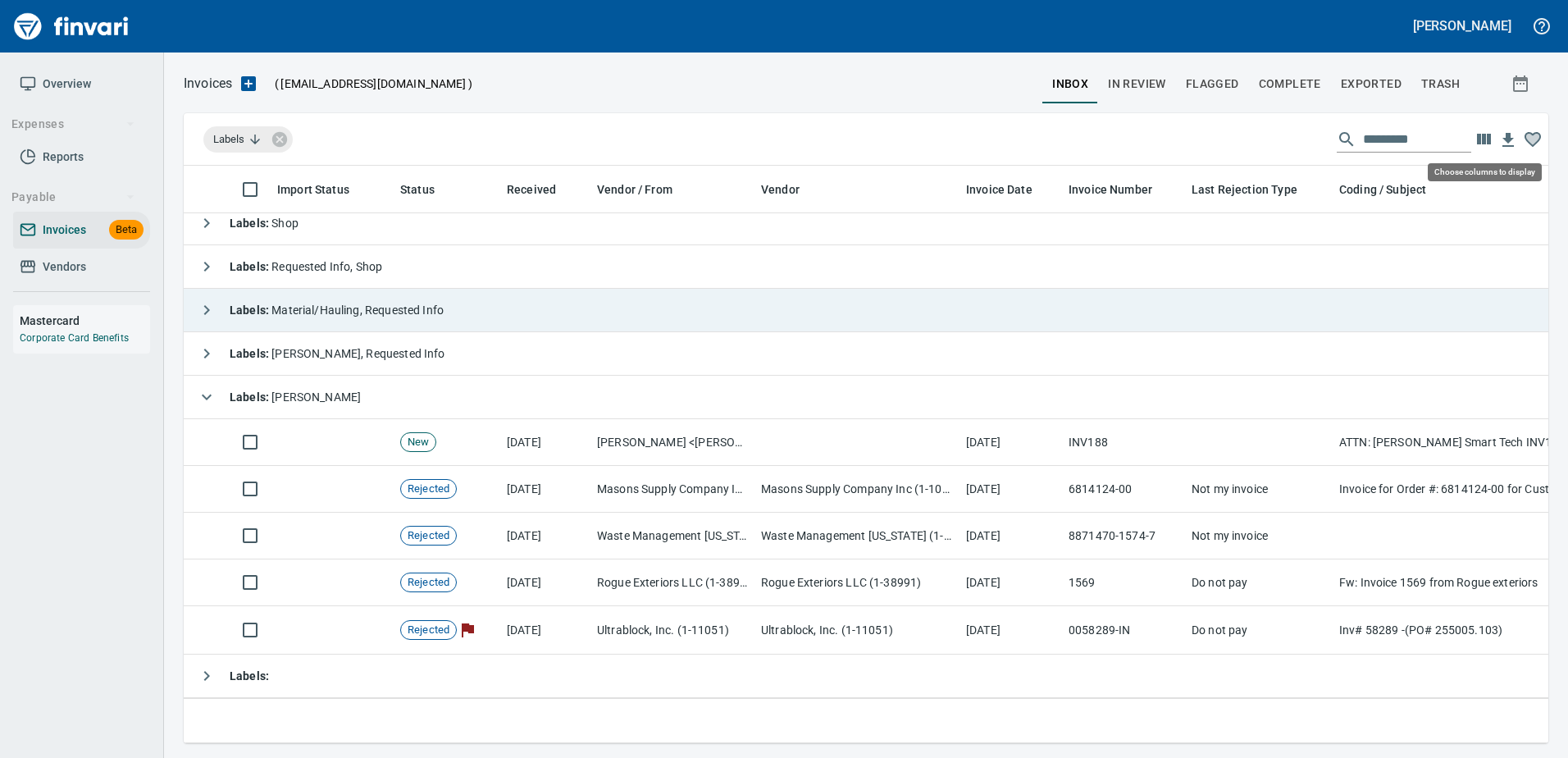
scroll to position [553, 1339]
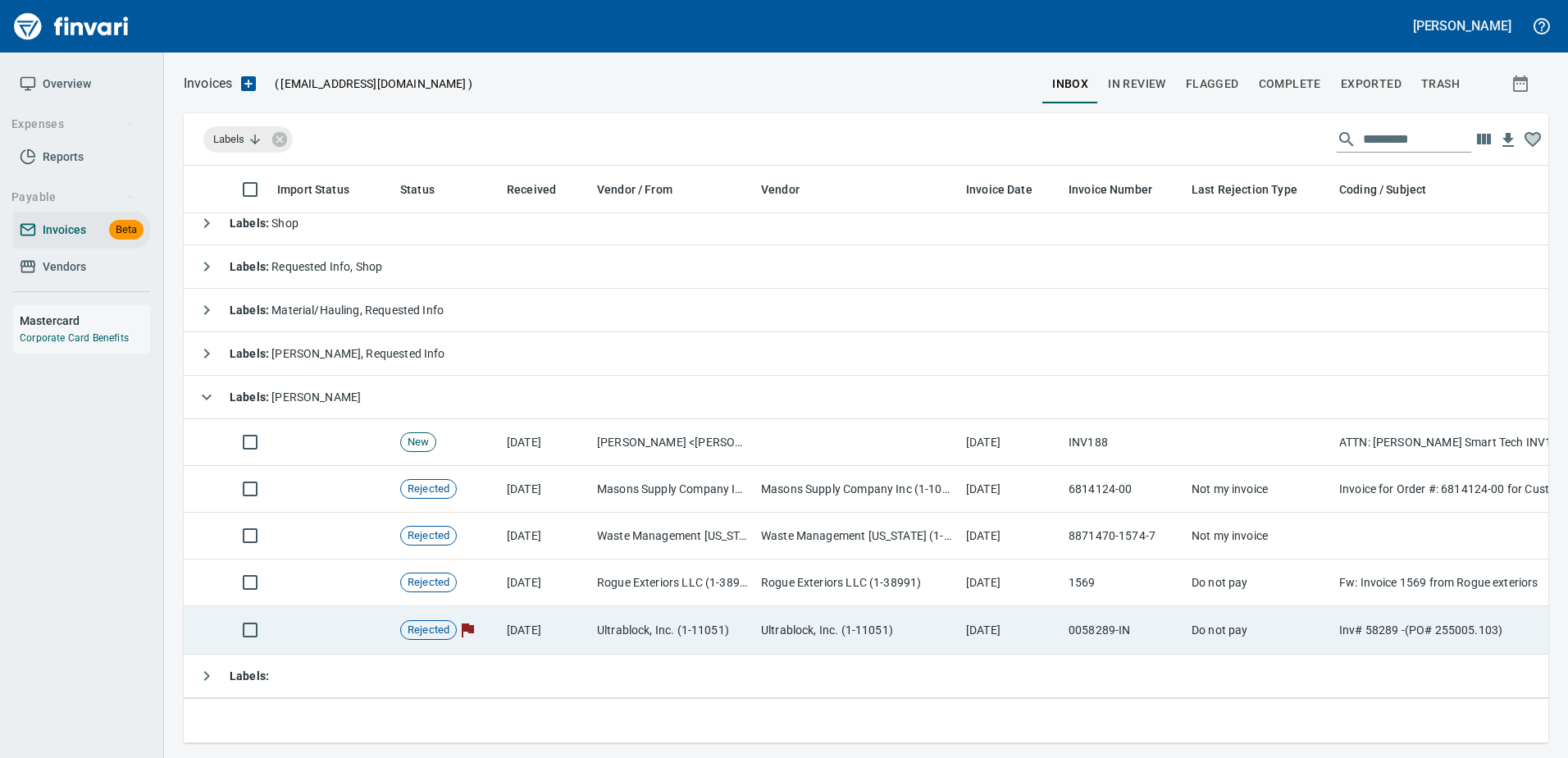
click at [1000, 606] on td "[DATE]" at bounding box center [1010, 631] width 102 height 48
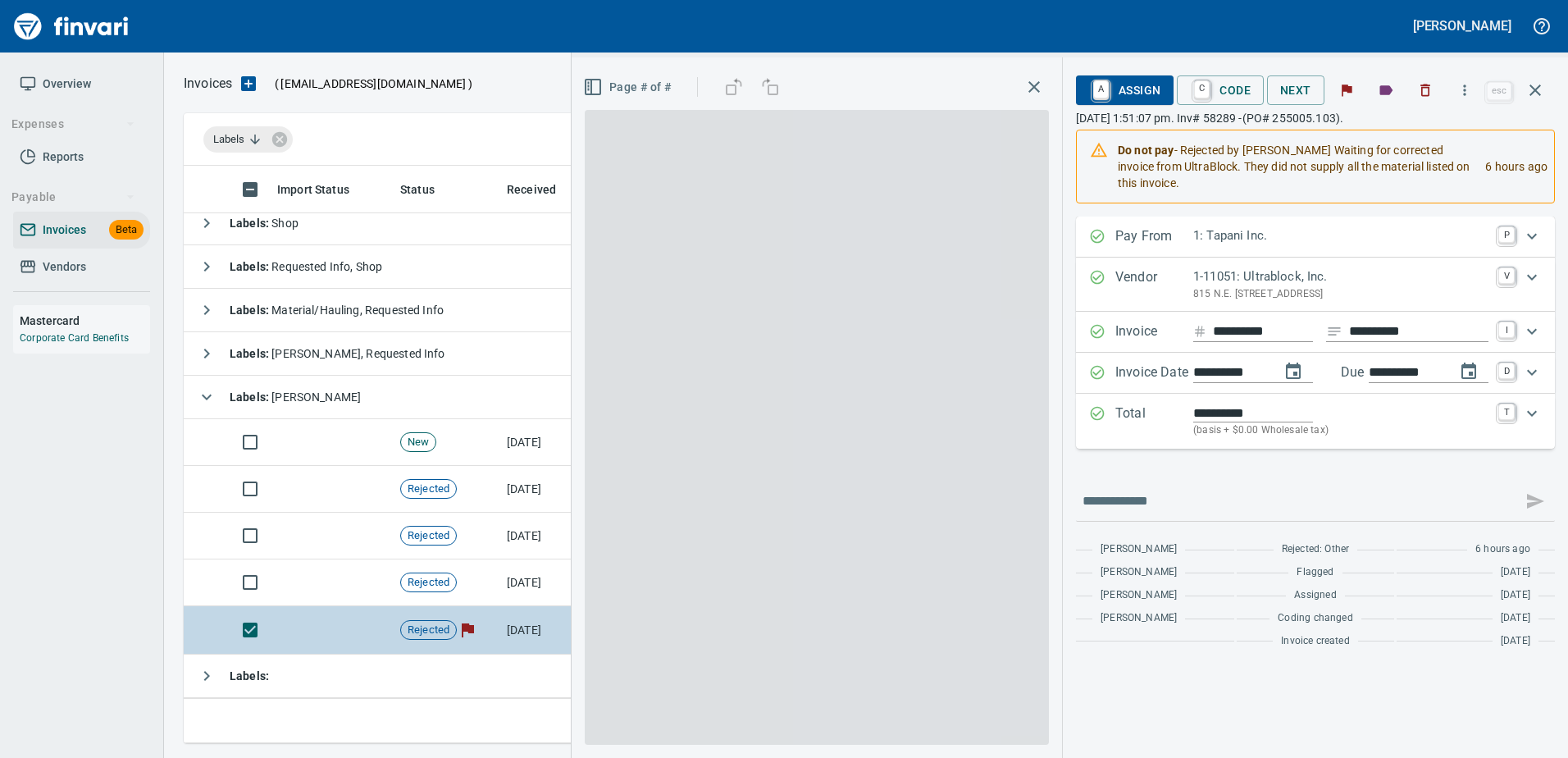
scroll to position [553, 1339]
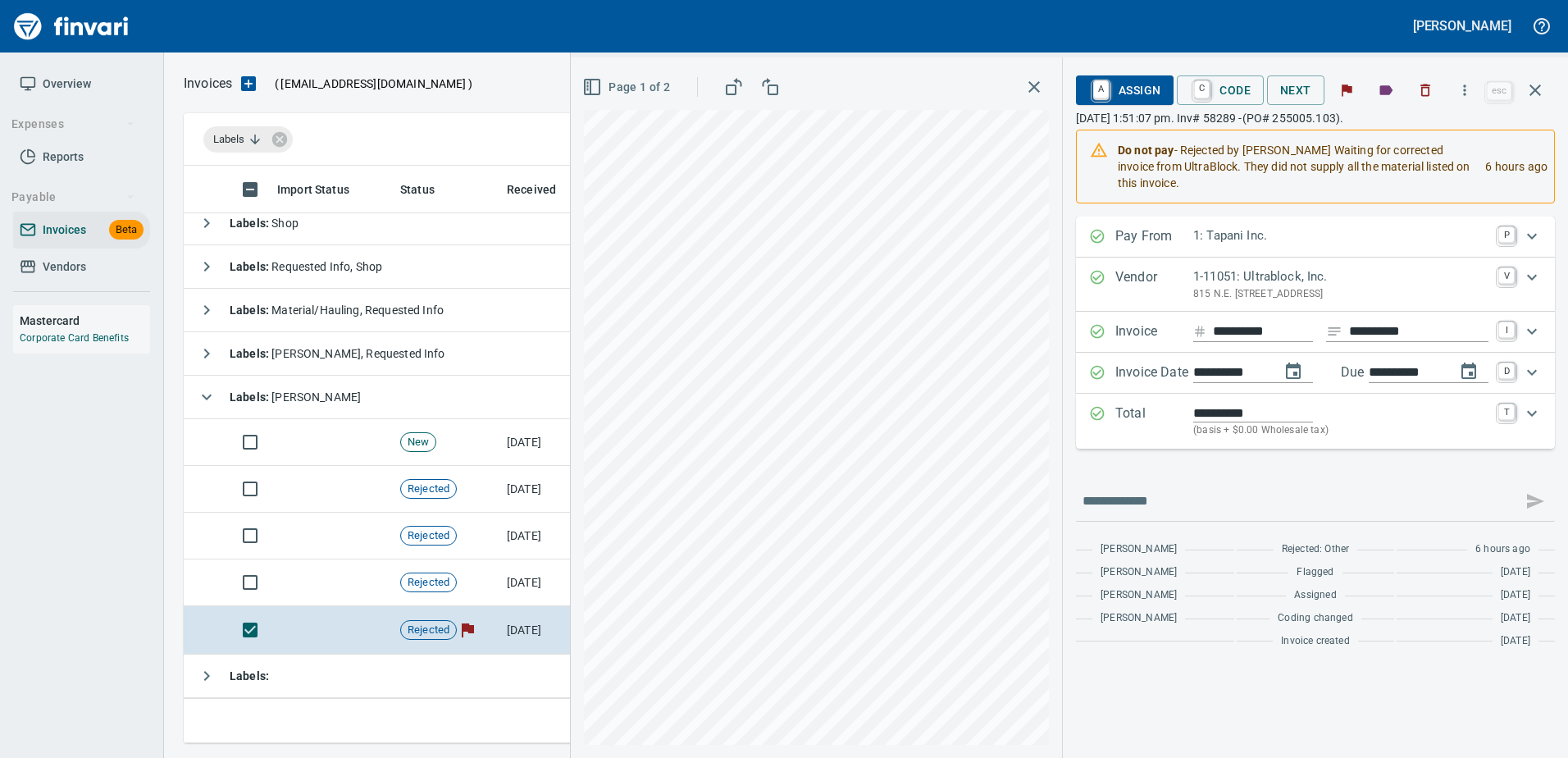
click at [1255, 328] on input "**********" at bounding box center [1263, 332] width 100 height 21
click at [1541, 91] on icon "button" at bounding box center [1535, 91] width 20 height 20
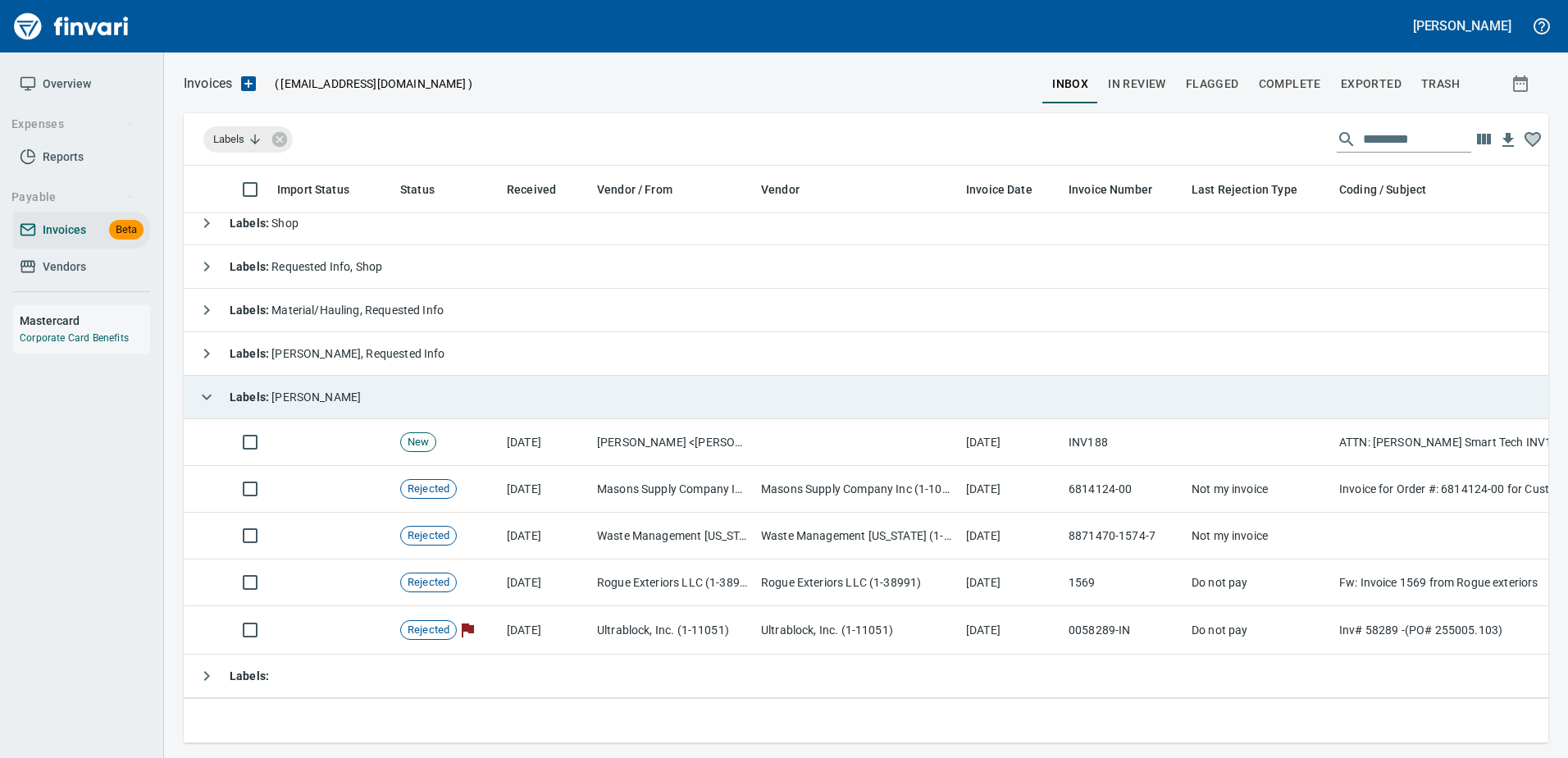
scroll to position [553, 1339]
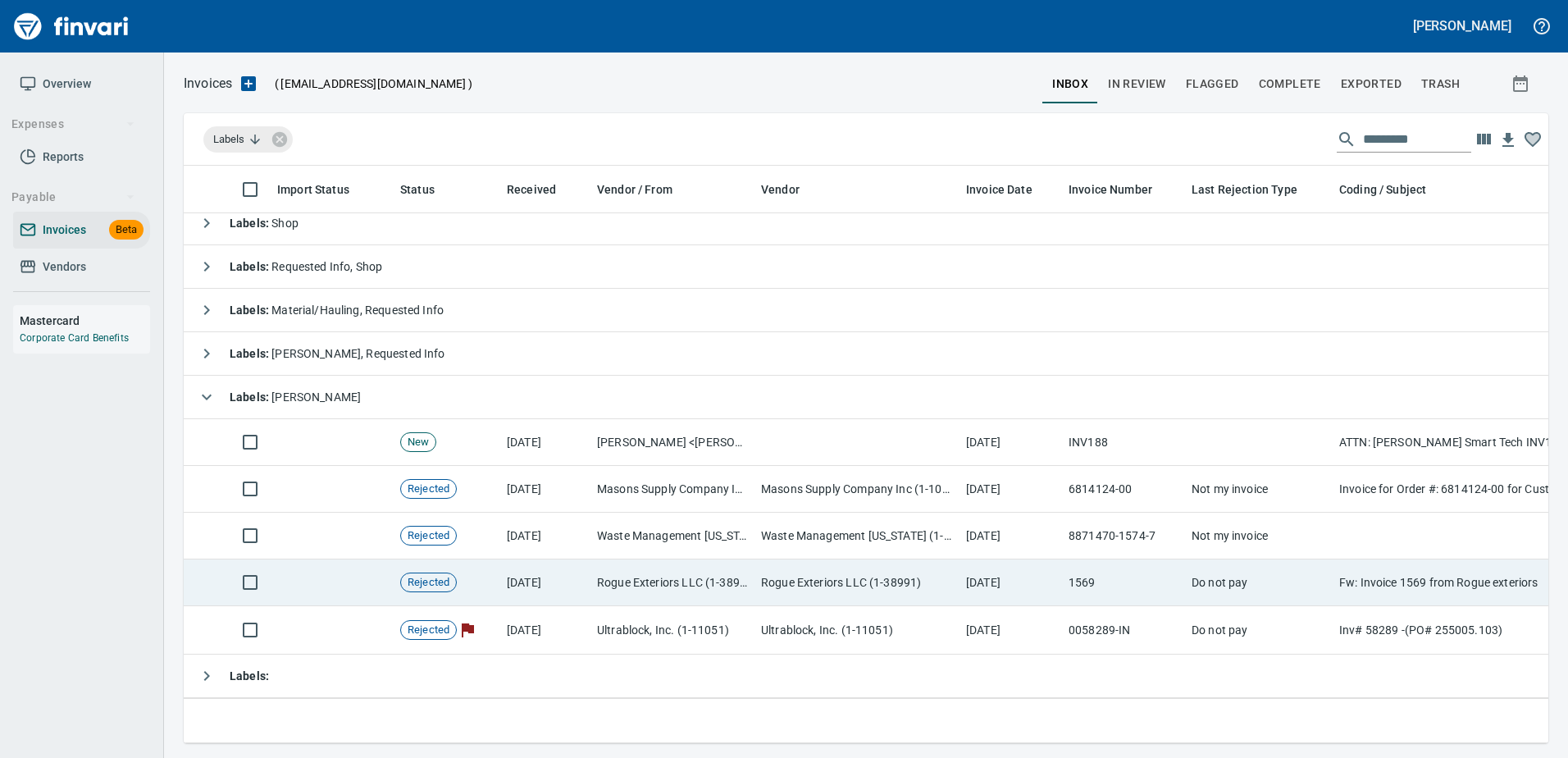
click at [617, 560] on td "Rogue Exteriors LLC (1-38991)" at bounding box center [671, 583] width 164 height 47
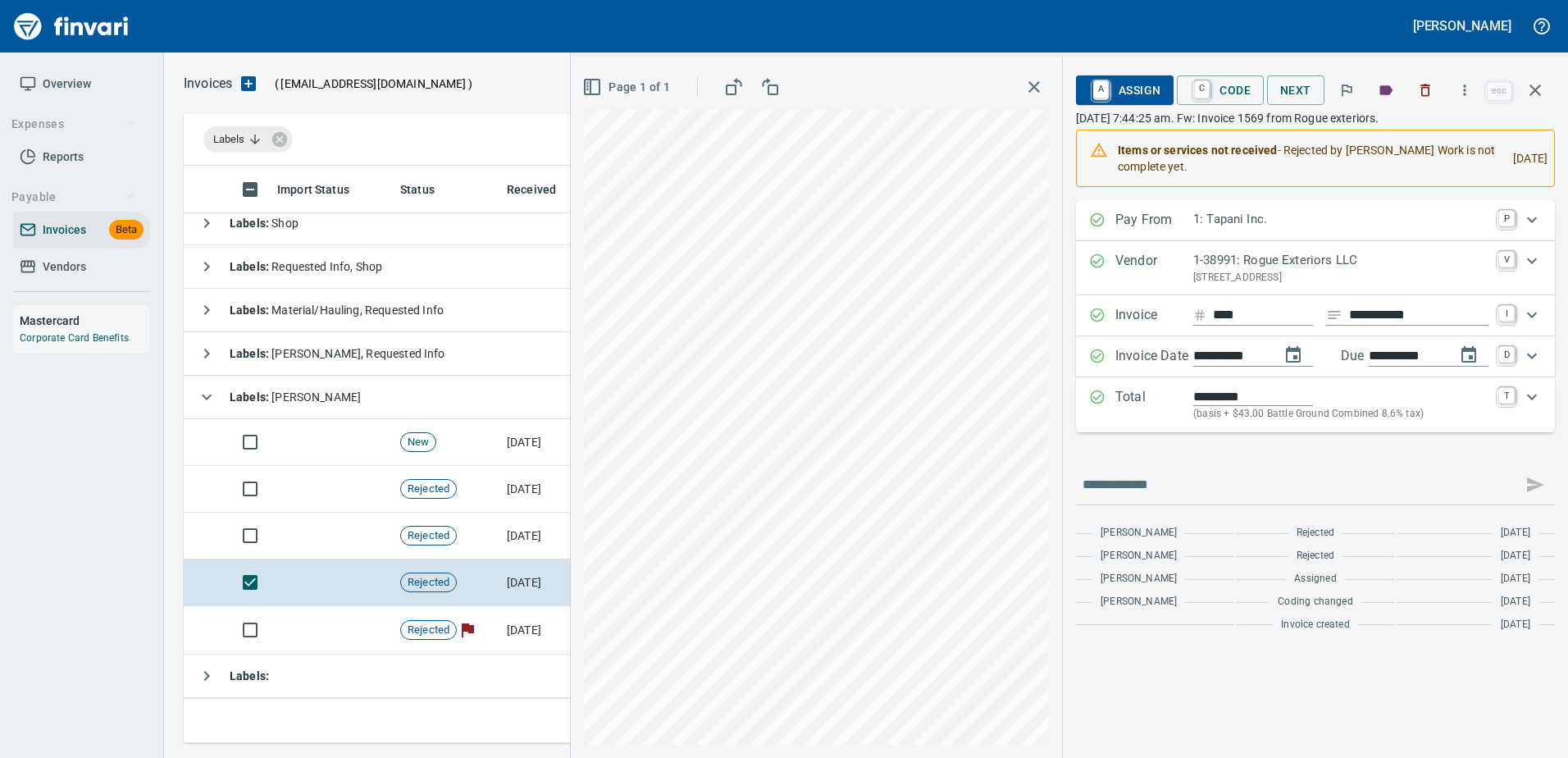
click at [1387, 91] on icon "button" at bounding box center [1386, 90] width 13 height 10
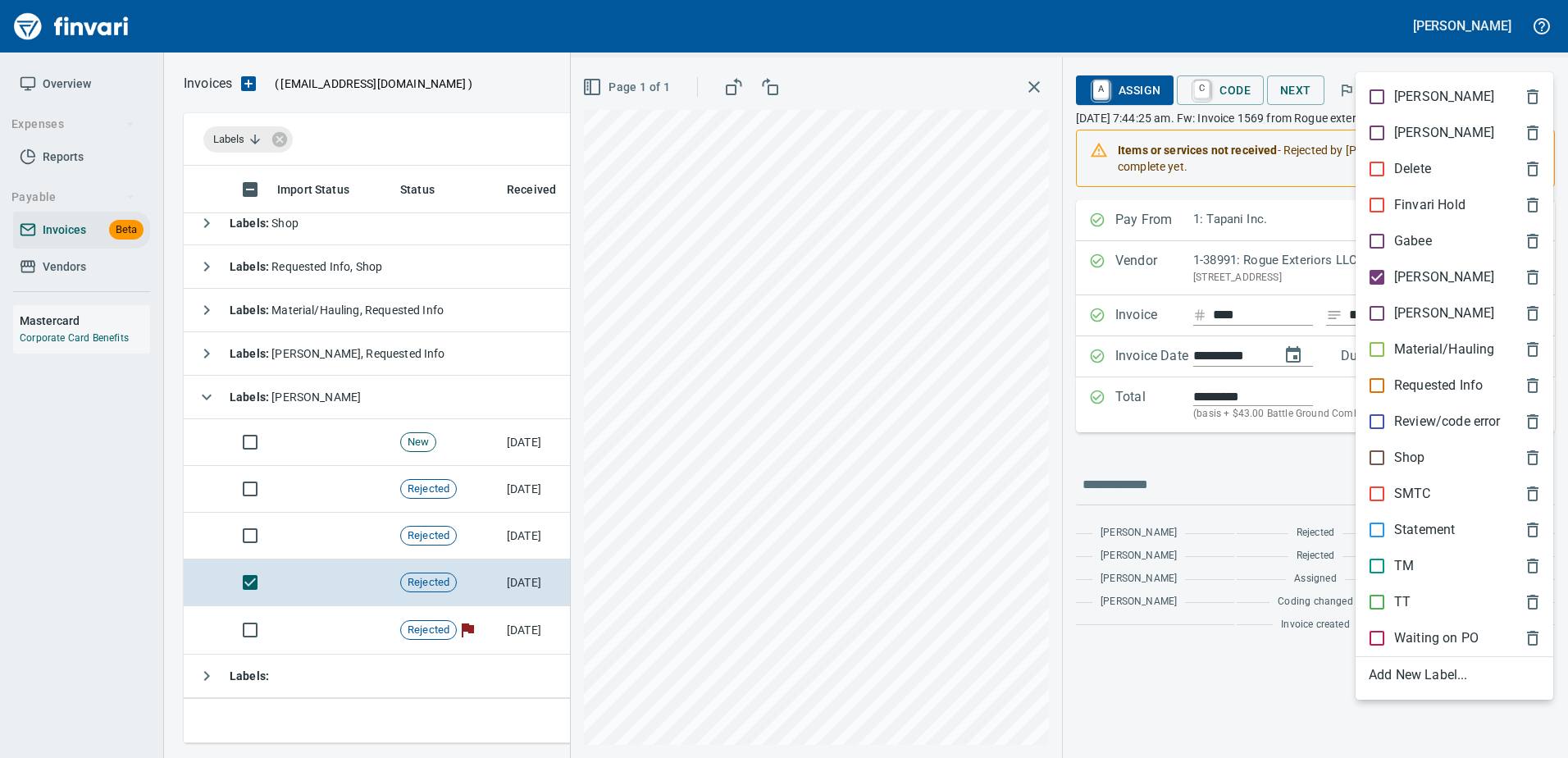
scroll to position [553, 1339]
click at [1399, 48] on div at bounding box center [784, 379] width 1568 height 758
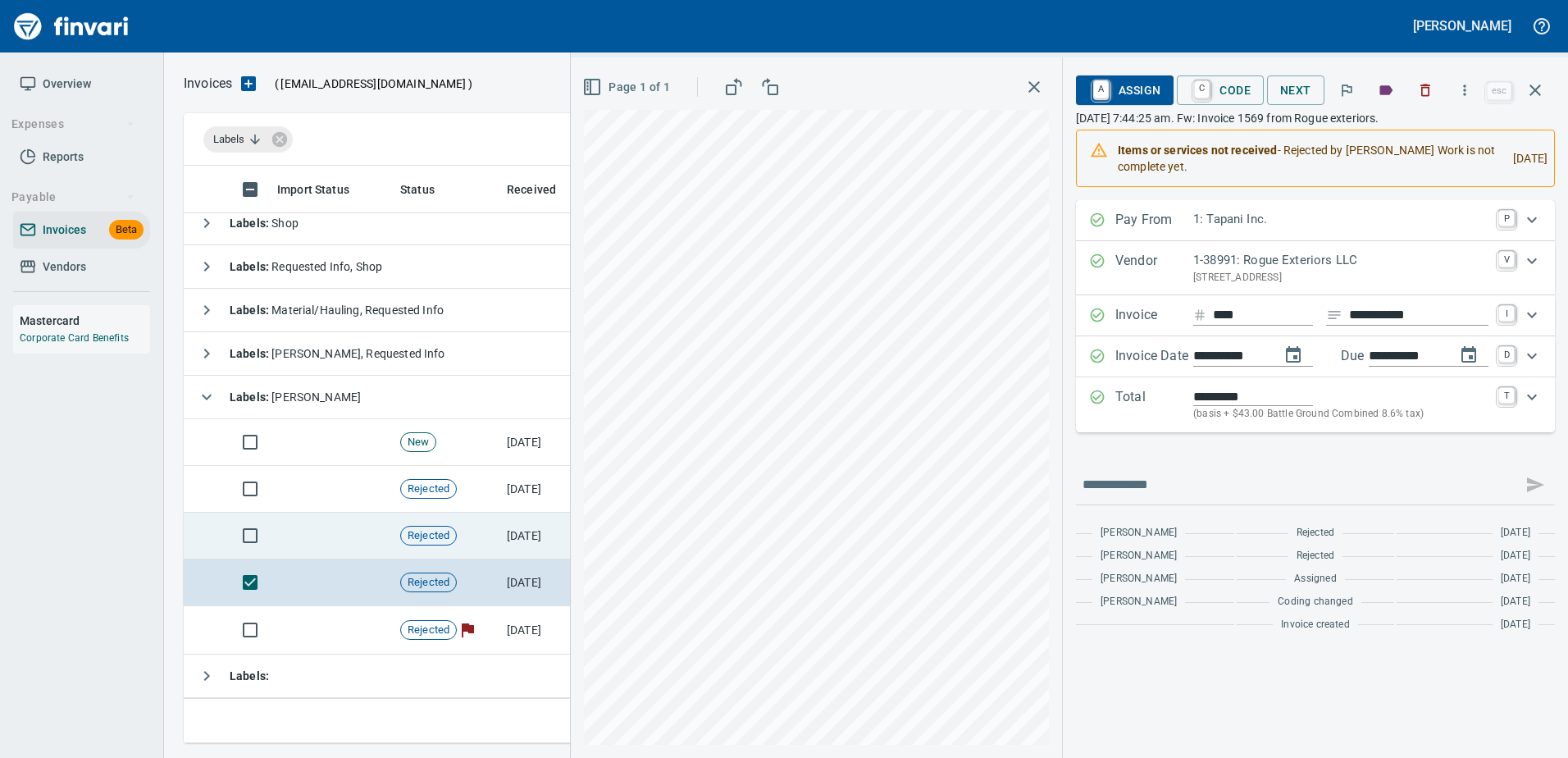
click at [483, 529] on td "Rejected" at bounding box center [446, 536] width 107 height 47
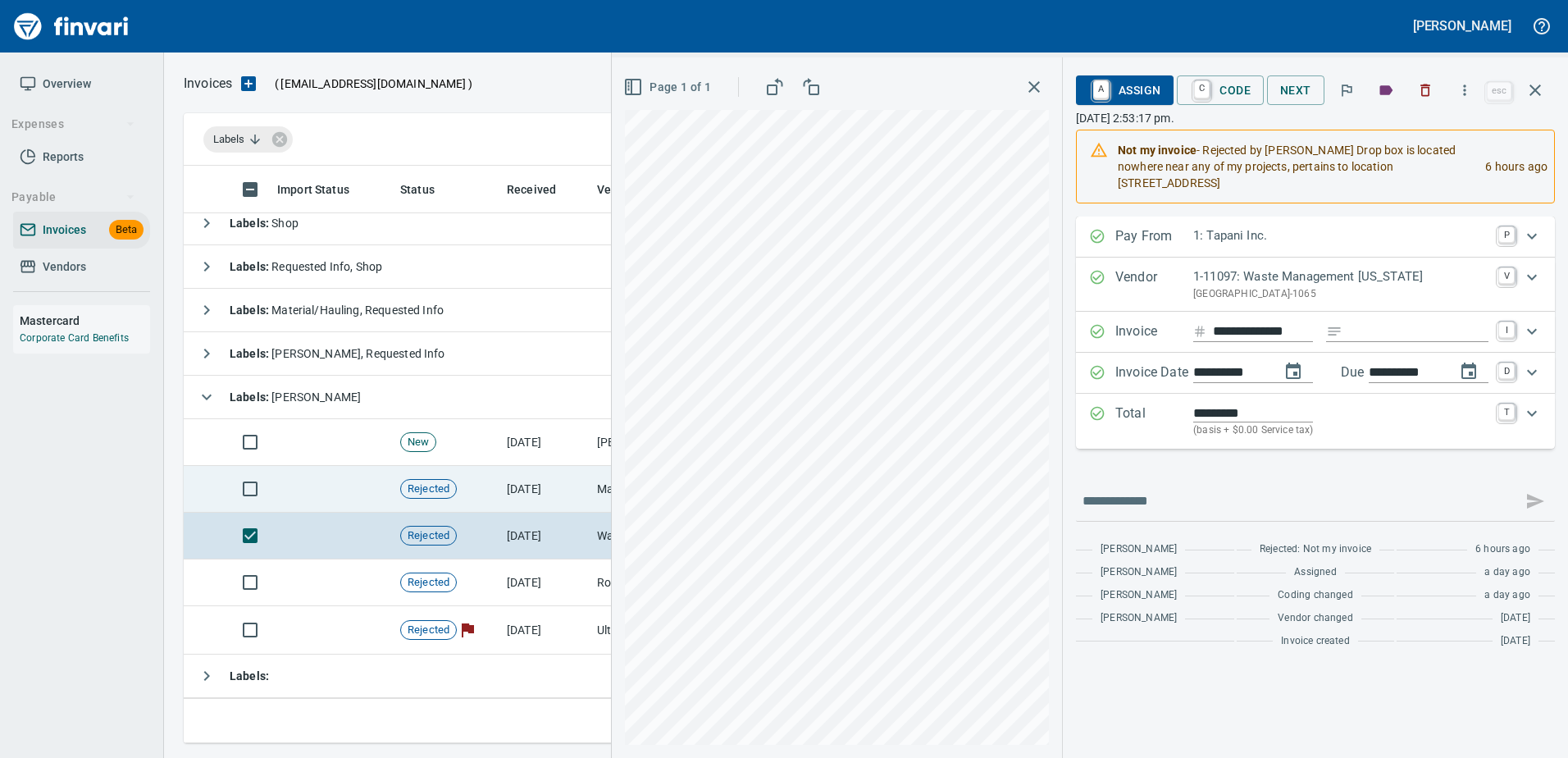
click at [493, 482] on td "Rejected" at bounding box center [446, 489] width 107 height 47
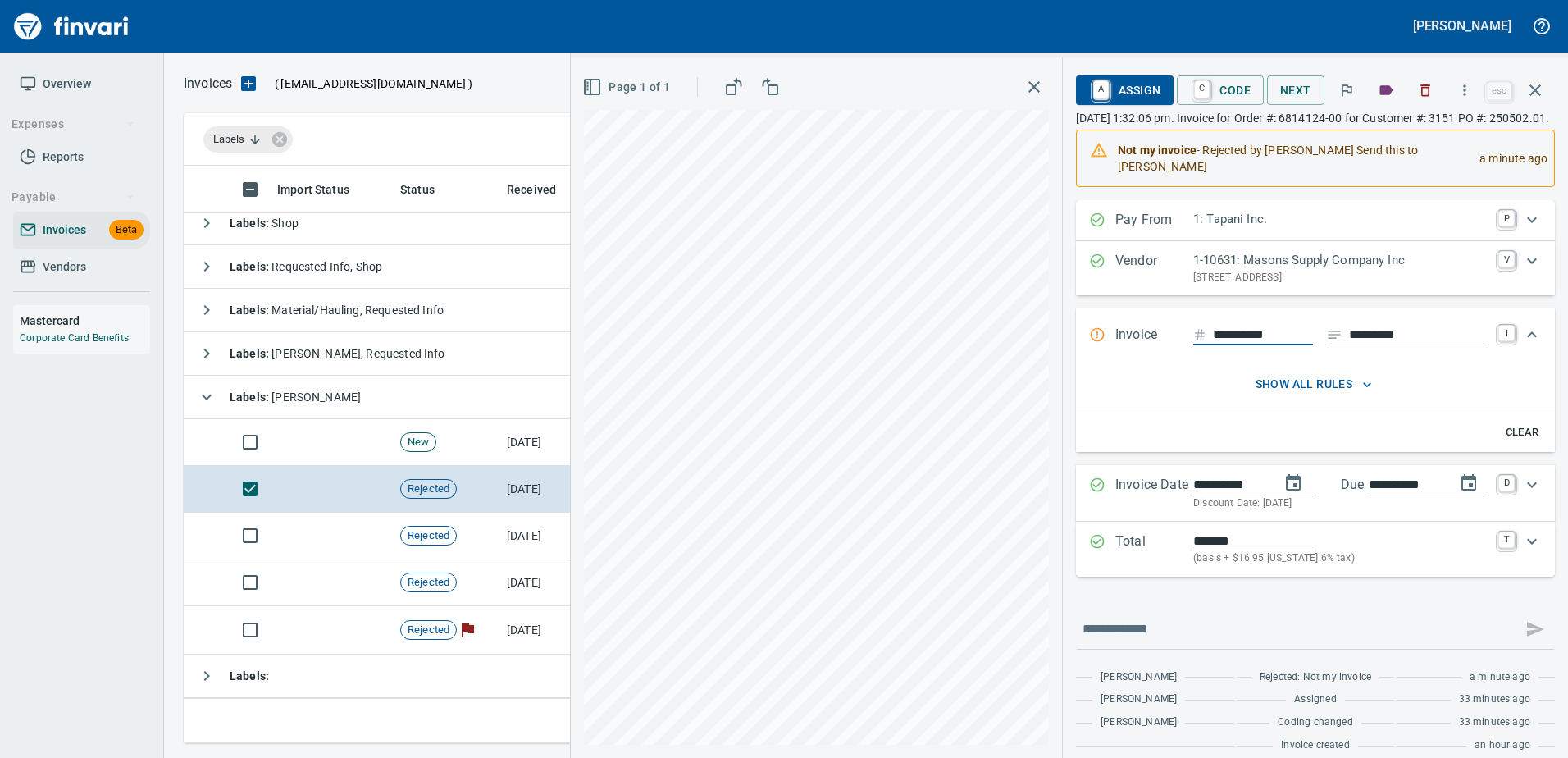
click at [1112, 91] on span "A Assign" at bounding box center [1125, 90] width 72 height 28
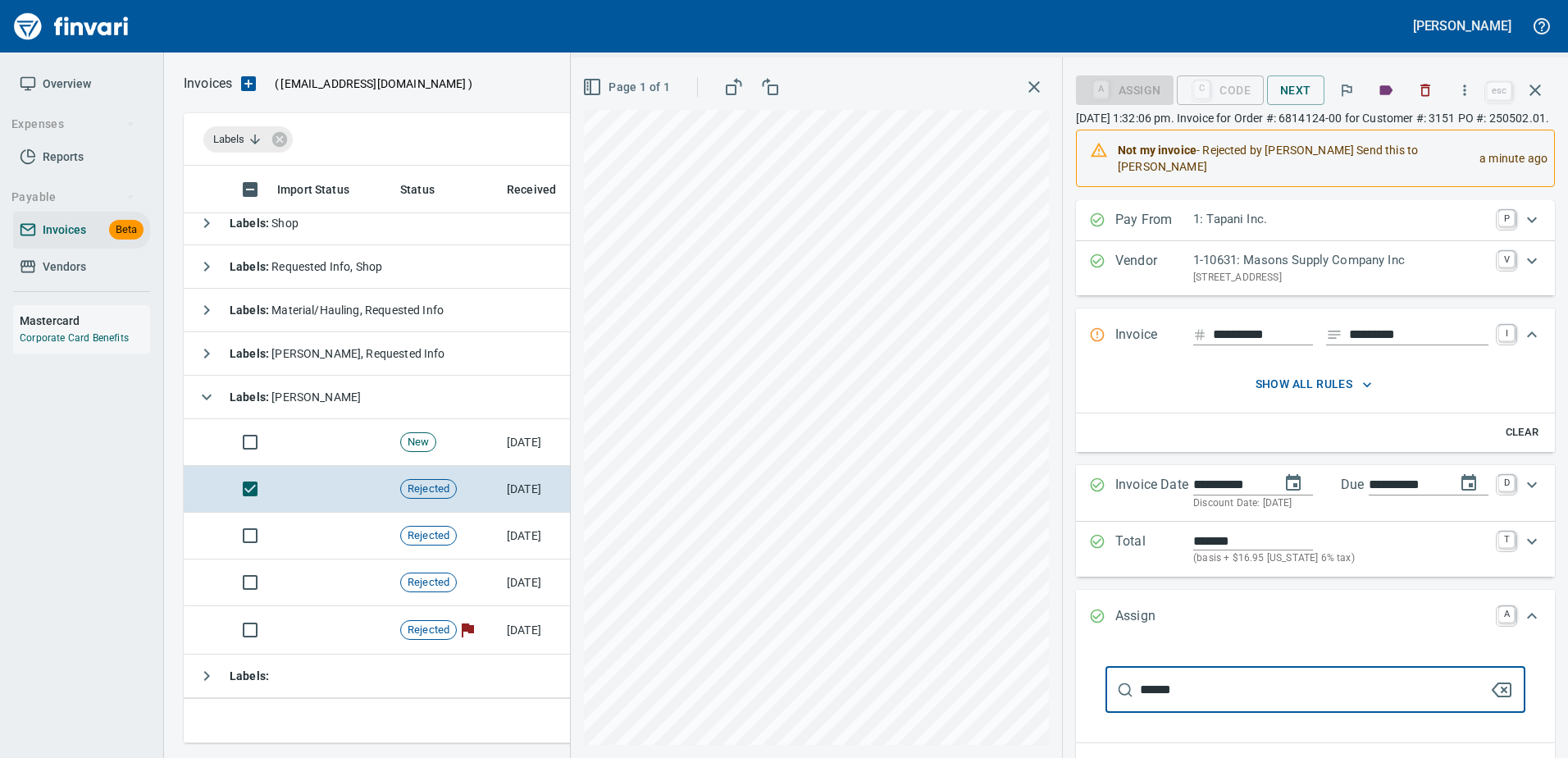
scroll to position [553, 1339]
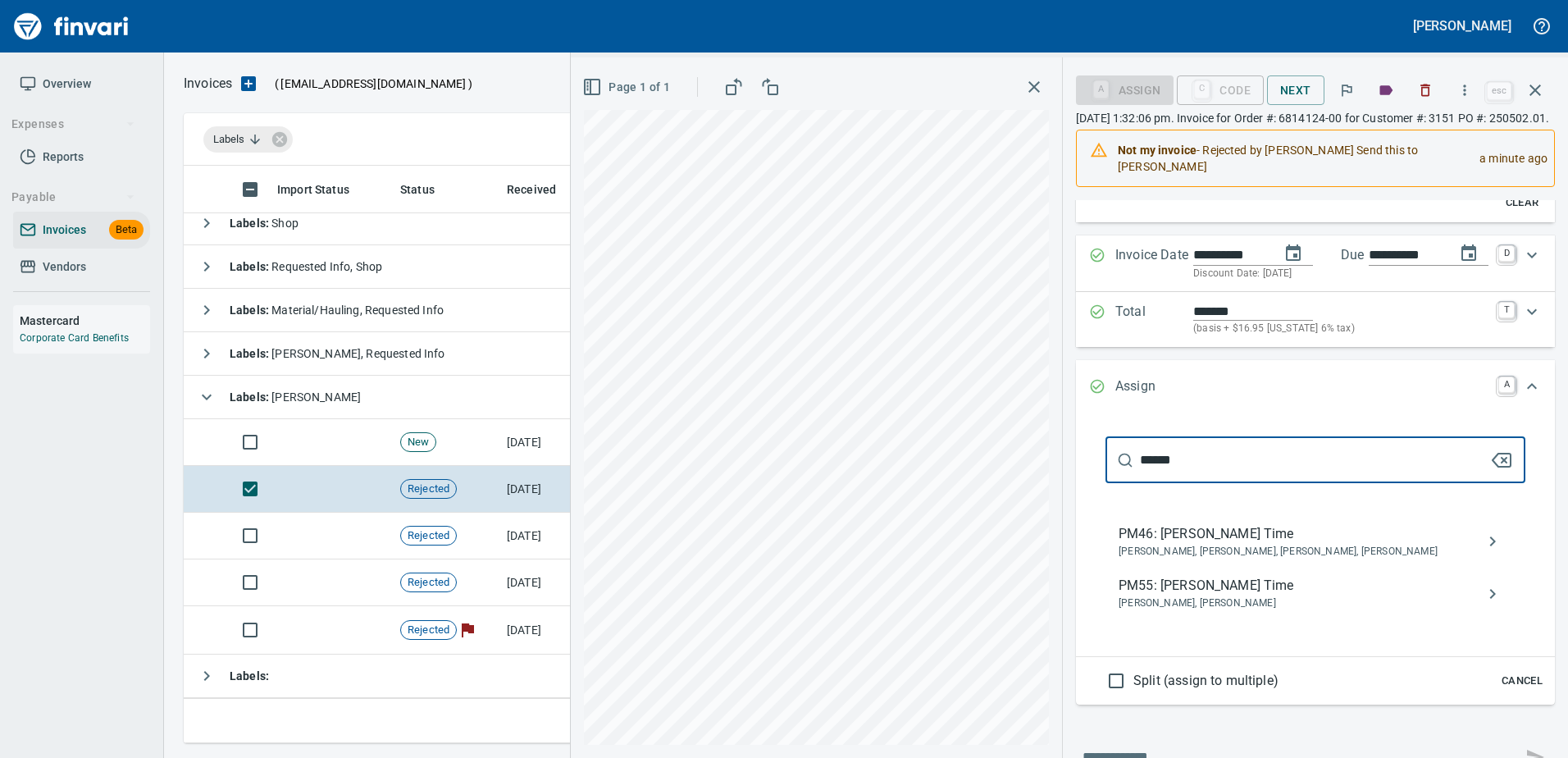
type input "******"
click at [1182, 537] on span "PM46: [PERSON_NAME] Time" at bounding box center [1302, 534] width 368 height 20
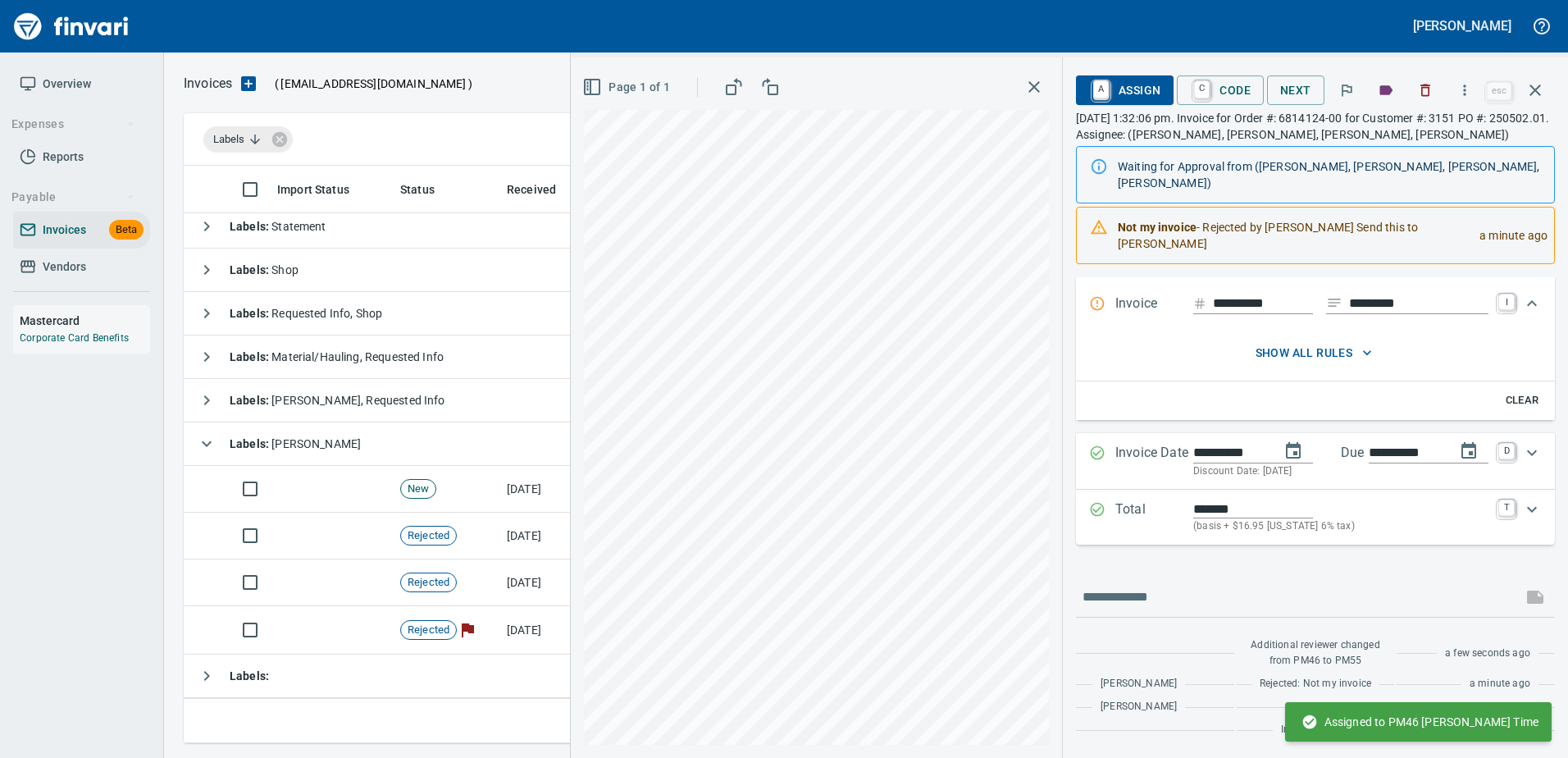
scroll to position [76, 0]
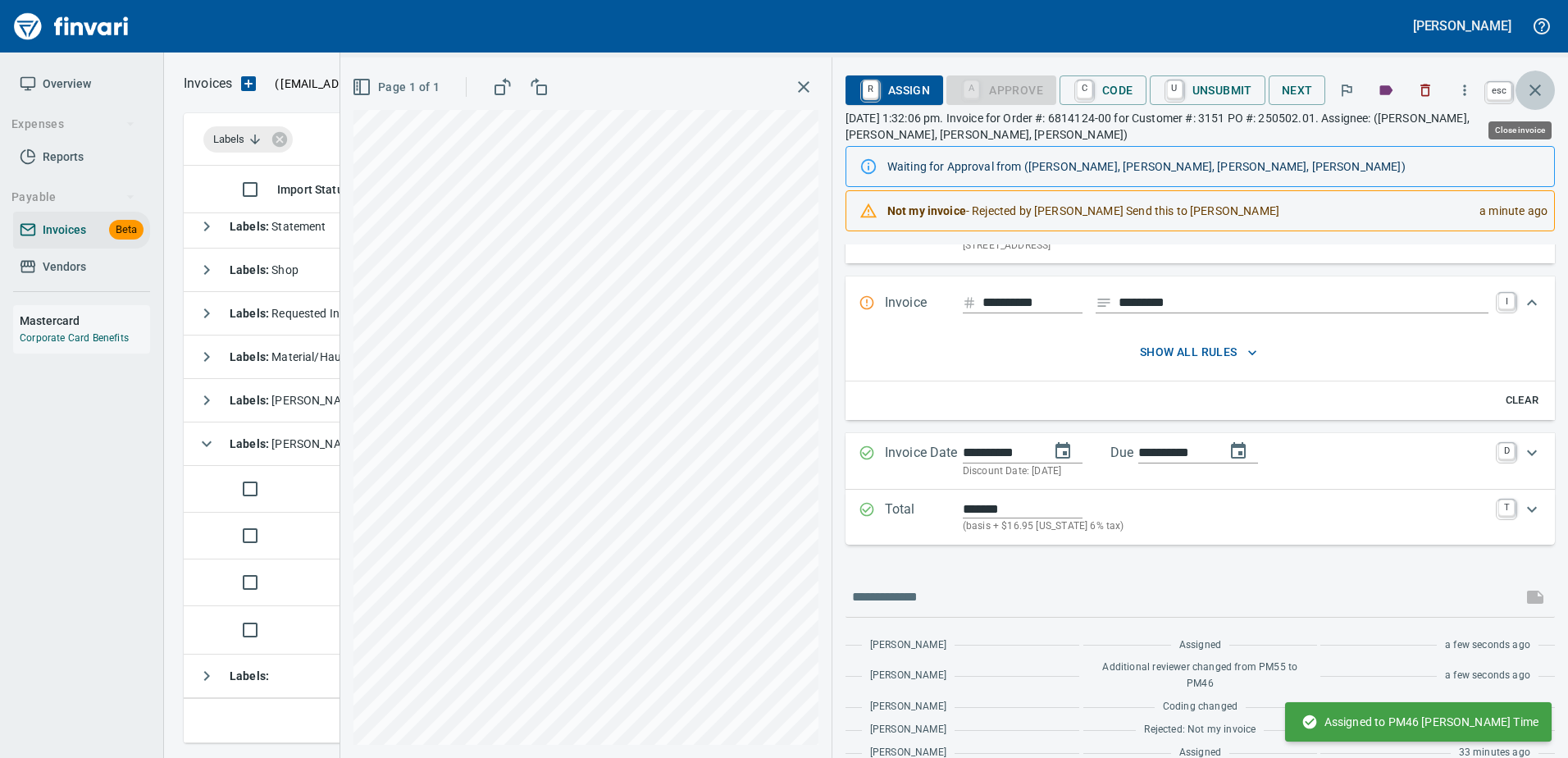
click at [1534, 83] on icon "button" at bounding box center [1535, 91] width 20 height 20
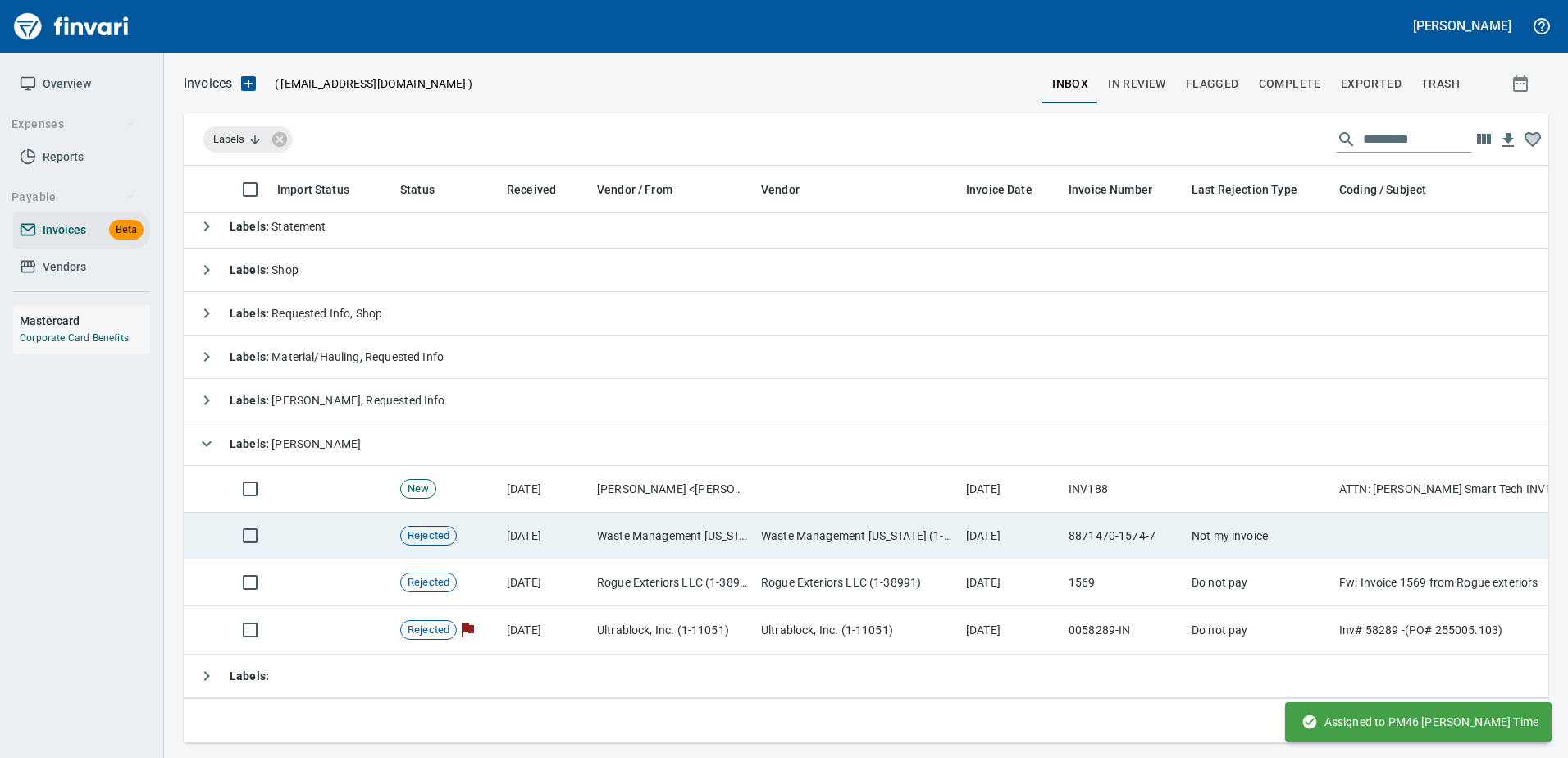
click at [612, 513] on td "Waste Management [US_STATE] (1-11097)" at bounding box center [671, 536] width 164 height 47
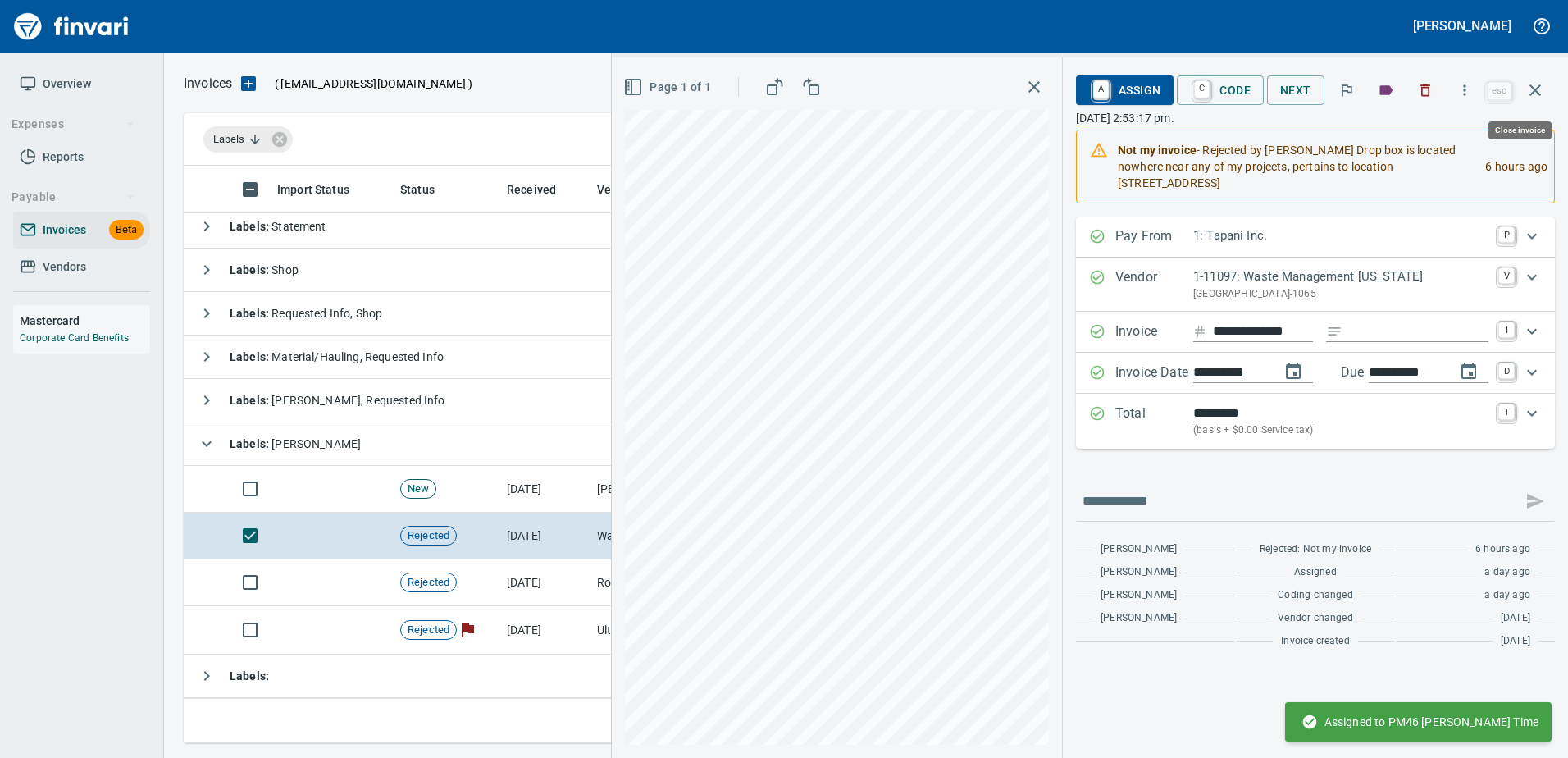
click at [1532, 99] on icon "button" at bounding box center [1535, 91] width 20 height 20
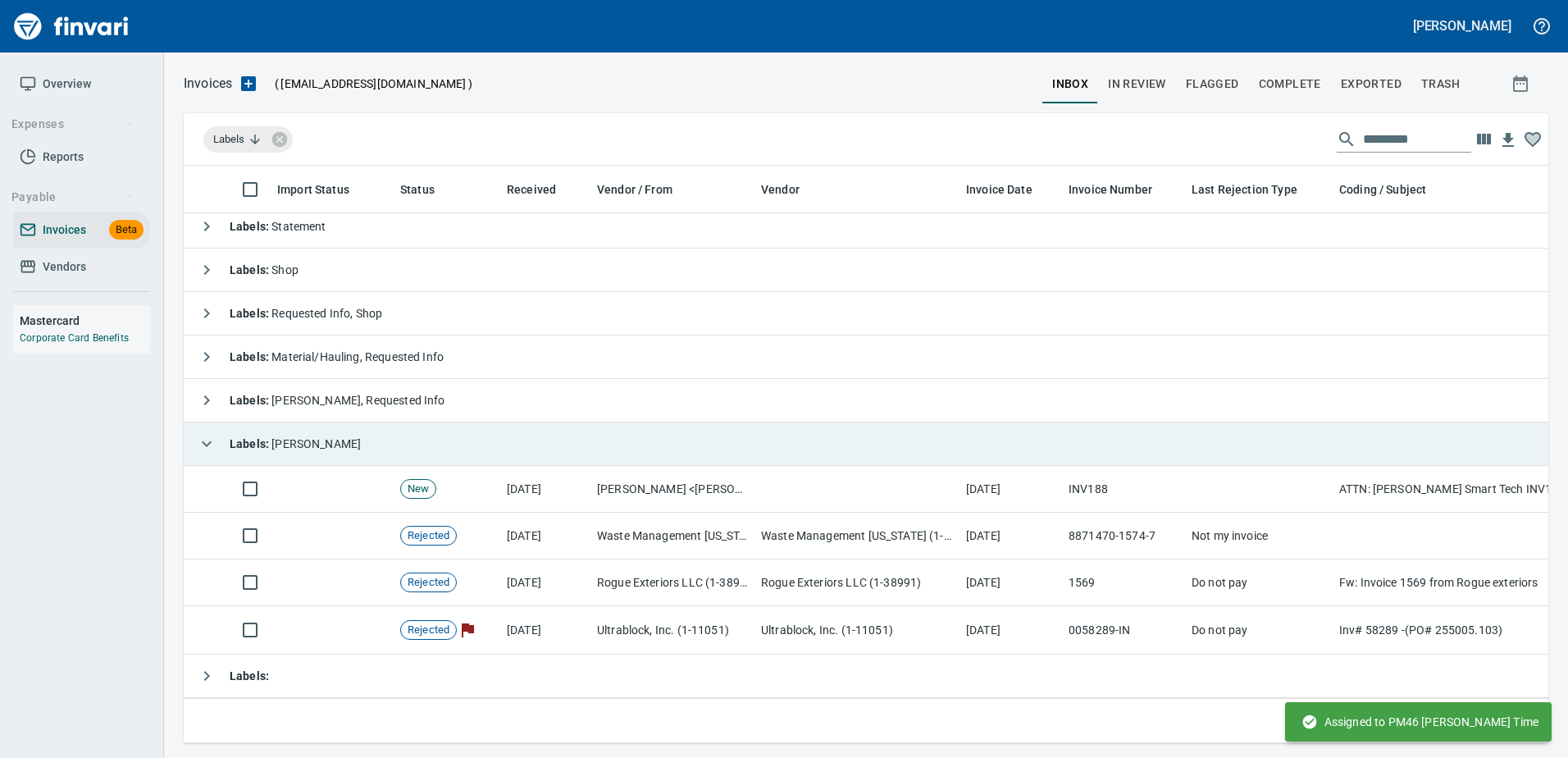
scroll to position [553, 1339]
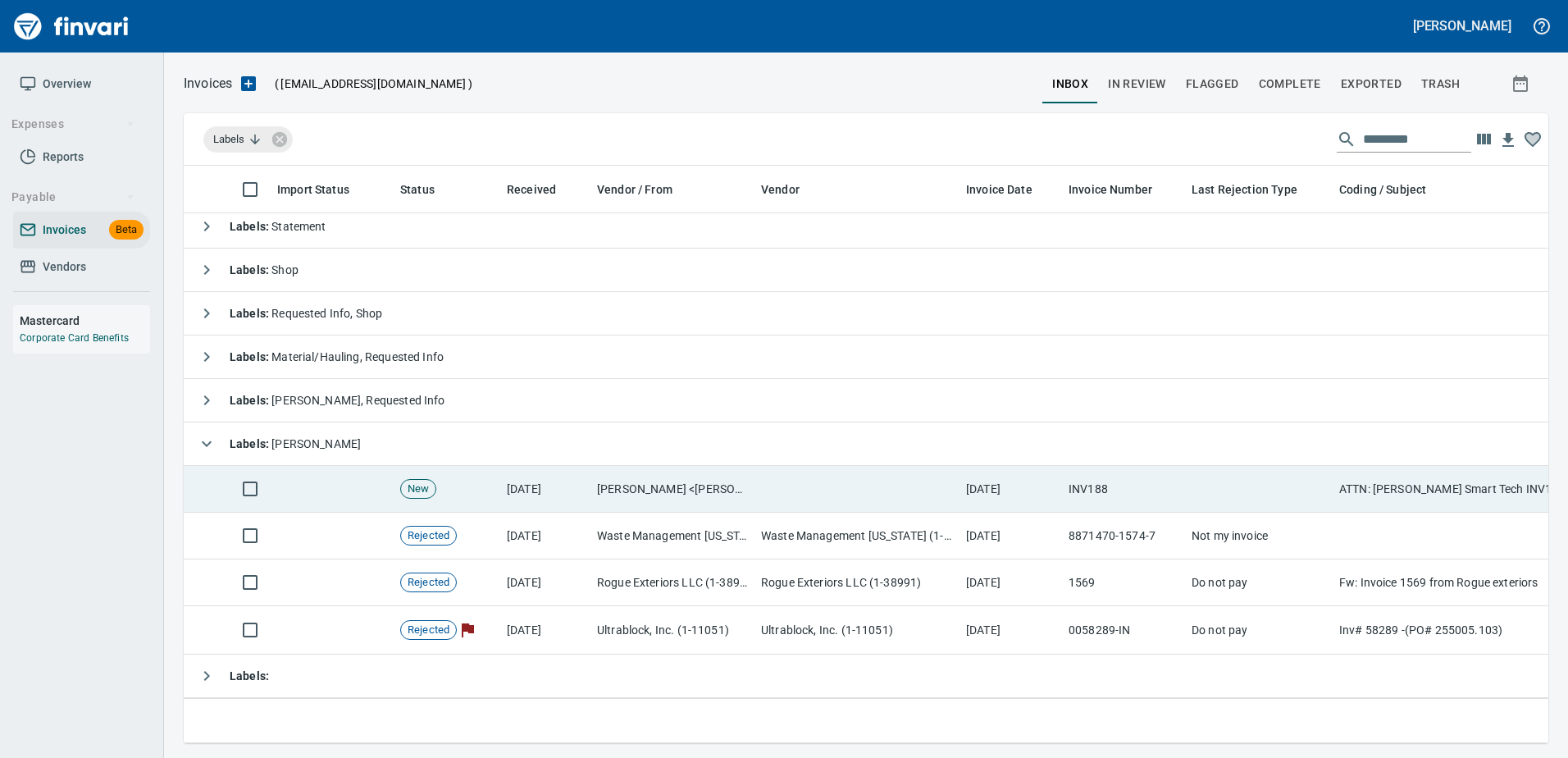
click at [949, 481] on td at bounding box center [856, 489] width 205 height 47
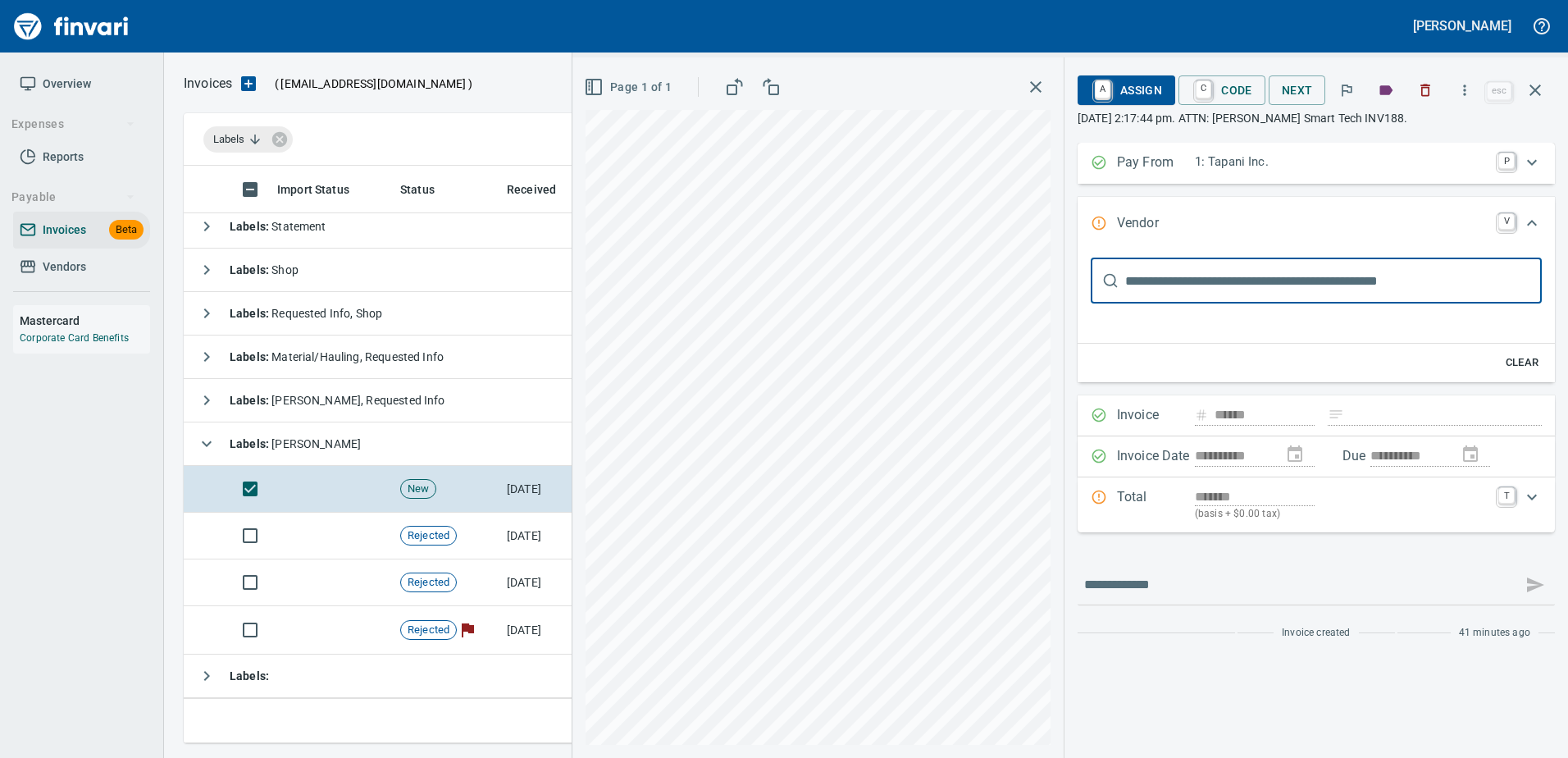
click at [1392, 91] on icon "button" at bounding box center [1386, 90] width 13 height 10
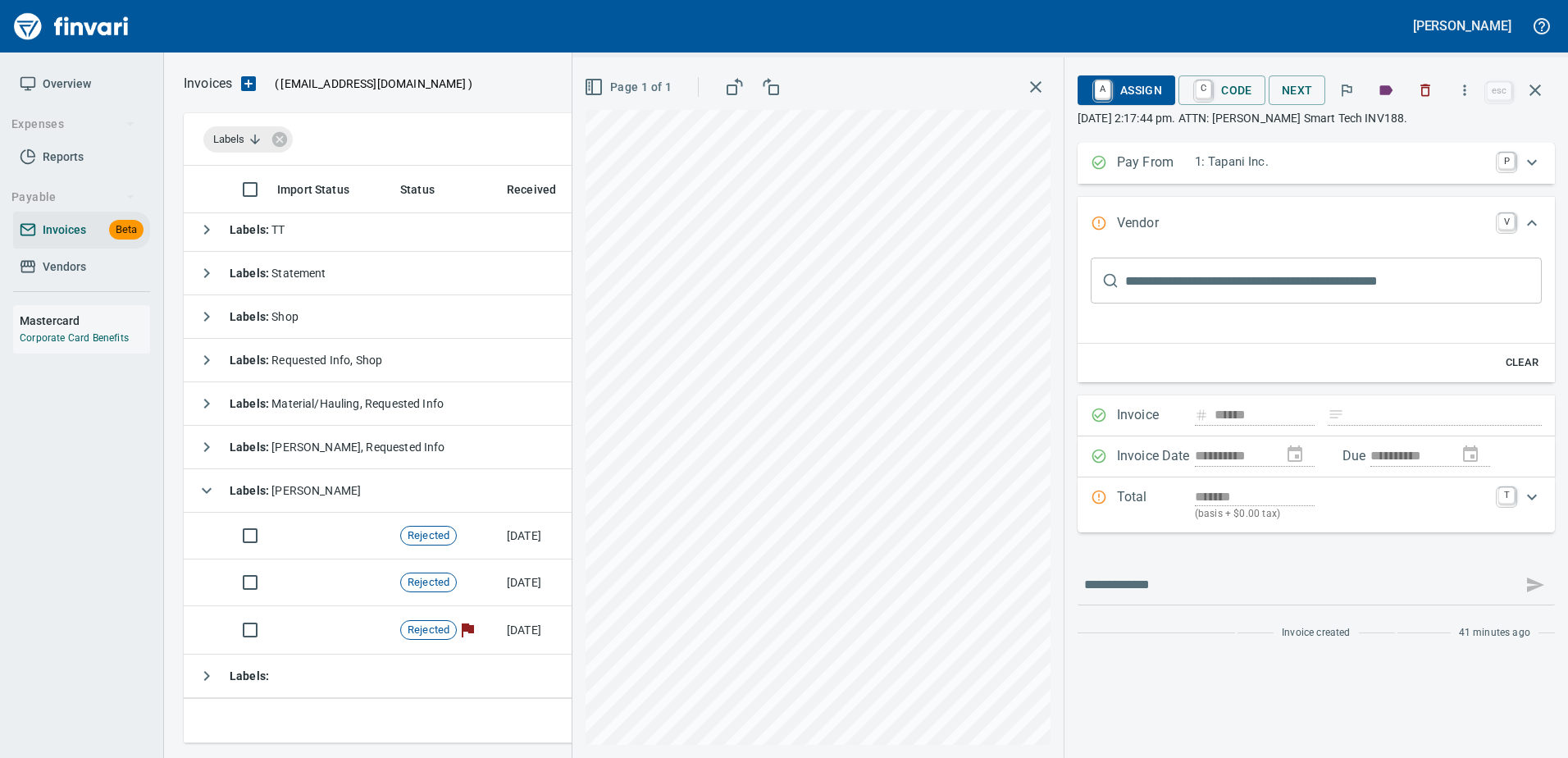
scroll to position [16, 0]
click at [1541, 81] on icon "button" at bounding box center [1535, 91] width 20 height 20
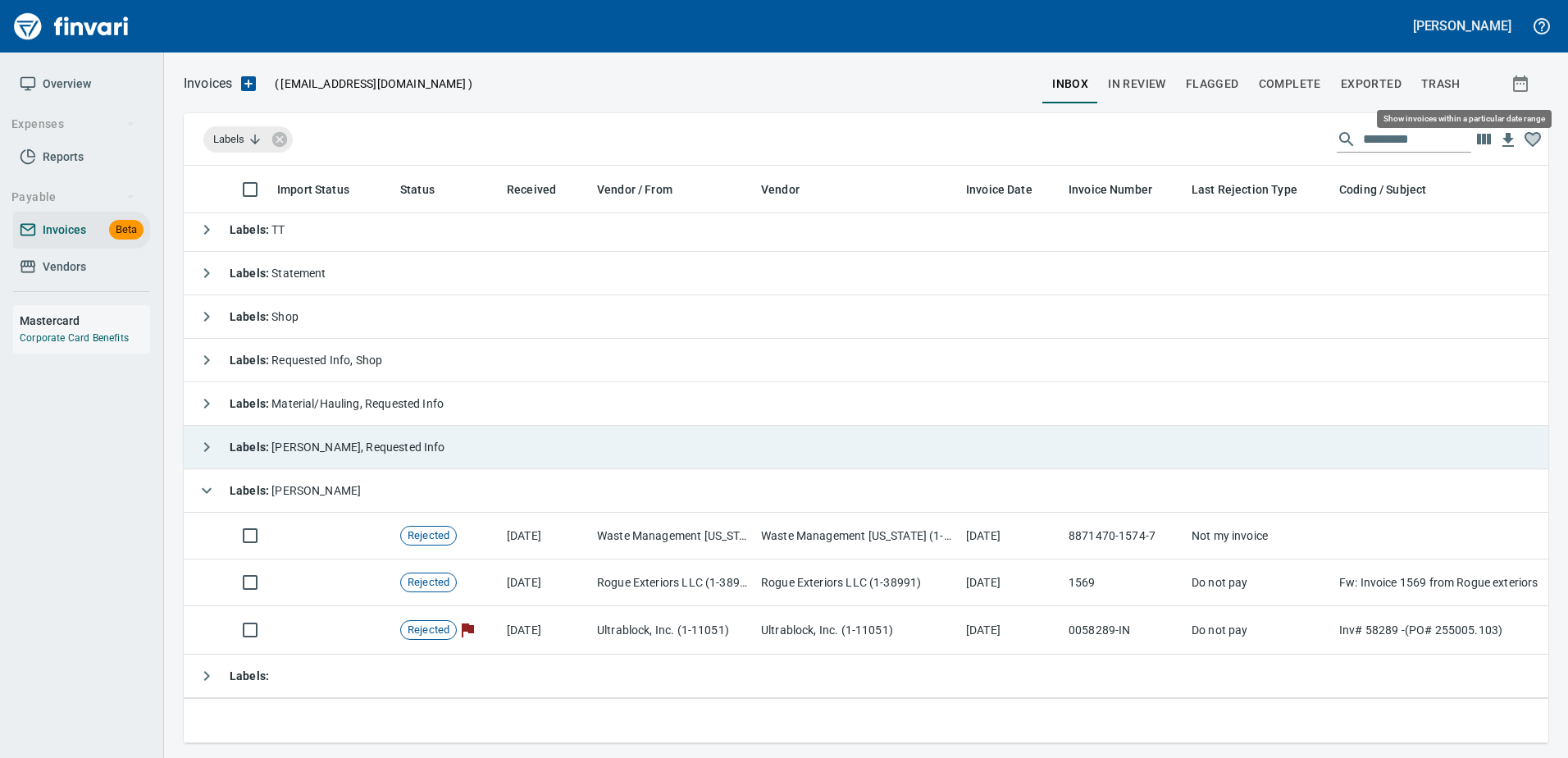
scroll to position [553, 1339]
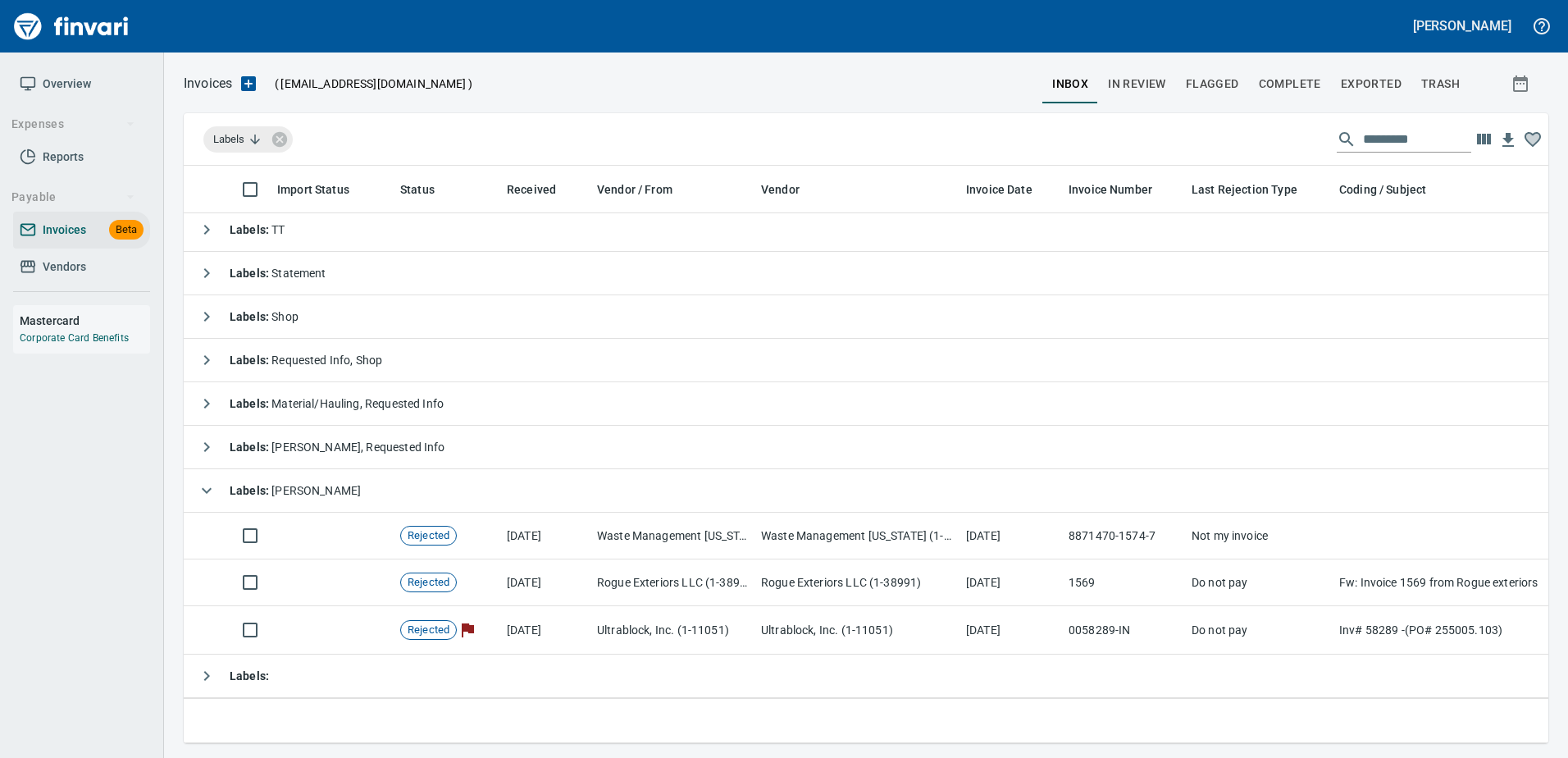
click at [254, 484] on strong "Labels :" at bounding box center [250, 491] width 42 height 13
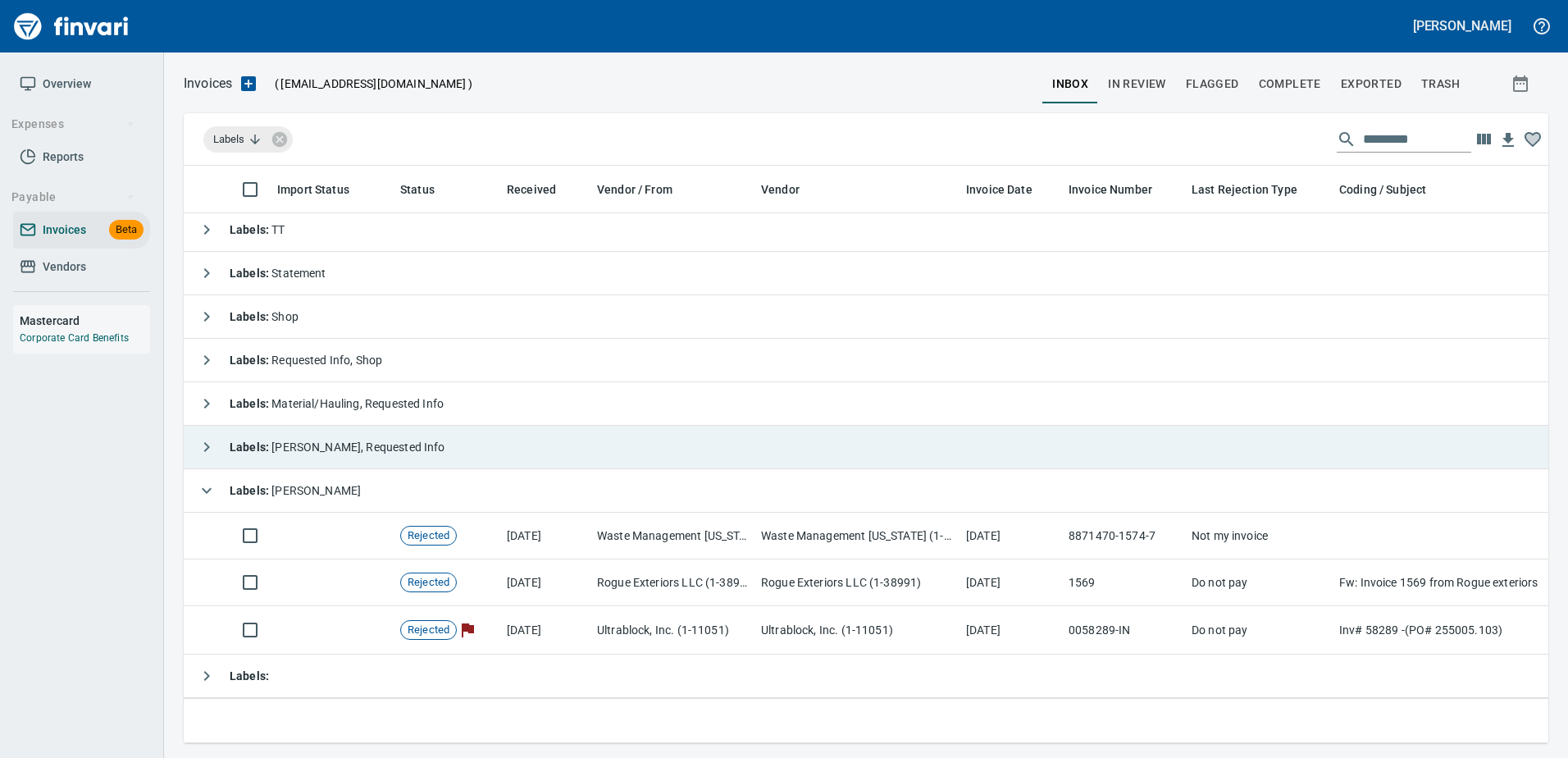
scroll to position [0, 0]
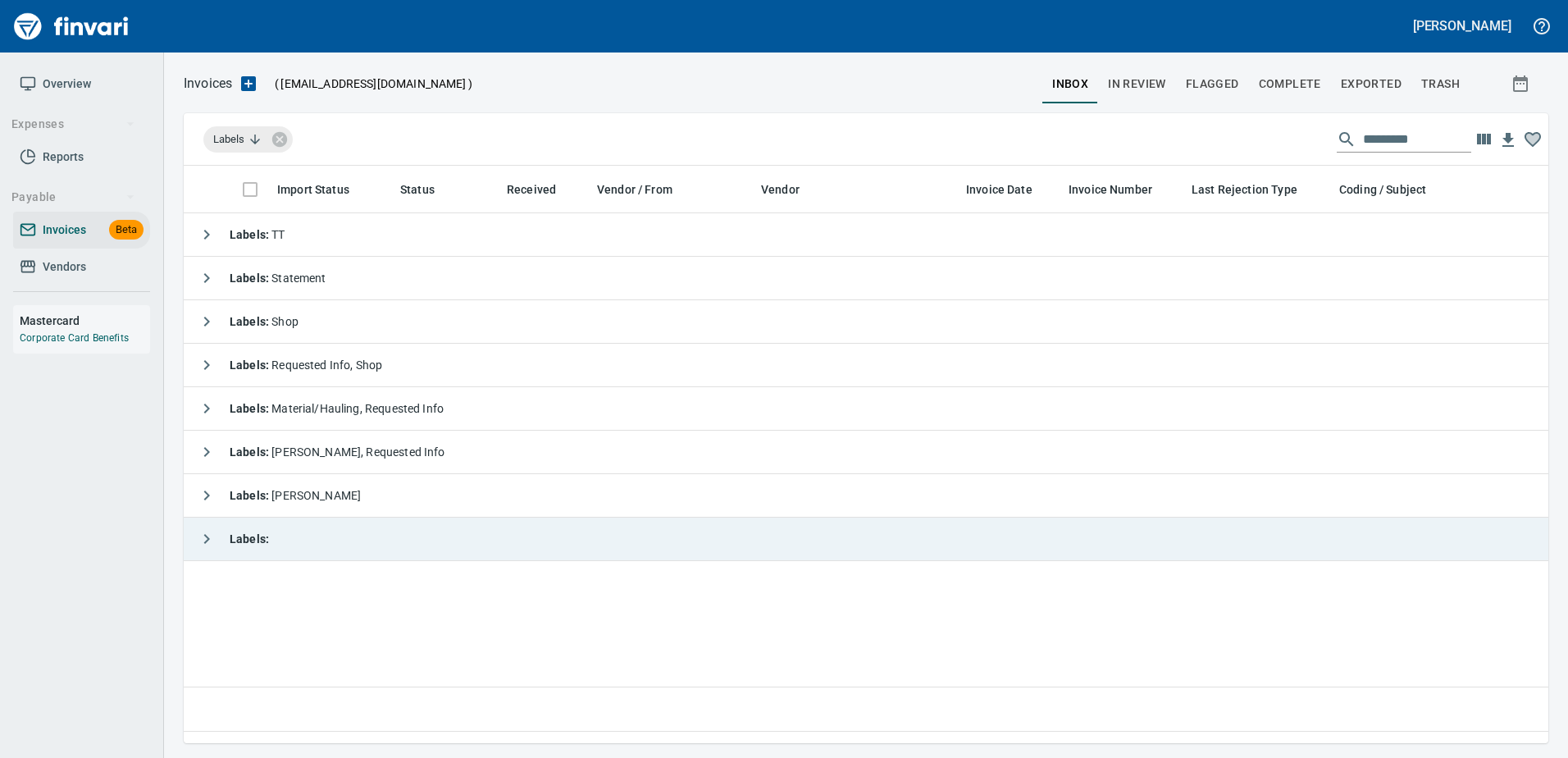
click at [211, 533] on icon "button" at bounding box center [206, 539] width 20 height 20
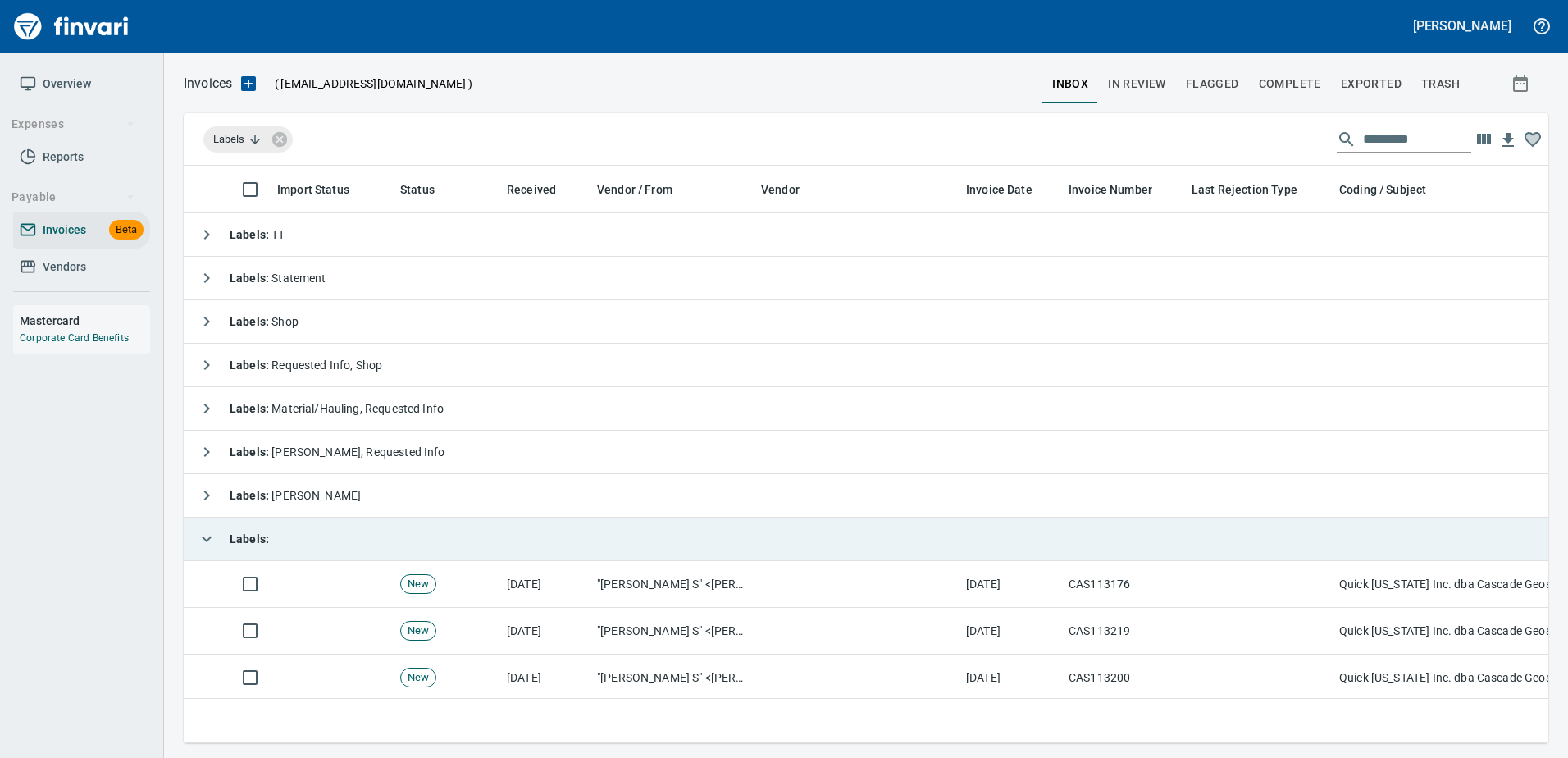
click at [211, 533] on icon "button" at bounding box center [206, 539] width 20 height 20
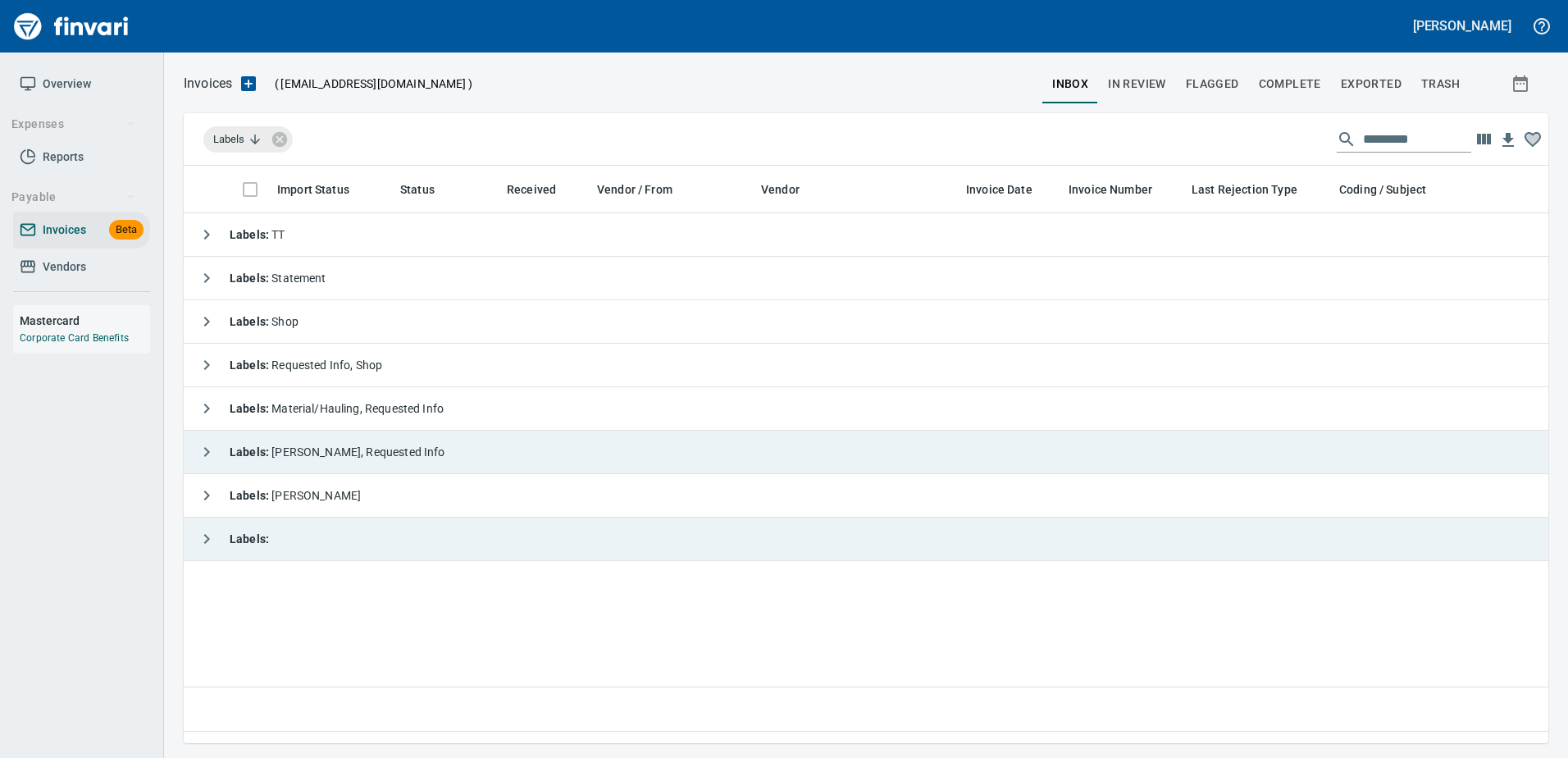
click at [255, 455] on strong "Labels :" at bounding box center [250, 452] width 42 height 13
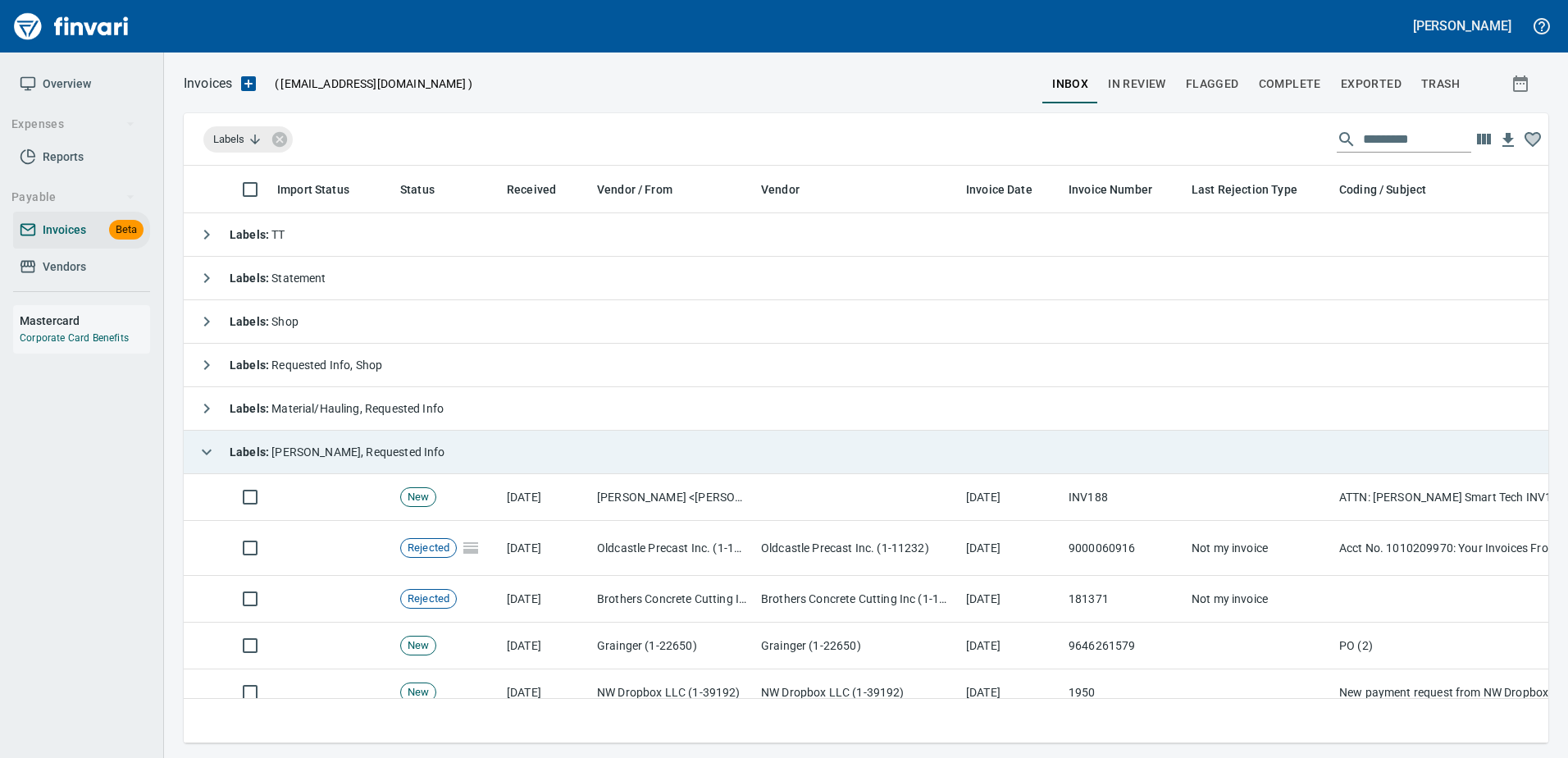
click at [255, 455] on strong "Labels :" at bounding box center [250, 452] width 42 height 13
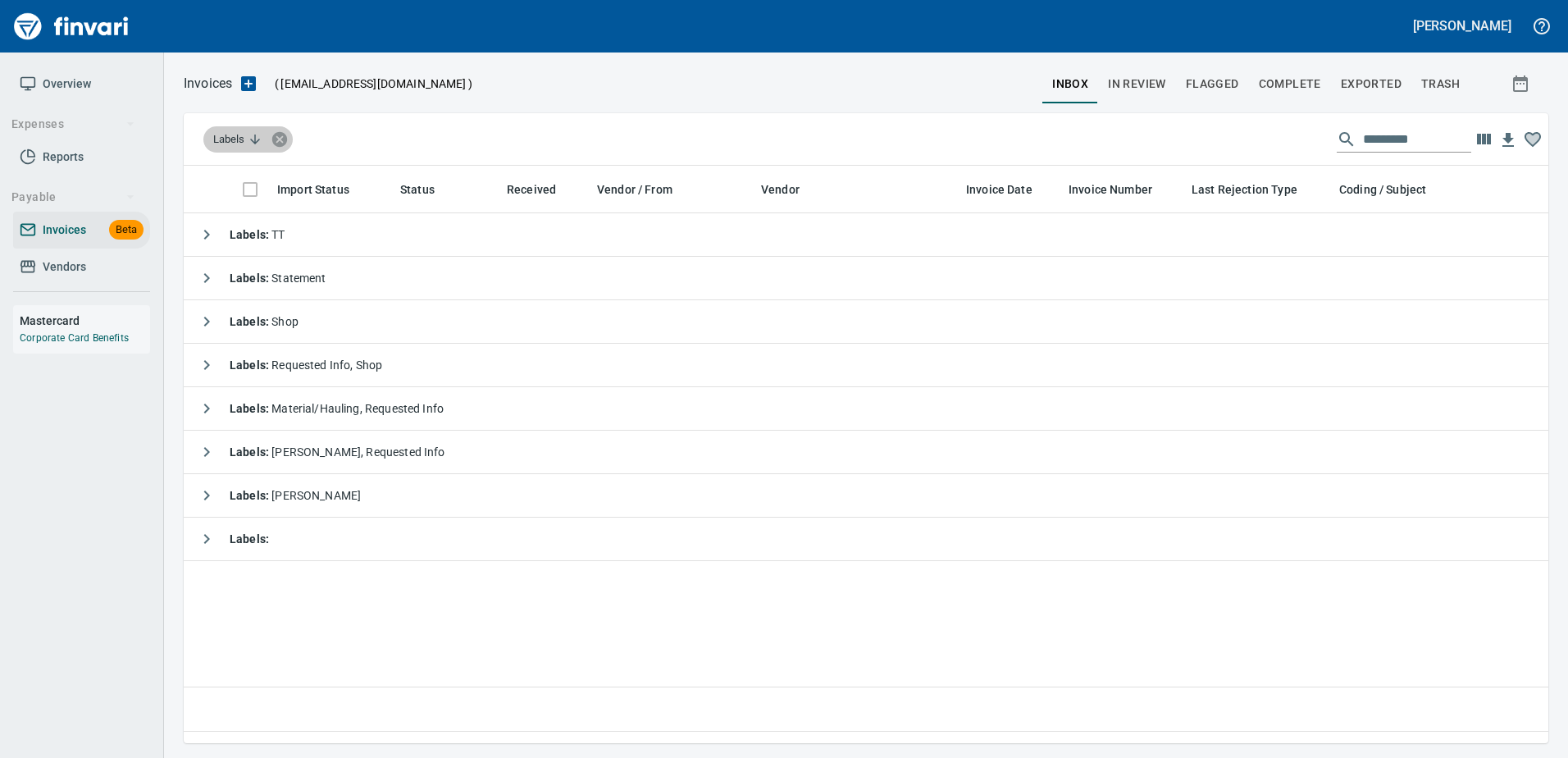
click at [282, 136] on icon at bounding box center [280, 138] width 14 height 14
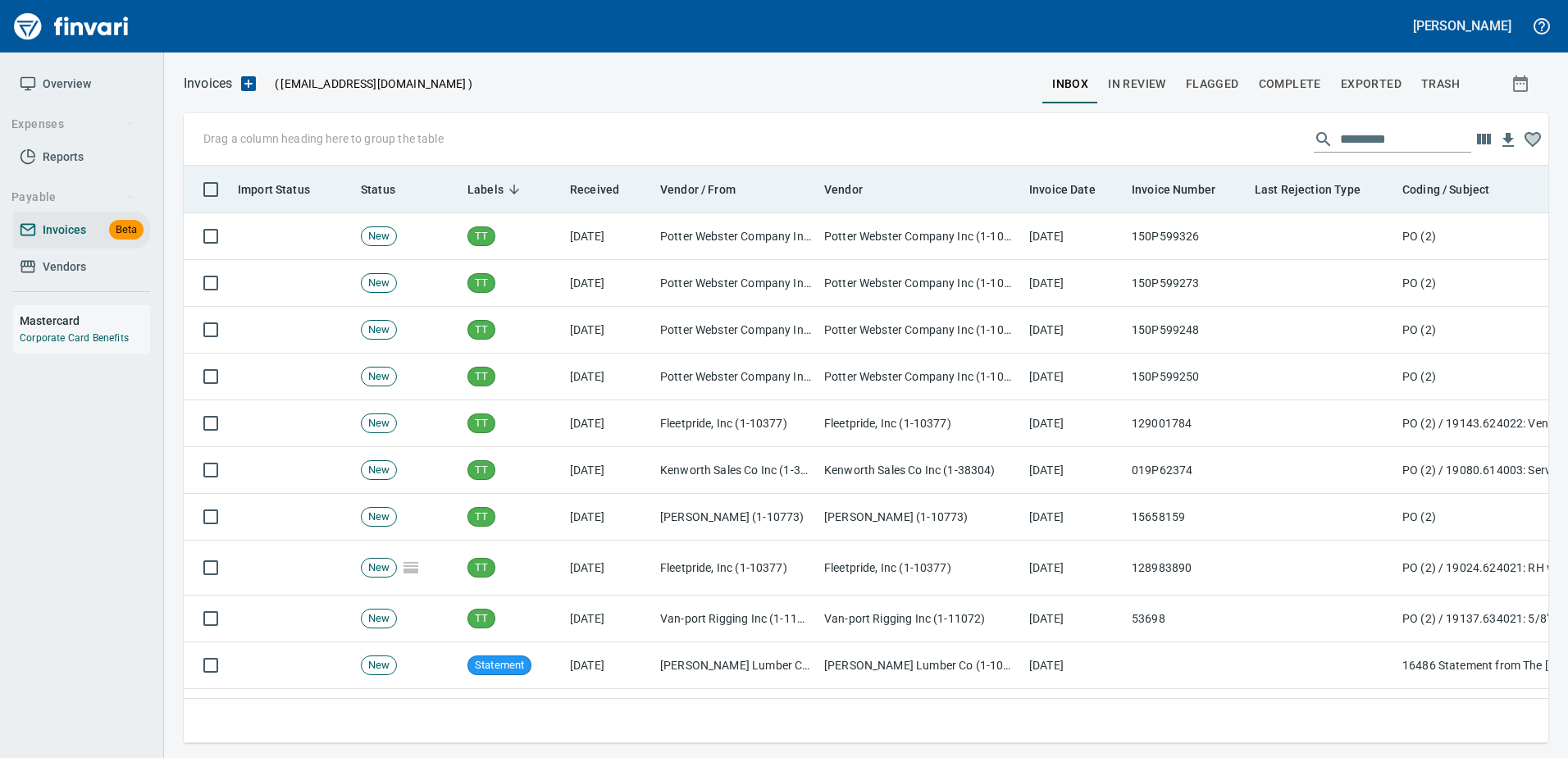
click at [484, 190] on span "Labels" at bounding box center [485, 189] width 36 height 20
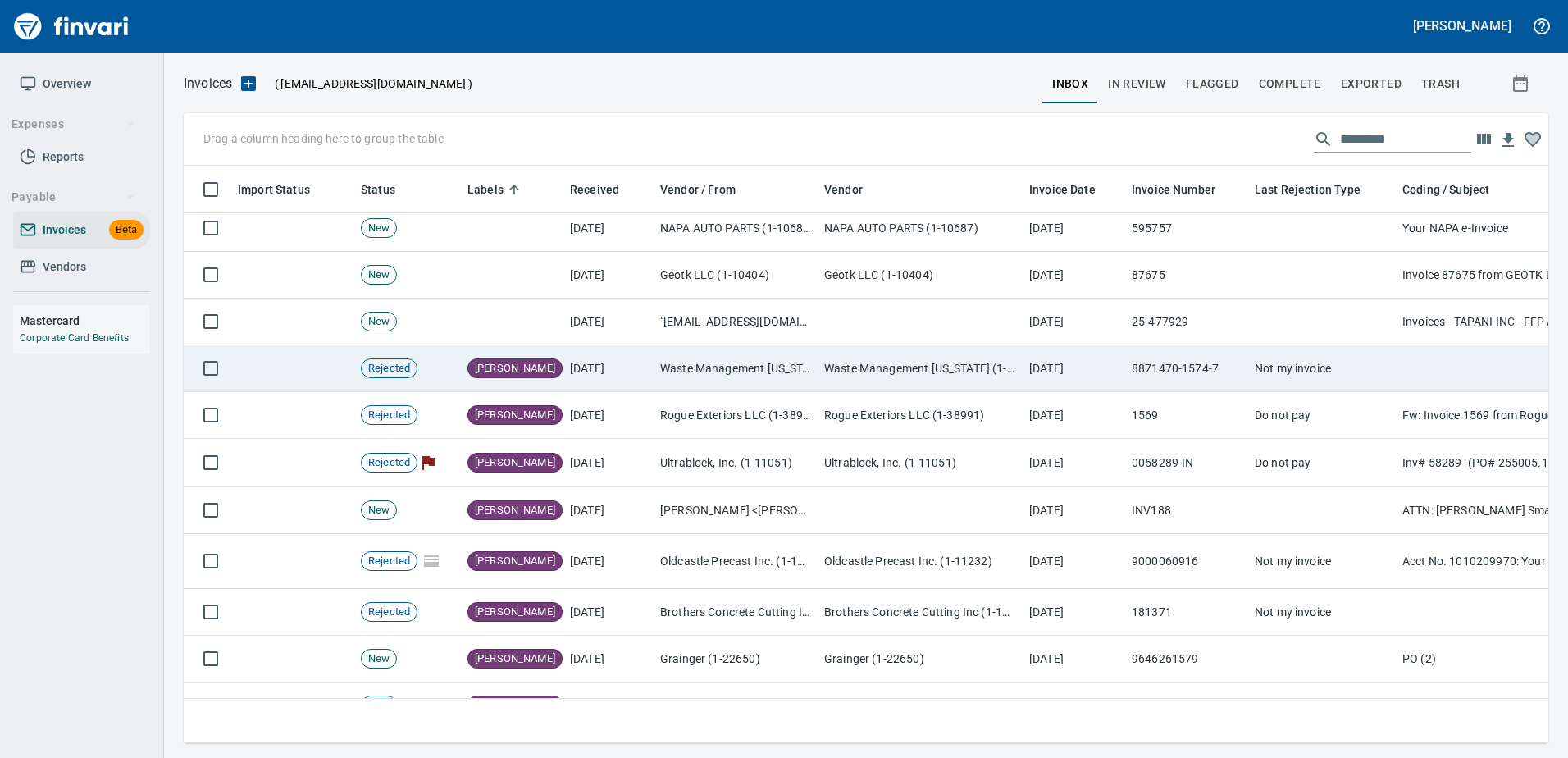
scroll to position [492, 0]
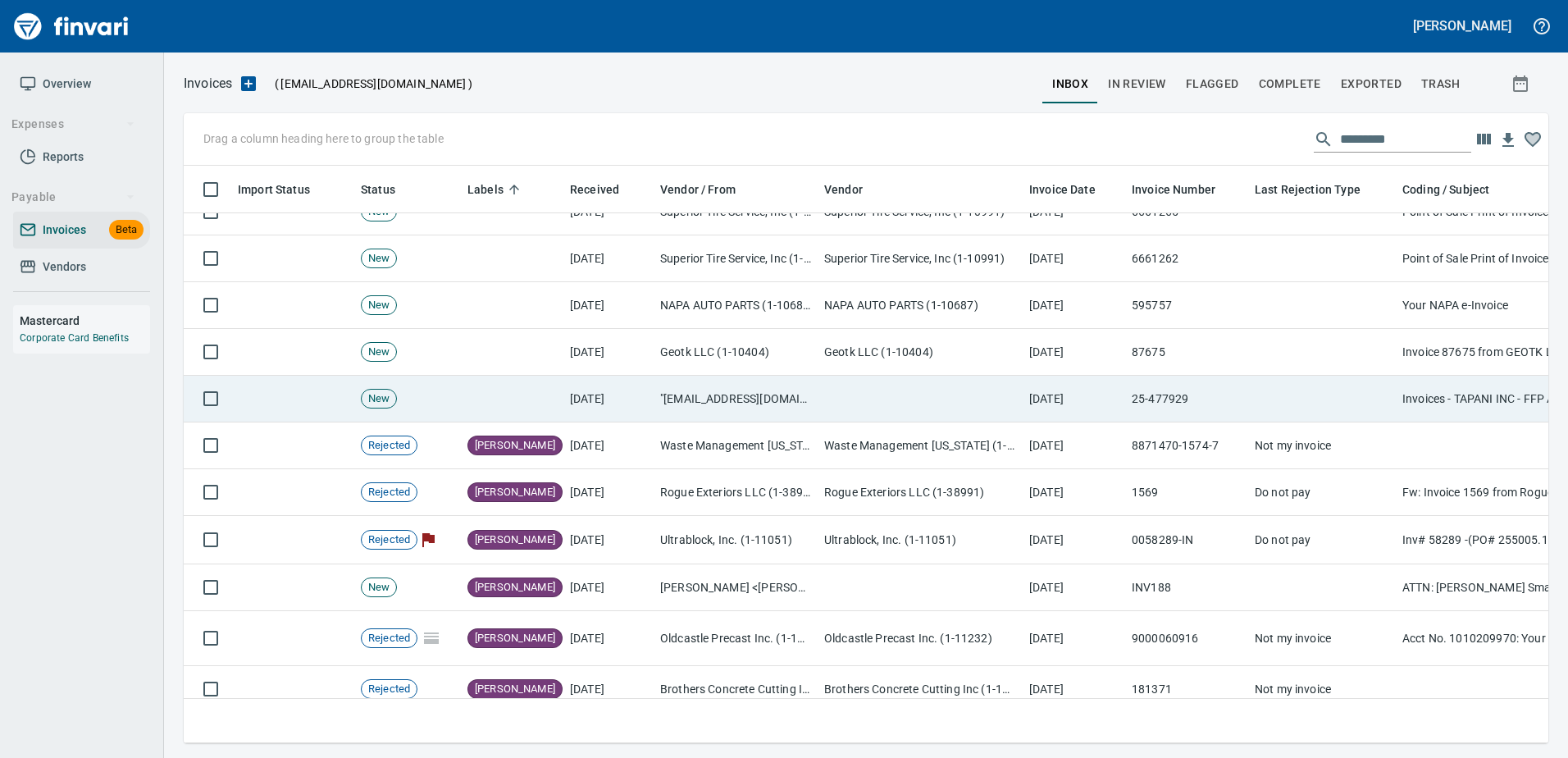
click at [725, 406] on td ""[EMAIL_ADDRESS][DOMAIN_NAME]" <[EMAIL_ADDRESS][DOMAIN_NAME]>" at bounding box center [735, 399] width 164 height 47
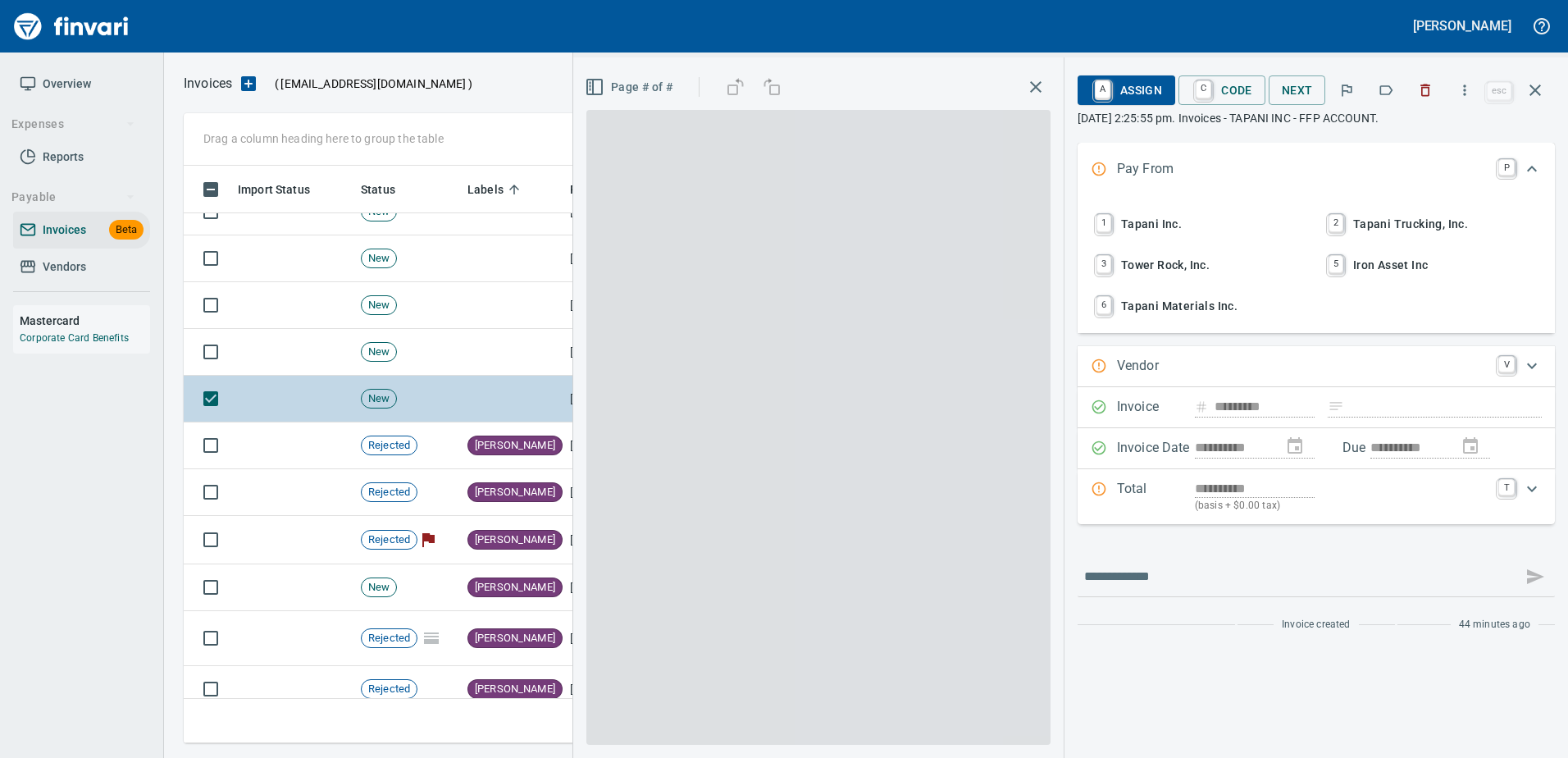
scroll to position [553, 1339]
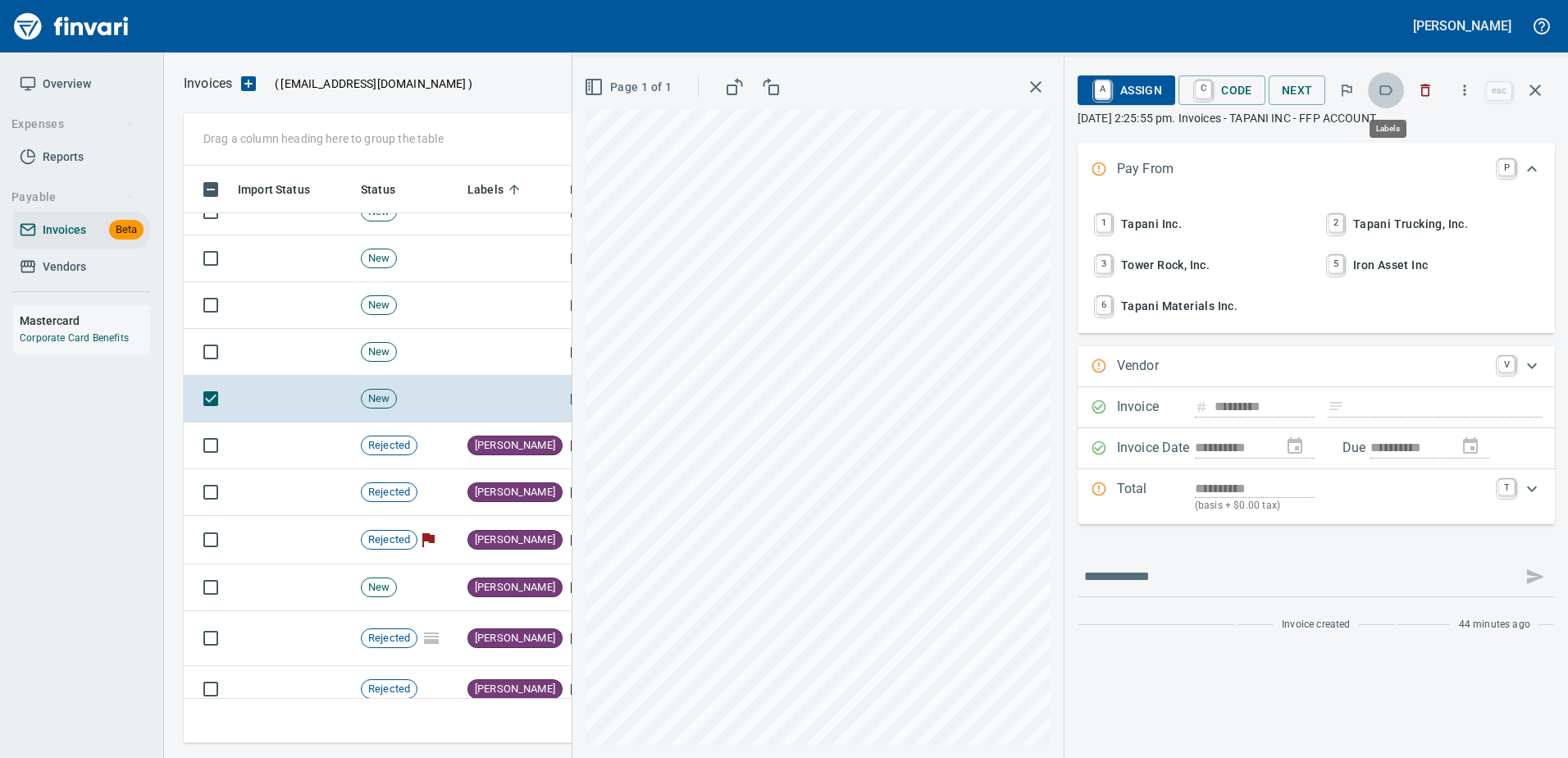
click at [1397, 90] on button "button" at bounding box center [1386, 90] width 36 height 36
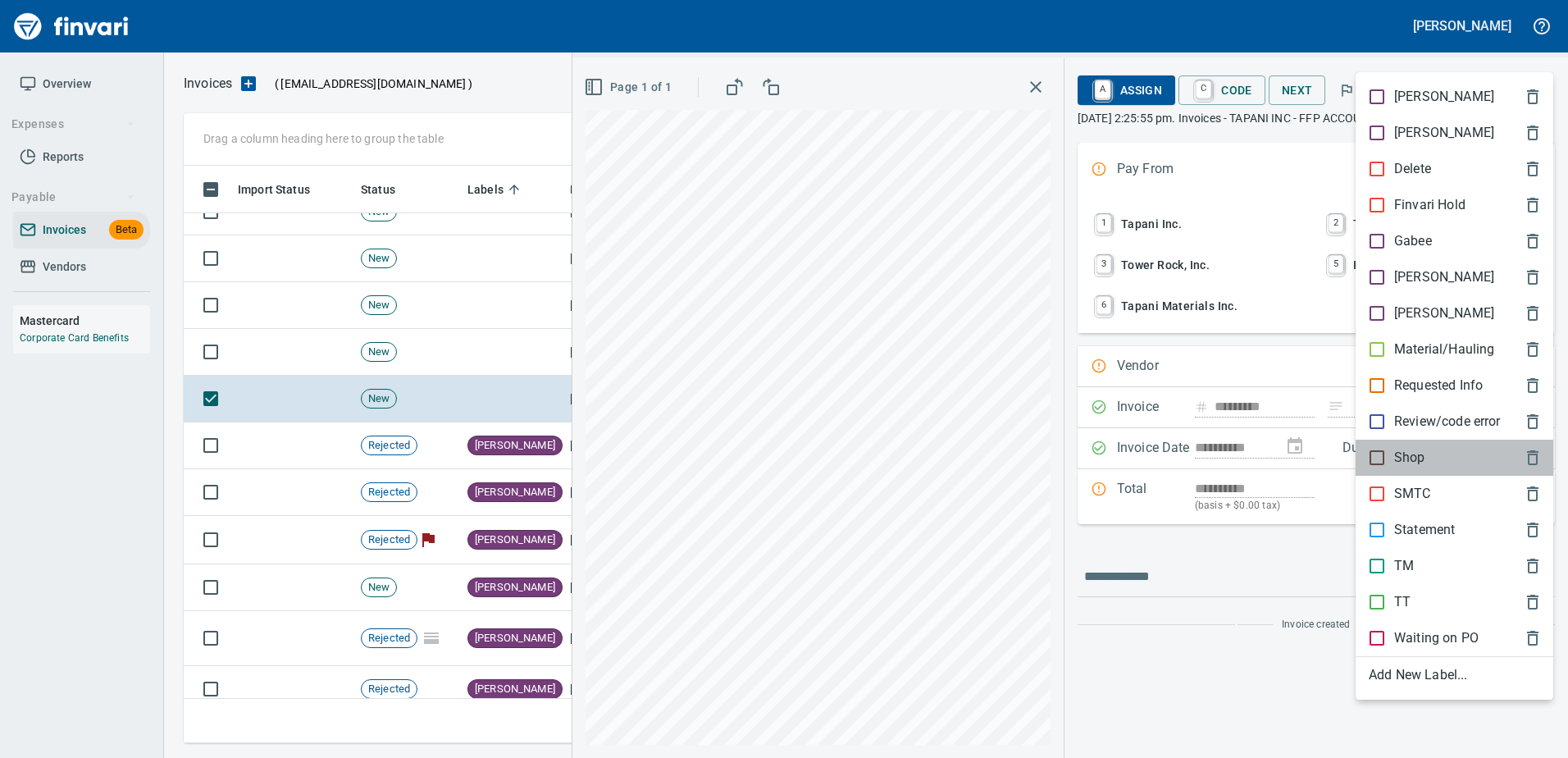
click at [1399, 457] on p "Shop" at bounding box center [1409, 457] width 31 height 20
